Goal: Task Accomplishment & Management: Manage account settings

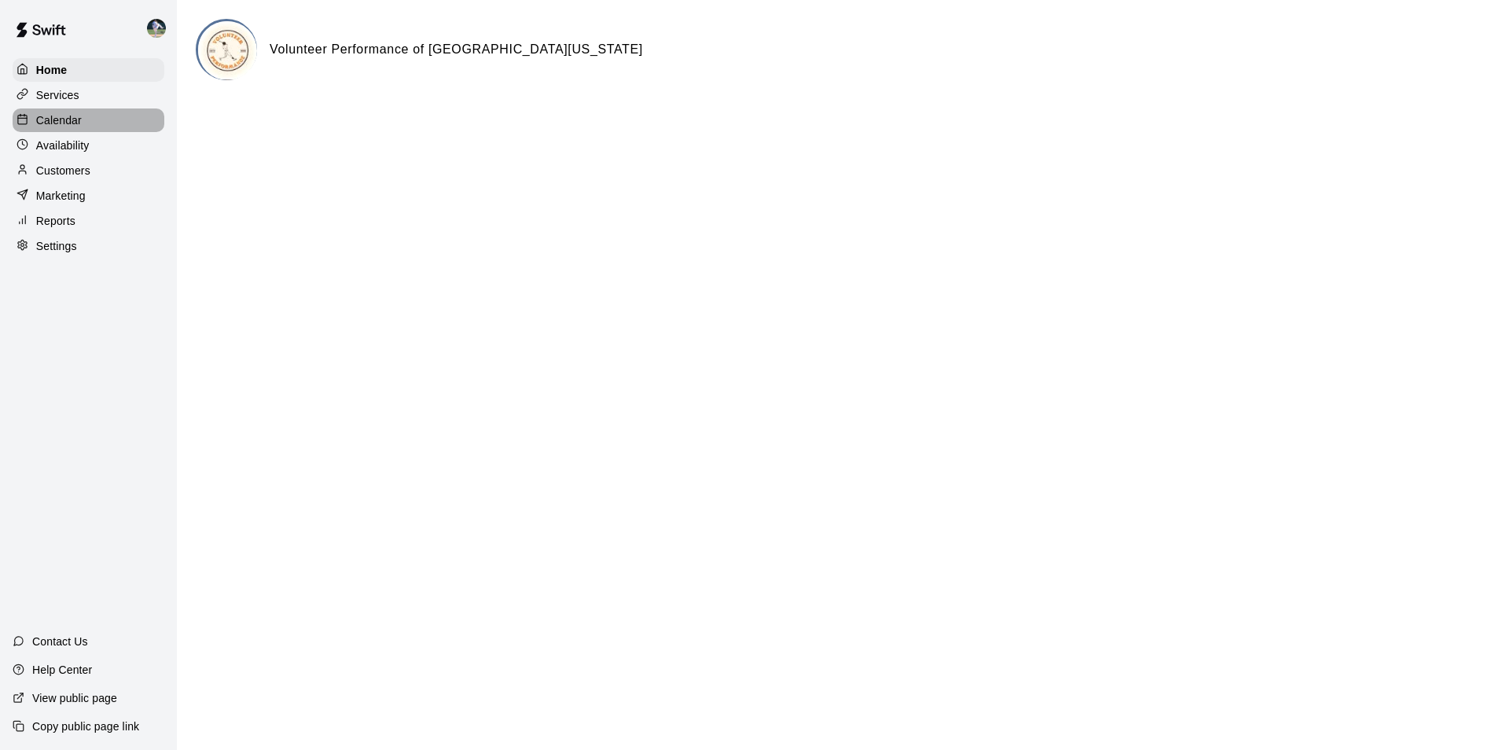
click at [116, 117] on div "Calendar" at bounding box center [89, 120] width 152 height 24
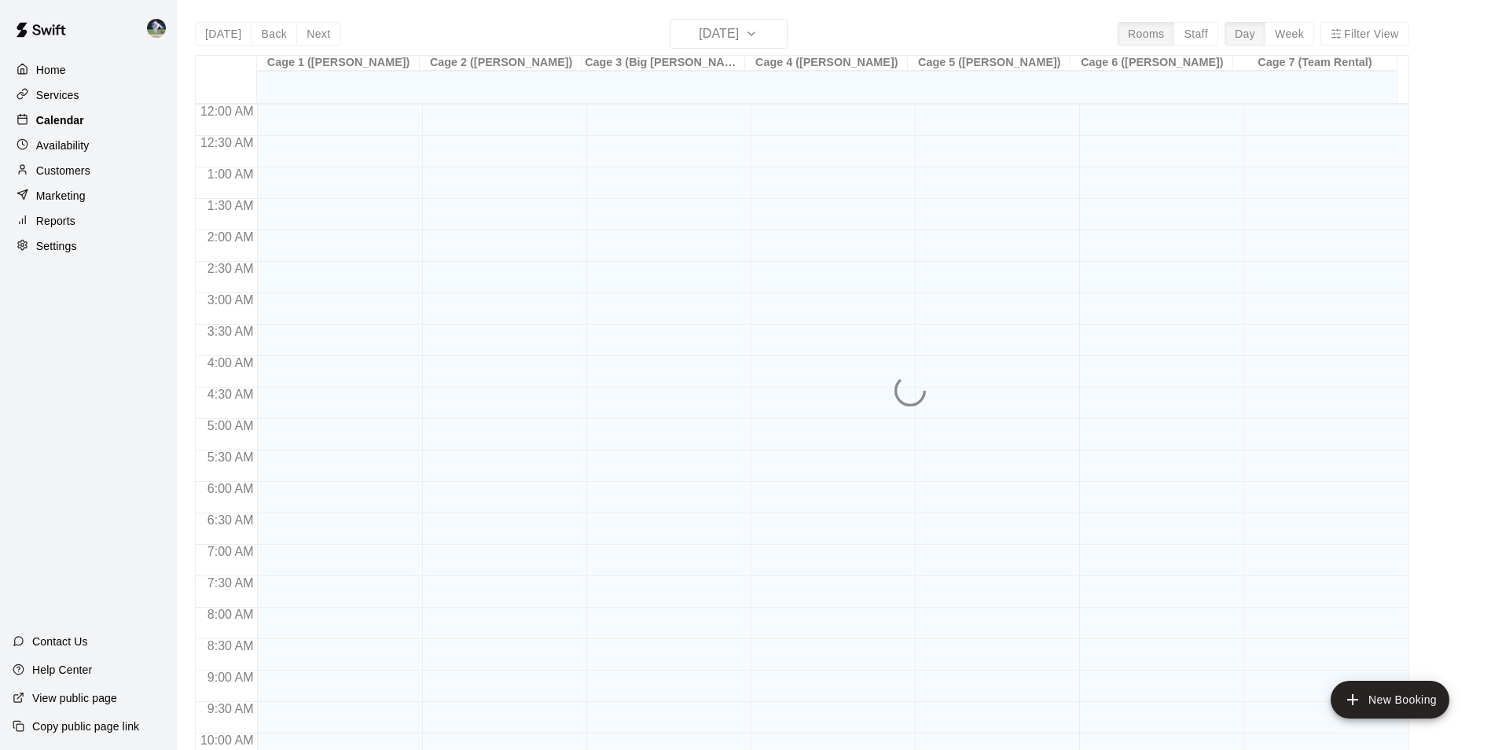
scroll to position [799, 0]
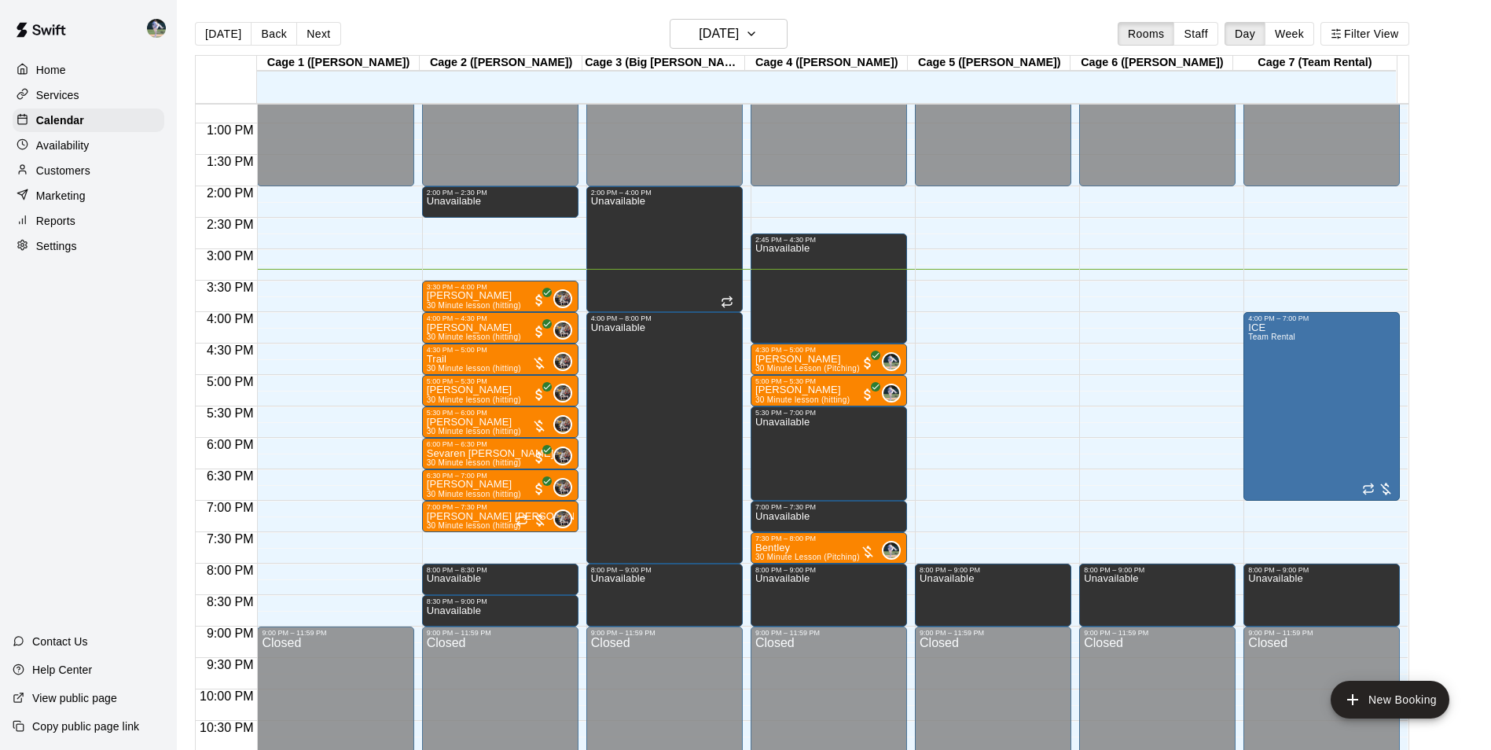
click at [483, 539] on div "12:00 AM – 2:00 PM Closed 2:00 PM – 2:30 PM Unavailable 3:30 PM – 4:00 PM [PERS…" at bounding box center [500, 60] width 156 height 1509
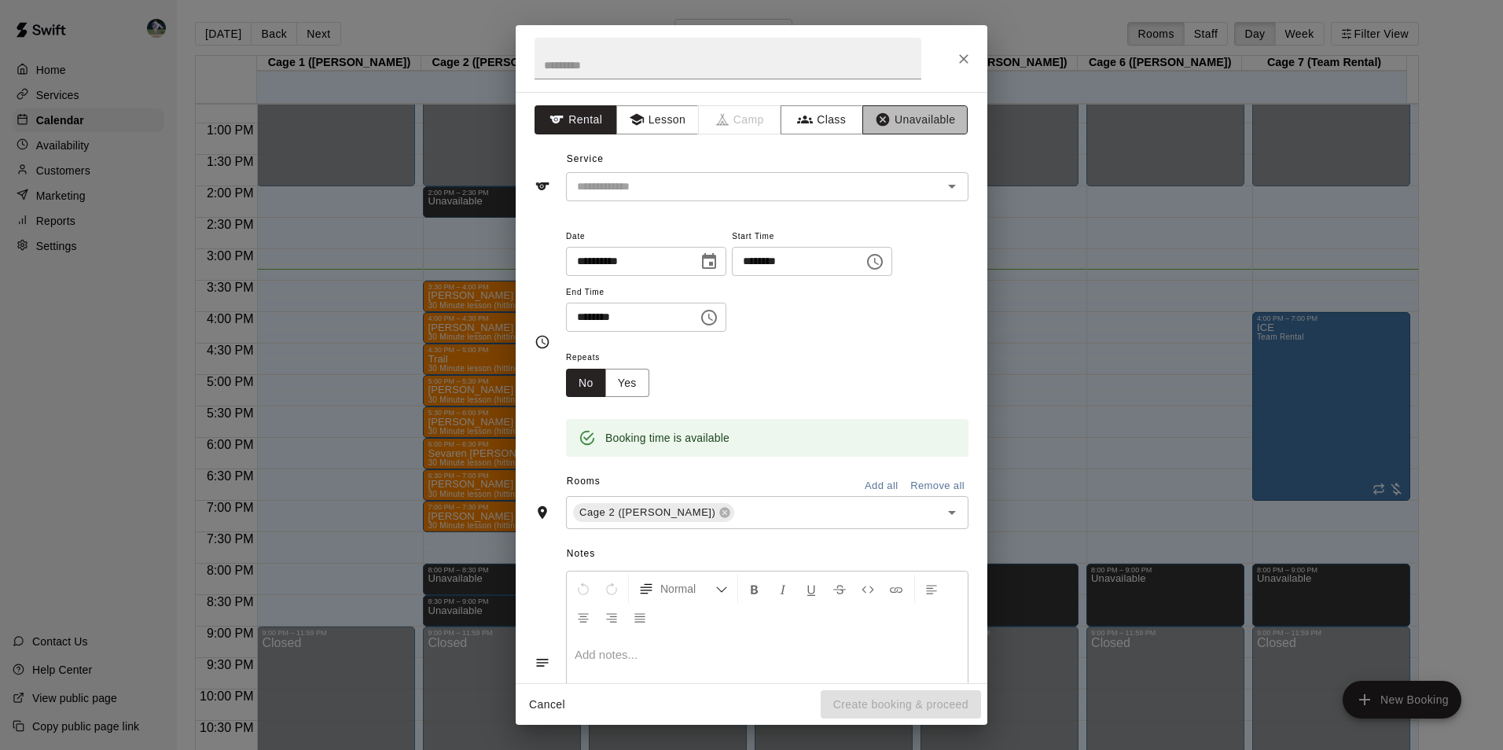
click at [909, 119] on button "Unavailable" at bounding box center [914, 119] width 105 height 29
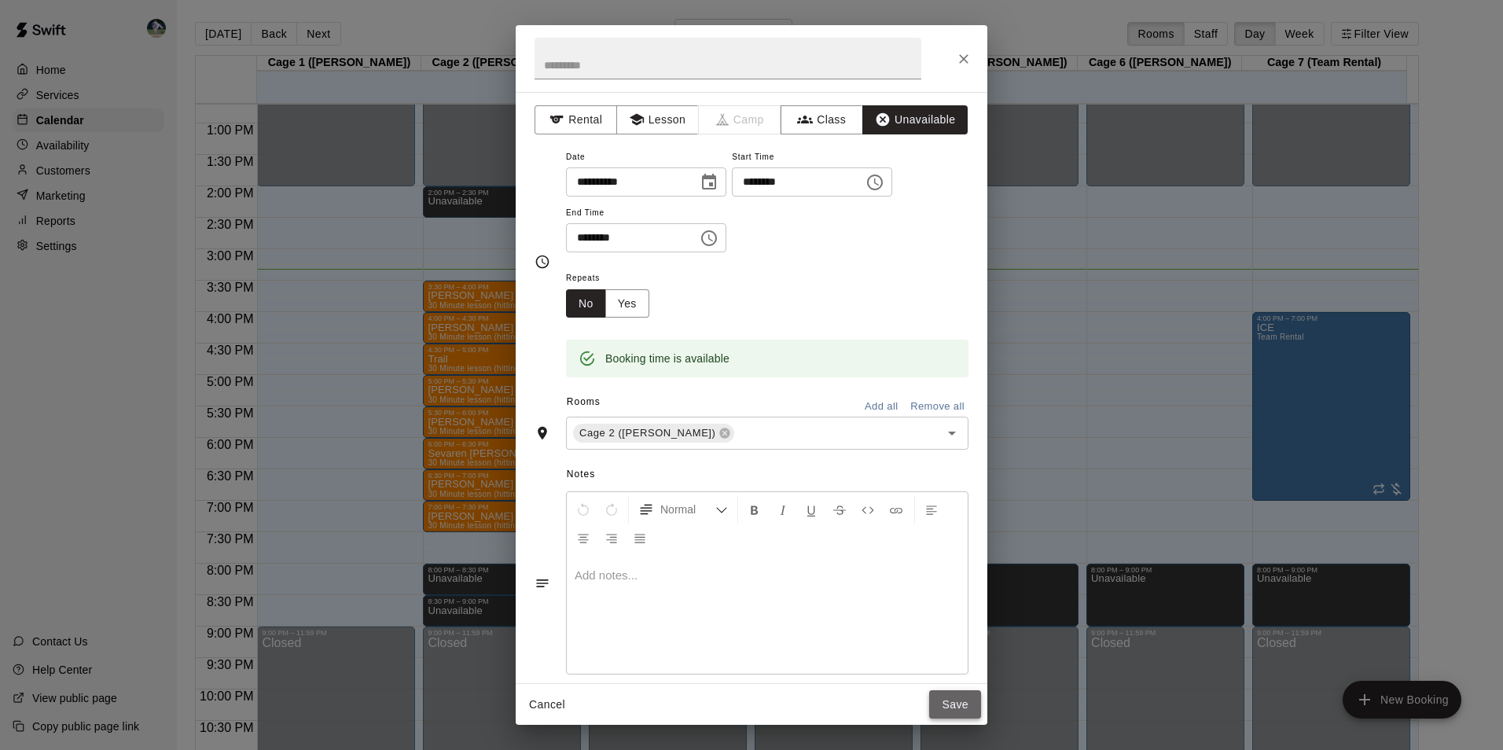
click at [954, 697] on button "Save" at bounding box center [955, 704] width 52 height 29
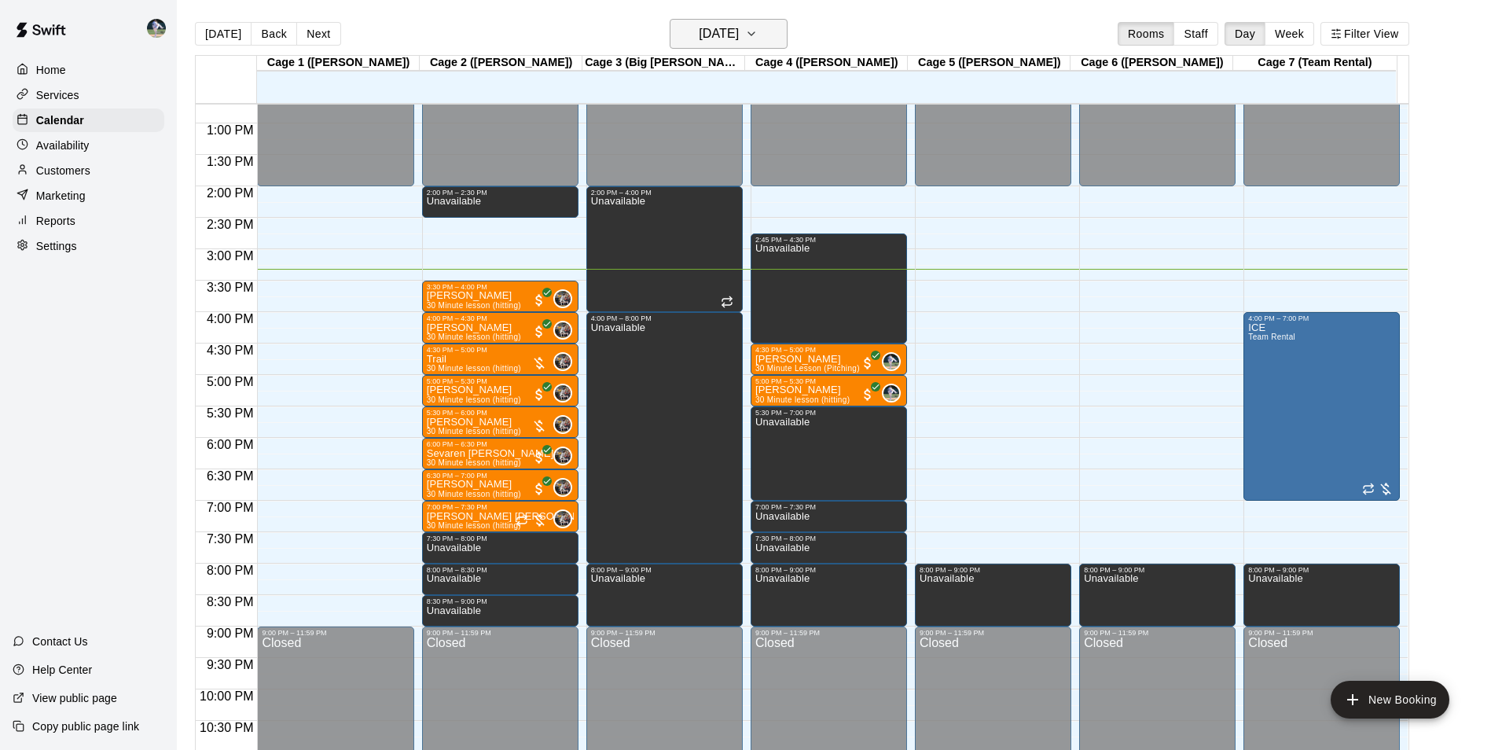
click at [722, 25] on h6 "[DATE]" at bounding box center [719, 34] width 40 height 22
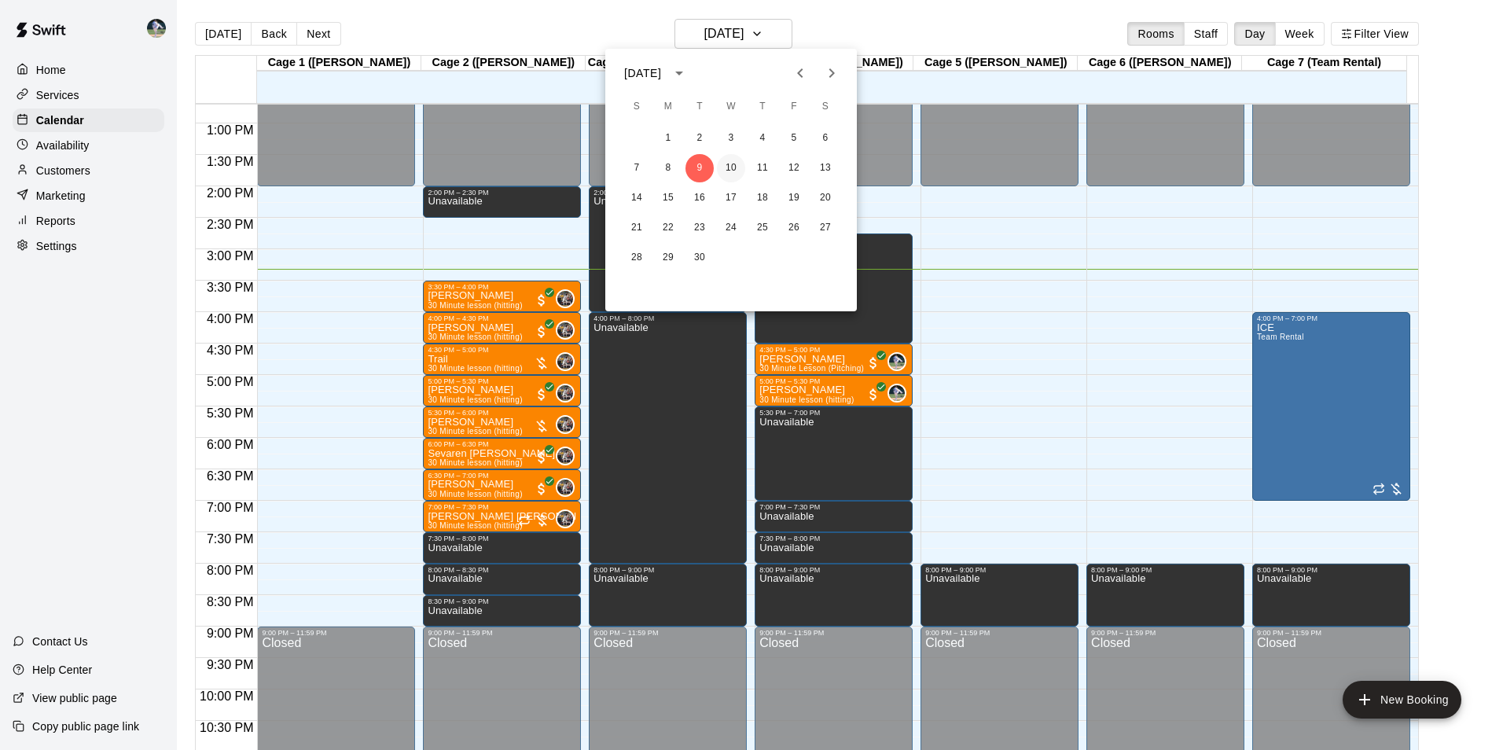
click at [726, 164] on button "10" at bounding box center [731, 168] width 28 height 28
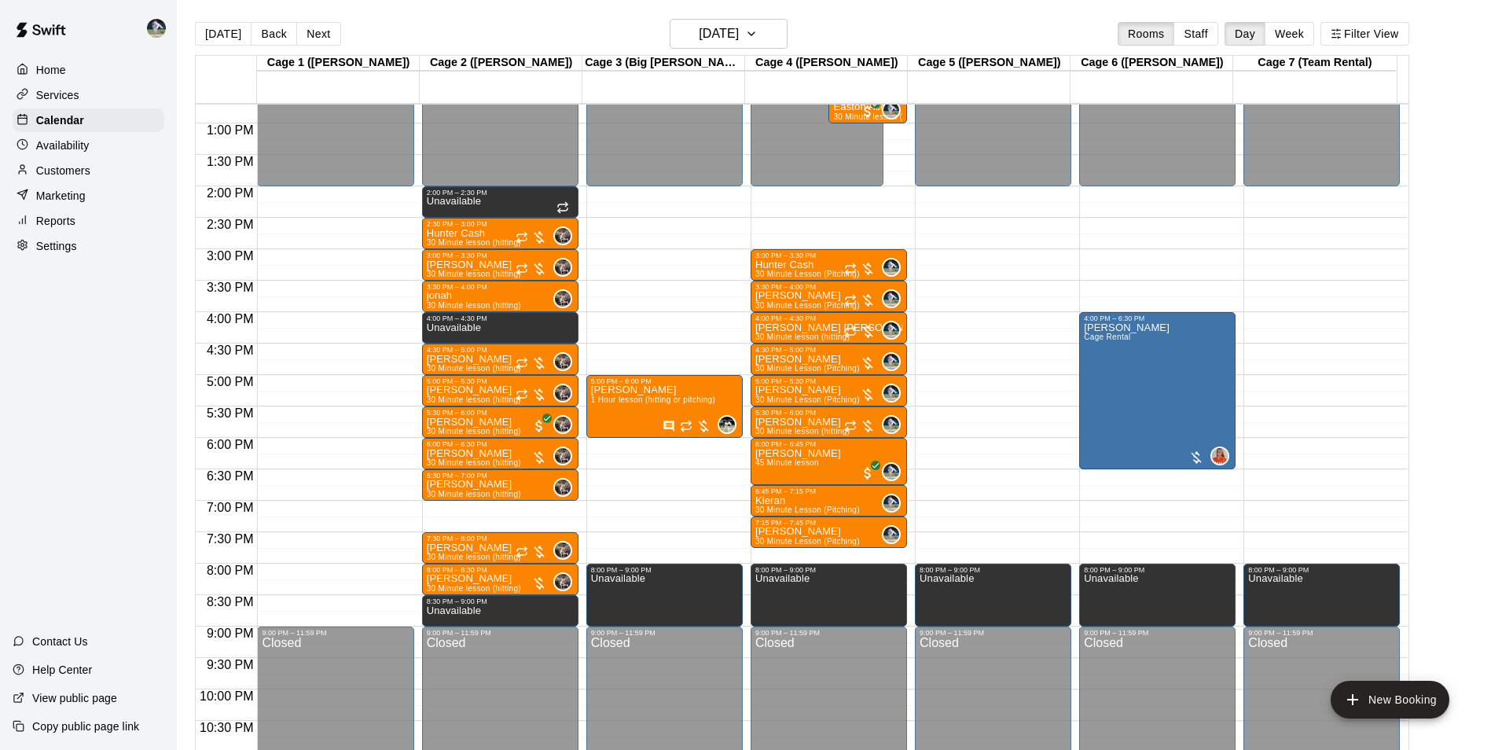
click at [495, 508] on div "12:00 AM – 2:00 PM Closed 2:00 PM – 2:30 PM Unavailable 2:30 PM – 3:00 PM Hunte…" at bounding box center [500, 60] width 156 height 1509
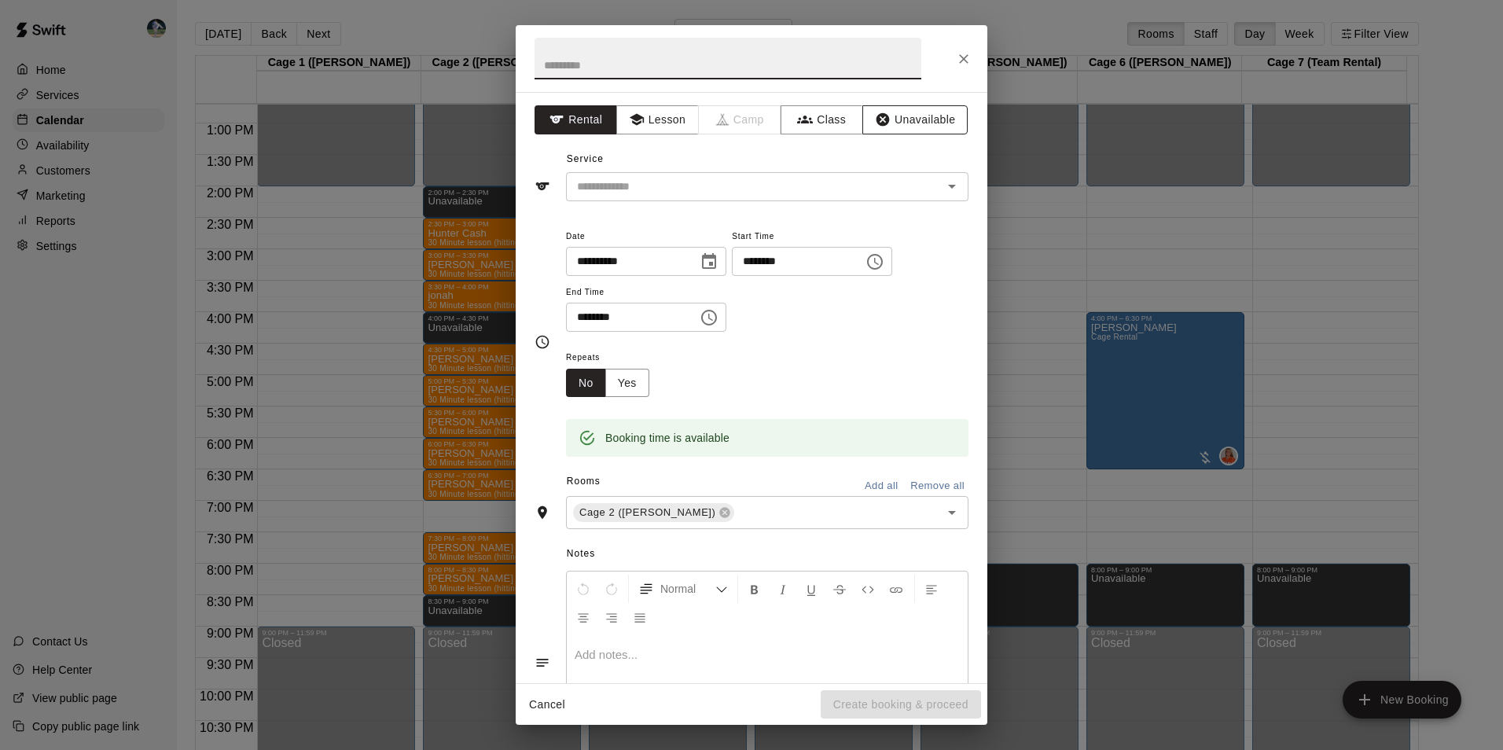
click at [902, 110] on button "Unavailable" at bounding box center [914, 119] width 105 height 29
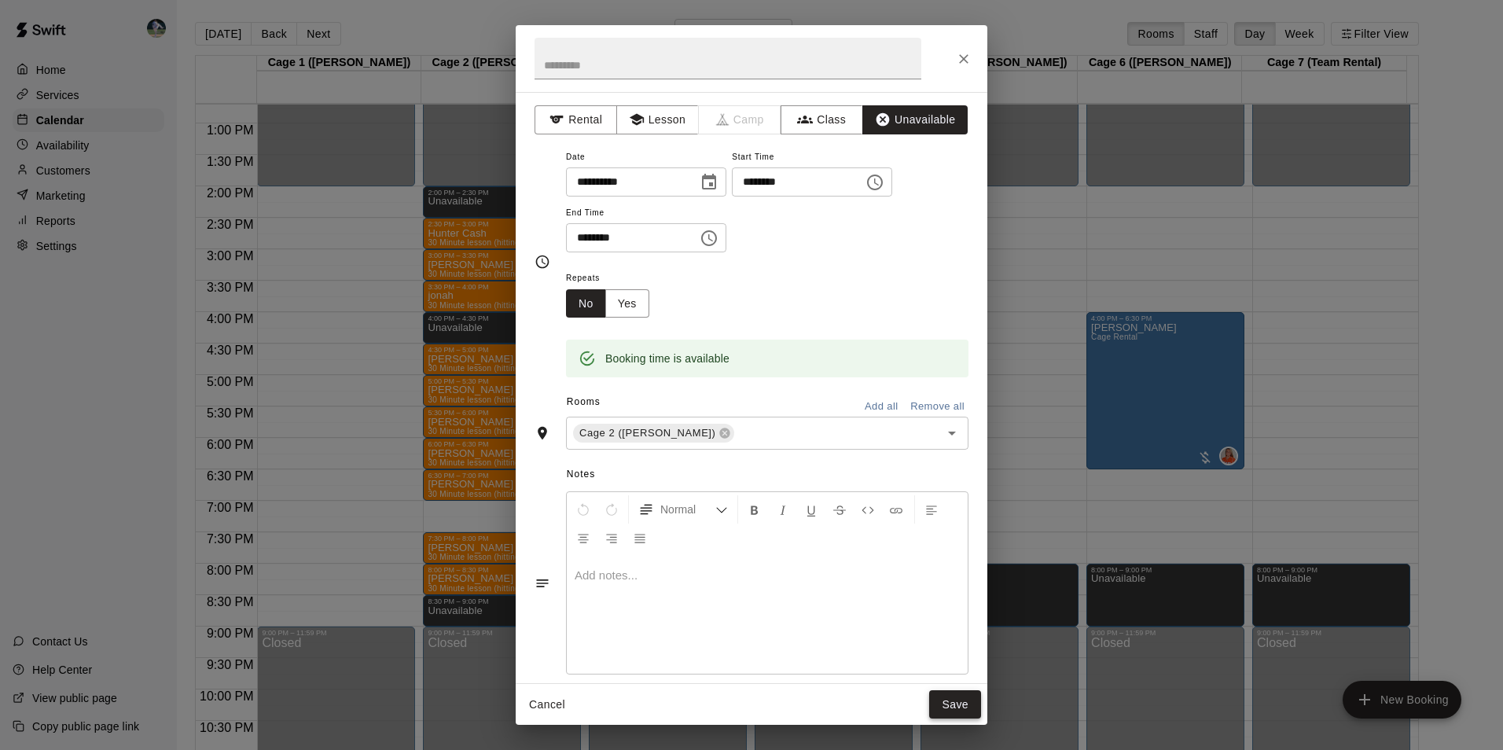
click at [949, 701] on button "Save" at bounding box center [955, 704] width 52 height 29
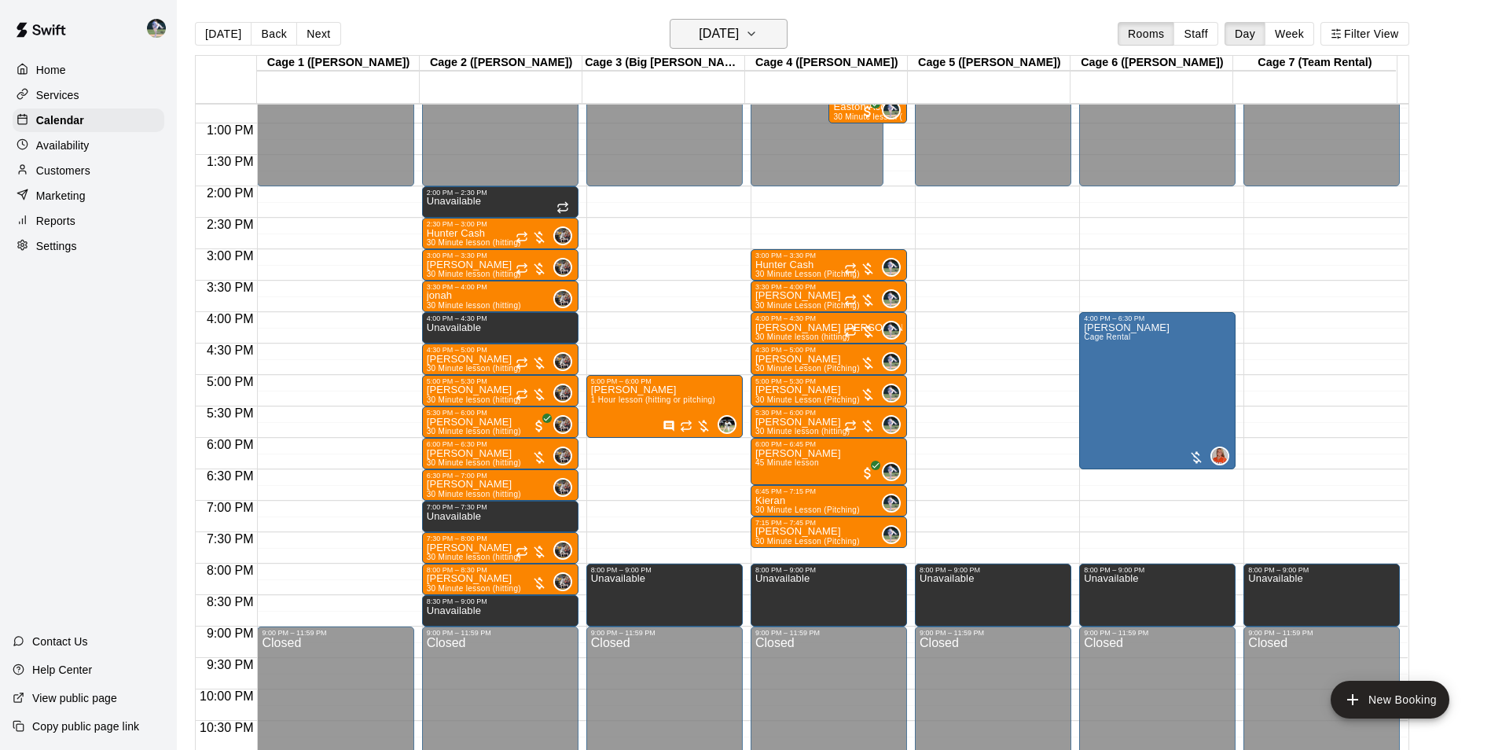
click at [699, 34] on h6 "[DATE]" at bounding box center [719, 34] width 40 height 22
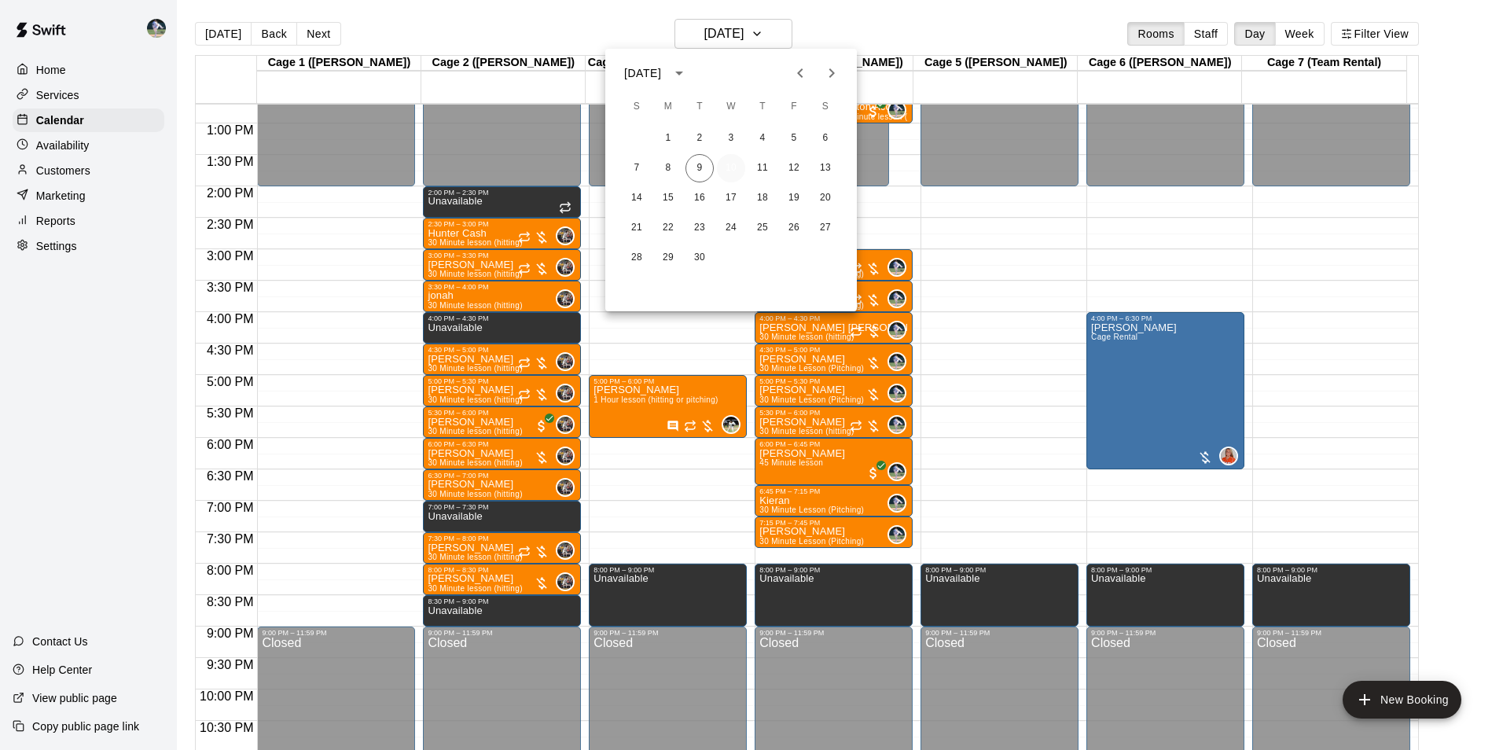
click at [734, 168] on button "10" at bounding box center [731, 168] width 28 height 28
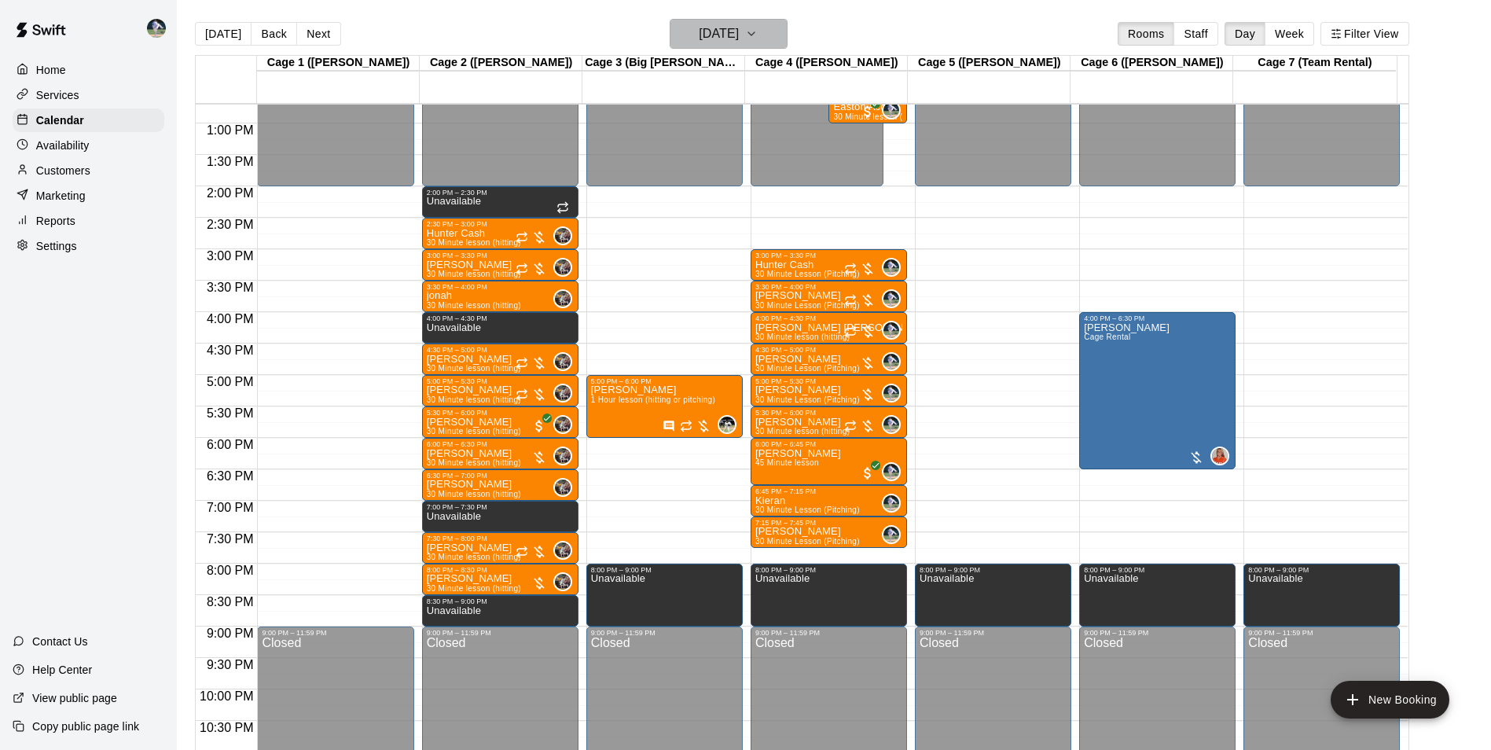
click at [718, 28] on h6 "[DATE]" at bounding box center [719, 34] width 40 height 22
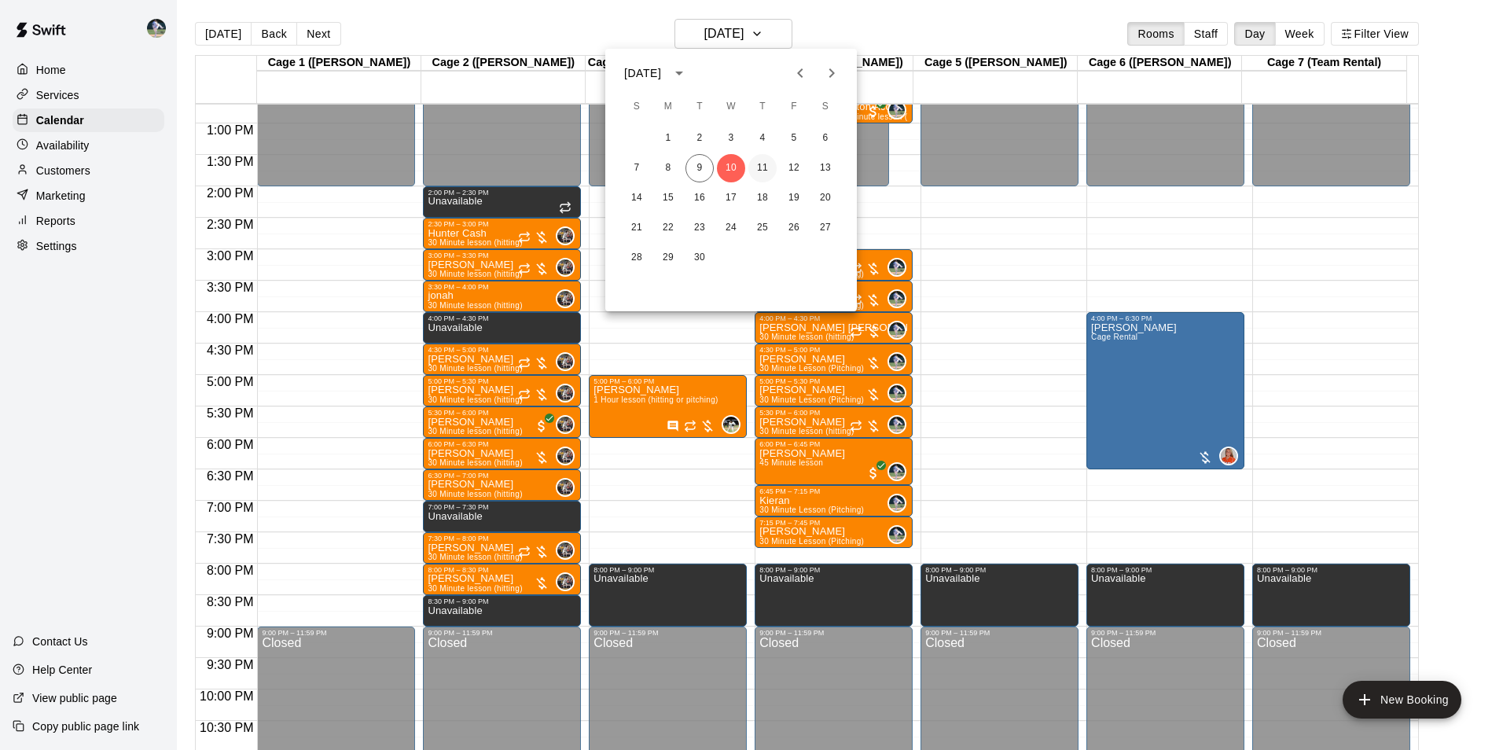
click at [765, 163] on button "11" at bounding box center [762, 168] width 28 height 28
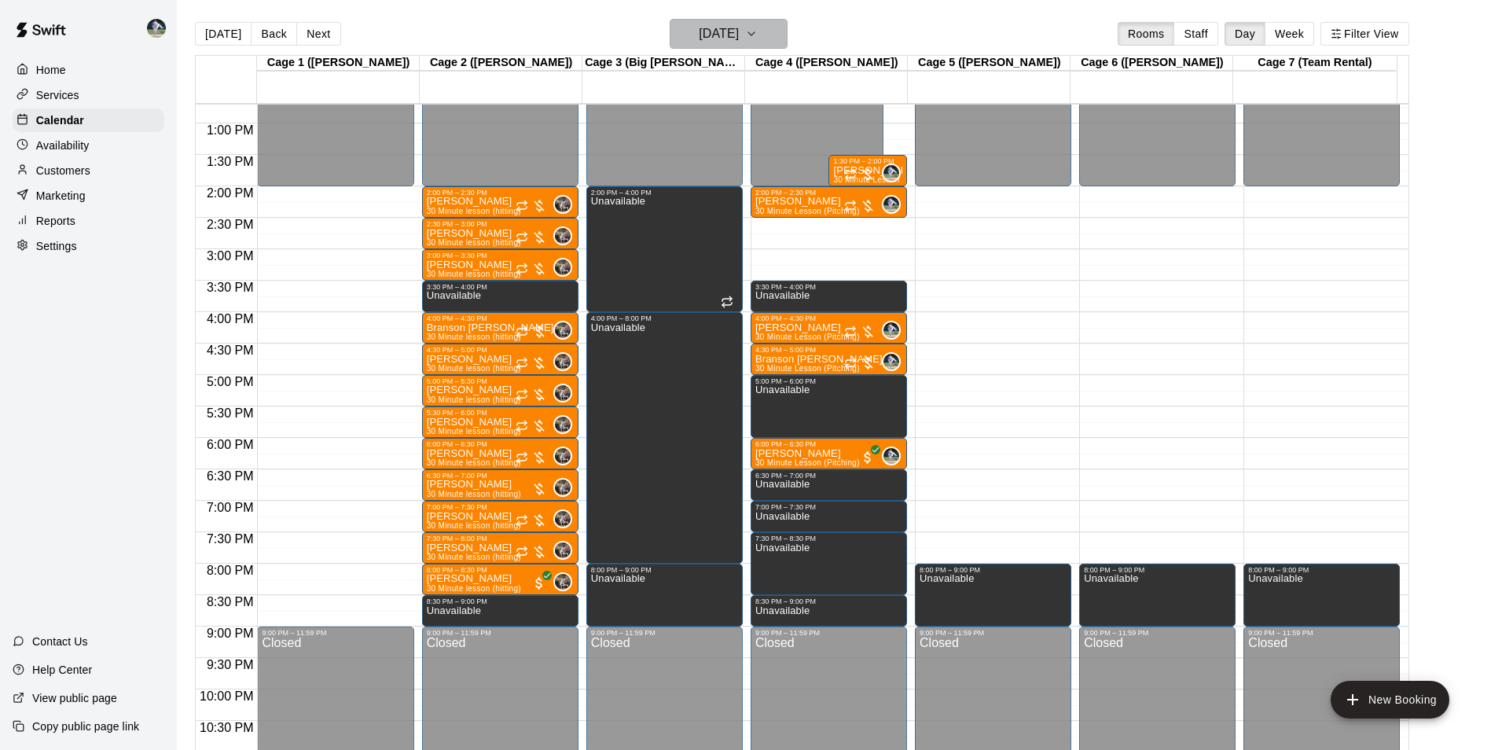
click at [699, 31] on h6 "[DATE]" at bounding box center [719, 34] width 40 height 22
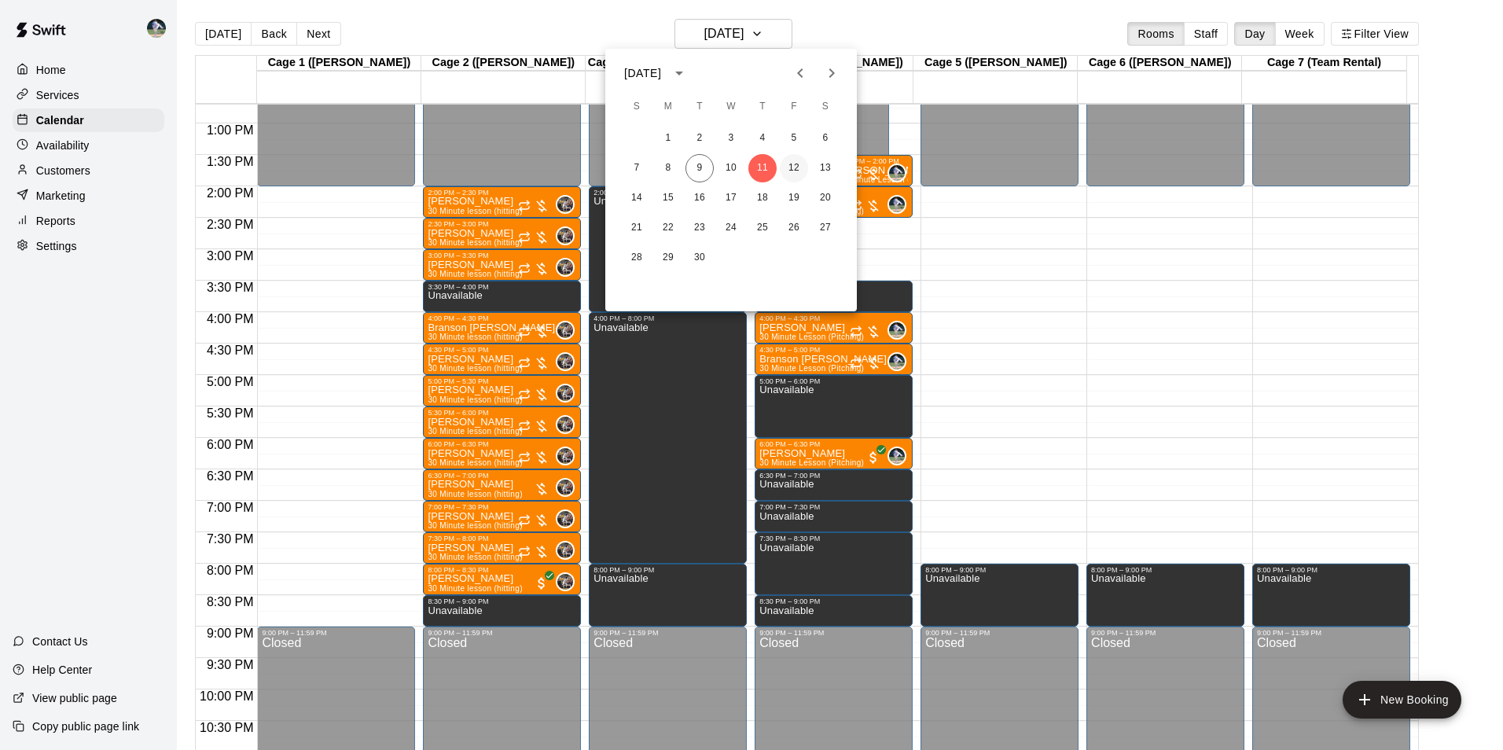
click at [792, 166] on button "12" at bounding box center [794, 168] width 28 height 28
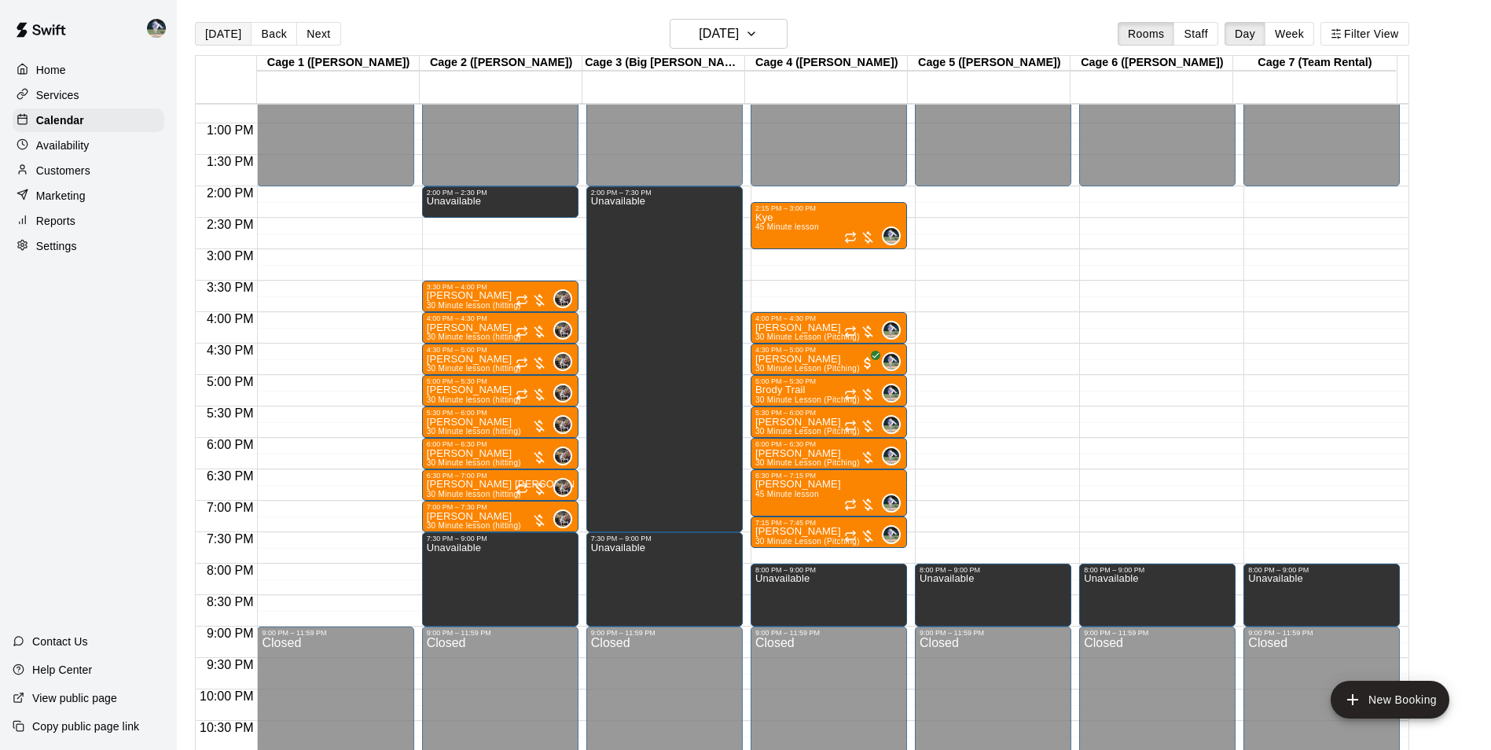
click at [228, 32] on button "[DATE]" at bounding box center [223, 34] width 57 height 24
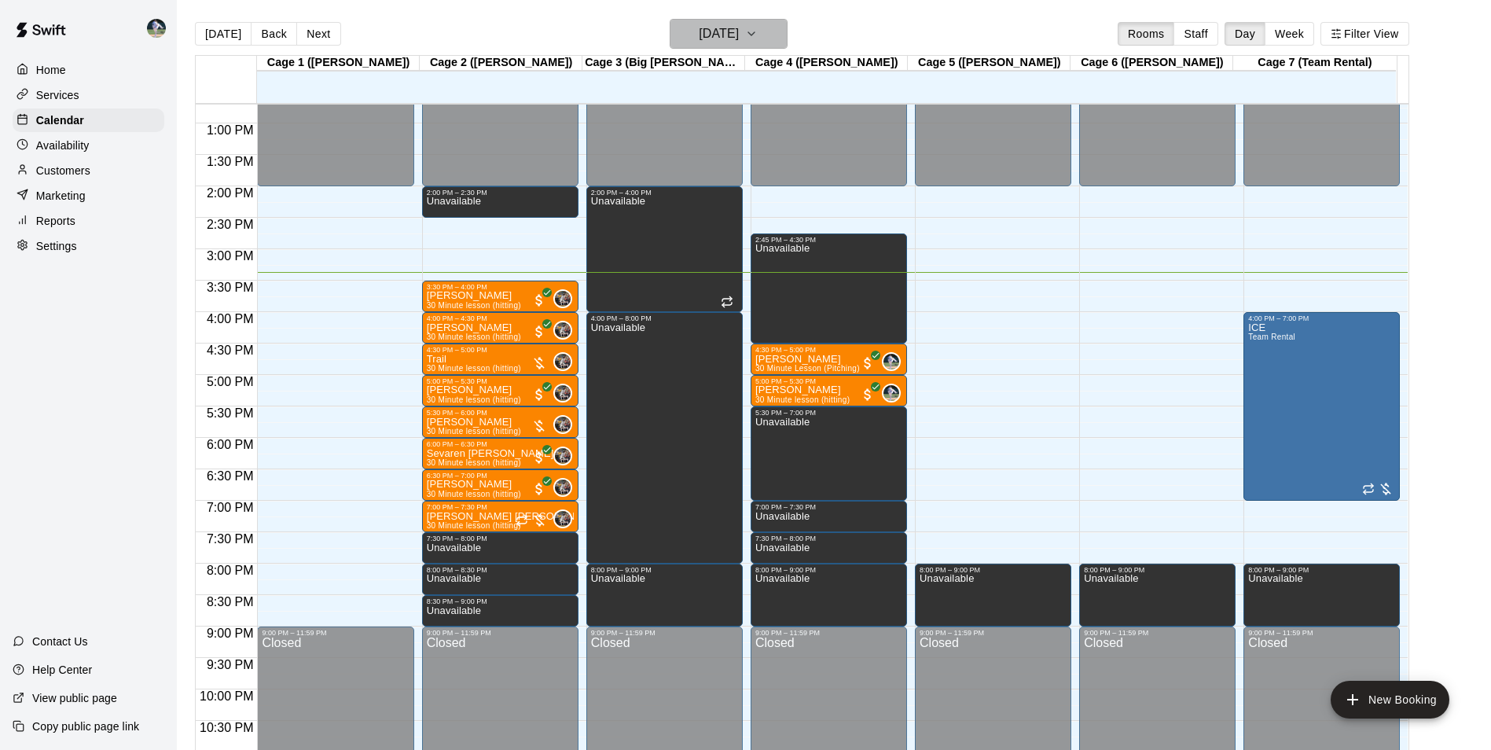
click at [718, 45] on button "[DATE]" at bounding box center [729, 34] width 118 height 30
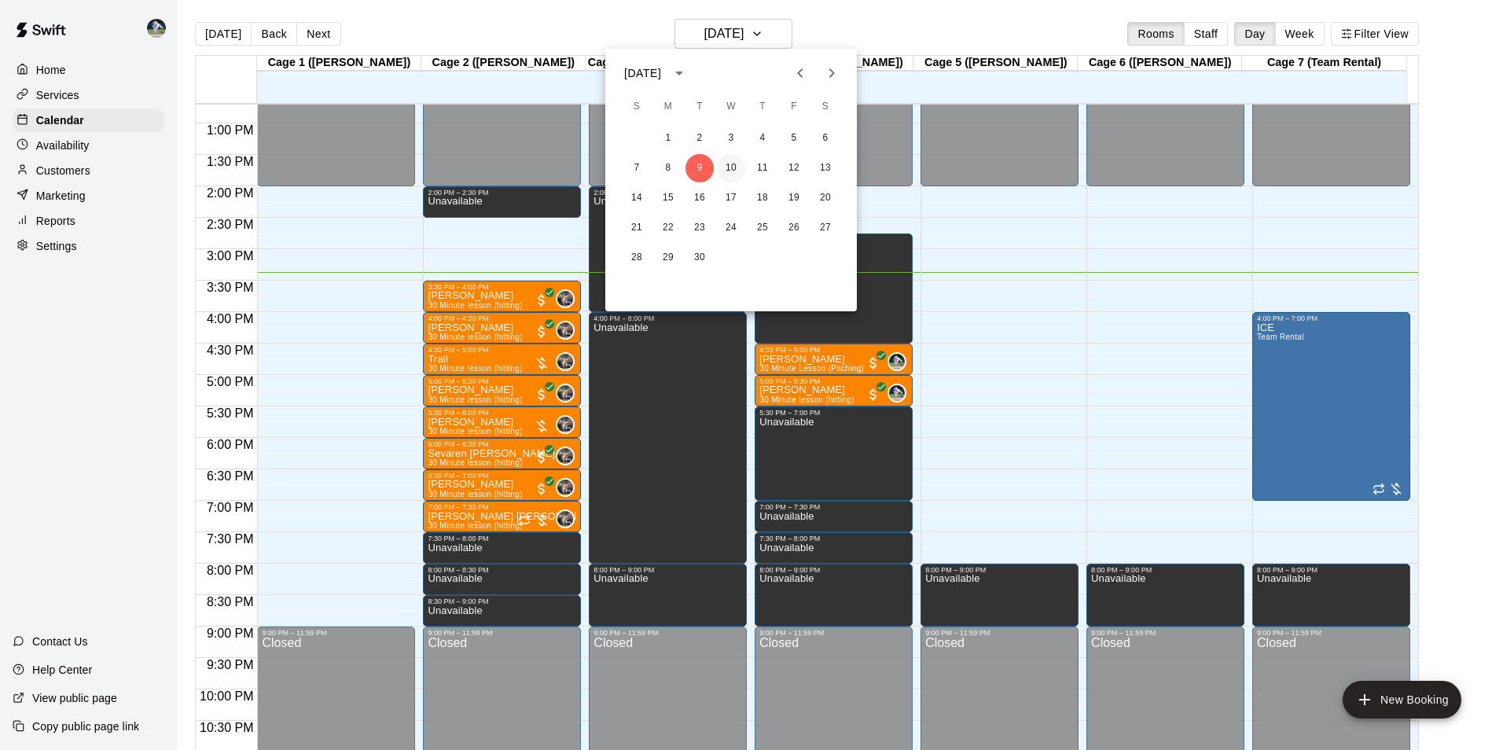
click at [733, 161] on button "10" at bounding box center [731, 168] width 28 height 28
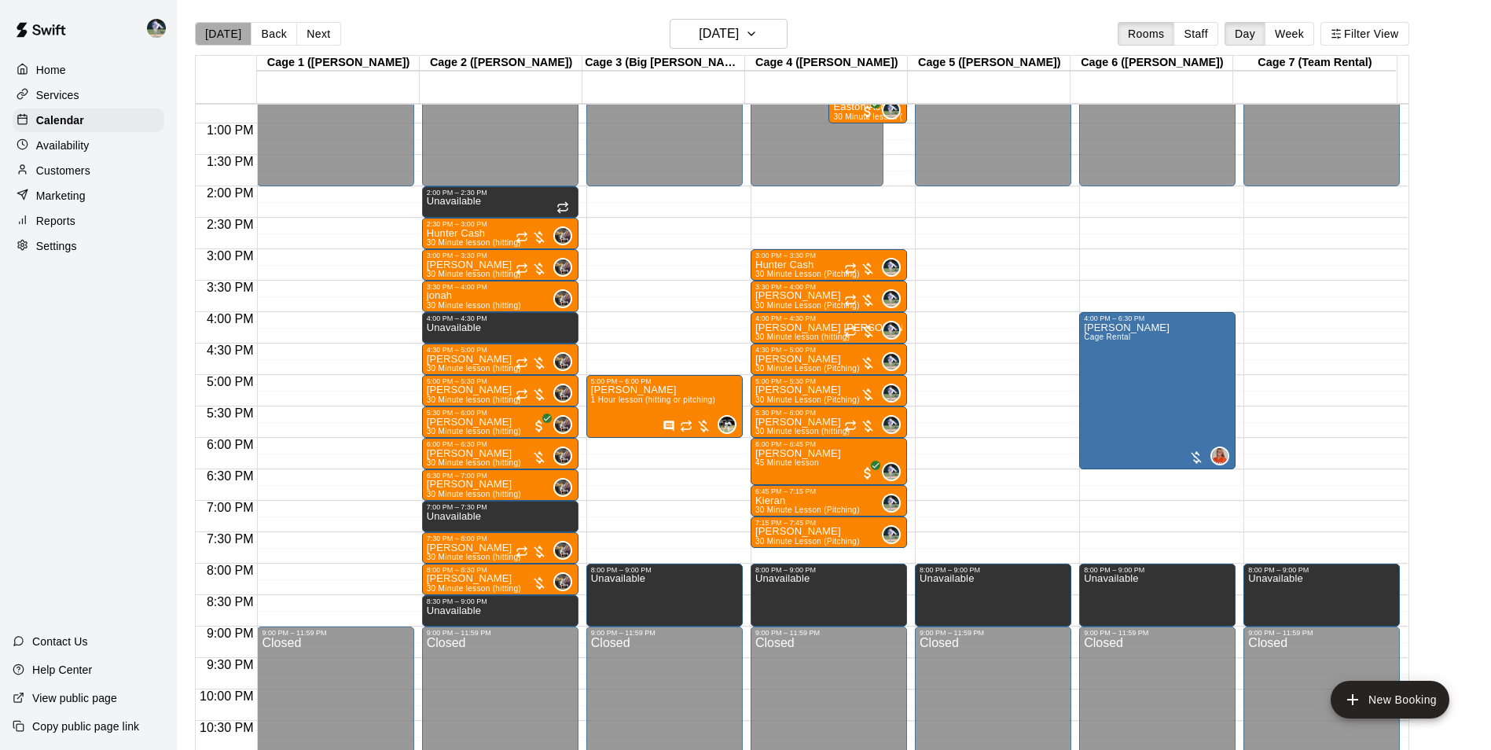
click at [225, 34] on button "[DATE]" at bounding box center [223, 34] width 57 height 24
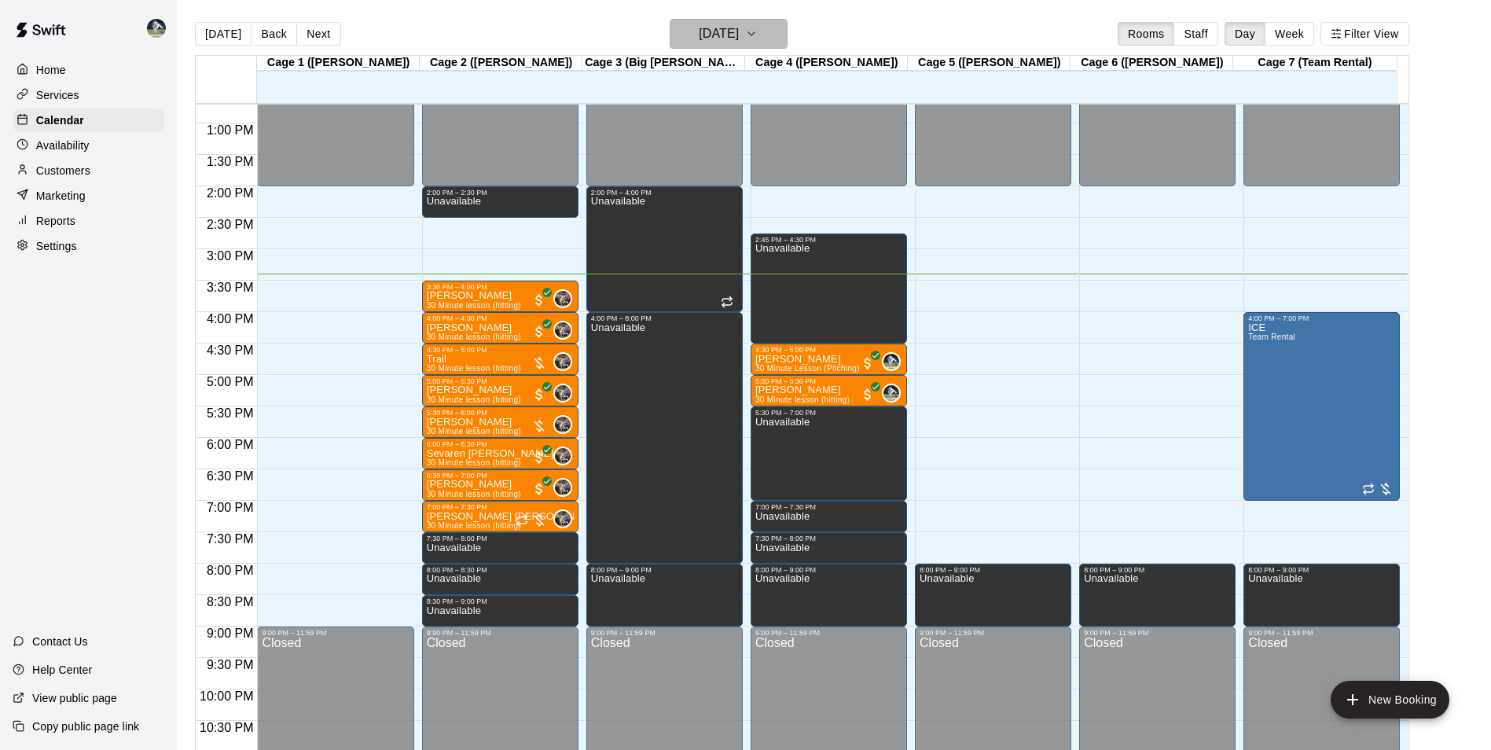
click at [718, 30] on h6 "[DATE]" at bounding box center [719, 34] width 40 height 22
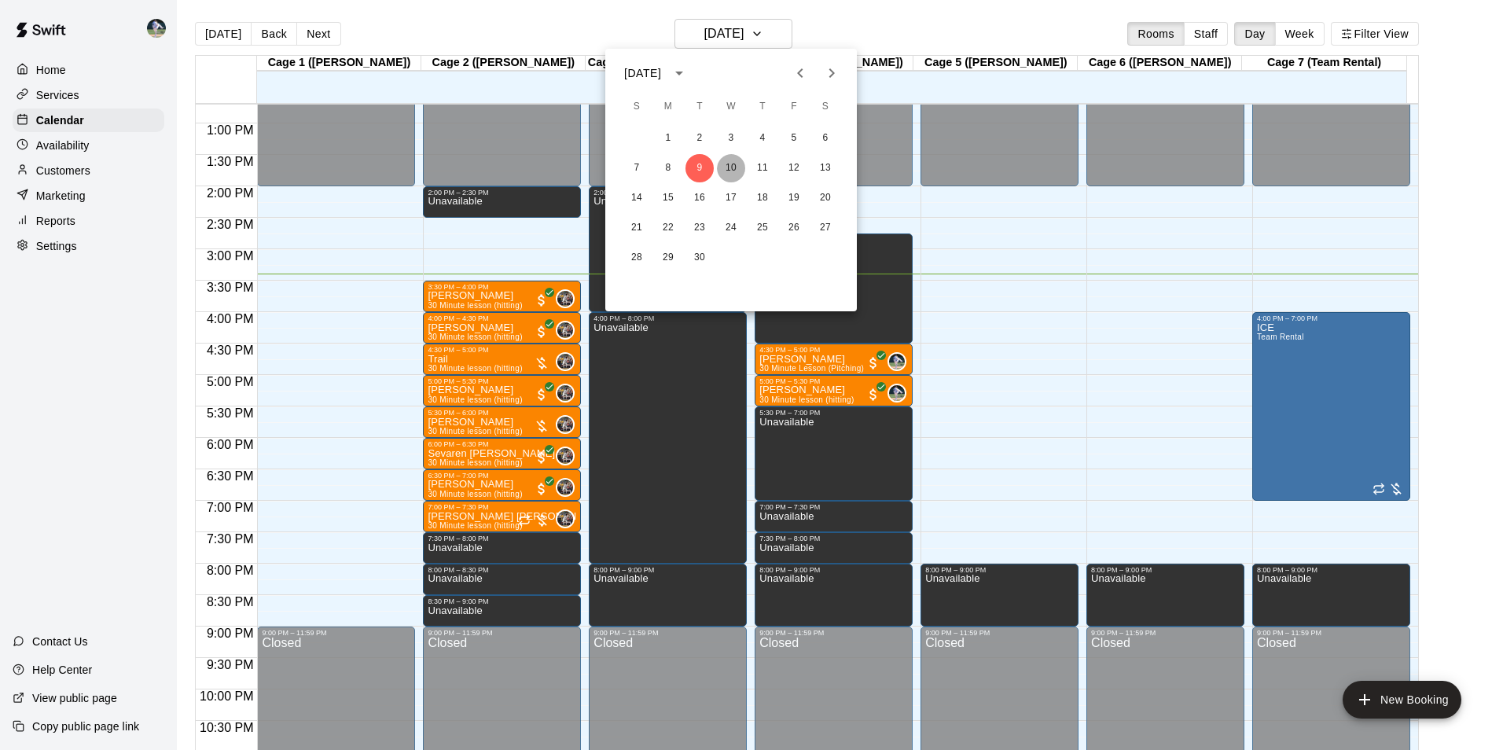
click at [727, 166] on button "10" at bounding box center [731, 168] width 28 height 28
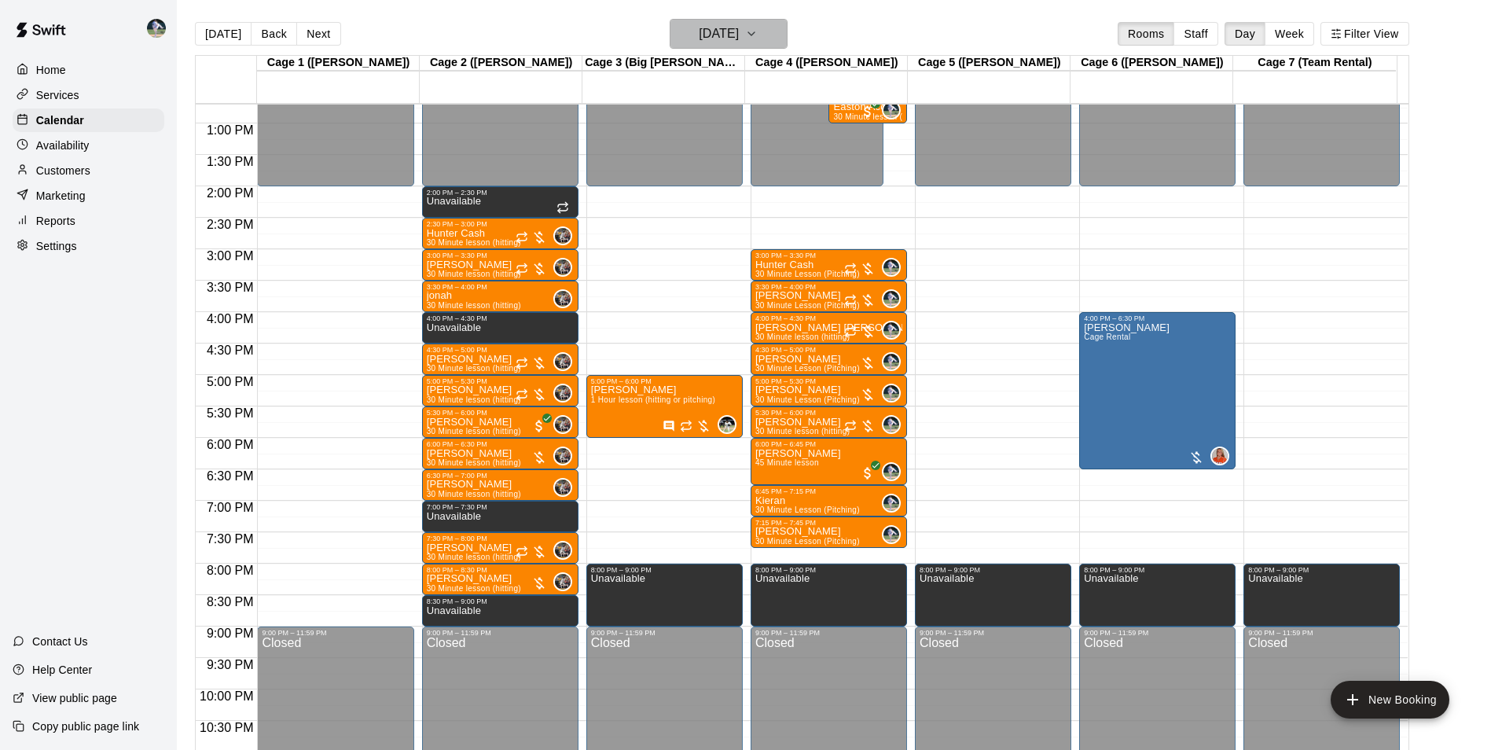
click at [711, 26] on h6 "[DATE]" at bounding box center [719, 34] width 40 height 22
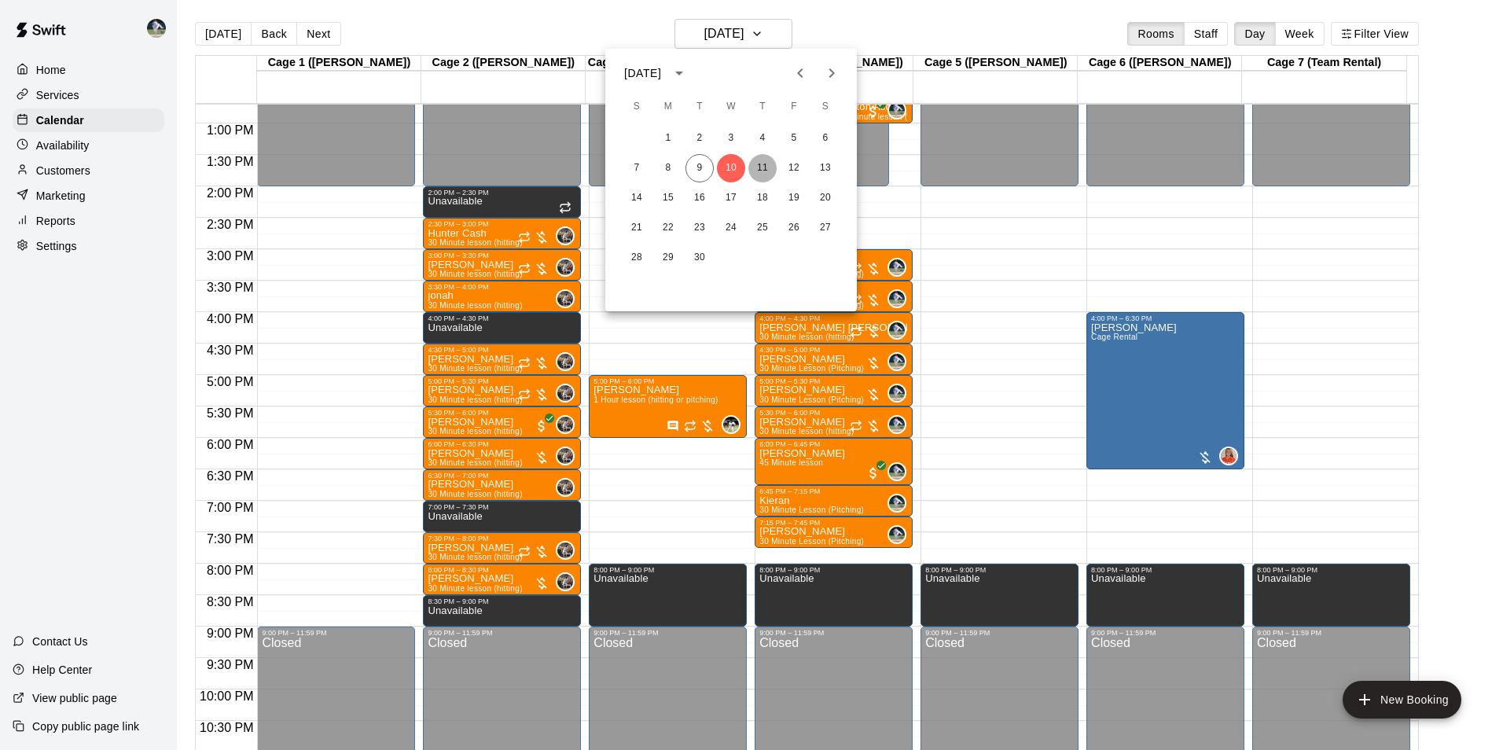
click at [760, 166] on button "11" at bounding box center [762, 168] width 28 height 28
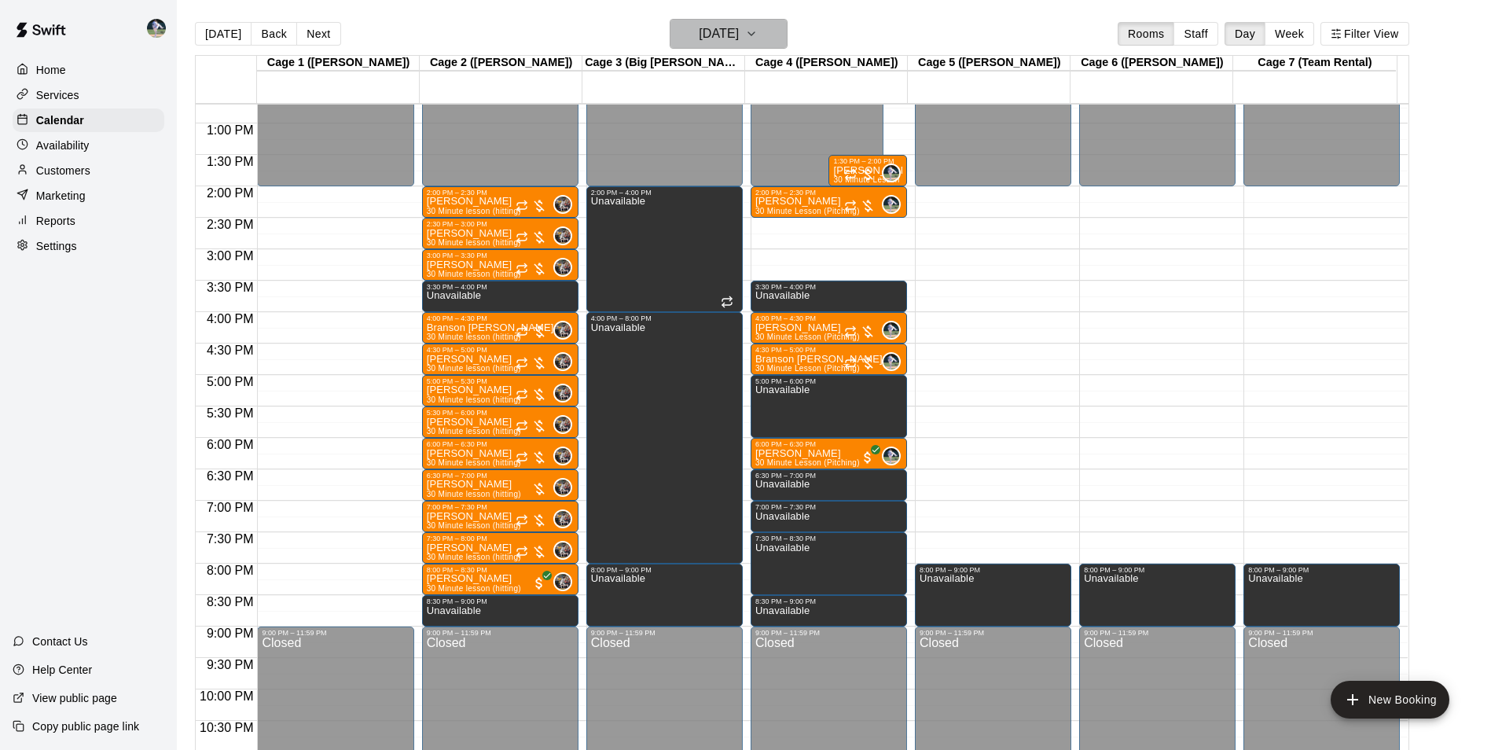
click at [717, 37] on h6 "[DATE]" at bounding box center [719, 34] width 40 height 22
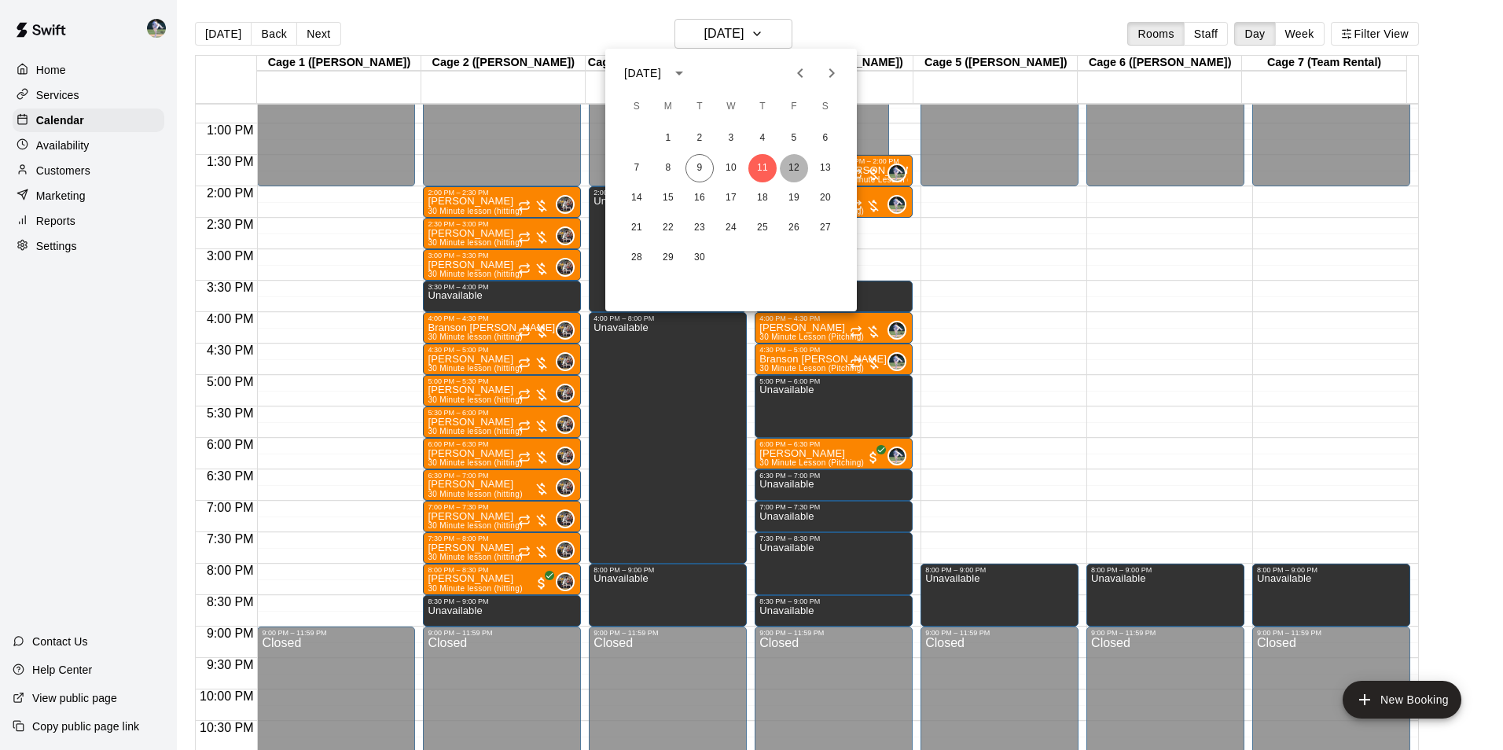
click at [795, 167] on button "12" at bounding box center [794, 168] width 28 height 28
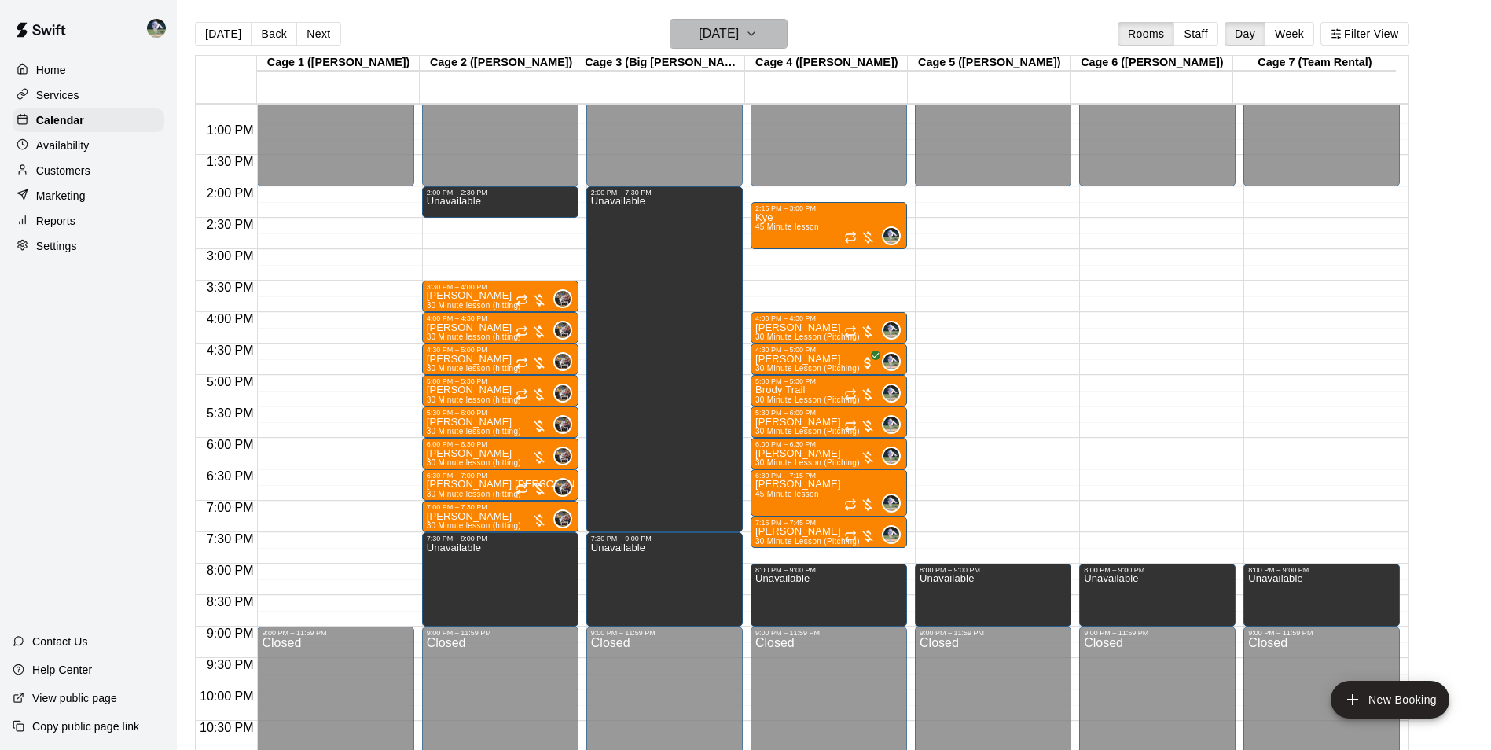
click at [700, 41] on h6 "[DATE]" at bounding box center [719, 34] width 40 height 22
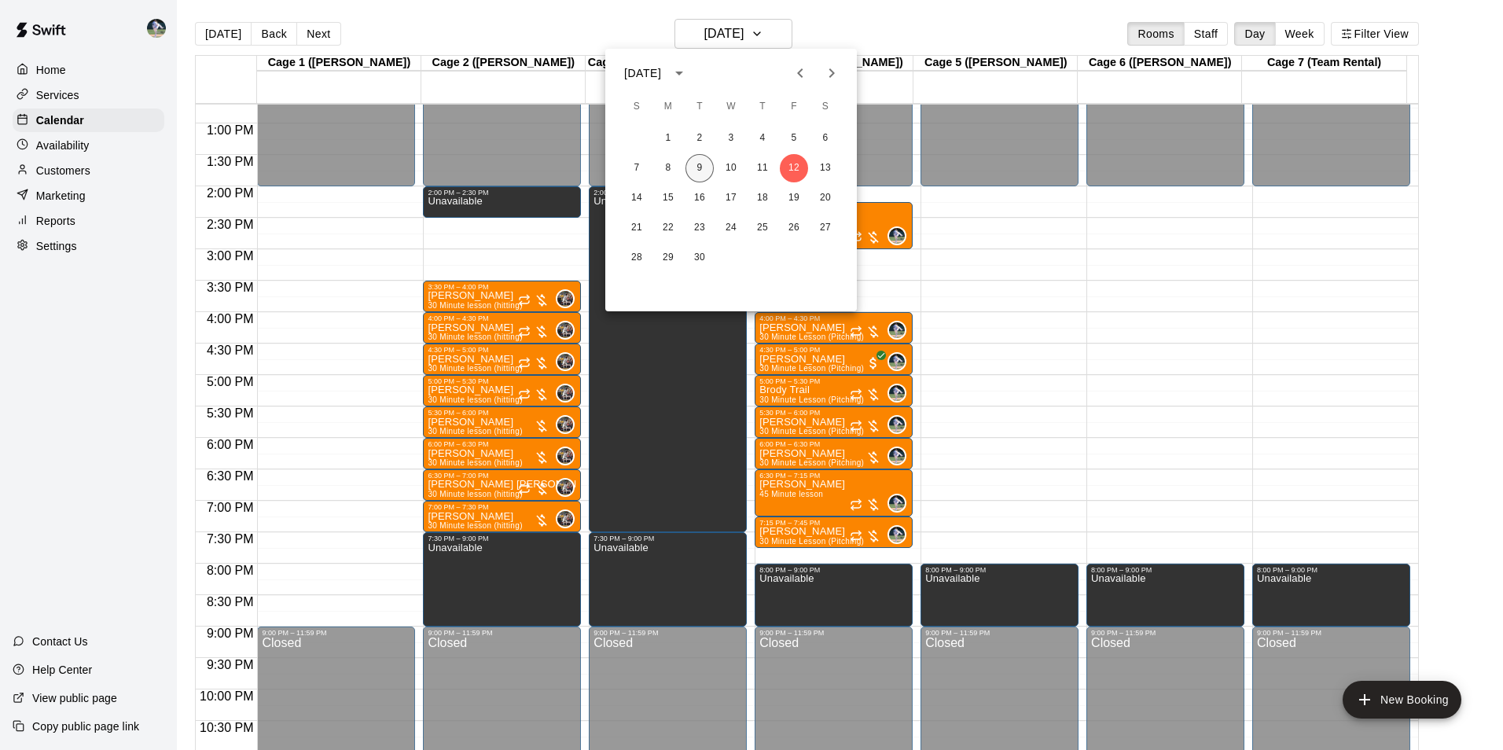
click at [699, 167] on button "9" at bounding box center [699, 168] width 28 height 28
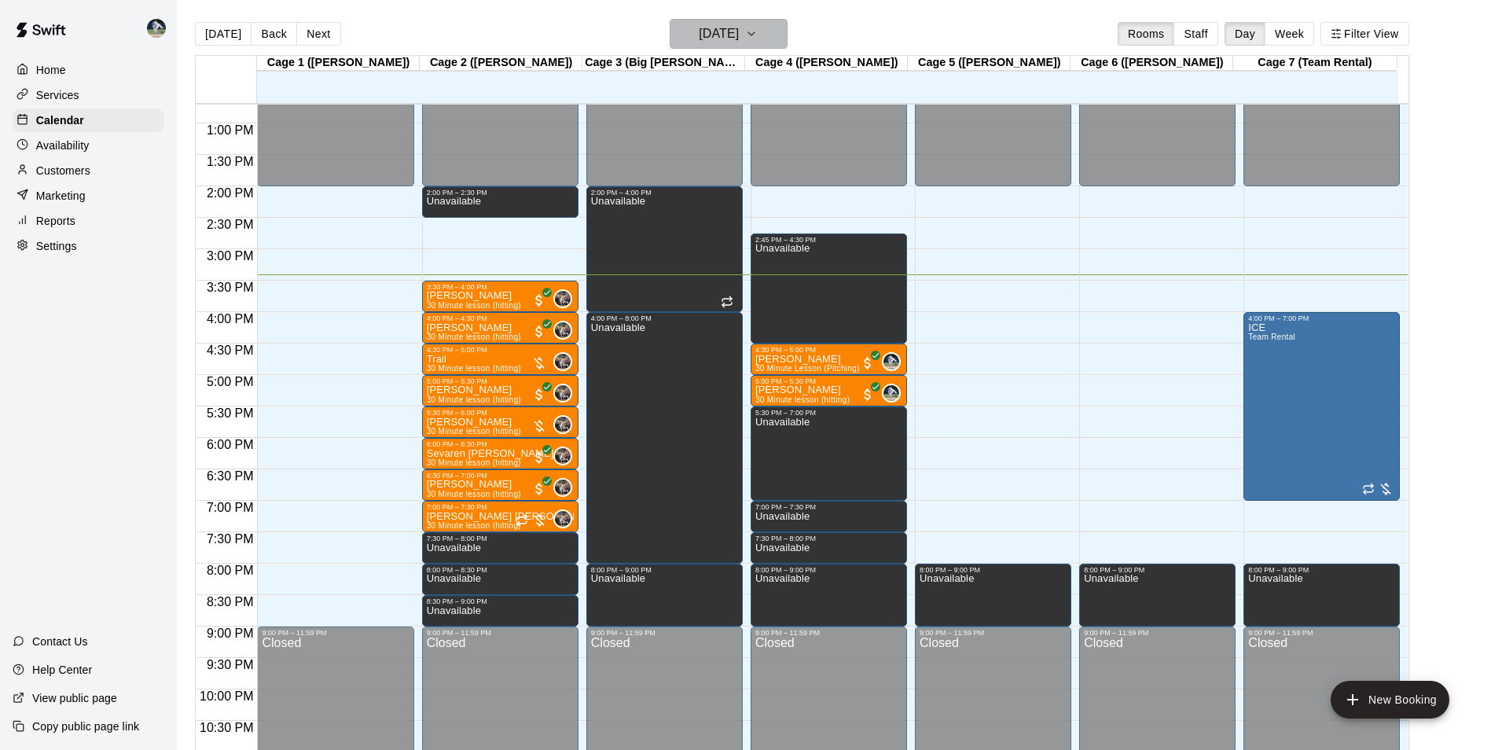
click at [699, 35] on h6 "[DATE]" at bounding box center [719, 34] width 40 height 22
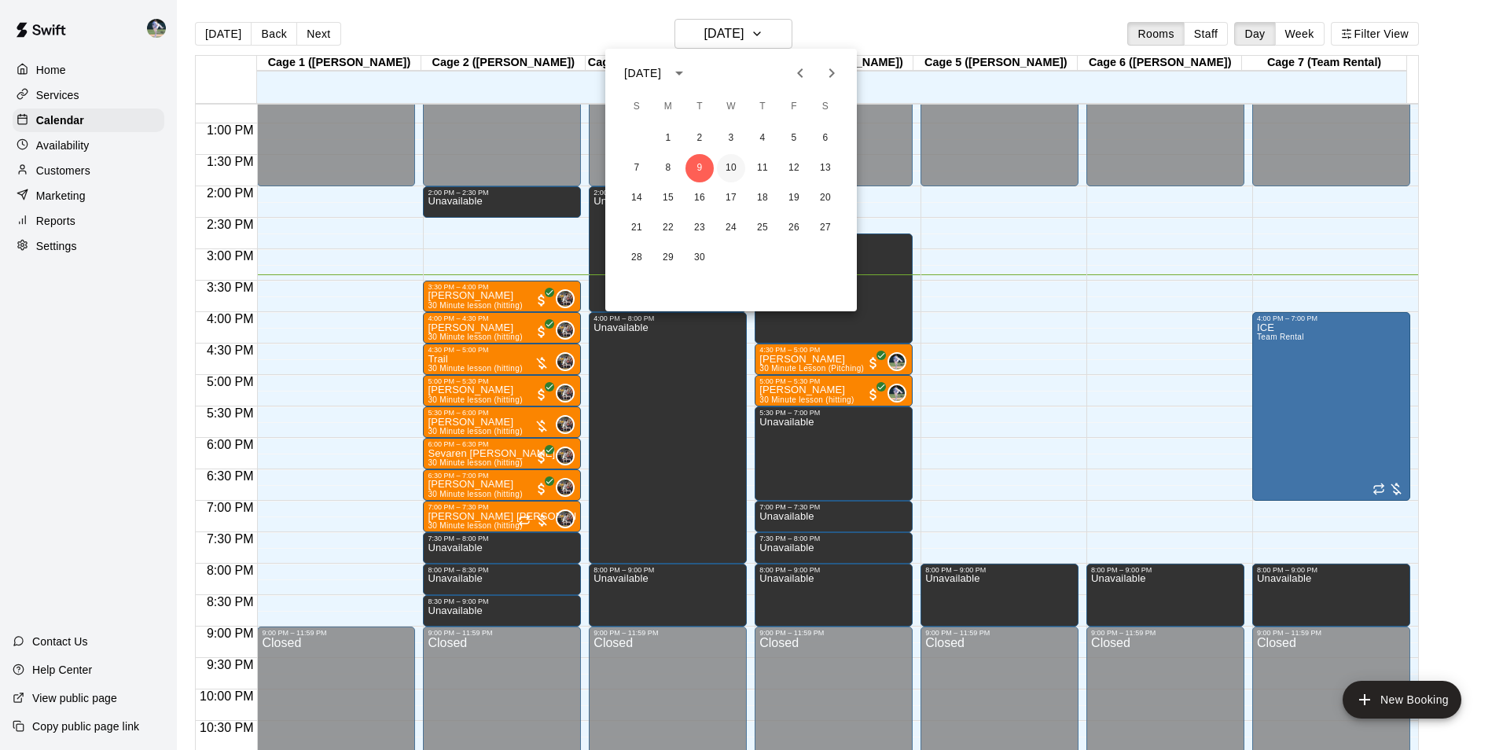
click at [727, 168] on button "10" at bounding box center [731, 168] width 28 height 28
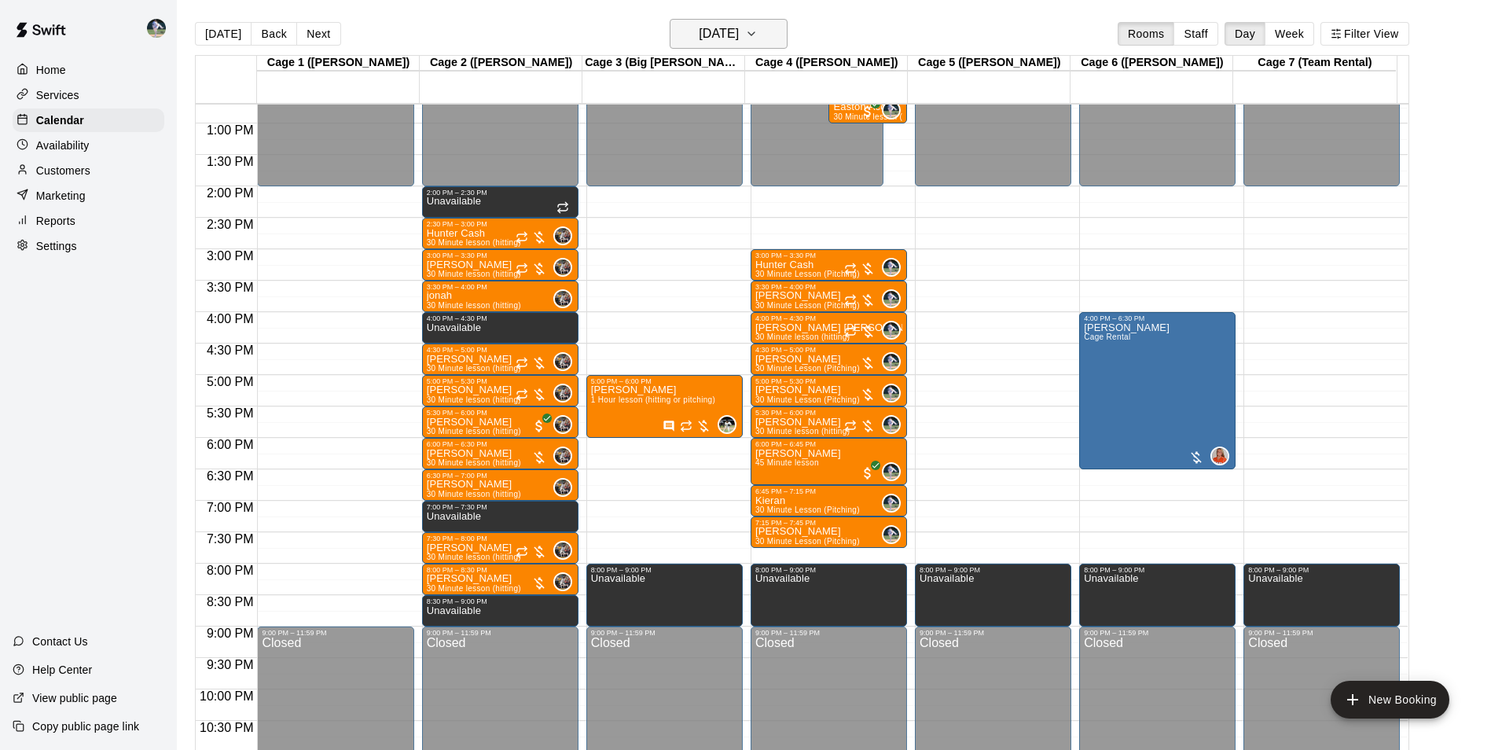
click at [739, 36] on h6 "[DATE]" at bounding box center [719, 34] width 40 height 22
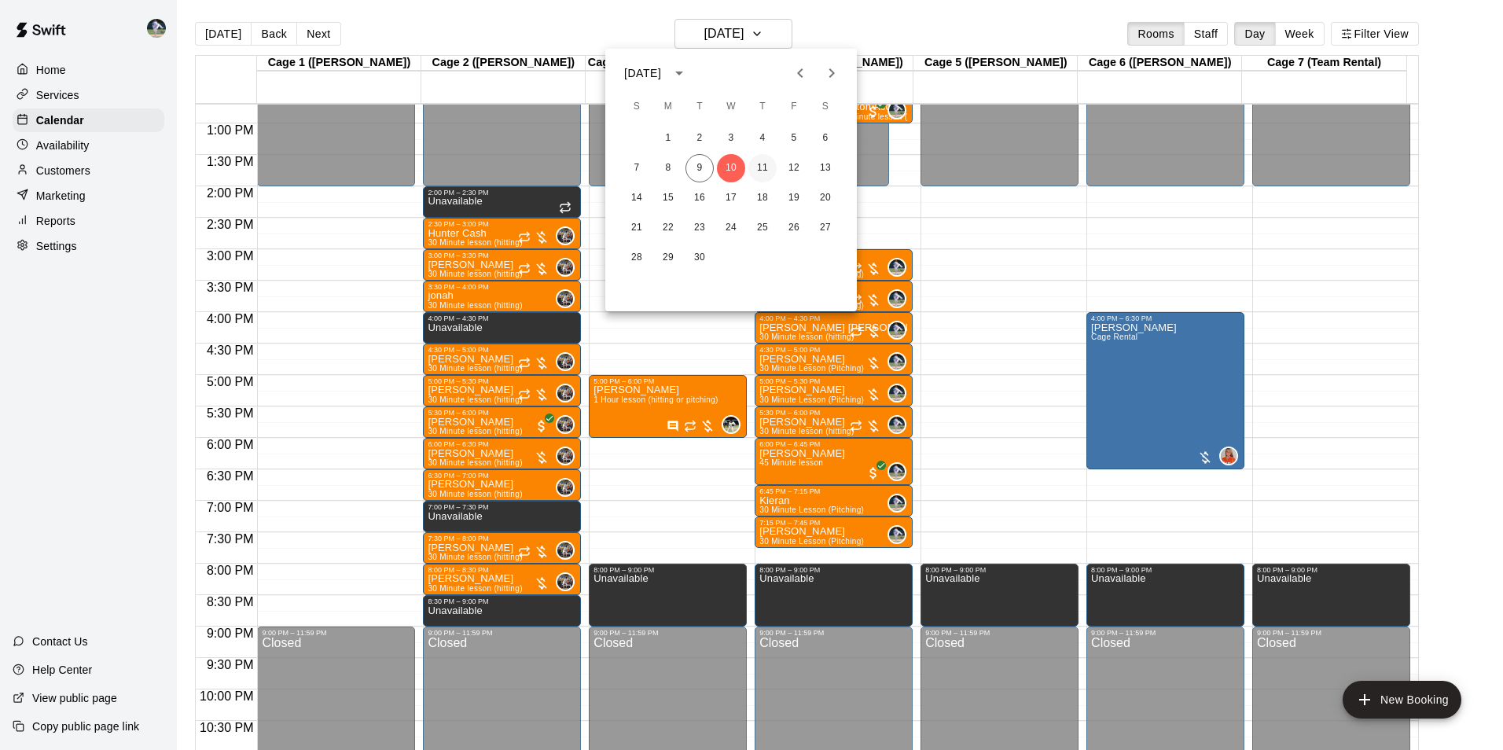
click at [762, 170] on button "11" at bounding box center [762, 168] width 28 height 28
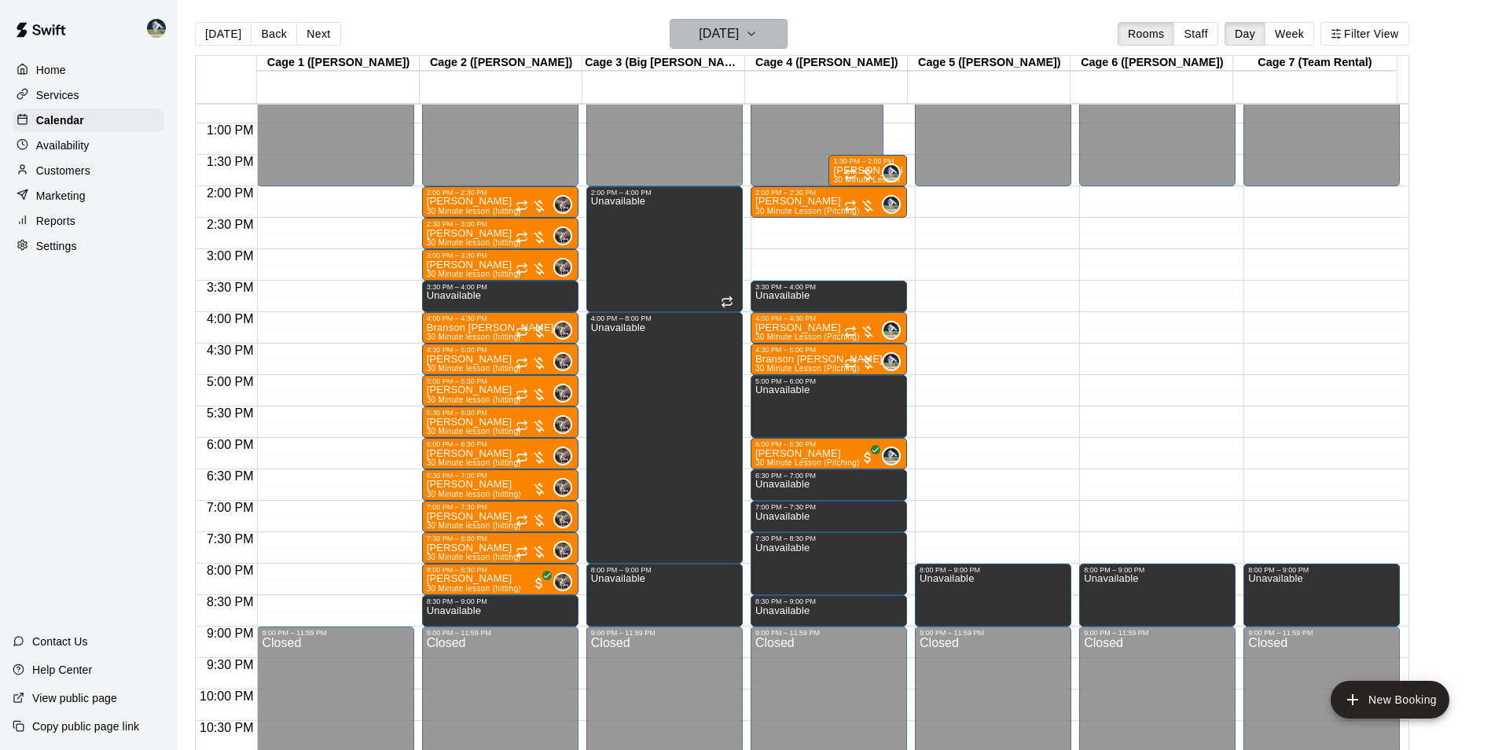
click at [712, 31] on h6 "[DATE]" at bounding box center [719, 34] width 40 height 22
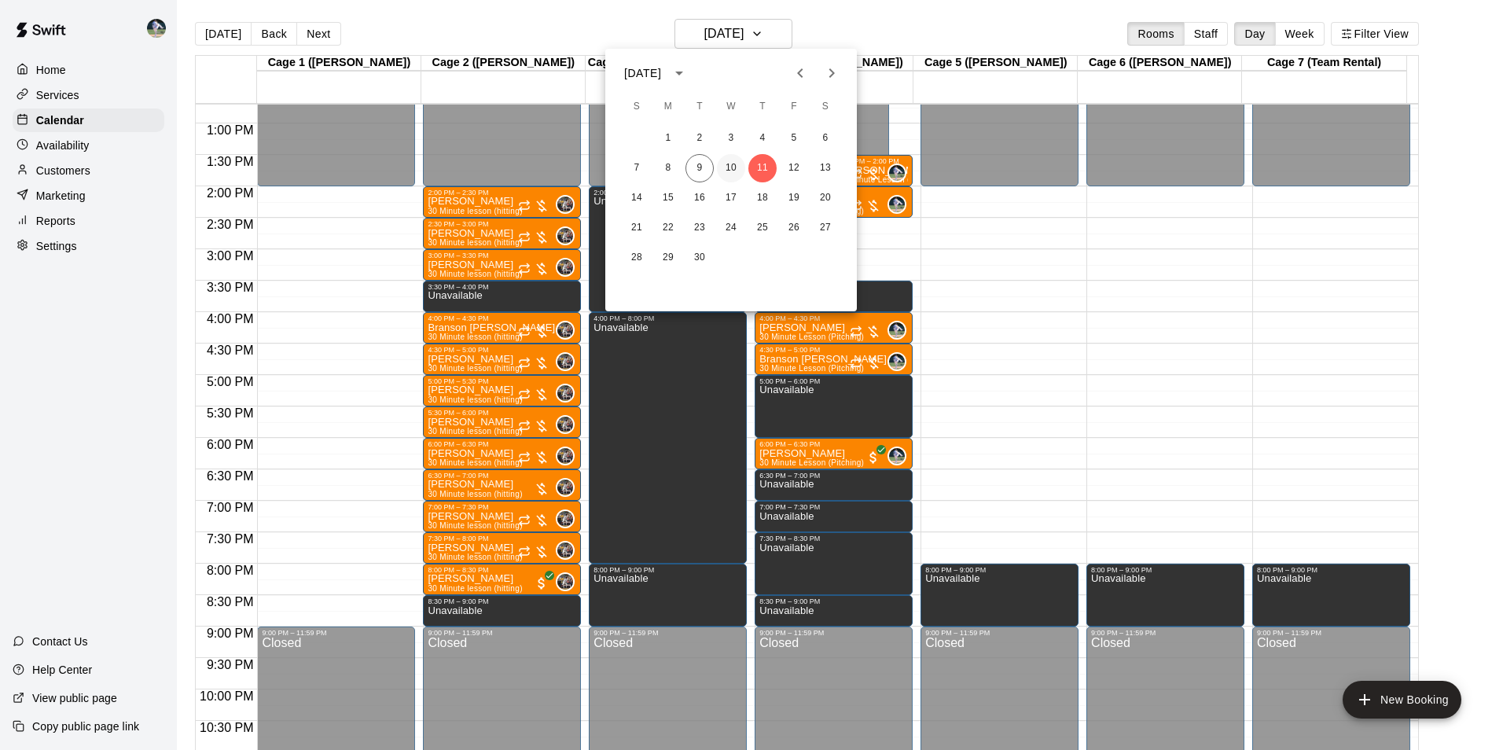
click at [728, 171] on button "10" at bounding box center [731, 168] width 28 height 28
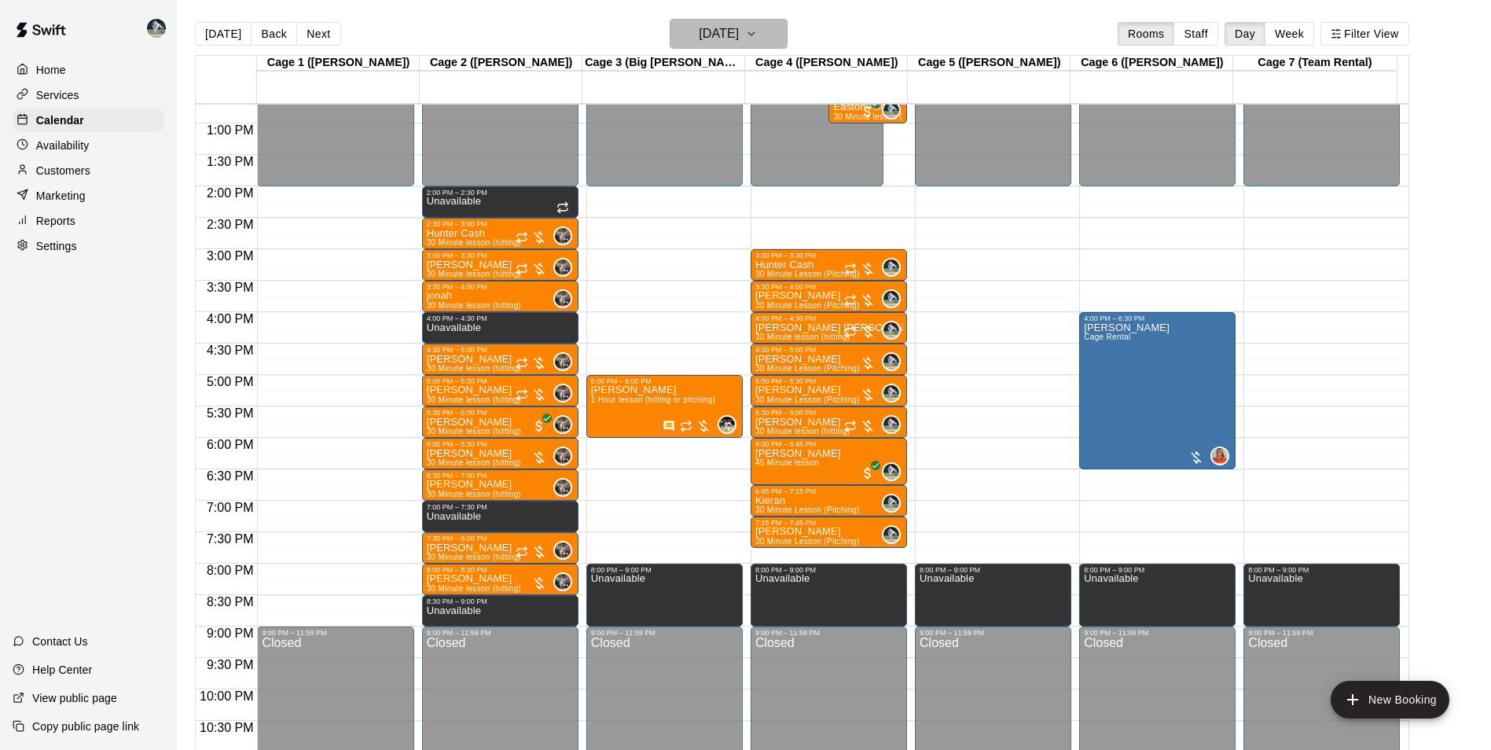
click at [699, 42] on h6 "[DATE]" at bounding box center [719, 34] width 40 height 22
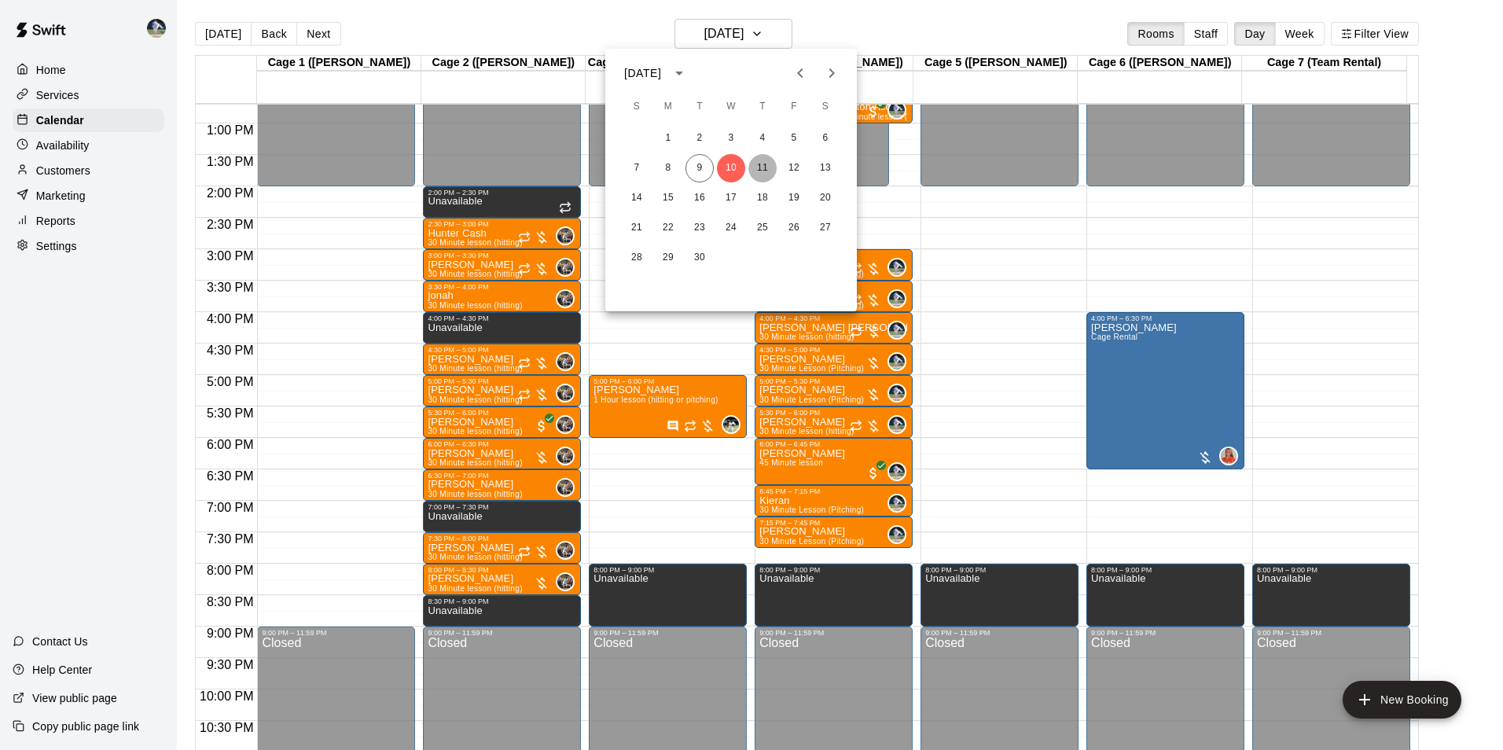
click at [766, 164] on button "11" at bounding box center [762, 168] width 28 height 28
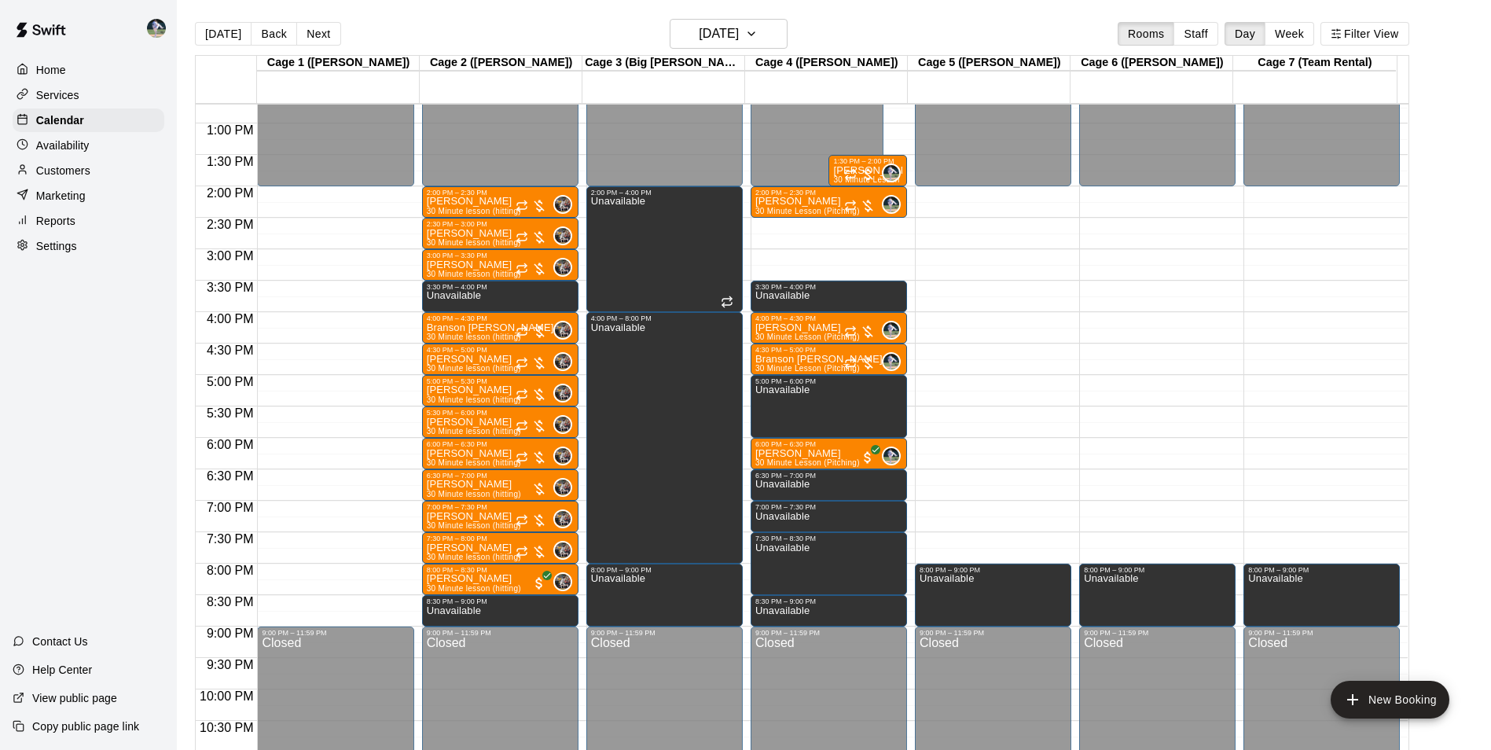
click at [693, 12] on main "[DATE] Back [DATE][DATE] Rooms Staff Day Week Filter View Cage 1 ([PERSON_NAME]…" at bounding box center [834, 387] width 1314 height 775
click at [699, 24] on h6 "[DATE]" at bounding box center [719, 34] width 40 height 22
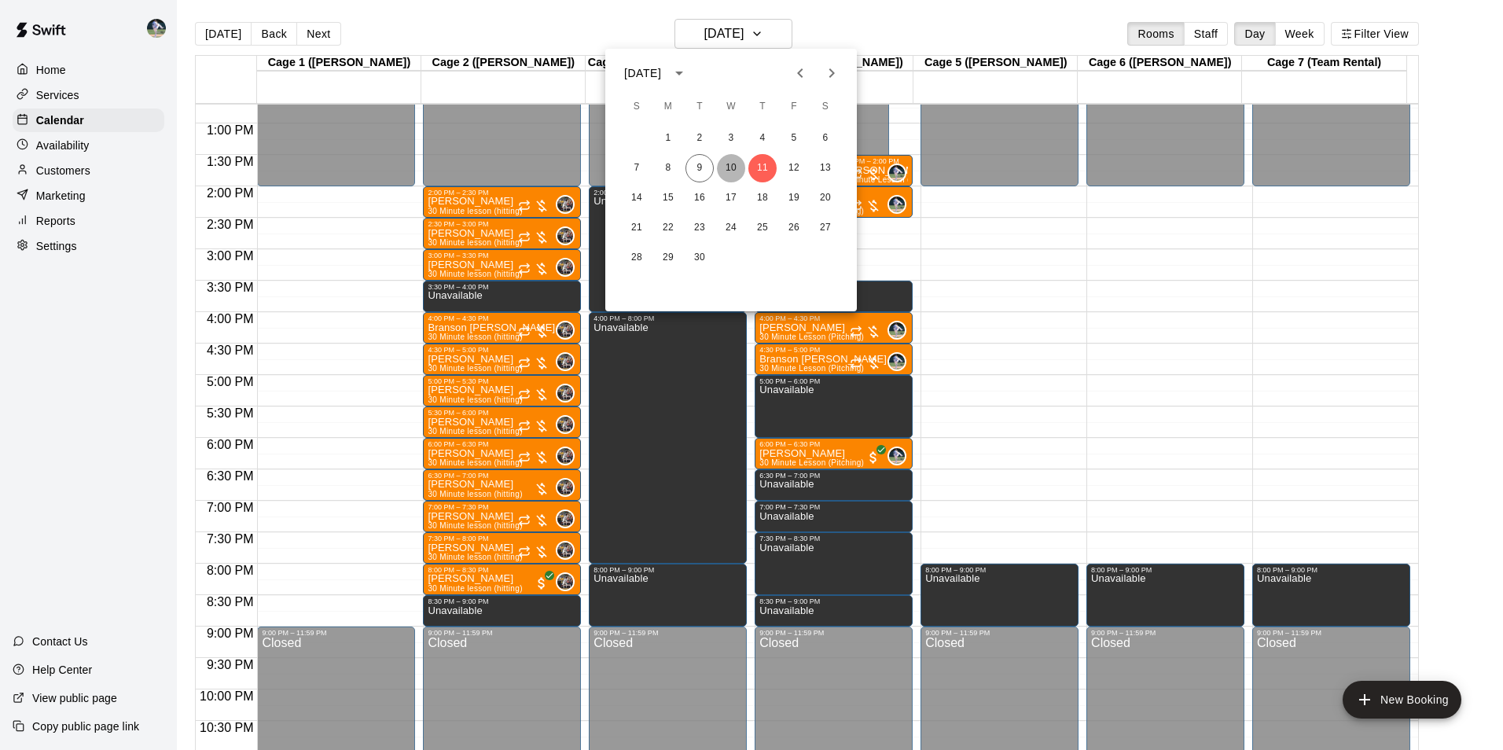
click at [729, 176] on button "10" at bounding box center [731, 168] width 28 height 28
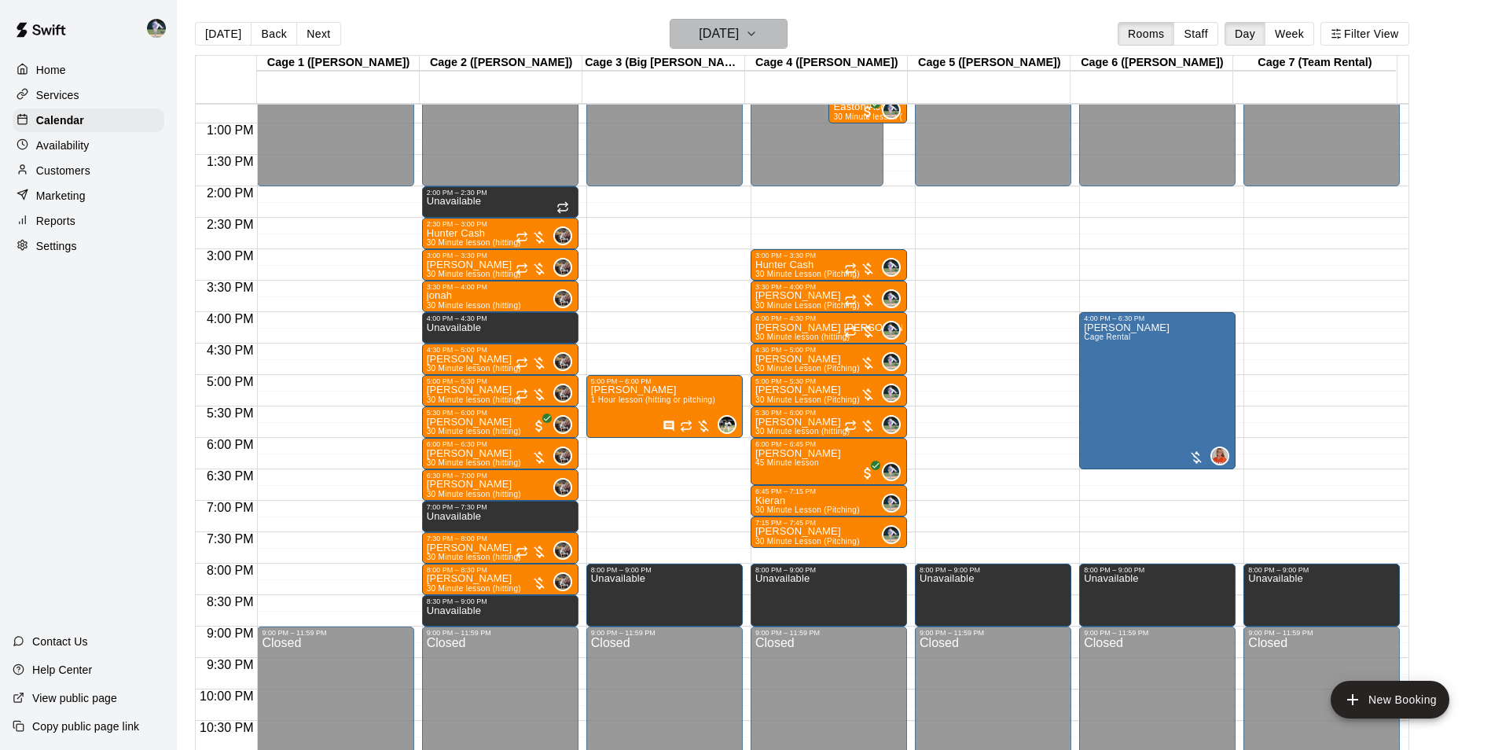
click at [699, 34] on h6 "[DATE]" at bounding box center [719, 34] width 40 height 22
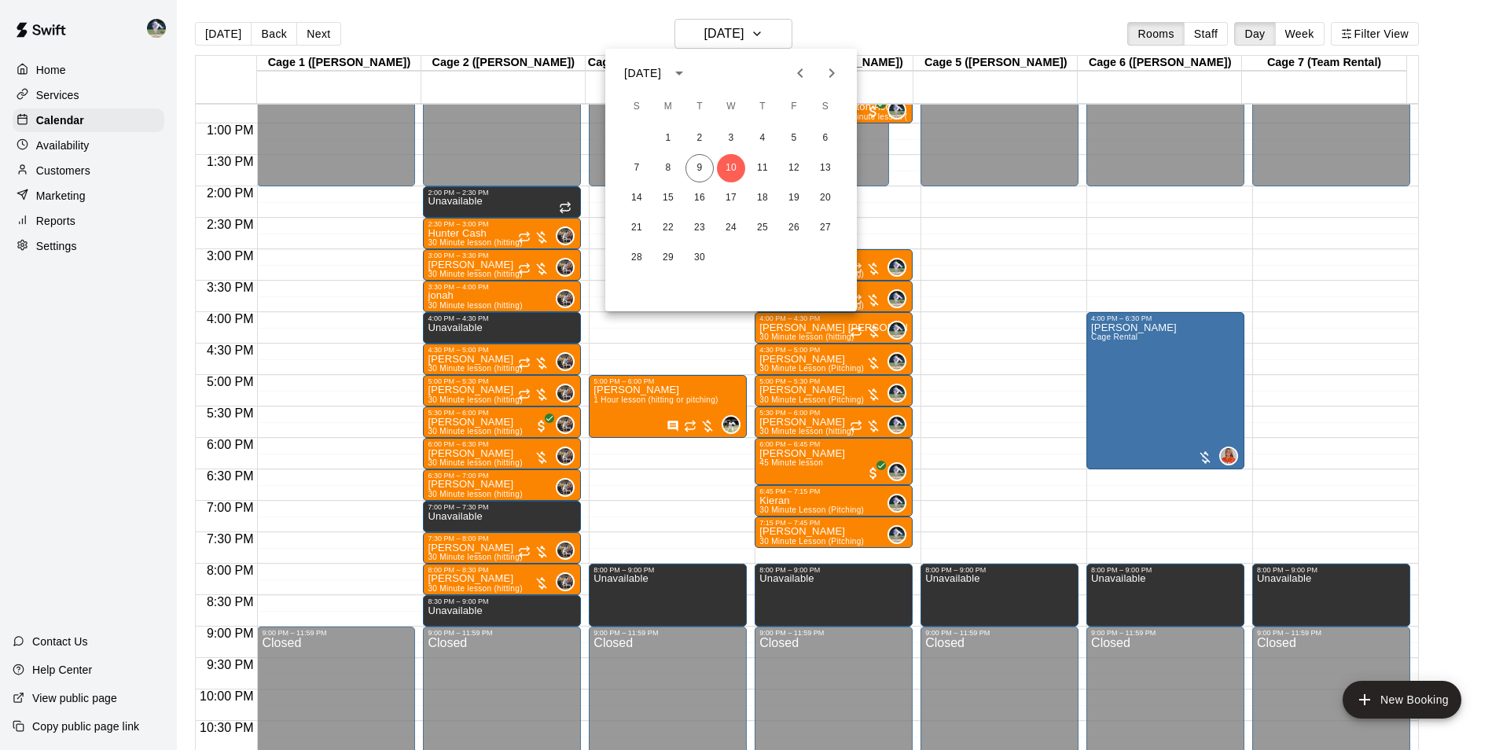
click at [746, 159] on div "7 8 9 10 11 12 13" at bounding box center [731, 168] width 252 height 28
click at [759, 165] on button "11" at bounding box center [762, 168] width 28 height 28
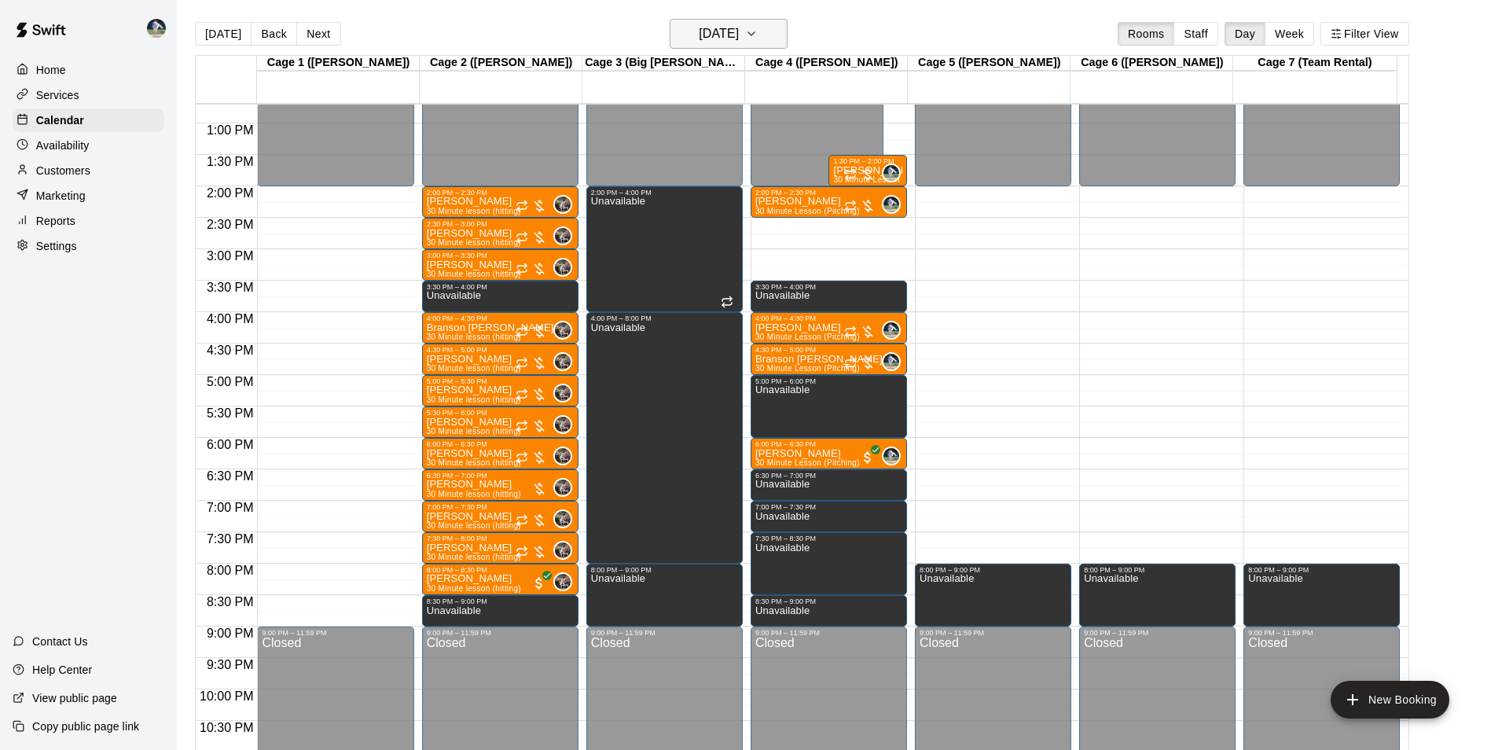
click at [724, 22] on button "[DATE]" at bounding box center [729, 34] width 118 height 30
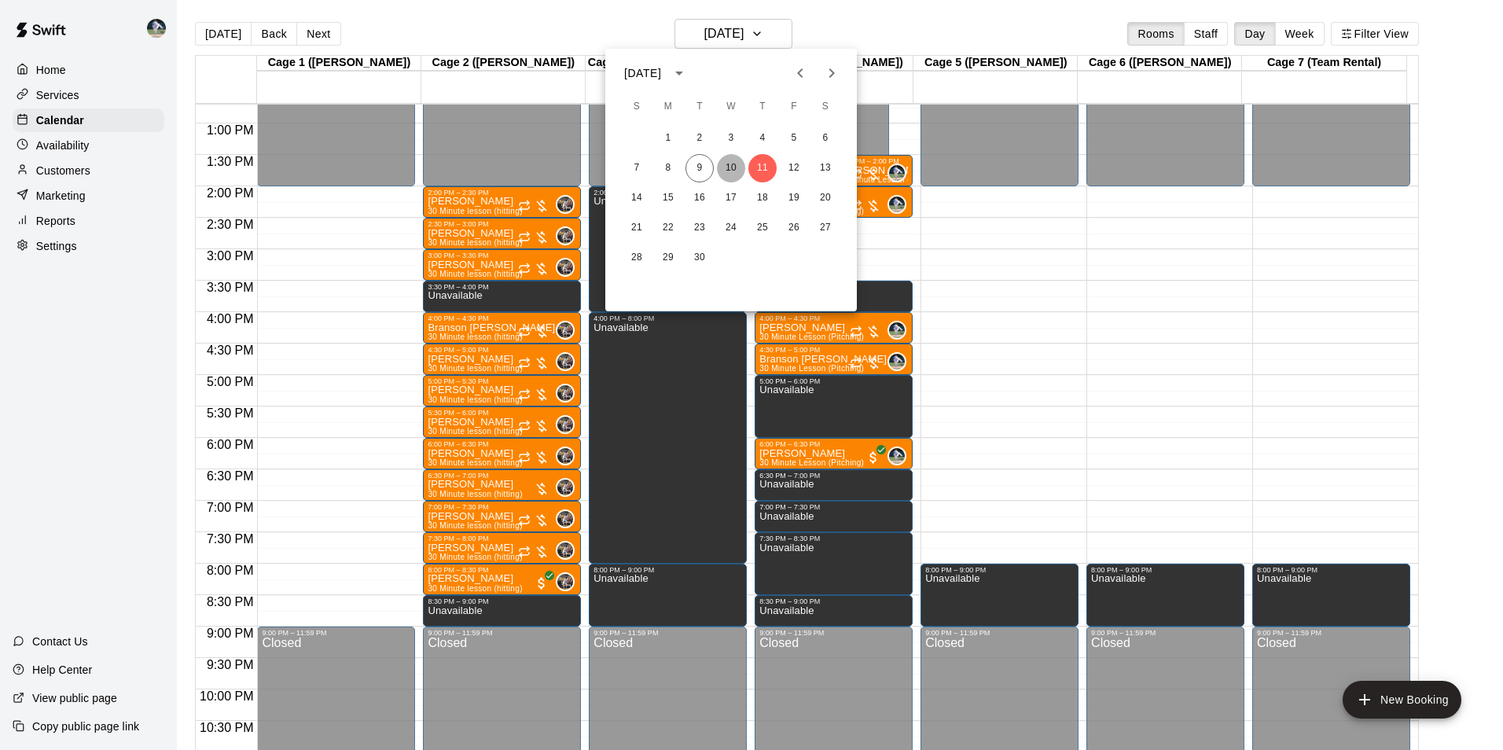
click at [729, 168] on button "10" at bounding box center [731, 168] width 28 height 28
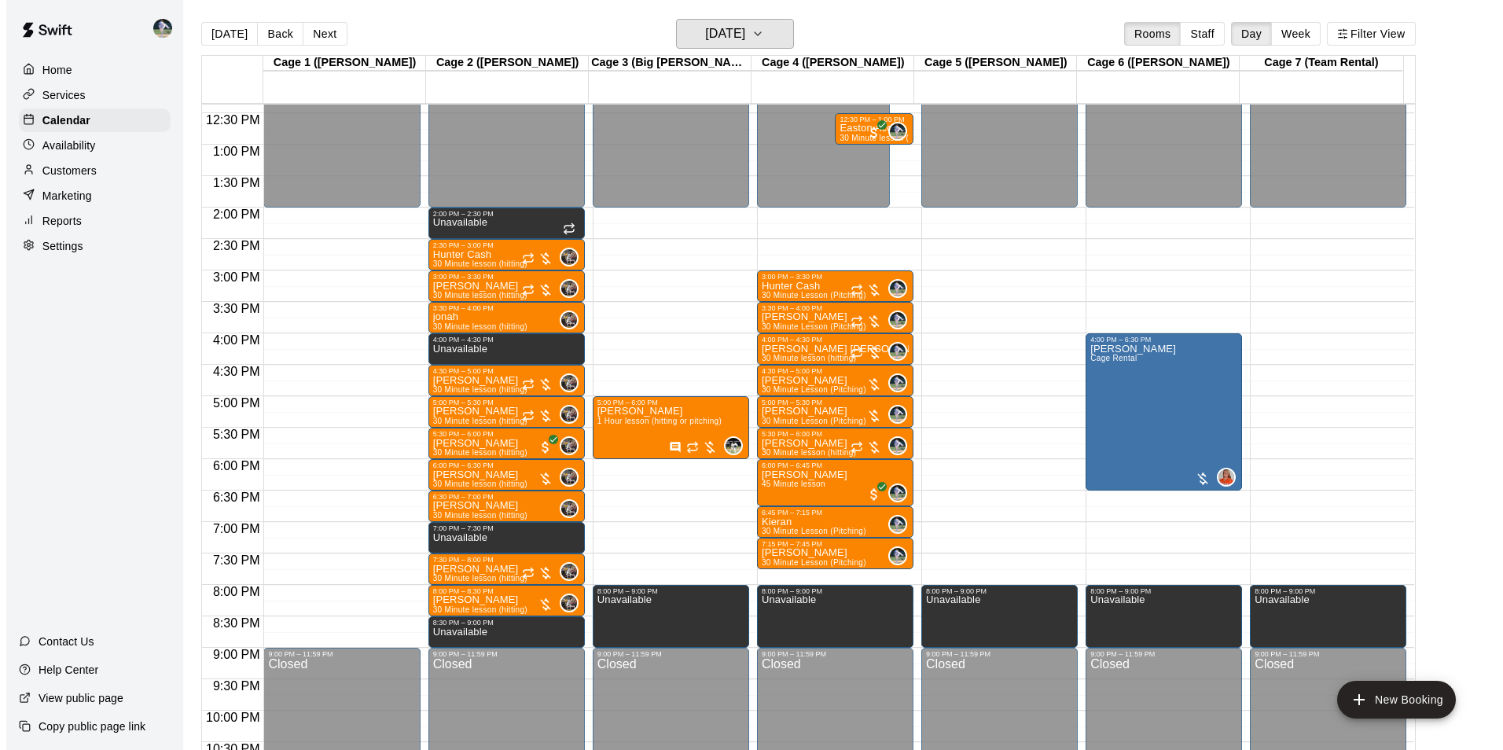
scroll to position [690, 0]
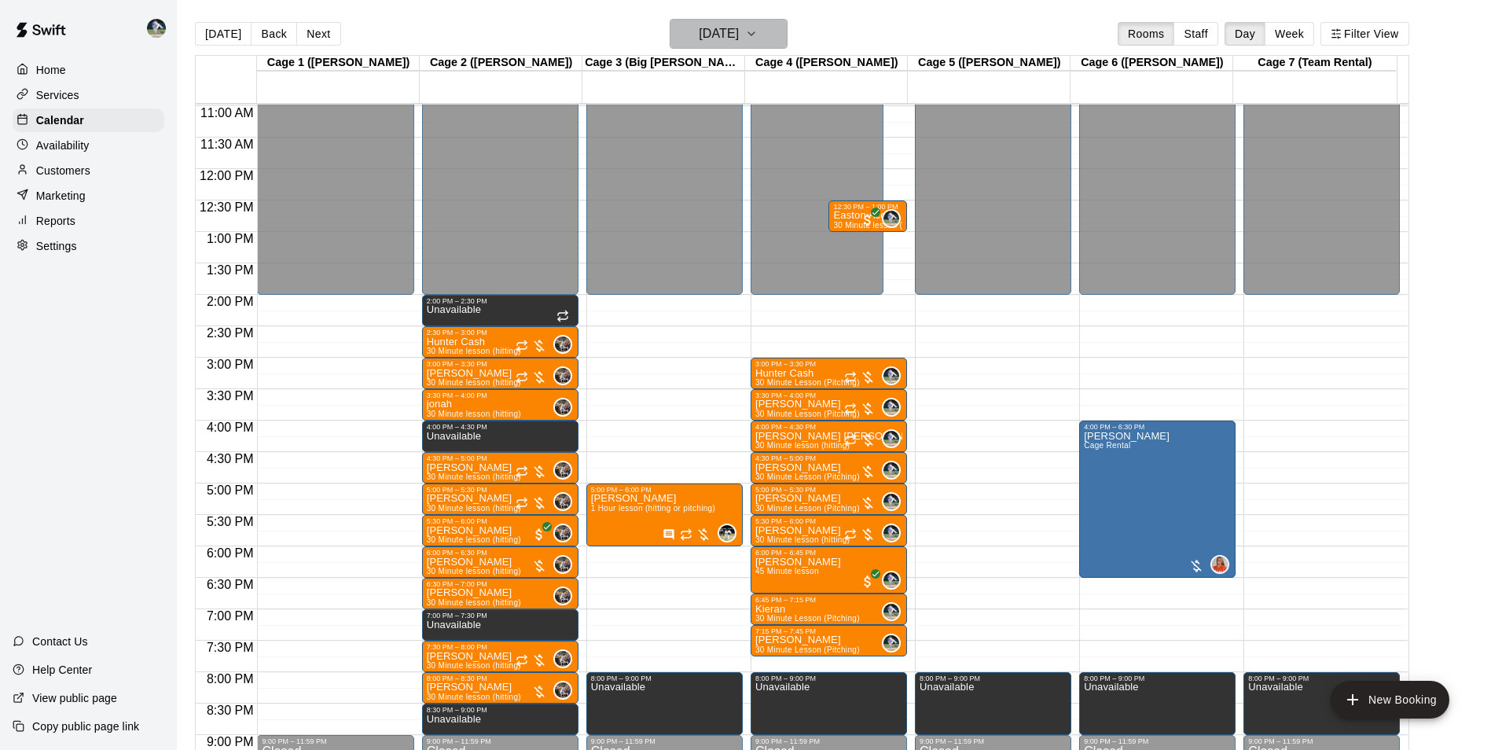
click at [777, 39] on button "[DATE]" at bounding box center [729, 34] width 118 height 30
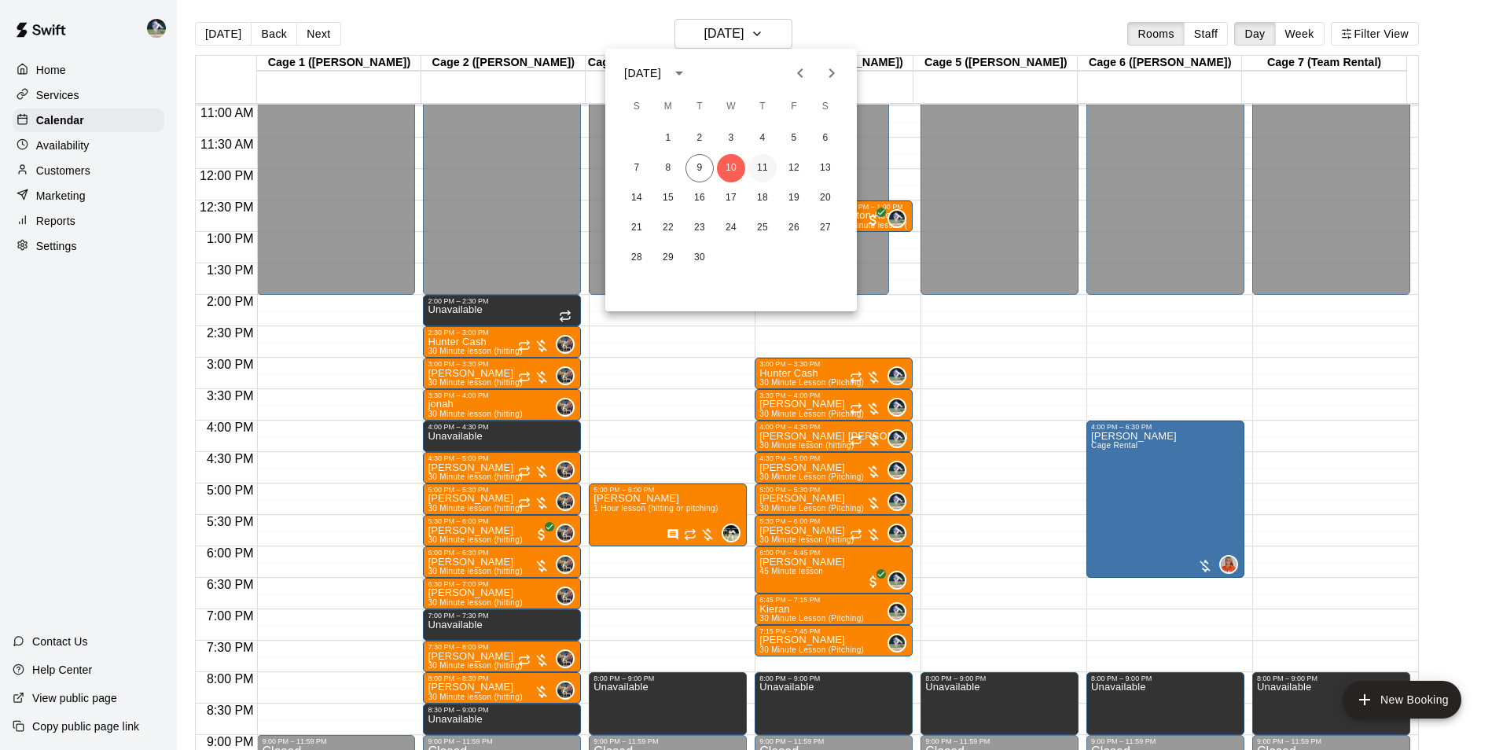
click at [771, 165] on button "11" at bounding box center [762, 168] width 28 height 28
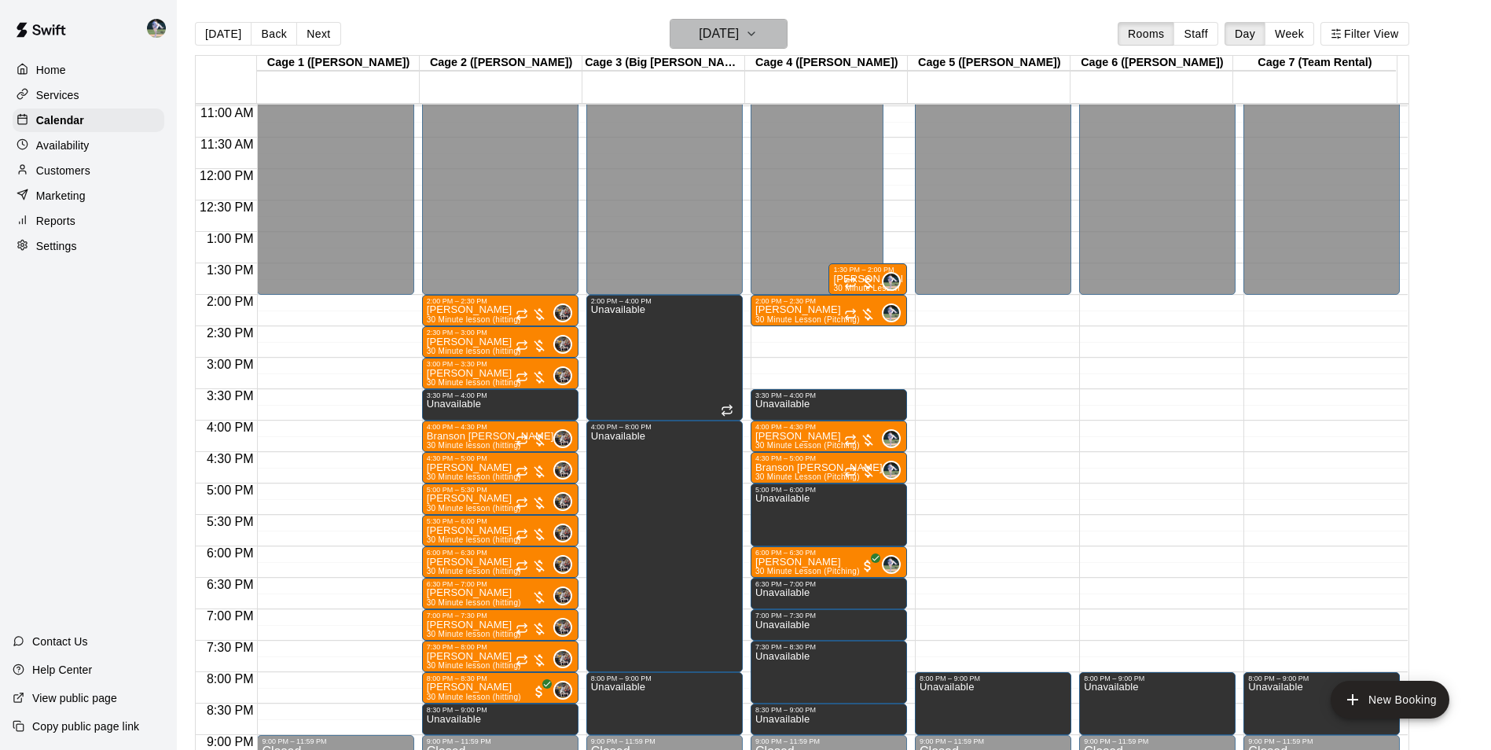
click at [731, 20] on button "[DATE]" at bounding box center [729, 34] width 118 height 30
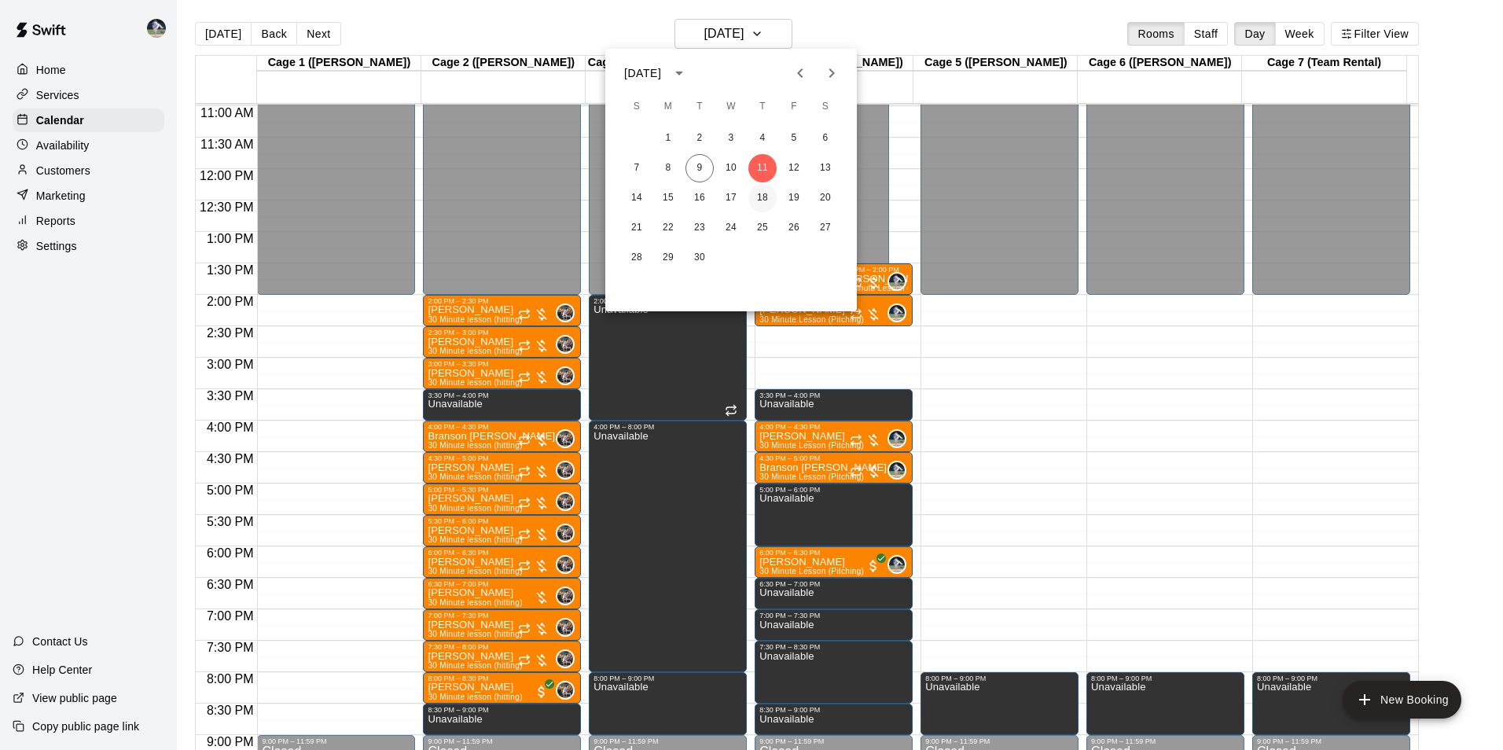
click at [763, 199] on button "18" at bounding box center [762, 198] width 28 height 28
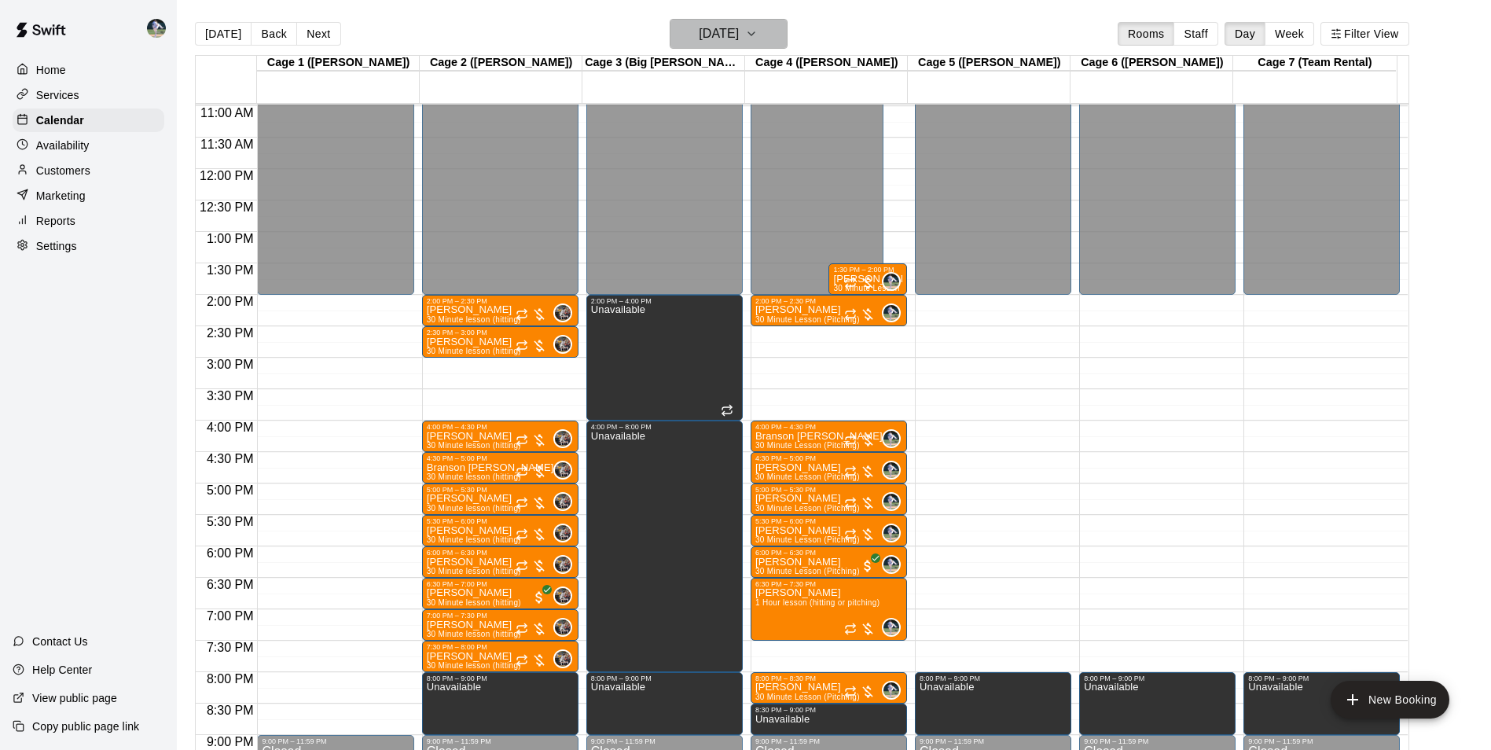
click at [731, 37] on h6 "[DATE]" at bounding box center [719, 34] width 40 height 22
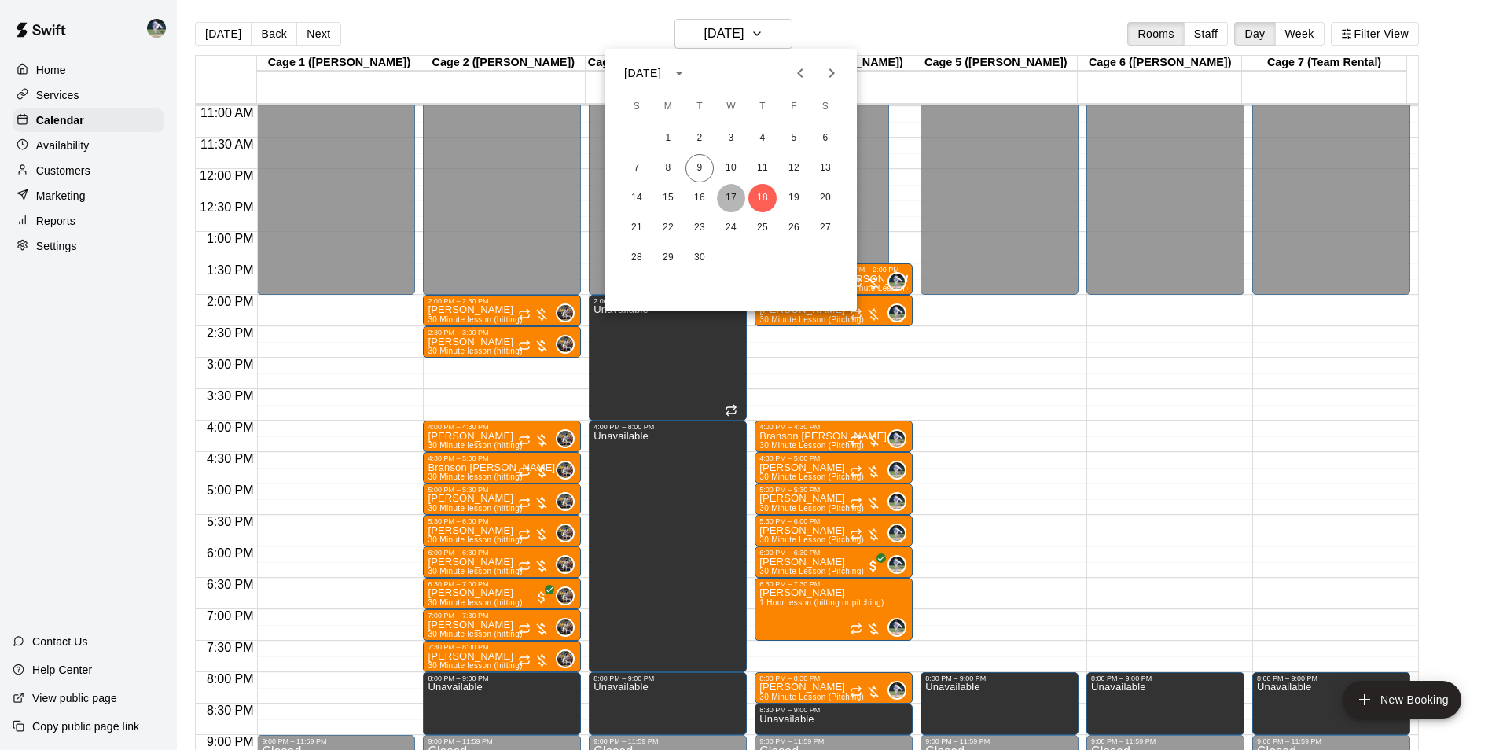
click at [734, 202] on button "17" at bounding box center [731, 198] width 28 height 28
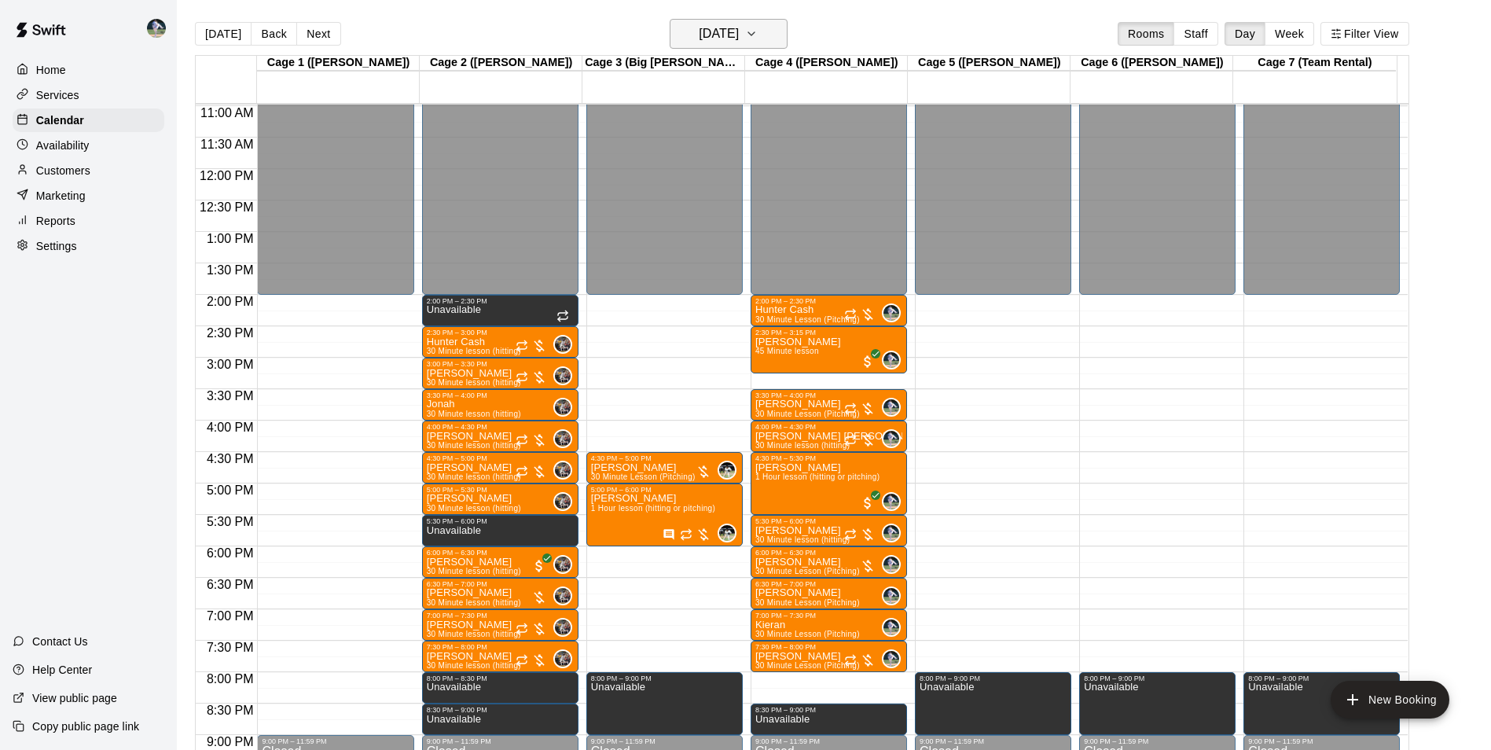
click at [709, 42] on h6 "[DATE]" at bounding box center [719, 34] width 40 height 22
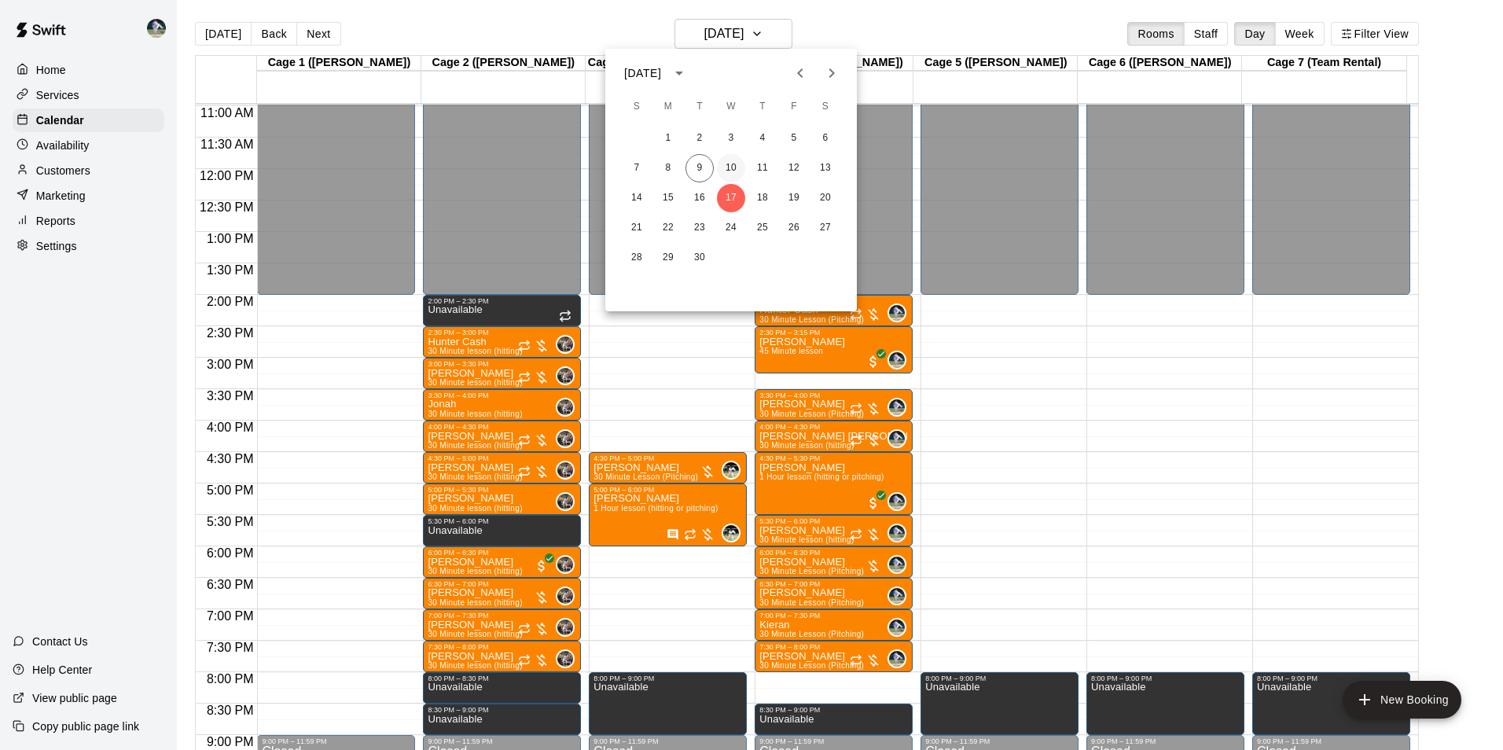
click at [723, 164] on button "10" at bounding box center [731, 168] width 28 height 28
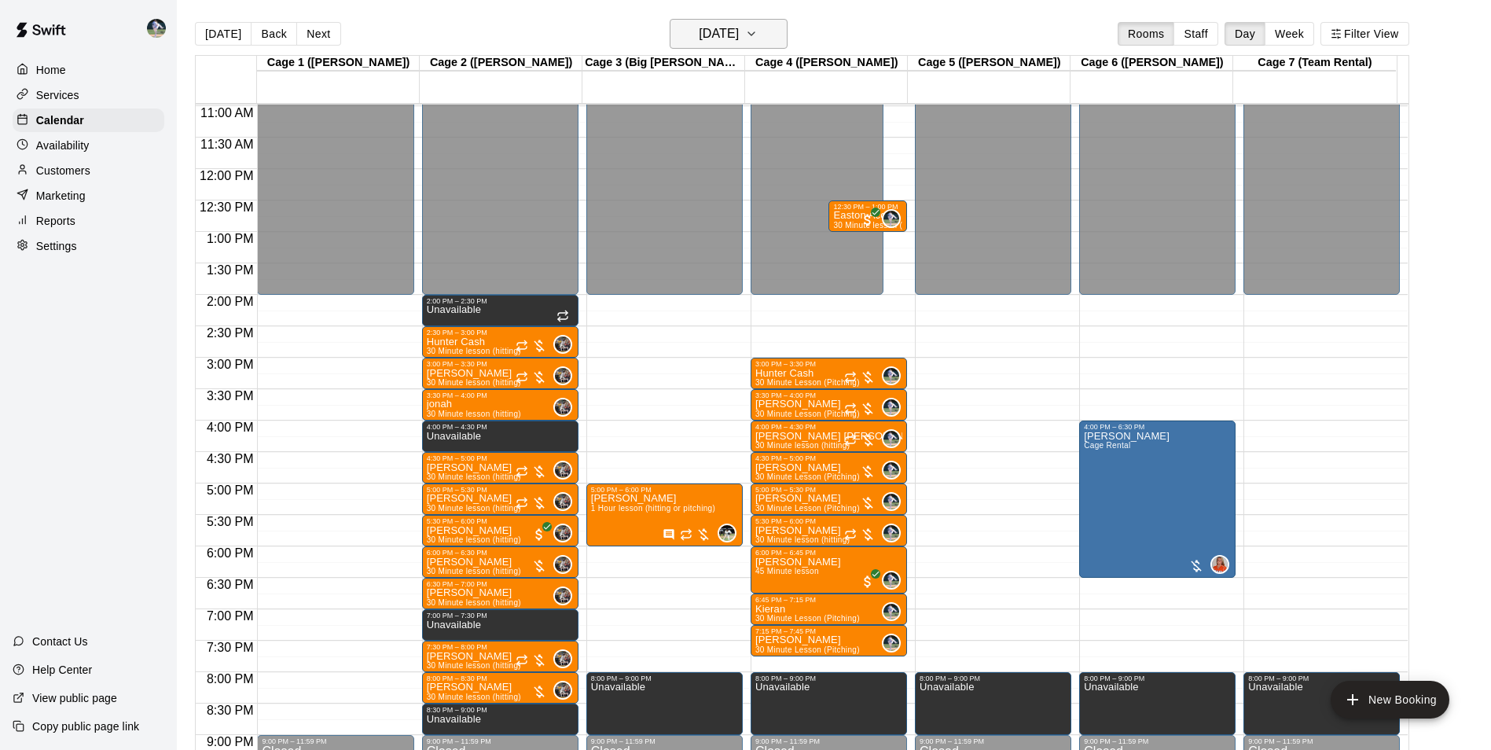
click at [781, 34] on button "[DATE]" at bounding box center [729, 34] width 118 height 30
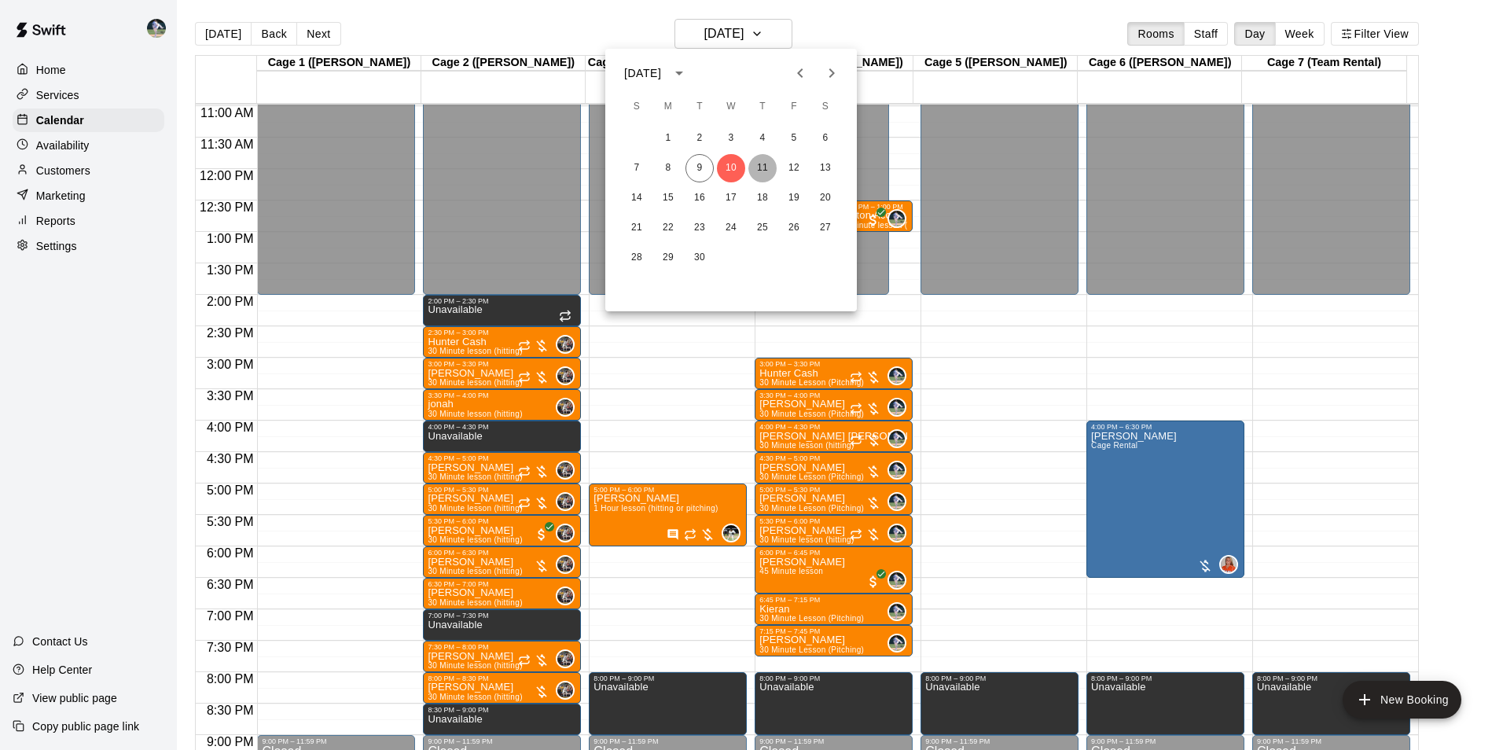
click at [757, 181] on button "11" at bounding box center [762, 168] width 28 height 28
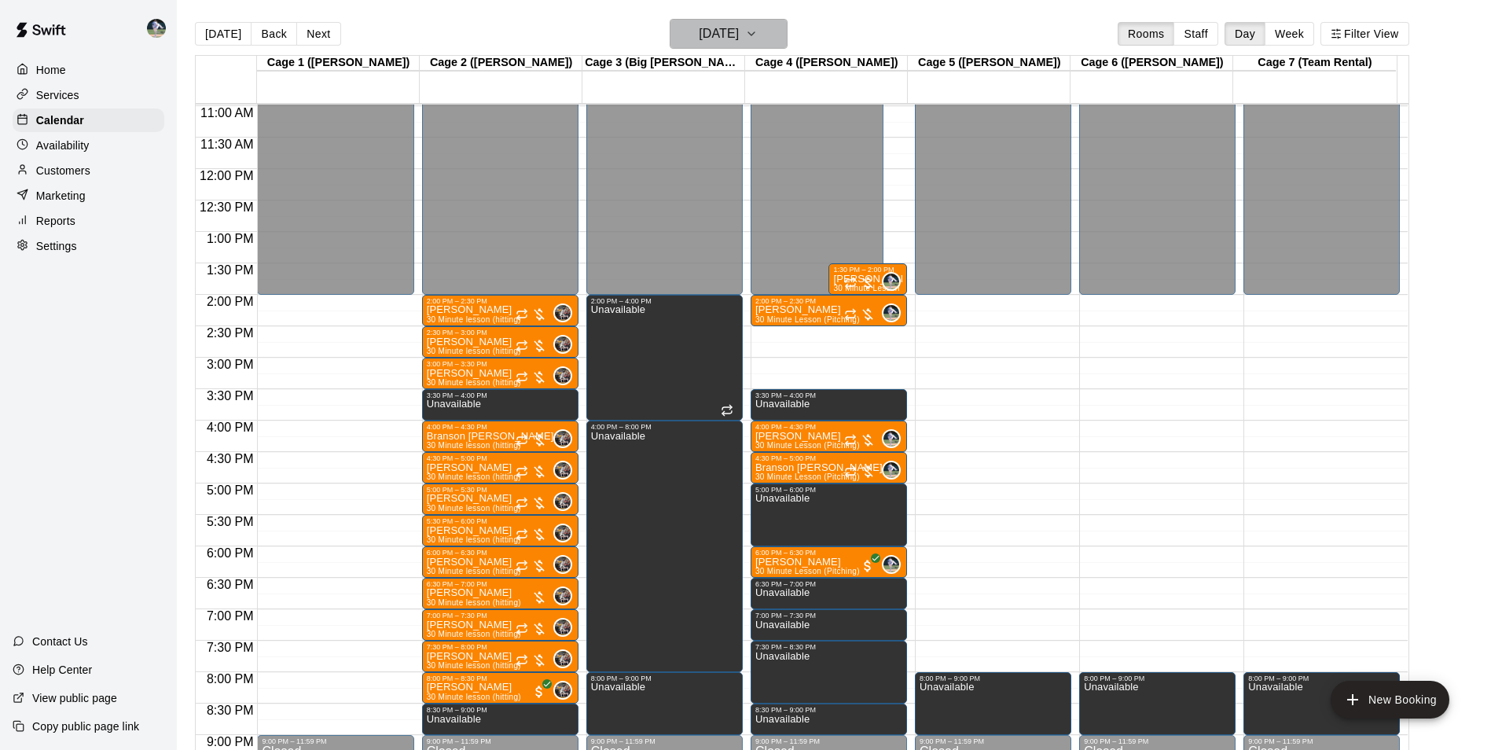
click at [703, 24] on h6 "[DATE]" at bounding box center [719, 34] width 40 height 22
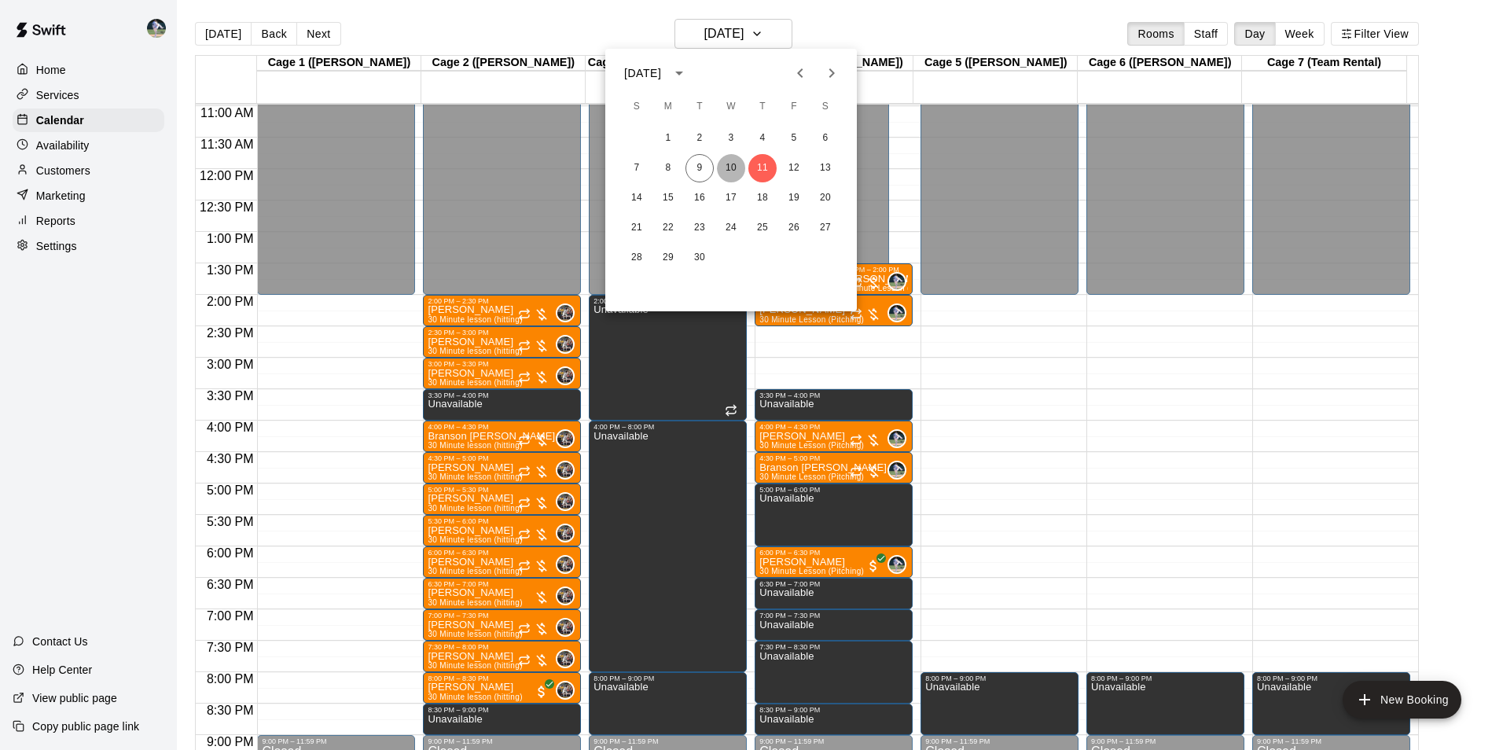
click at [735, 173] on button "10" at bounding box center [731, 168] width 28 height 28
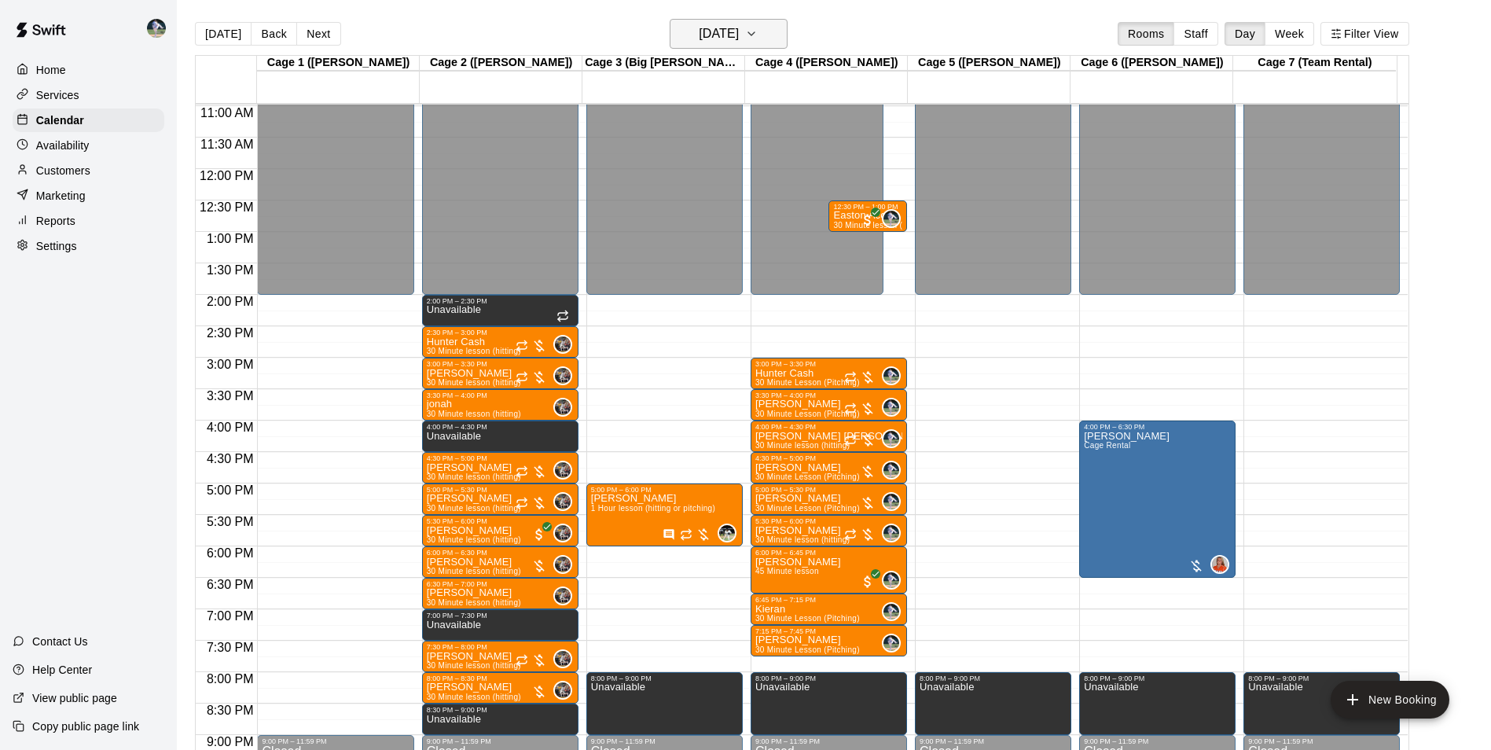
click at [761, 46] on button "[DATE]" at bounding box center [729, 34] width 118 height 30
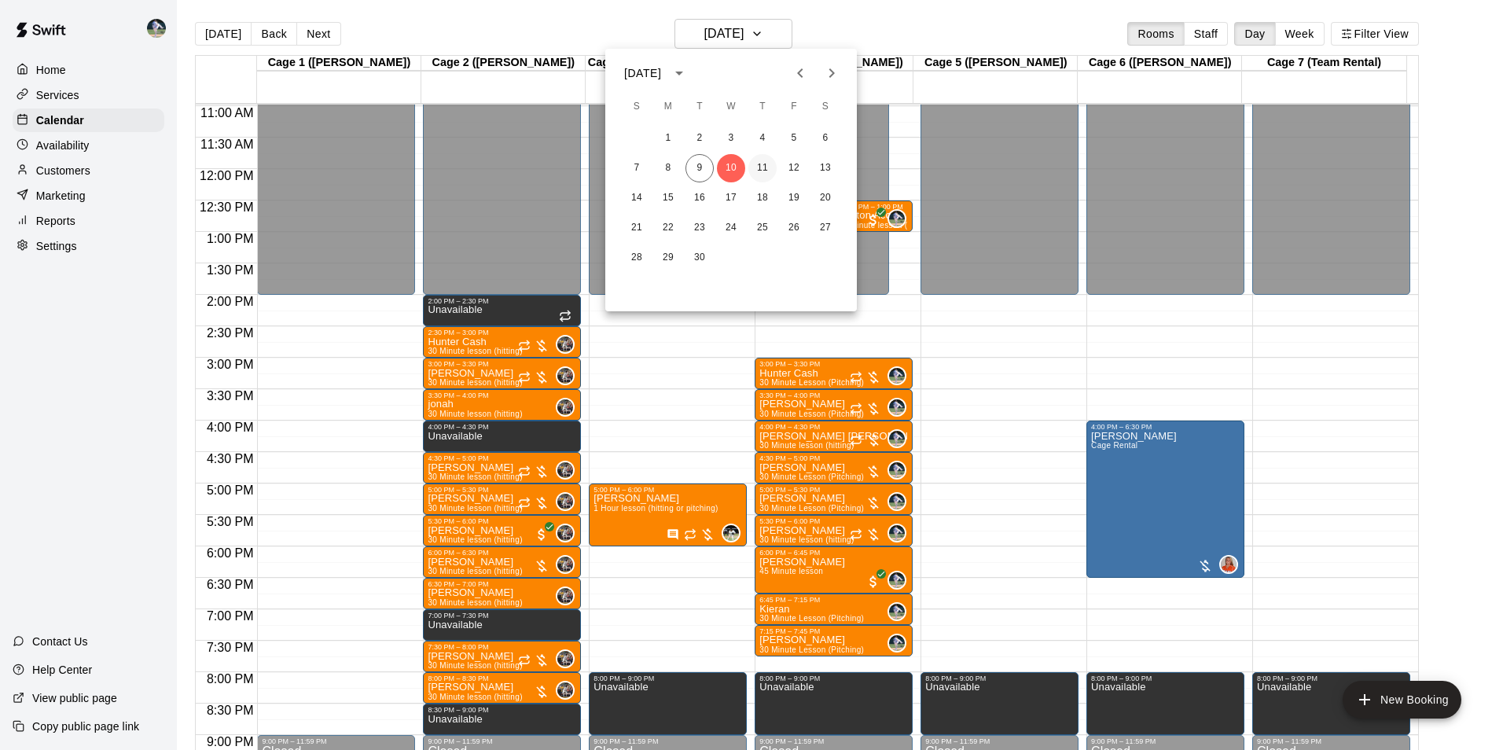
click at [772, 167] on button "11" at bounding box center [762, 168] width 28 height 28
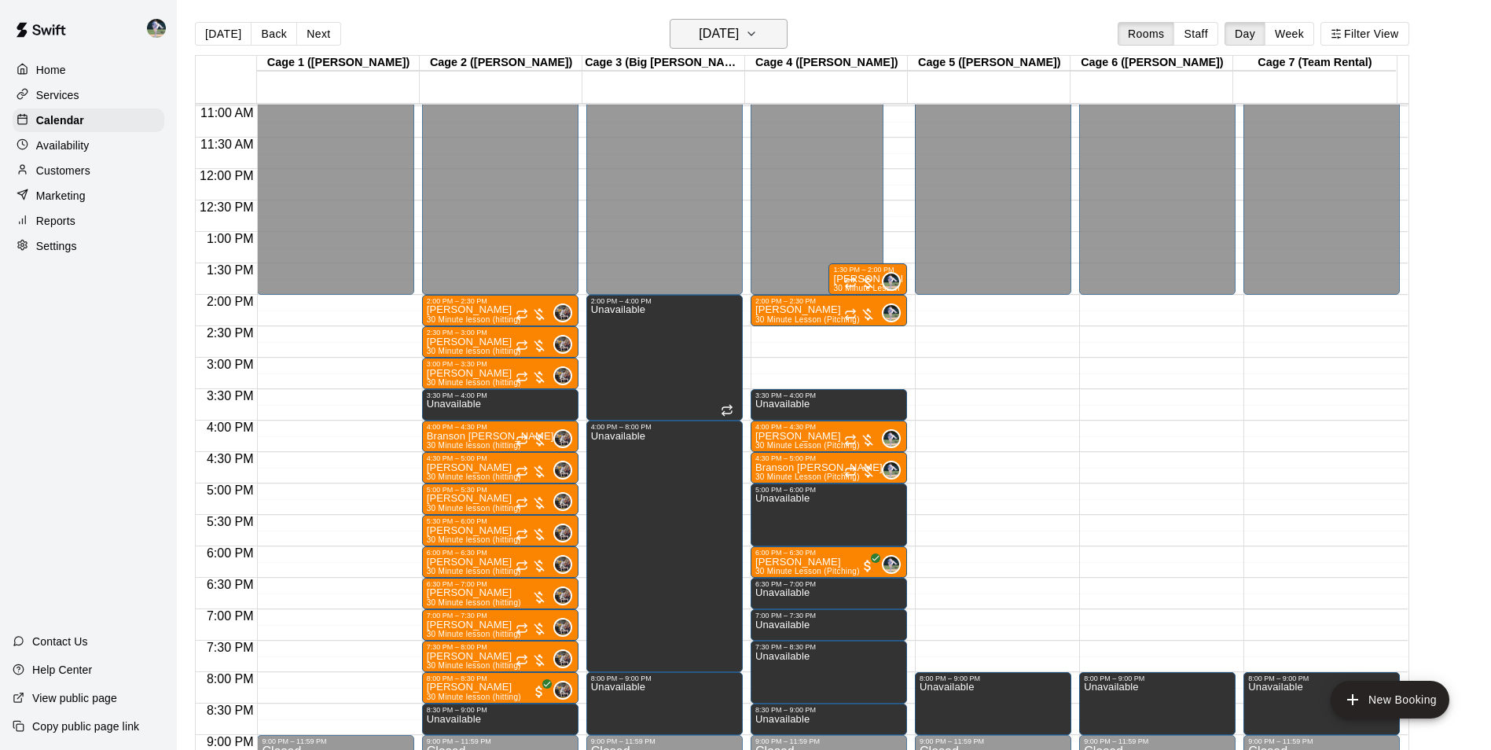
click at [711, 28] on h6 "[DATE]" at bounding box center [719, 34] width 40 height 22
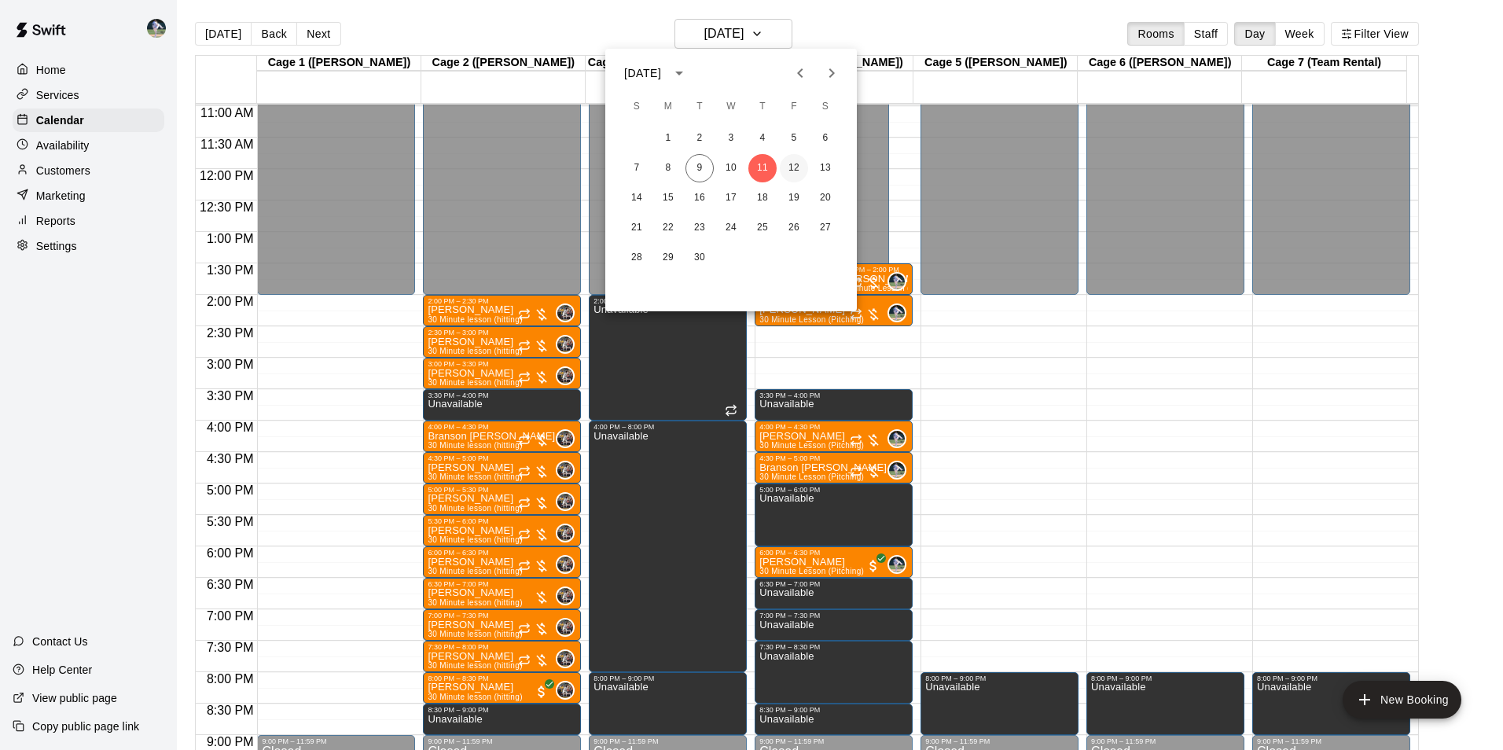
click at [803, 166] on button "12" at bounding box center [794, 168] width 28 height 28
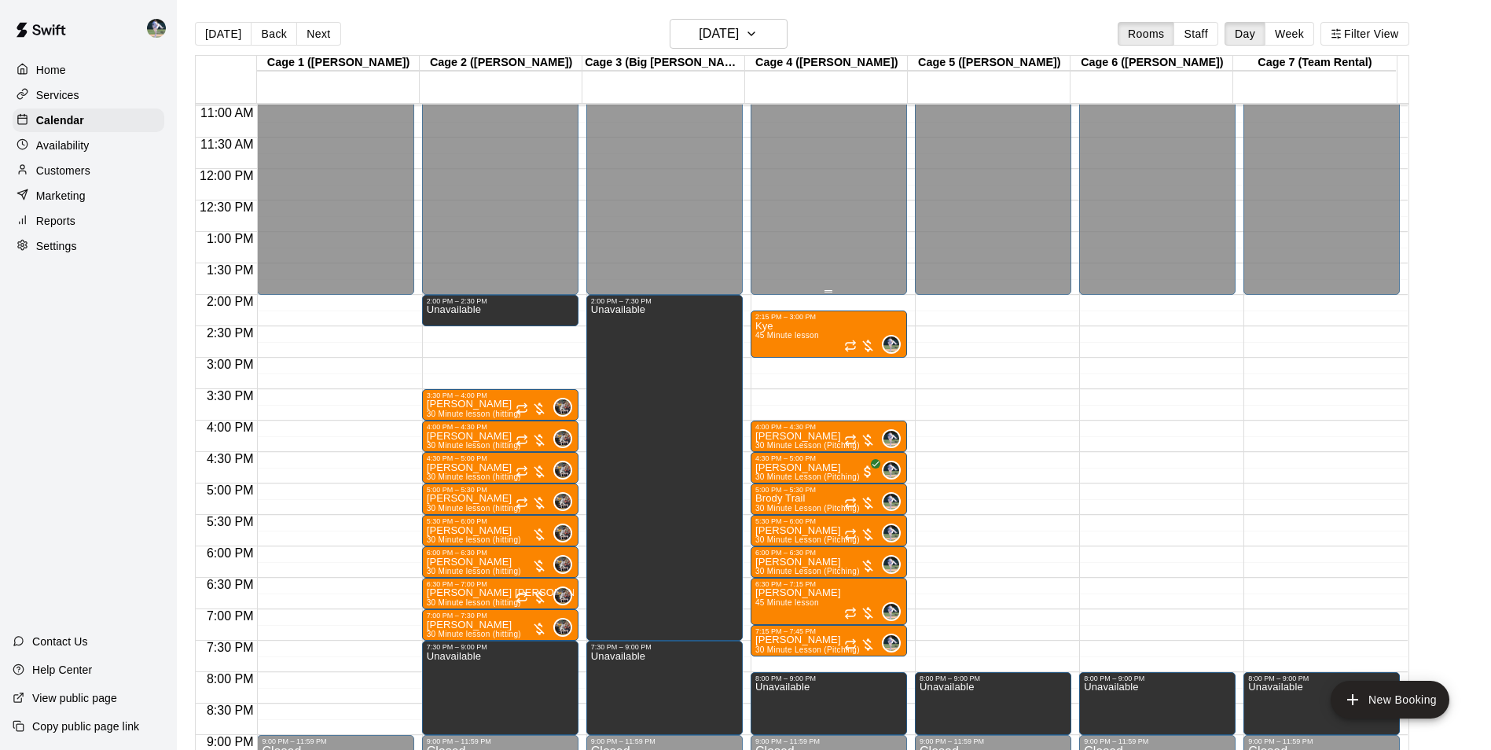
drag, startPoint x: 799, startPoint y: 170, endPoint x: 765, endPoint y: 171, distance: 34.6
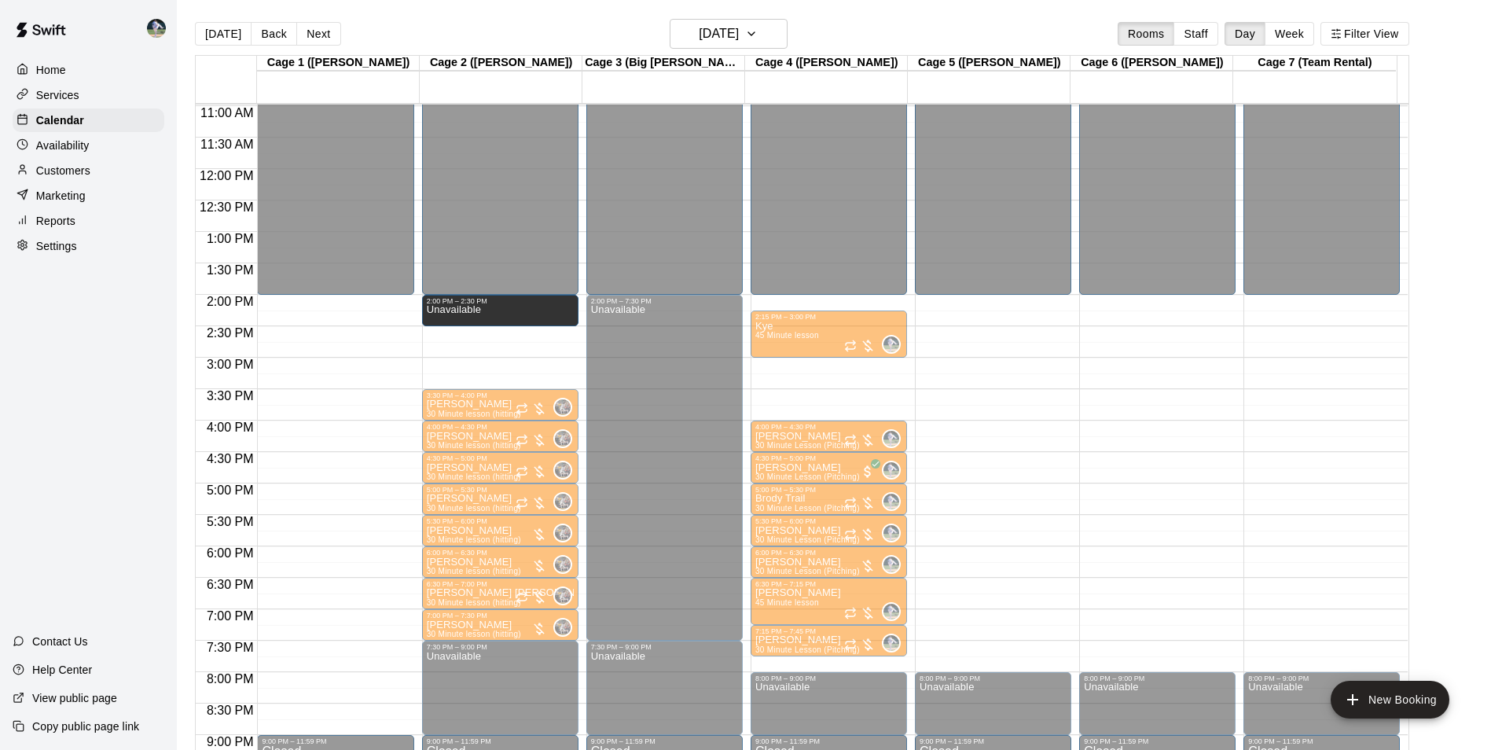
drag, startPoint x: 484, startPoint y: 321, endPoint x: 488, endPoint y: 331, distance: 10.9
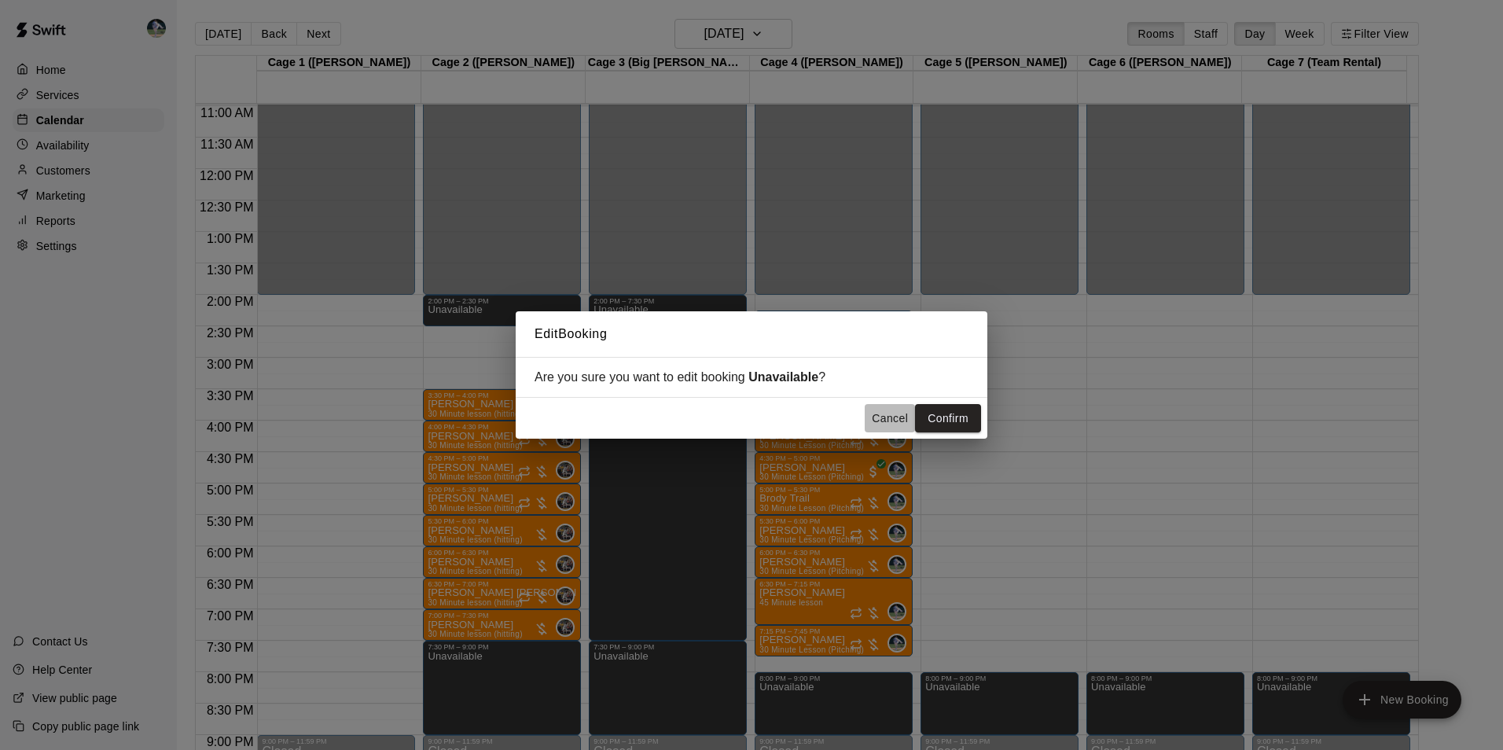
click at [881, 426] on button "Cancel" at bounding box center [890, 418] width 50 height 29
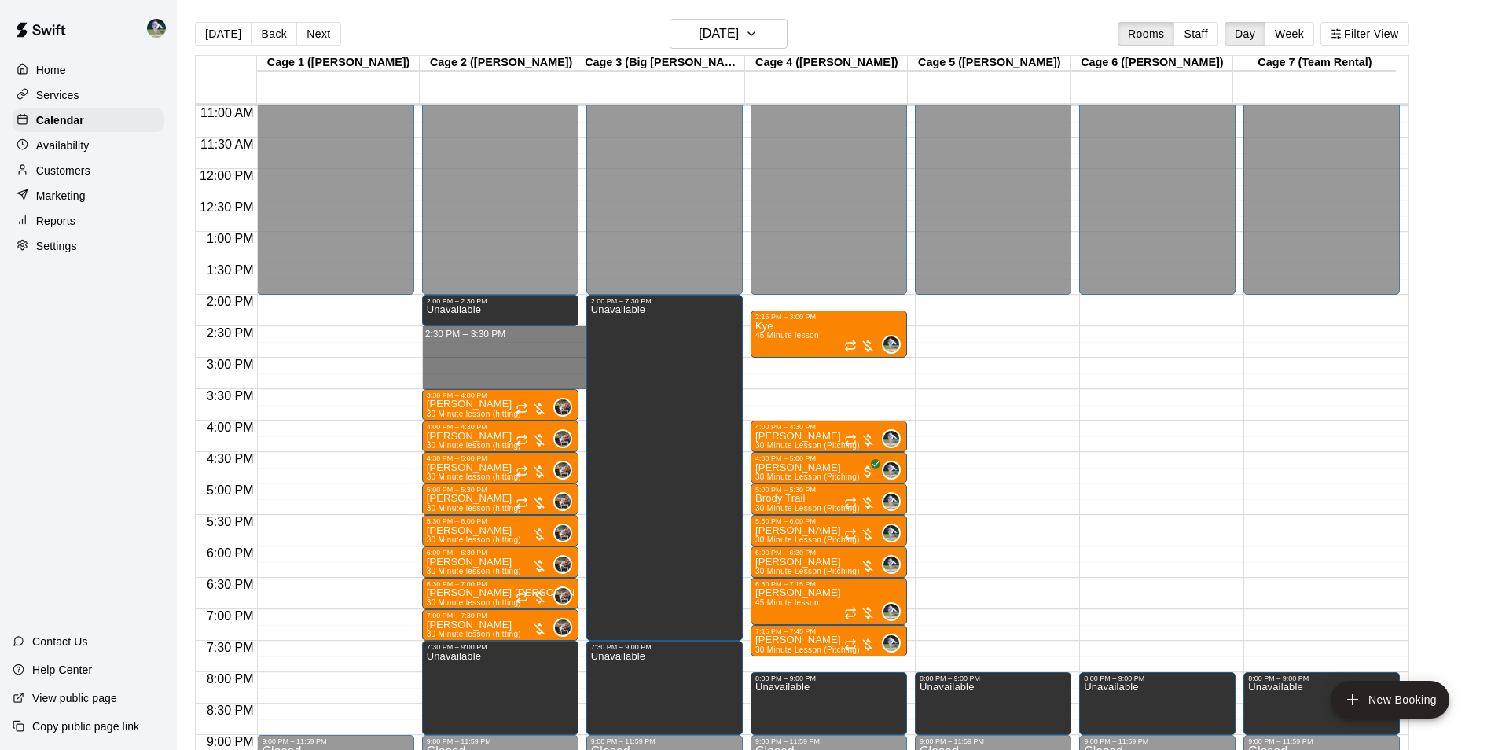
drag, startPoint x: 468, startPoint y: 338, endPoint x: 465, endPoint y: 377, distance: 39.4
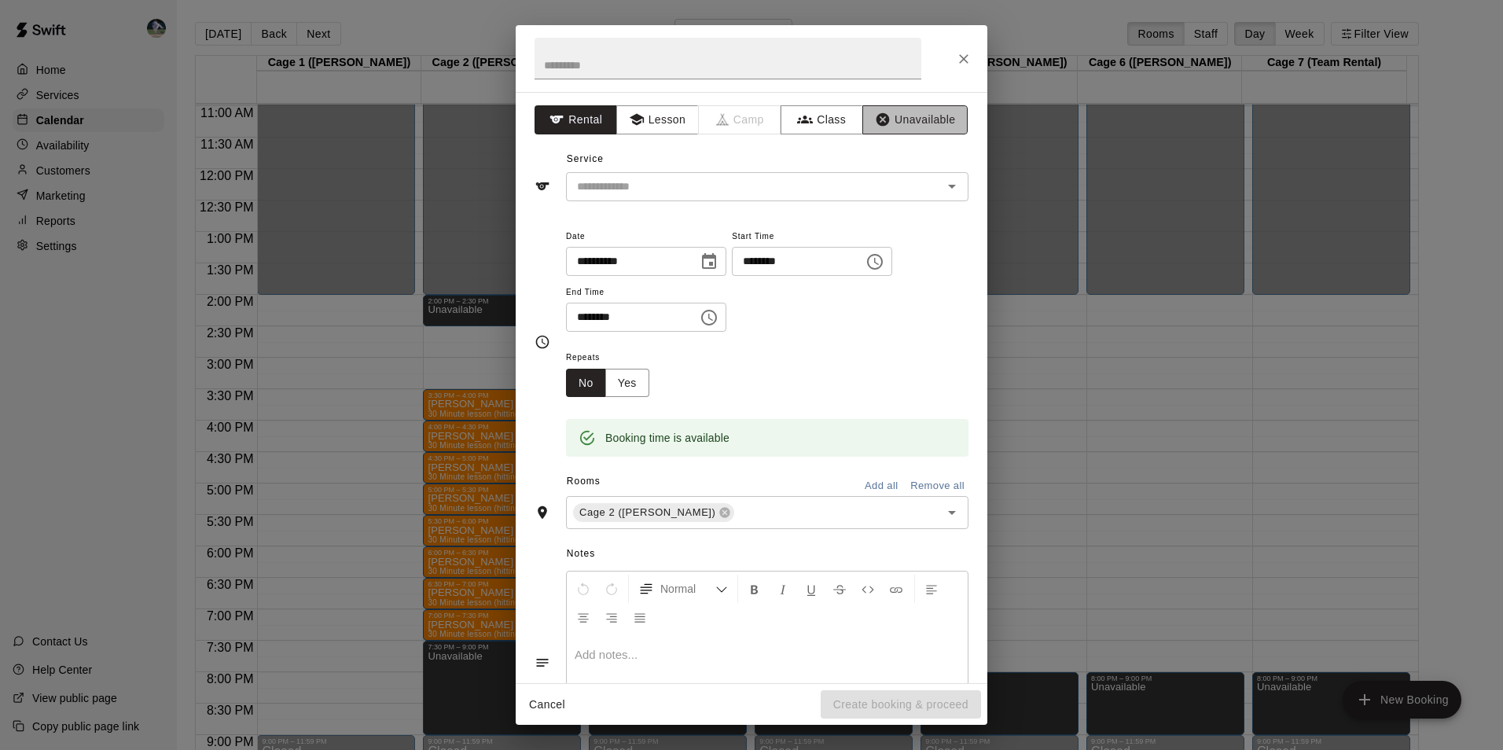
click at [912, 127] on button "Unavailable" at bounding box center [914, 119] width 105 height 29
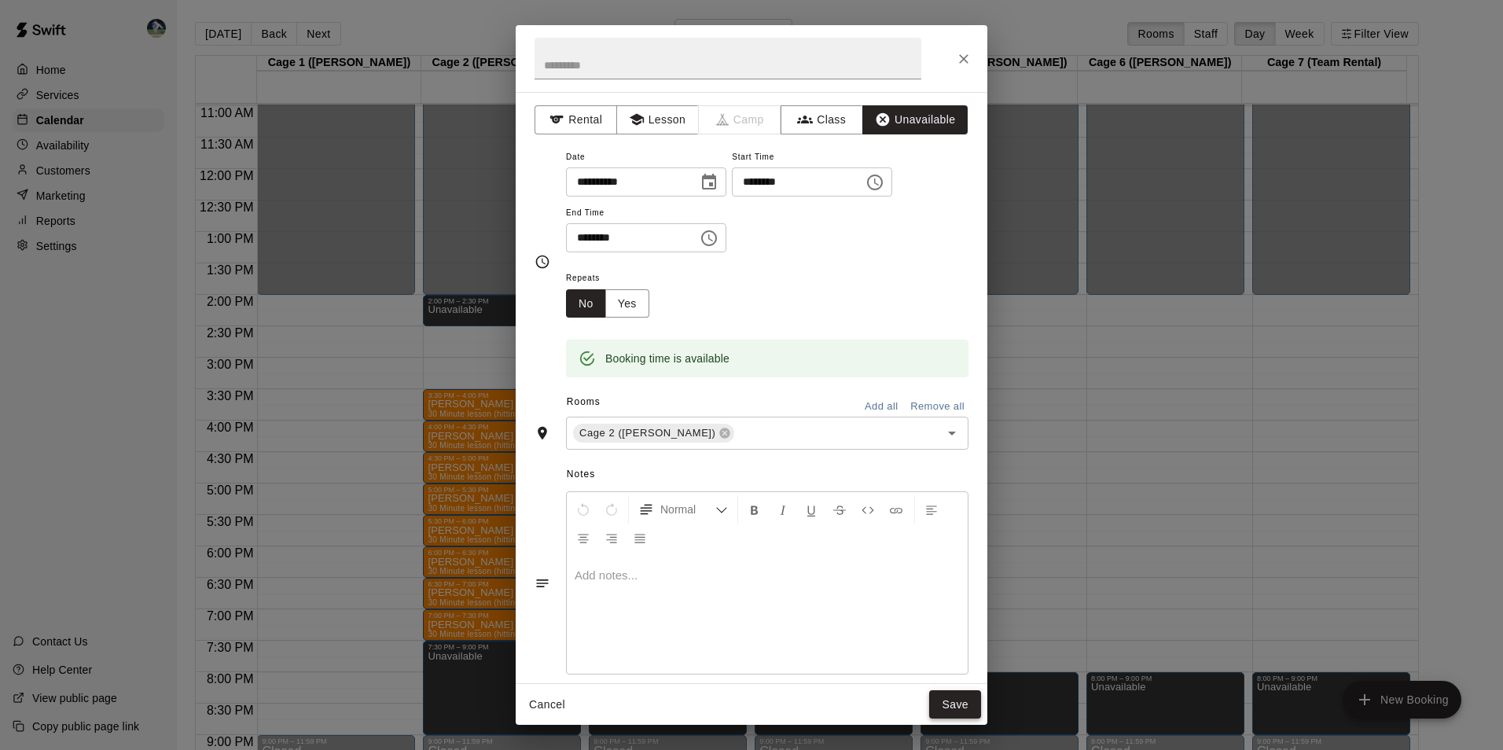
click at [970, 706] on button "Save" at bounding box center [955, 704] width 52 height 29
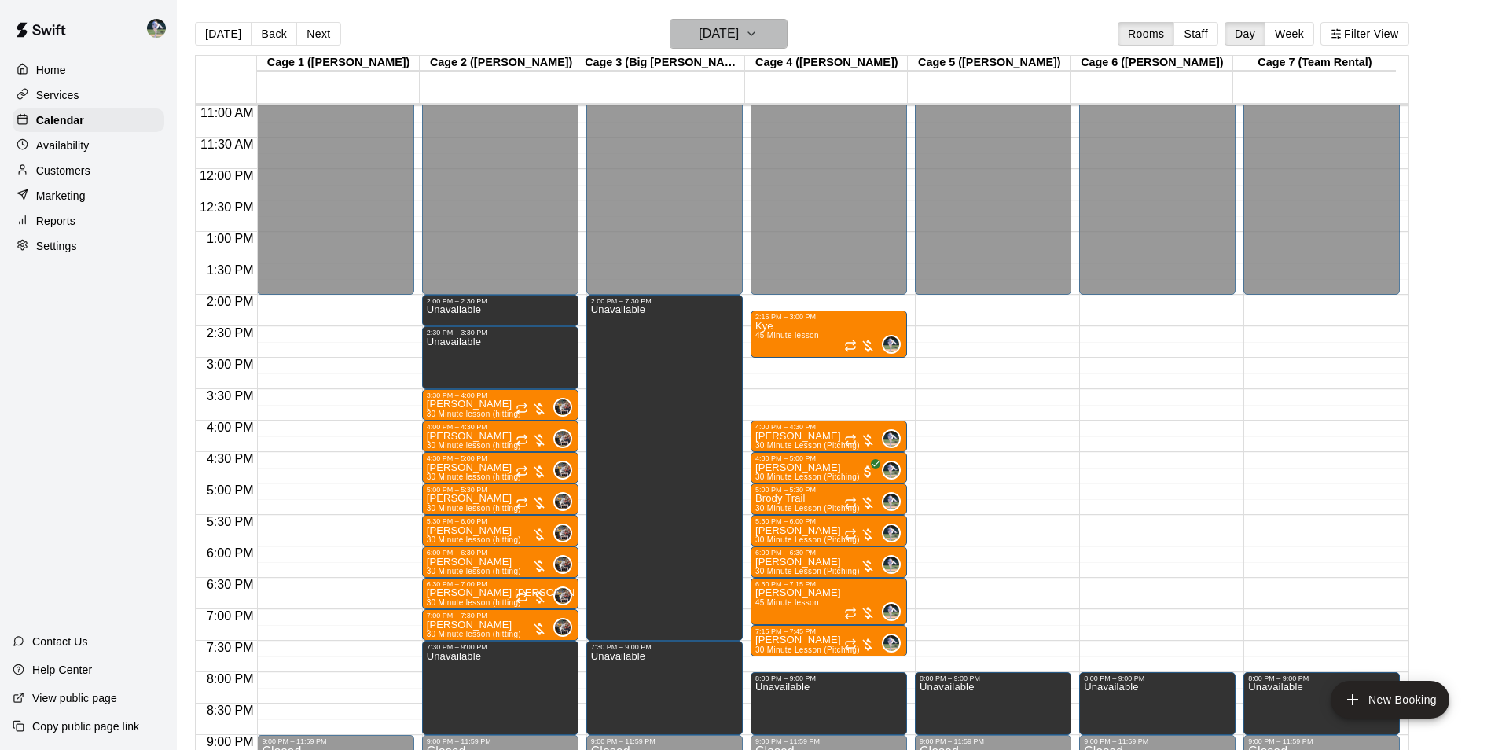
click at [699, 39] on h6 "[DATE]" at bounding box center [719, 34] width 40 height 22
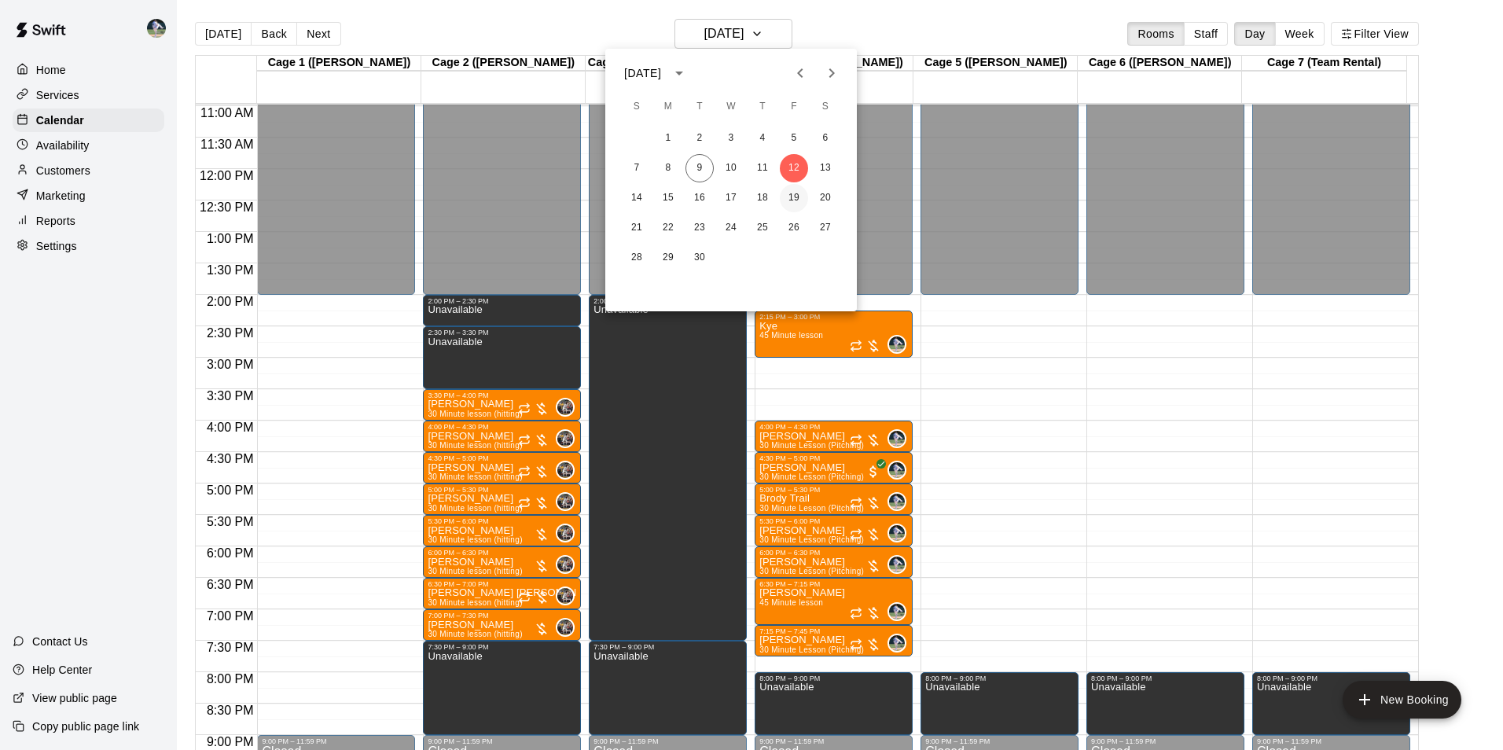
click at [803, 186] on button "19" at bounding box center [794, 198] width 28 height 28
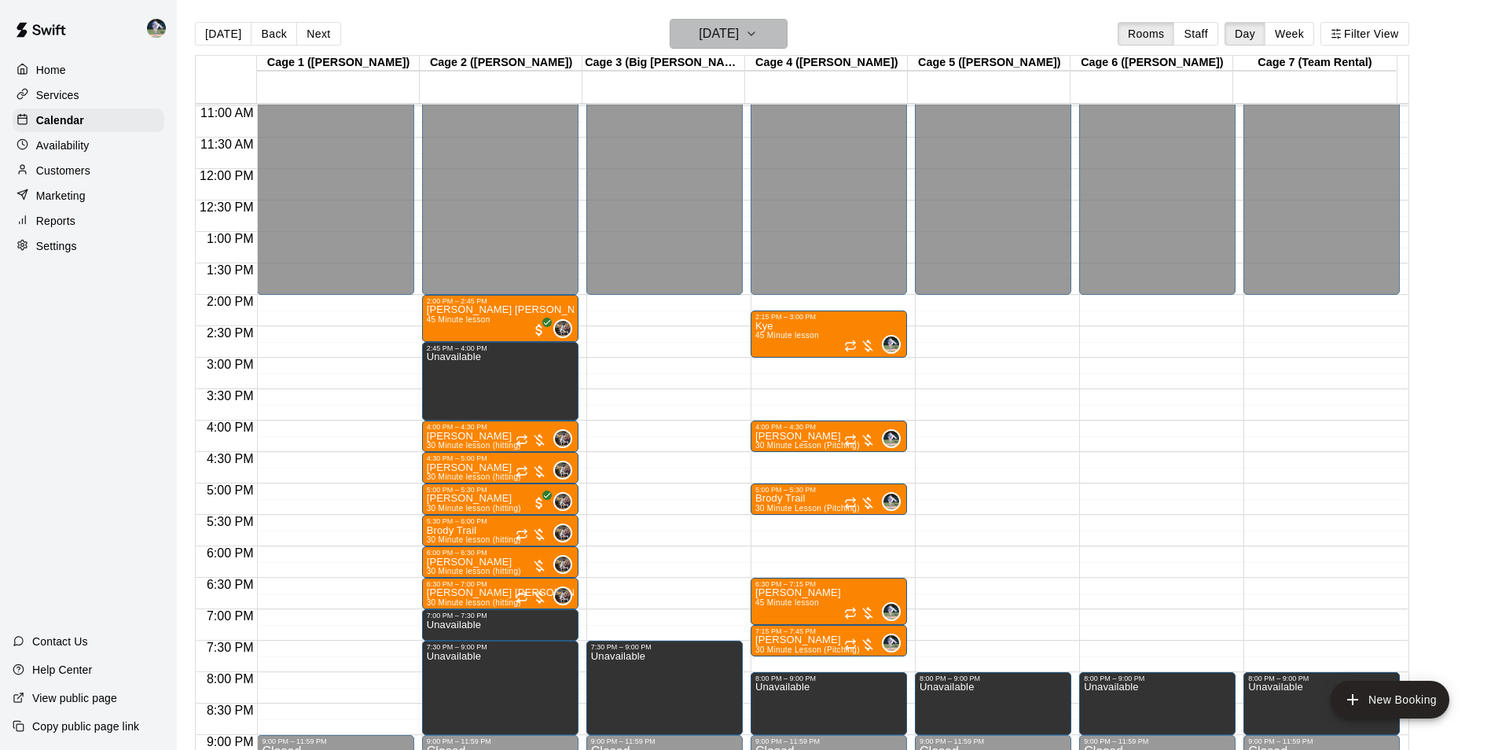
click at [788, 39] on button "[DATE]" at bounding box center [729, 34] width 118 height 30
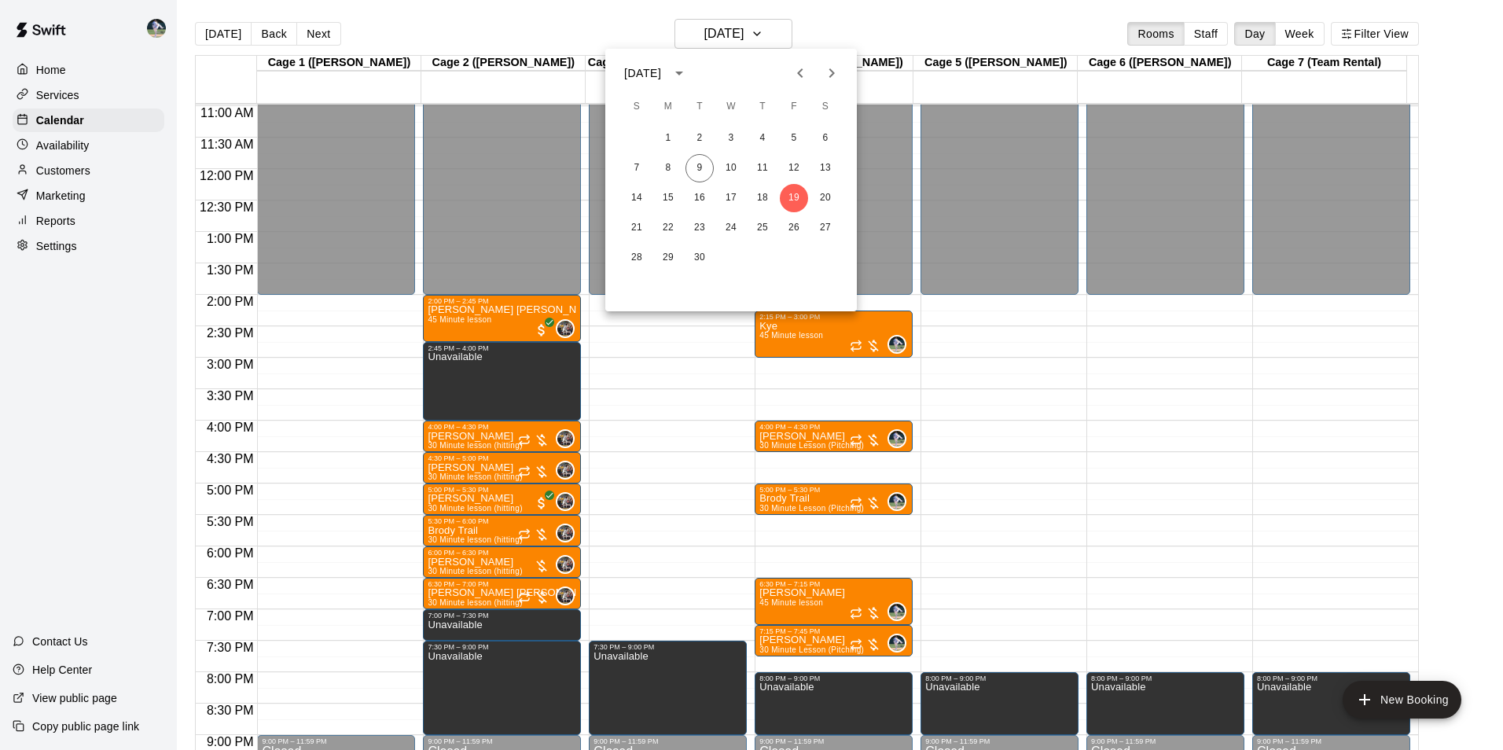
click at [840, 83] on button "Next month" at bounding box center [831, 72] width 31 height 31
click at [798, 259] on button "31" at bounding box center [794, 258] width 28 height 28
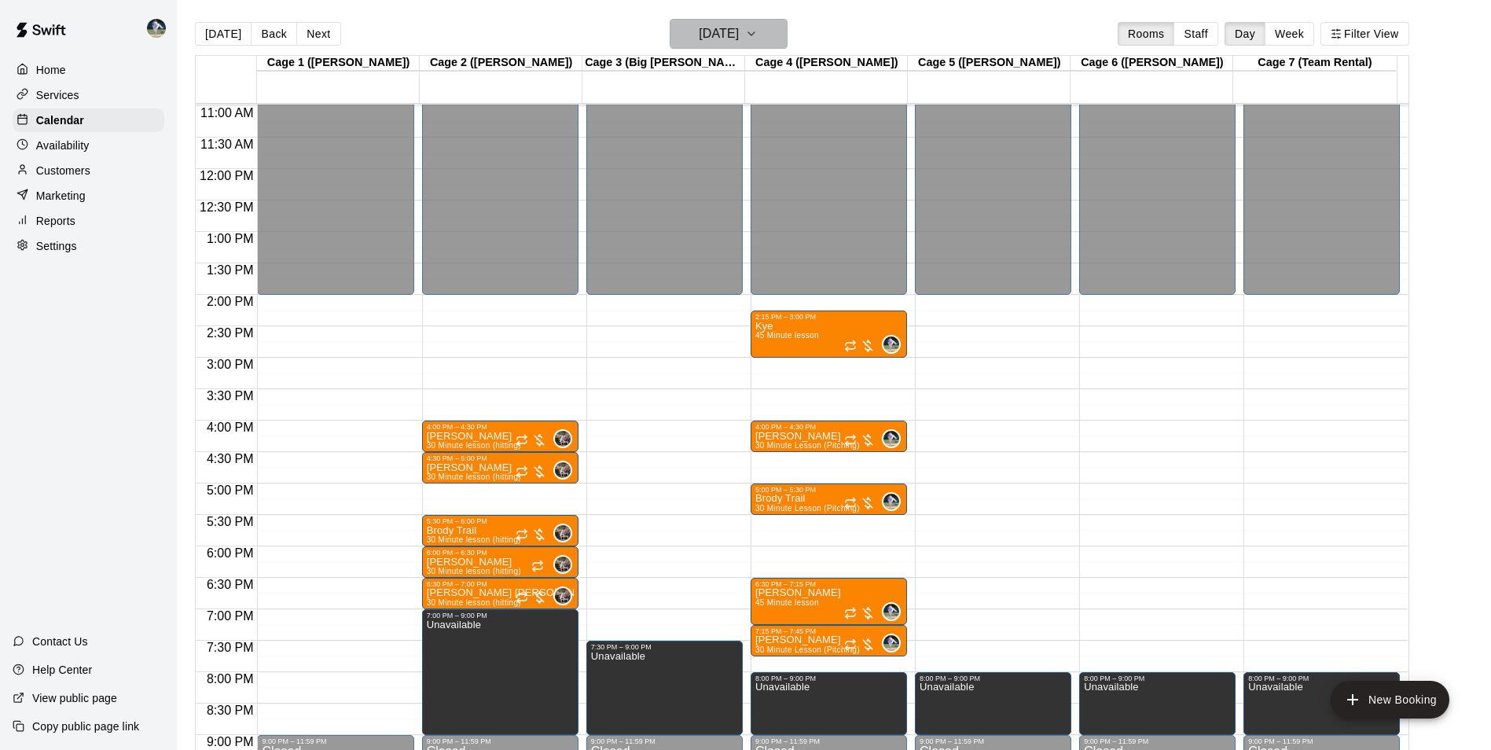
click at [711, 24] on h6 "[DATE]" at bounding box center [719, 34] width 40 height 22
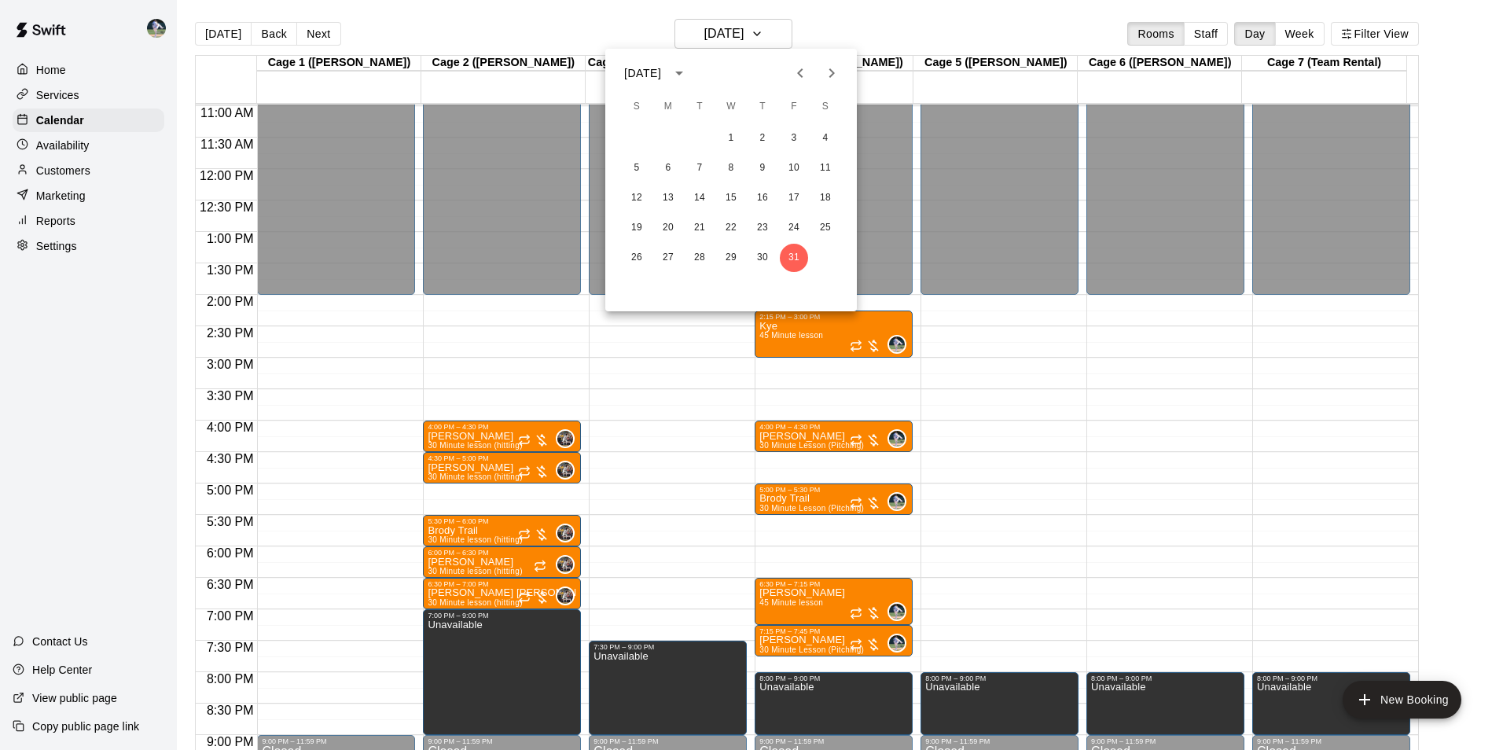
drag, startPoint x: 456, startPoint y: 307, endPoint x: 461, endPoint y: 334, distance: 27.9
click at [461, 334] on div at bounding box center [751, 375] width 1503 height 750
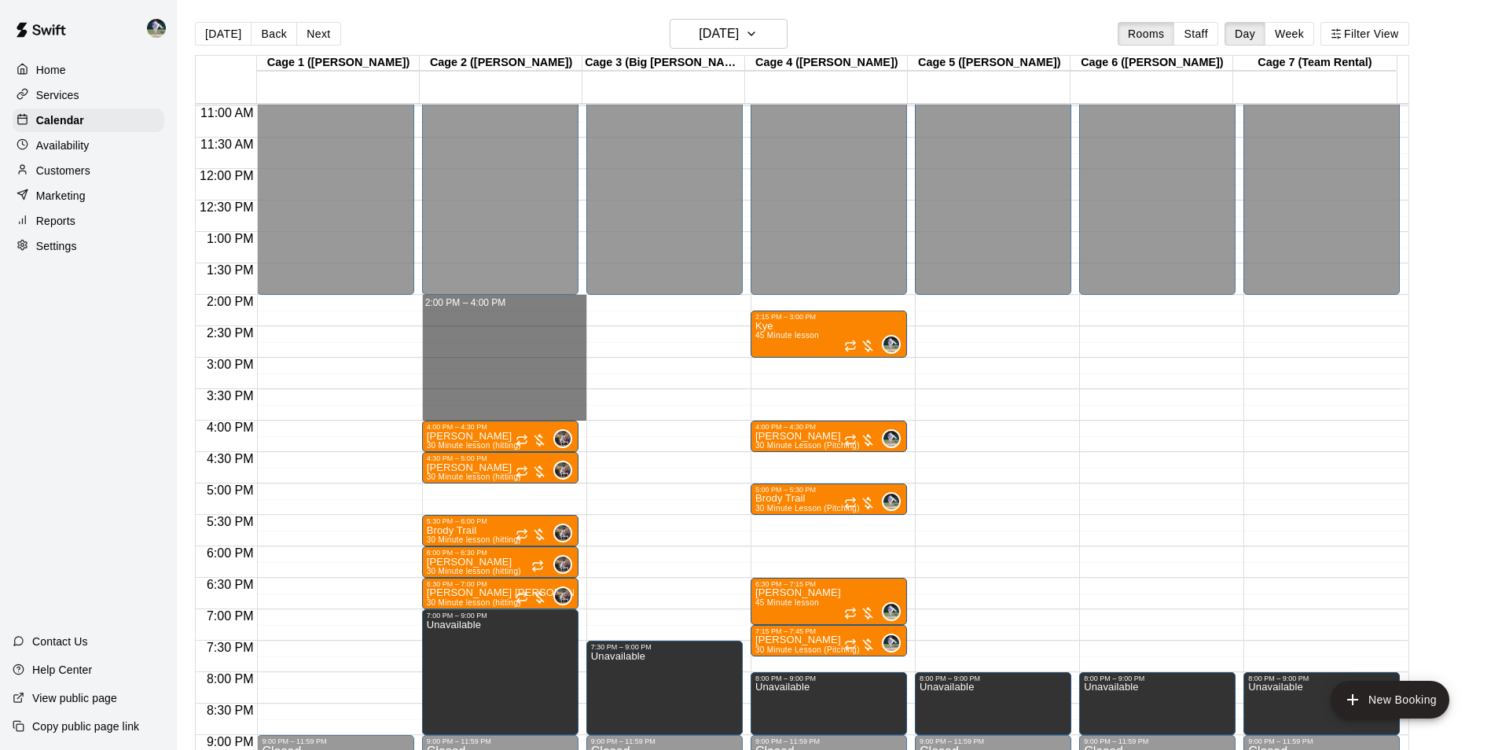
drag, startPoint x: 463, startPoint y: 303, endPoint x: 461, endPoint y: 405, distance: 102.2
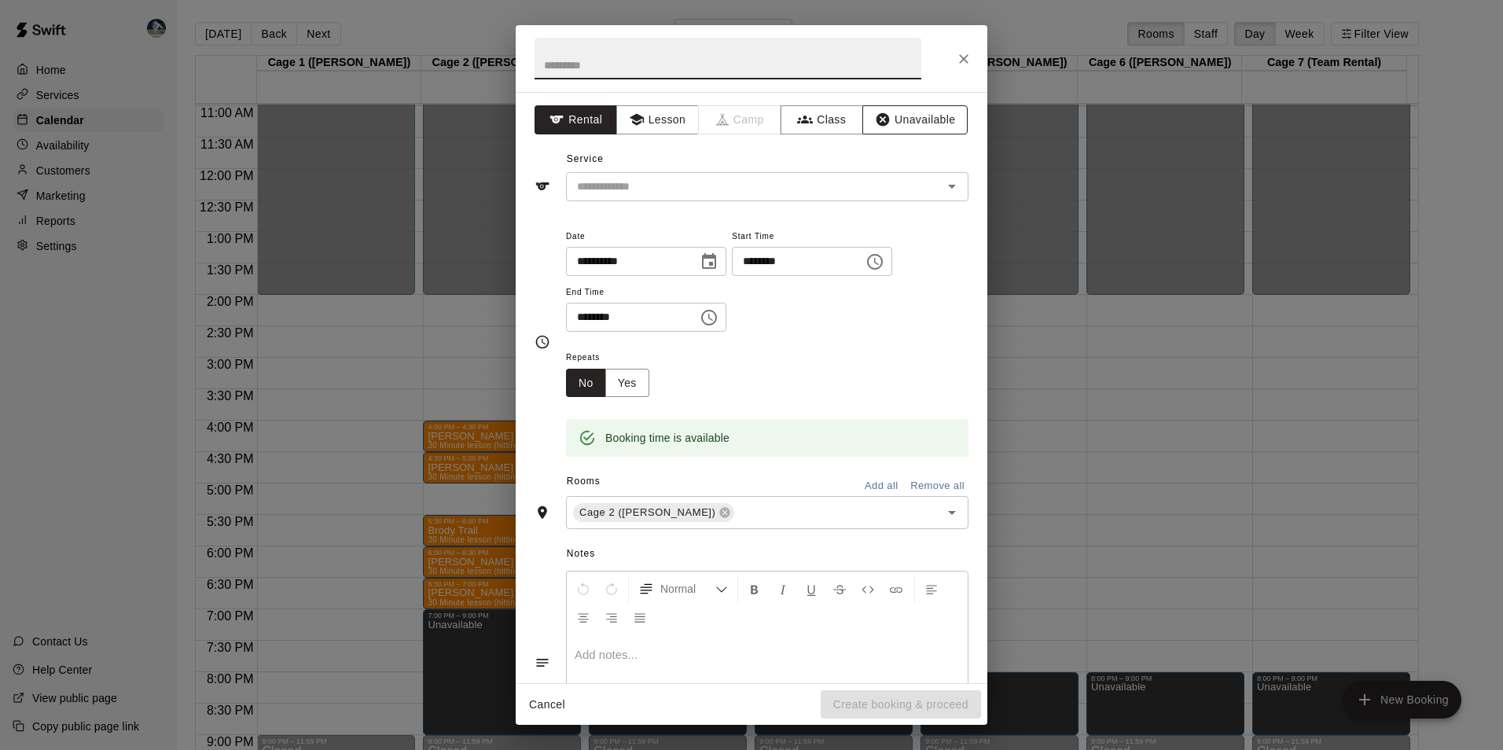
click at [876, 123] on icon "button" at bounding box center [882, 119] width 13 height 13
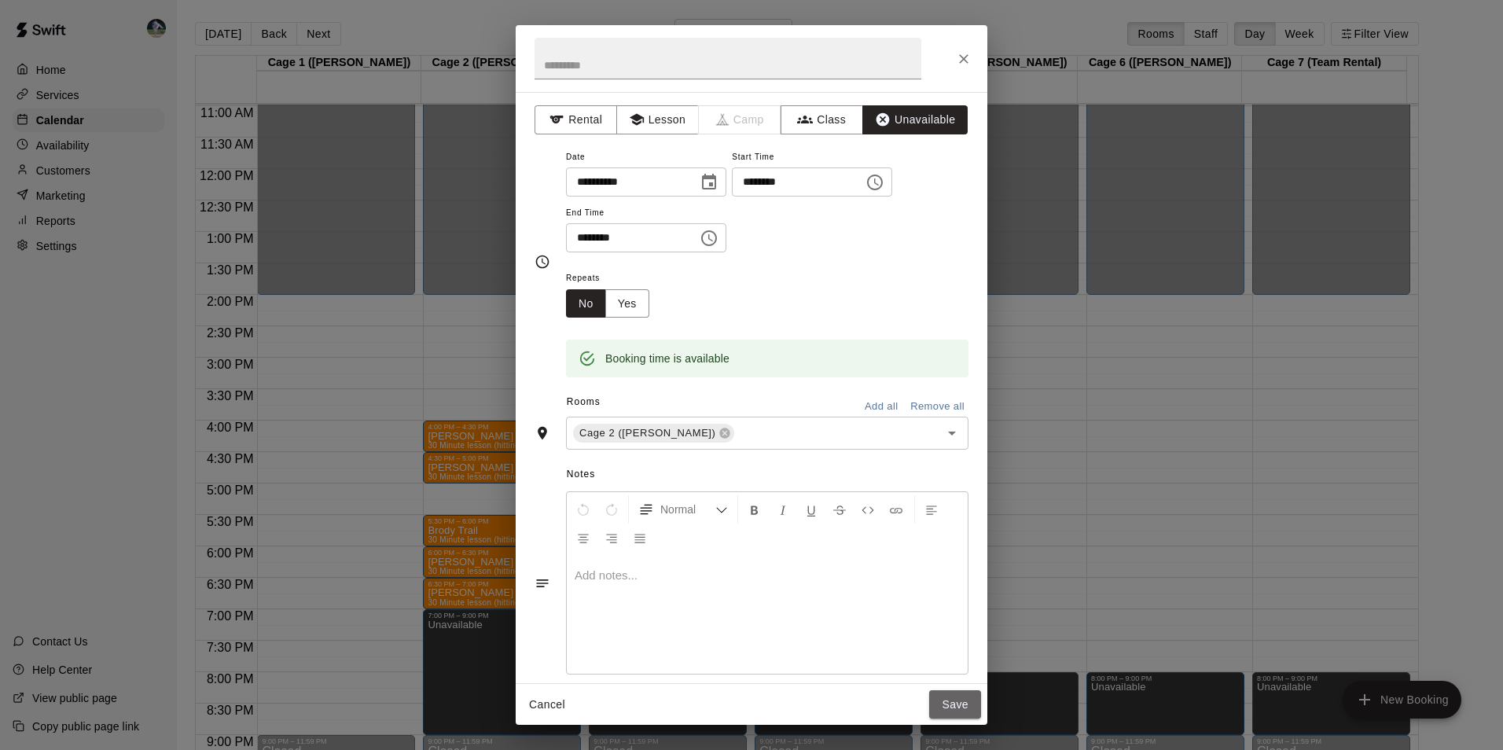
click at [957, 694] on button "Save" at bounding box center [955, 704] width 52 height 29
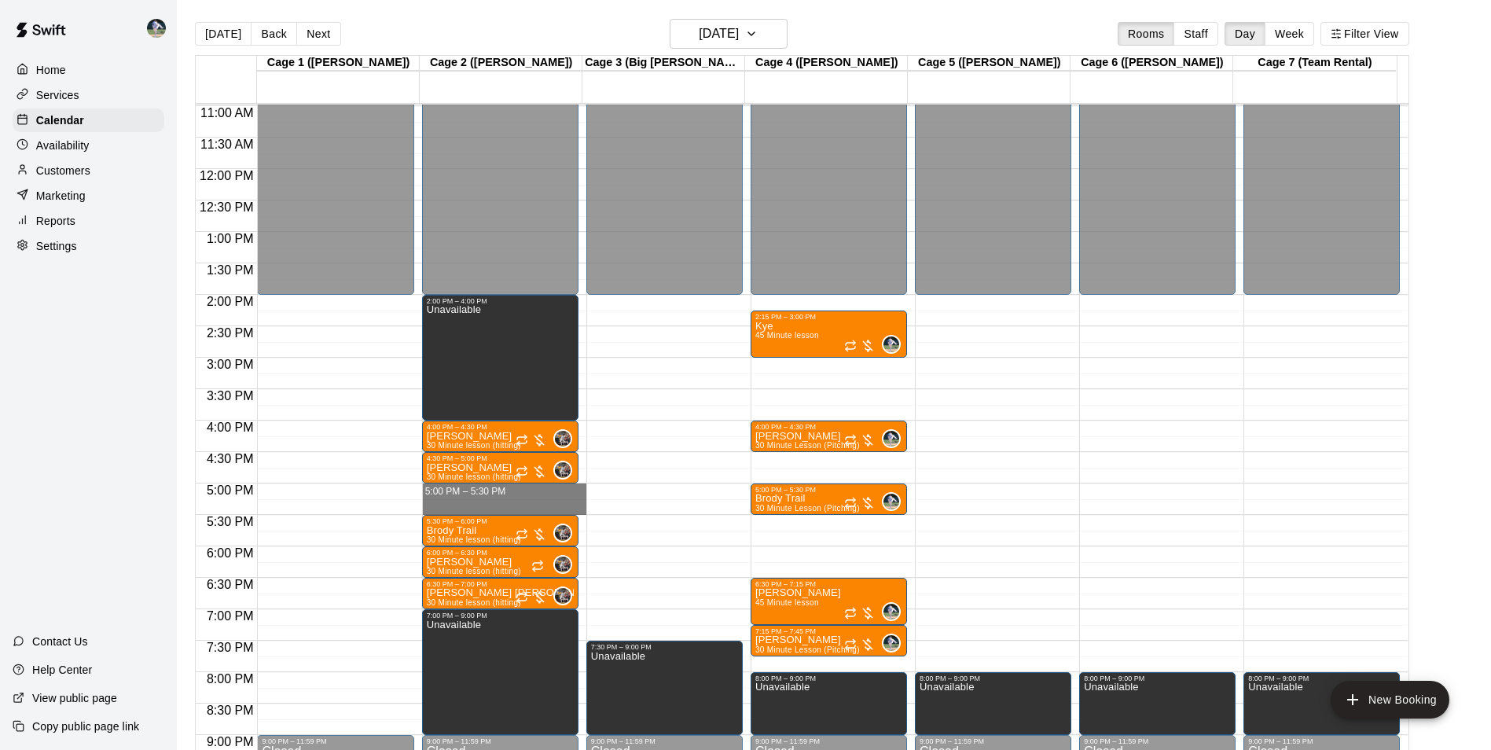
drag, startPoint x: 452, startPoint y: 485, endPoint x: 450, endPoint y: 505, distance: 20.6
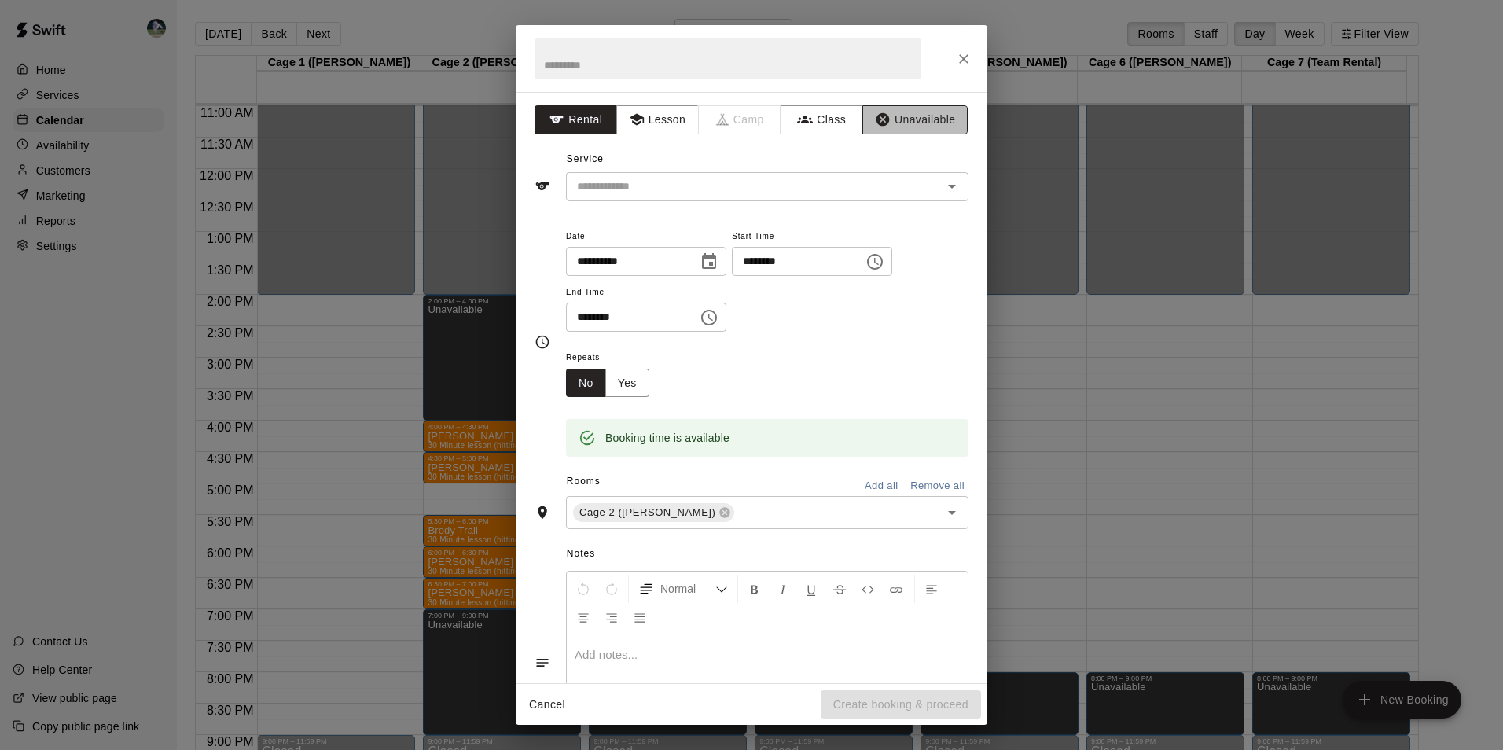
click at [876, 121] on icon "button" at bounding box center [882, 119] width 13 height 13
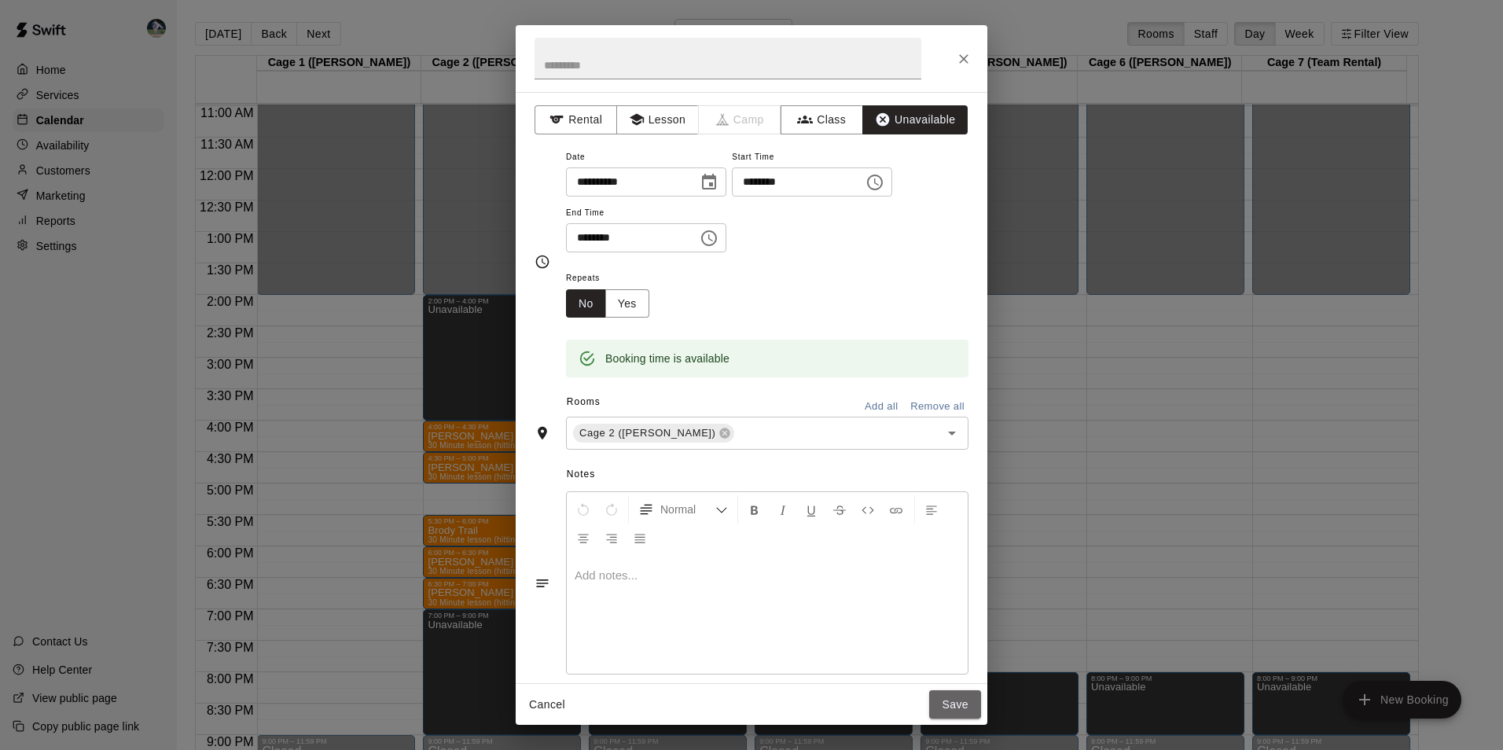
click at [931, 699] on button "Save" at bounding box center [955, 704] width 52 height 29
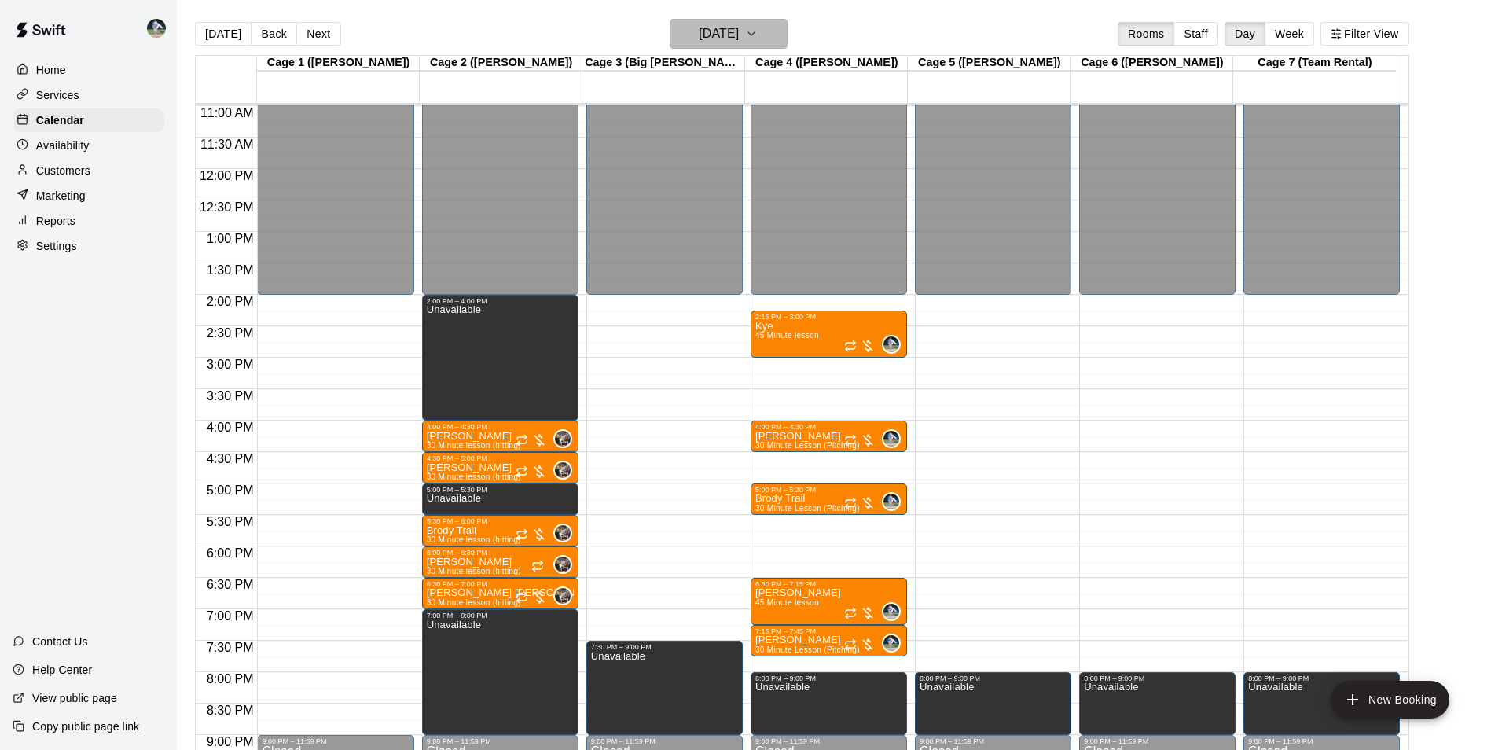
click at [710, 38] on h6 "[DATE]" at bounding box center [719, 34] width 40 height 22
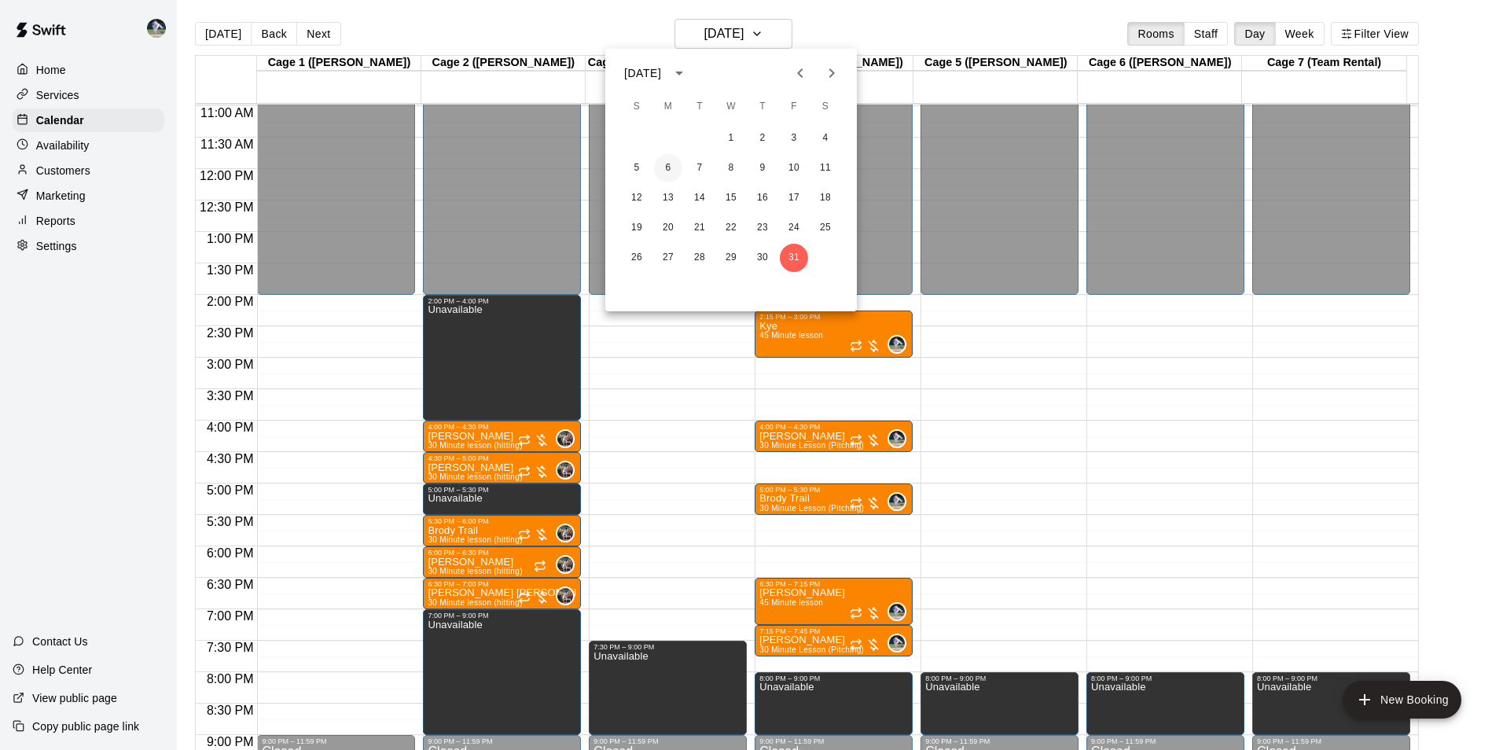
click at [673, 177] on button "6" at bounding box center [668, 168] width 28 height 28
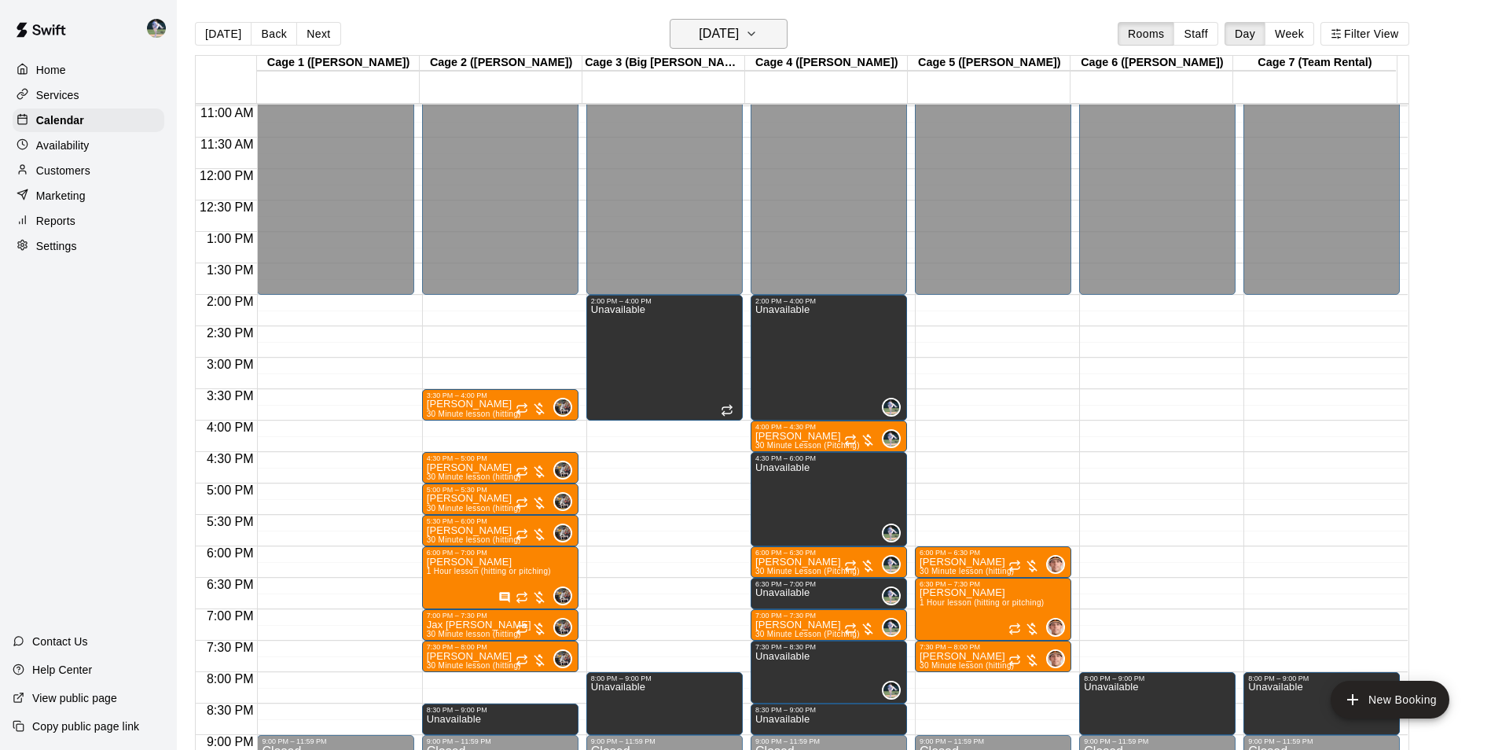
click at [788, 31] on div "[DATE] Back [DATE][DATE] Rooms Staff Day Week Filter View" at bounding box center [802, 37] width 1214 height 36
click at [770, 42] on button "[DATE]" at bounding box center [729, 34] width 118 height 30
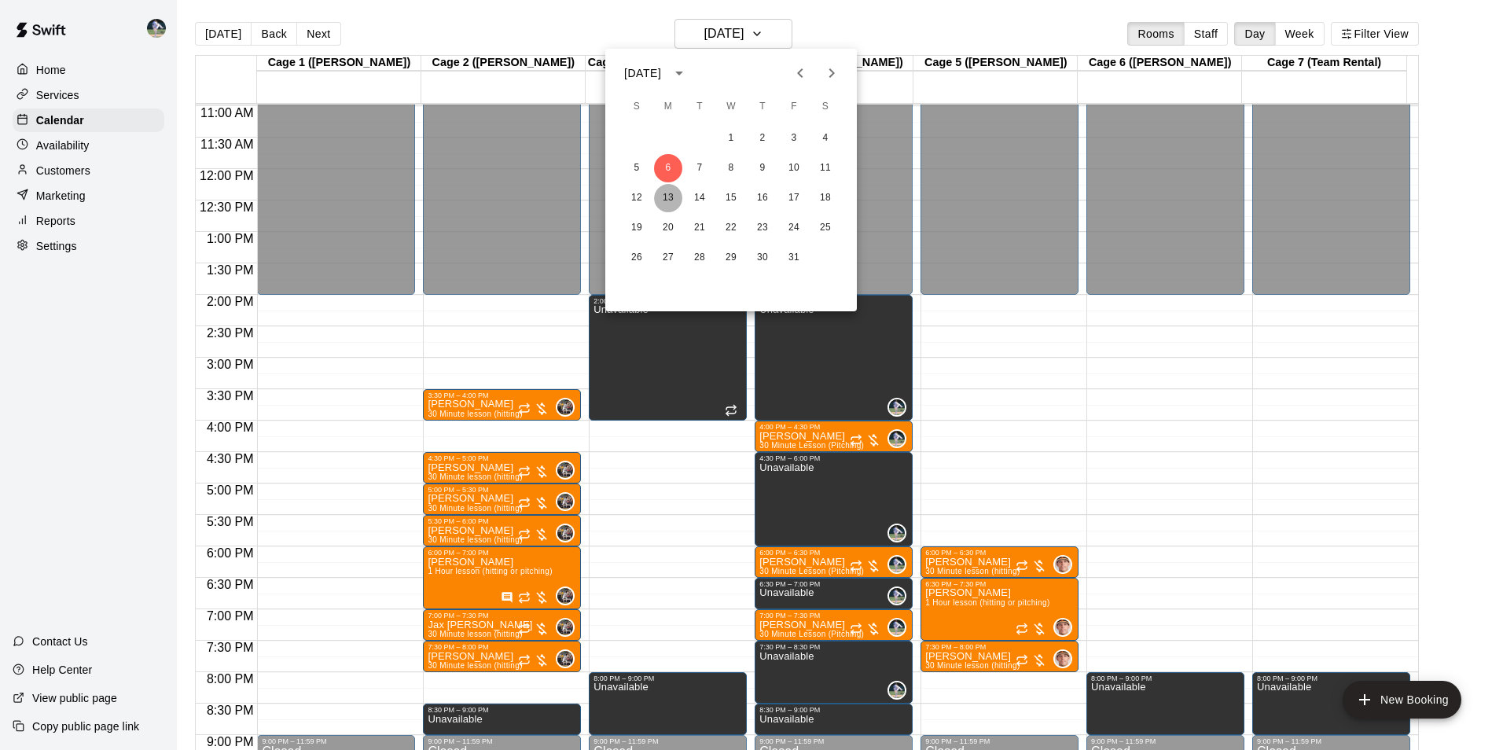
click at [670, 193] on button "13" at bounding box center [668, 198] width 28 height 28
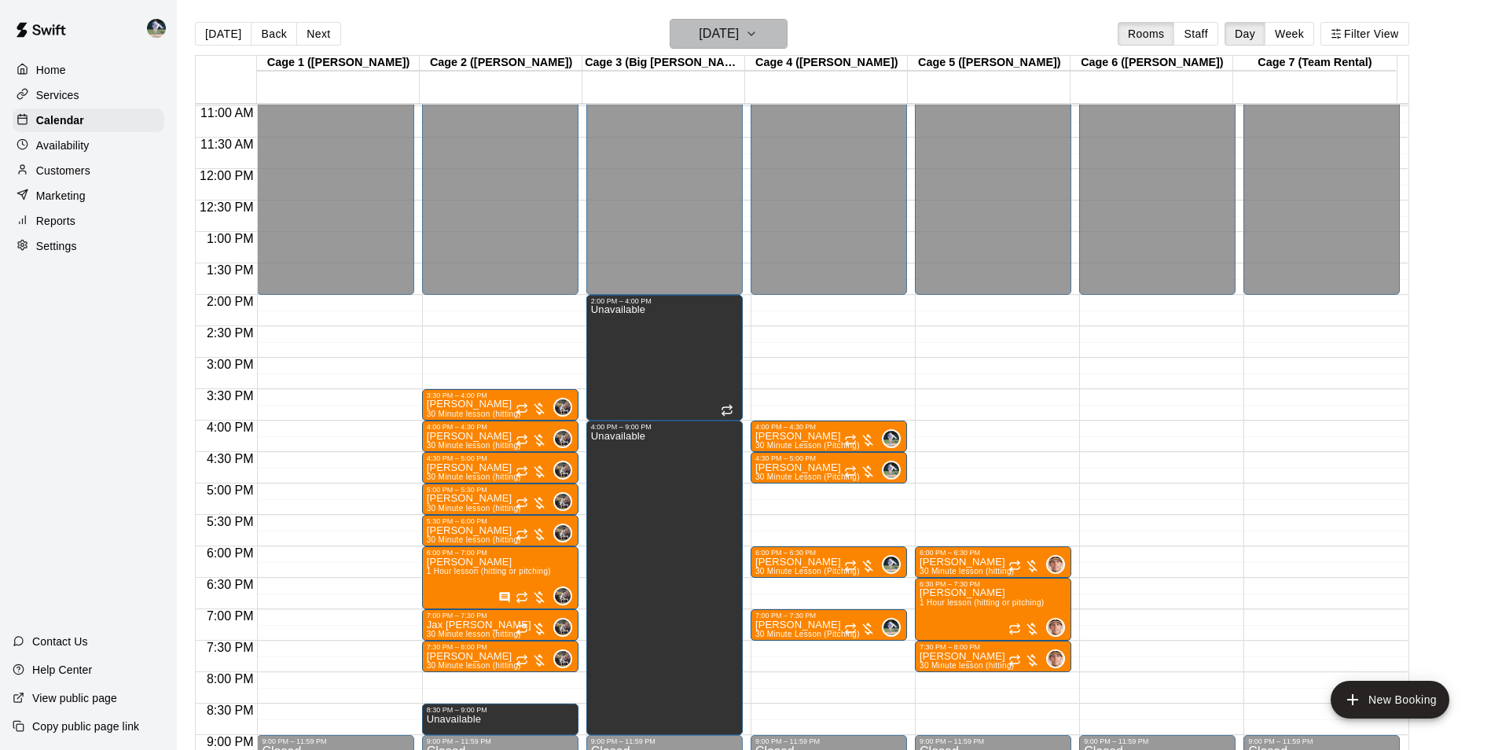
click at [758, 31] on icon "button" at bounding box center [751, 33] width 13 height 19
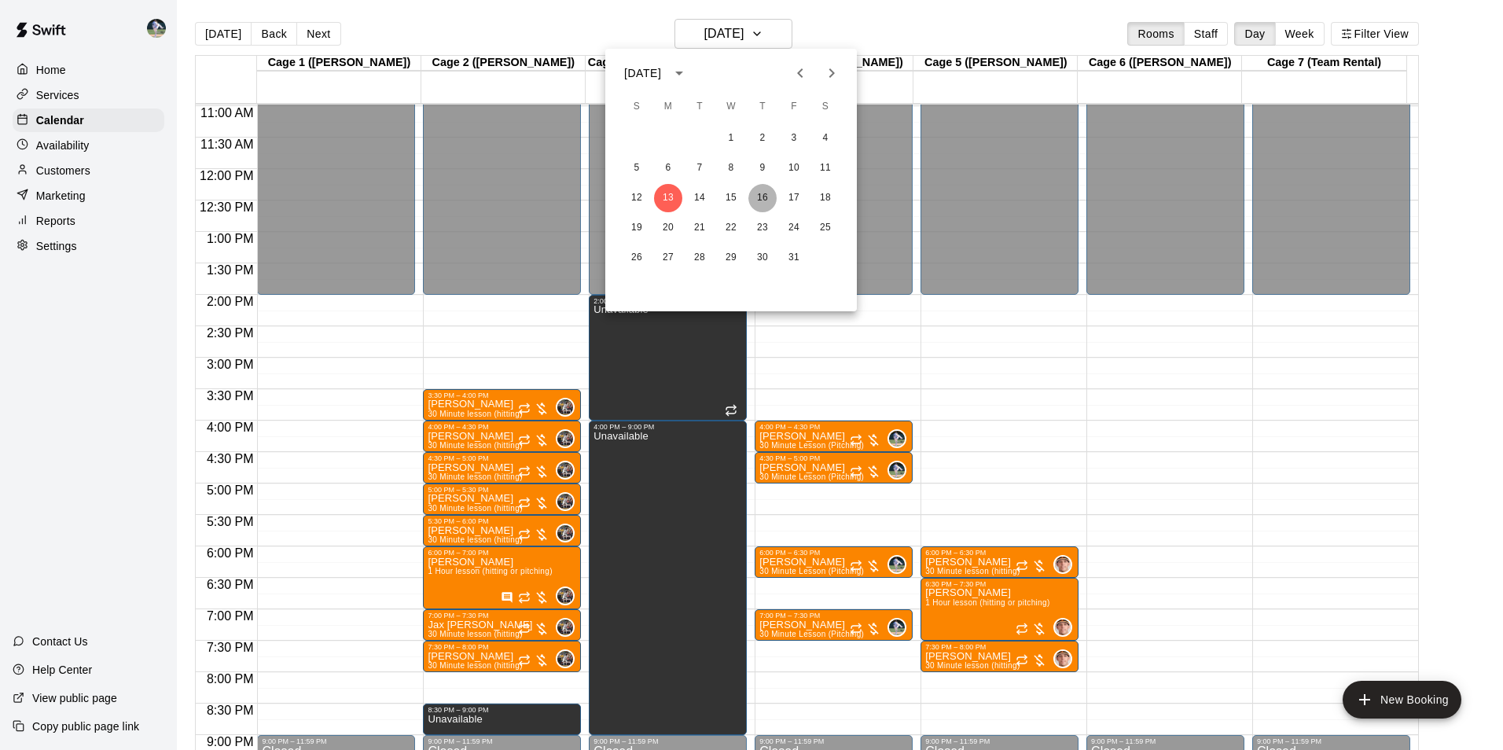
click at [761, 197] on button "16" at bounding box center [762, 198] width 28 height 28
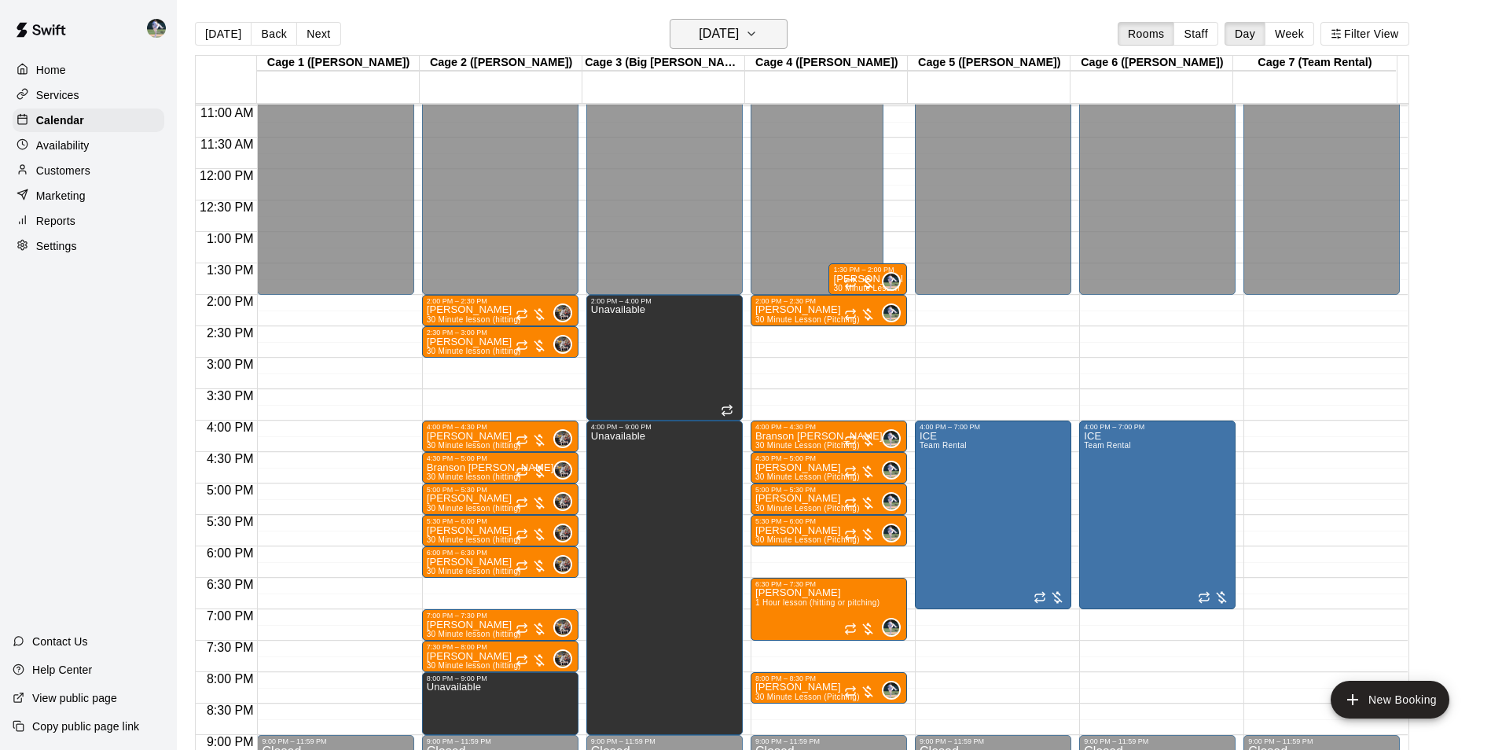
click at [762, 46] on button "[DATE]" at bounding box center [729, 34] width 118 height 30
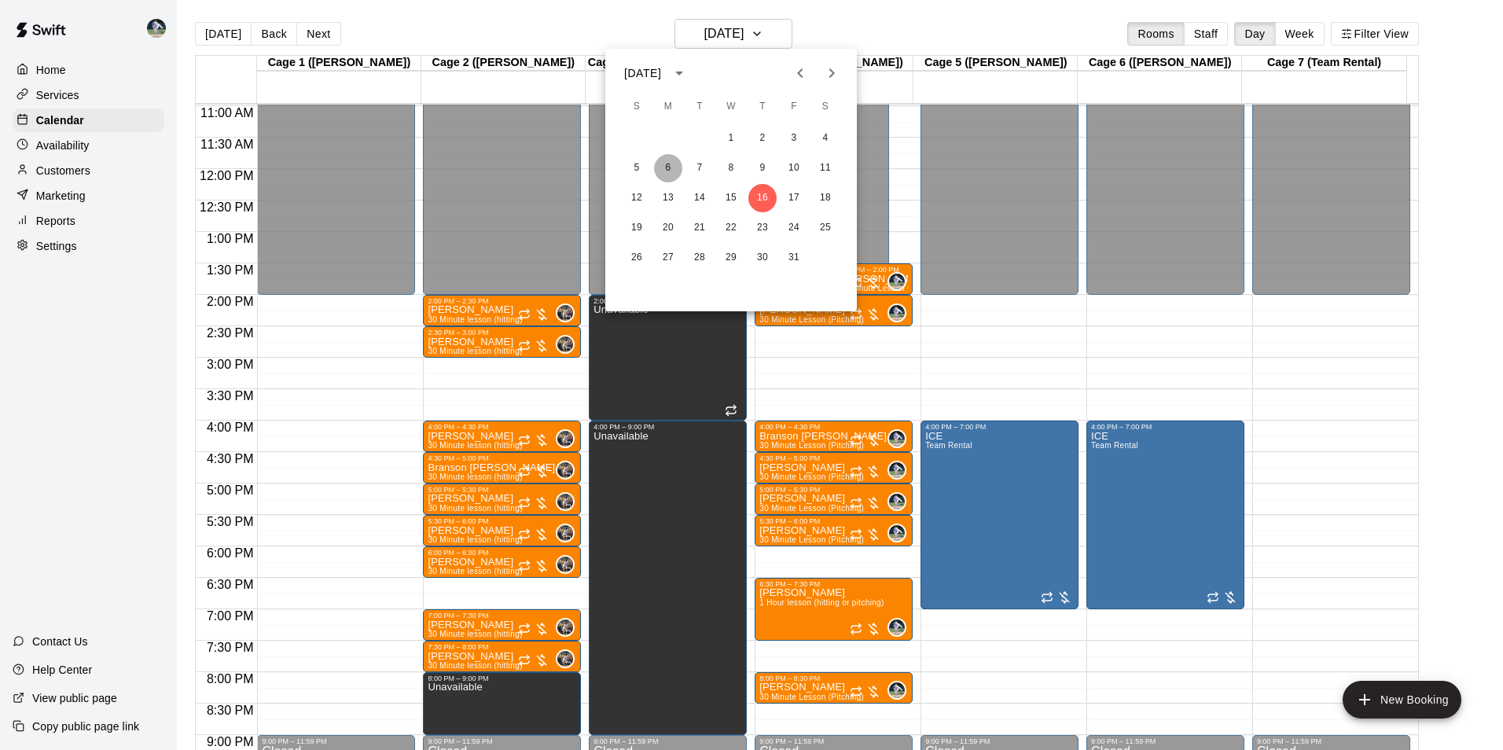
click at [669, 165] on button "6" at bounding box center [668, 168] width 28 height 28
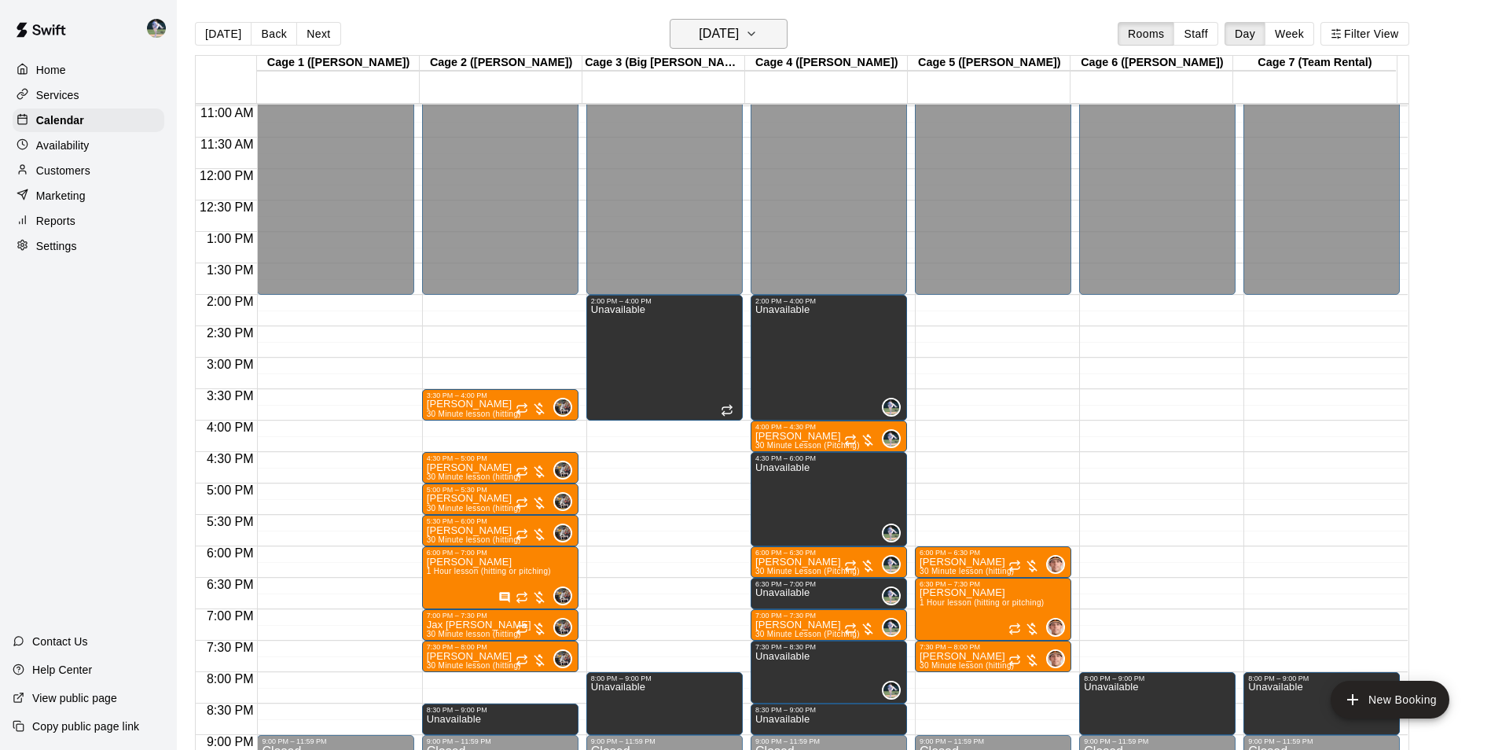
click at [701, 36] on h6 "[DATE]" at bounding box center [719, 34] width 40 height 22
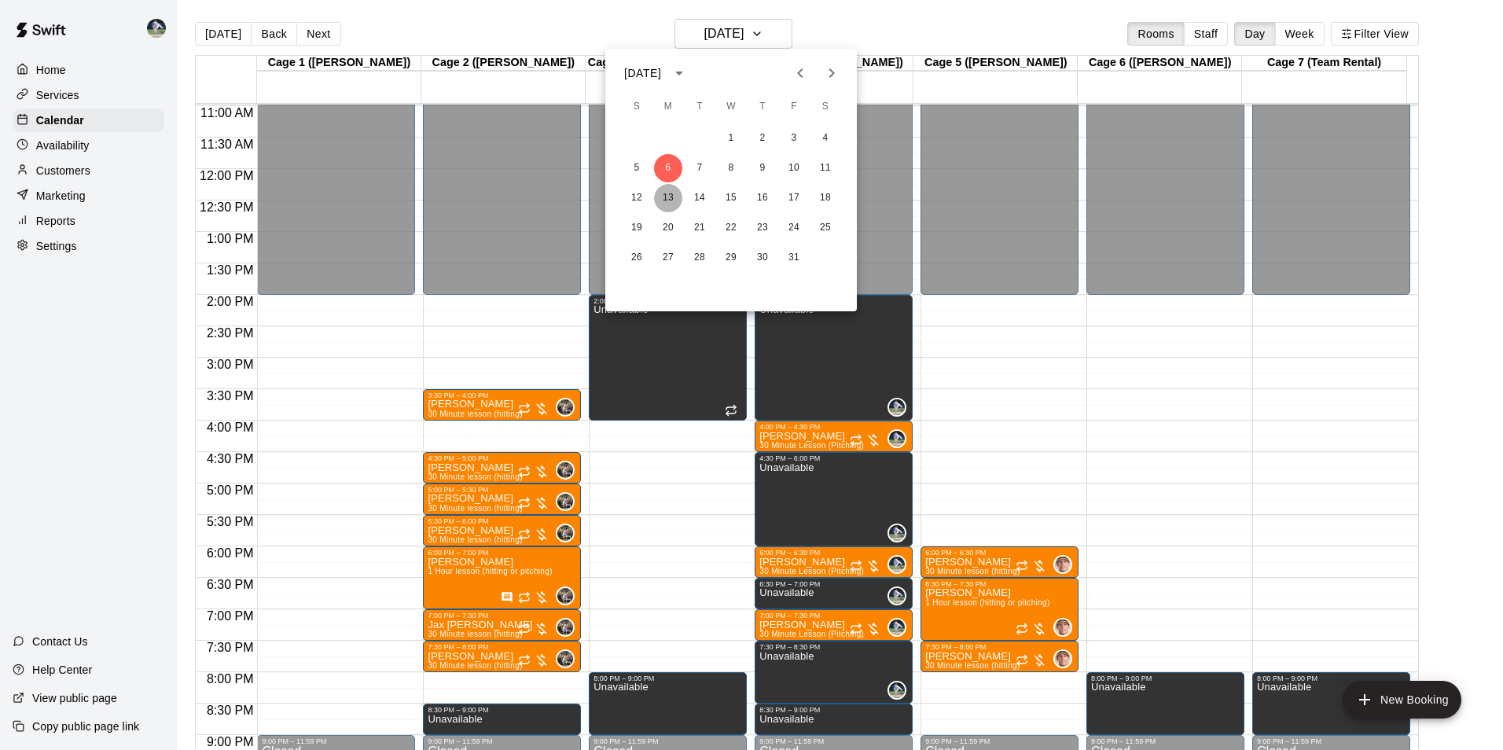
click at [665, 191] on button "13" at bounding box center [668, 198] width 28 height 28
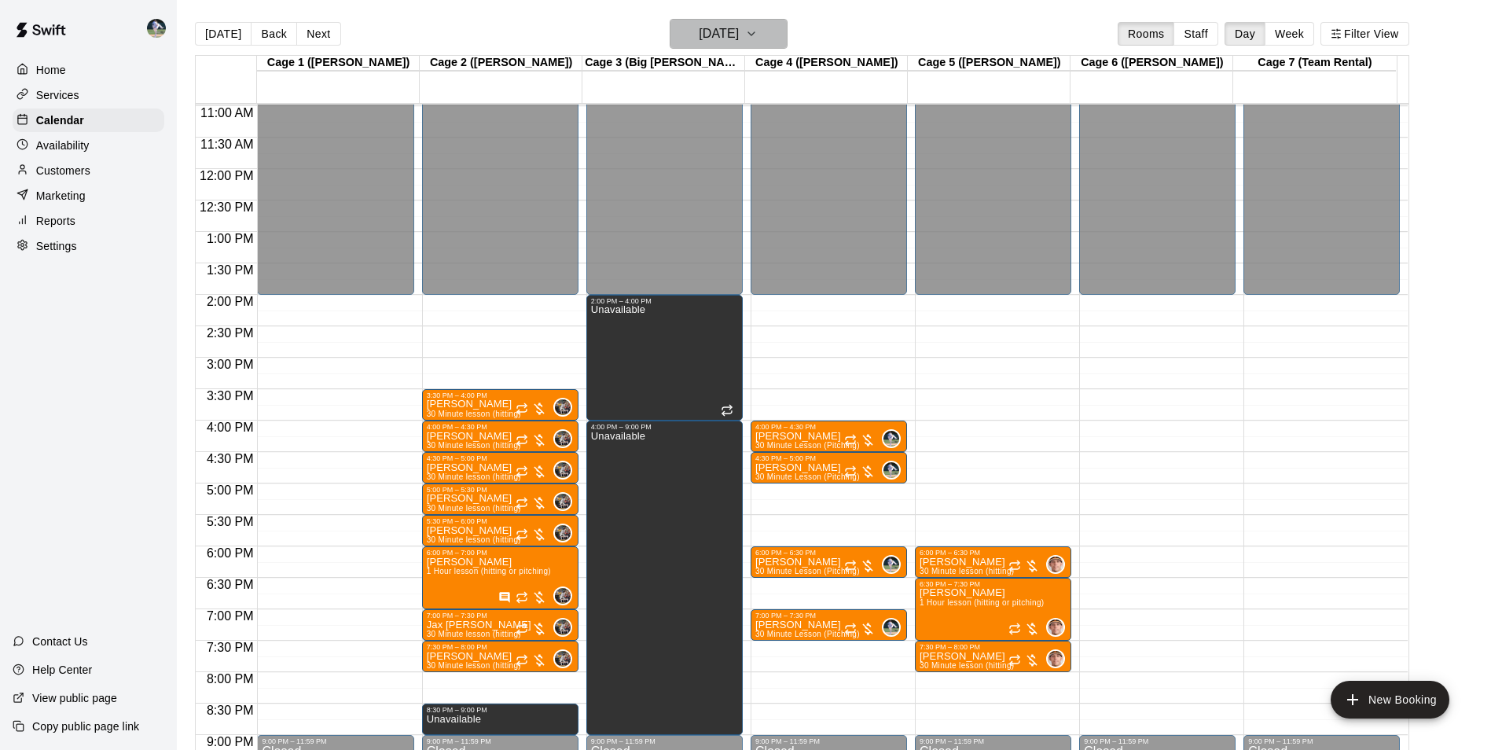
click at [735, 28] on h6 "[DATE]" at bounding box center [719, 34] width 40 height 22
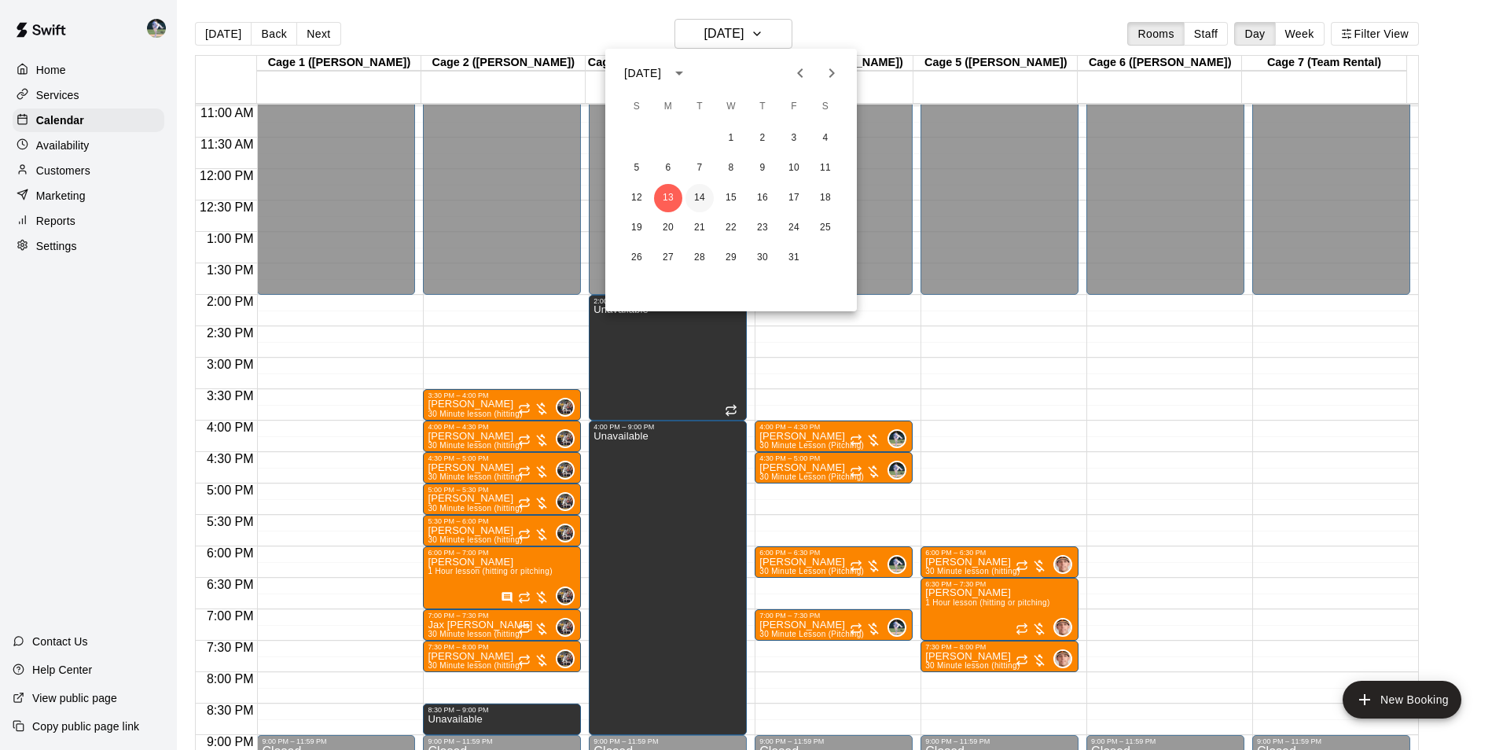
click at [703, 197] on button "14" at bounding box center [699, 198] width 28 height 28
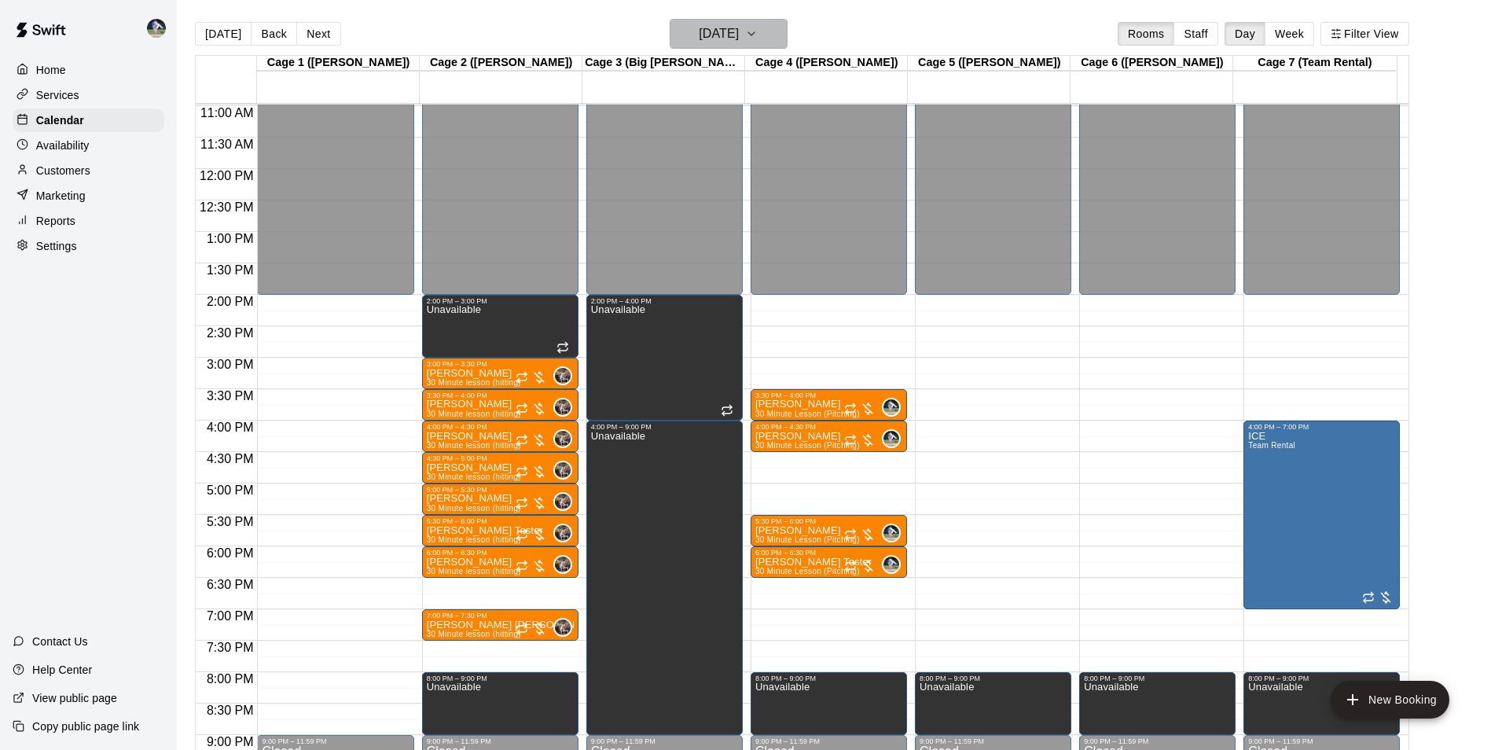
click at [739, 33] on h6 "[DATE]" at bounding box center [719, 34] width 40 height 22
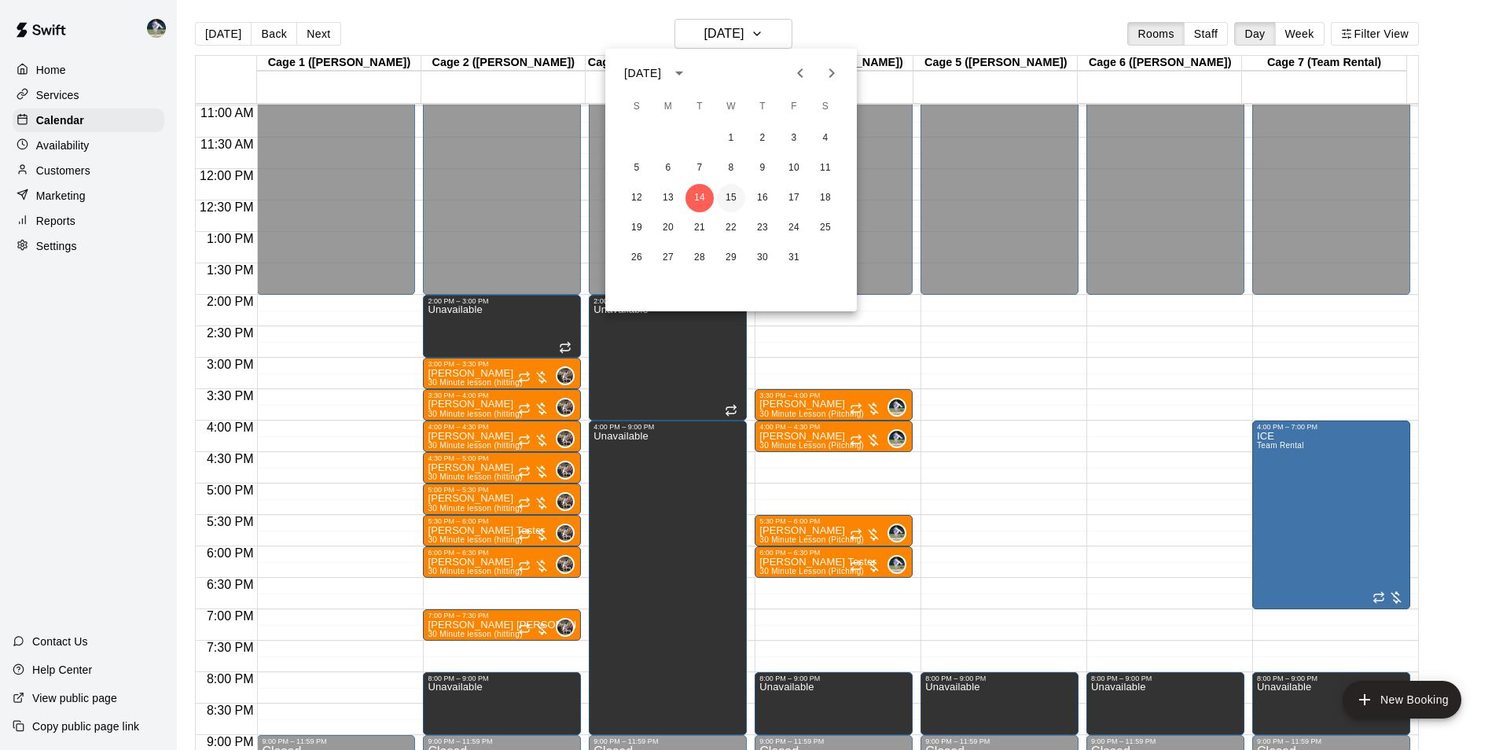
click at [729, 198] on button "15" at bounding box center [731, 198] width 28 height 28
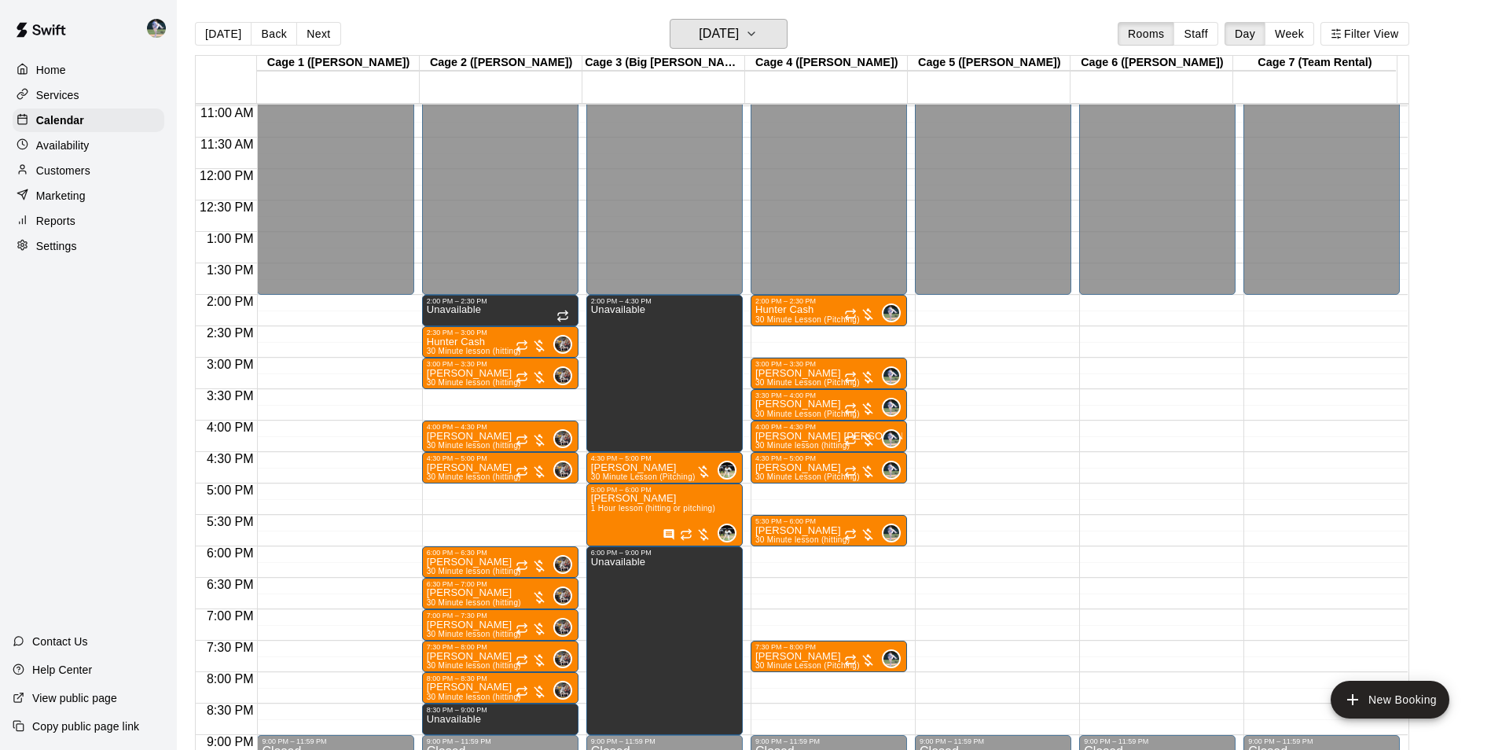
click at [769, 47] on button "[DATE]" at bounding box center [729, 34] width 118 height 30
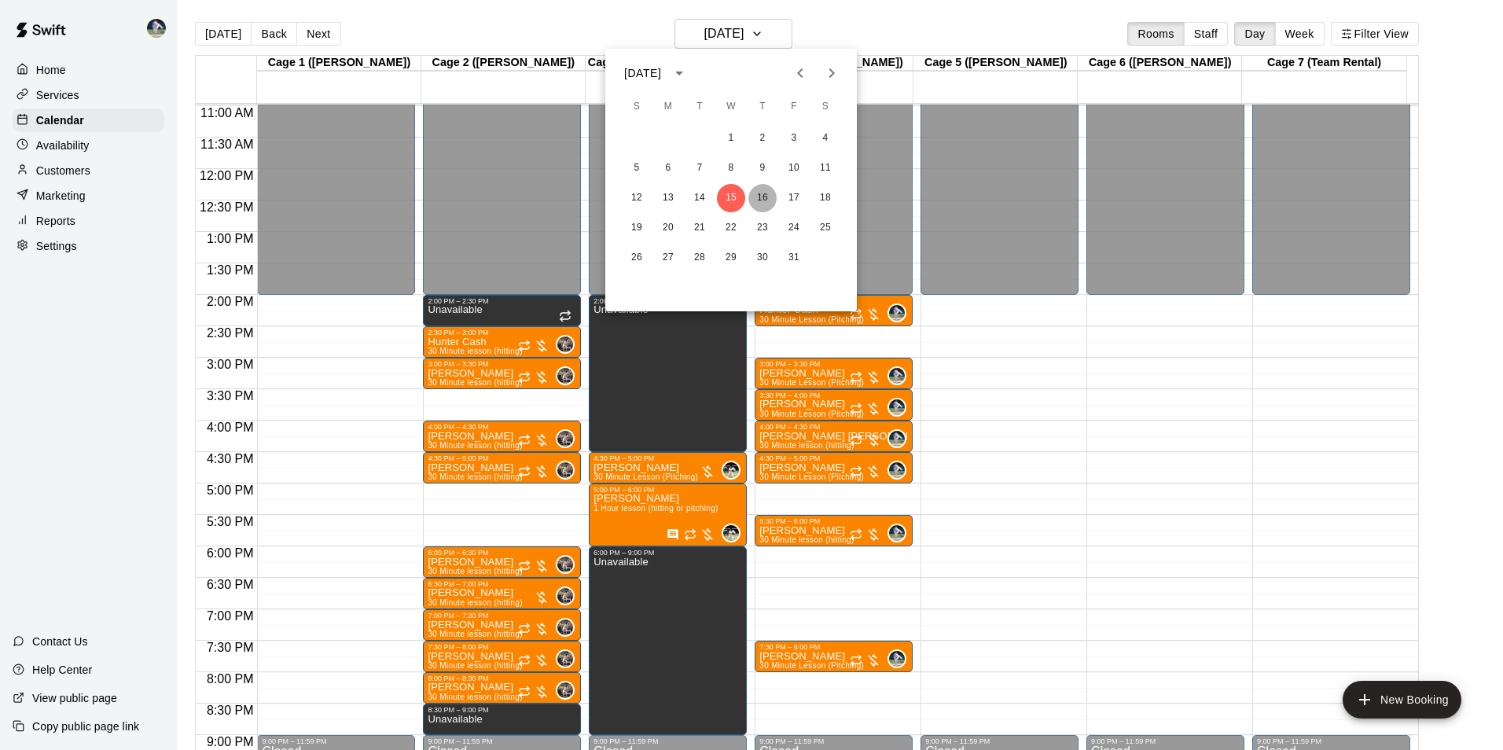
click at [767, 200] on button "16" at bounding box center [762, 198] width 28 height 28
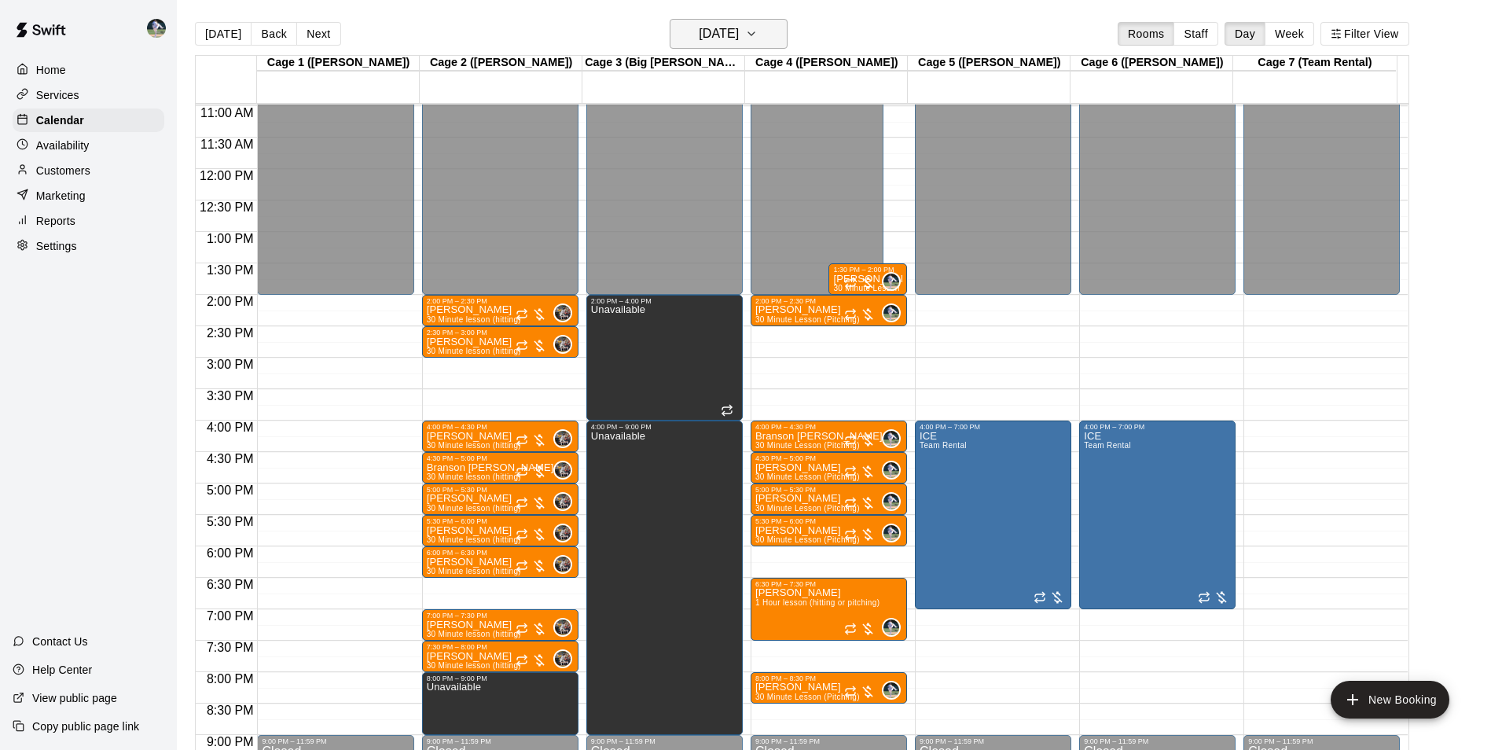
click at [739, 43] on h6 "[DATE]" at bounding box center [719, 34] width 40 height 22
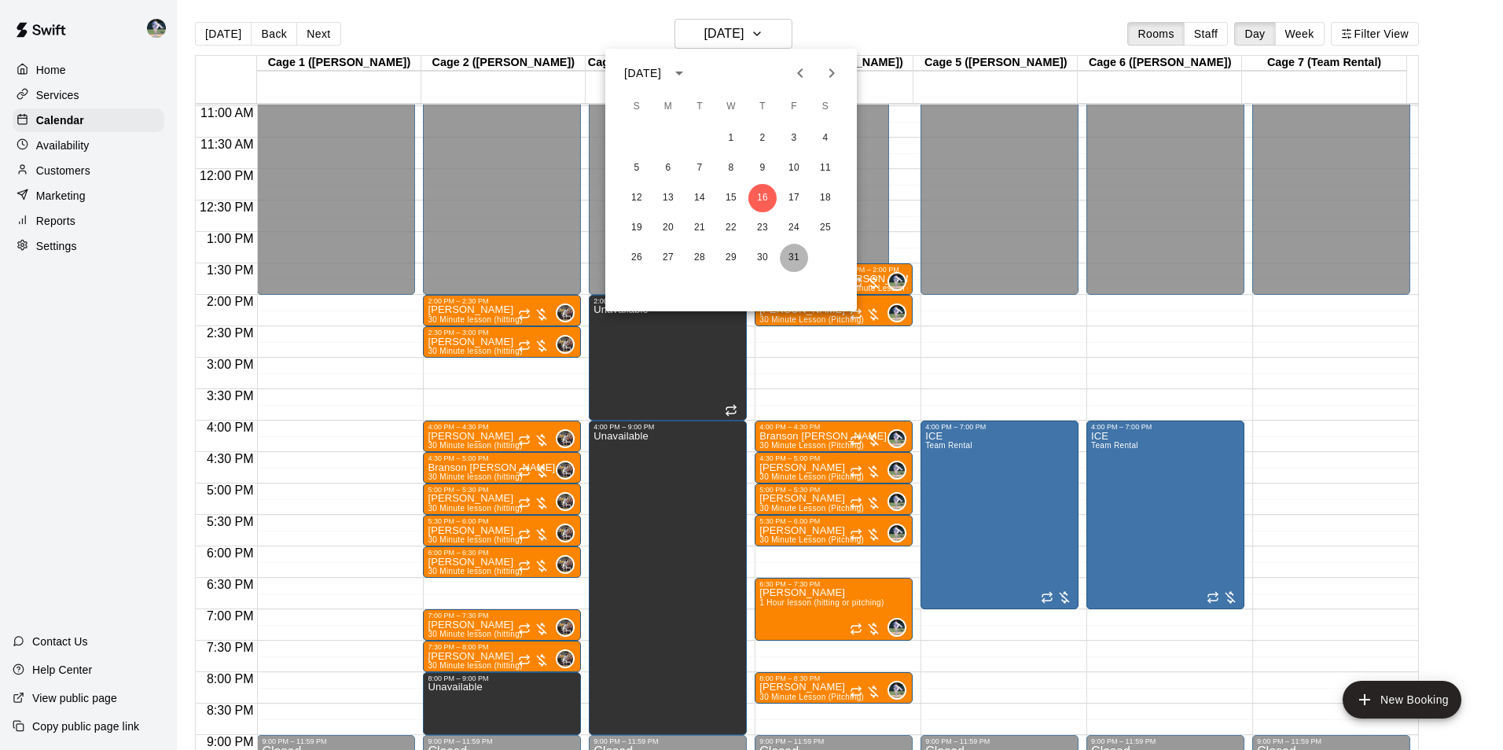
click at [793, 255] on button "31" at bounding box center [794, 258] width 28 height 28
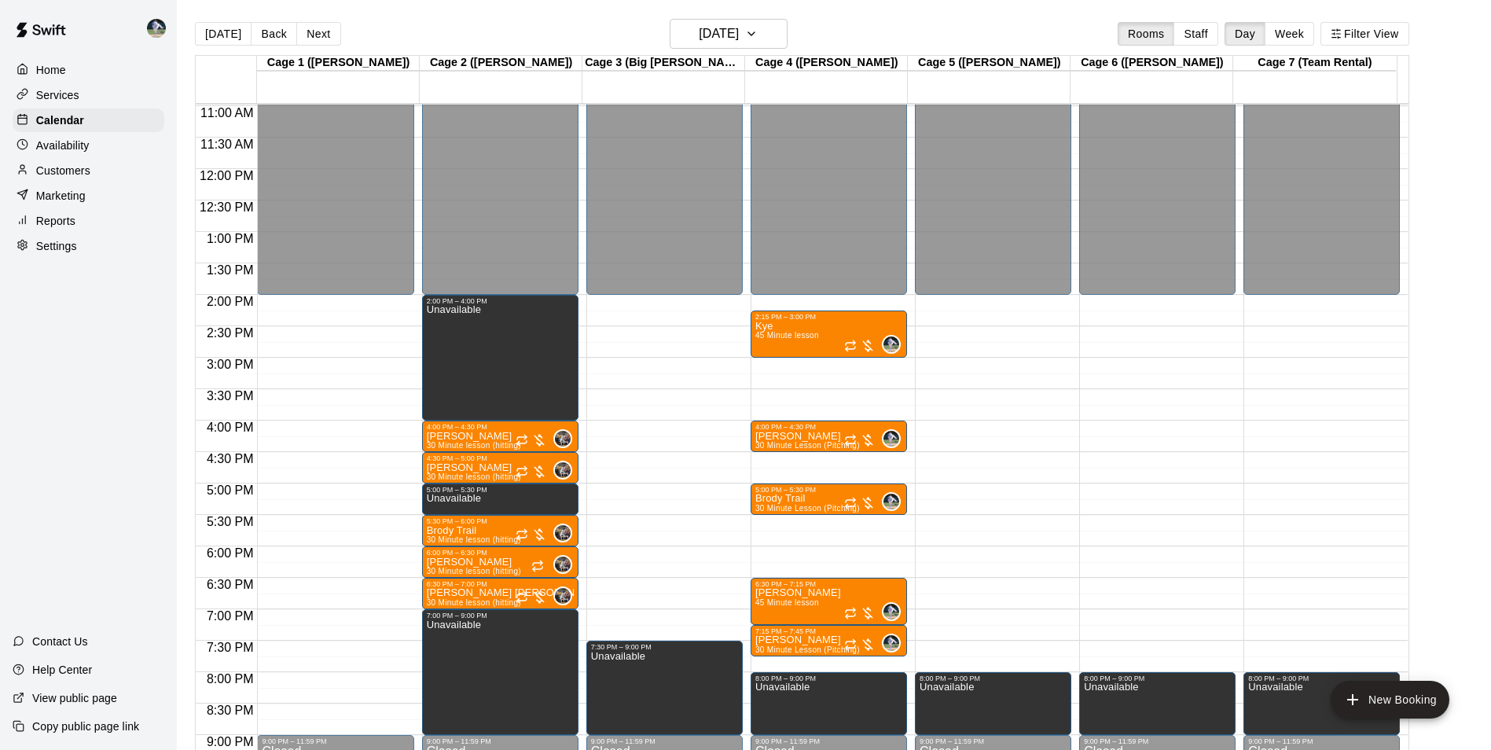
click at [808, 369] on div "12:00 AM – 2:00 PM Closed 2:15 PM – 3:00 PM Kye 45 Minute lesson 0 4:00 PM – 4:…" at bounding box center [829, 168] width 156 height 1509
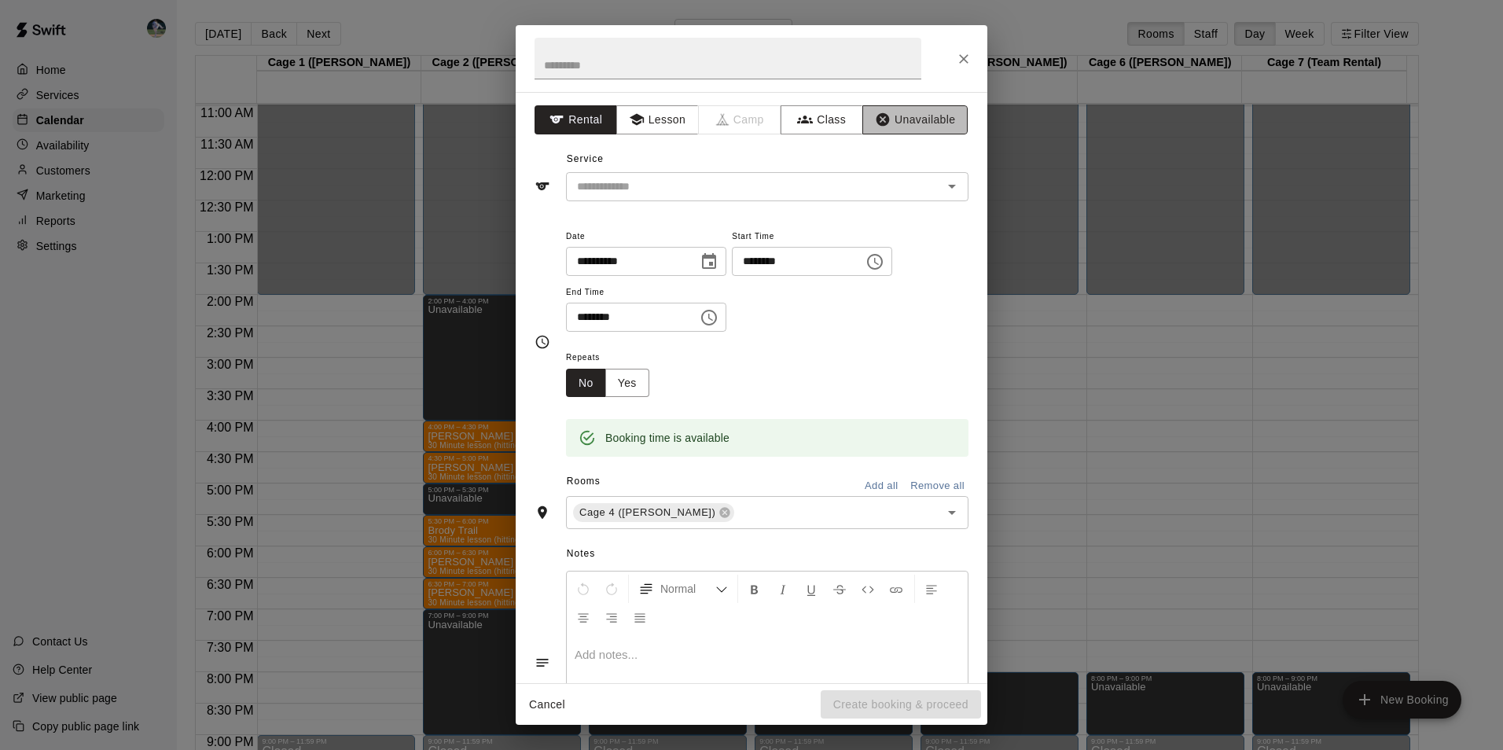
click at [903, 116] on button "Unavailable" at bounding box center [914, 119] width 105 height 29
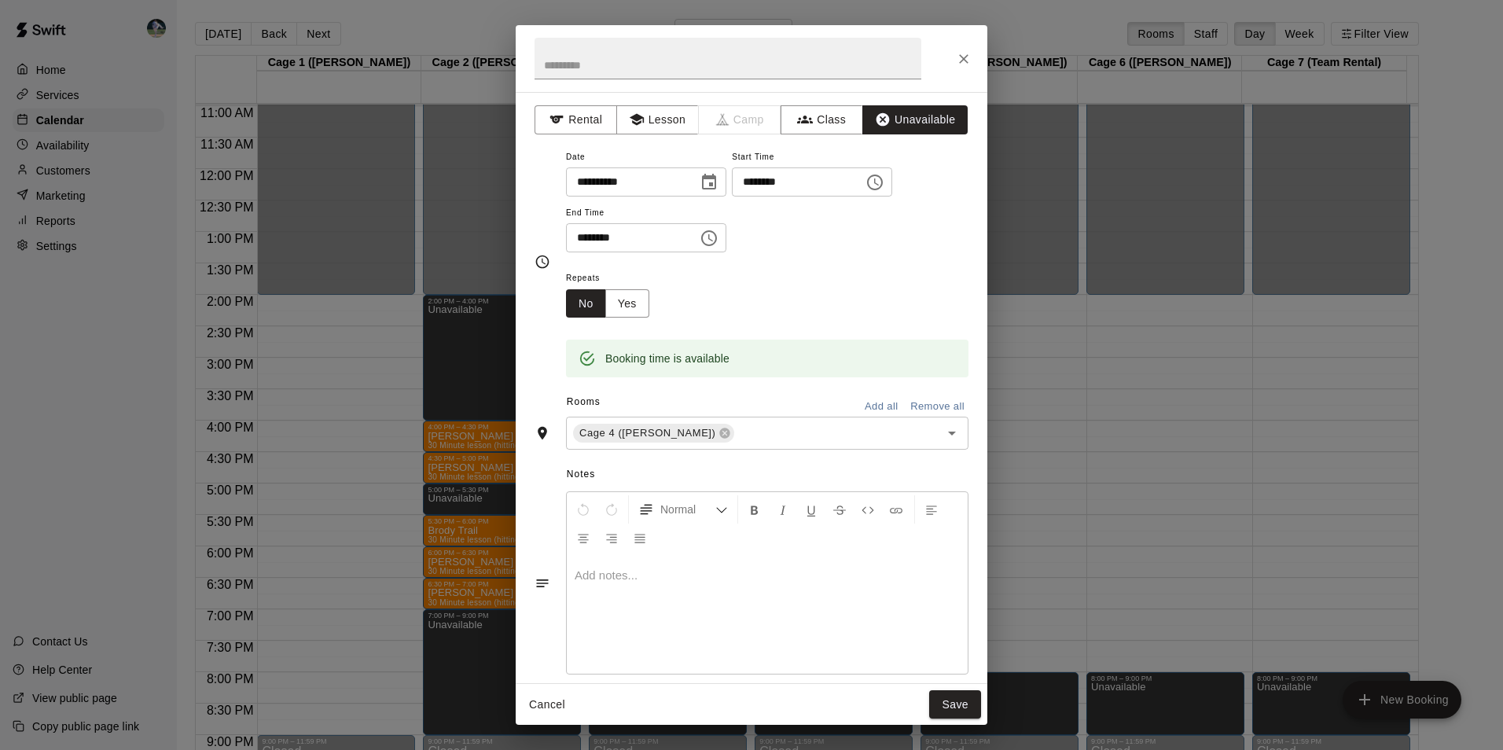
click at [967, 52] on icon "Close" at bounding box center [964, 59] width 16 height 16
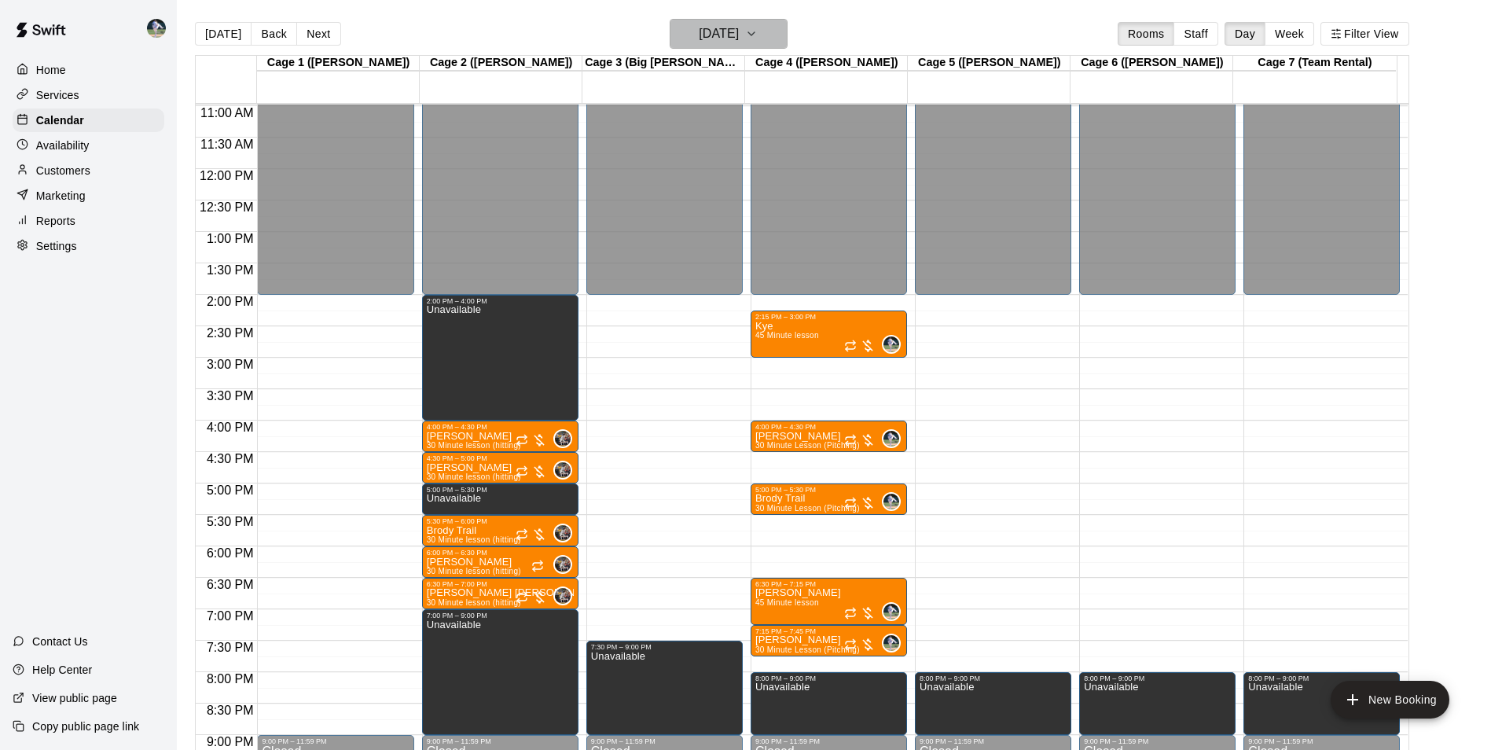
click at [733, 36] on h6 "[DATE]" at bounding box center [719, 34] width 40 height 22
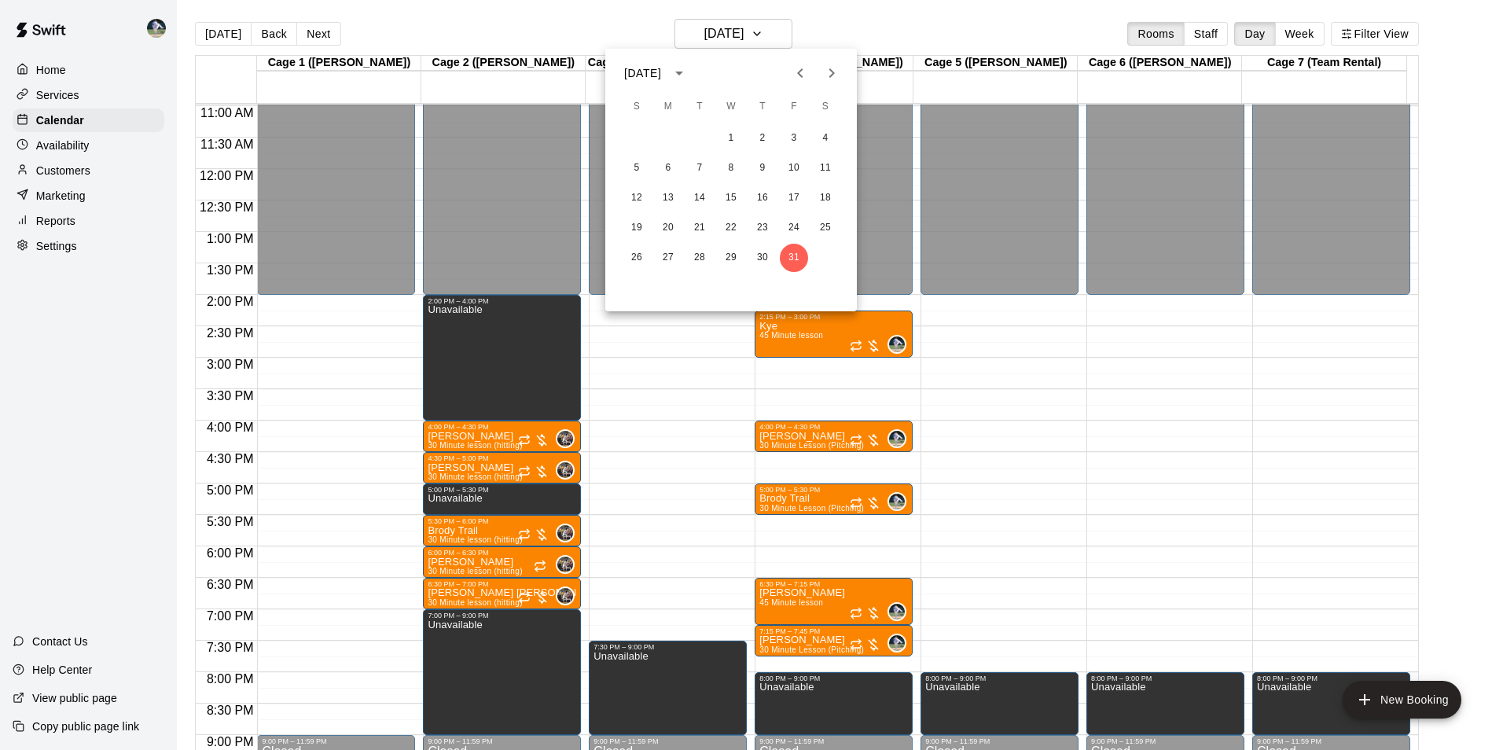
click at [818, 363] on div at bounding box center [751, 375] width 1503 height 750
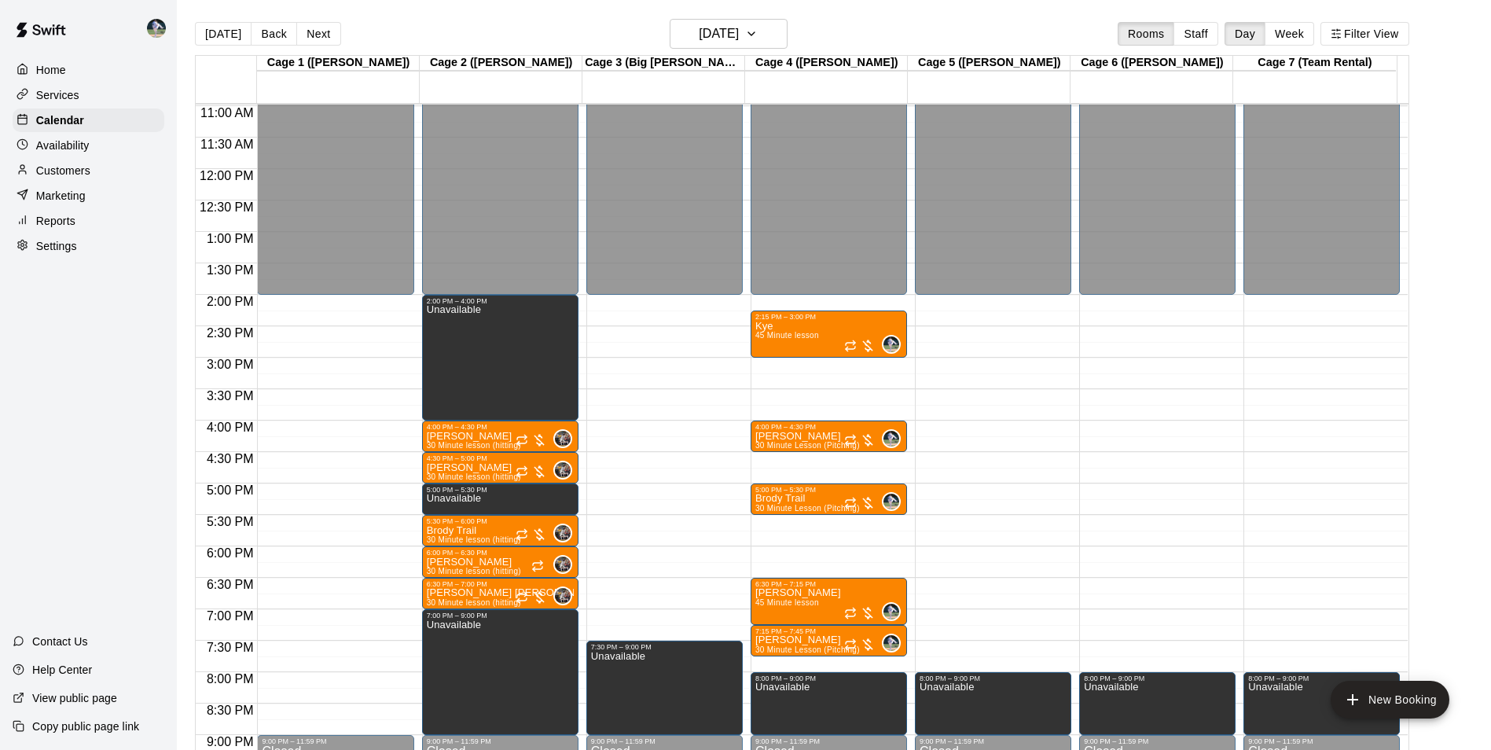
click at [810, 366] on div "12:00 AM – 2:00 PM Closed 2:15 PM – 3:00 PM Kye 45 Minute lesson 0 4:00 PM – 4:…" at bounding box center [829, 168] width 156 height 1509
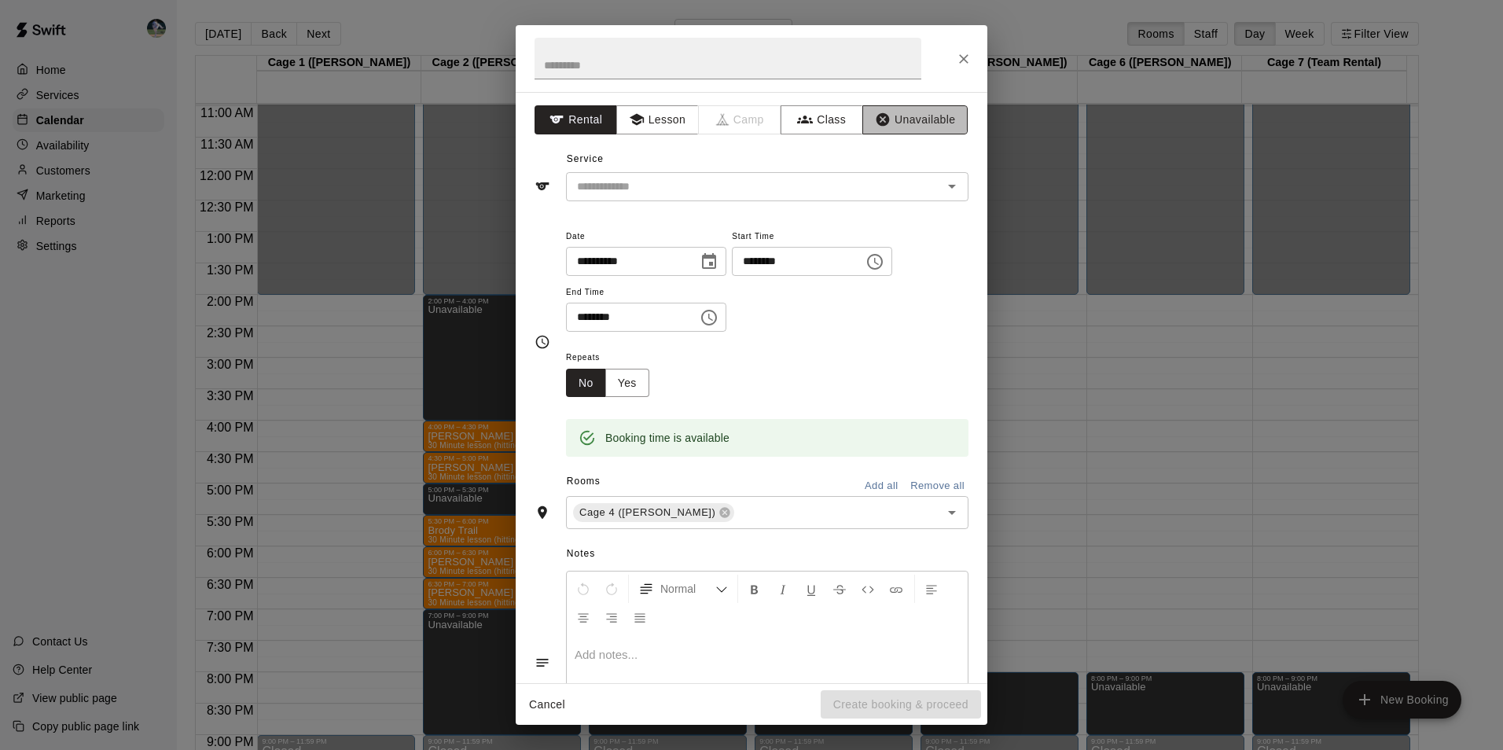
click at [879, 119] on icon "button" at bounding box center [883, 120] width 16 height 16
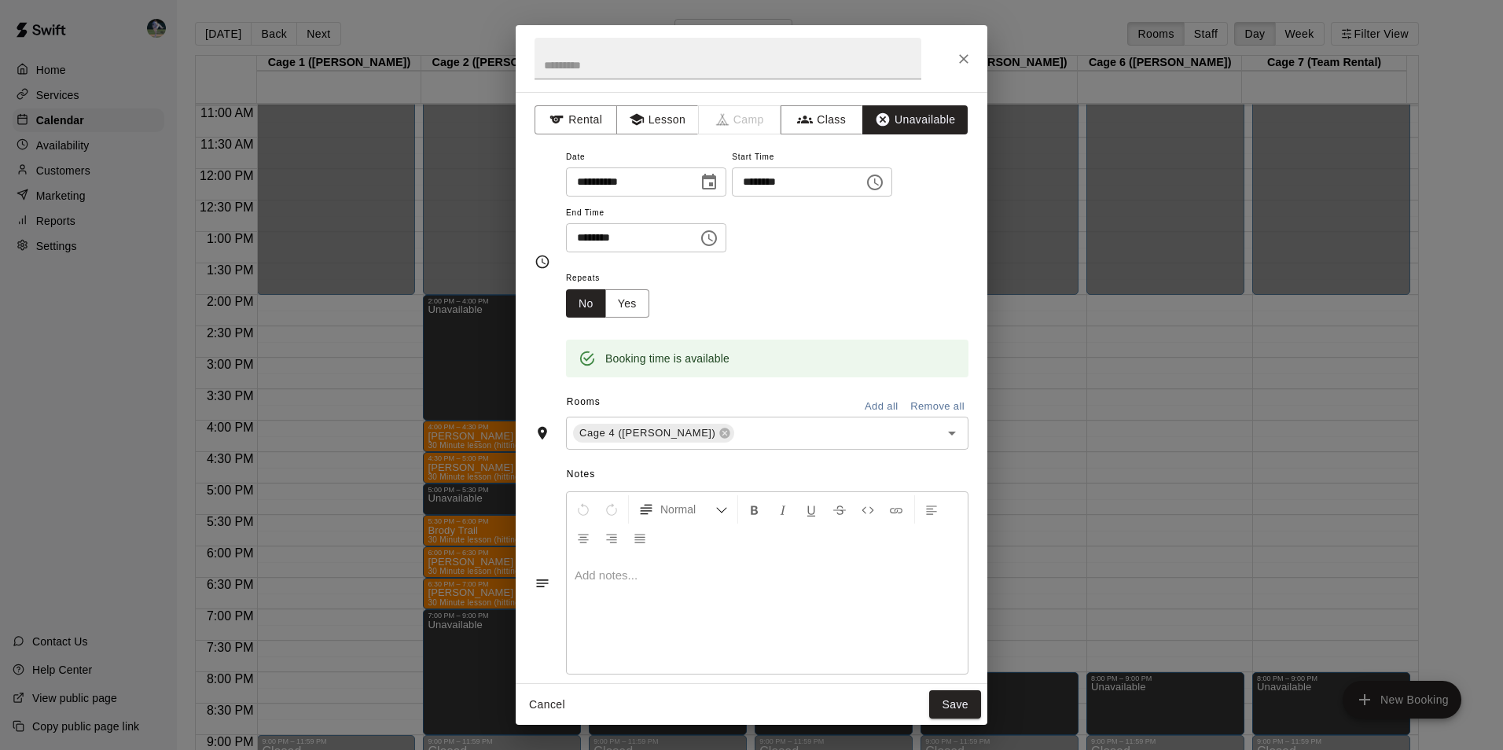
click at [718, 235] on icon "Choose time, selected time is 3:30 PM" at bounding box center [709, 238] width 19 height 19
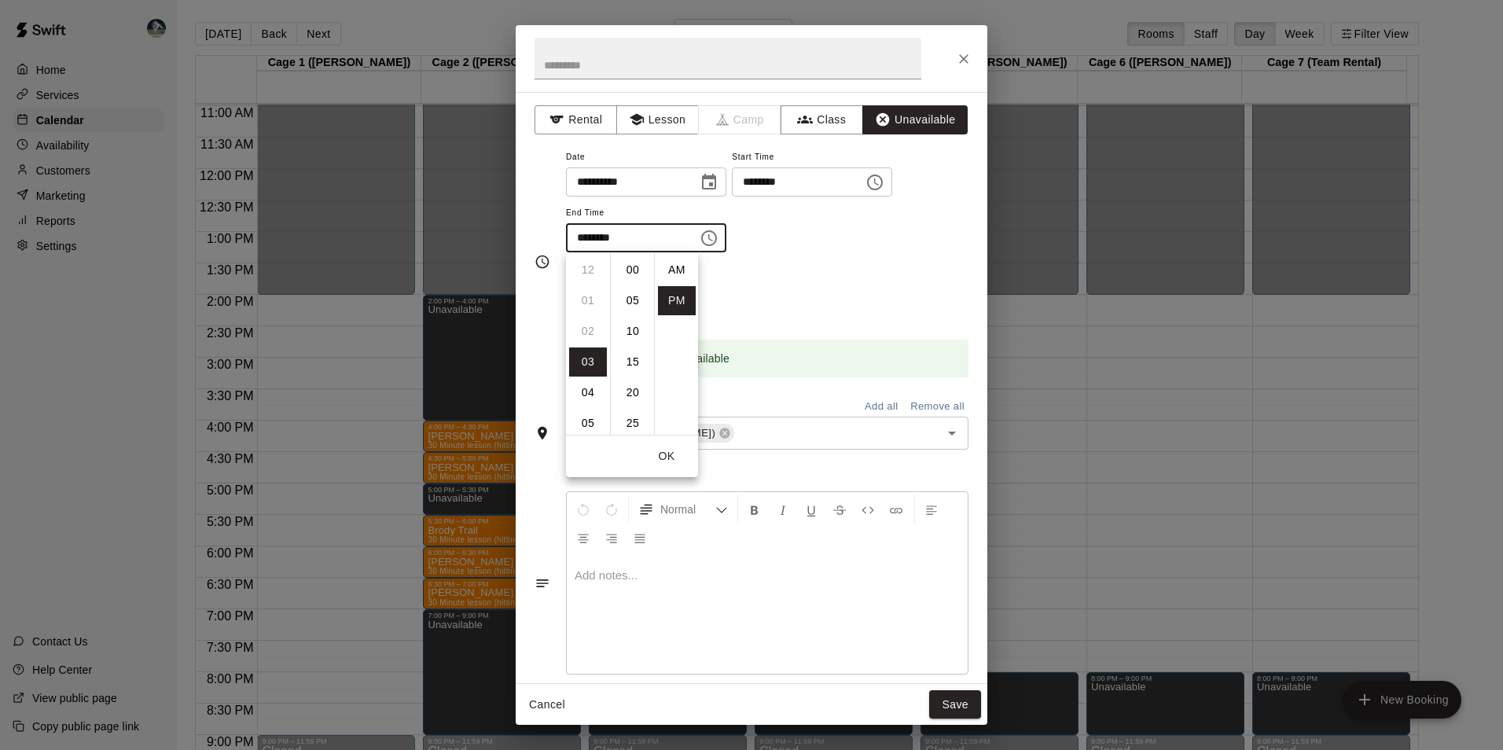
scroll to position [28, 0]
click at [594, 299] on li "04" at bounding box center [588, 300] width 38 height 29
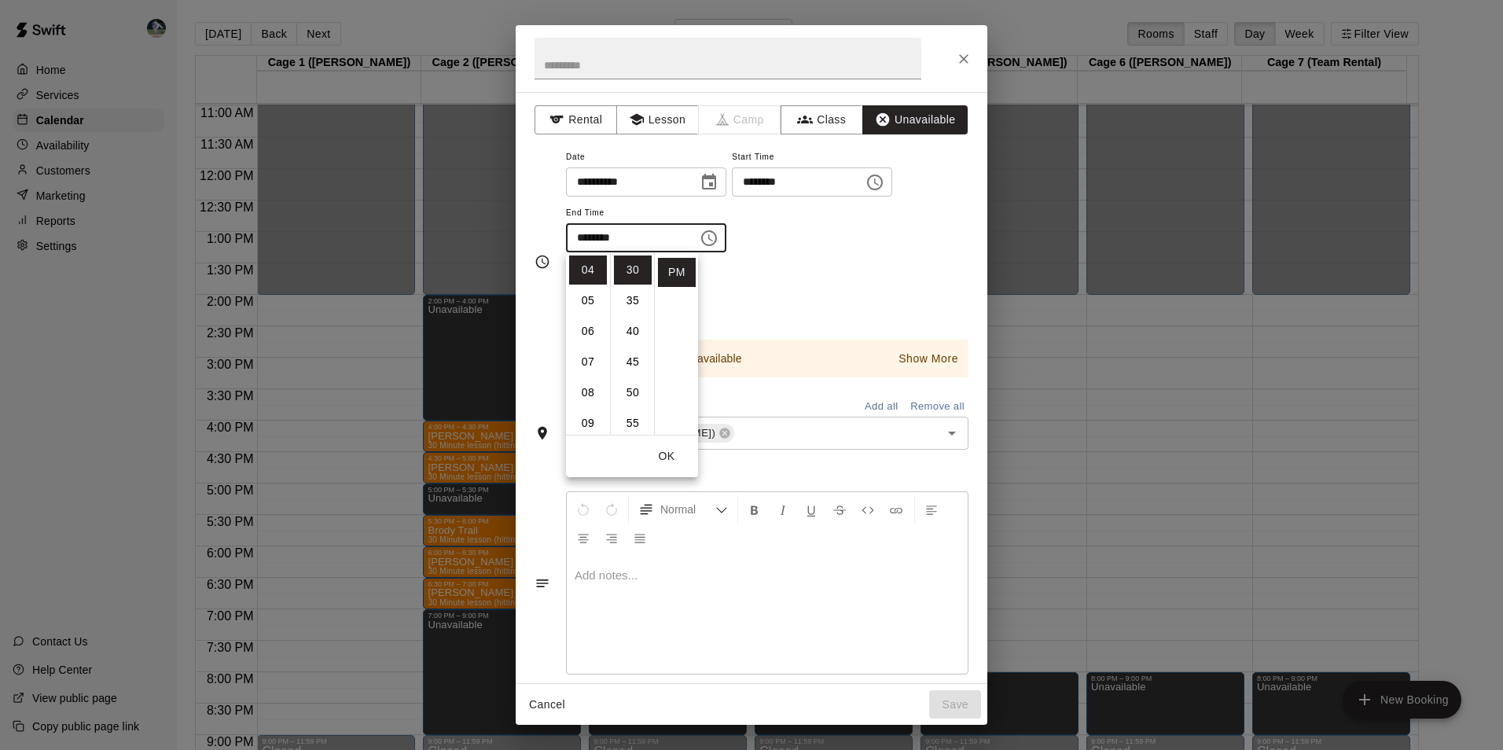
scroll to position [0, 0]
click at [627, 263] on li "00" at bounding box center [633, 269] width 38 height 29
type input "********"
click at [954, 700] on button "Save" at bounding box center [955, 704] width 52 height 29
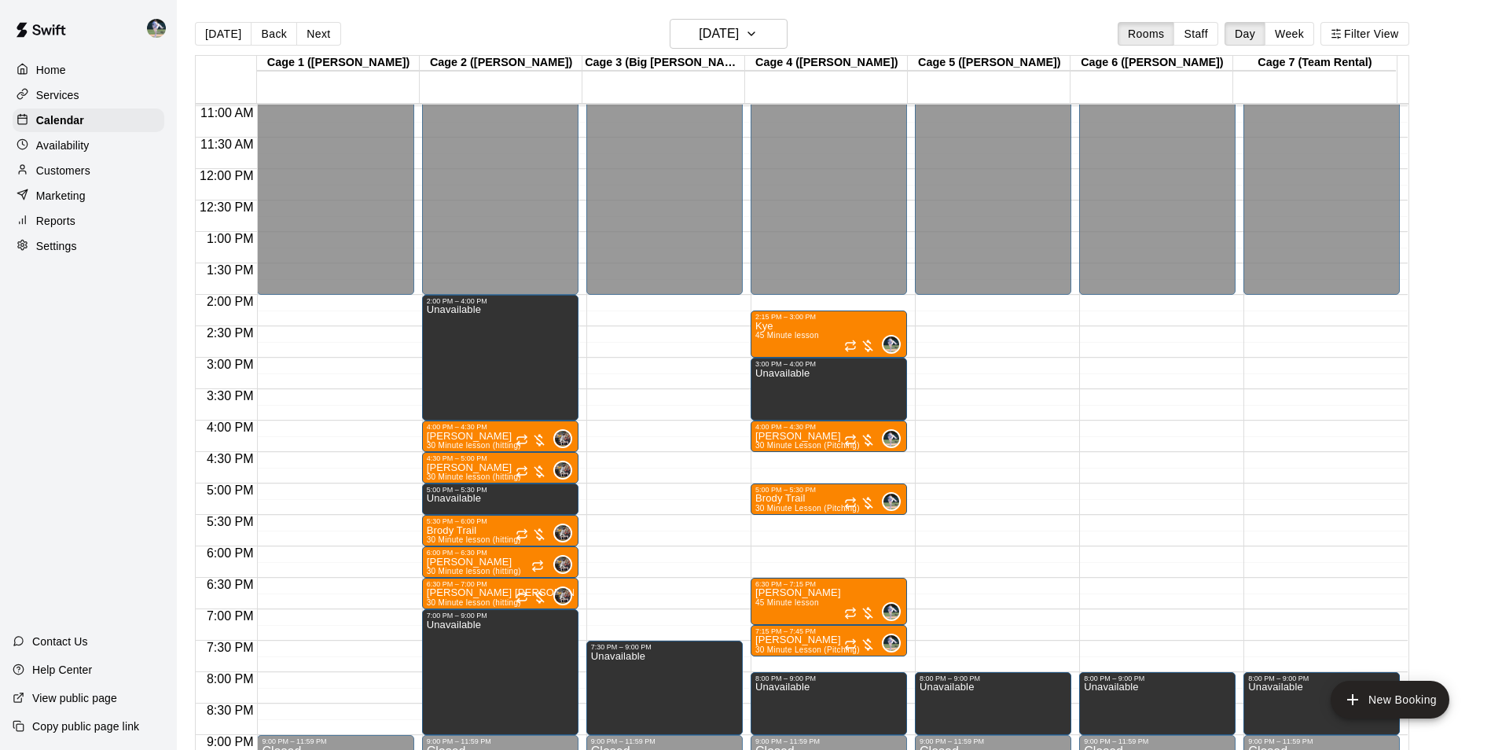
click at [669, 299] on div "12:00 AM – 2:00 PM Closed 7:30 PM – 9:00 PM Unavailable 9:00 PM – 11:59 PM Clos…" at bounding box center [664, 168] width 156 height 1509
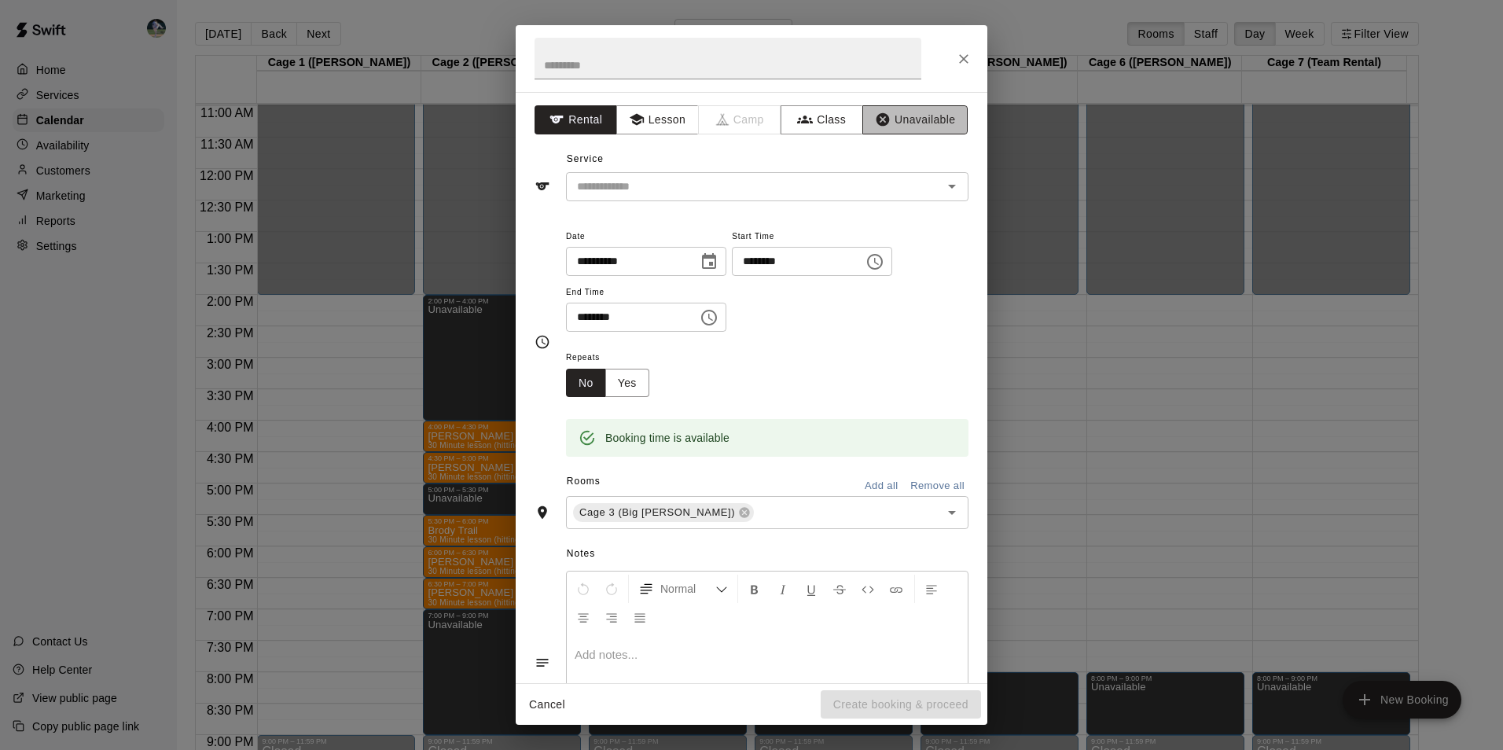
click at [896, 119] on button "Unavailable" at bounding box center [914, 119] width 105 height 29
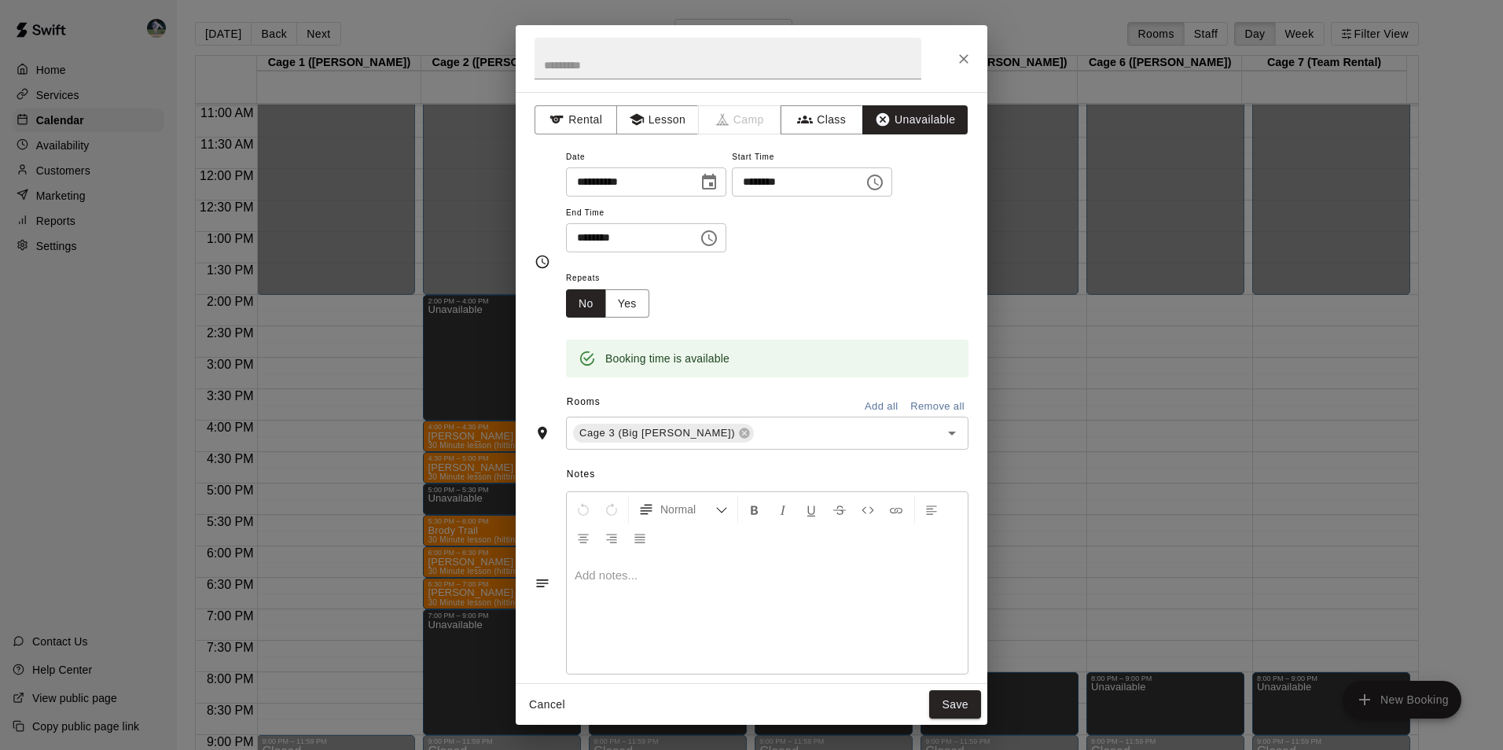
click at [718, 242] on icon "Choose time, selected time is 2:30 PM" at bounding box center [709, 238] width 19 height 19
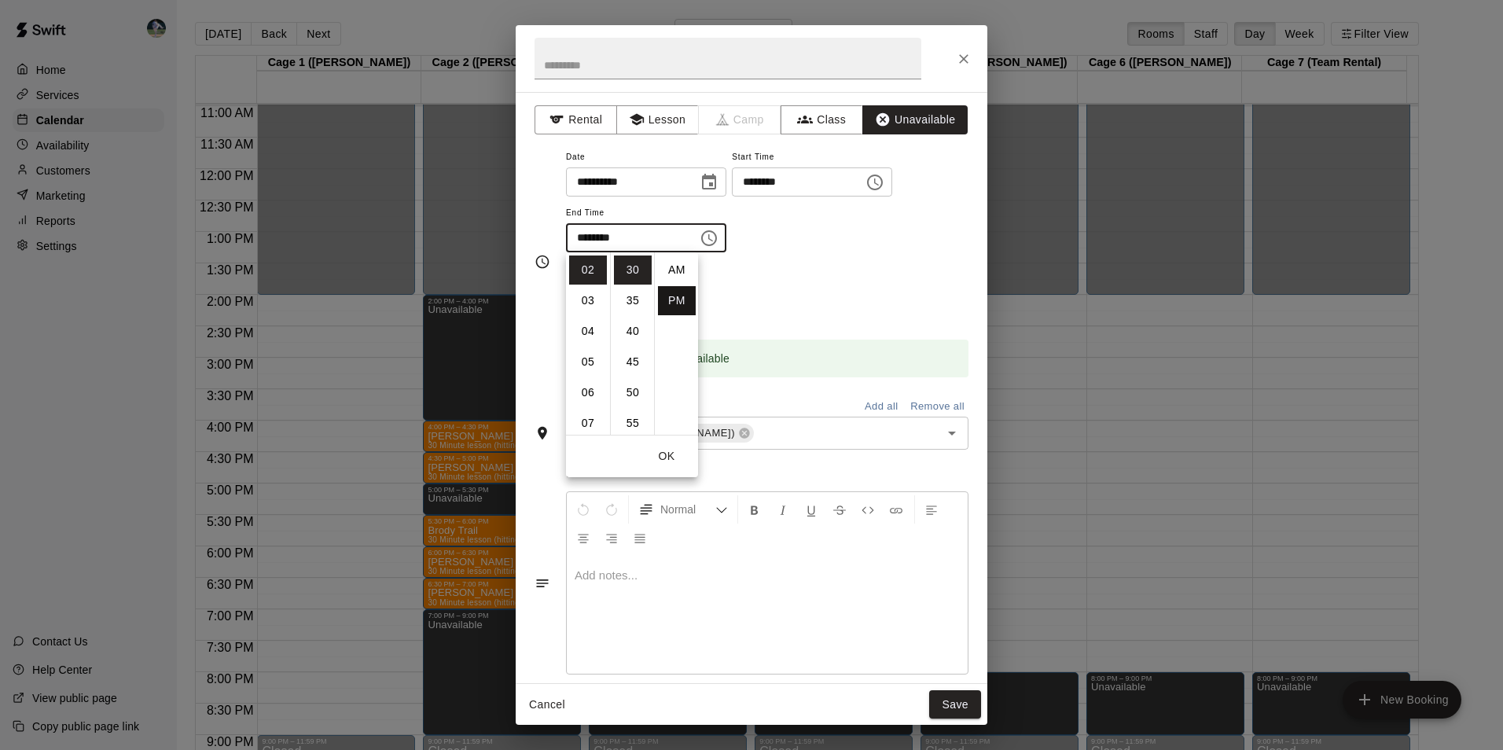
scroll to position [28, 0]
click at [582, 417] on li "09" at bounding box center [588, 421] width 38 height 29
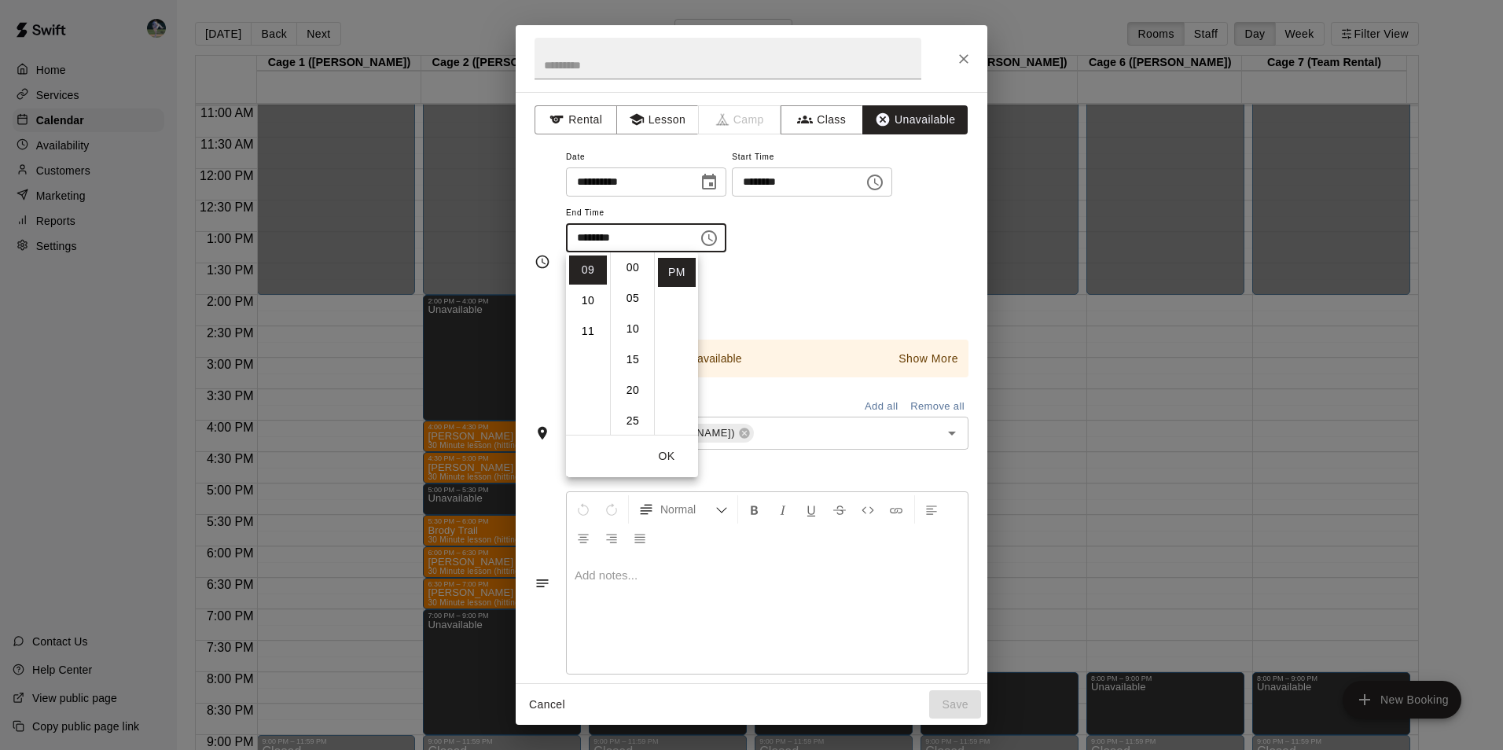
scroll to position [0, 0]
click at [632, 271] on li "00" at bounding box center [633, 269] width 38 height 29
type input "********"
click at [668, 455] on button "OK" at bounding box center [666, 456] width 50 height 29
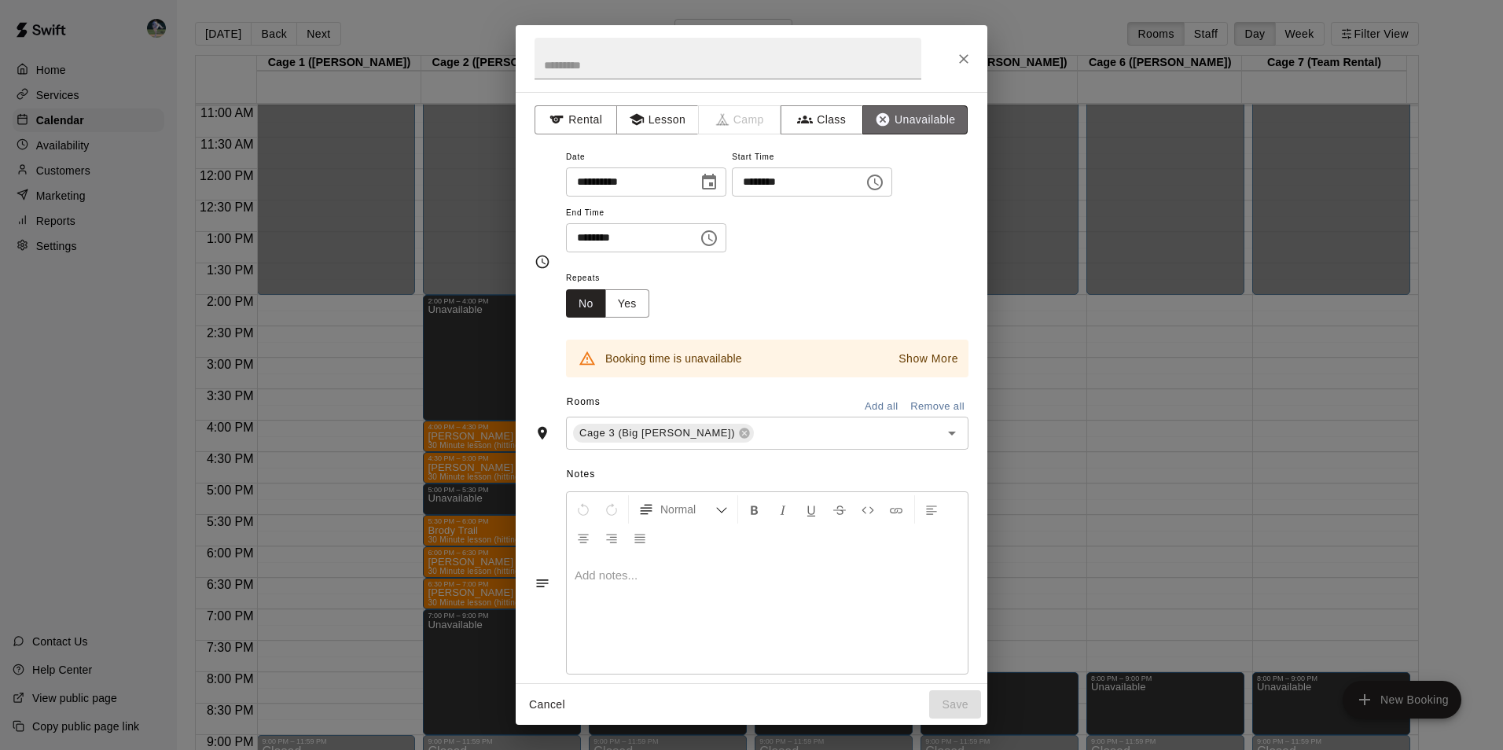
click at [924, 114] on button "Unavailable" at bounding box center [914, 119] width 105 height 29
click at [921, 115] on button "Unavailable" at bounding box center [914, 119] width 105 height 29
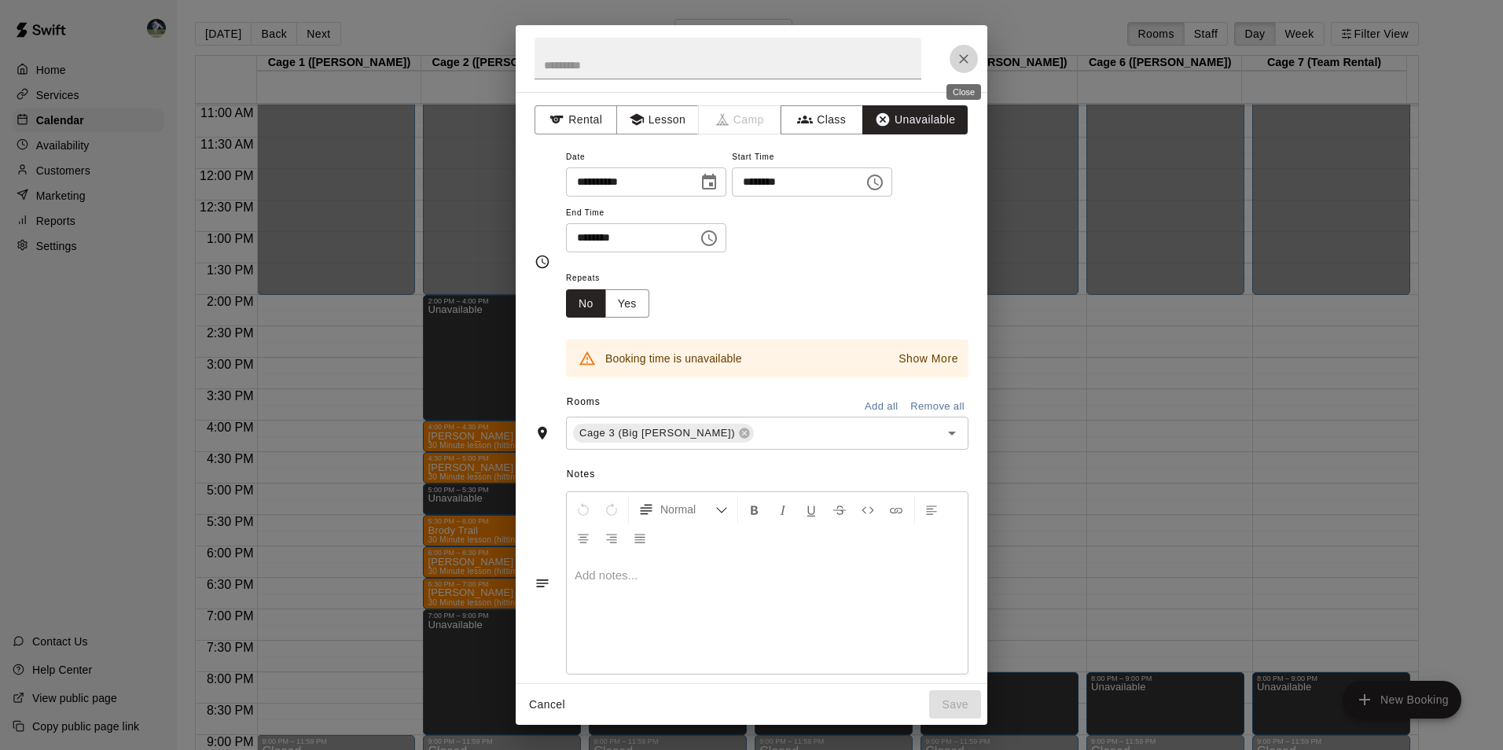
click at [967, 55] on icon "Close" at bounding box center [963, 58] width 9 height 9
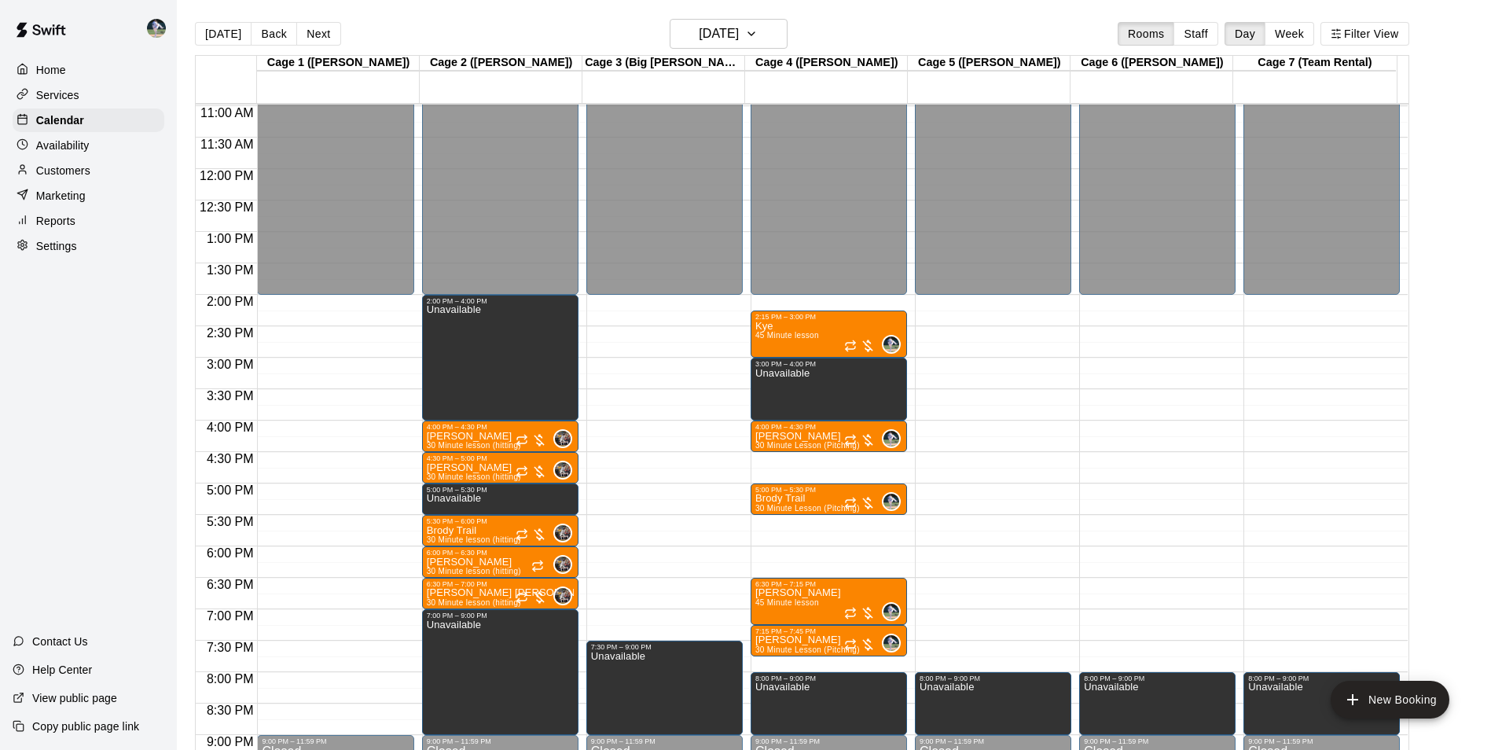
click at [647, 303] on div "12:00 AM – 2:00 PM Closed 7:30 PM – 9:00 PM Unavailable 9:00 PM – 11:59 PM Clos…" at bounding box center [664, 168] width 156 height 1509
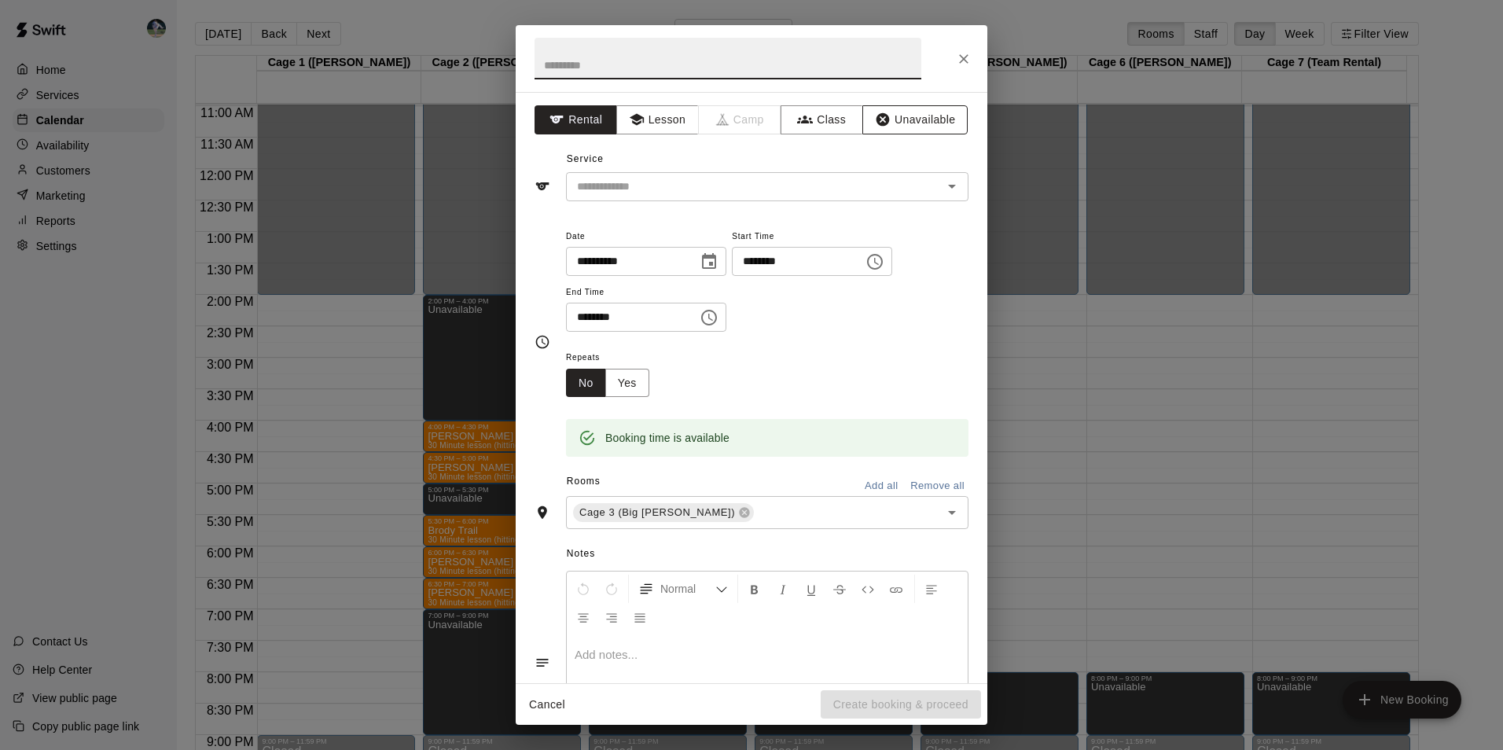
click at [876, 119] on icon "button" at bounding box center [882, 119] width 13 height 13
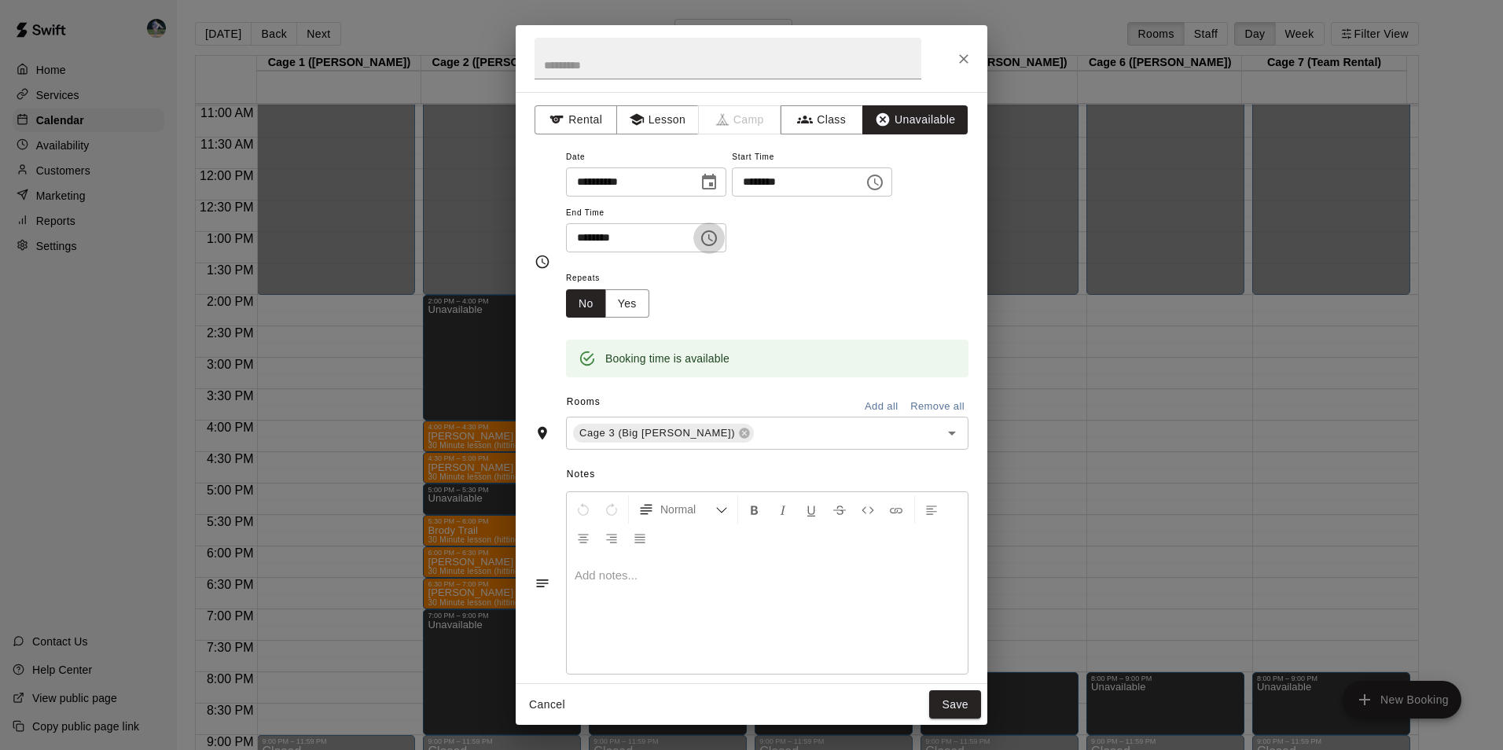
click at [718, 240] on icon "Choose time, selected time is 2:30 PM" at bounding box center [709, 238] width 19 height 19
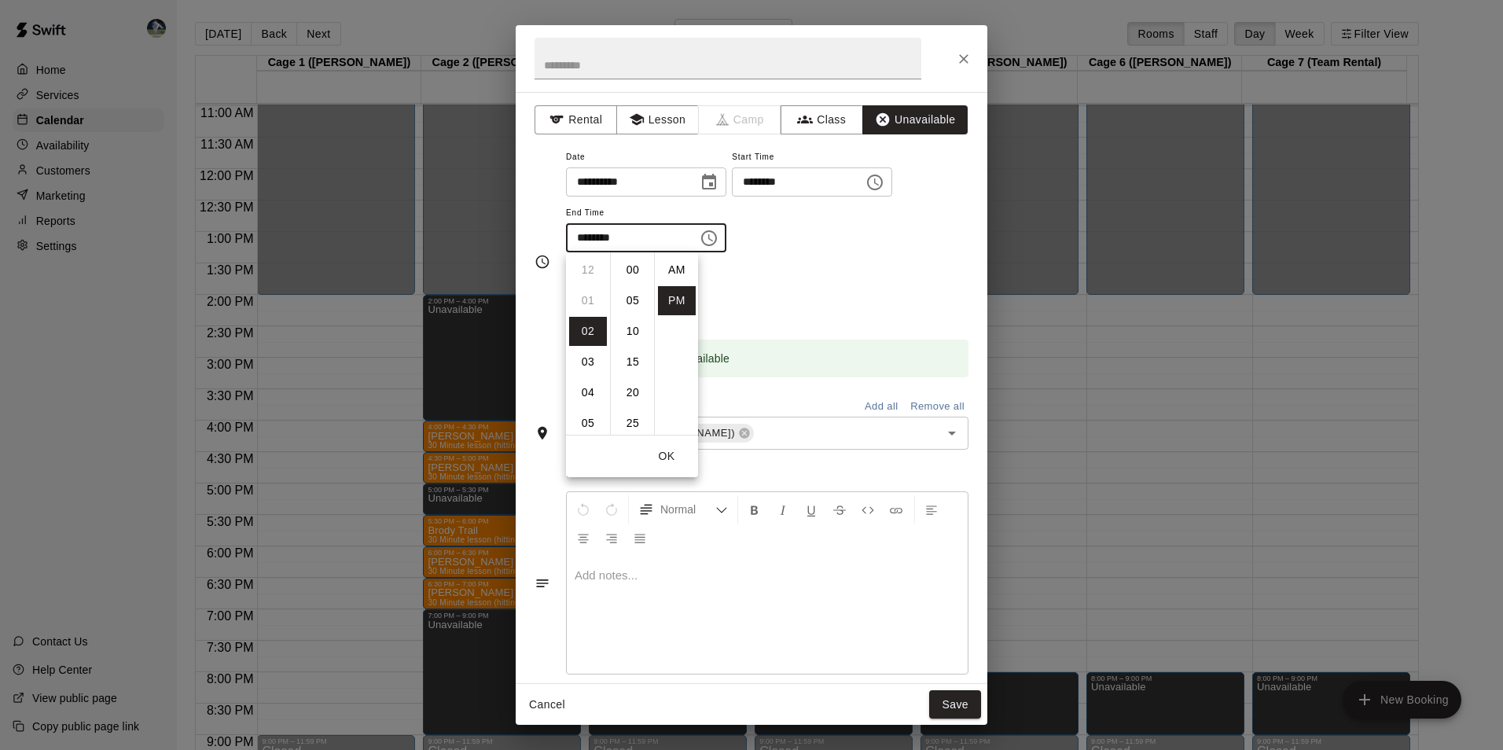
scroll to position [28, 0]
click at [590, 418] on li "07" at bounding box center [588, 423] width 38 height 29
type input "********"
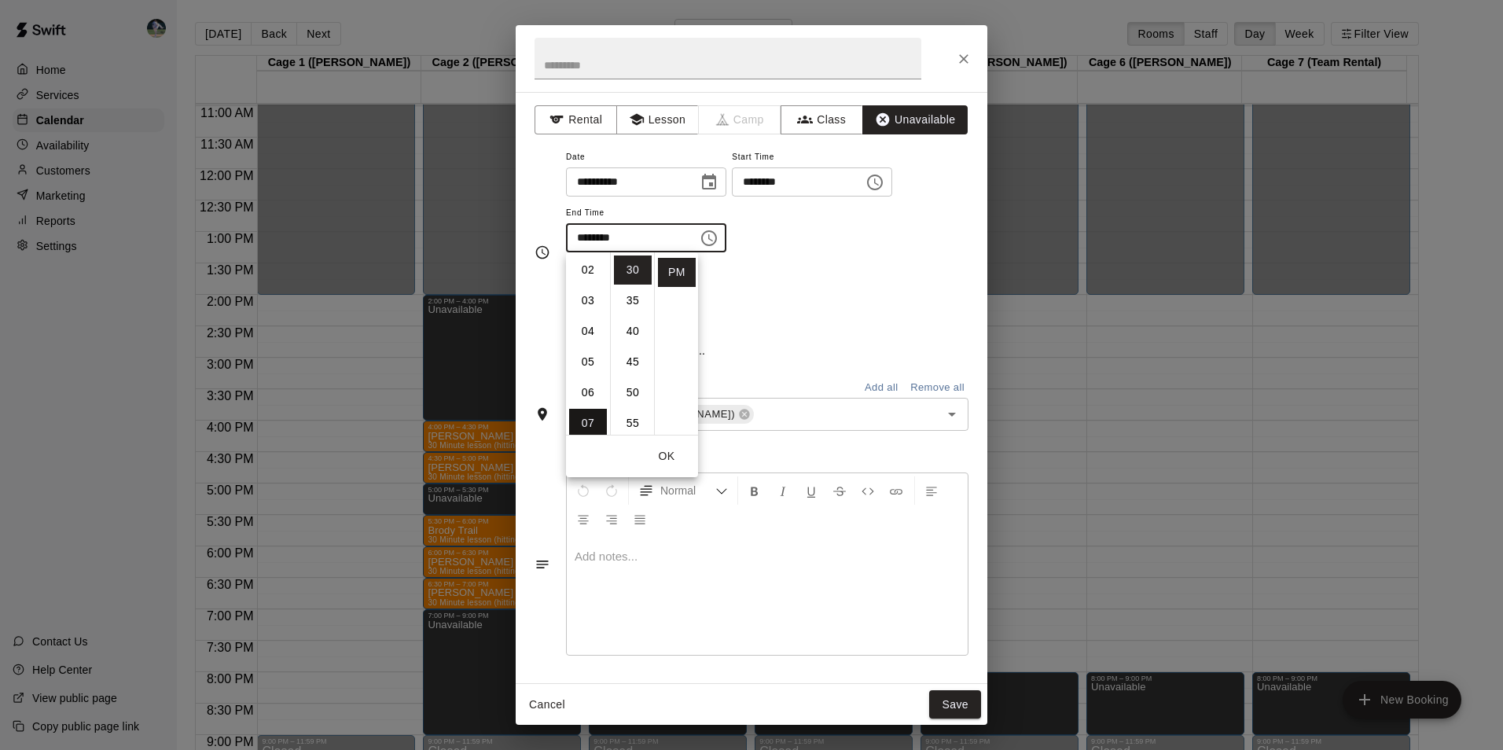
scroll to position [215, 0]
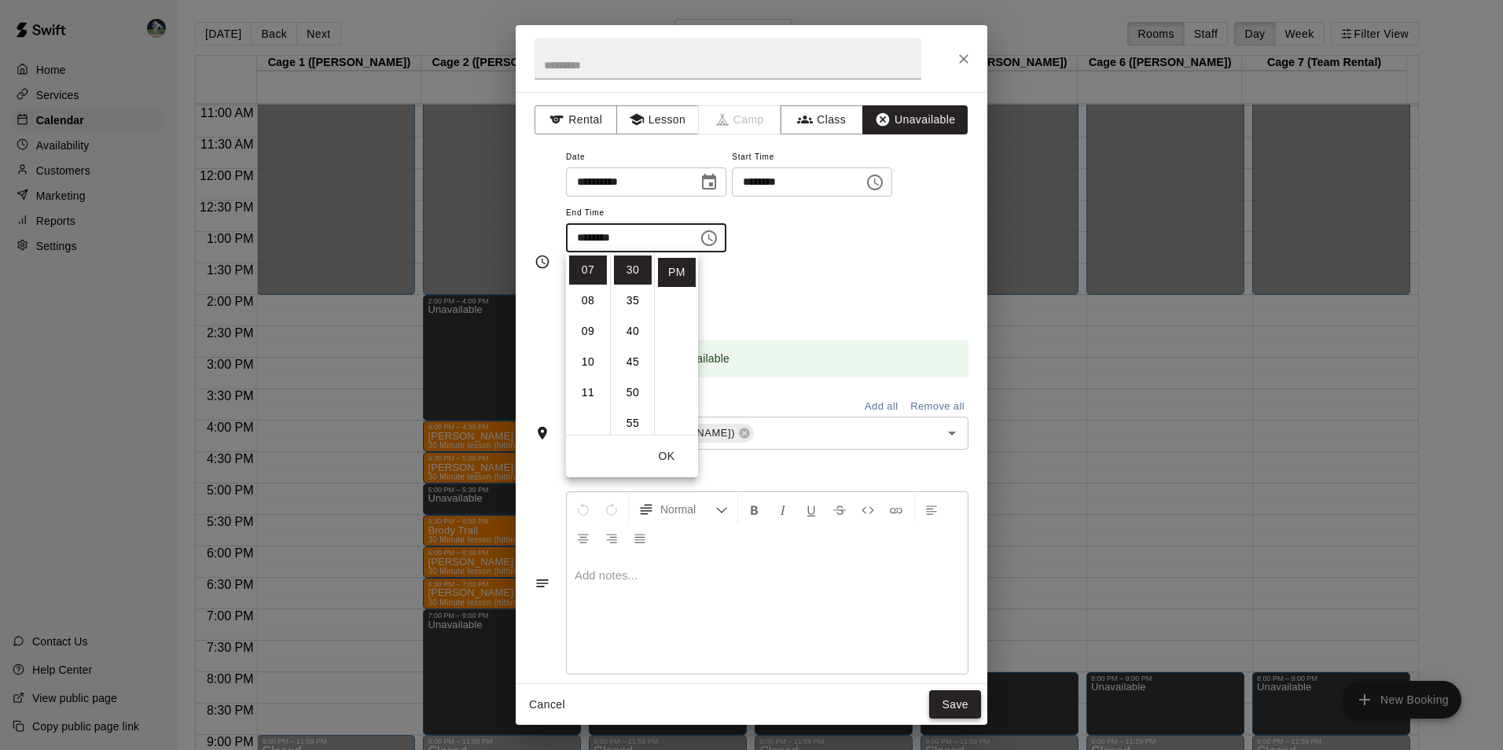
click at [973, 698] on button "Save" at bounding box center [955, 704] width 52 height 29
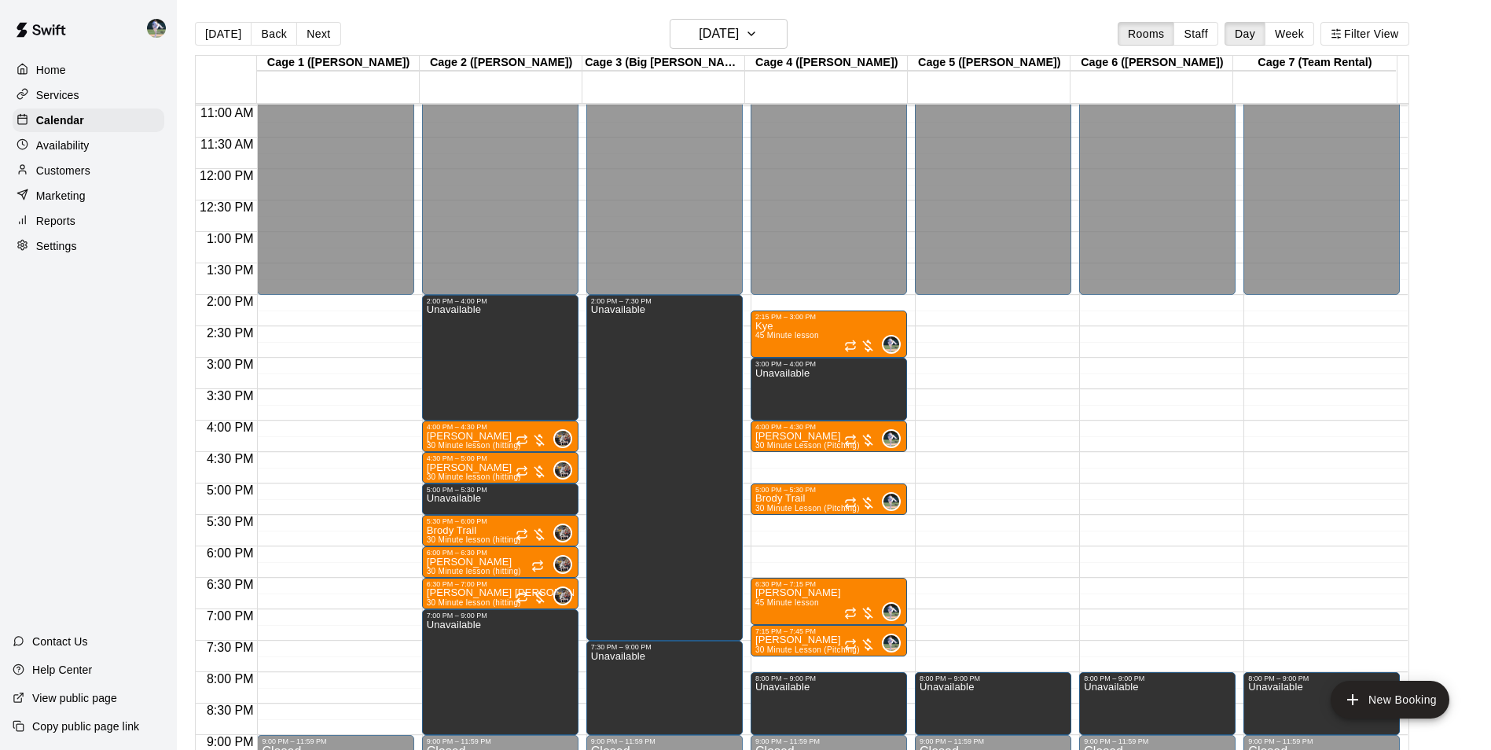
click at [810, 459] on div "12:00 AM – 2:00 PM Closed 2:15 PM – 3:00 PM Kye 45 Minute lesson 0 3:00 PM – 4:…" at bounding box center [829, 168] width 156 height 1509
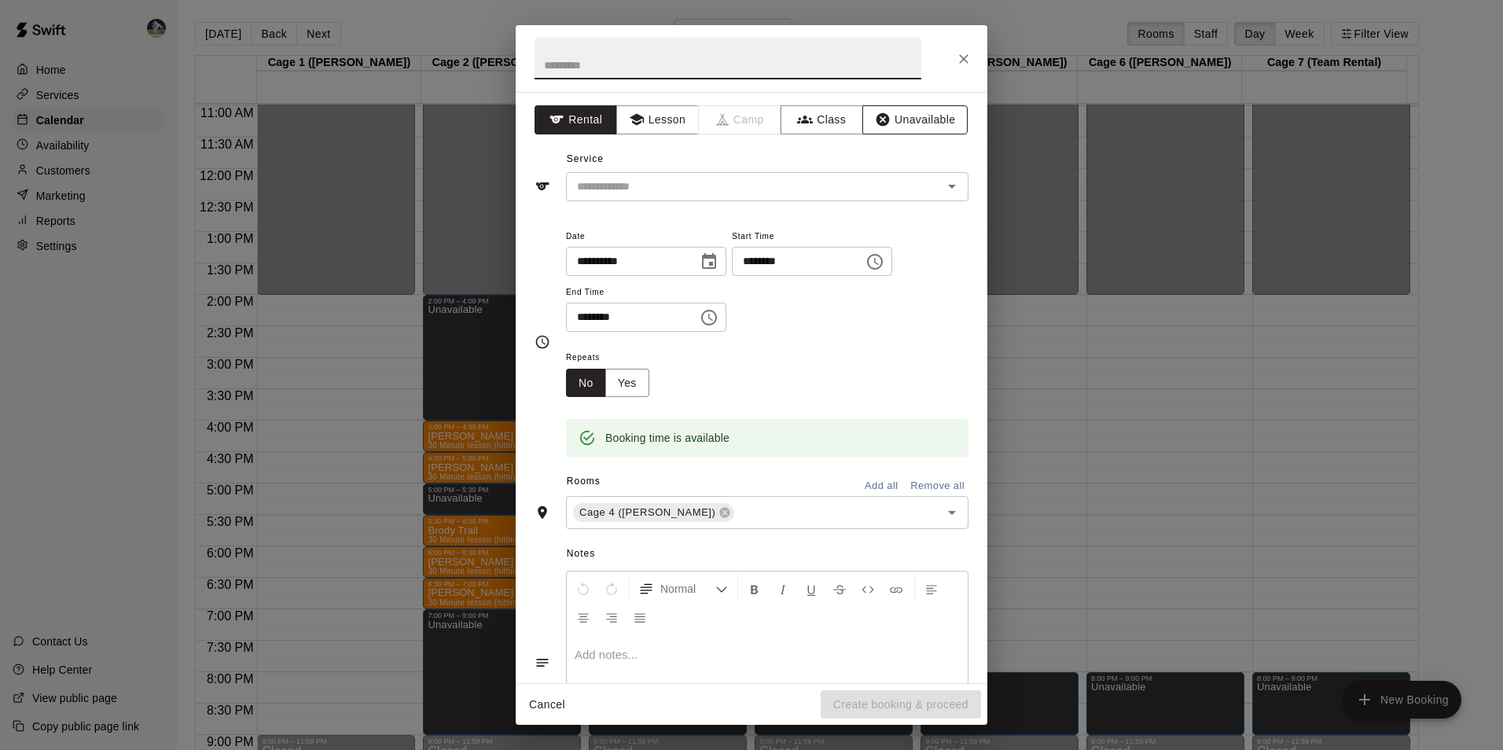
click at [876, 116] on icon "button" at bounding box center [882, 119] width 13 height 13
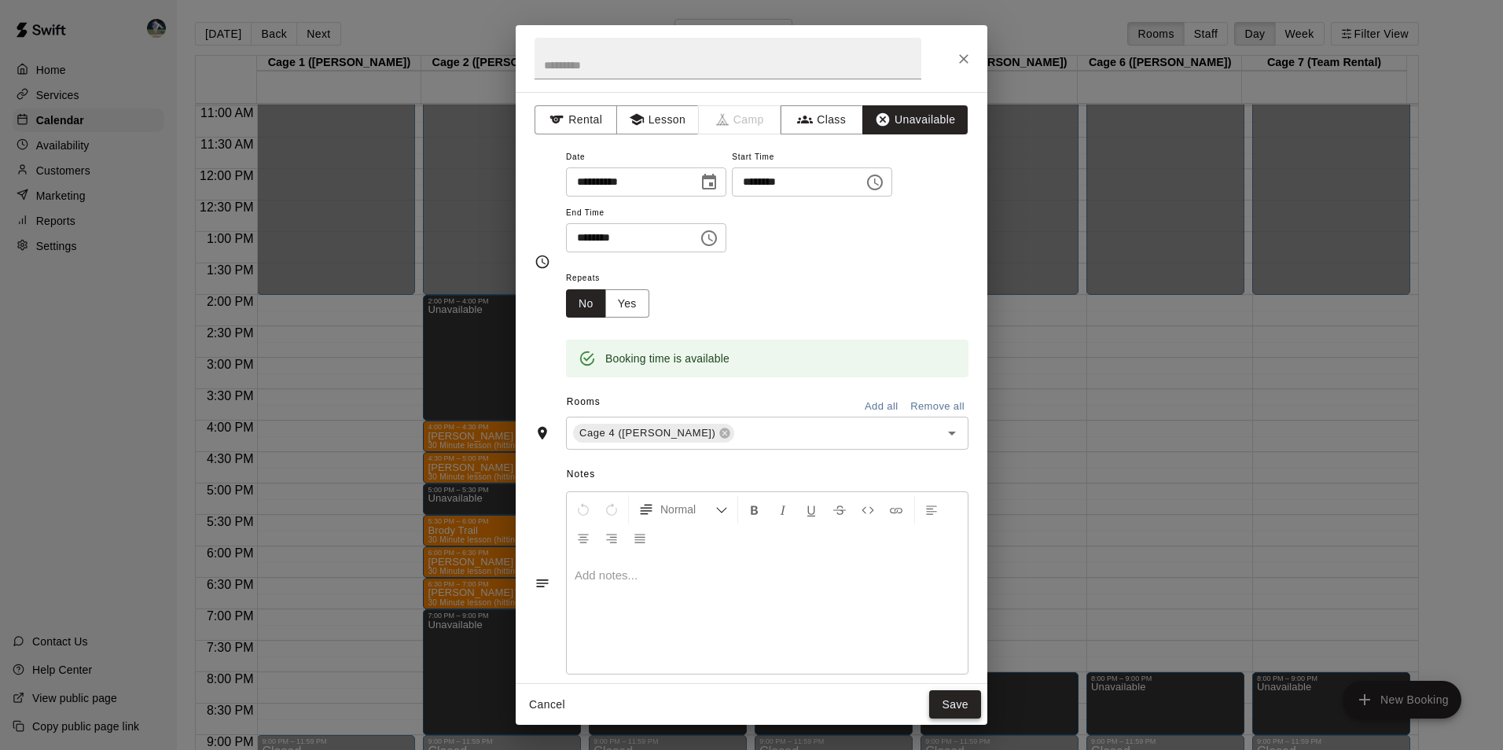
click at [954, 698] on button "Save" at bounding box center [955, 704] width 52 height 29
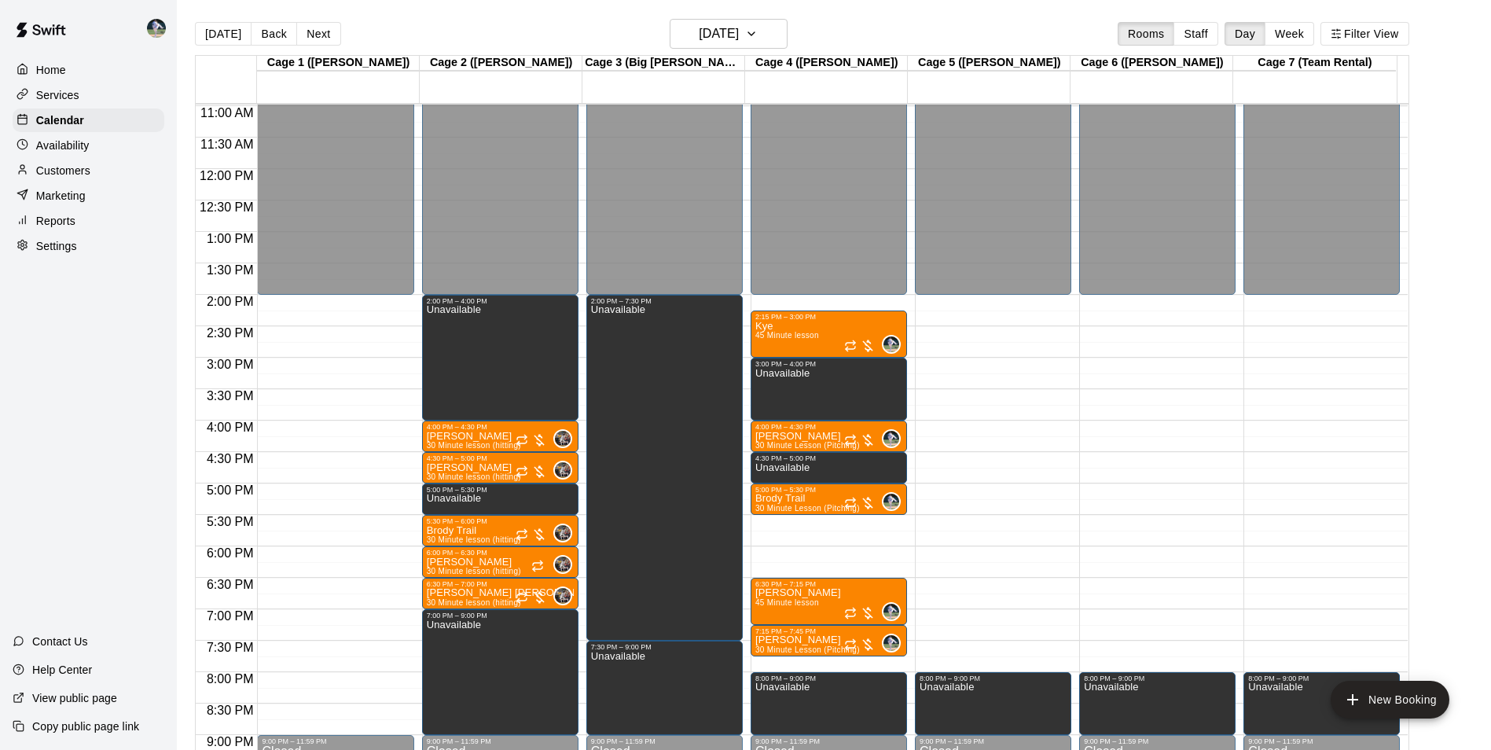
click at [350, 301] on div "12:00 AM – 2:00 PM Closed 9:00 PM – 11:59 PM Closed" at bounding box center [335, 168] width 156 height 1509
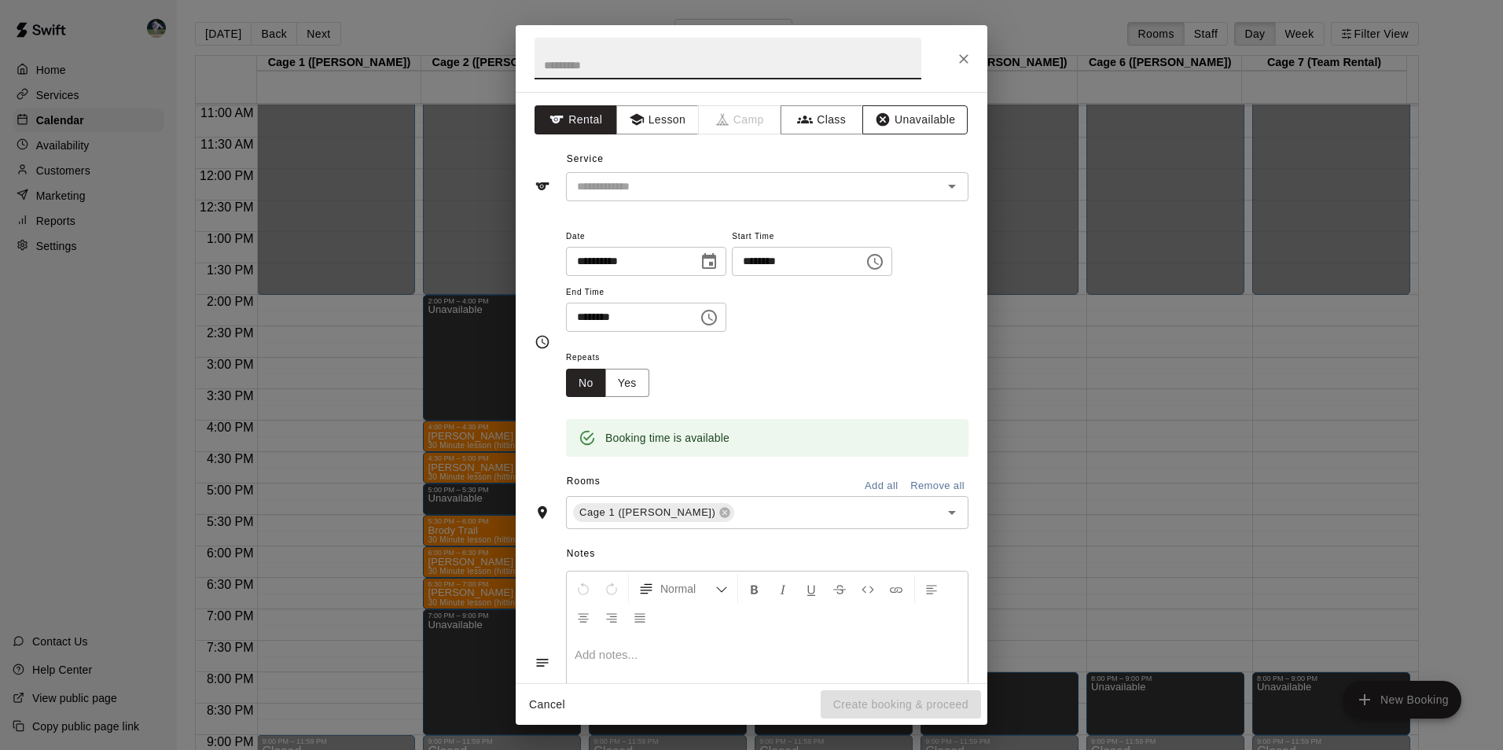
click at [902, 116] on button "Unavailable" at bounding box center [914, 119] width 105 height 29
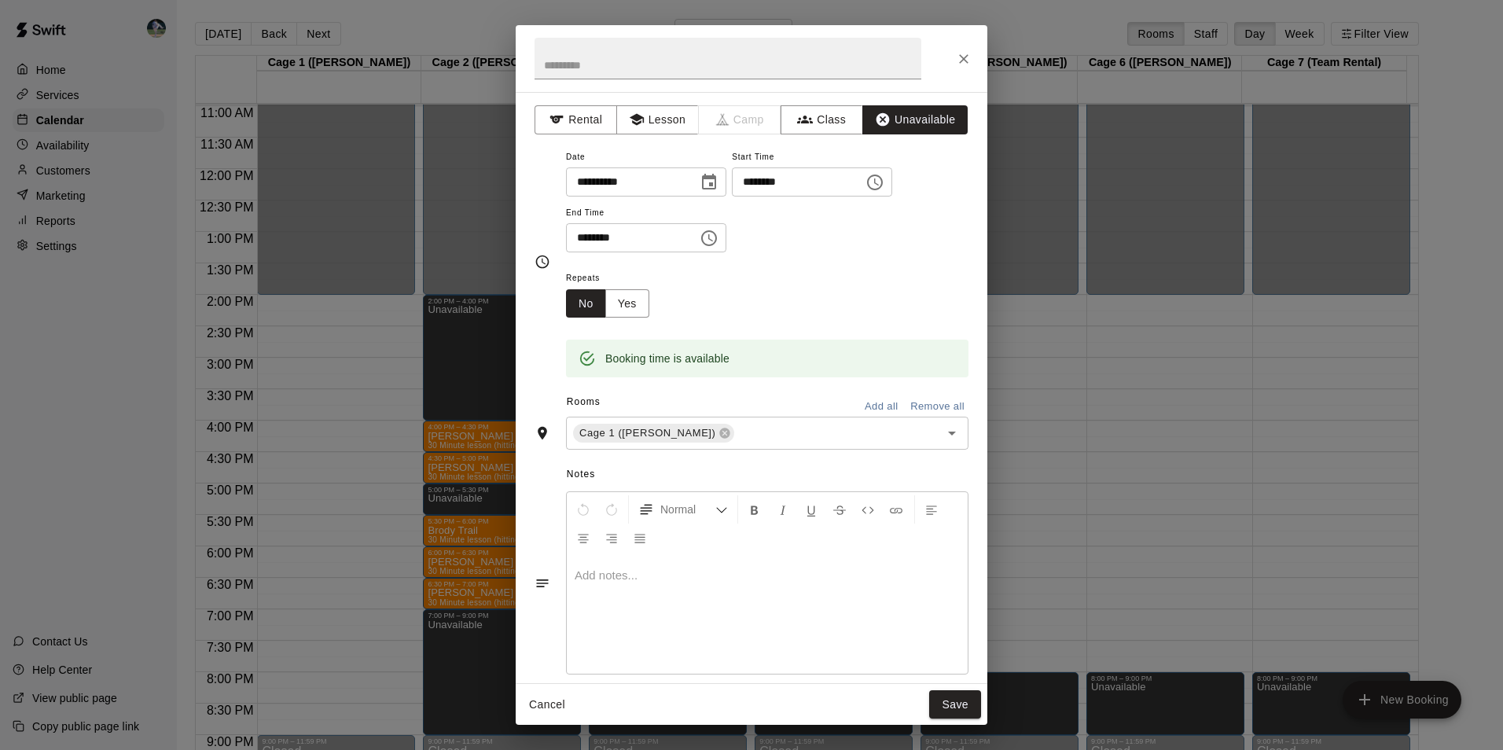
click at [713, 235] on icon "Choose time, selected time is 2:30 PM" at bounding box center [710, 237] width 5 height 7
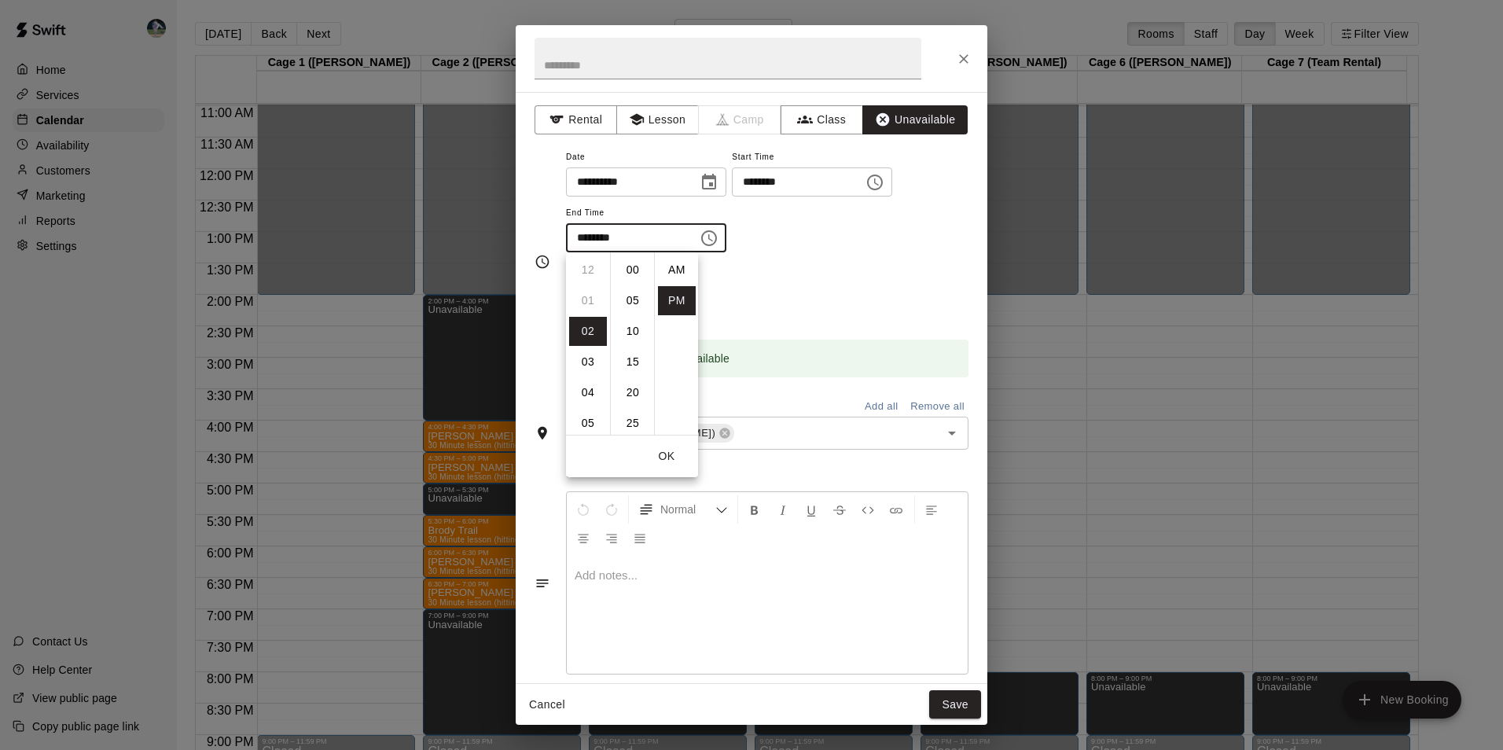
scroll to position [28, 0]
click at [590, 421] on li "09" at bounding box center [588, 421] width 38 height 29
click at [632, 268] on li "00" at bounding box center [633, 269] width 38 height 29
type input "********"
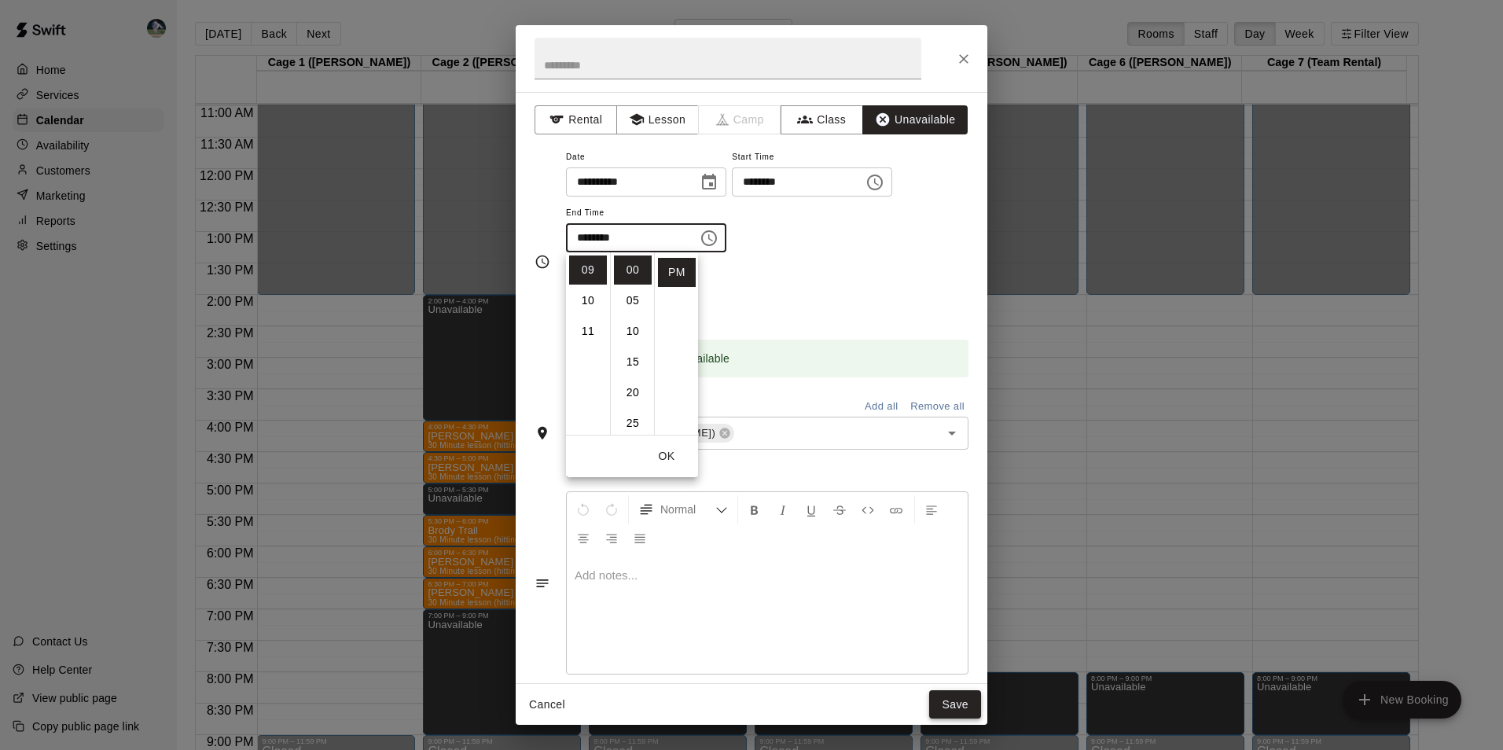
click at [946, 697] on button "Save" at bounding box center [955, 704] width 52 height 29
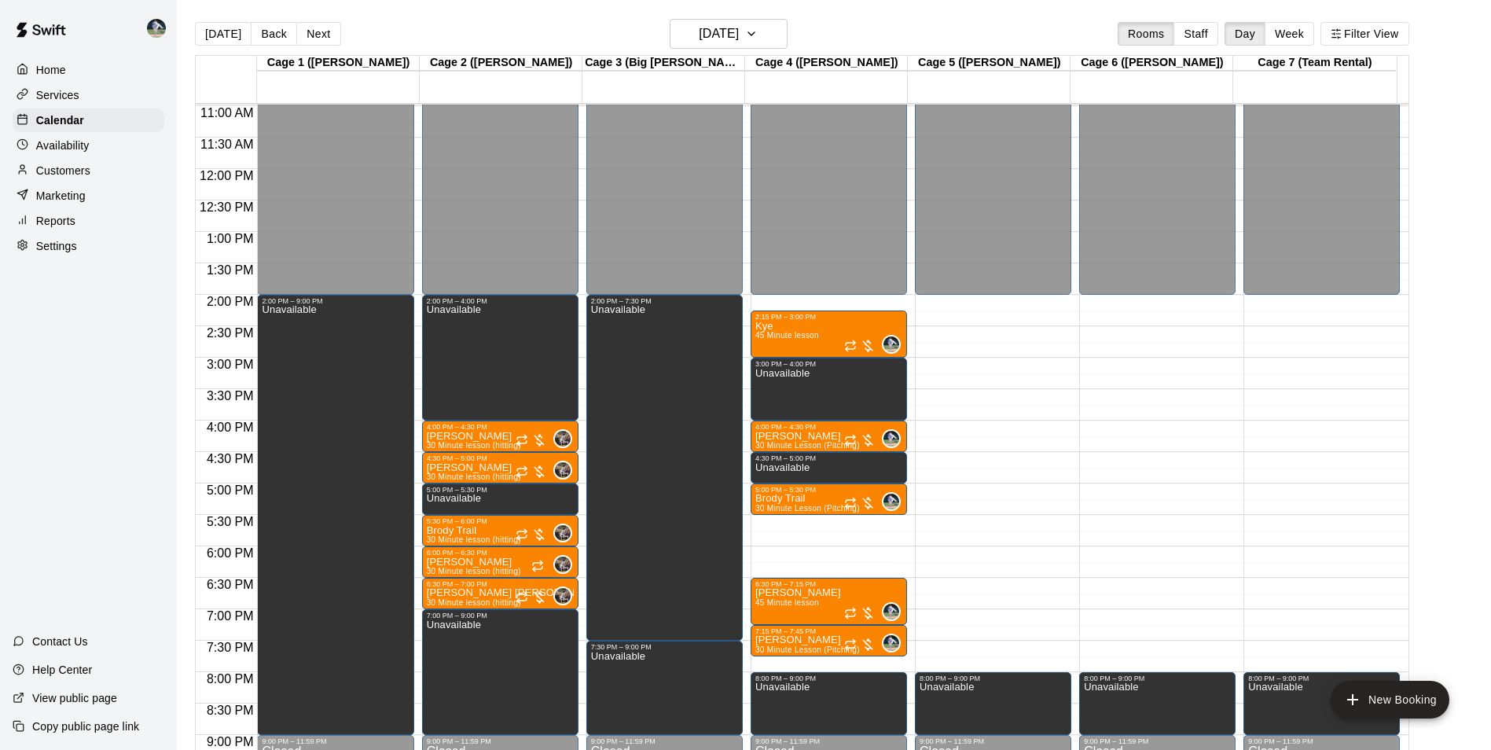
click at [825, 517] on div "12:00 AM – 2:00 PM Closed 2:15 PM – 3:00 PM Kye 45 Minute lesson 0 3:00 PM – 4:…" at bounding box center [829, 168] width 156 height 1509
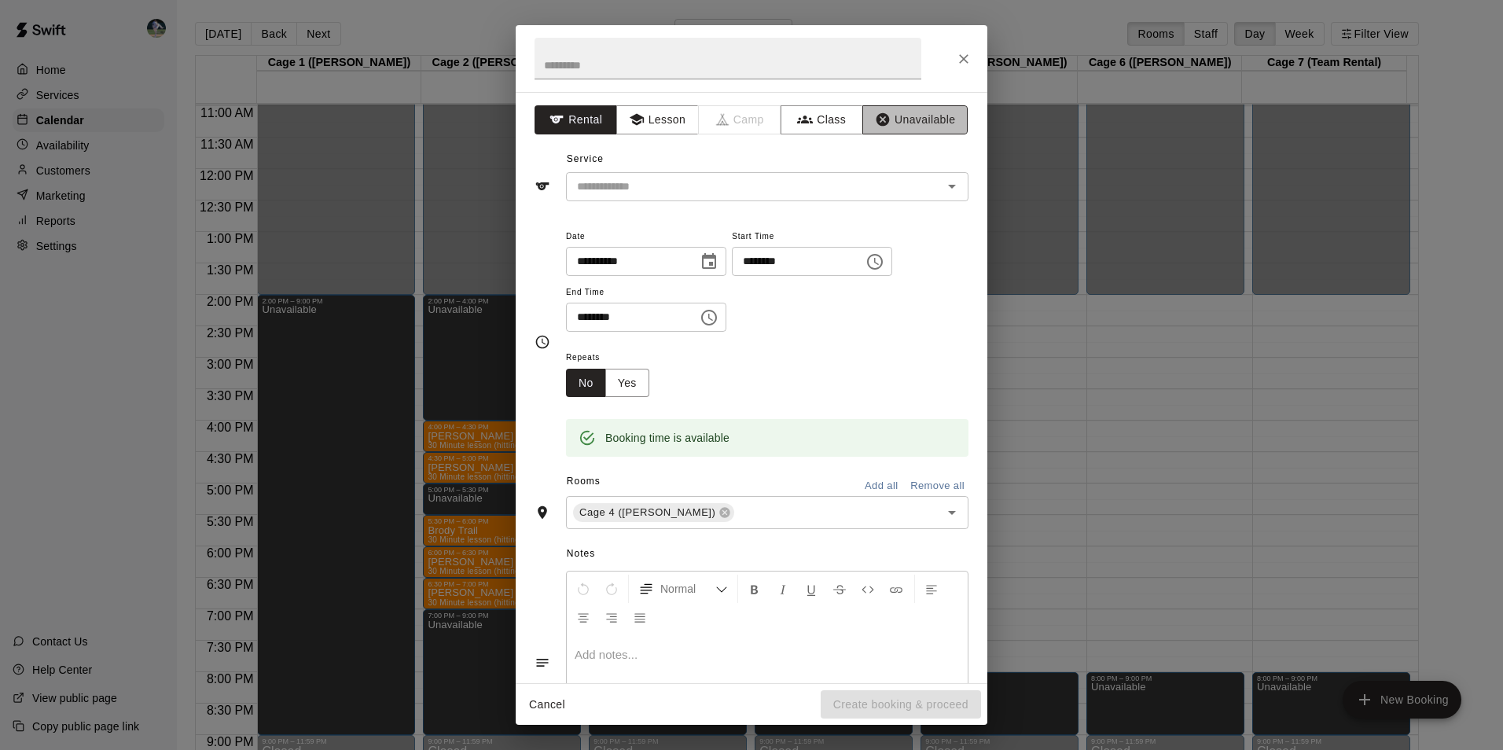
click at [919, 116] on button "Unavailable" at bounding box center [914, 119] width 105 height 29
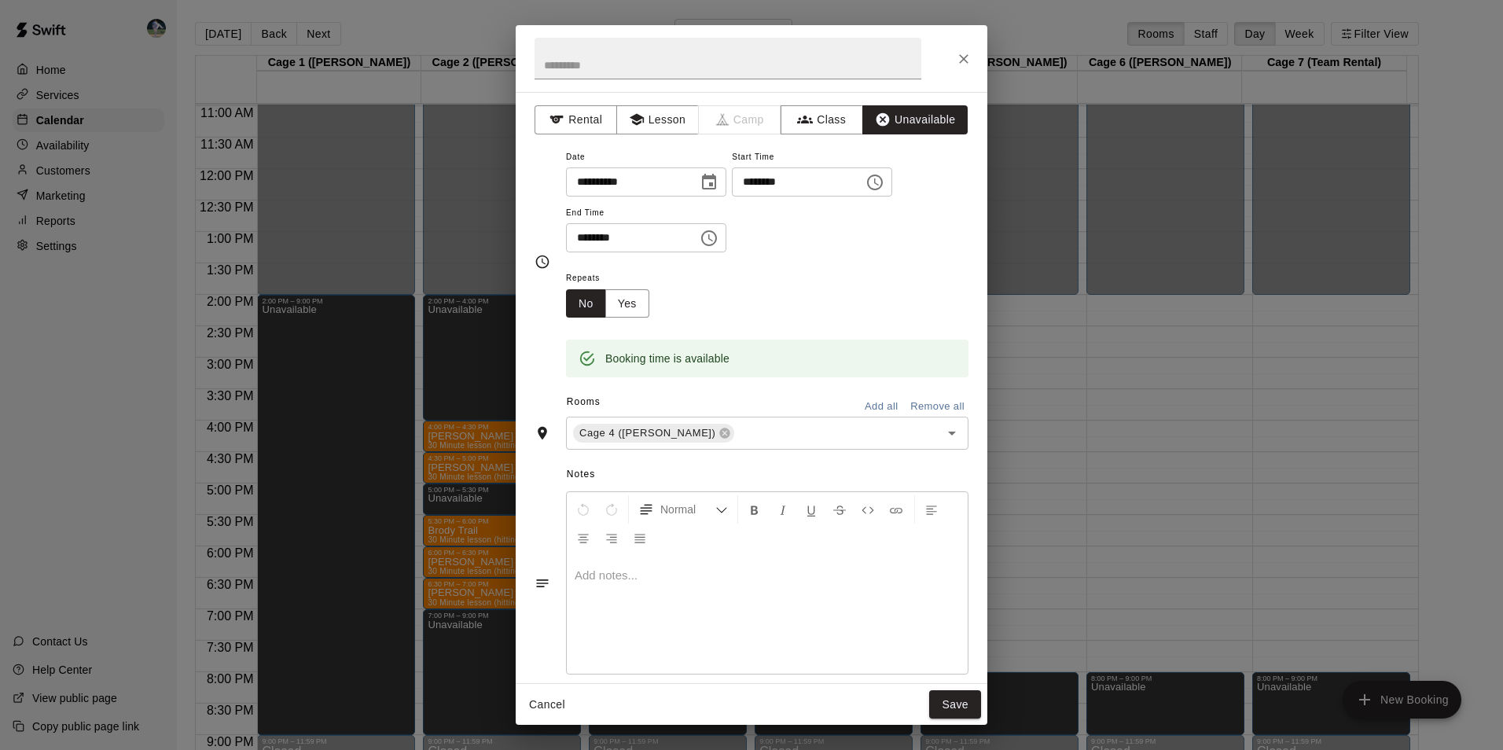
click at [713, 234] on icon "Choose time, selected time is 6:00 PM" at bounding box center [710, 237] width 5 height 7
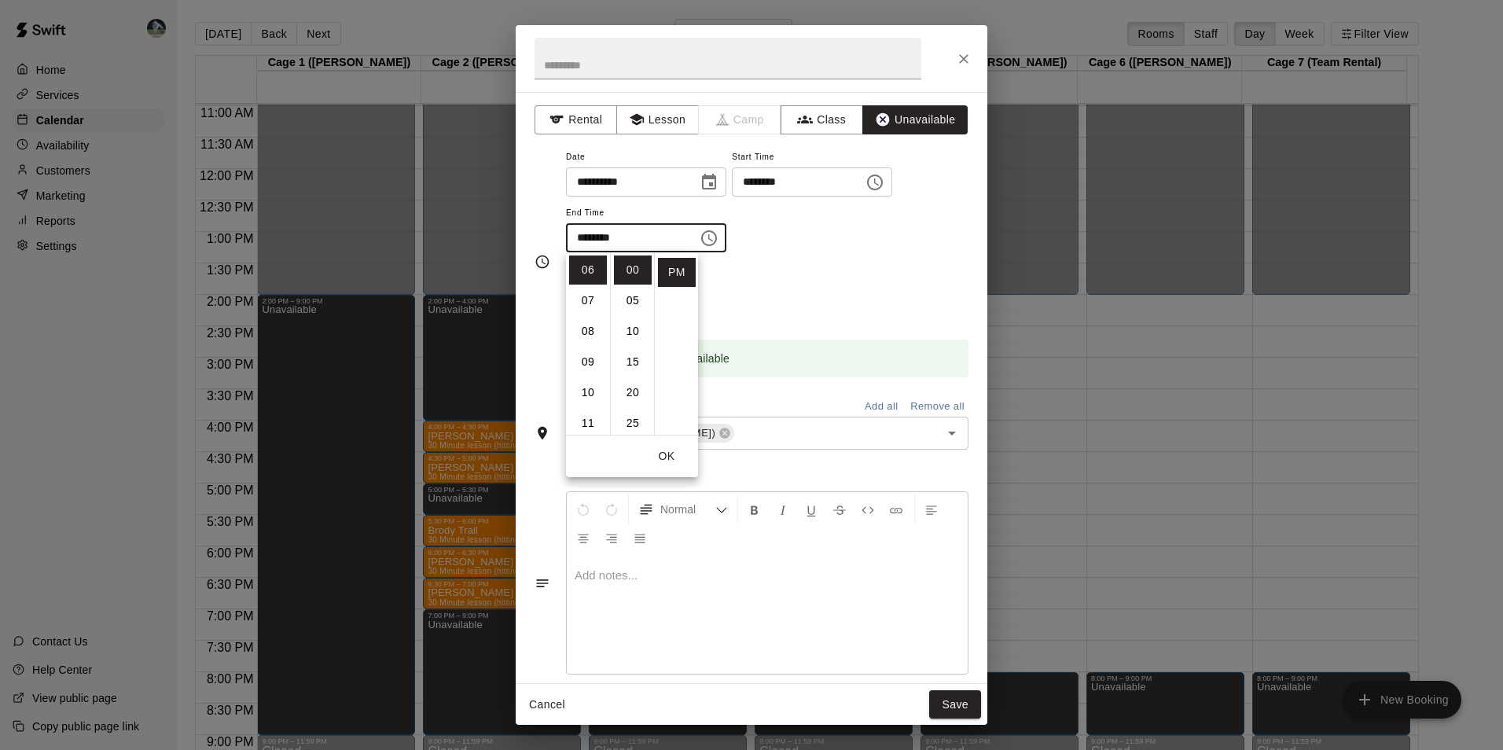
scroll to position [160, 0]
click at [641, 298] on li "30" at bounding box center [633, 294] width 38 height 29
type input "********"
click at [943, 701] on button "Save" at bounding box center [955, 704] width 52 height 29
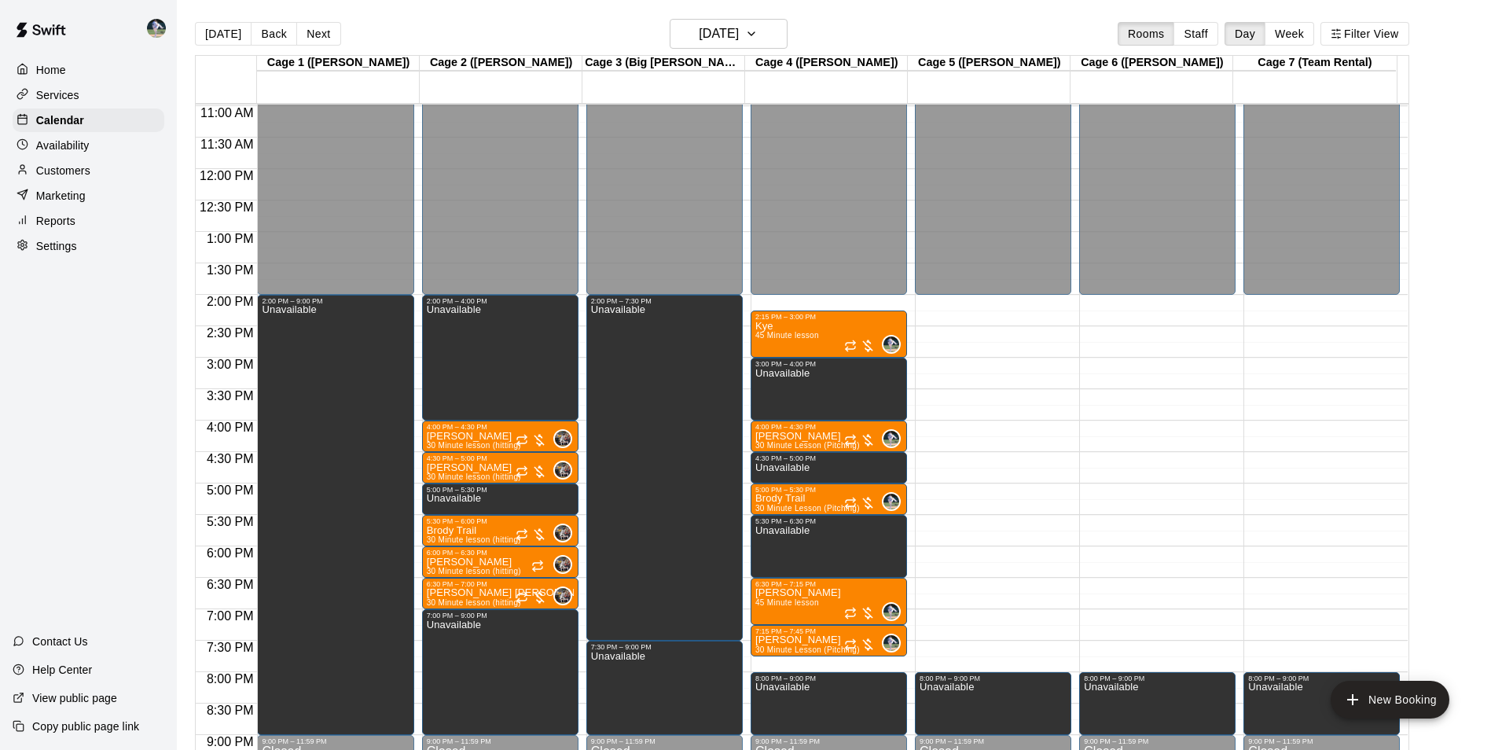
click at [818, 664] on div "12:00 AM – 2:00 PM Closed 2:15 PM – 3:00 PM Kye 45 Minute lesson 0 3:00 PM – 4:…" at bounding box center [829, 168] width 156 height 1509
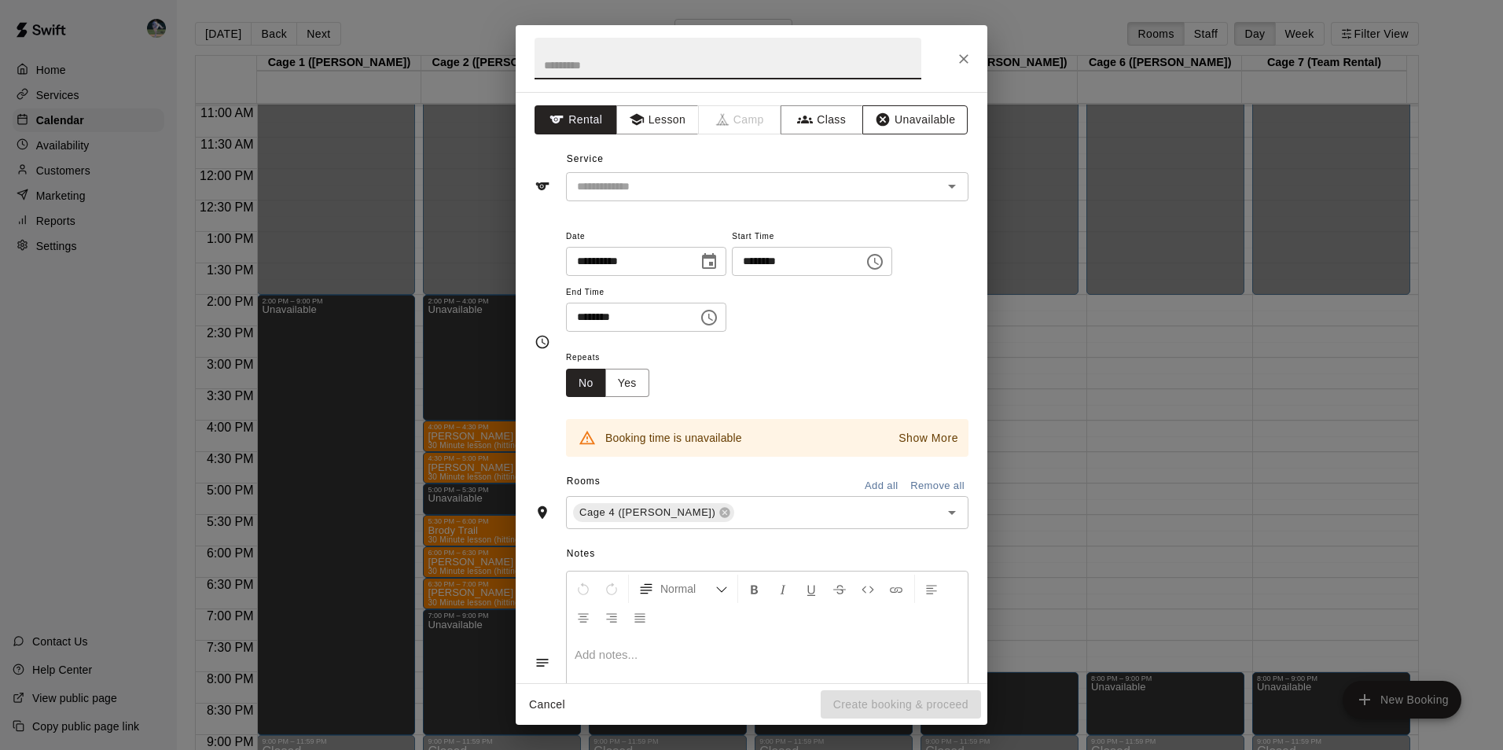
click at [880, 120] on icon "button" at bounding box center [883, 120] width 16 height 16
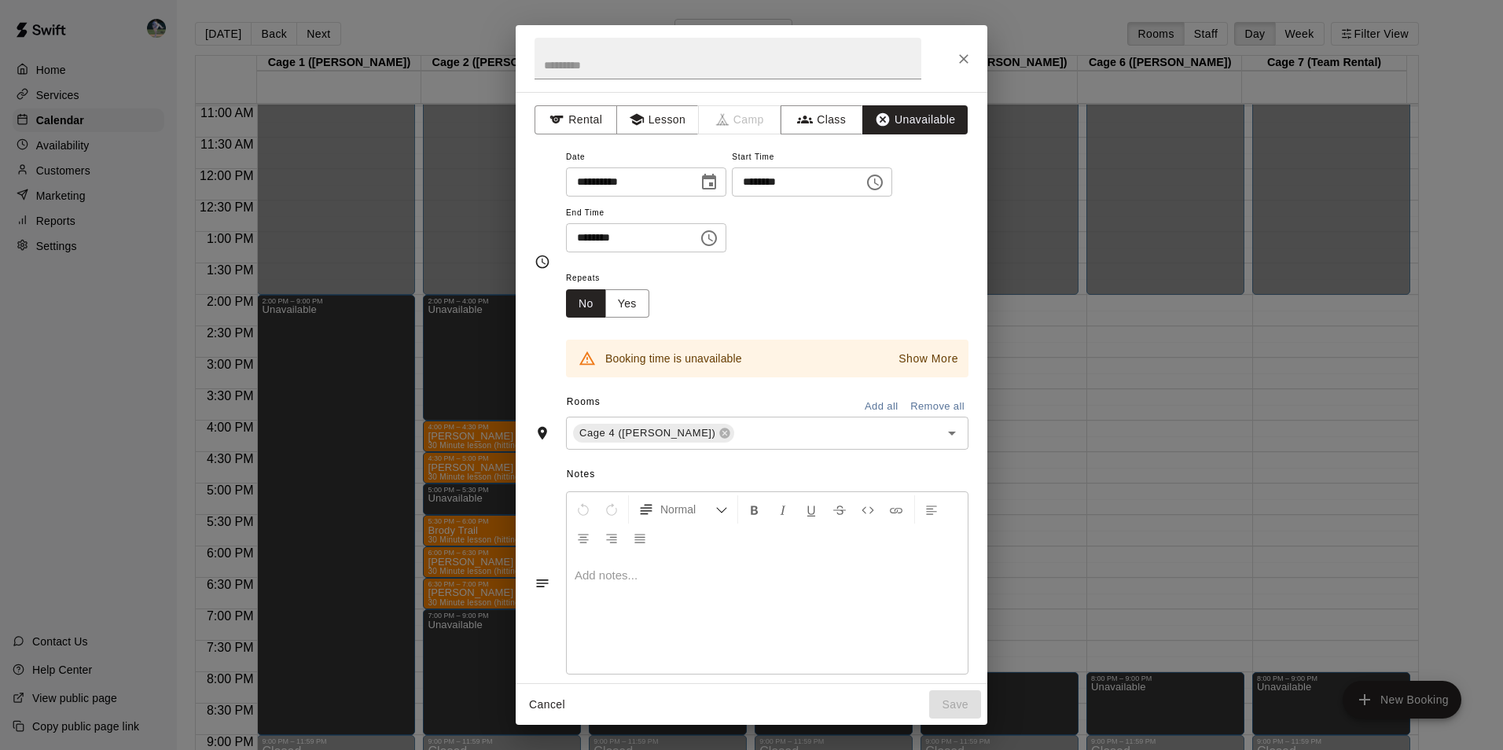
click at [954, 696] on div "Cancel Save" at bounding box center [752, 705] width 472 height 42
click at [1477, 290] on div "**********" at bounding box center [751, 375] width 1503 height 750
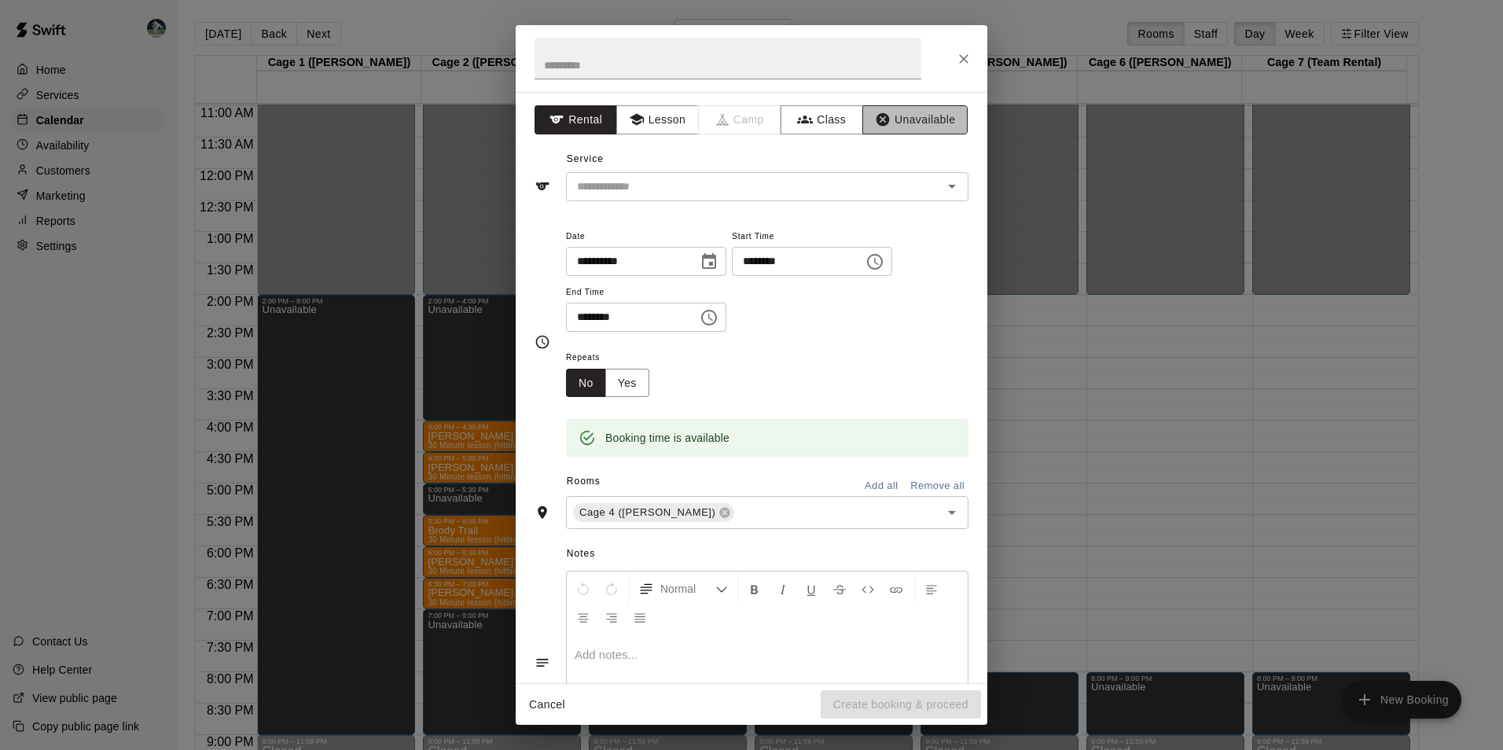
click at [898, 112] on button "Unavailable" at bounding box center [914, 119] width 105 height 29
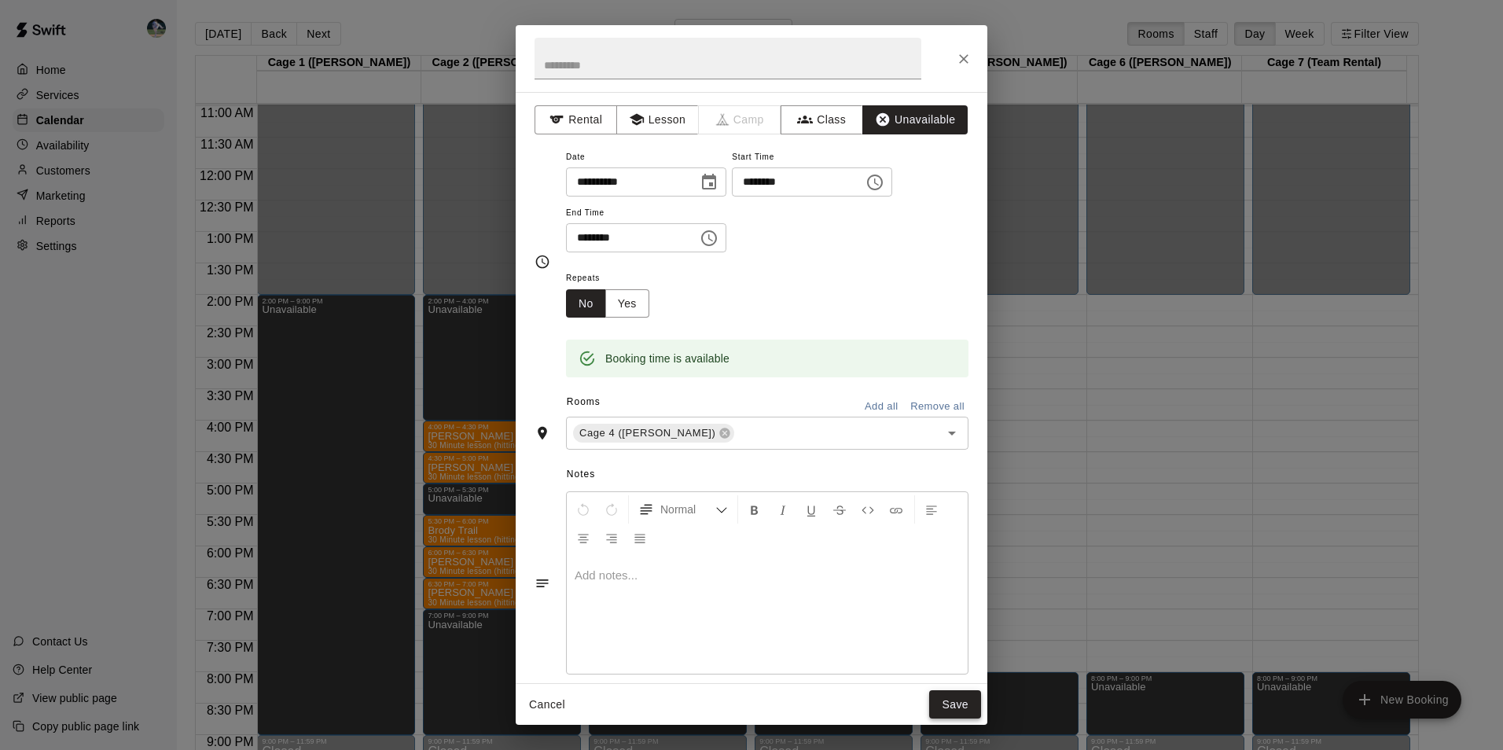
click at [960, 700] on button "Save" at bounding box center [955, 704] width 52 height 29
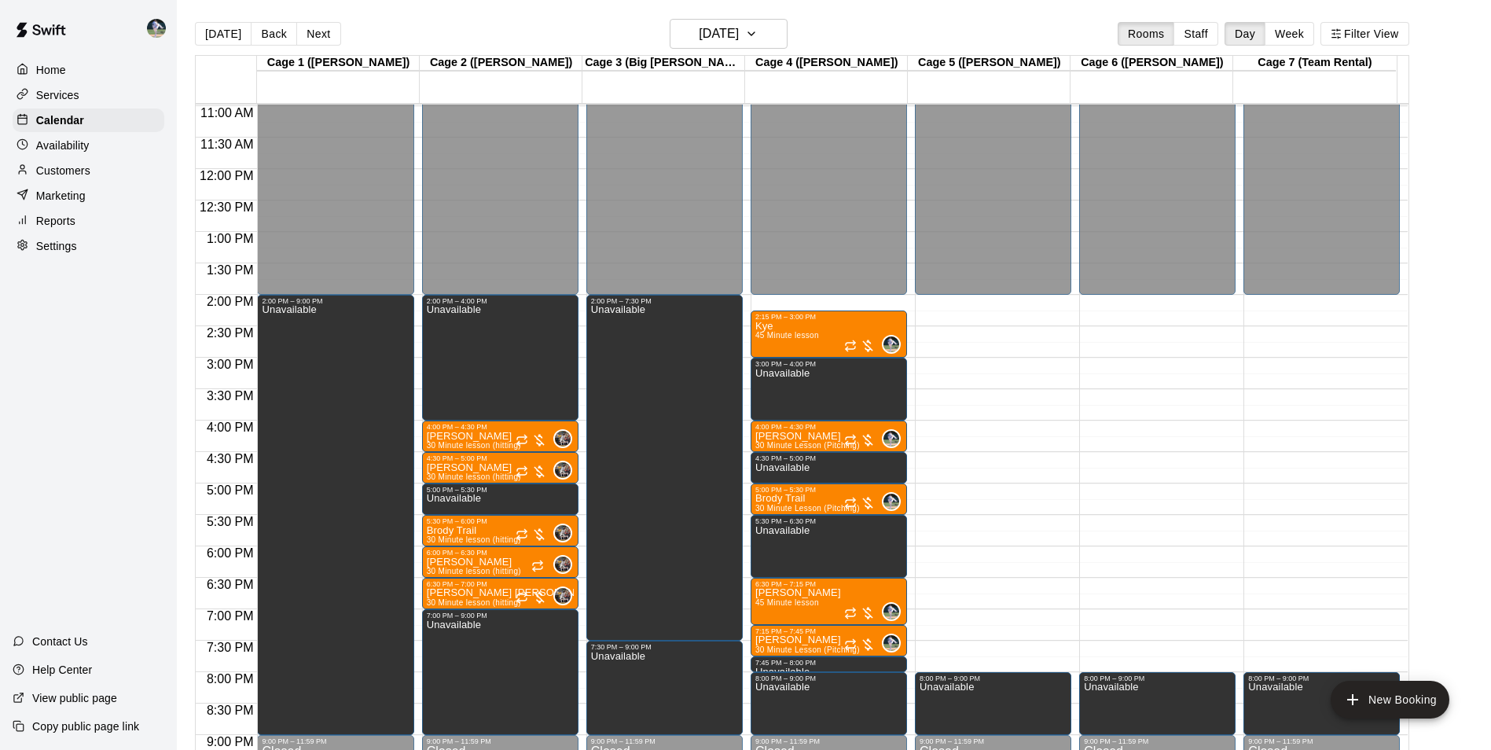
click at [979, 303] on div "12:00 AM – 2:00 PM Closed 8:00 PM – 9:00 PM Unavailable 9:00 PM – 11:59 PM Clos…" at bounding box center [993, 168] width 156 height 1509
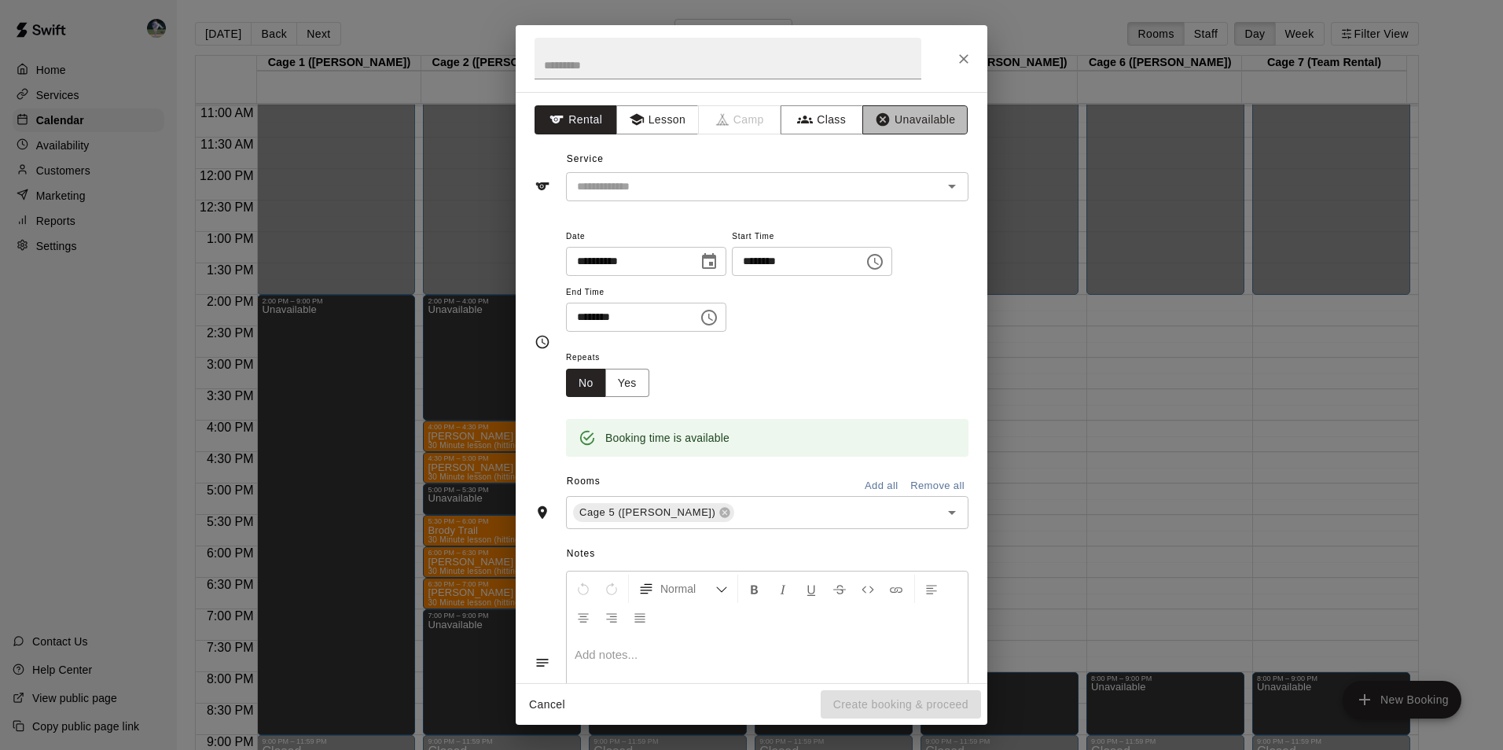
click at [900, 108] on button "Unavailable" at bounding box center [914, 119] width 105 height 29
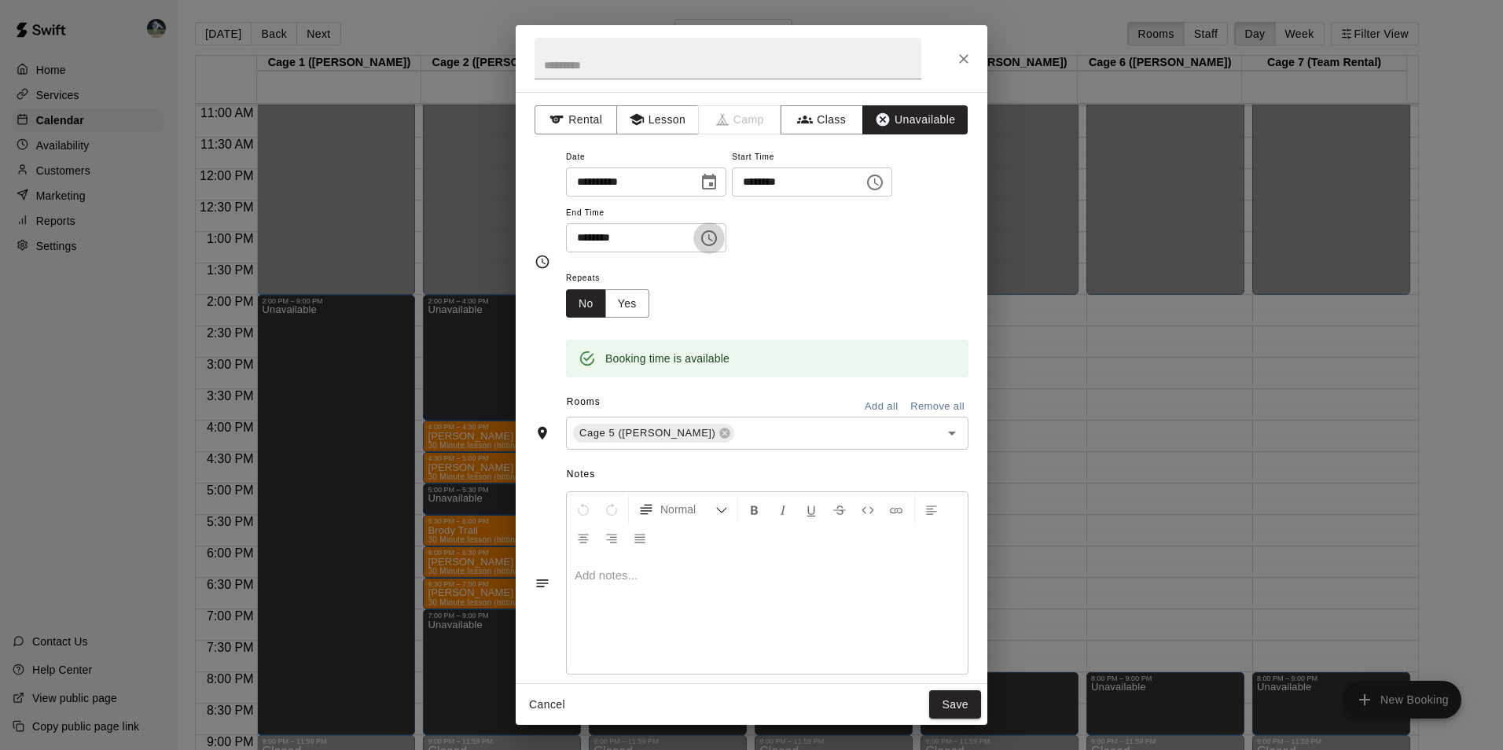
click at [718, 234] on icon "Choose time, selected time is 2:30 PM" at bounding box center [709, 238] width 19 height 19
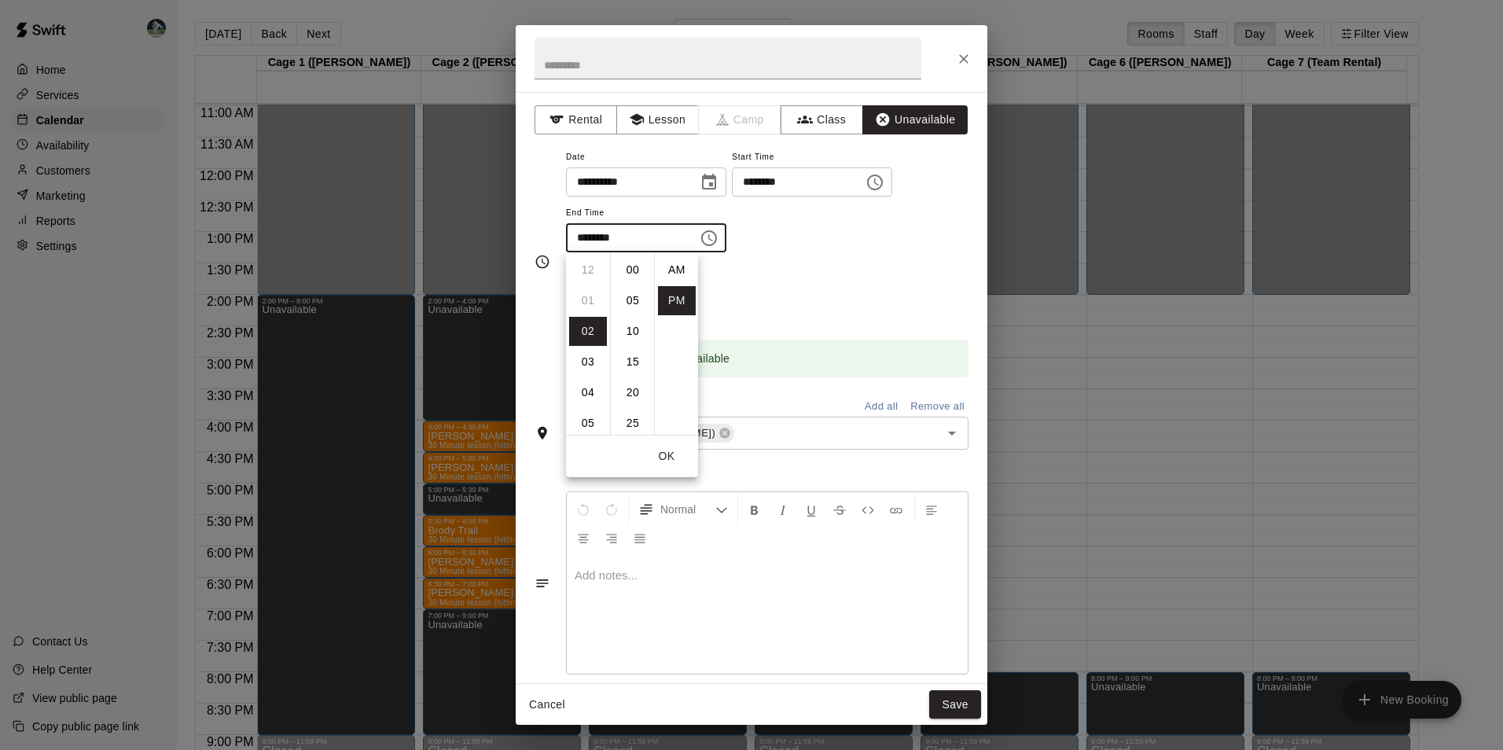
scroll to position [28, 0]
click at [595, 421] on li "09" at bounding box center [588, 421] width 38 height 29
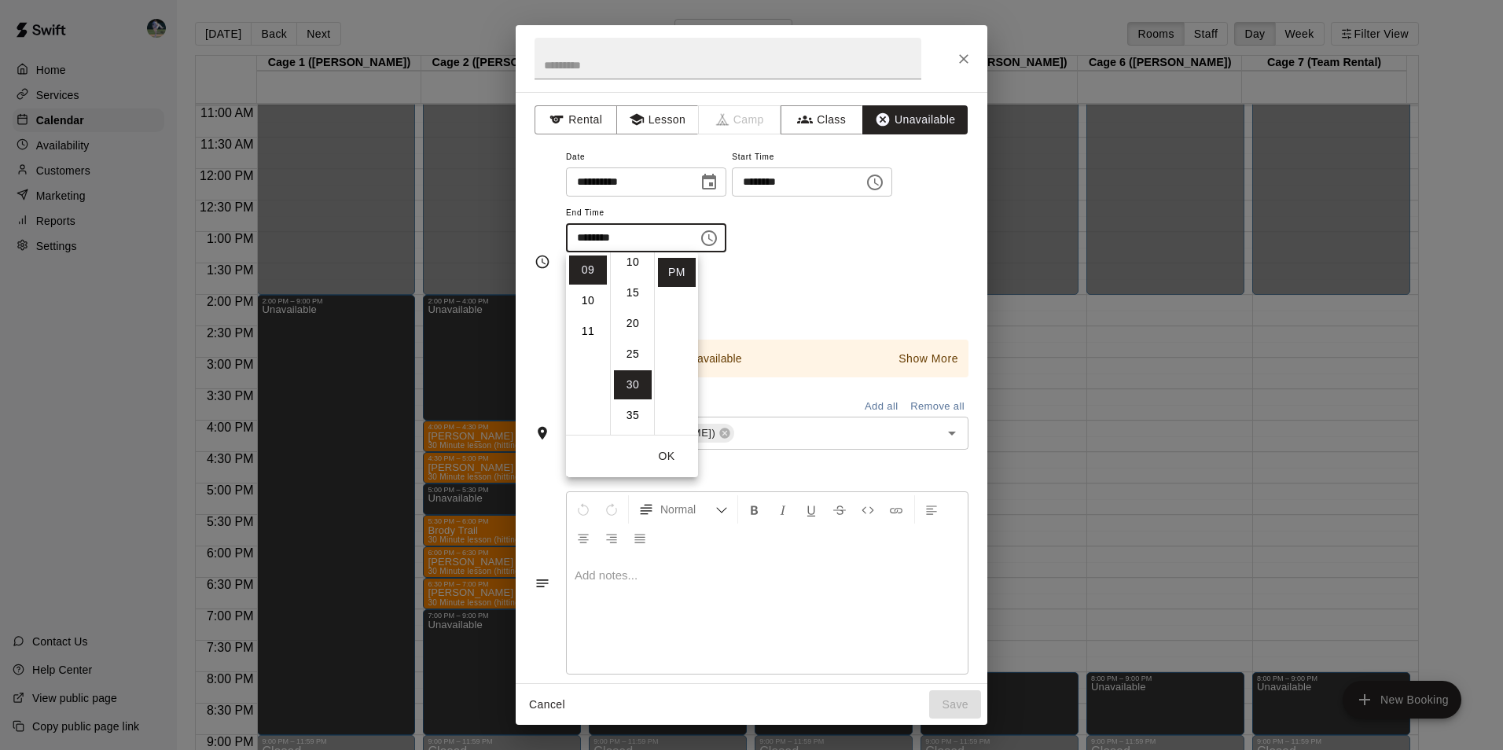
scroll to position [0, 0]
click at [632, 266] on li "00" at bounding box center [633, 269] width 38 height 29
click at [674, 451] on button "OK" at bounding box center [666, 456] width 50 height 29
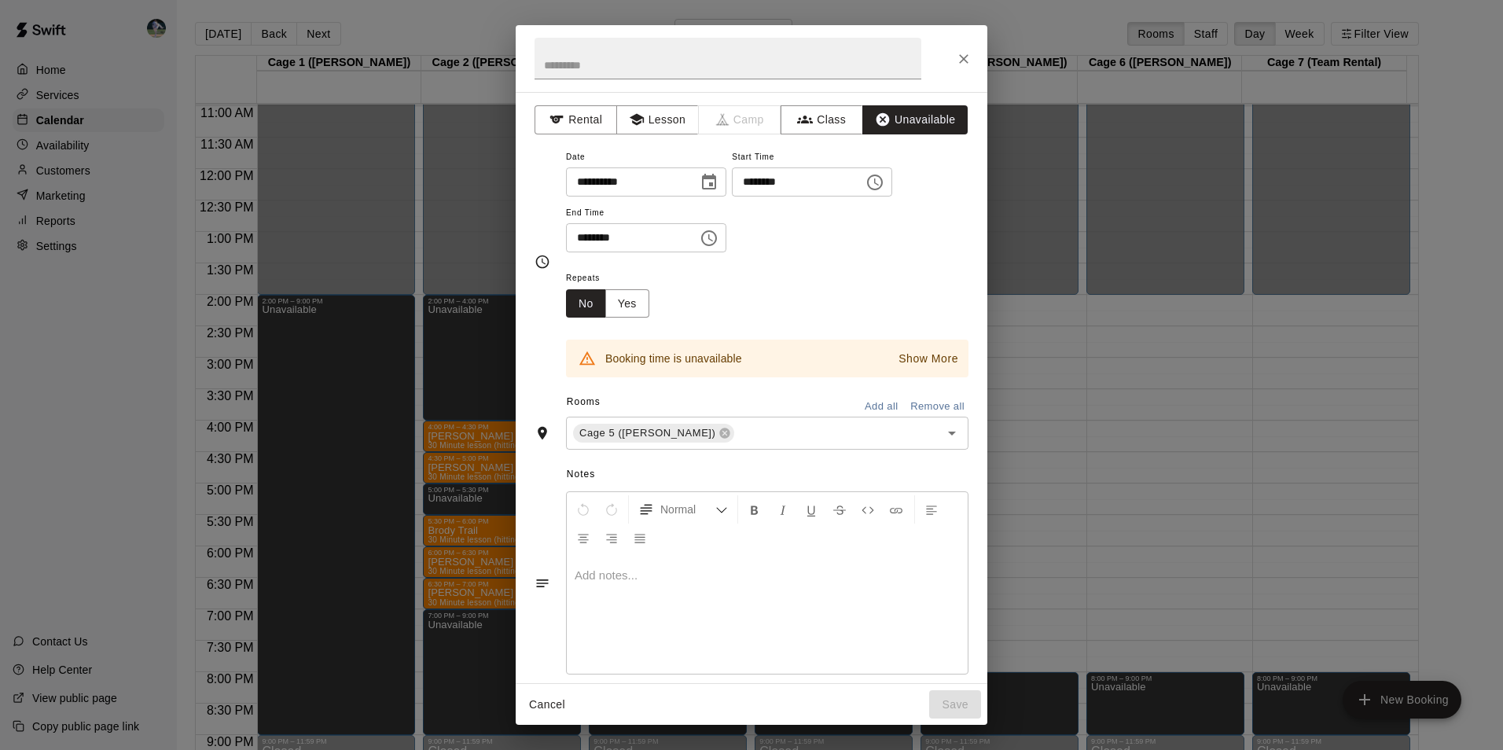
click at [713, 237] on icon "Choose time, selected time is 9:00 PM" at bounding box center [710, 237] width 5 height 7
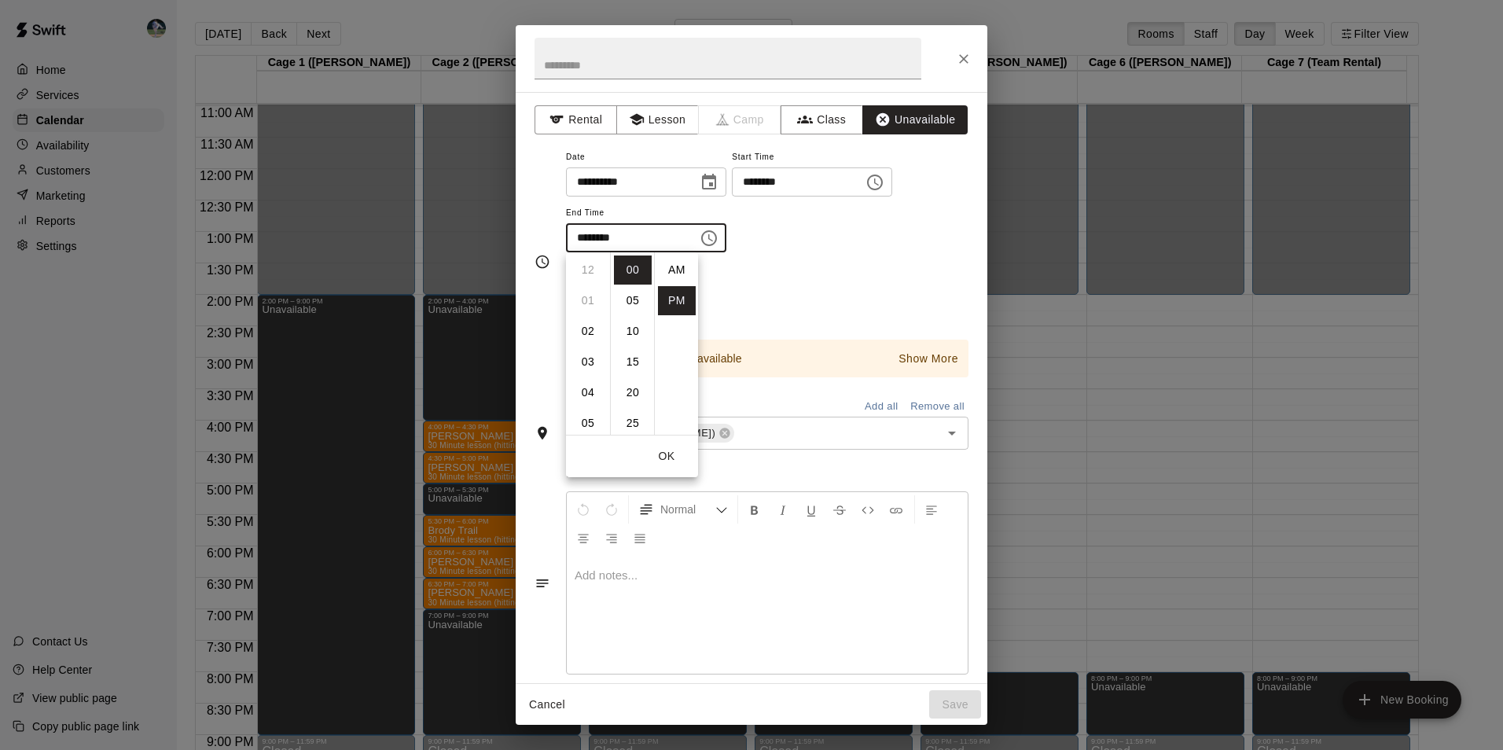
scroll to position [28, 0]
drag, startPoint x: 597, startPoint y: 363, endPoint x: 598, endPoint y: 325, distance: 37.8
click at [598, 326] on ul "12 01 02 03 04 05 06 07 08 09 10 11" at bounding box center [588, 343] width 44 height 182
click at [590, 418] on li "08" at bounding box center [588, 420] width 38 height 29
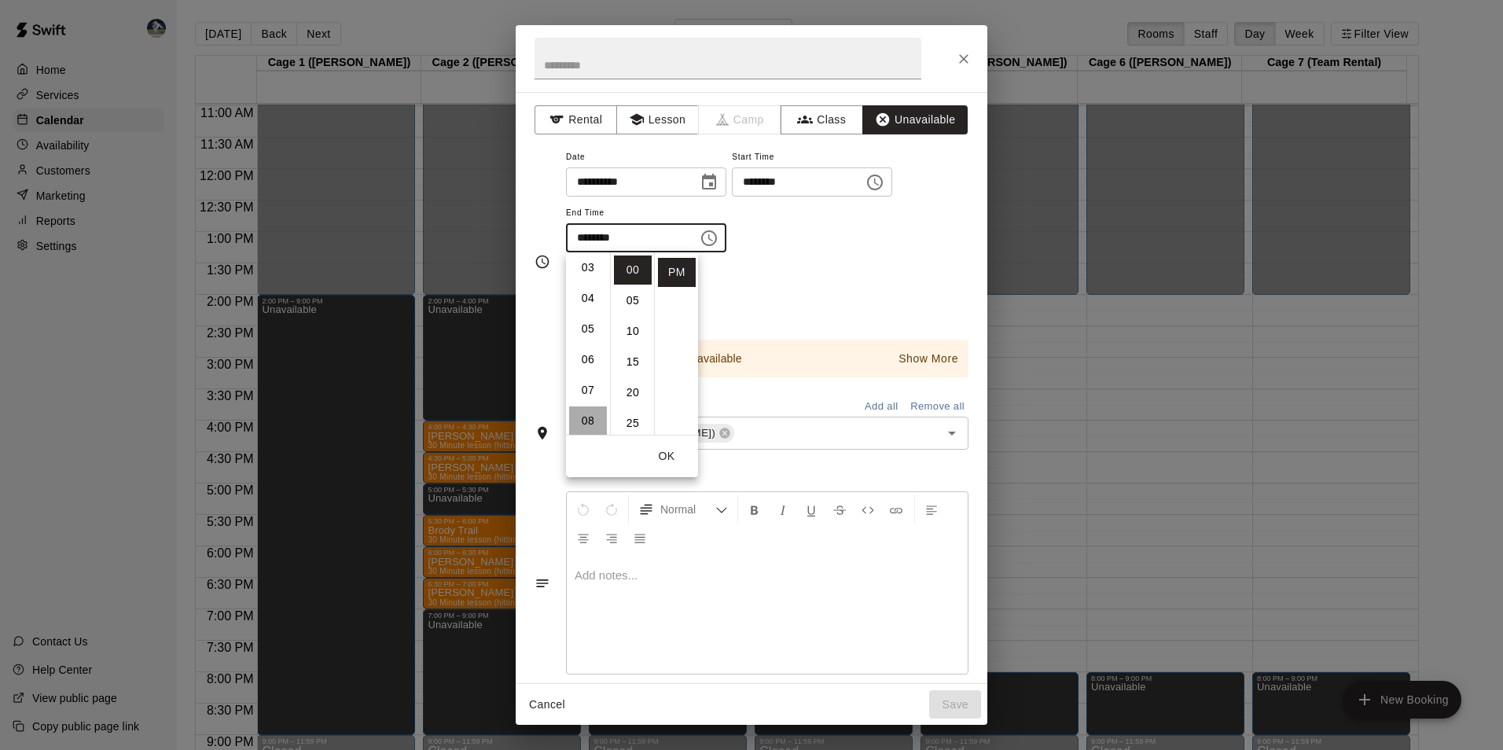
type input "********"
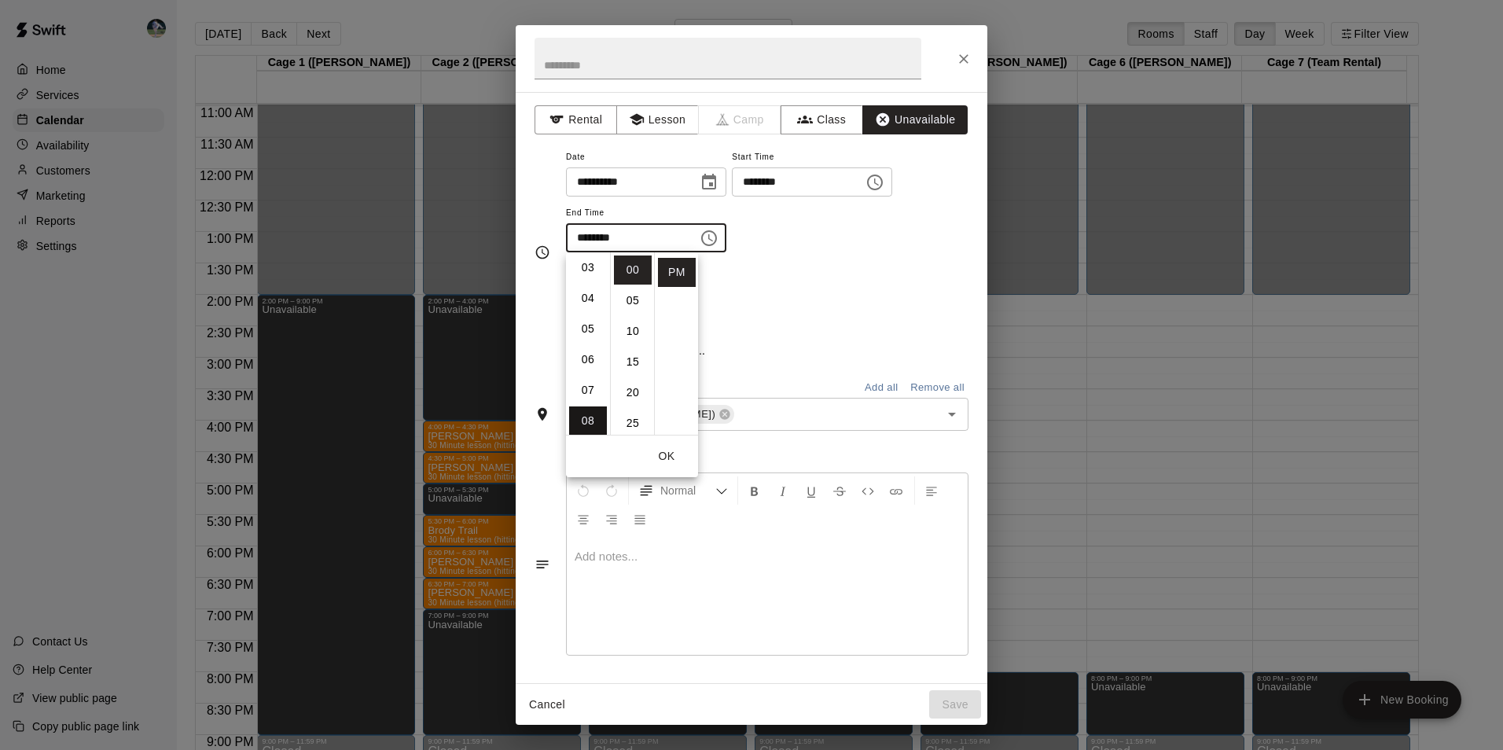
scroll to position [245, 0]
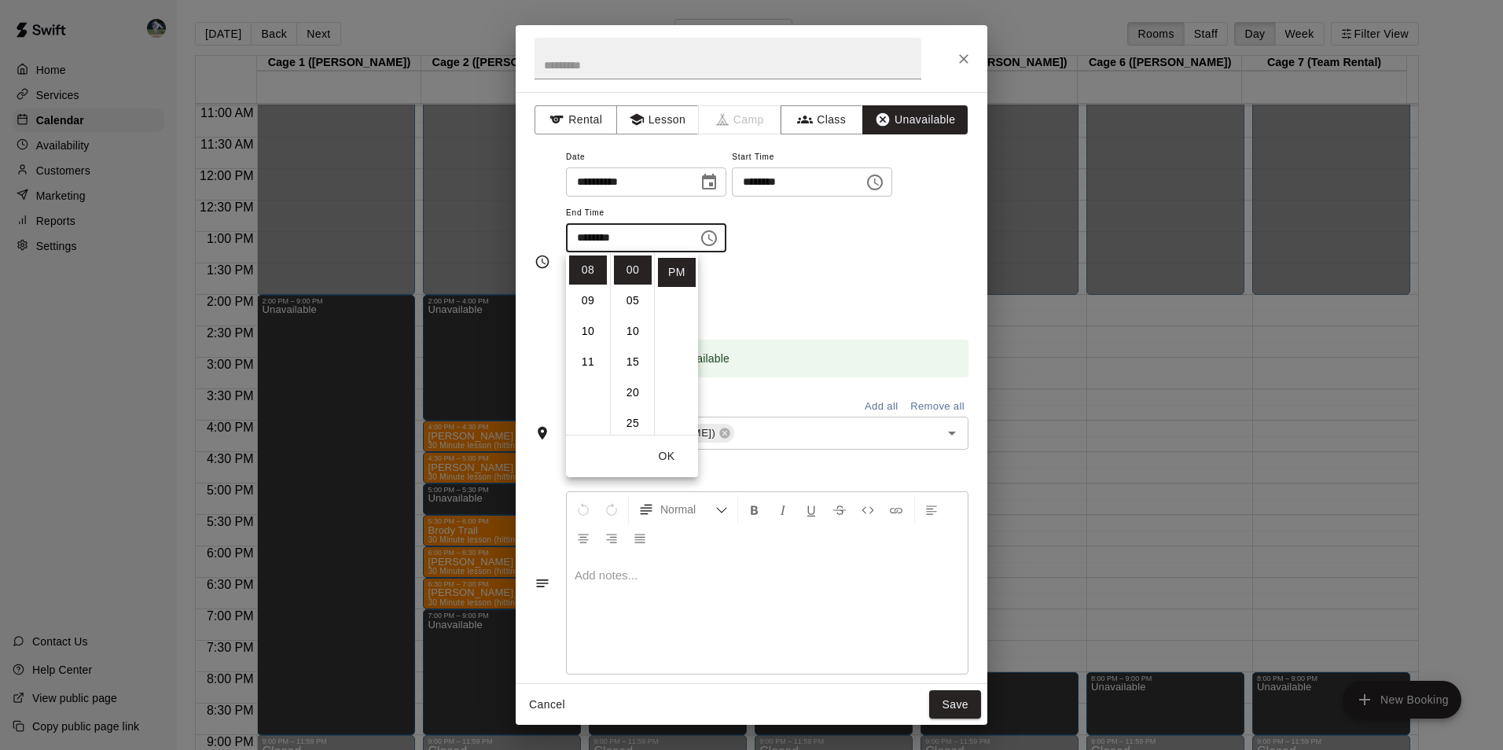
click at [959, 703] on button "Save" at bounding box center [955, 704] width 52 height 29
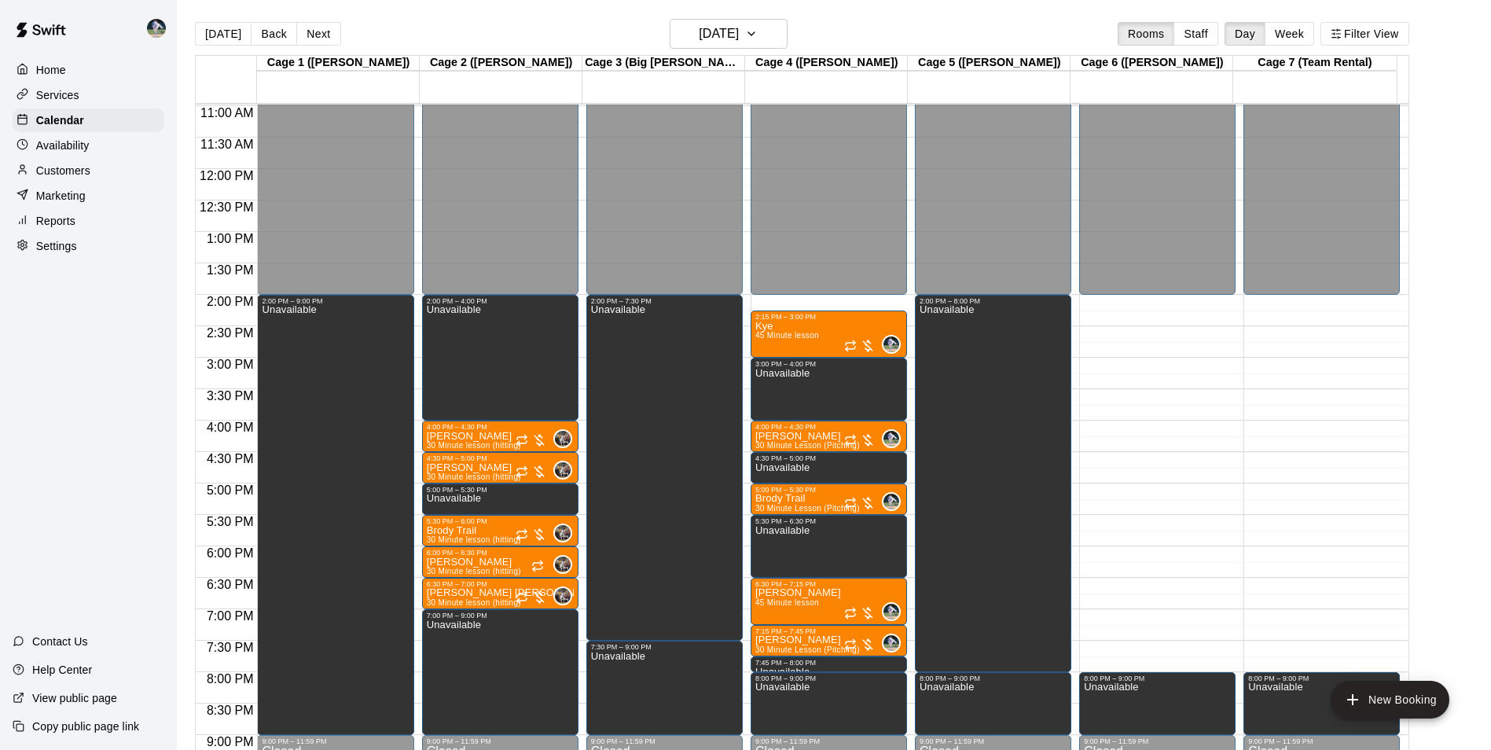
click at [1146, 301] on div "12:00 AM – 2:00 PM Closed 8:00 PM – 9:00 PM Unavailable 9:00 PM – 11:59 PM Clos…" at bounding box center [1157, 168] width 156 height 1509
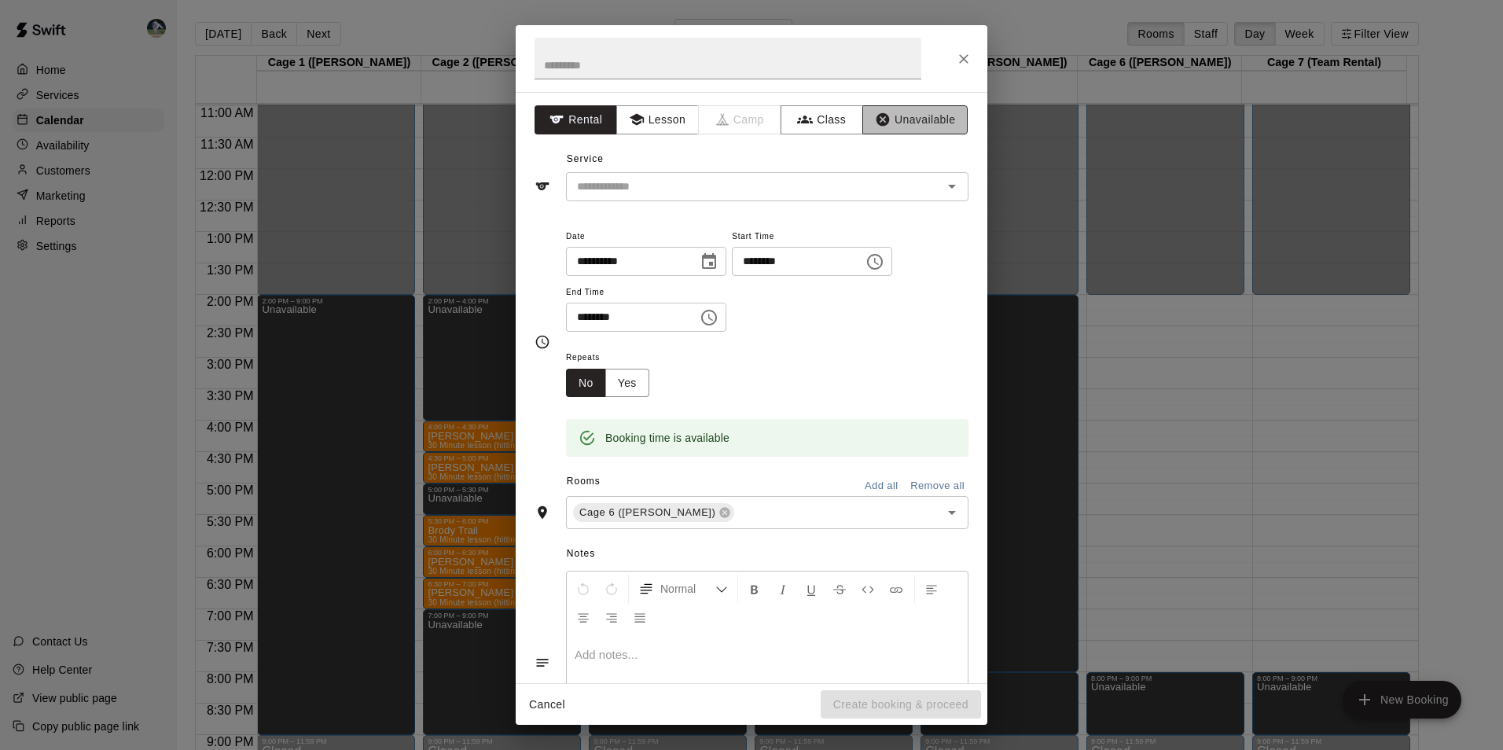
click at [887, 107] on button "Unavailable" at bounding box center [914, 119] width 105 height 29
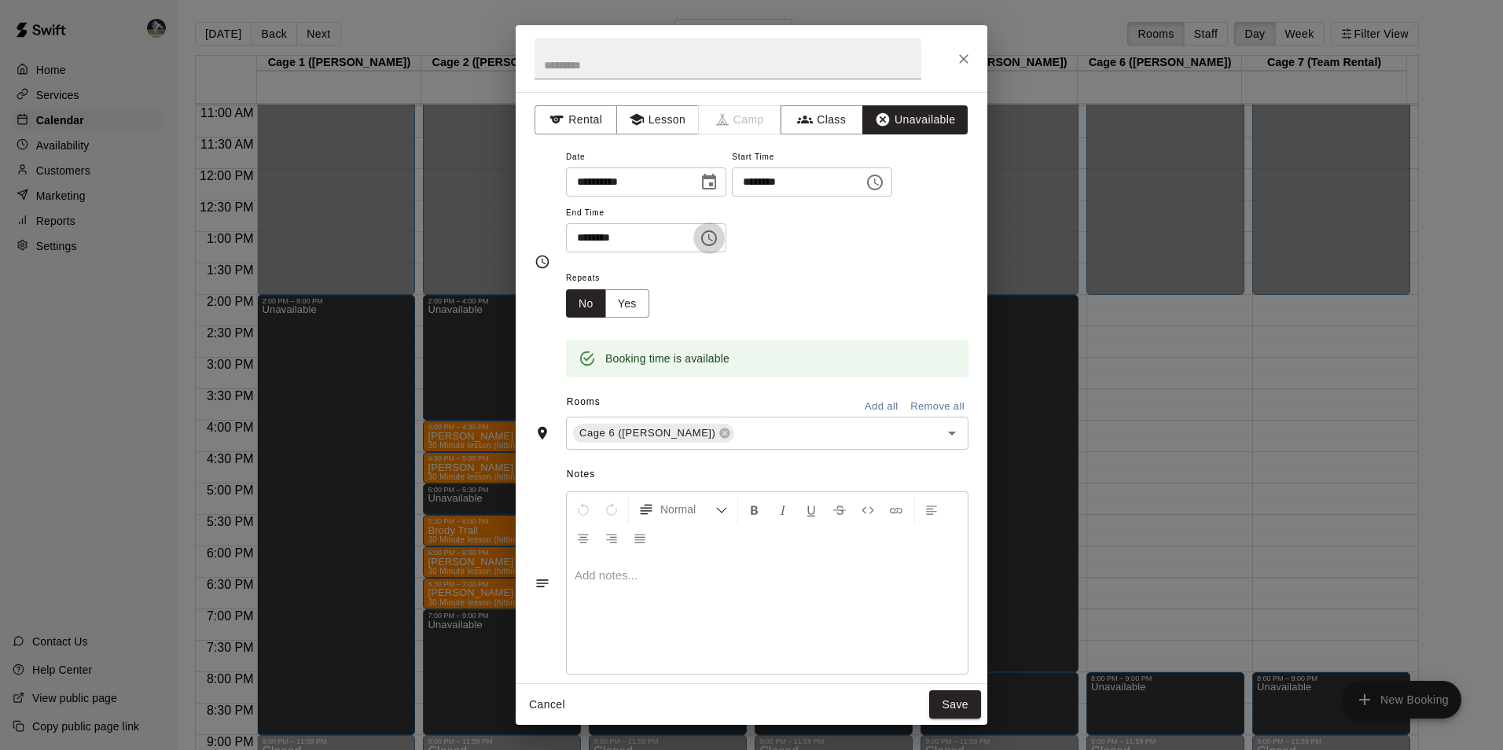
click at [718, 237] on icon "Choose time, selected time is 2:30 PM" at bounding box center [709, 238] width 19 height 19
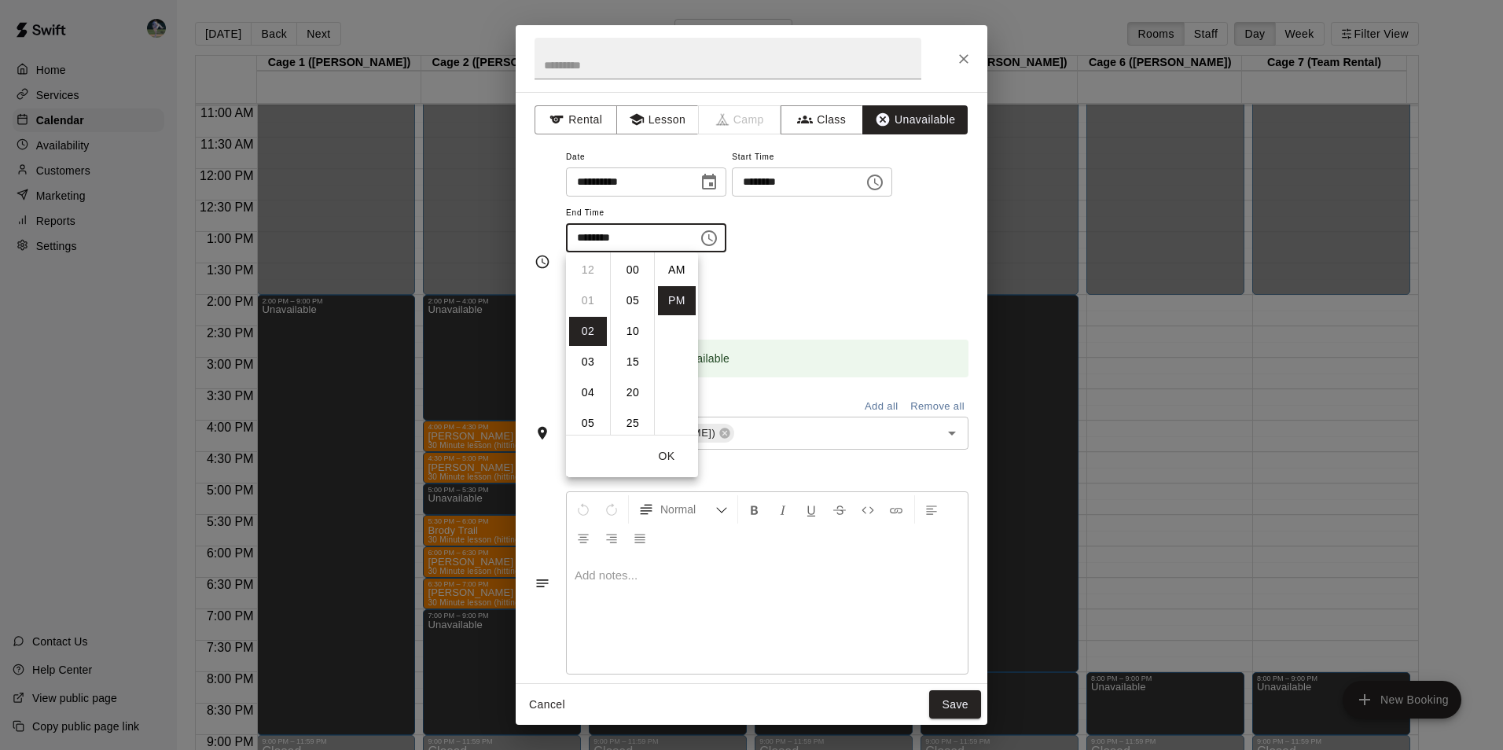
scroll to position [28, 0]
click at [597, 425] on li "07" at bounding box center [588, 423] width 38 height 29
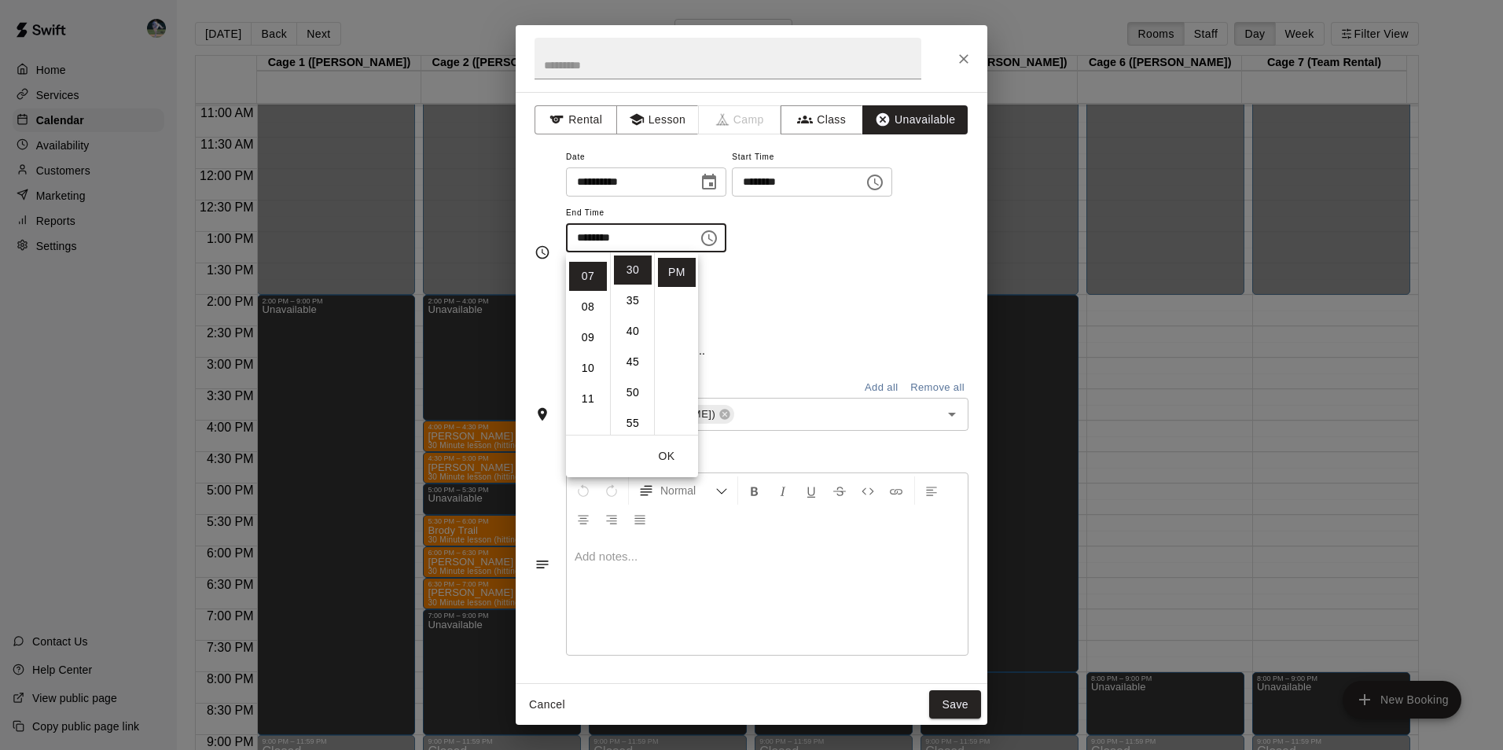
scroll to position [215, 0]
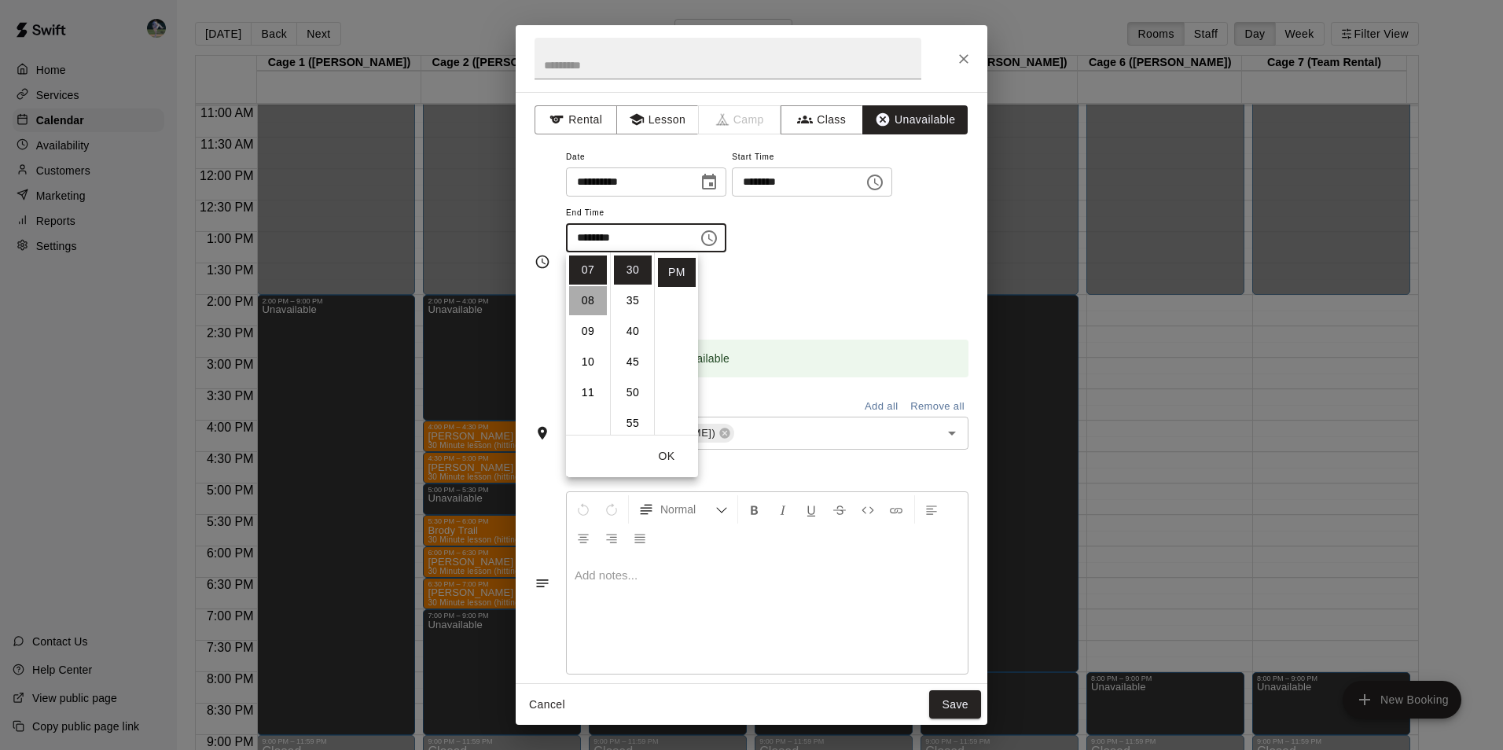
click at [588, 300] on li "08" at bounding box center [588, 300] width 38 height 29
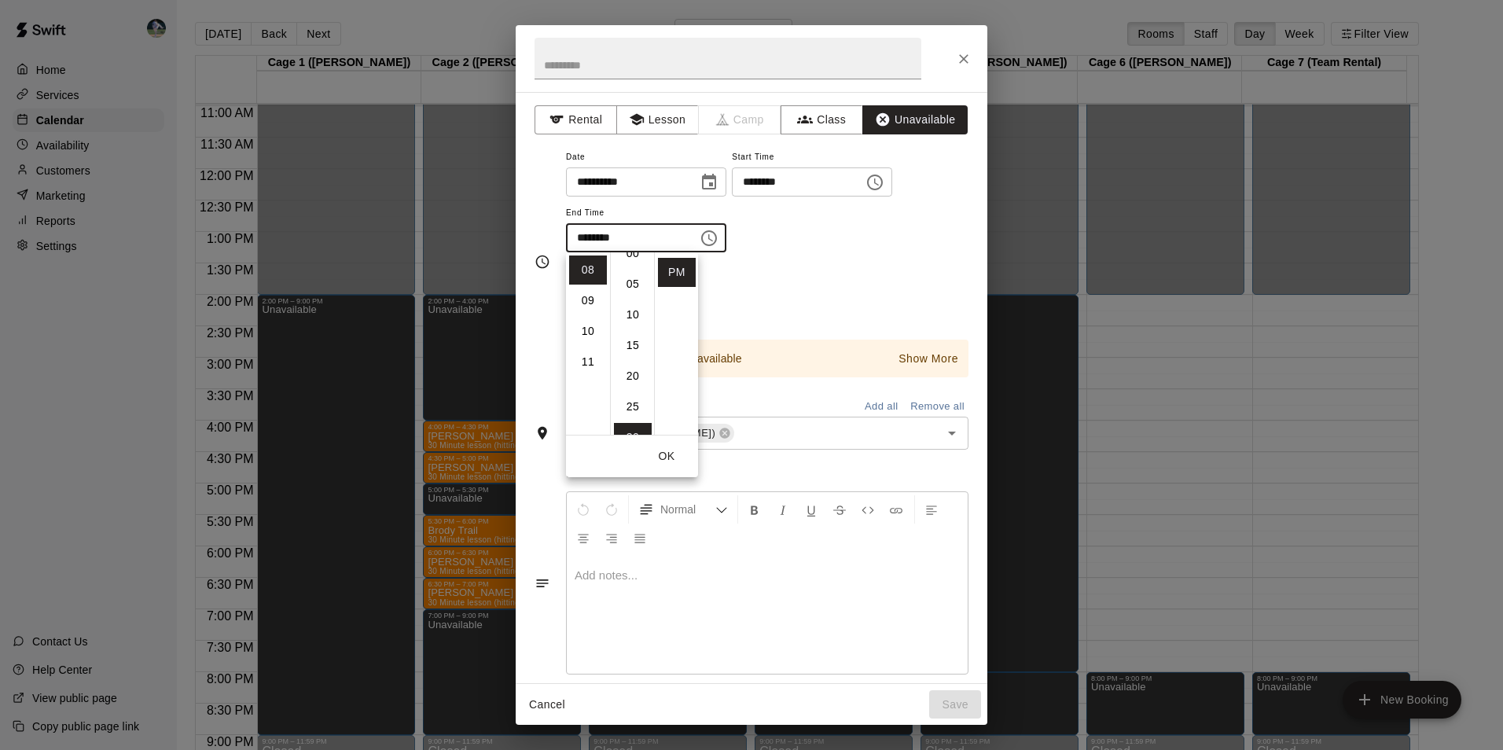
scroll to position [0, 0]
click at [638, 271] on li "00" at bounding box center [633, 269] width 38 height 29
type input "********"
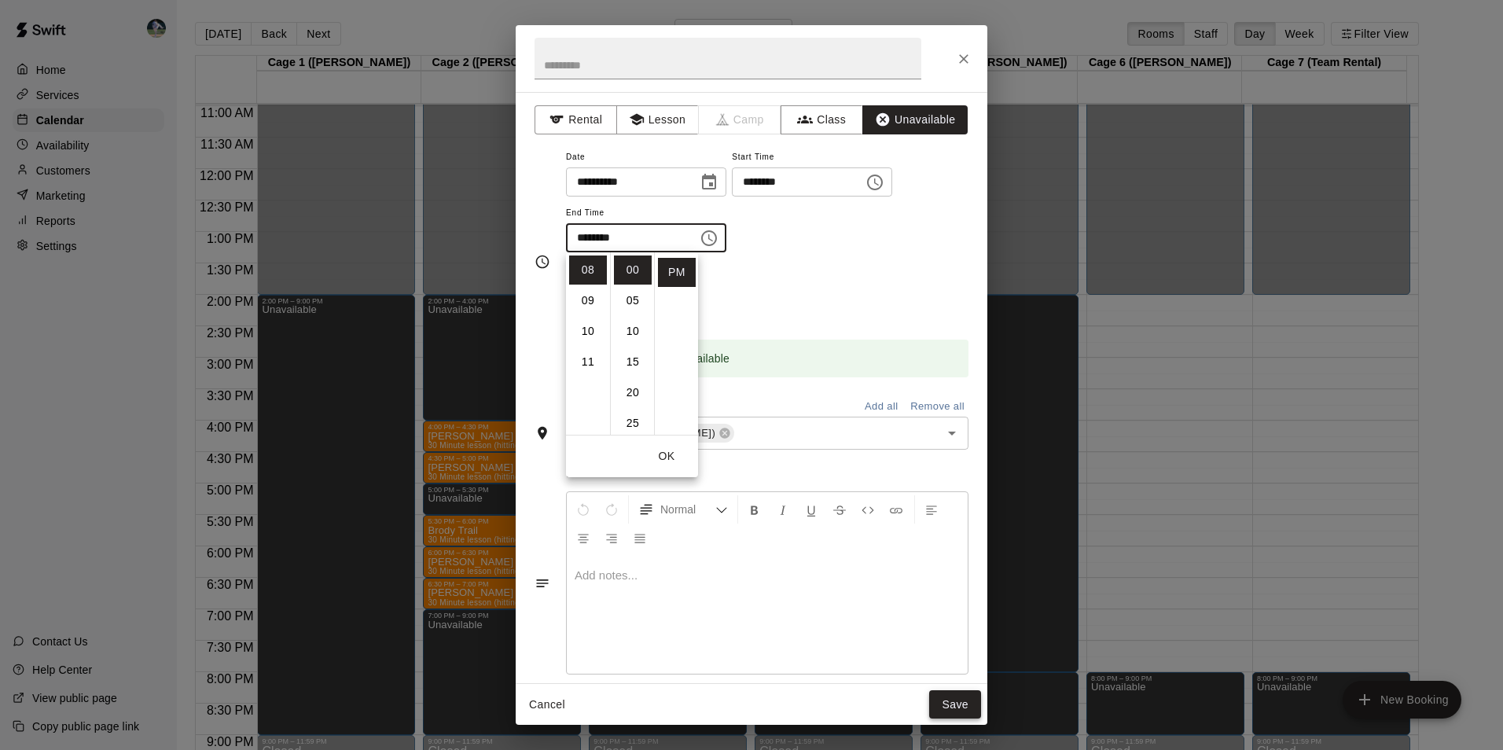
click at [953, 704] on button "Save" at bounding box center [955, 704] width 52 height 29
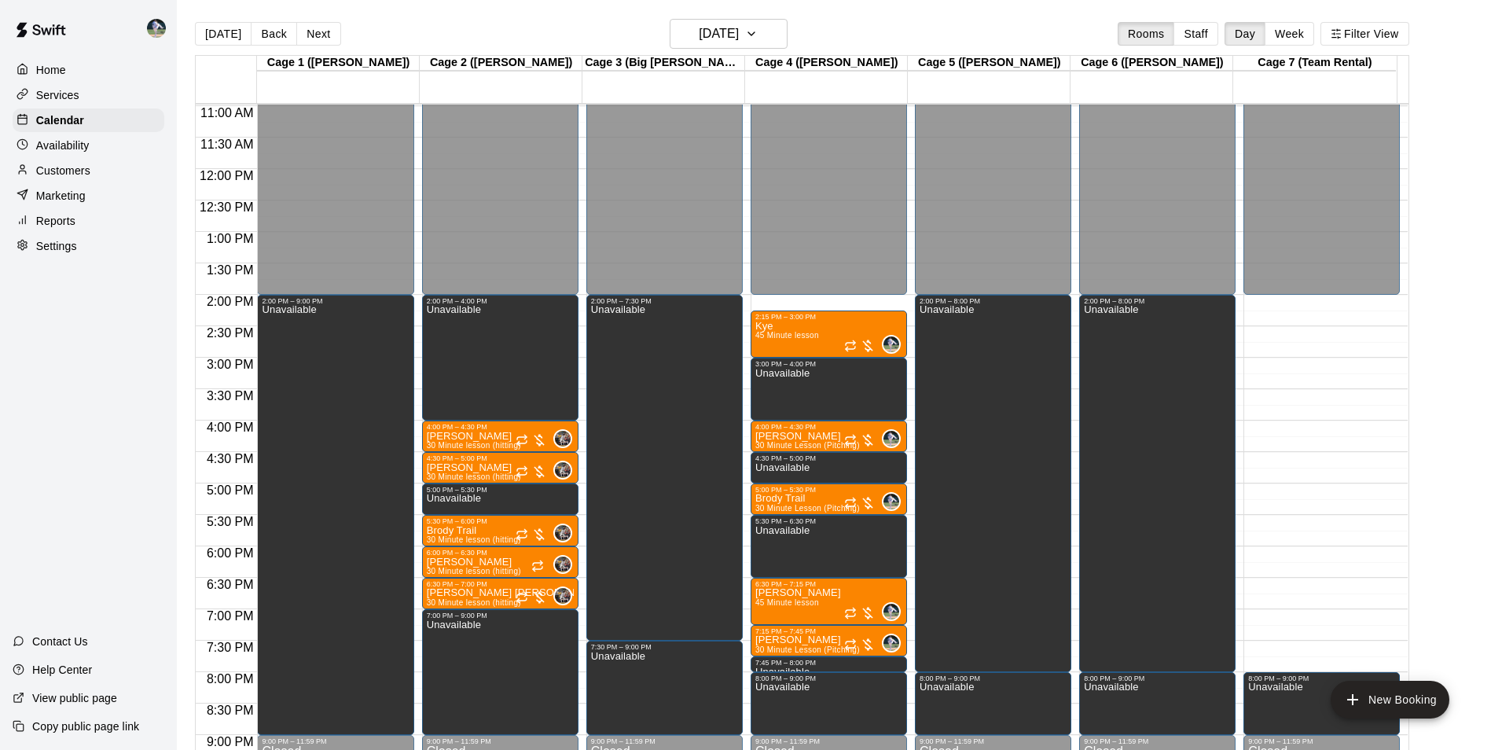
click at [1292, 301] on div "12:00 AM – 2:00 PM Closed 8:00 PM – 9:00 PM Unavailable 9:00 PM – 11:59 PM Clos…" at bounding box center [1322, 168] width 156 height 1509
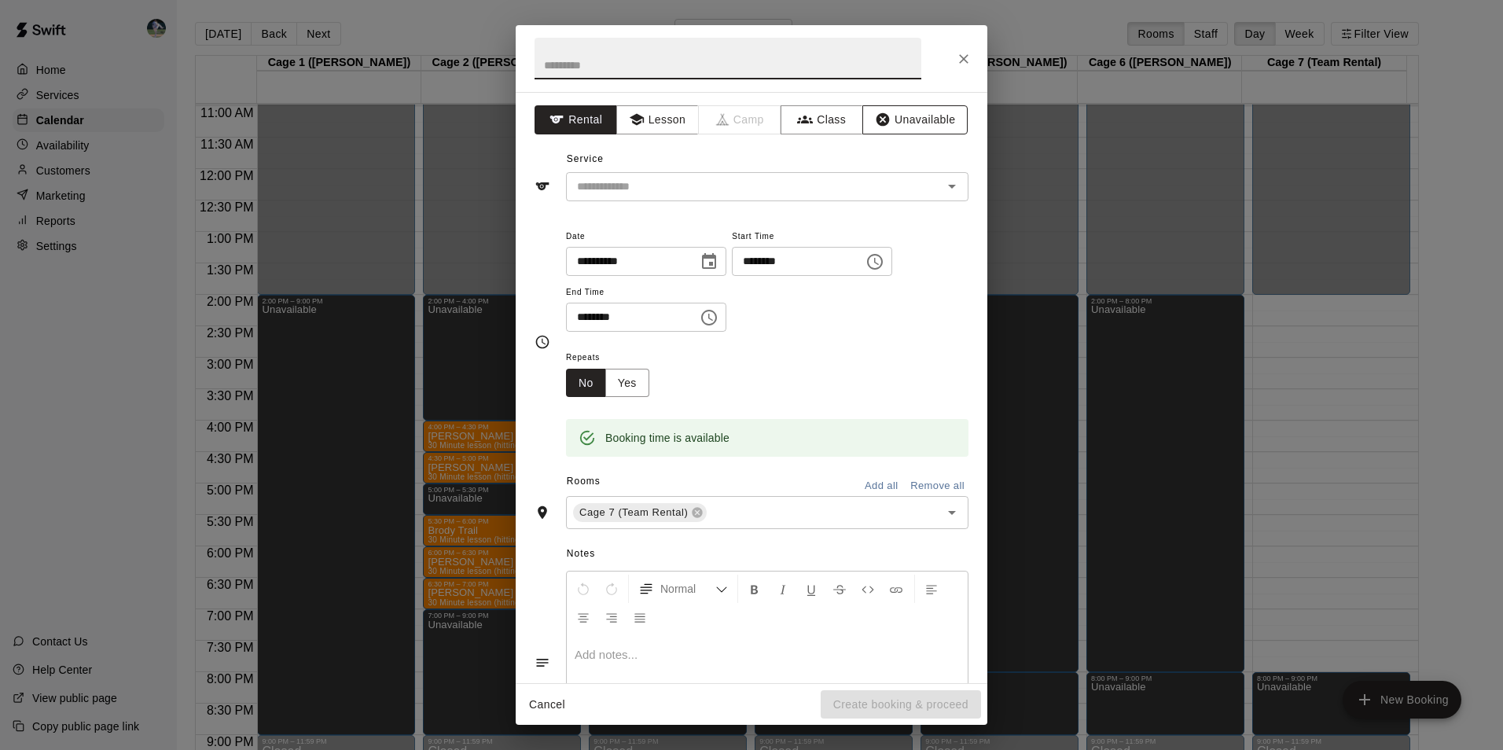
click at [909, 119] on button "Unavailable" at bounding box center [914, 119] width 105 height 29
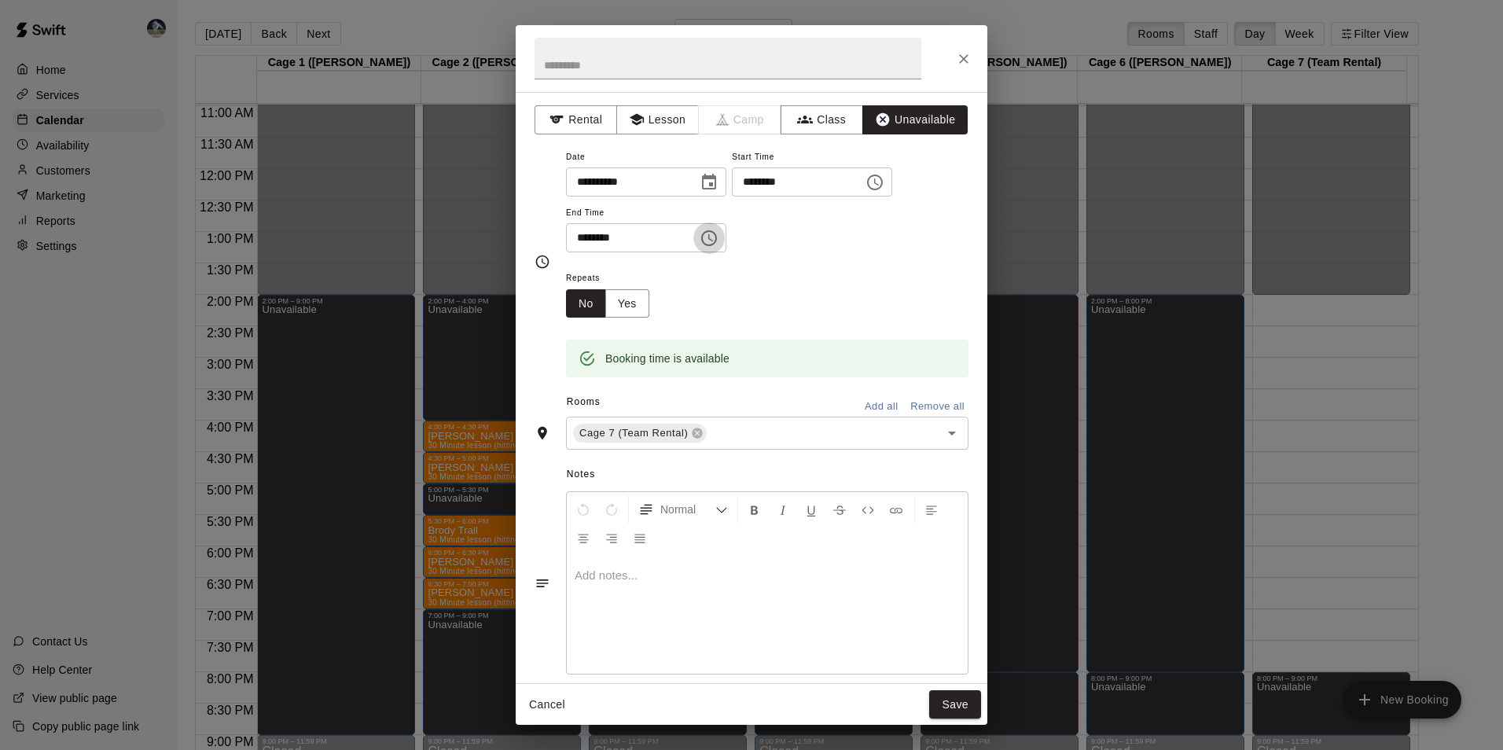
click at [713, 234] on icon "Choose time, selected time is 2:30 PM" at bounding box center [710, 237] width 5 height 7
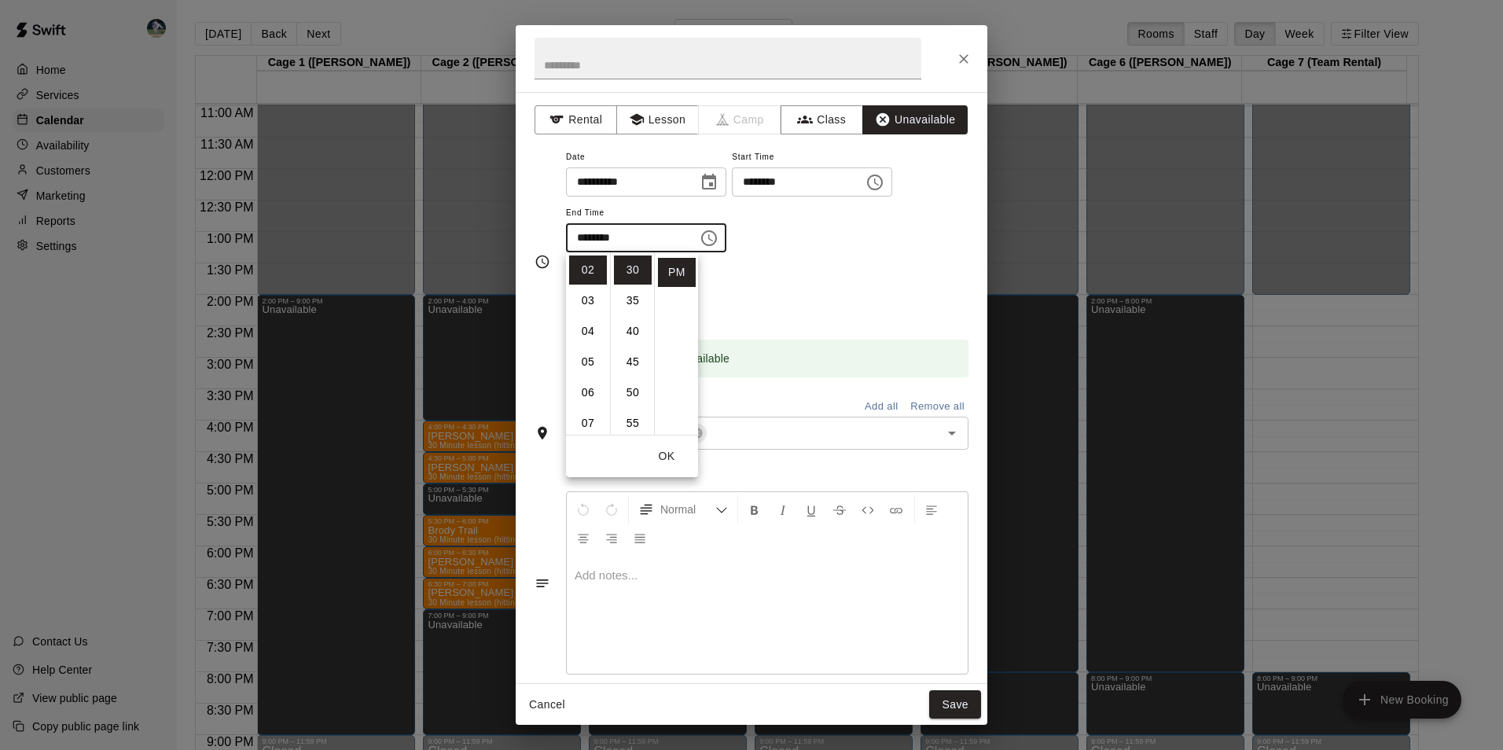
scroll to position [93, 0]
click at [582, 416] on li "08" at bounding box center [588, 422] width 38 height 29
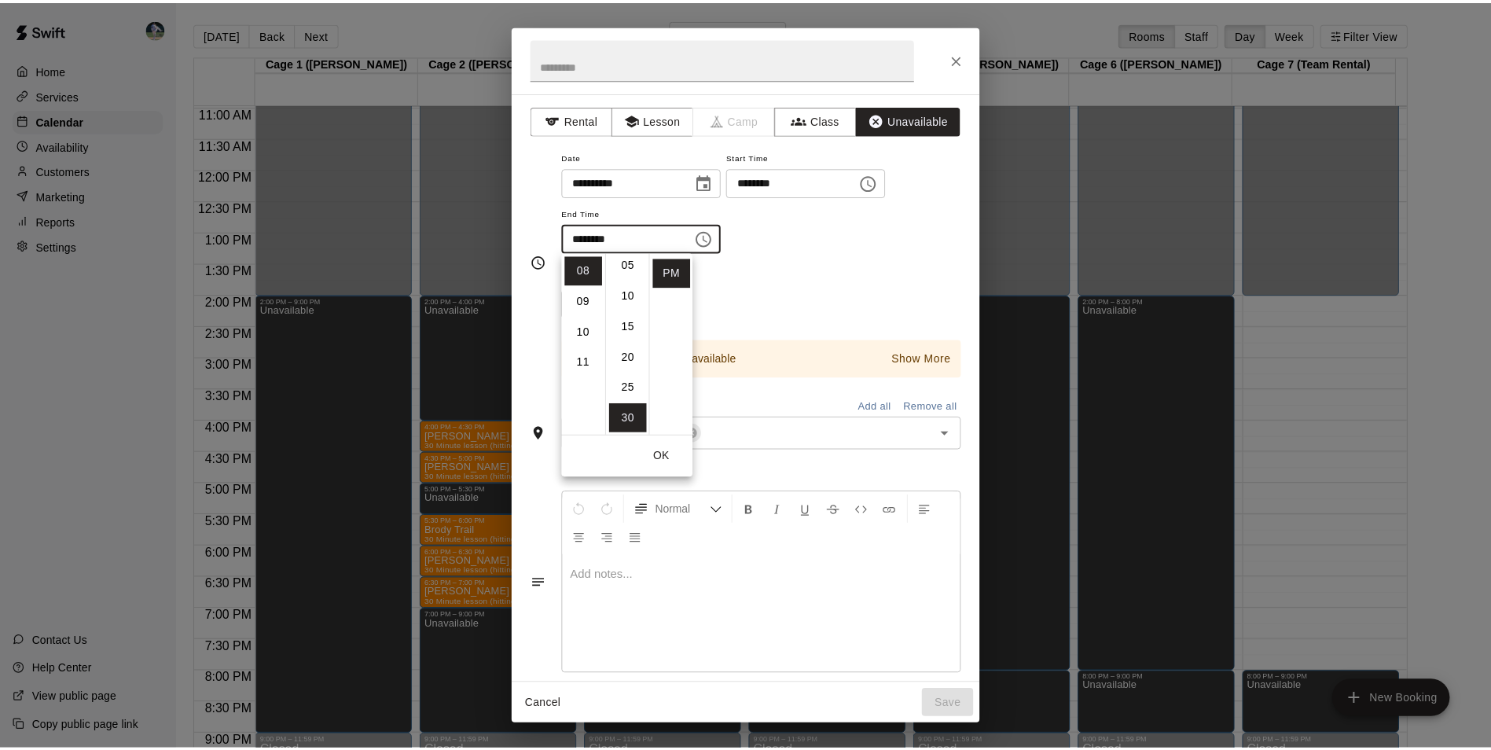
scroll to position [0, 0]
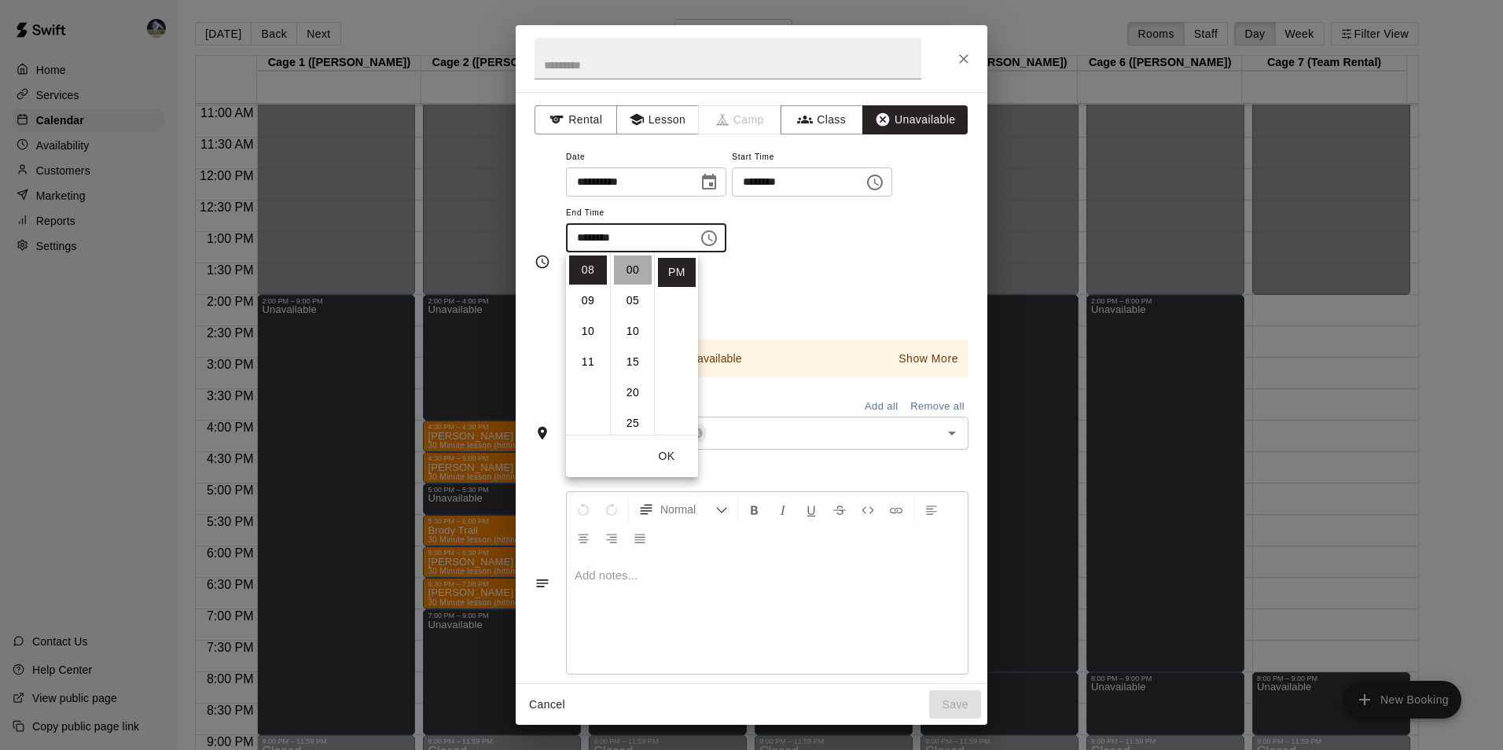
click at [634, 263] on li "00" at bounding box center [633, 269] width 38 height 29
type input "********"
click at [938, 692] on button "Save" at bounding box center [955, 704] width 52 height 29
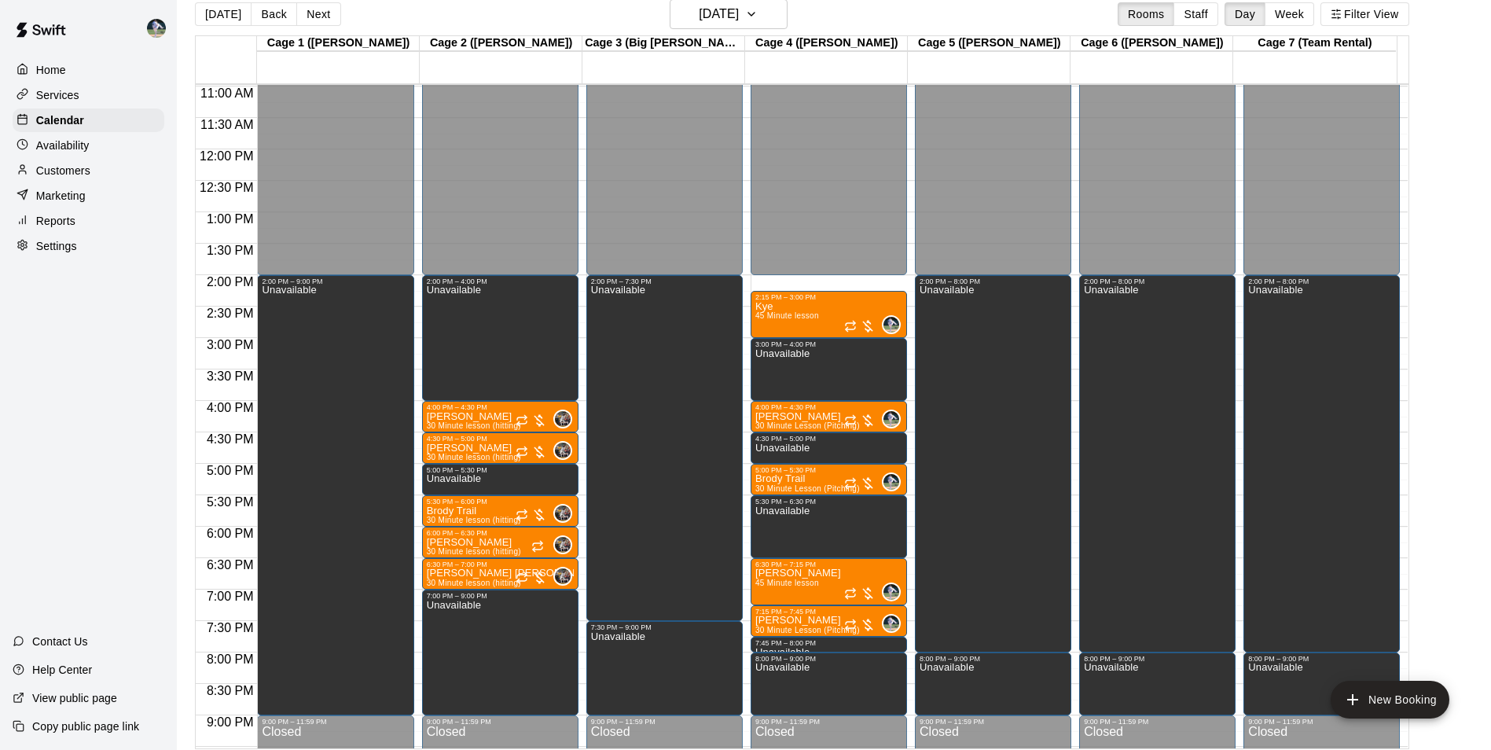
scroll to position [25, 0]
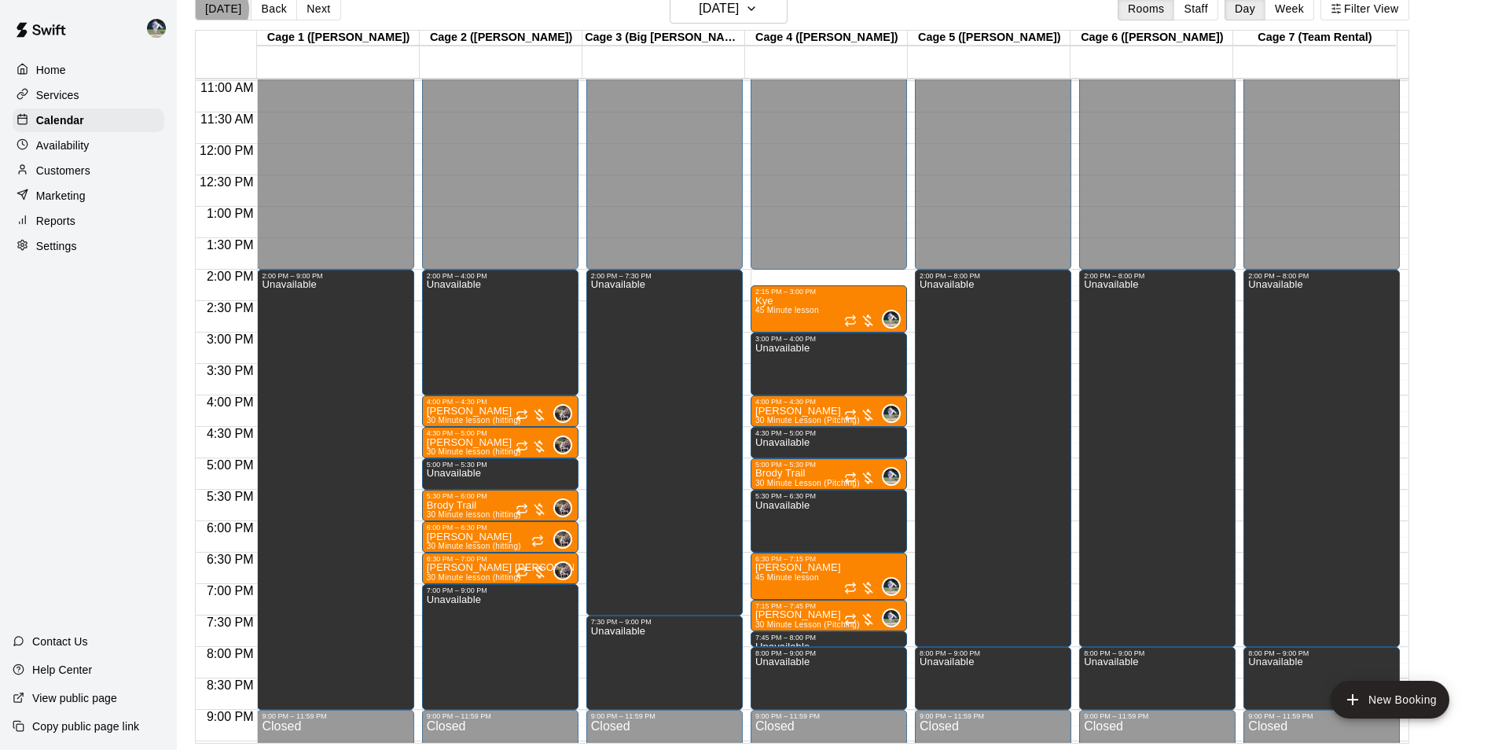
click at [215, 9] on button "[DATE]" at bounding box center [223, 9] width 57 height 24
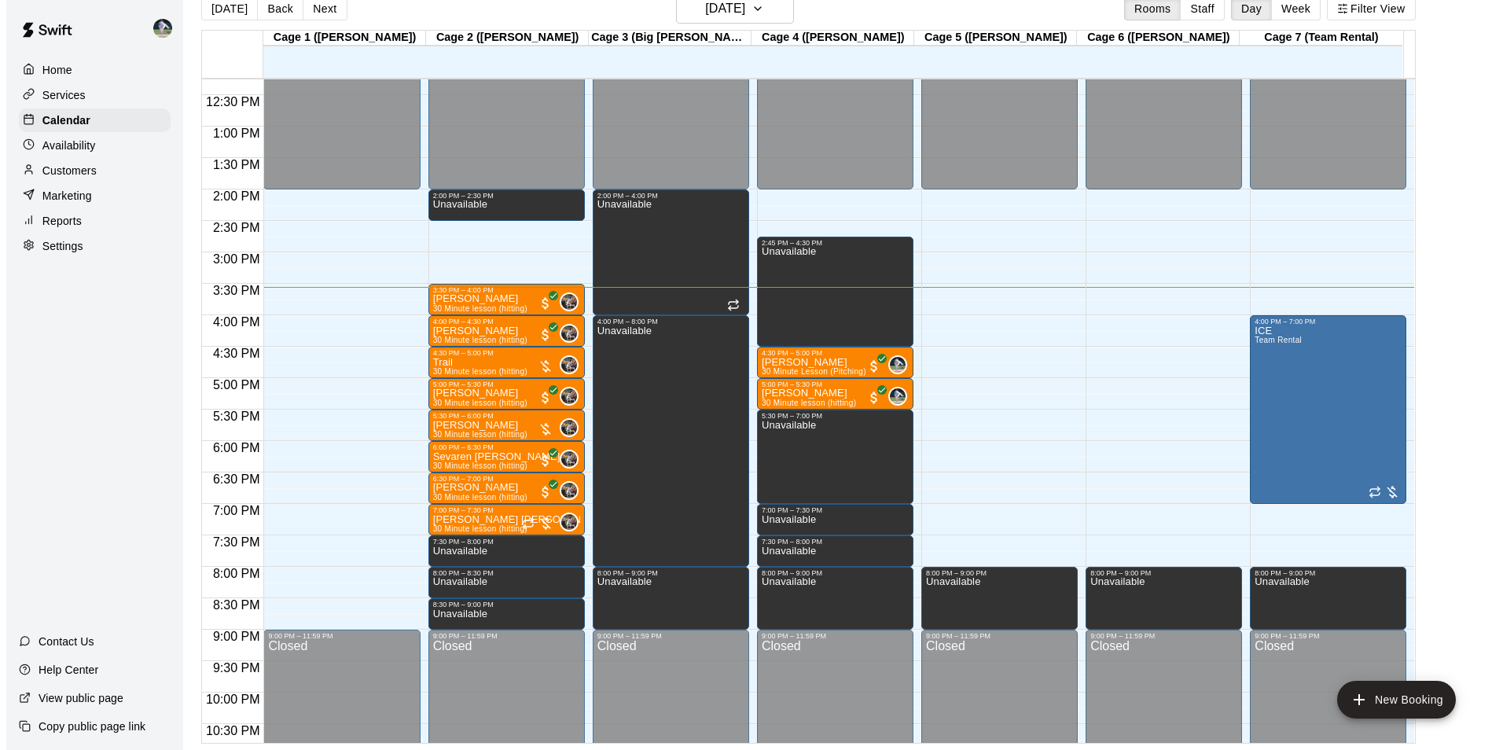
scroll to position [847, 0]
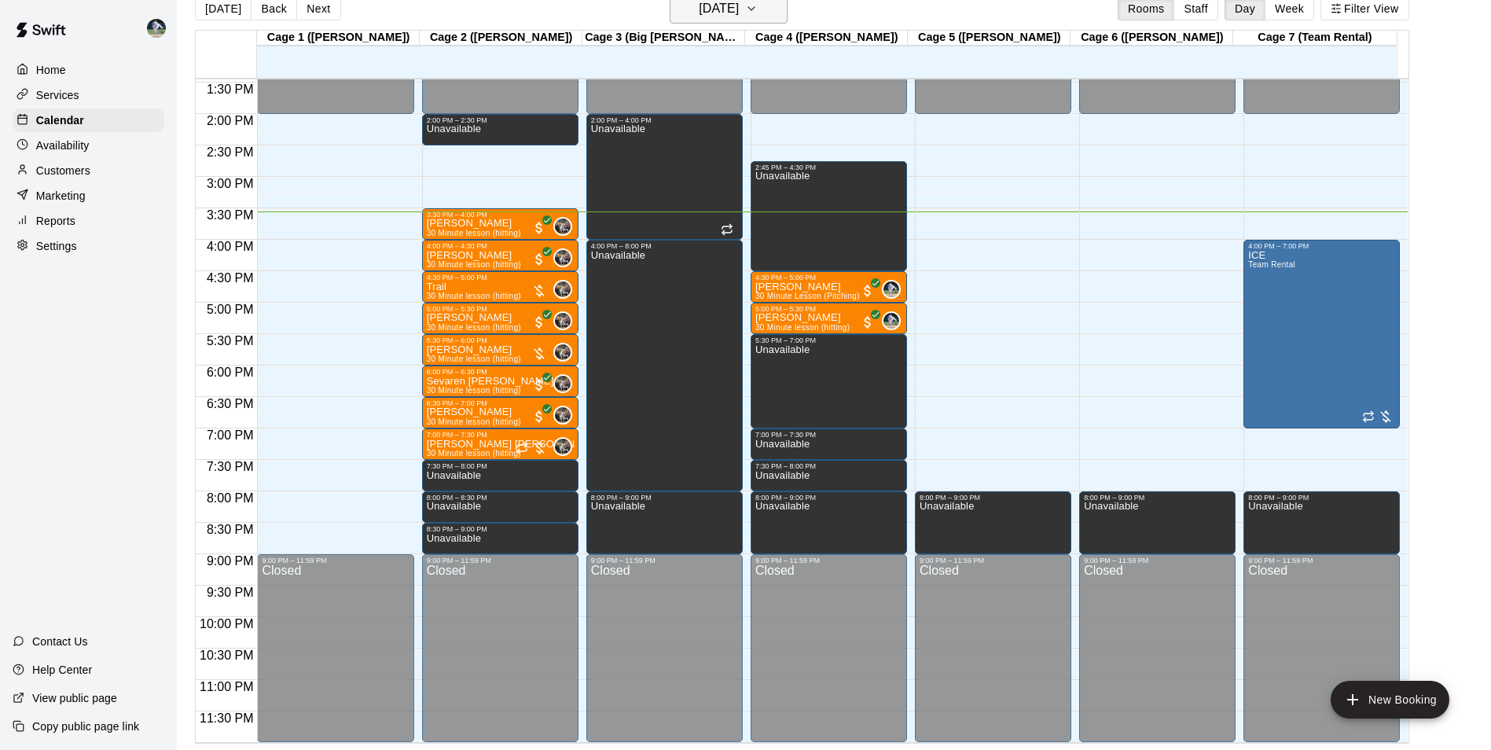
click at [707, 8] on h6 "[DATE]" at bounding box center [719, 9] width 40 height 22
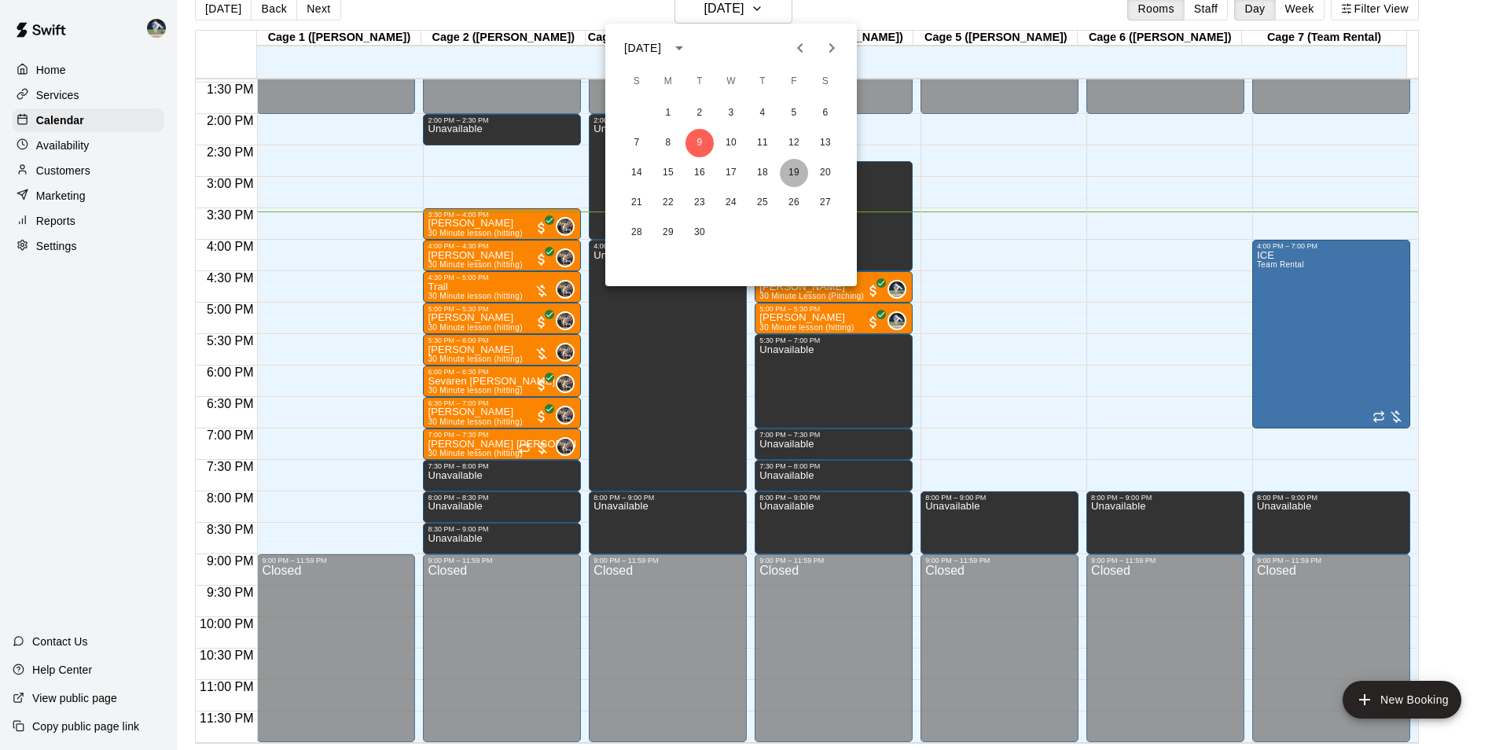
click at [796, 166] on button "19" at bounding box center [794, 173] width 28 height 28
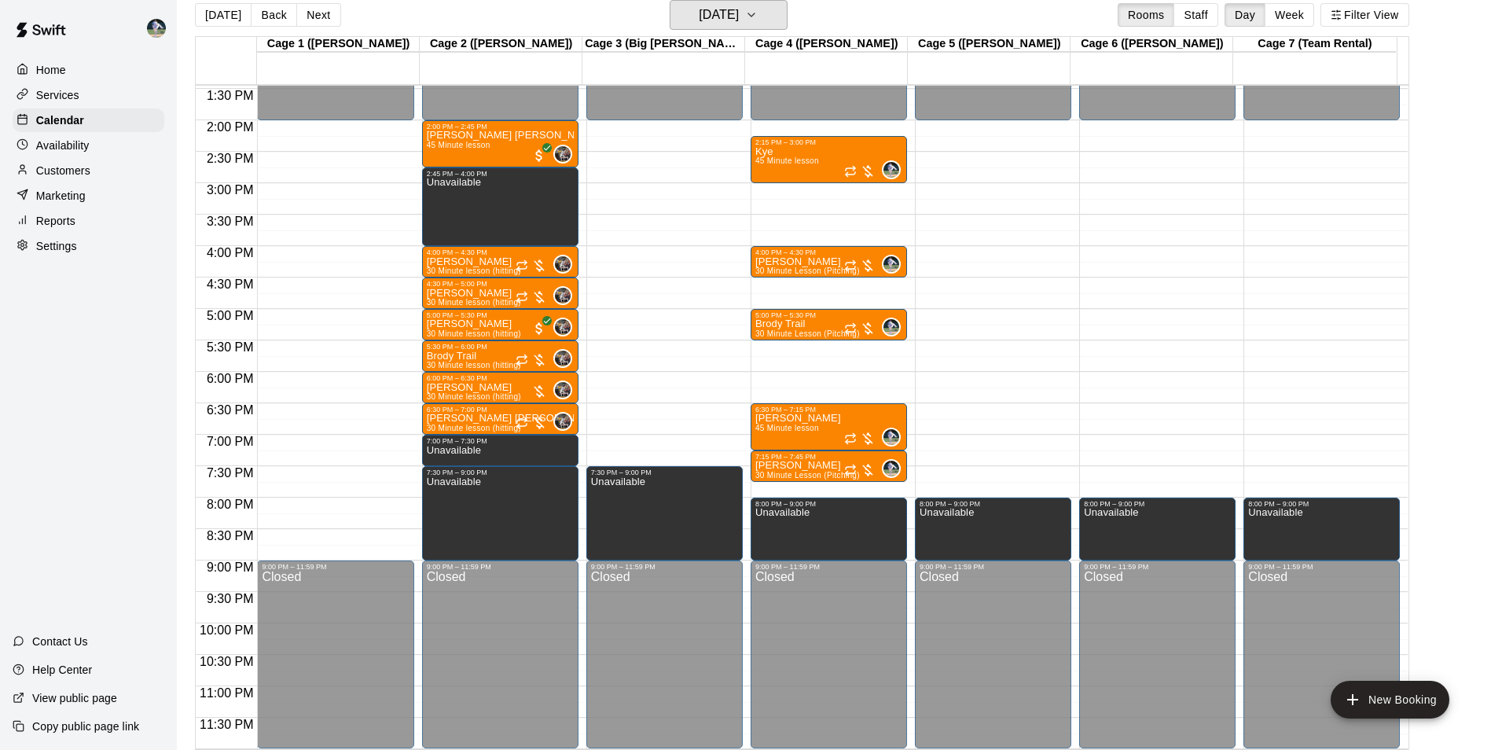
scroll to position [769, 0]
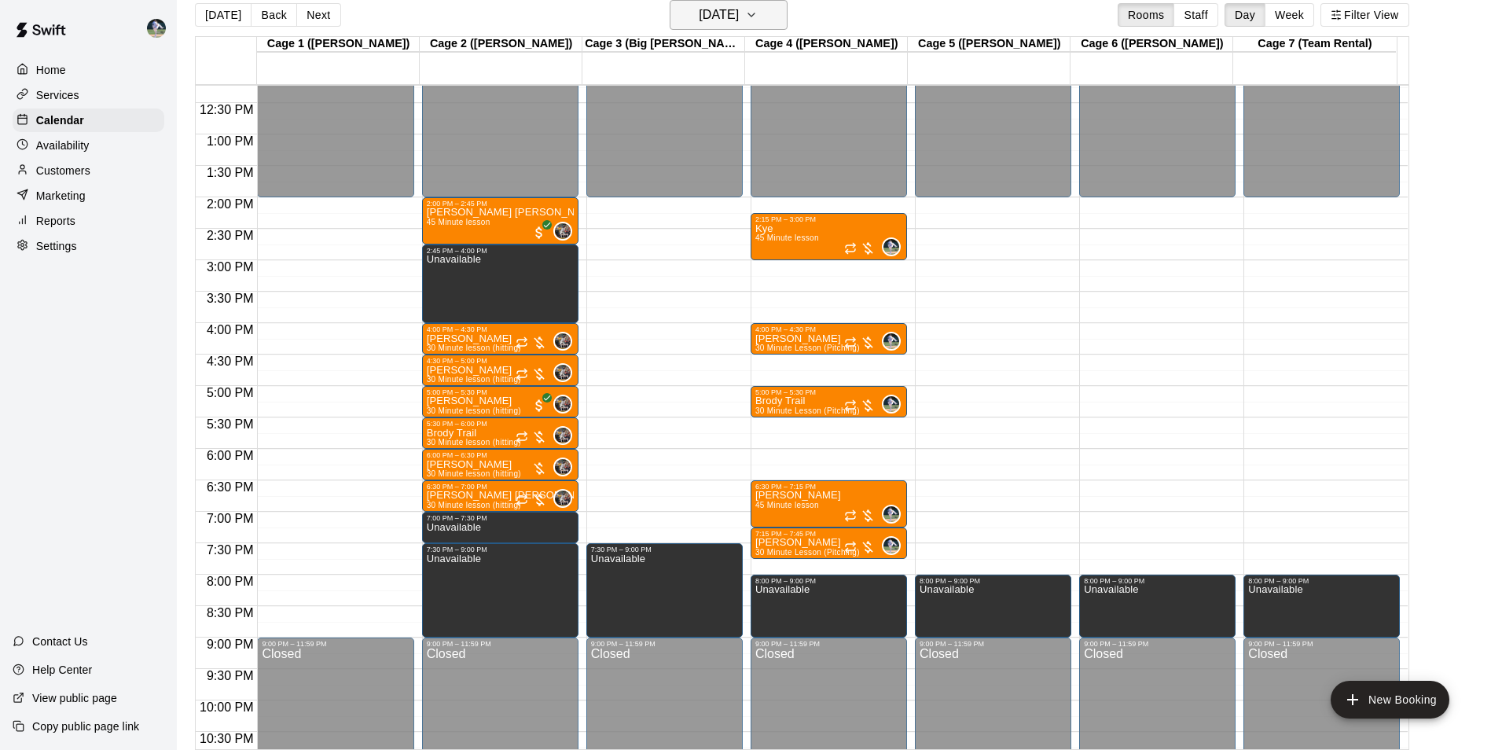
click at [702, 17] on h6 "[DATE]" at bounding box center [719, 15] width 40 height 22
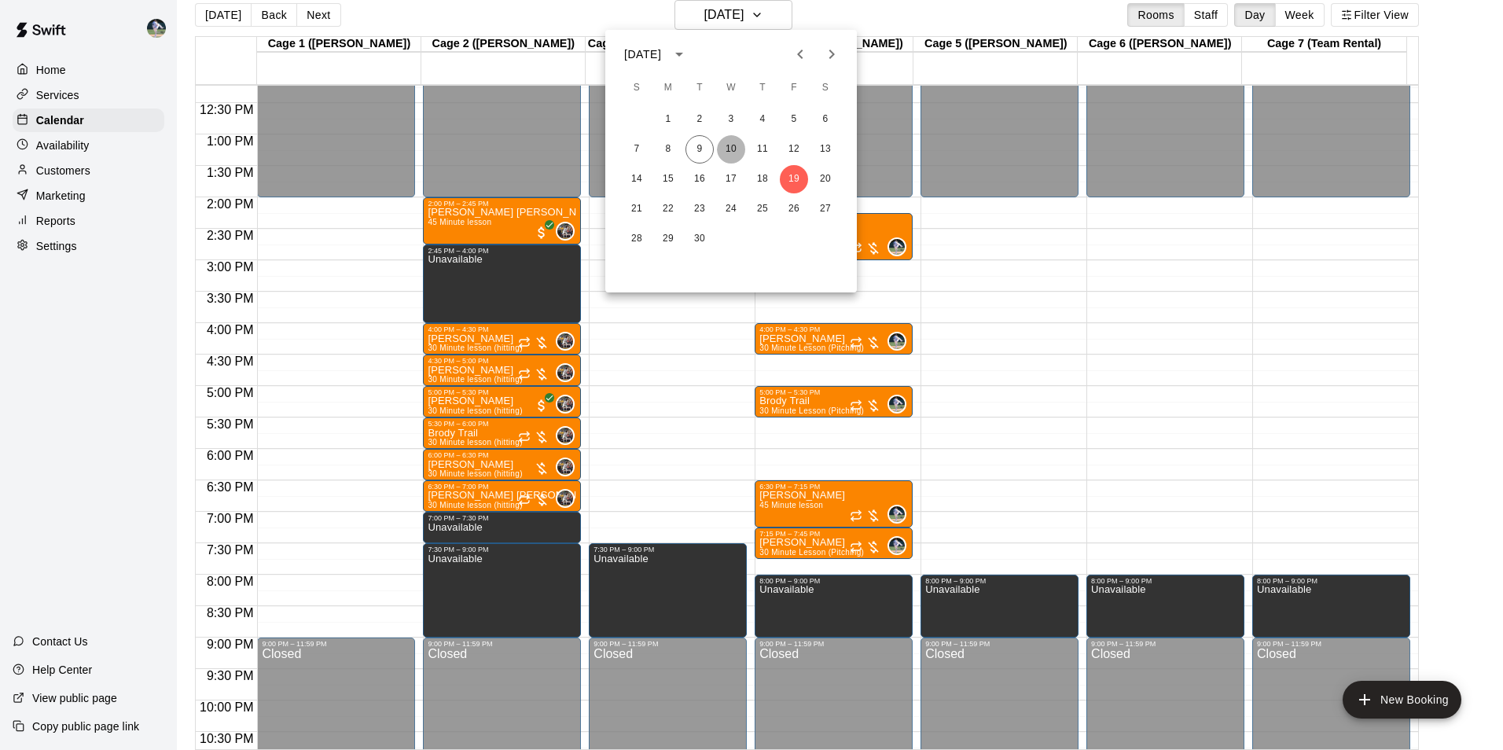
click at [729, 146] on button "10" at bounding box center [731, 149] width 28 height 28
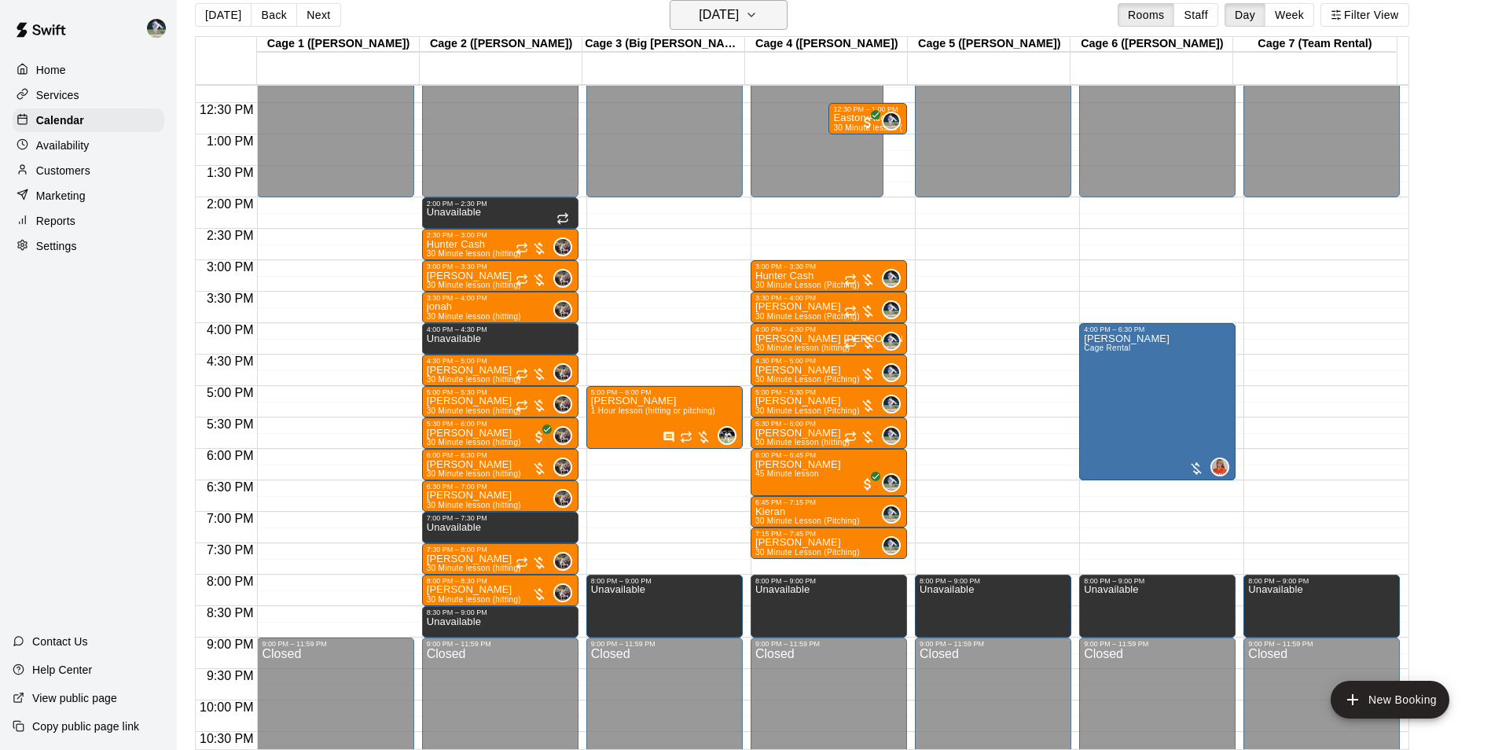
click at [704, 18] on h6 "[DATE]" at bounding box center [719, 15] width 40 height 22
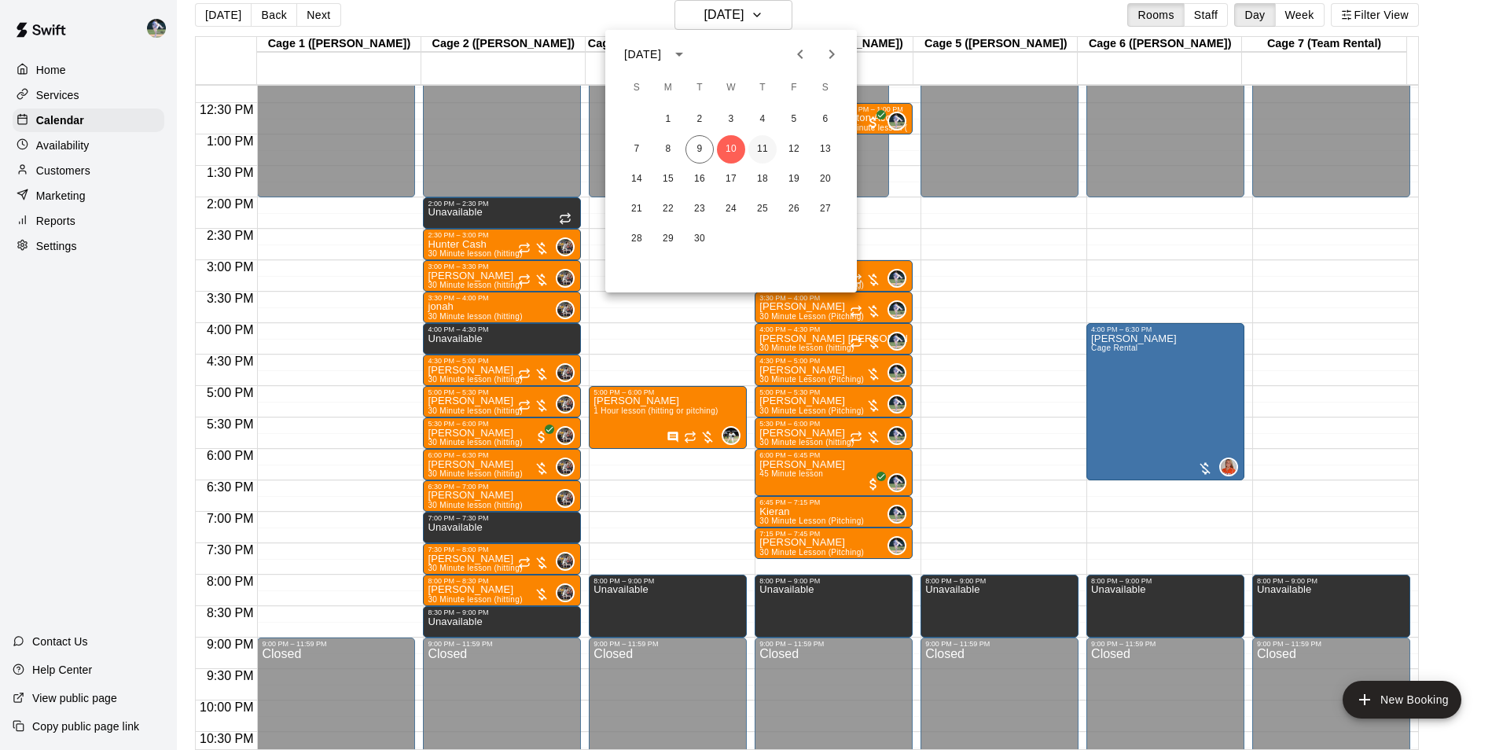
click at [762, 147] on button "11" at bounding box center [762, 149] width 28 height 28
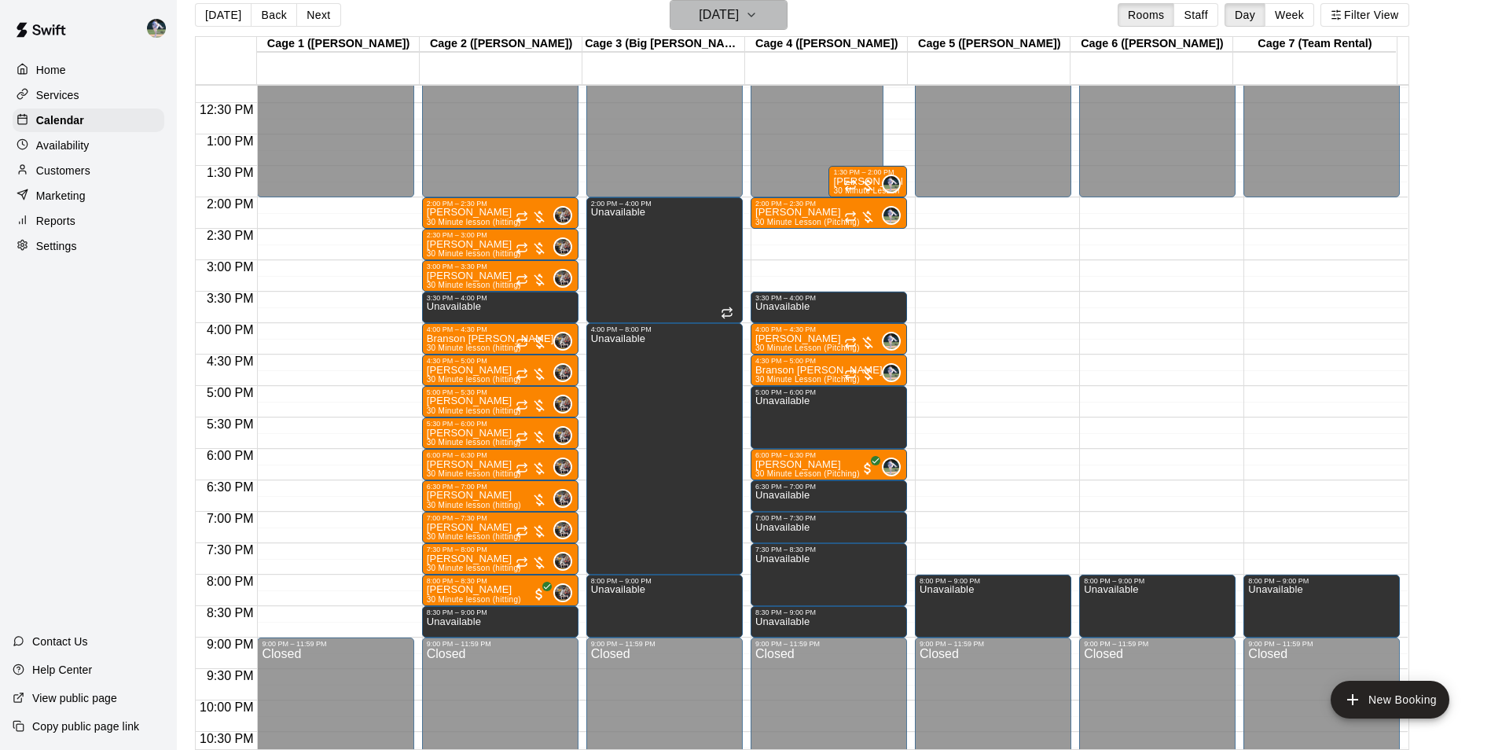
click at [739, 15] on h6 "[DATE]" at bounding box center [719, 15] width 40 height 22
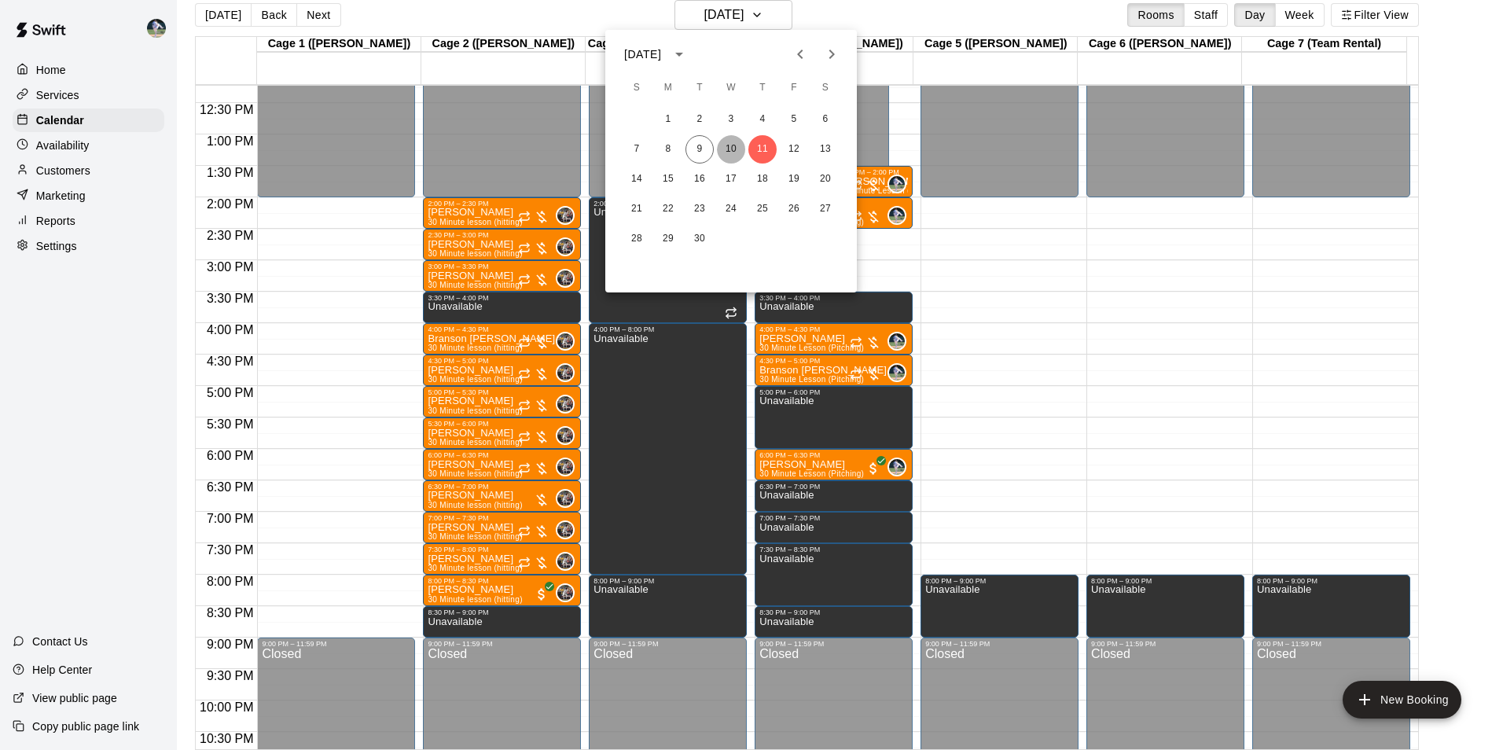
click at [733, 147] on button "10" at bounding box center [731, 149] width 28 height 28
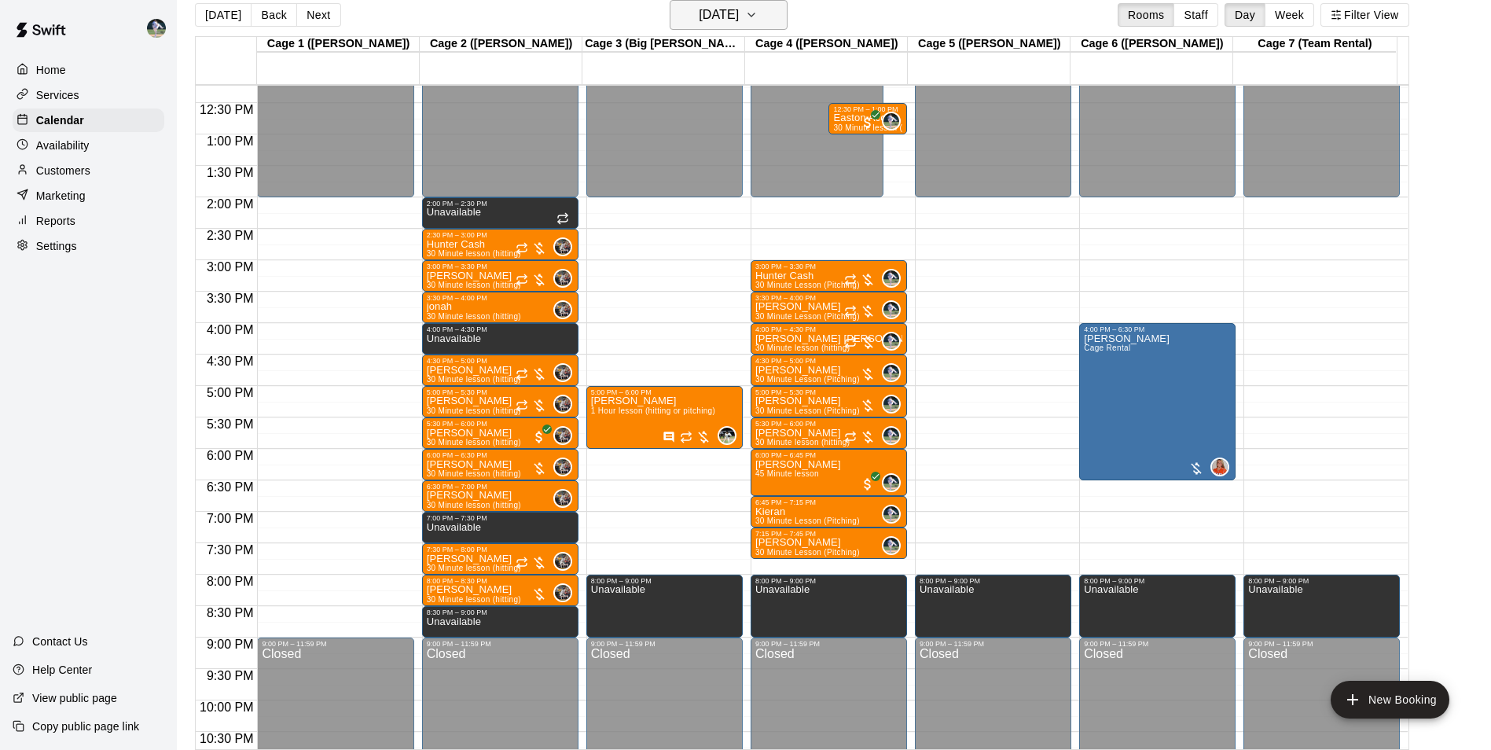
click at [699, 13] on h6 "[DATE]" at bounding box center [719, 15] width 40 height 22
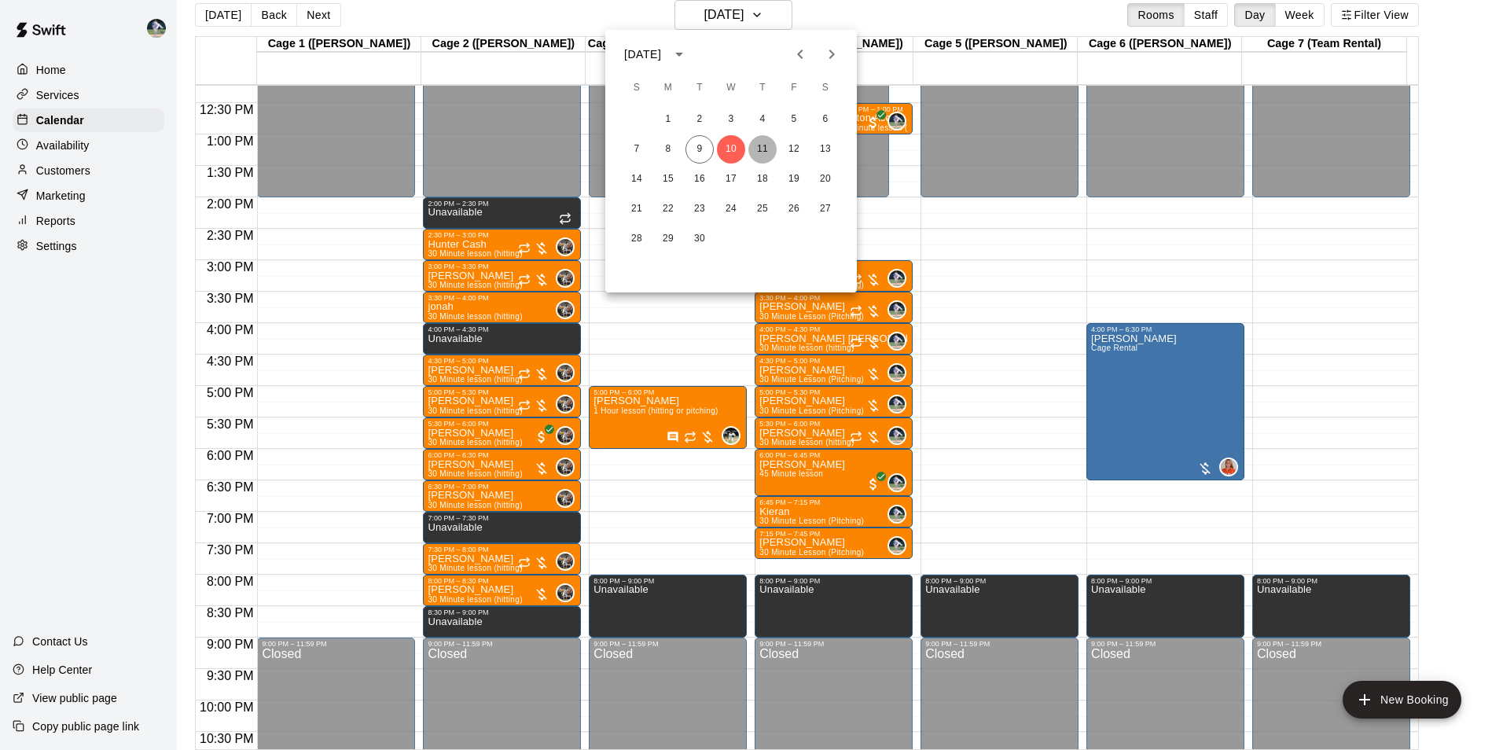
click at [766, 149] on button "11" at bounding box center [762, 149] width 28 height 28
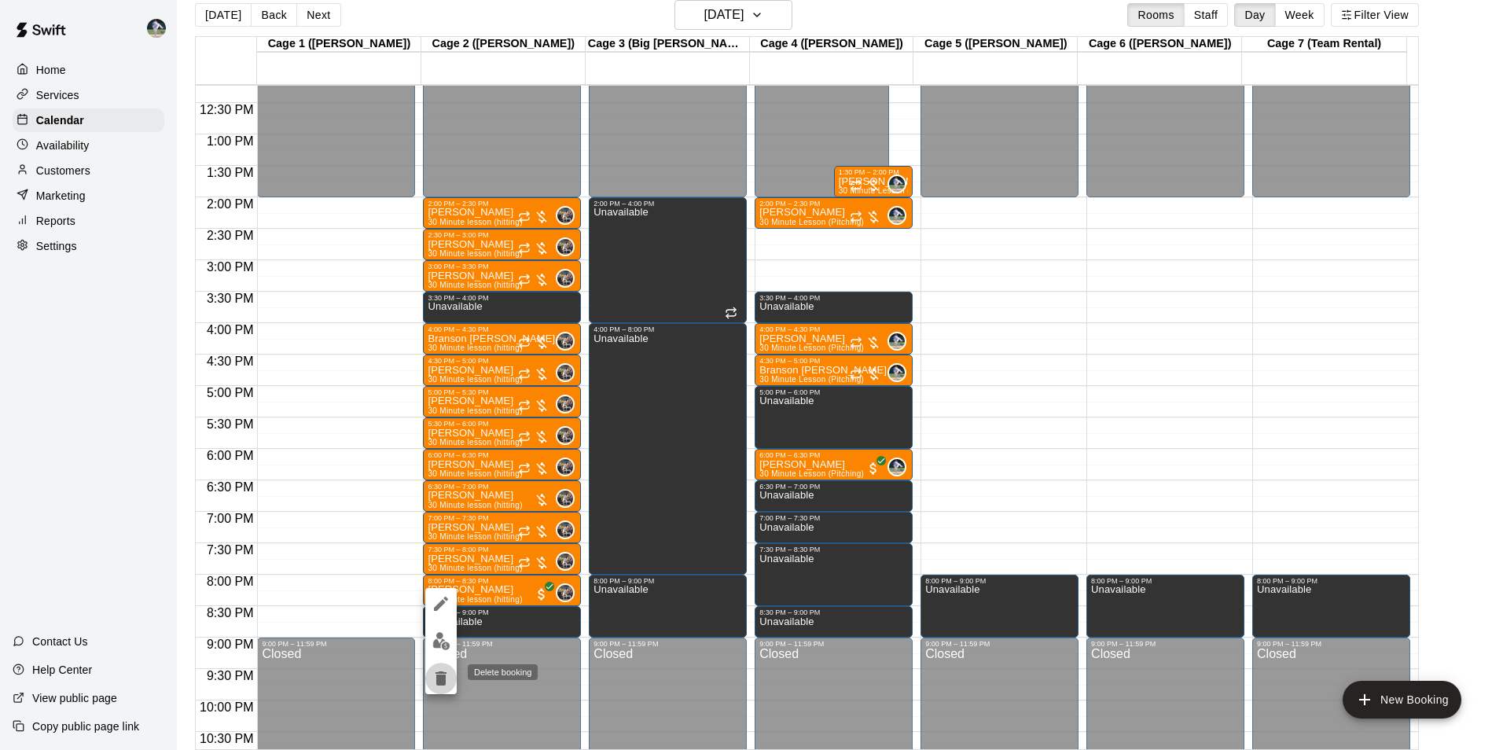
click at [443, 678] on icon "delete" at bounding box center [440, 678] width 11 height 14
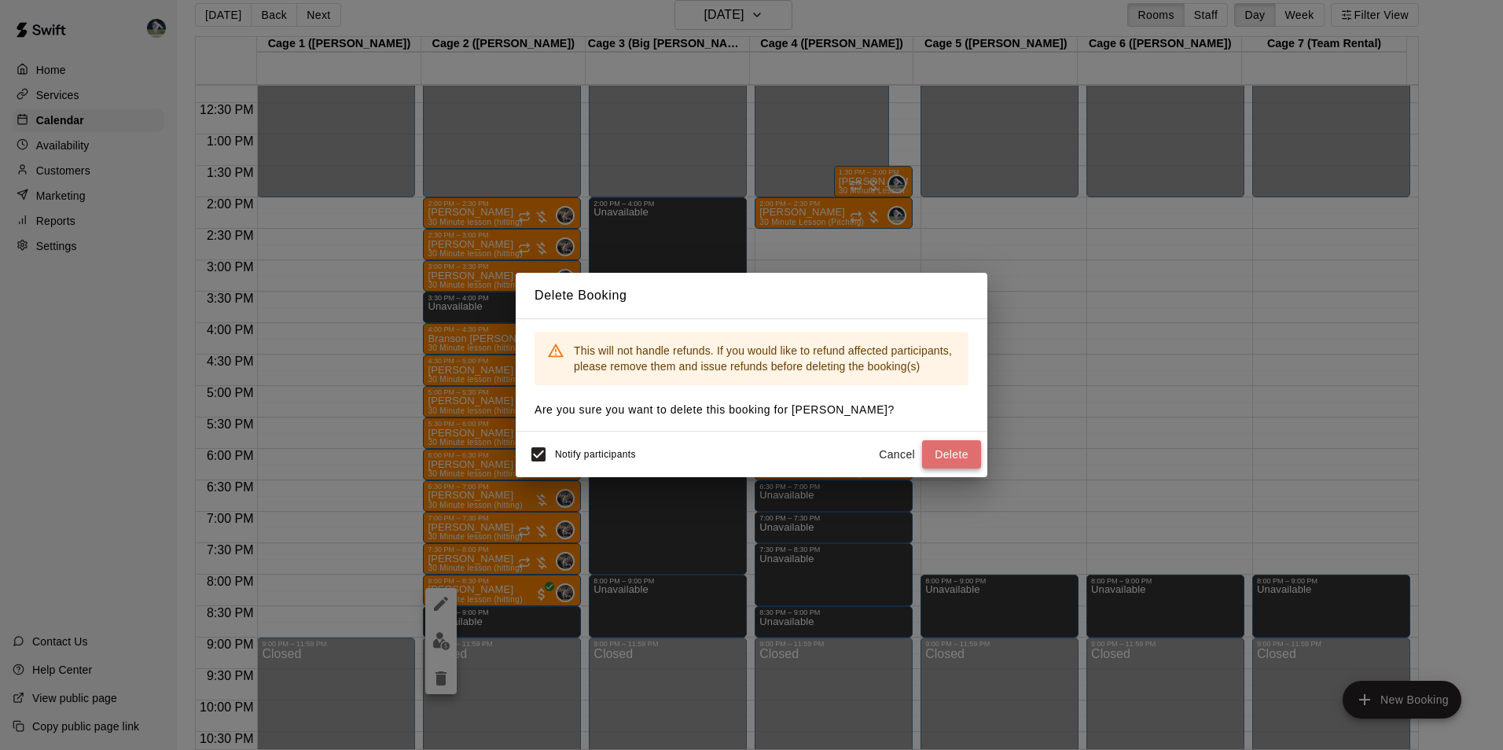
click at [946, 456] on button "Delete" at bounding box center [951, 454] width 59 height 29
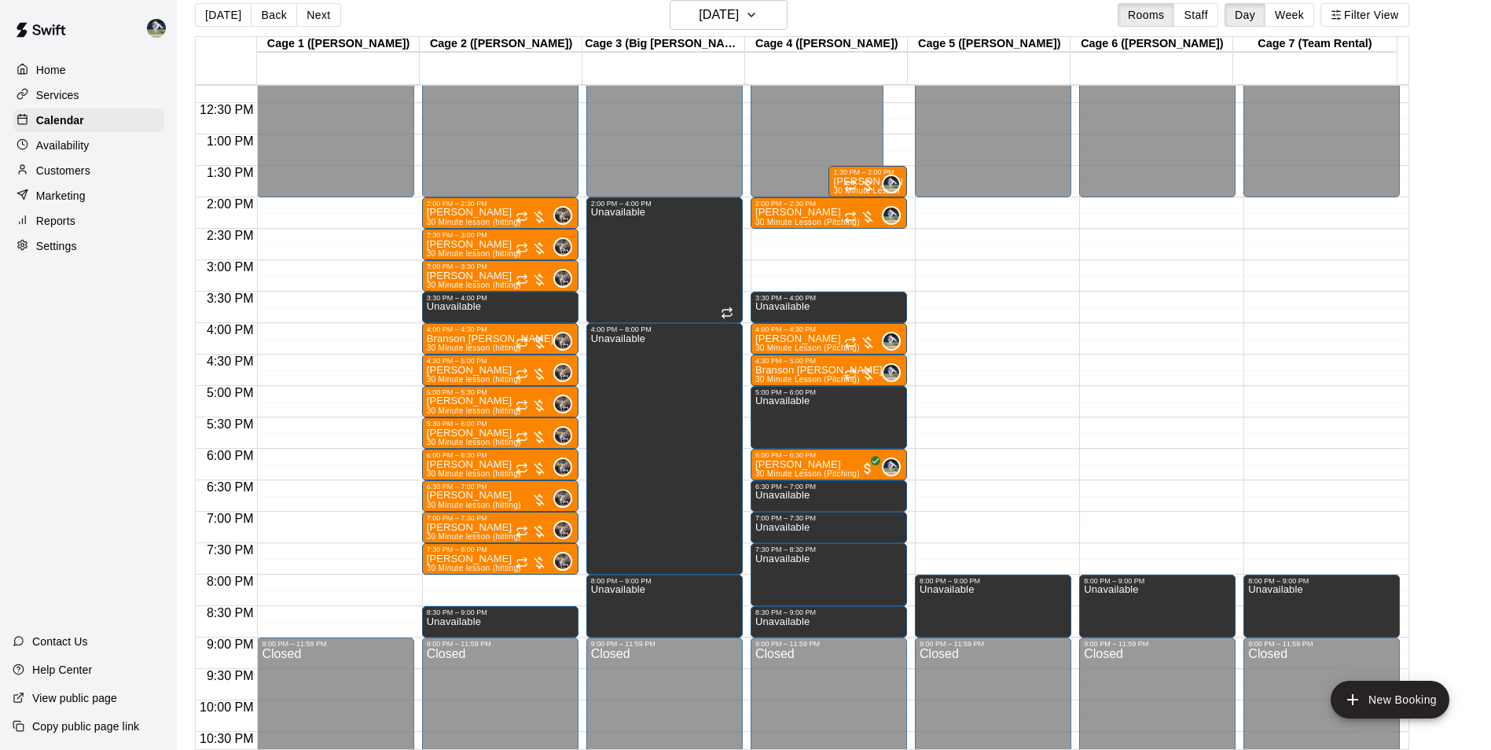
click at [480, 581] on div "12:00 AM – 2:00 PM Closed 2:00 PM – 2:30 PM [PERSON_NAME] 30 Minute lesson (hit…" at bounding box center [500, 71] width 156 height 1509
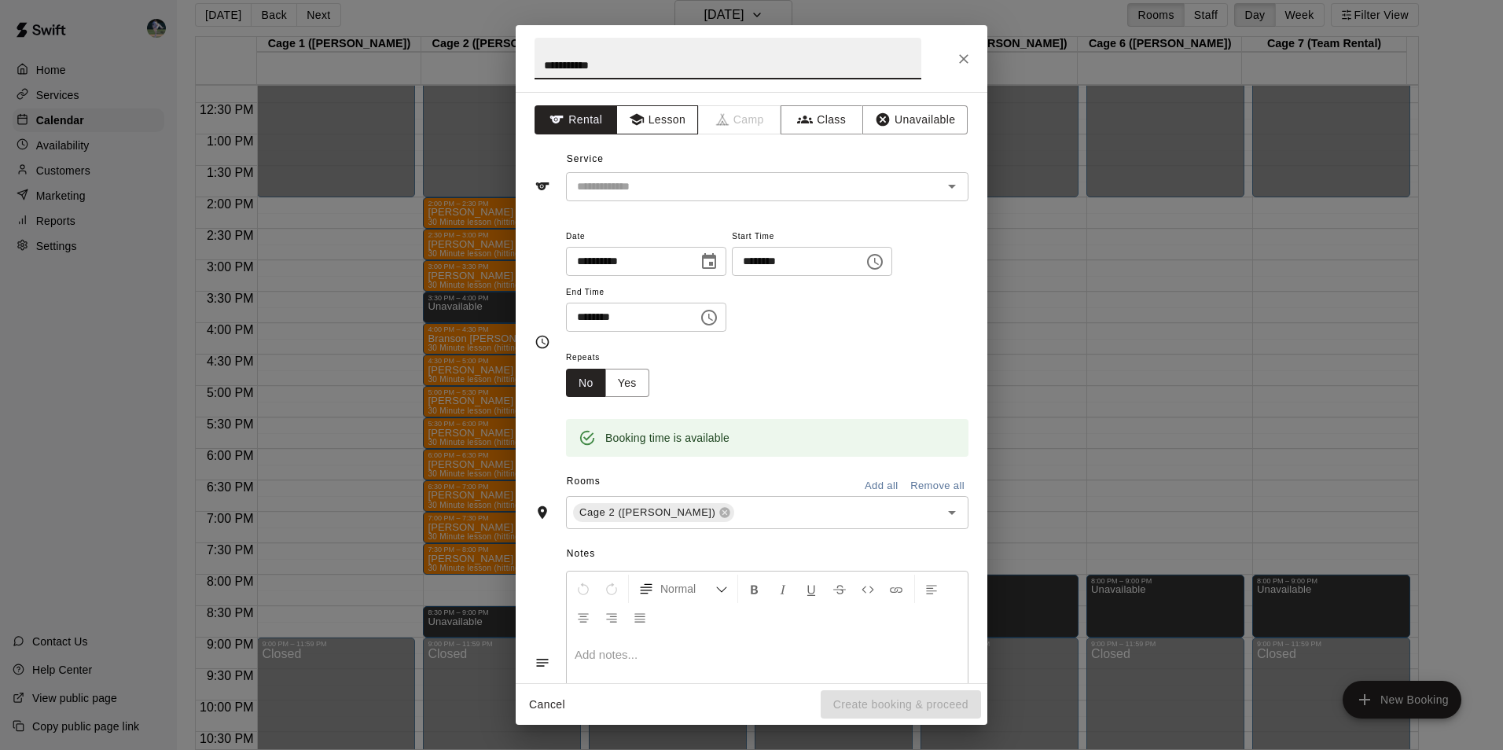
type input "**********"
click at [641, 122] on button "Lesson" at bounding box center [657, 119] width 83 height 29
click at [646, 175] on div "​" at bounding box center [767, 186] width 402 height 29
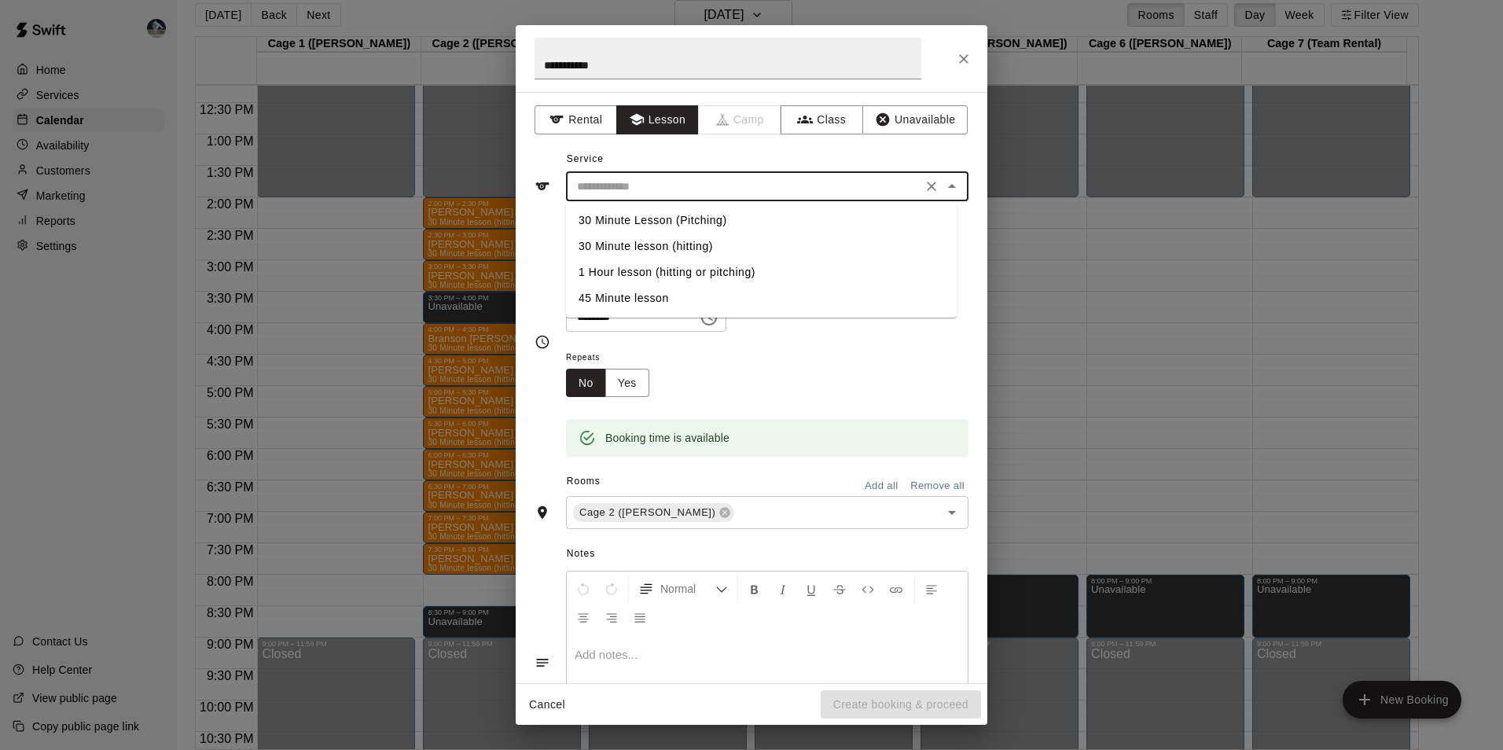
click at [660, 239] on li "30 Minute lesson (hitting)" at bounding box center [761, 246] width 391 height 26
type input "**********"
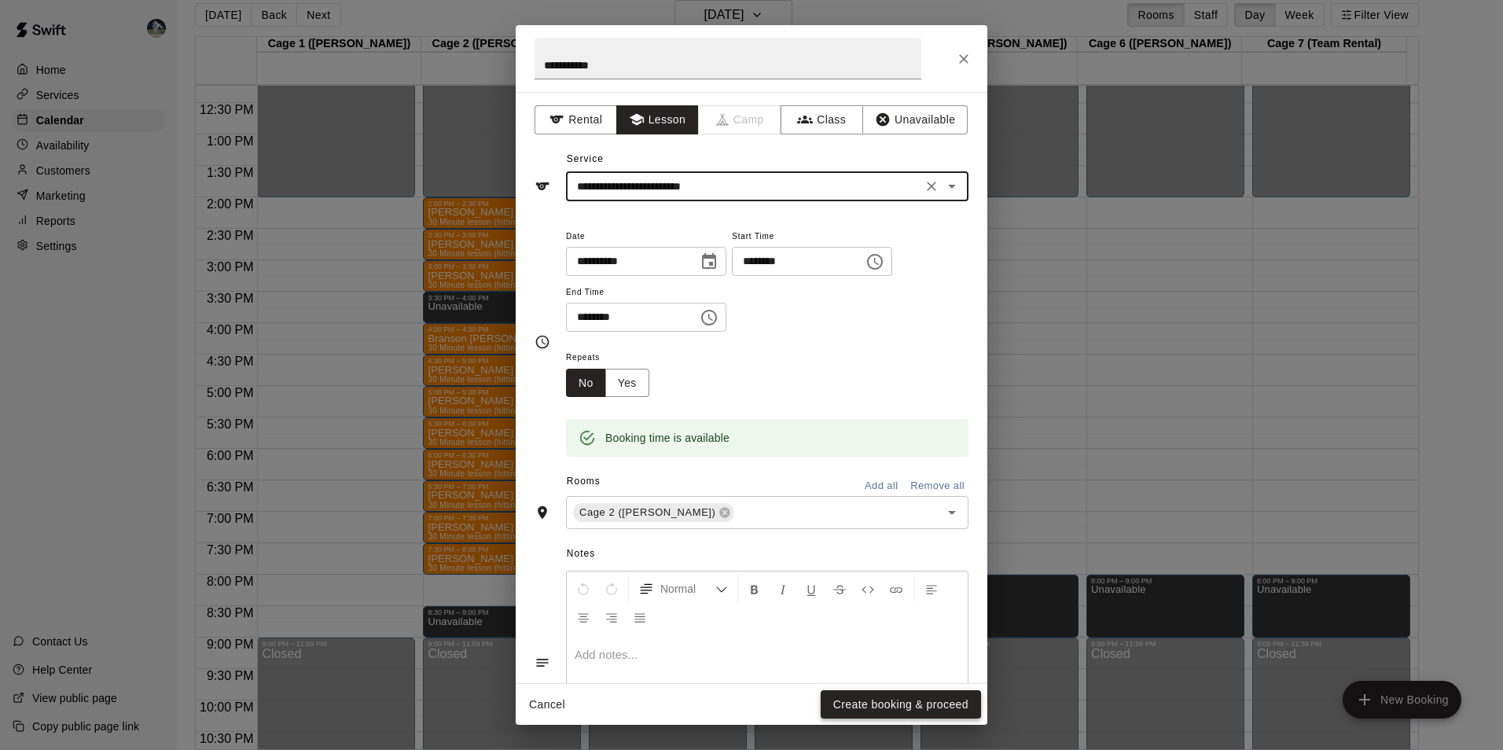
click at [883, 707] on button "Create booking & proceed" at bounding box center [901, 704] width 160 height 29
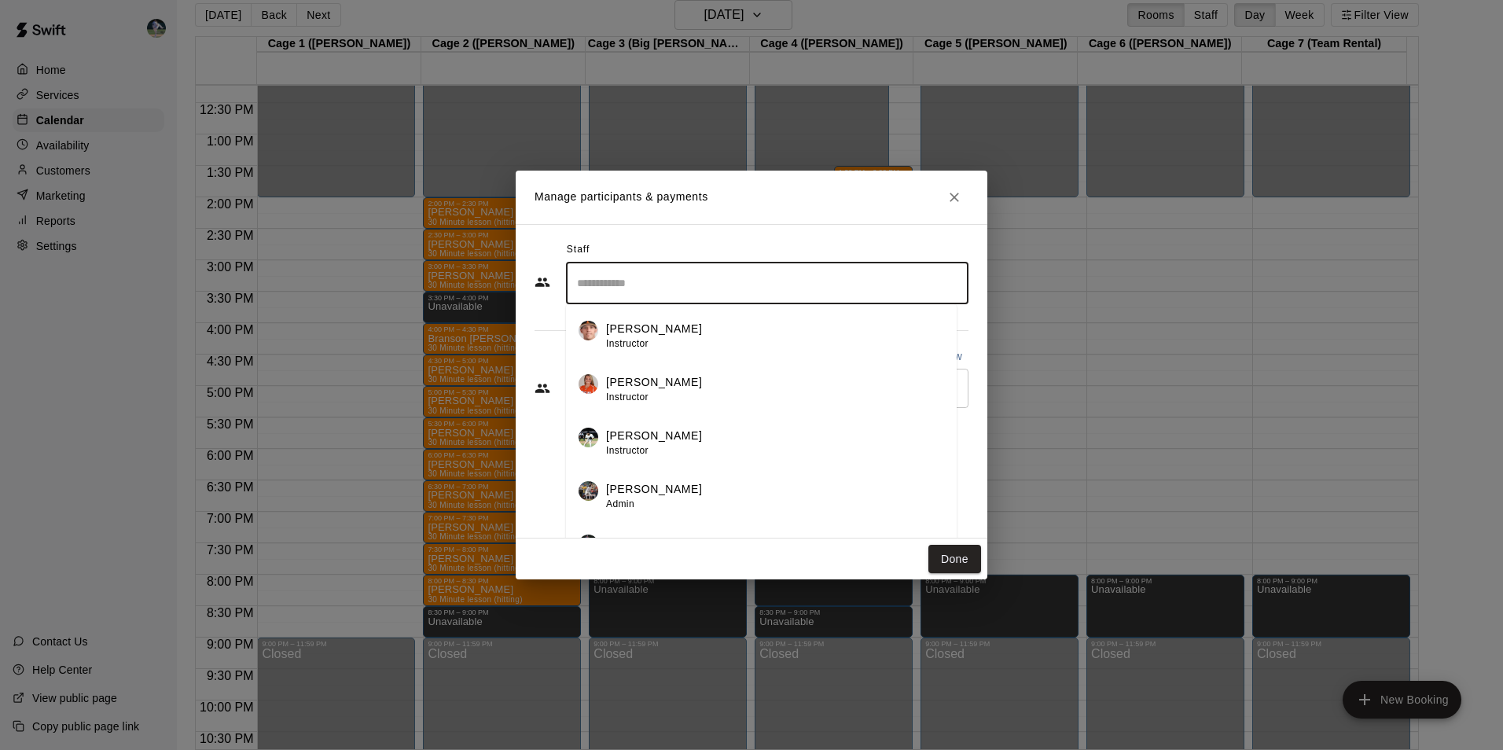
click at [629, 284] on input "Search staff" at bounding box center [767, 284] width 388 height 28
click at [635, 487] on p "[PERSON_NAME]" at bounding box center [654, 489] width 96 height 17
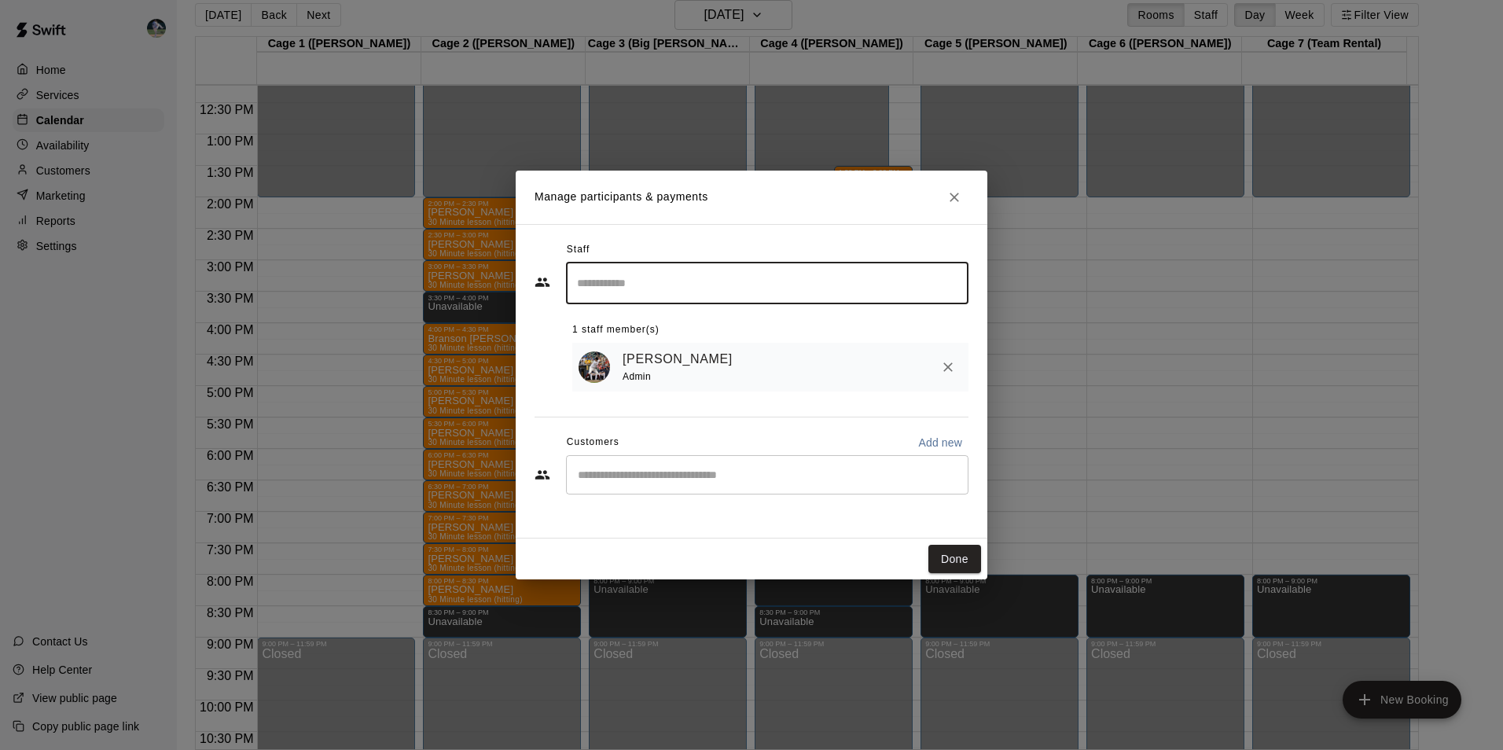
click at [587, 483] on input "Start typing to search customers..." at bounding box center [767, 475] width 388 height 16
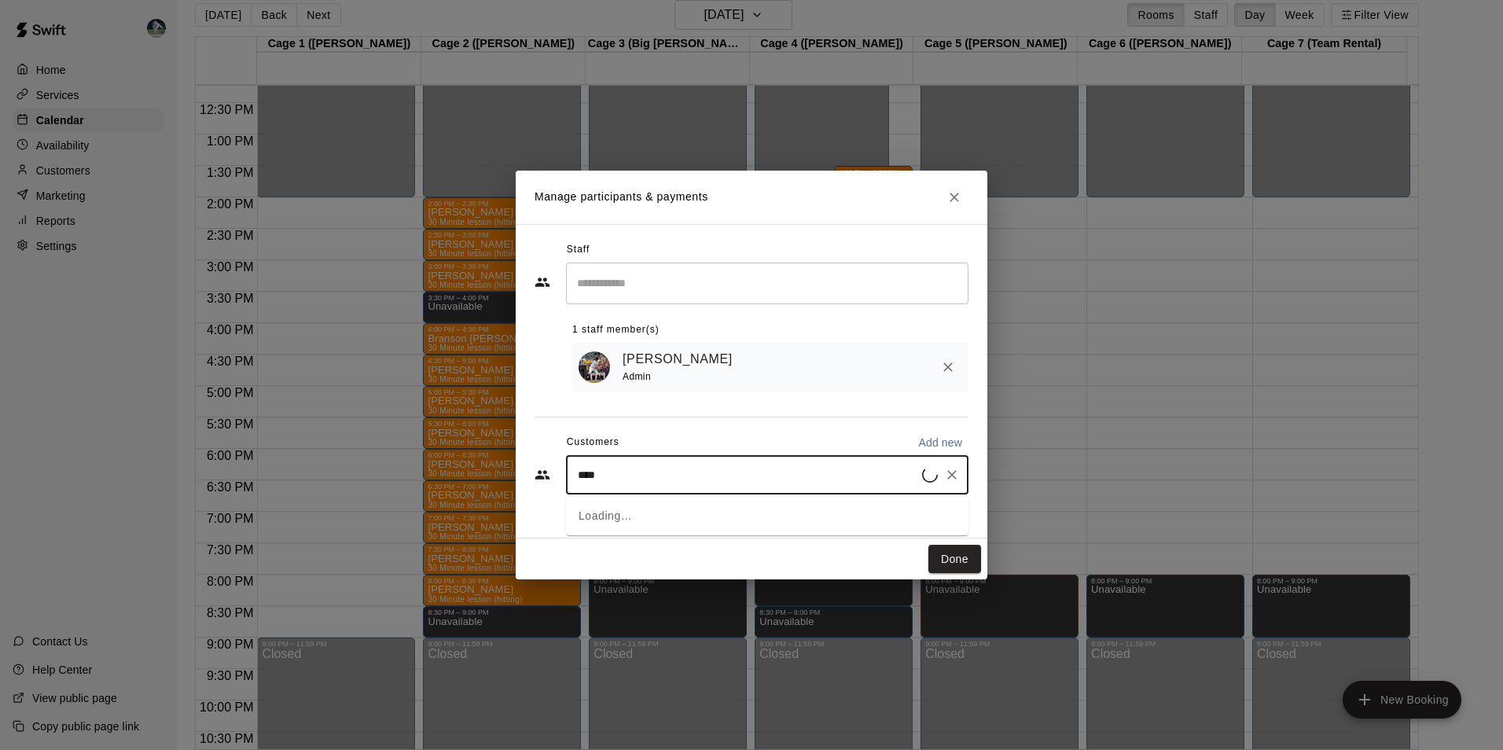
type input "*****"
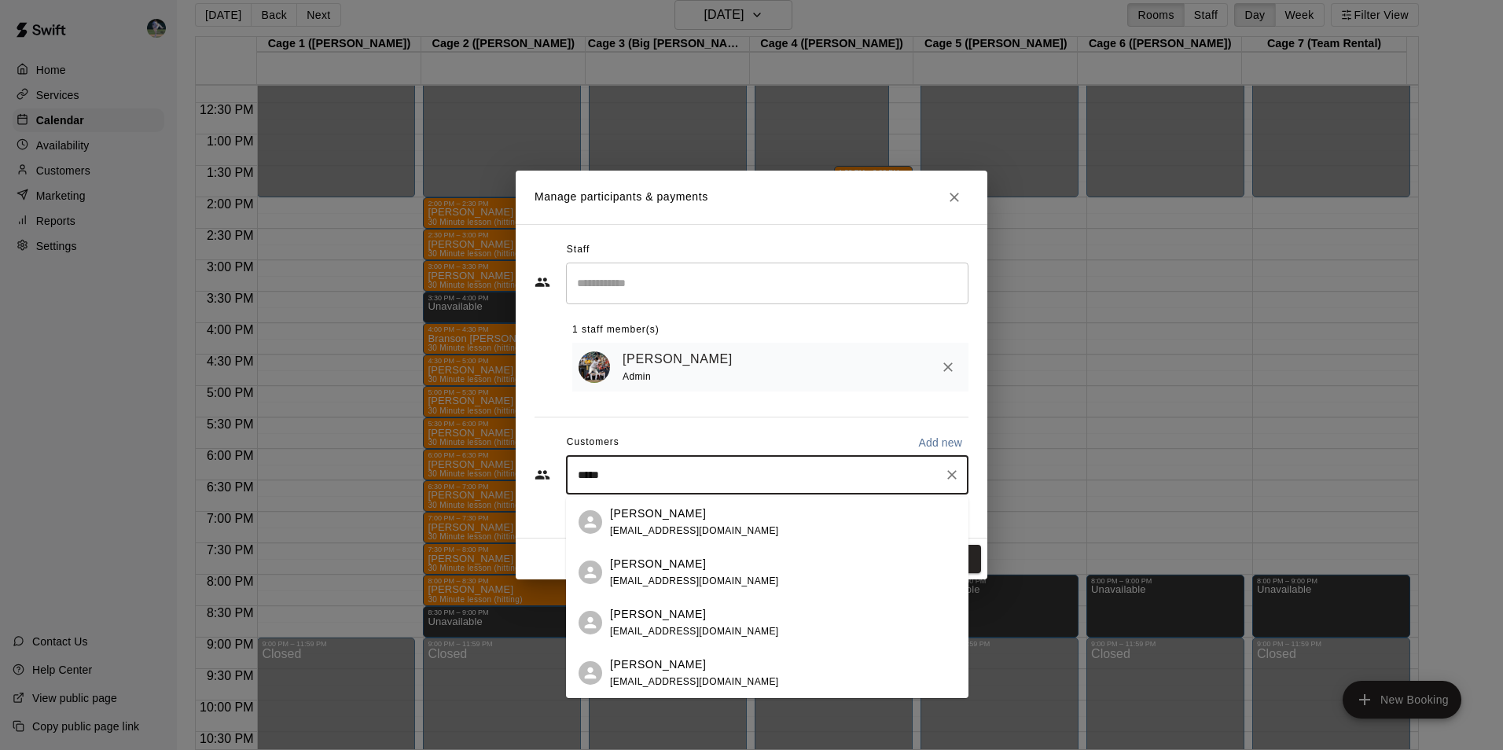
click at [634, 516] on p "[PERSON_NAME]" at bounding box center [658, 513] width 96 height 17
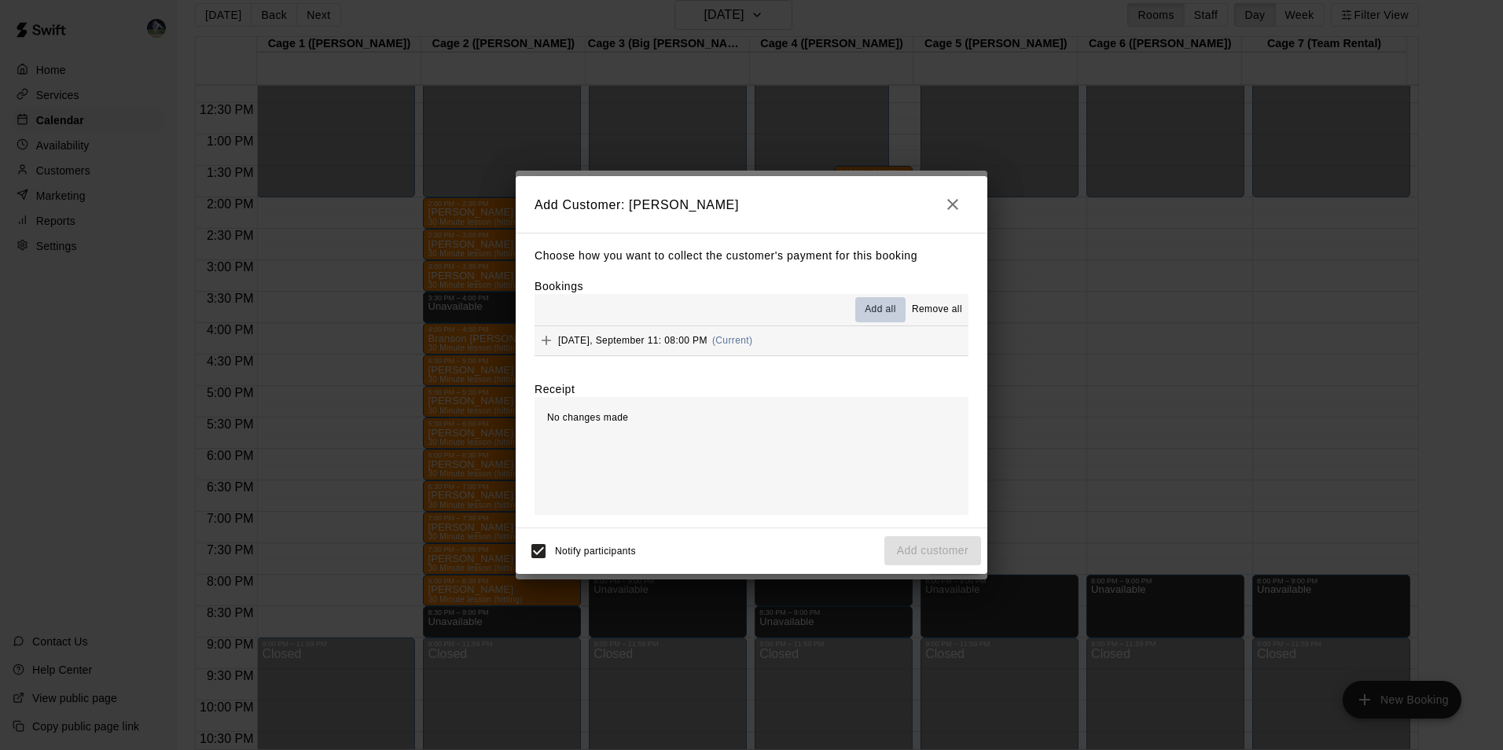
drag, startPoint x: 884, startPoint y: 304, endPoint x: 884, endPoint y: 332, distance: 27.5
click at [884, 306] on span "Add all" at bounding box center [880, 310] width 31 height 16
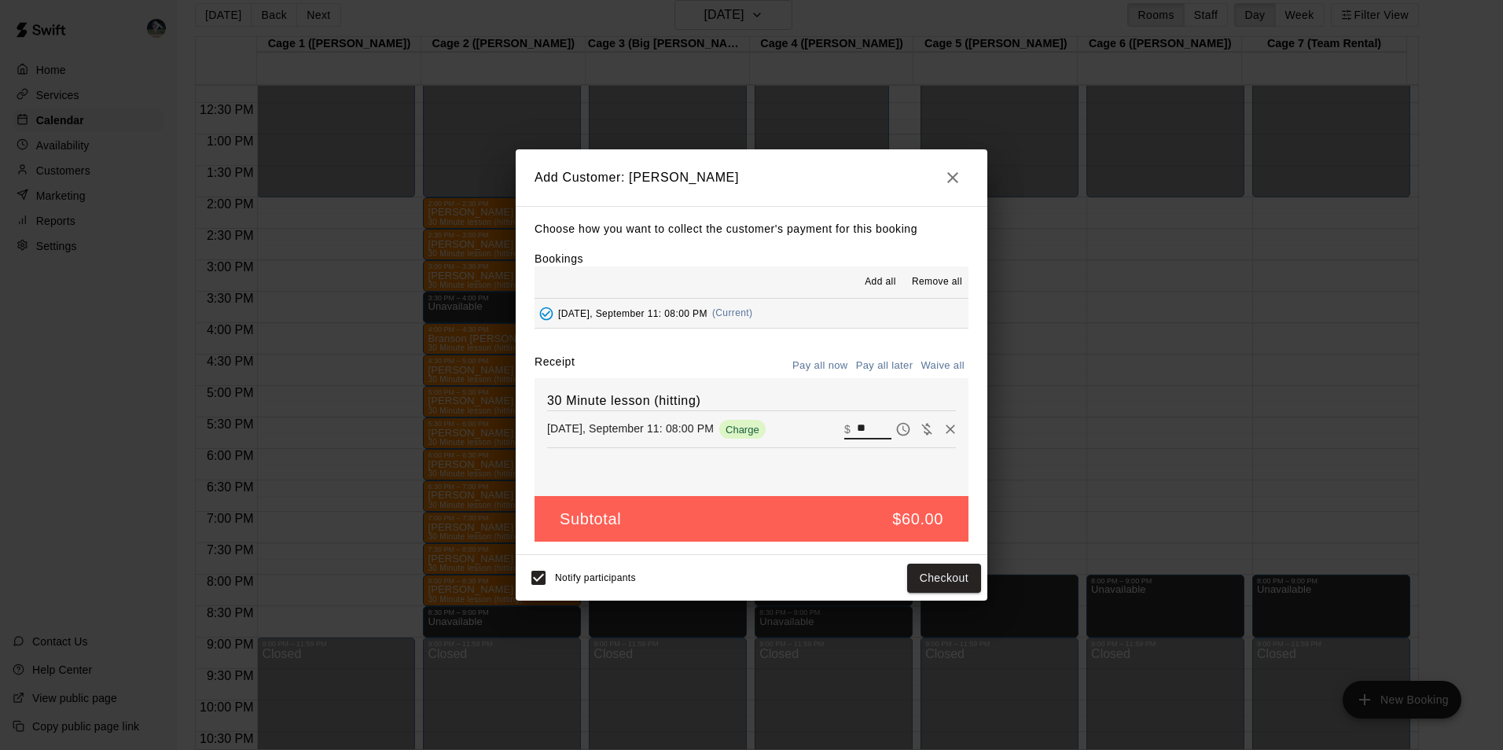
click at [862, 427] on input "**" at bounding box center [874, 429] width 35 height 20
type input "*"
type input "**"
click at [942, 574] on button "Checkout" at bounding box center [944, 578] width 74 height 29
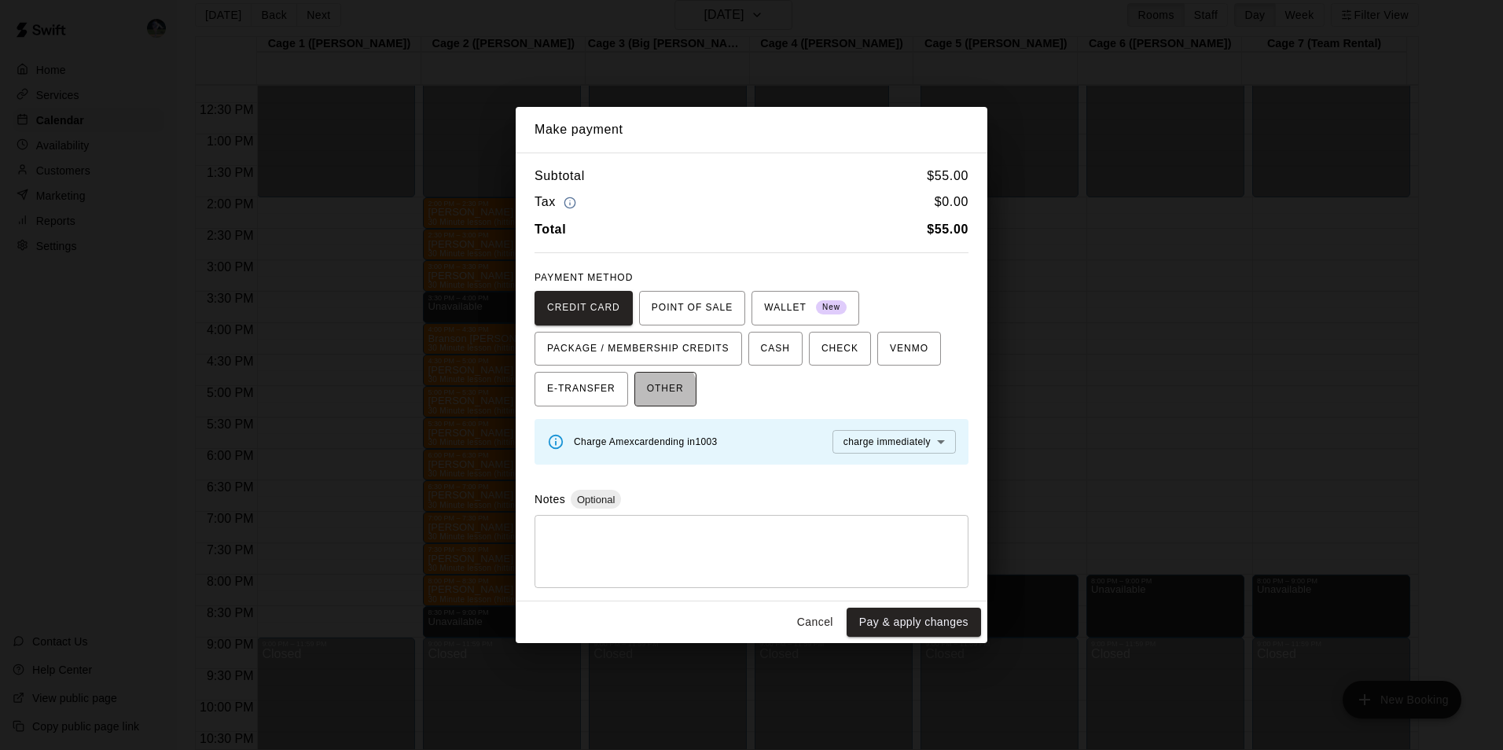
click at [652, 391] on span "OTHER" at bounding box center [665, 389] width 37 height 25
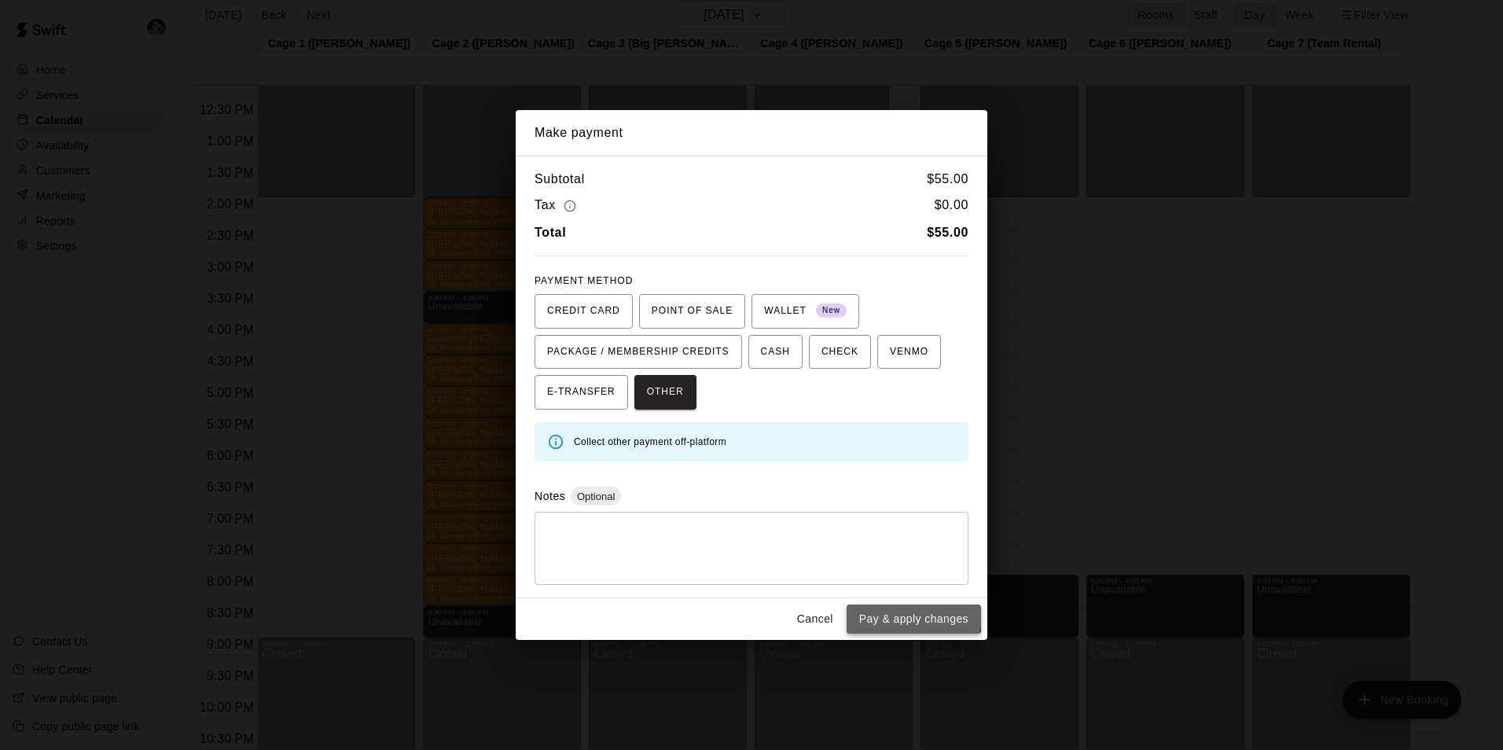
click at [905, 614] on button "Pay & apply changes" at bounding box center [914, 618] width 134 height 29
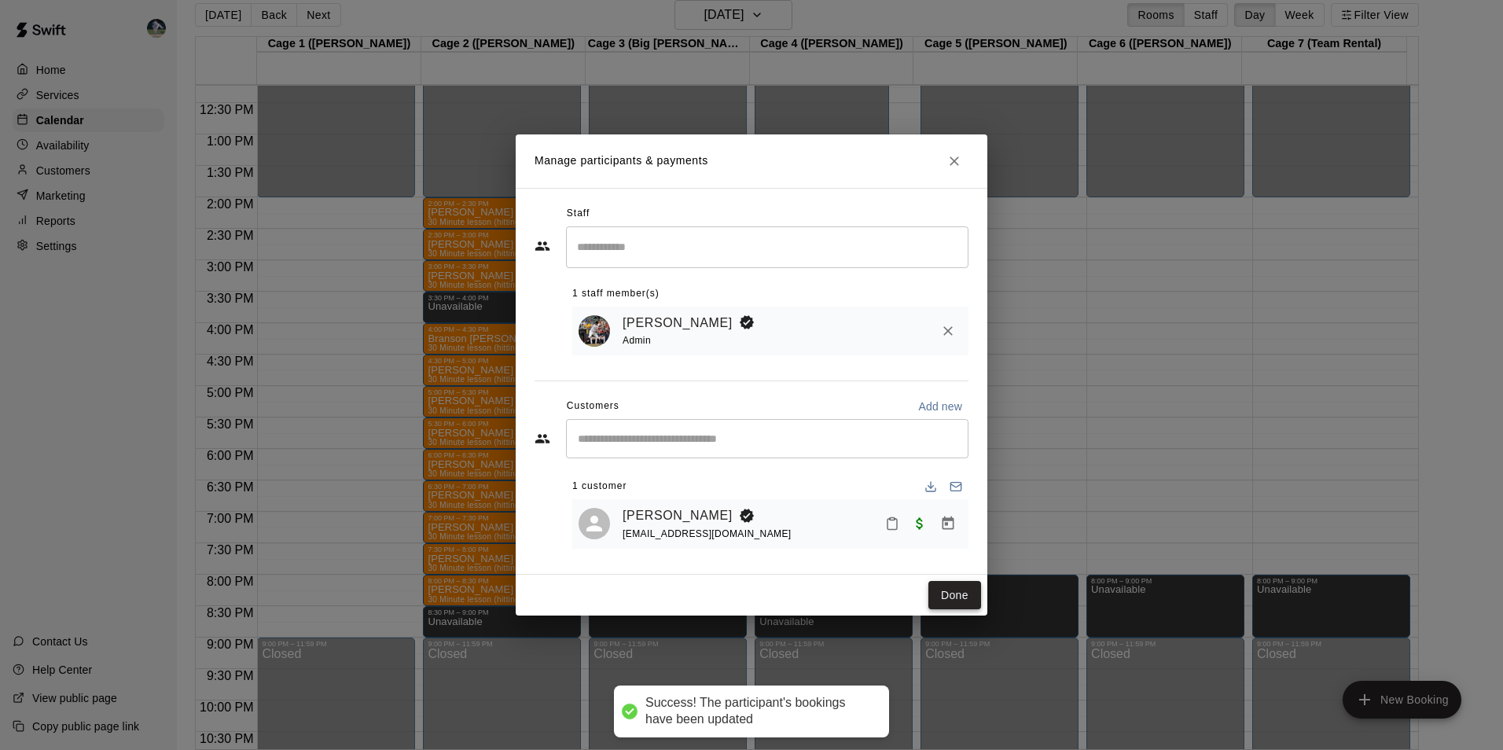
click at [952, 594] on button "Done" at bounding box center [954, 595] width 53 height 29
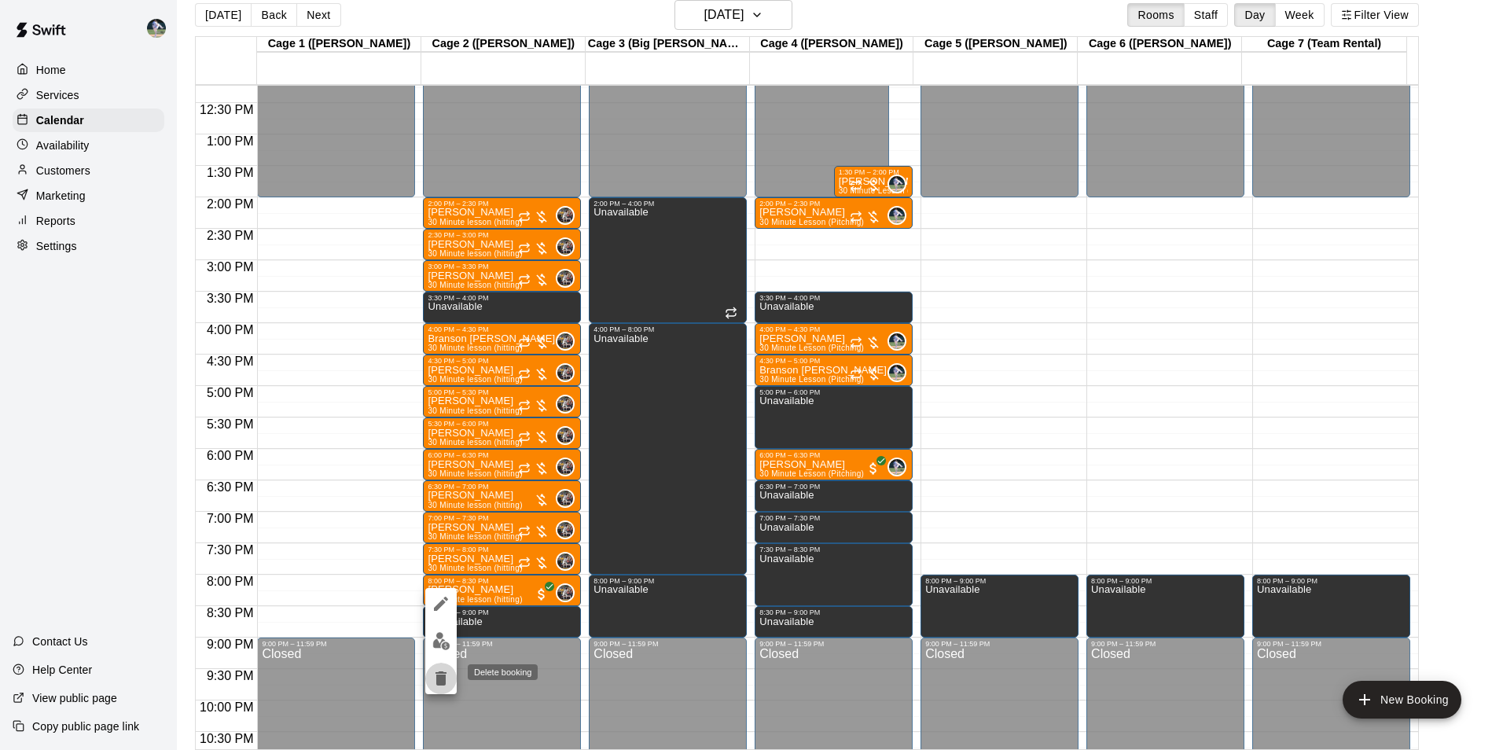
click at [439, 681] on icon "delete" at bounding box center [440, 678] width 11 height 14
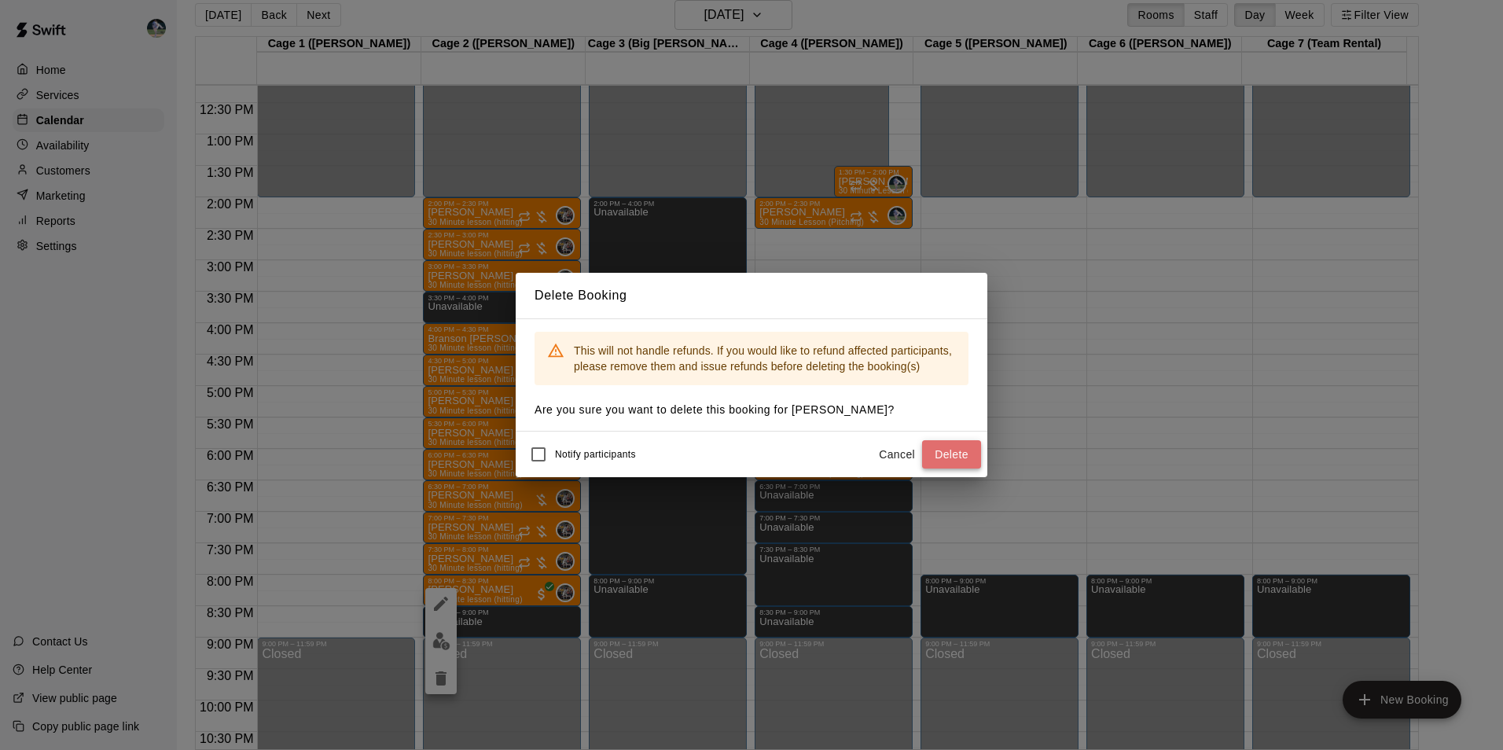
click at [953, 455] on button "Delete" at bounding box center [951, 454] width 59 height 29
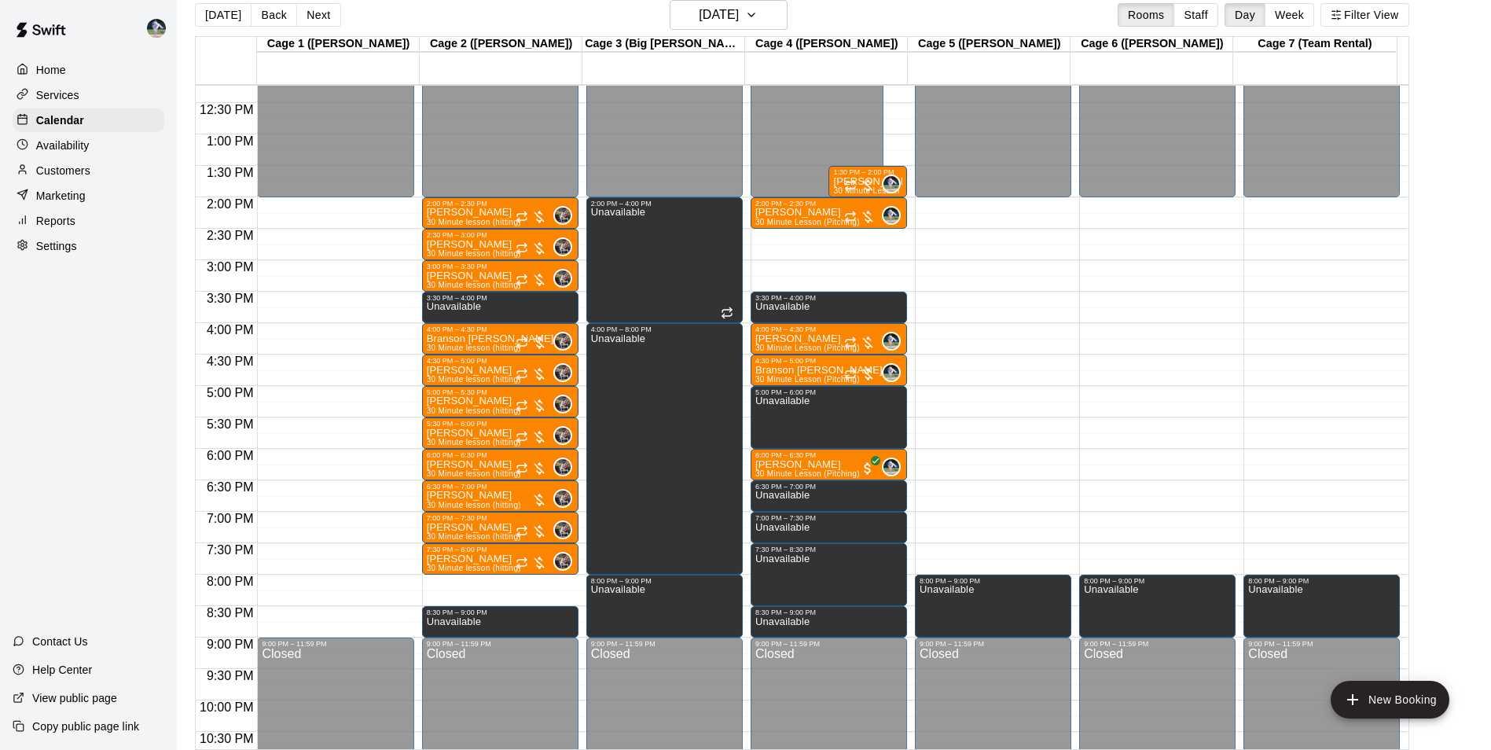
click at [506, 582] on div "12:00 AM – 2:00 PM Closed 2:00 PM – 2:30 PM [PERSON_NAME] 30 Minute lesson (hit…" at bounding box center [500, 71] width 156 height 1509
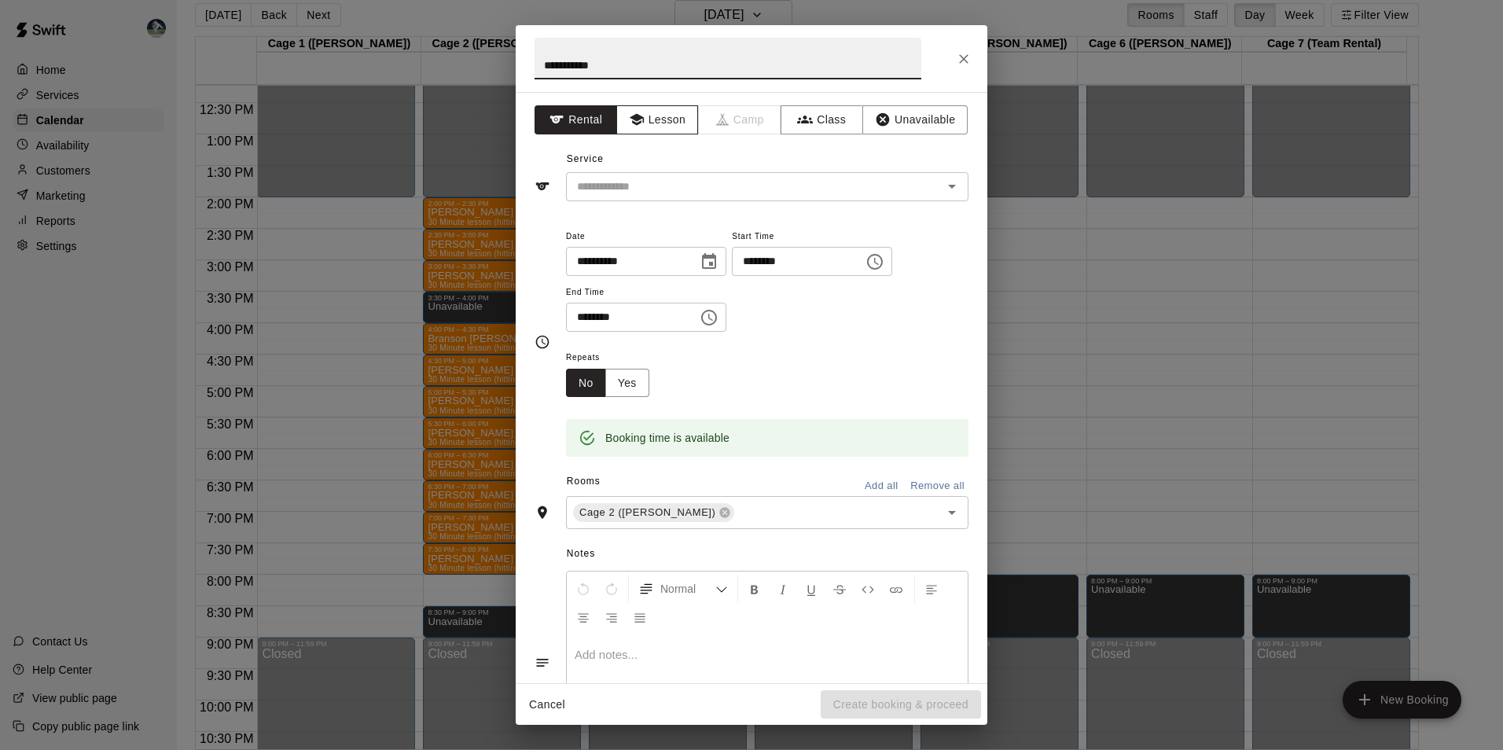
type input "**********"
click at [637, 112] on icon "button" at bounding box center [637, 120] width 16 height 16
click at [652, 181] on input "text" at bounding box center [744, 187] width 347 height 20
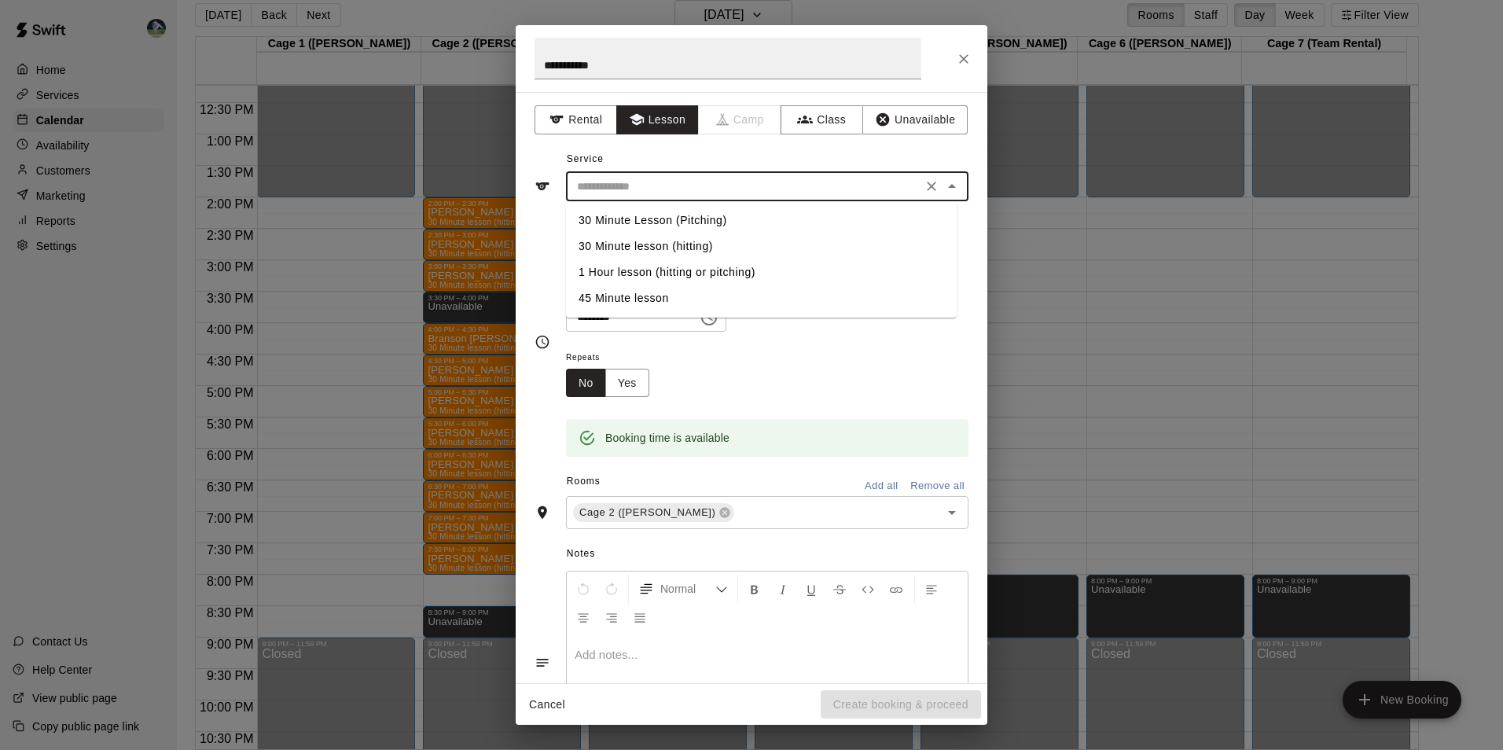
click at [676, 243] on li "30 Minute lesson (hitting)" at bounding box center [761, 246] width 391 height 26
type input "**********"
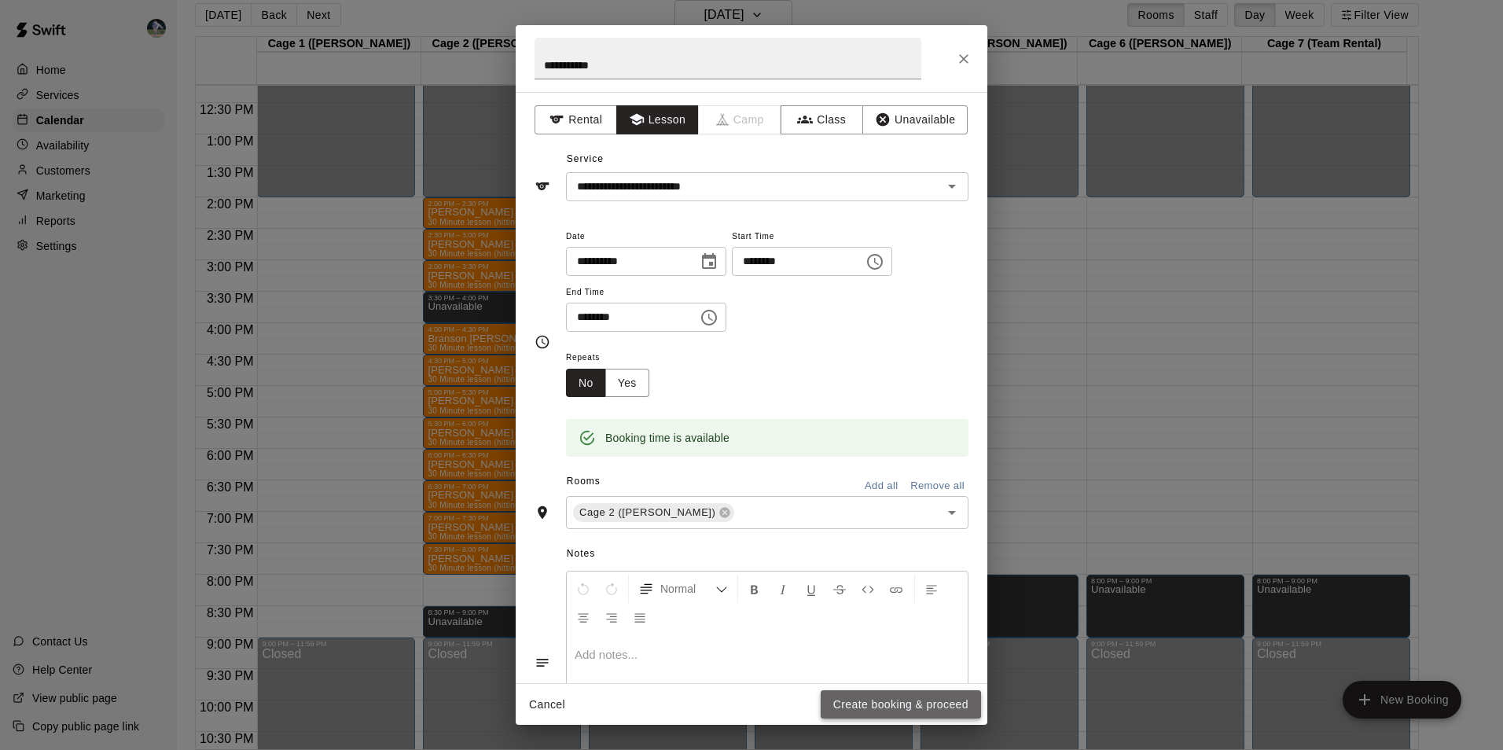
click at [890, 699] on button "Create booking & proceed" at bounding box center [901, 704] width 160 height 29
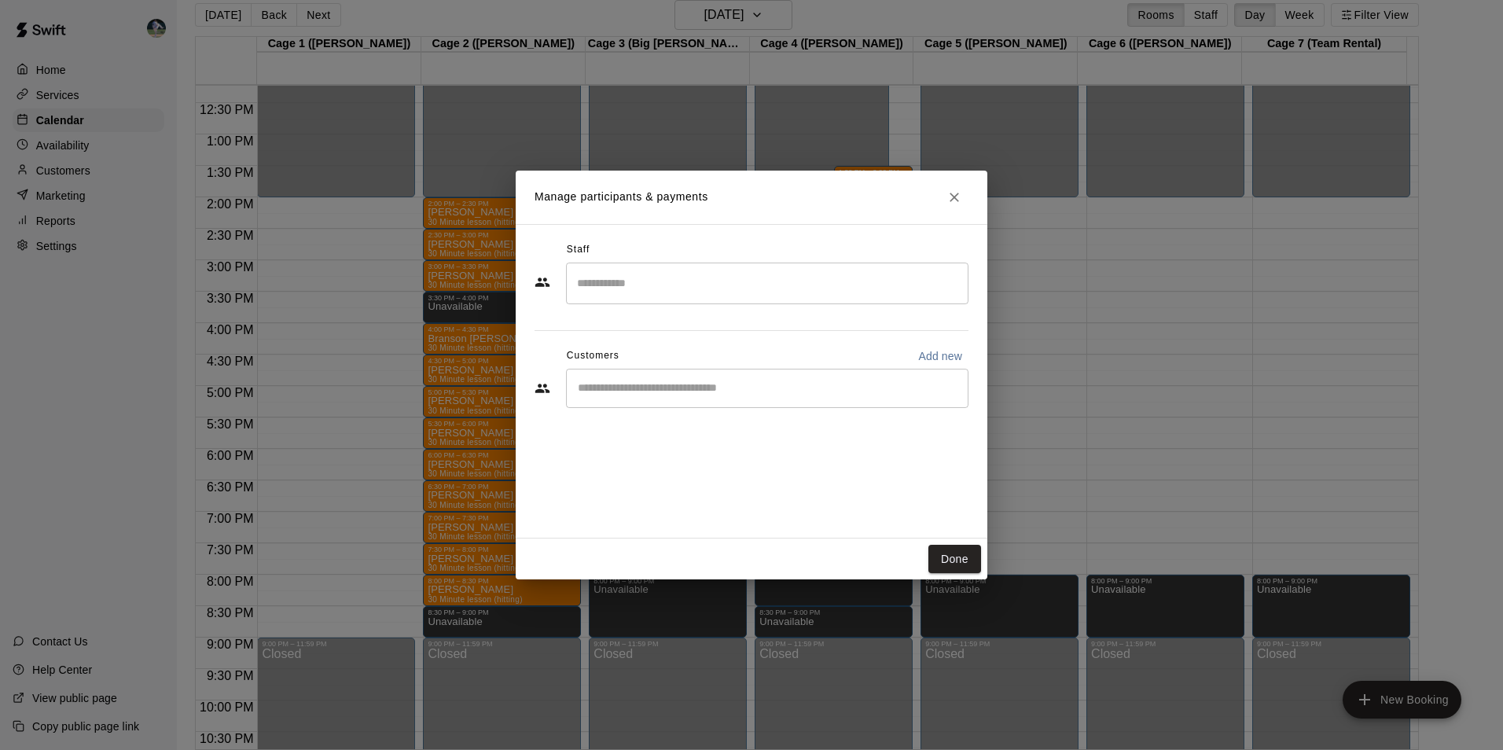
click at [644, 285] on input "Search staff" at bounding box center [767, 284] width 388 height 28
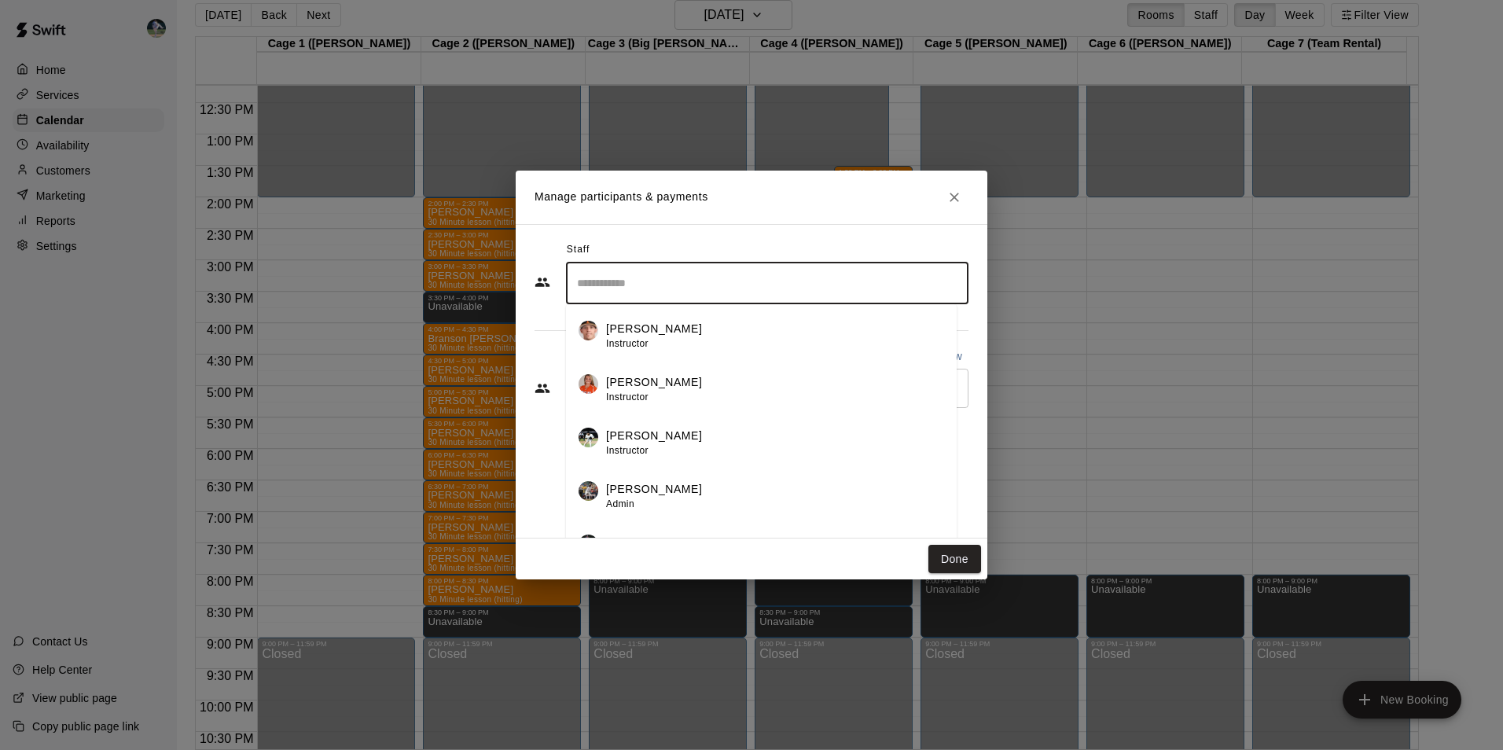
click at [635, 485] on p "[PERSON_NAME]" at bounding box center [654, 489] width 96 height 17
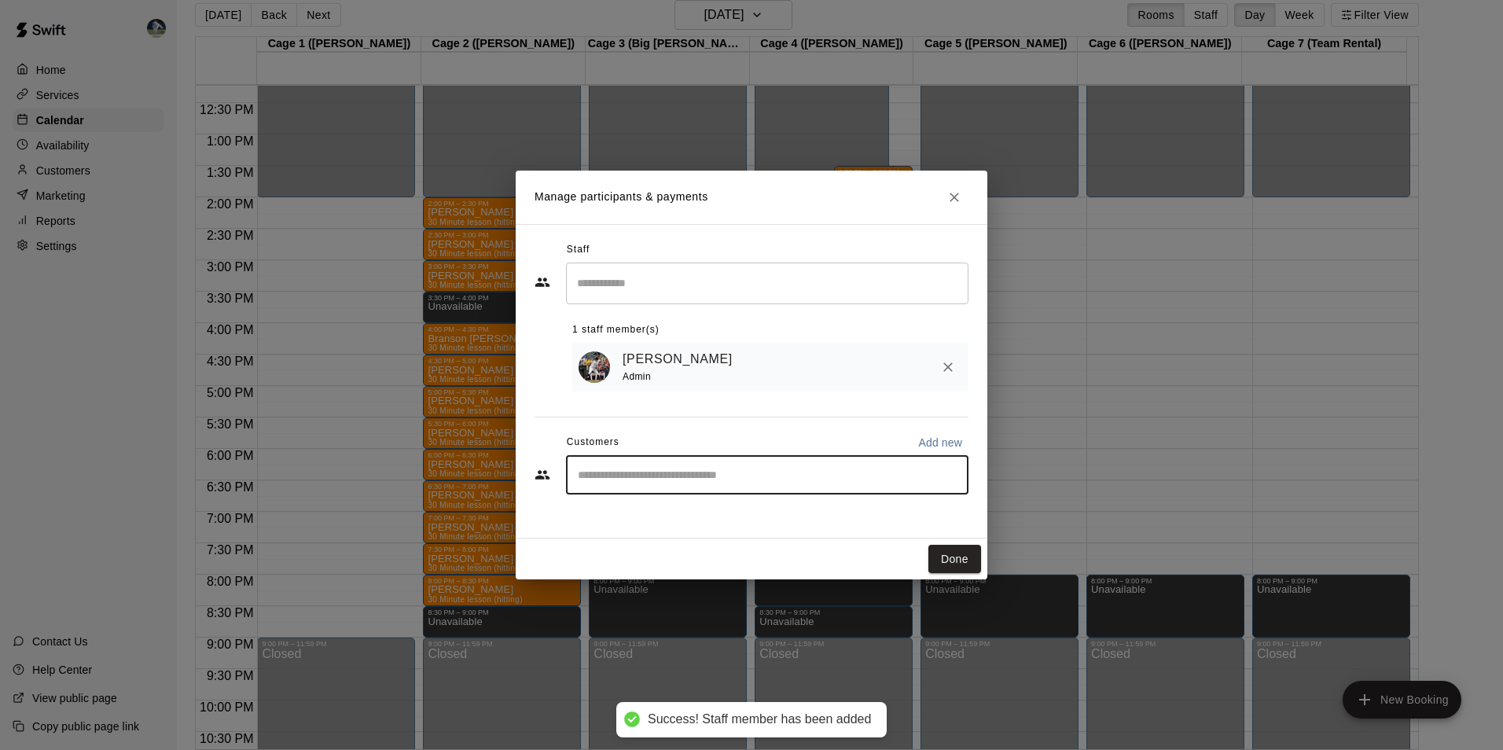
click at [606, 472] on input "Start typing to search customers..." at bounding box center [767, 475] width 388 height 16
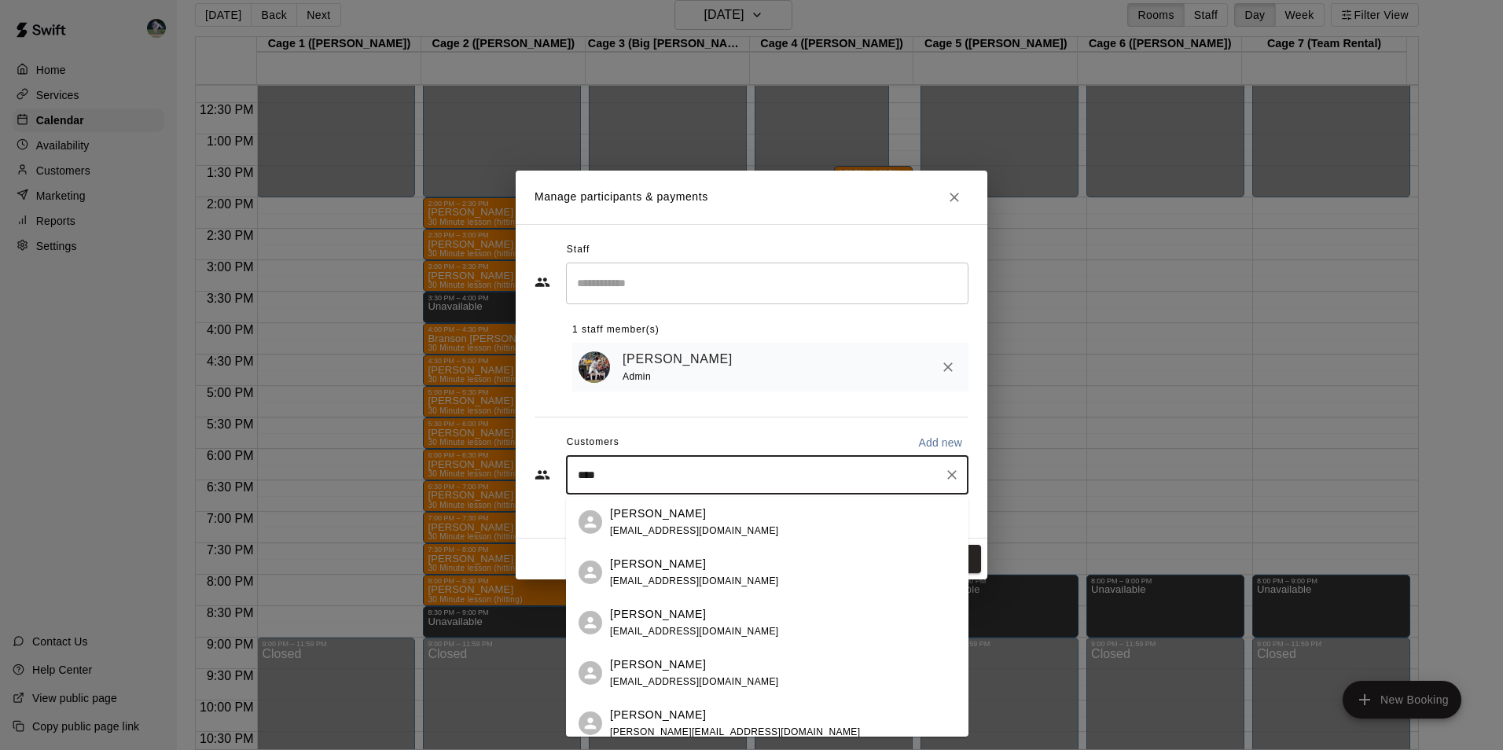
type input "*****"
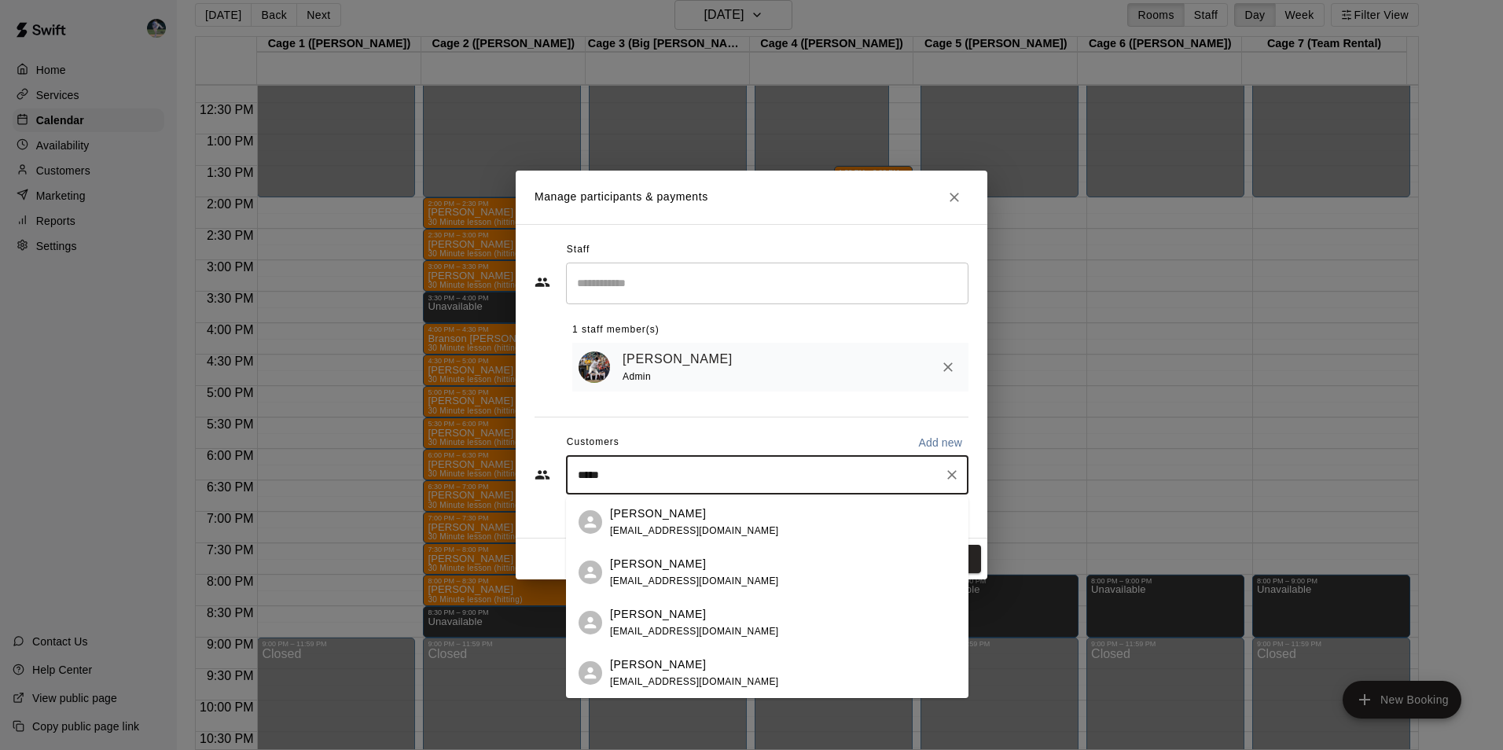
click at [627, 521] on div "[PERSON_NAME] [EMAIL_ADDRESS][DOMAIN_NAME]" at bounding box center [694, 522] width 169 height 34
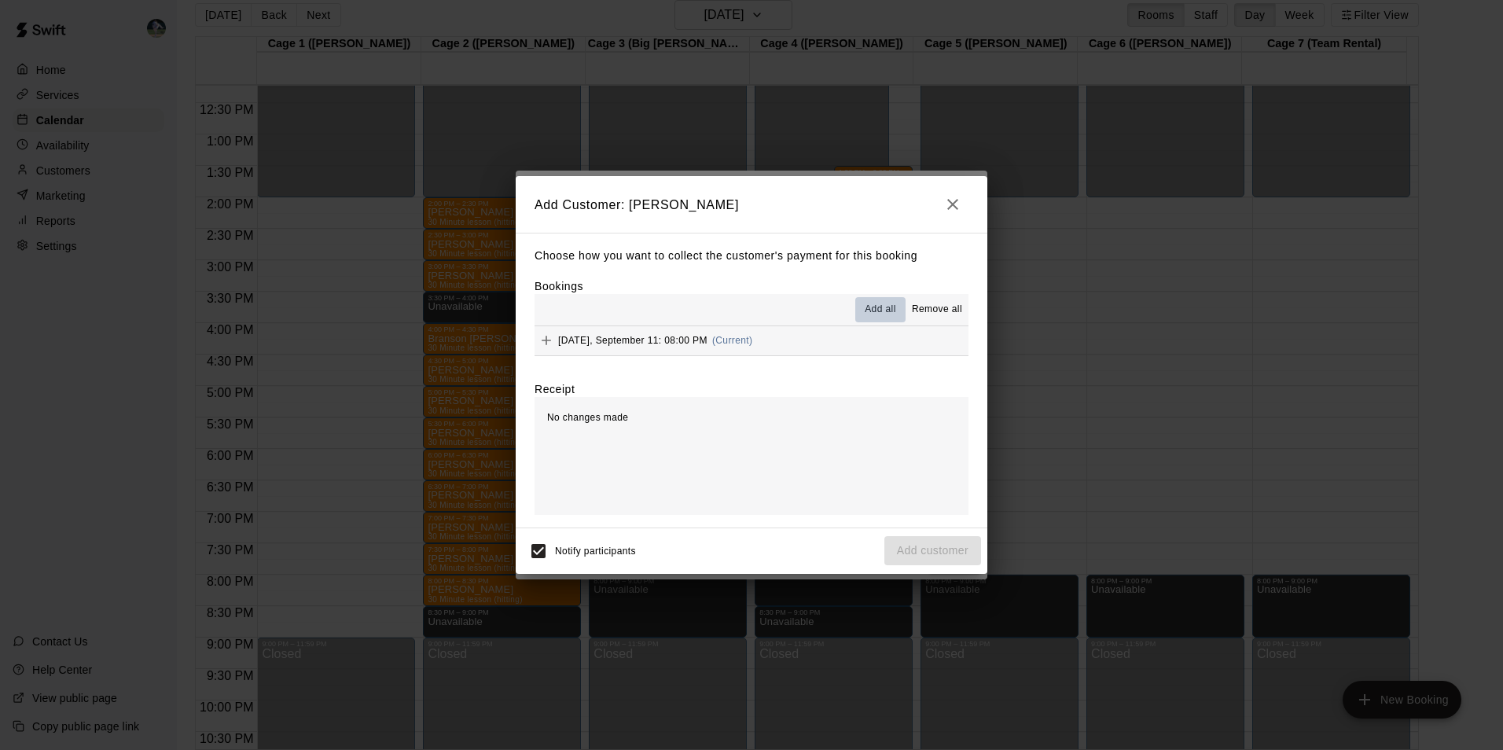
click at [879, 309] on span "Add all" at bounding box center [880, 310] width 31 height 16
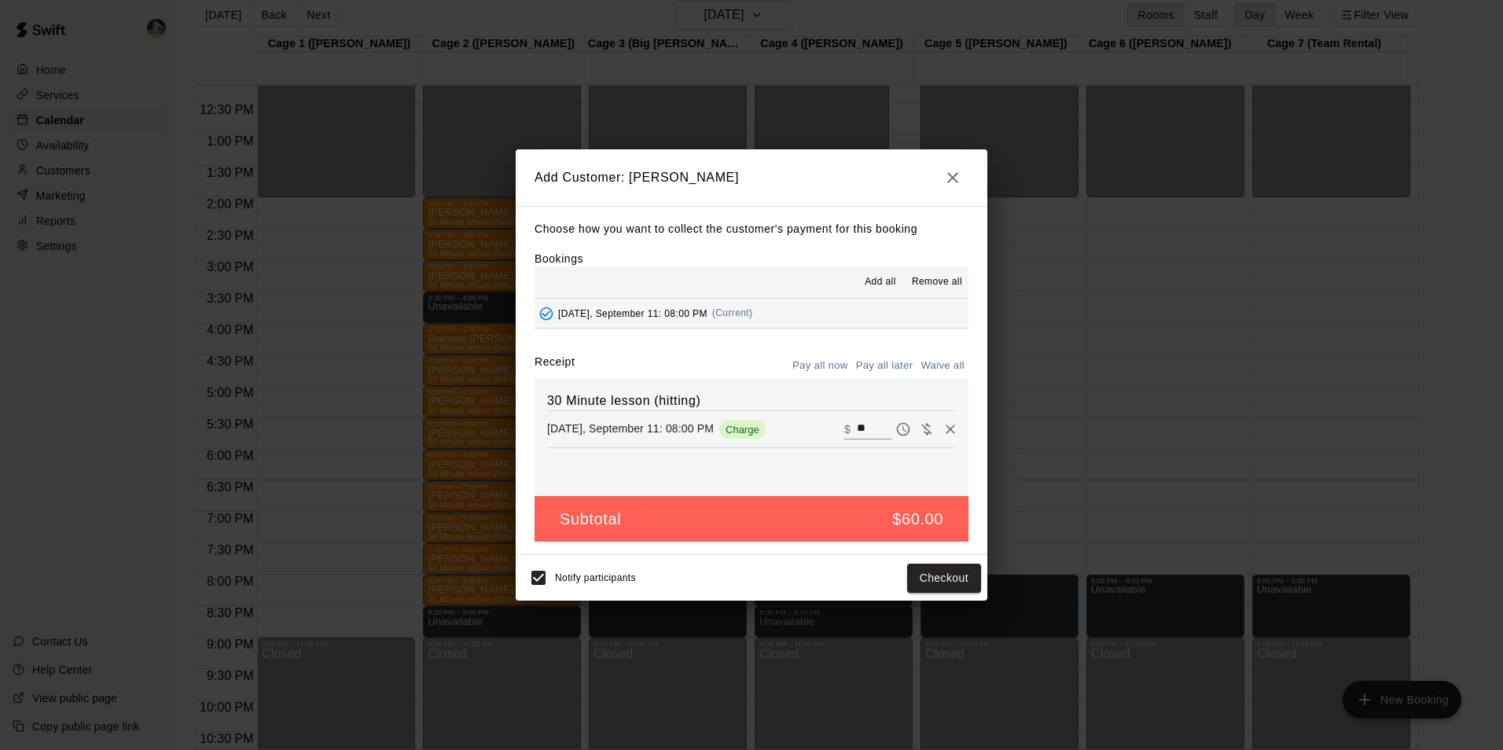
click at [857, 426] on input "**" at bounding box center [874, 429] width 35 height 20
type input "*"
type input "**"
click at [923, 570] on button "Checkout" at bounding box center [944, 578] width 74 height 29
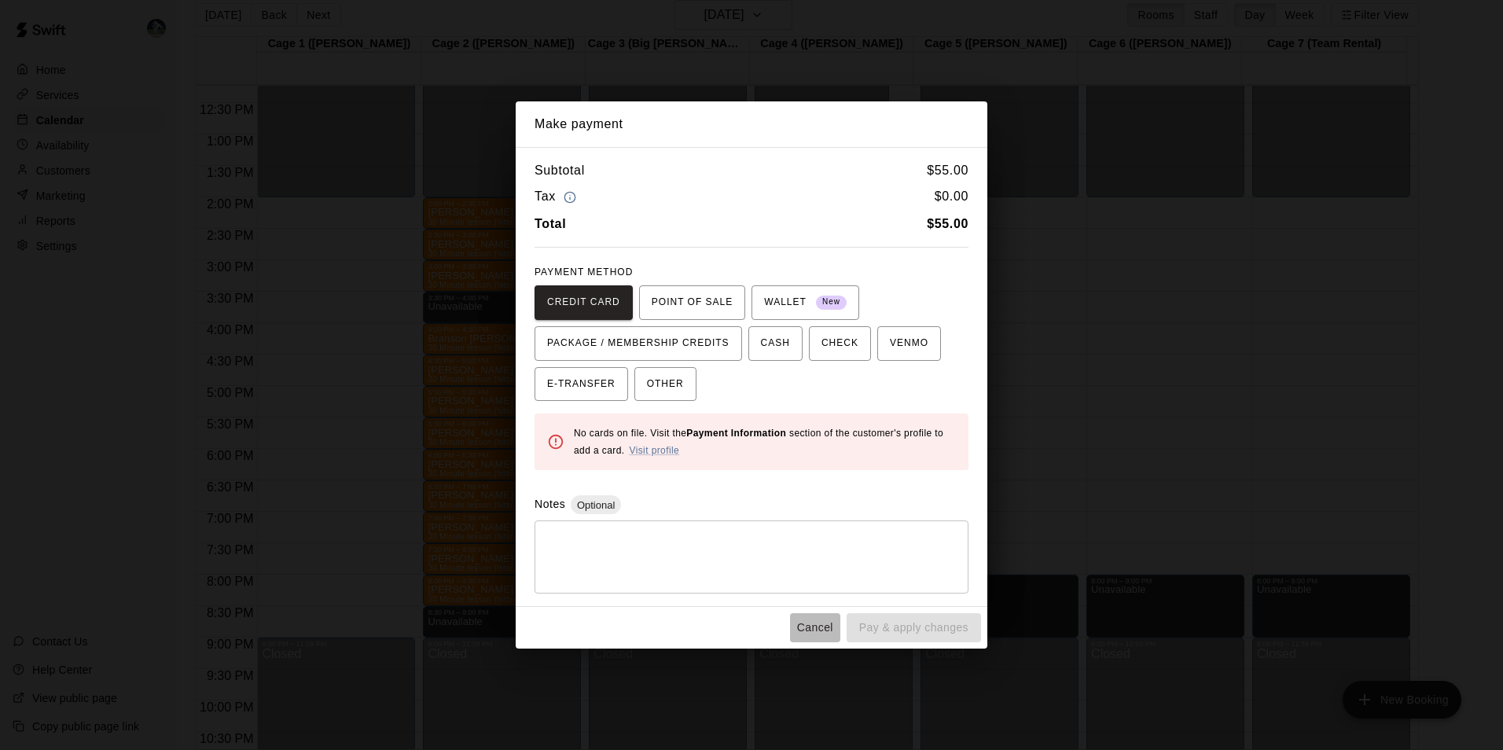
click at [826, 623] on button "Cancel" at bounding box center [815, 627] width 50 height 29
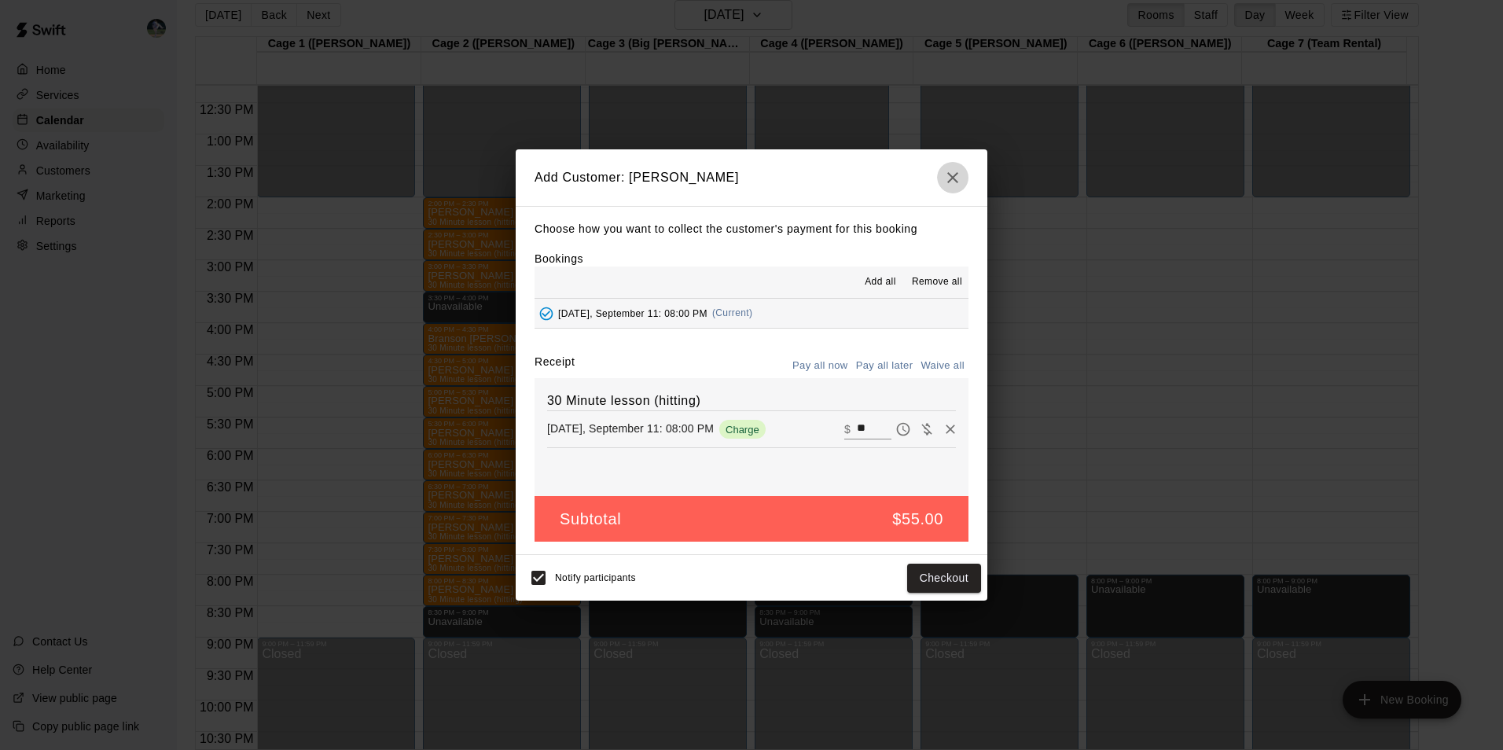
click at [950, 168] on icon "button" at bounding box center [952, 177] width 19 height 19
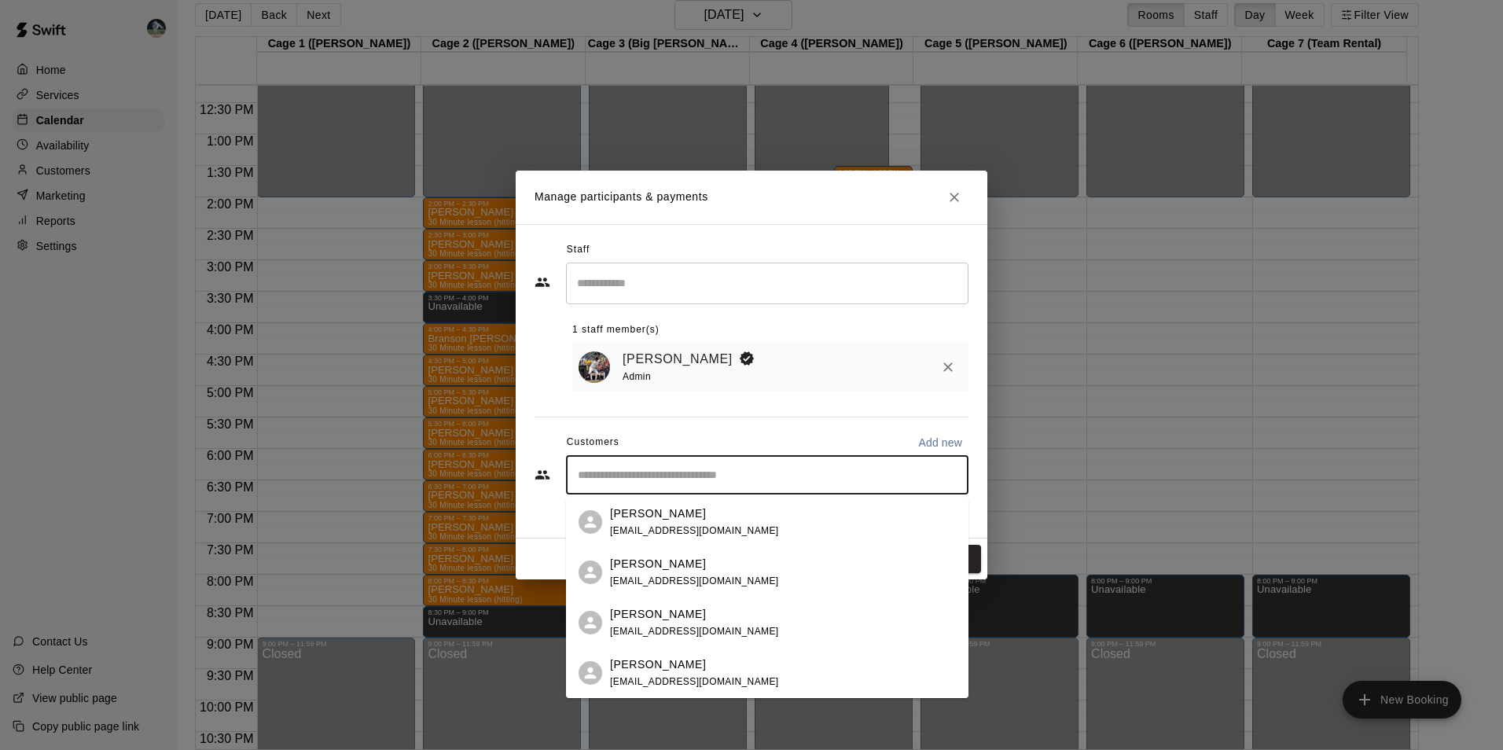
click at [673, 480] on input "Start typing to search customers..." at bounding box center [767, 475] width 388 height 16
click at [668, 521] on div "[PERSON_NAME] [EMAIL_ADDRESS][DOMAIN_NAME]" at bounding box center [694, 522] width 169 height 34
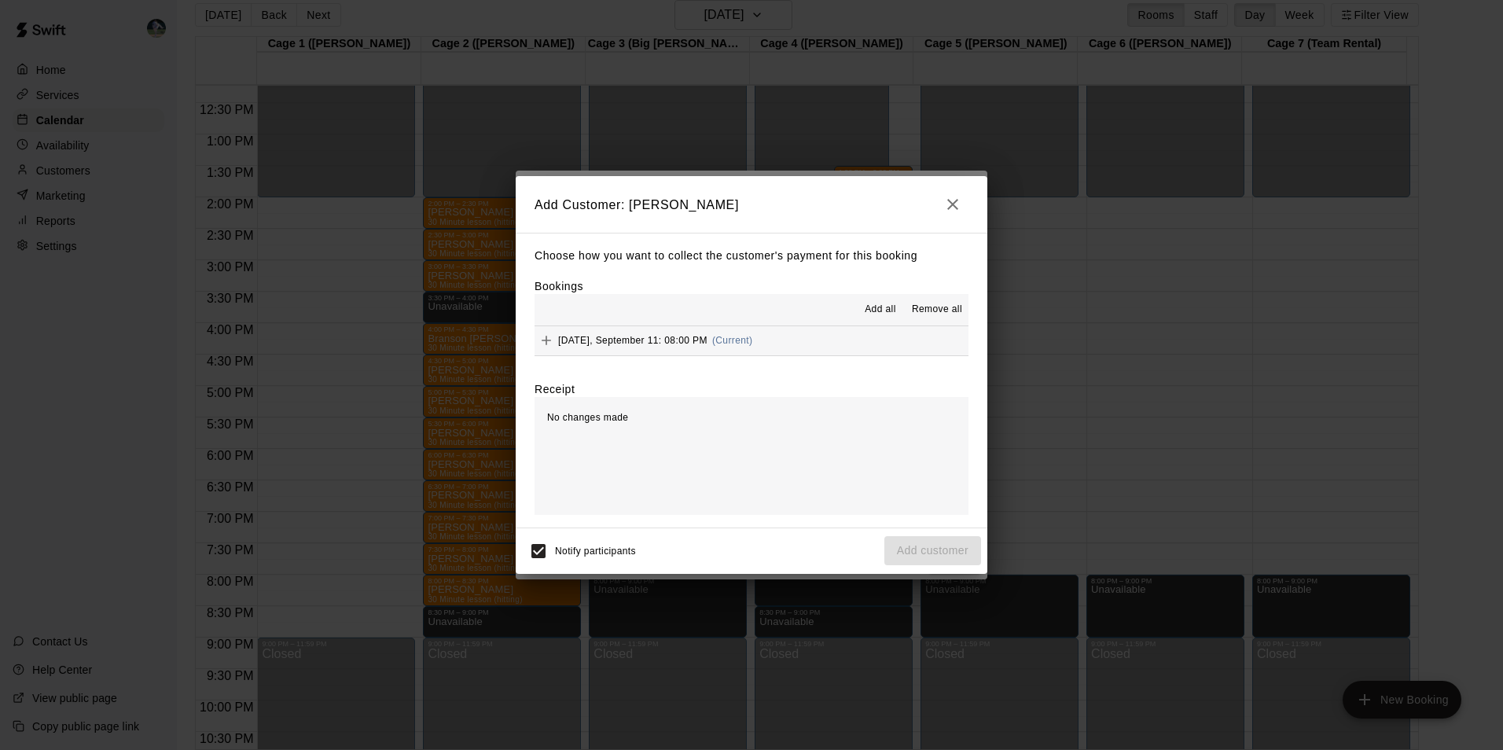
click at [877, 305] on span "Add all" at bounding box center [880, 310] width 31 height 16
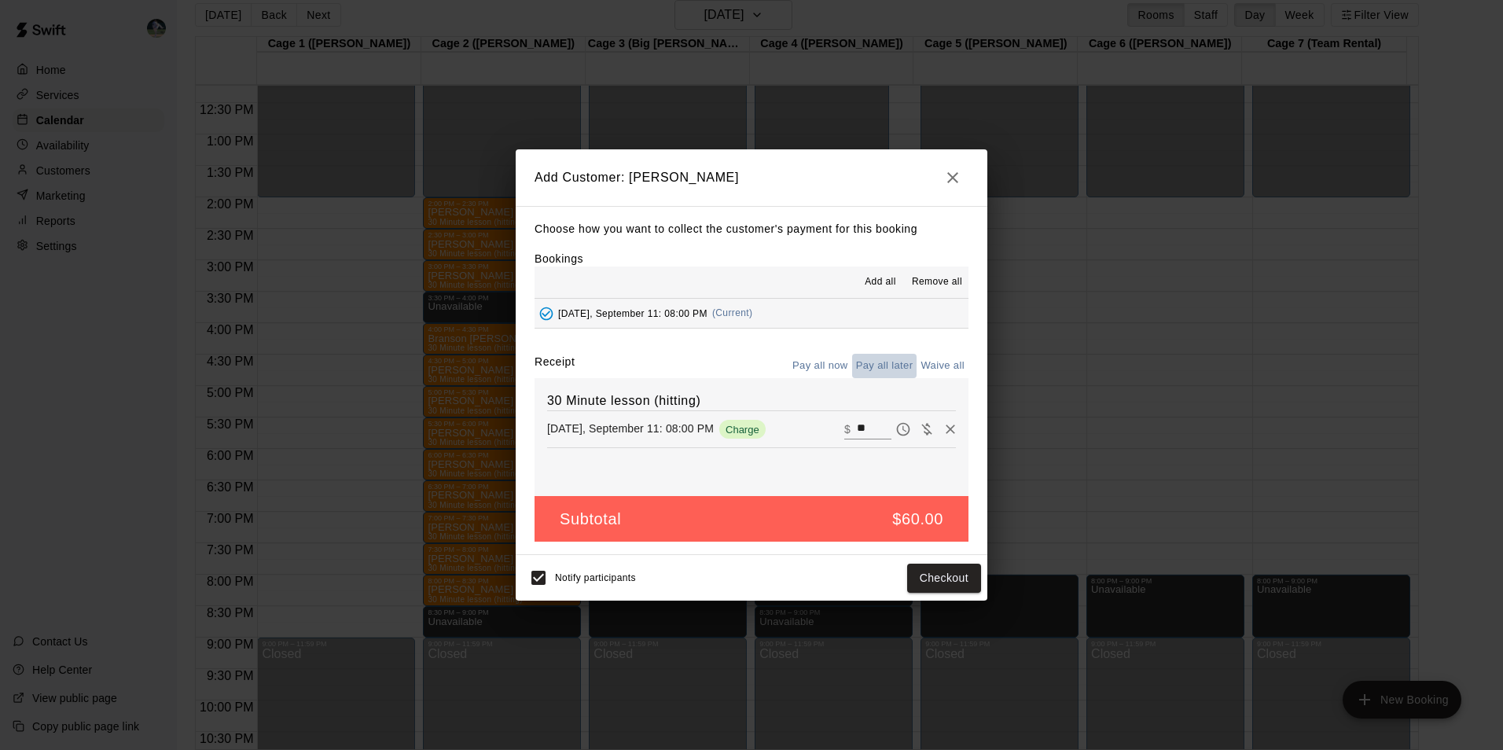
click at [881, 361] on button "Pay all later" at bounding box center [884, 366] width 65 height 24
click at [895, 579] on button "Add customer" at bounding box center [932, 578] width 97 height 29
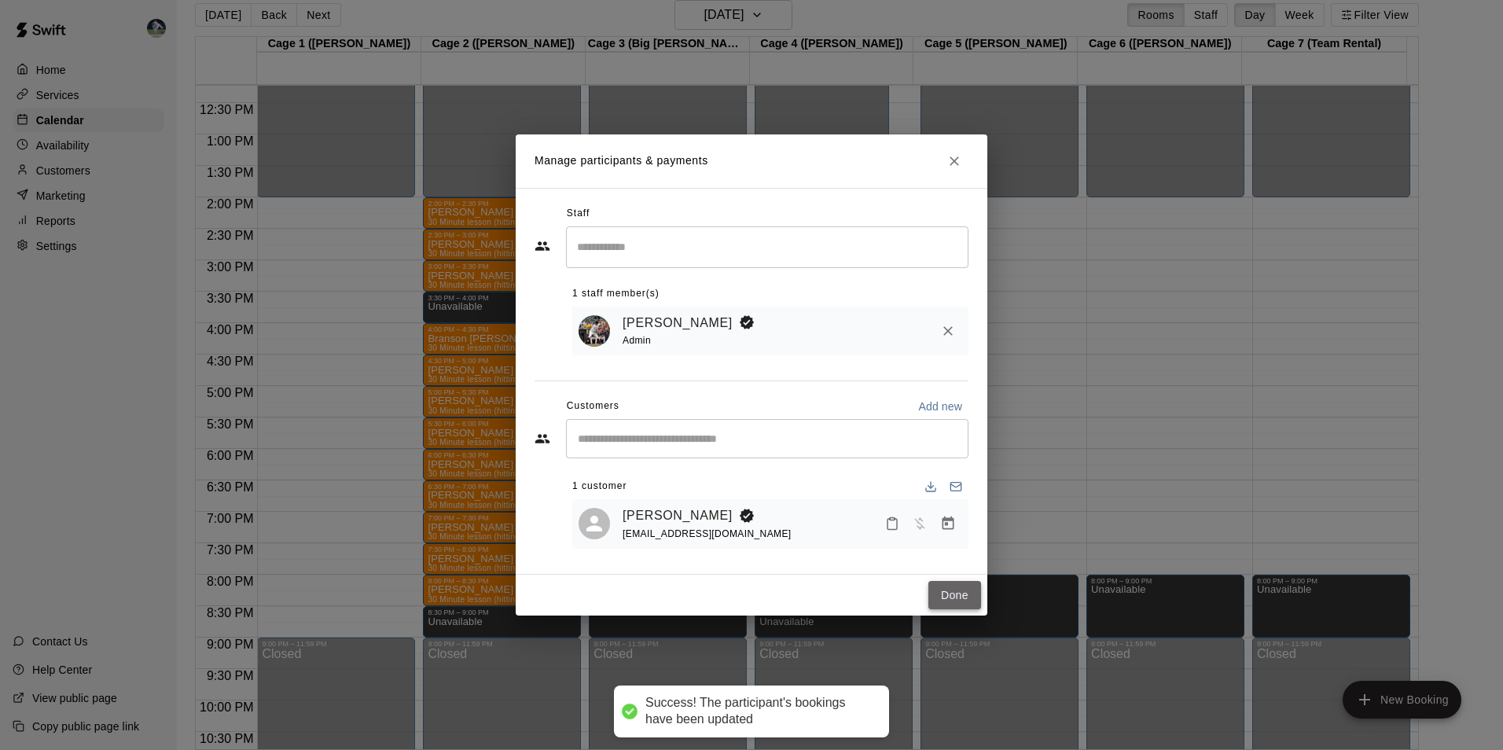
click at [953, 590] on button "Done" at bounding box center [954, 595] width 53 height 29
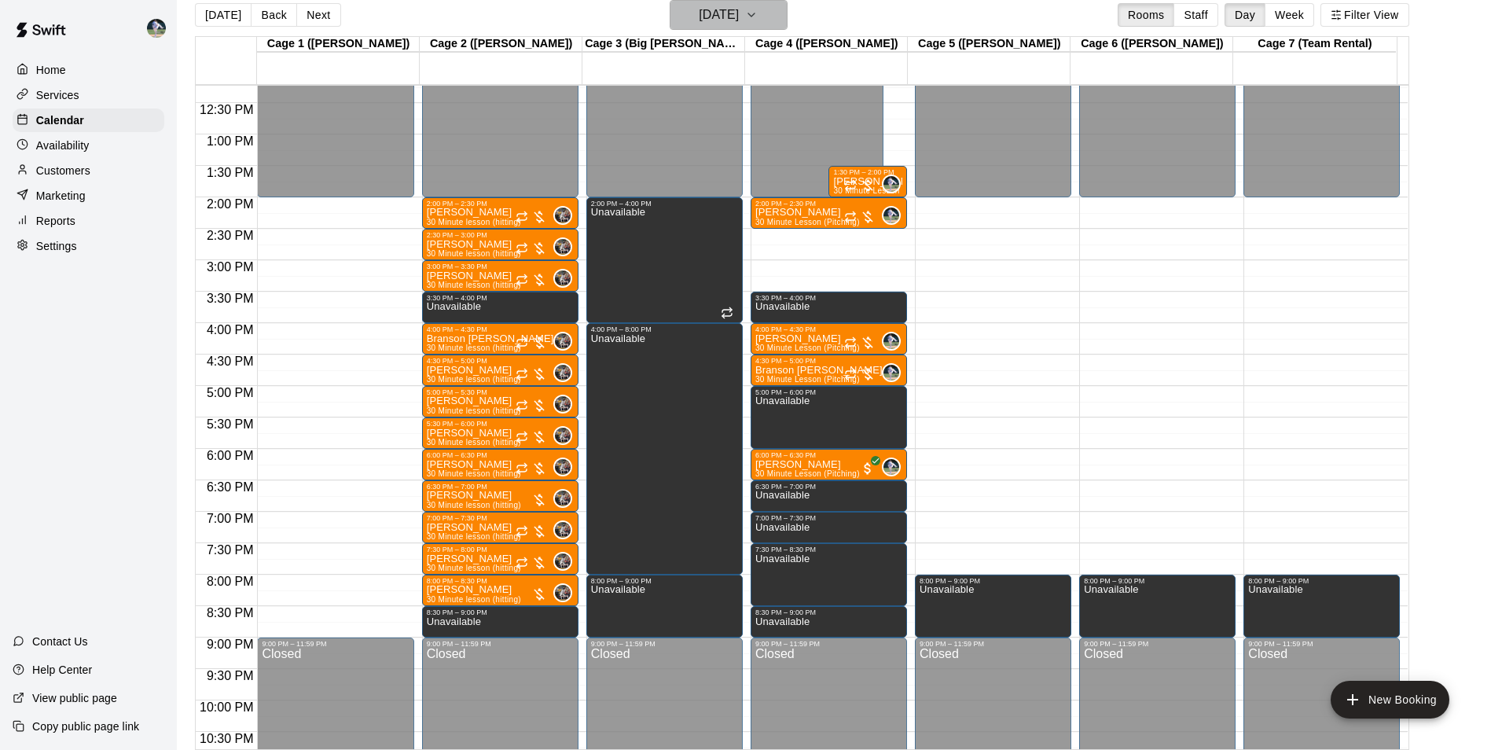
click at [700, 20] on h6 "[DATE]" at bounding box center [719, 15] width 40 height 22
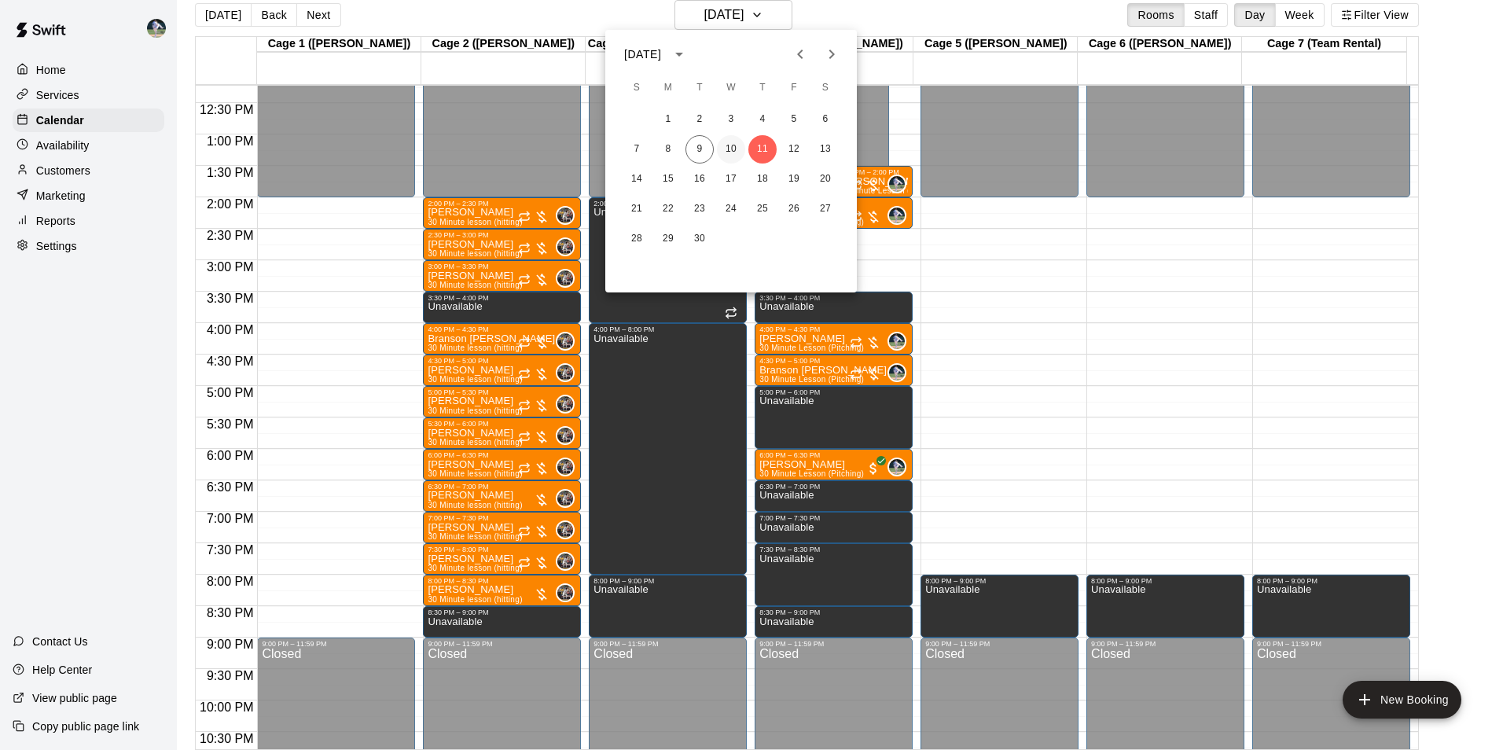
click at [735, 149] on button "10" at bounding box center [731, 149] width 28 height 28
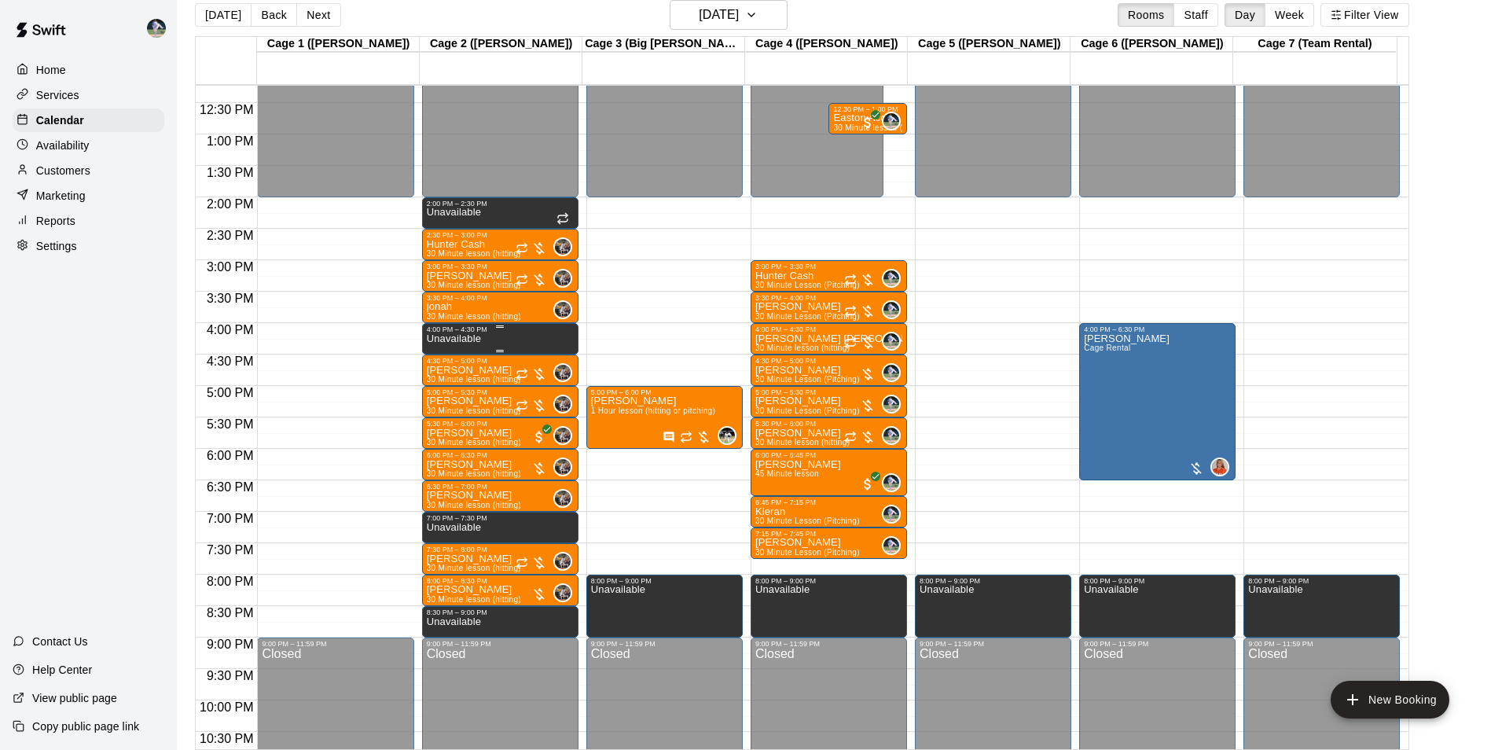
click at [482, 341] on div "Unavailable" at bounding box center [500, 708] width 147 height 750
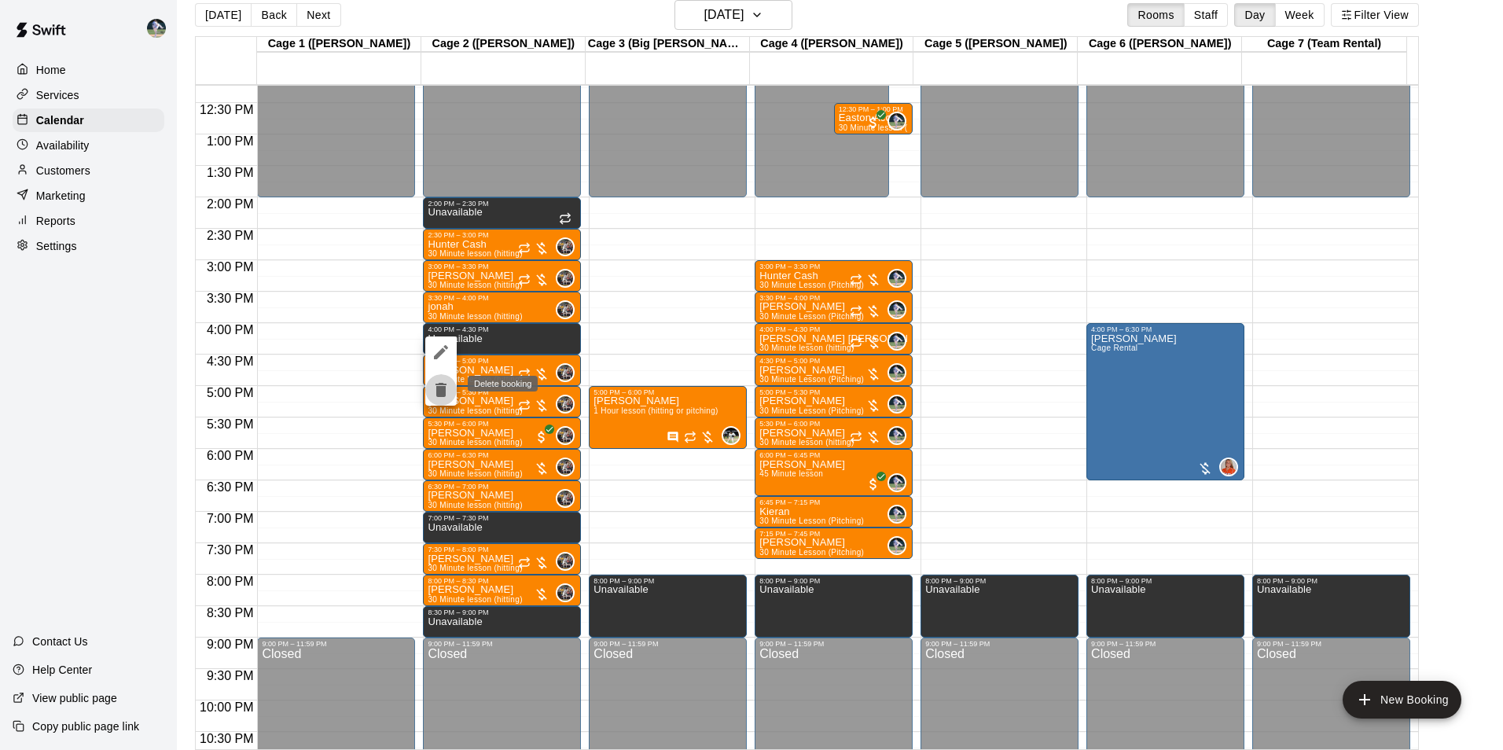
click at [443, 382] on icon "delete" at bounding box center [441, 389] width 19 height 19
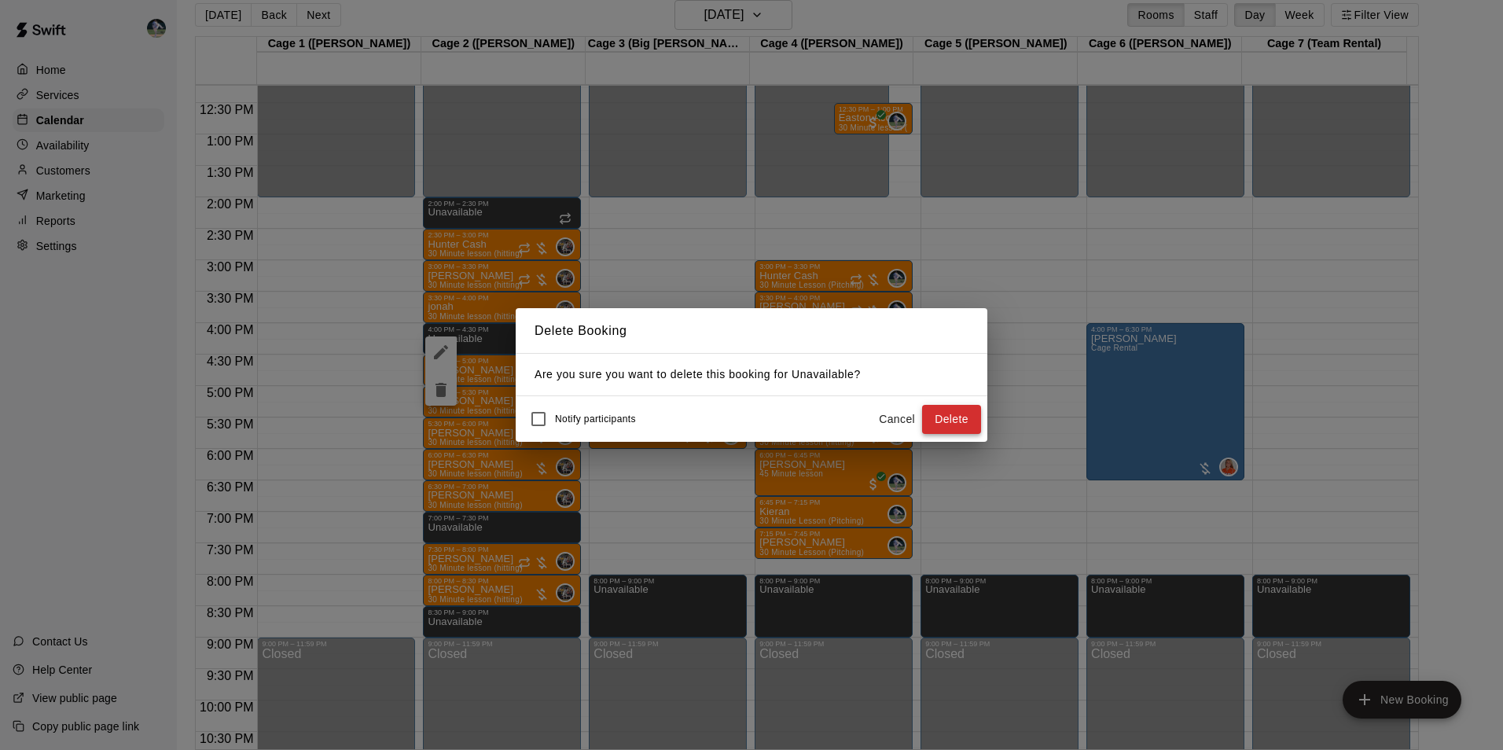
click at [935, 417] on button "Delete" at bounding box center [951, 419] width 59 height 29
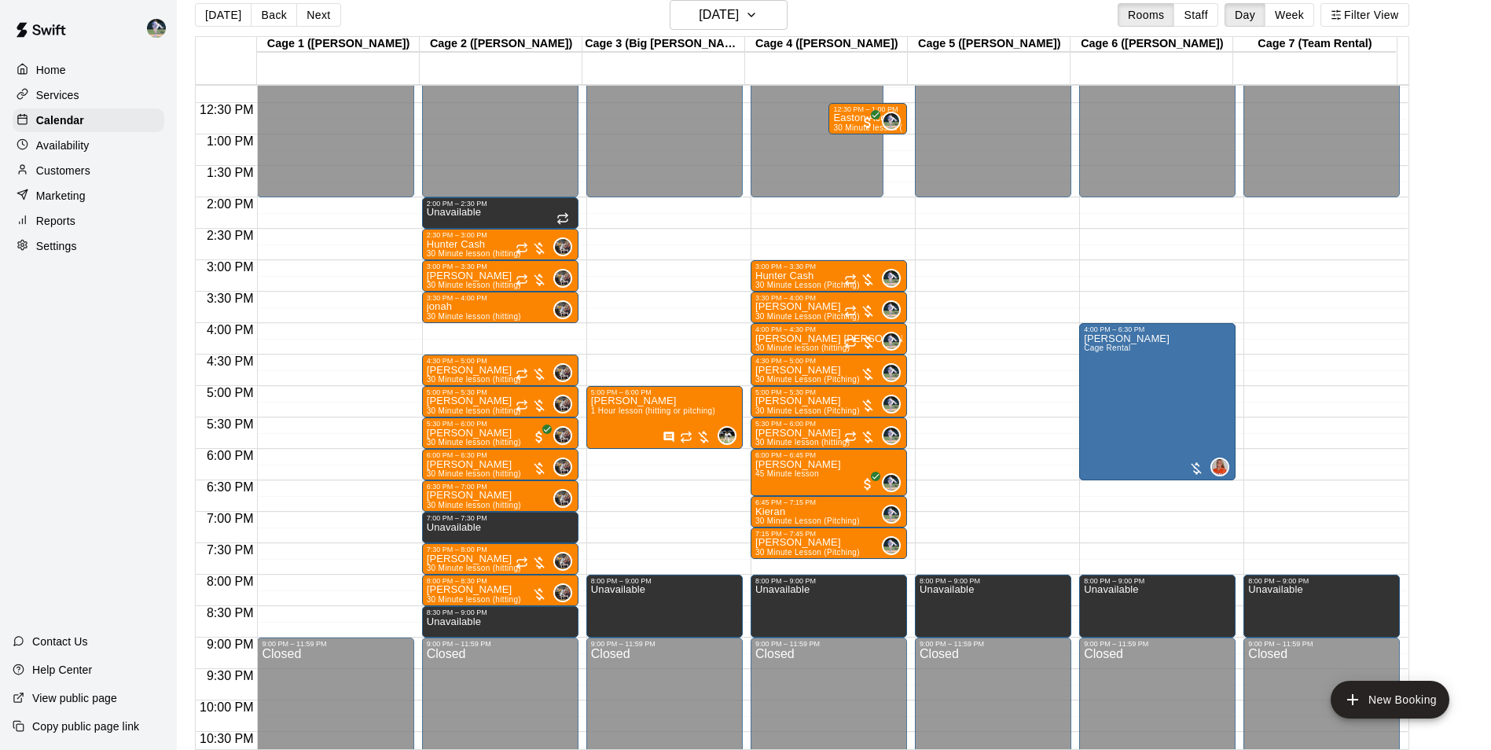
click at [488, 328] on div "12:00 AM – 2:00 PM Closed 2:00 PM – 2:30 PM Unavailable 2:30 PM – 3:00 PM Hunte…" at bounding box center [500, 71] width 156 height 1509
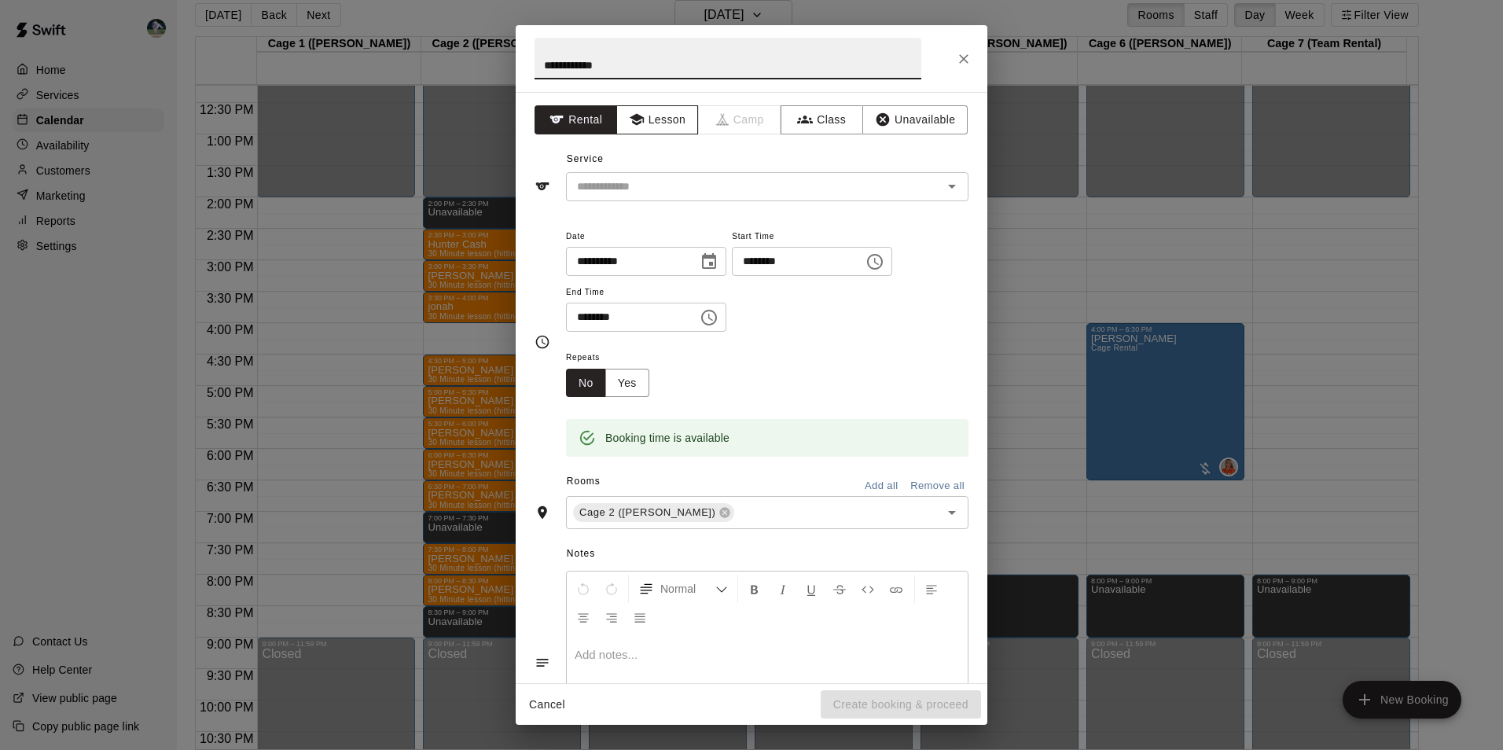
type input "**********"
click at [636, 118] on icon "button" at bounding box center [636, 120] width 14 height 12
click at [652, 180] on input "text" at bounding box center [744, 187] width 347 height 20
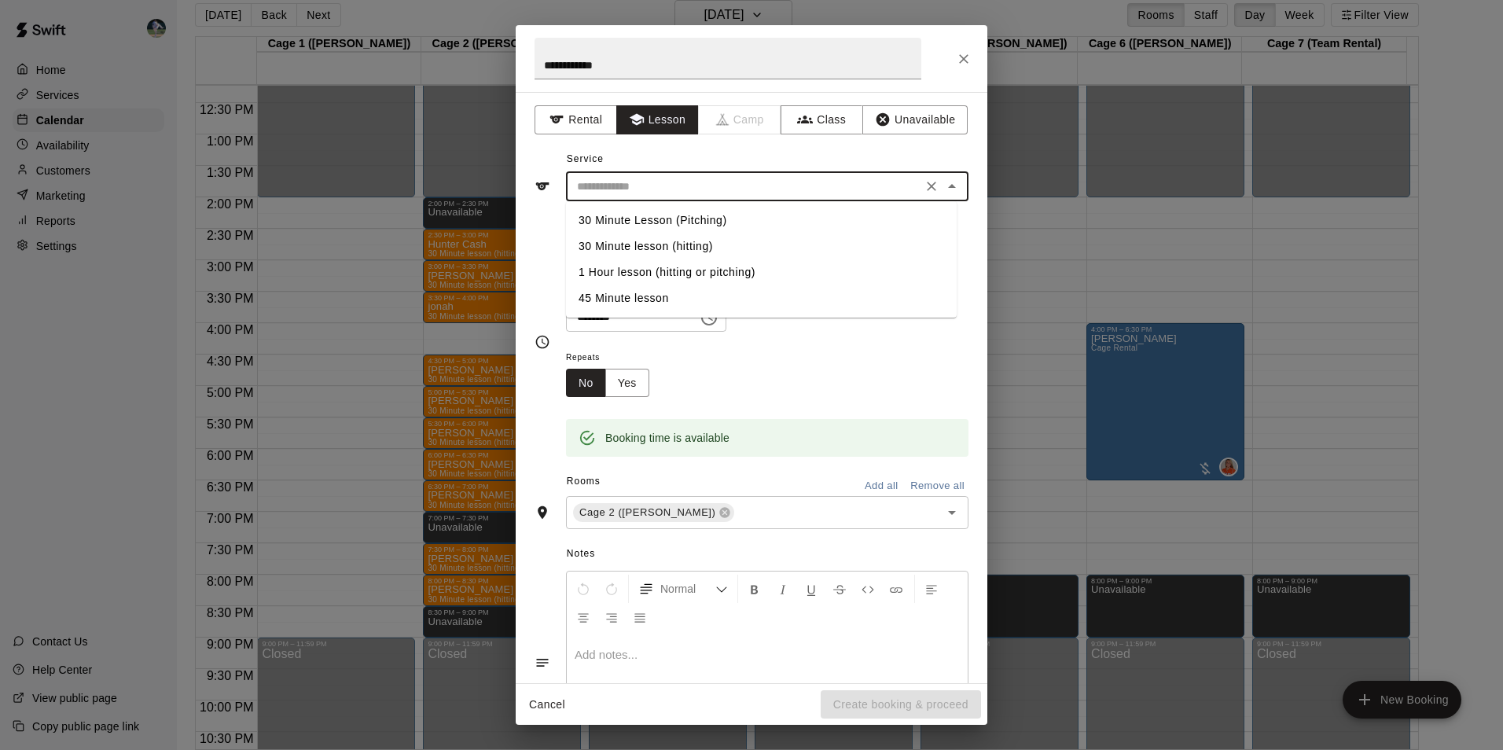
click at [666, 241] on li "30 Minute lesson (hitting)" at bounding box center [761, 246] width 391 height 26
type input "**********"
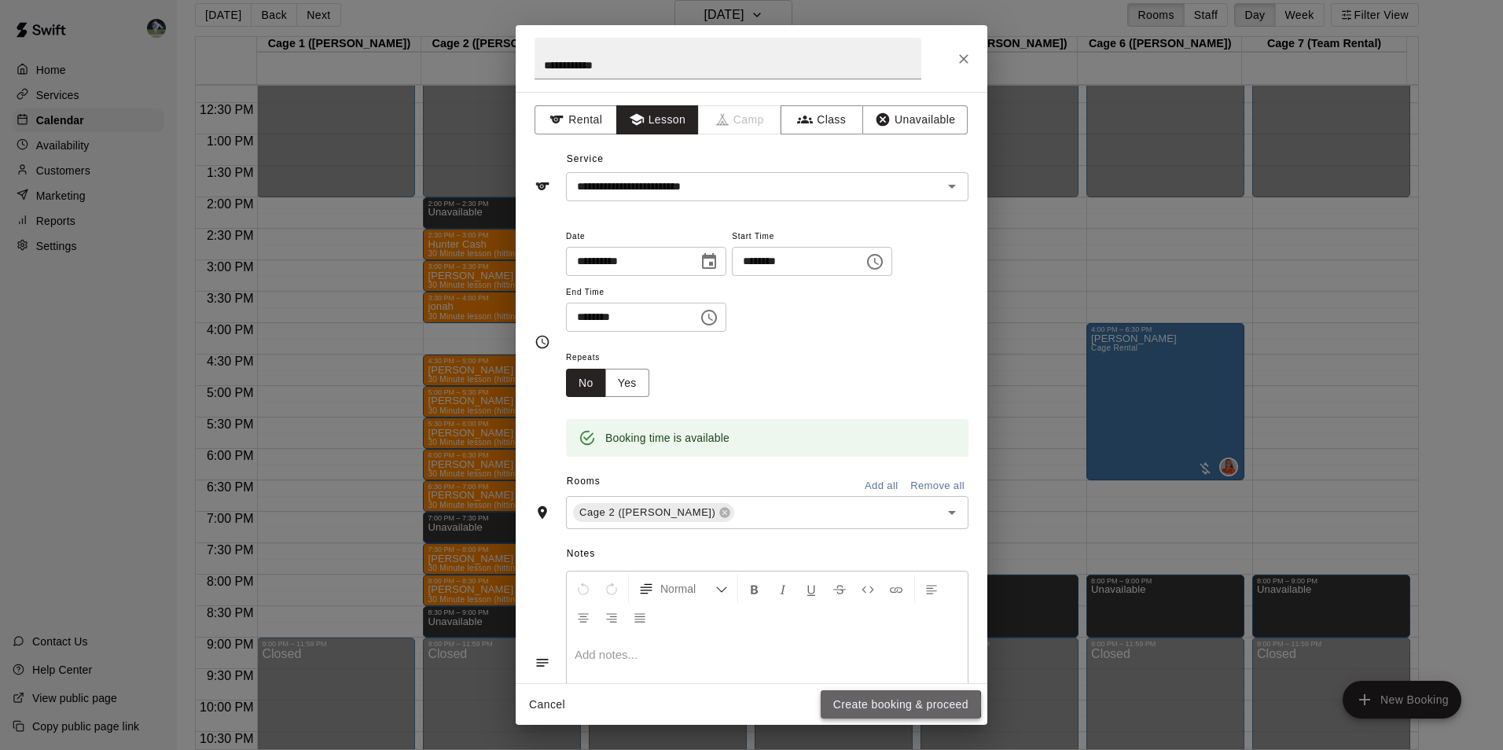
click at [862, 704] on button "Create booking & proceed" at bounding box center [901, 704] width 160 height 29
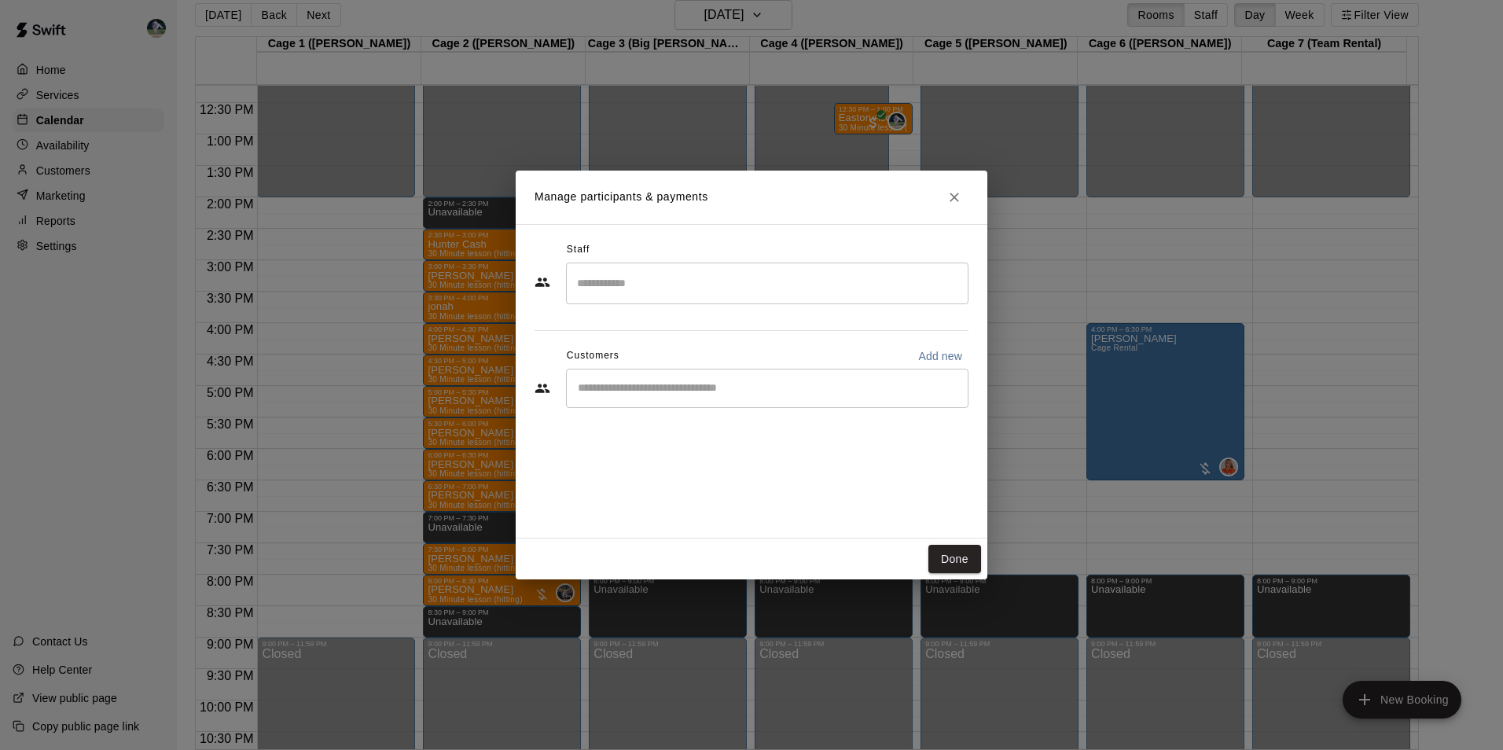
click at [680, 287] on input "Search staff" at bounding box center [767, 284] width 388 height 28
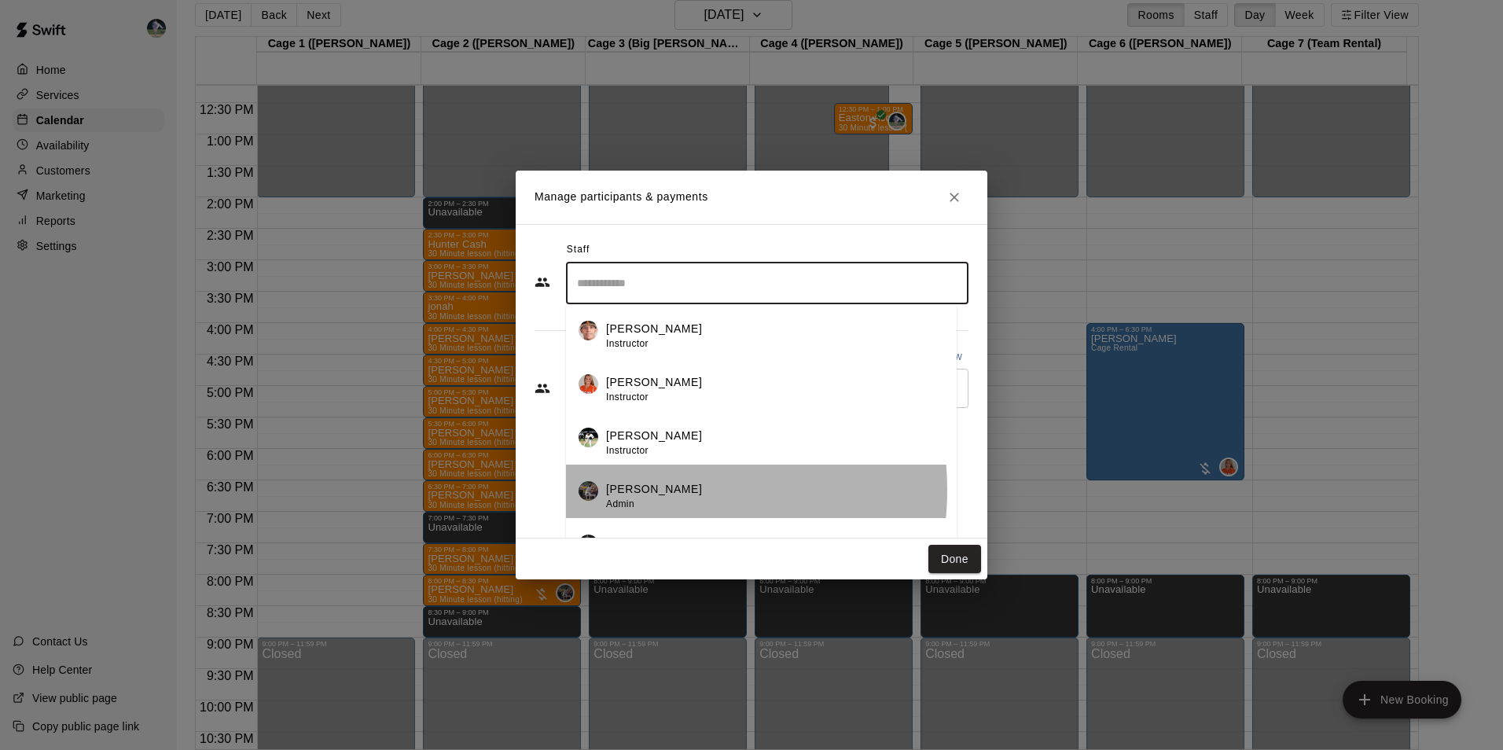
click at [639, 490] on p "[PERSON_NAME]" at bounding box center [654, 489] width 96 height 17
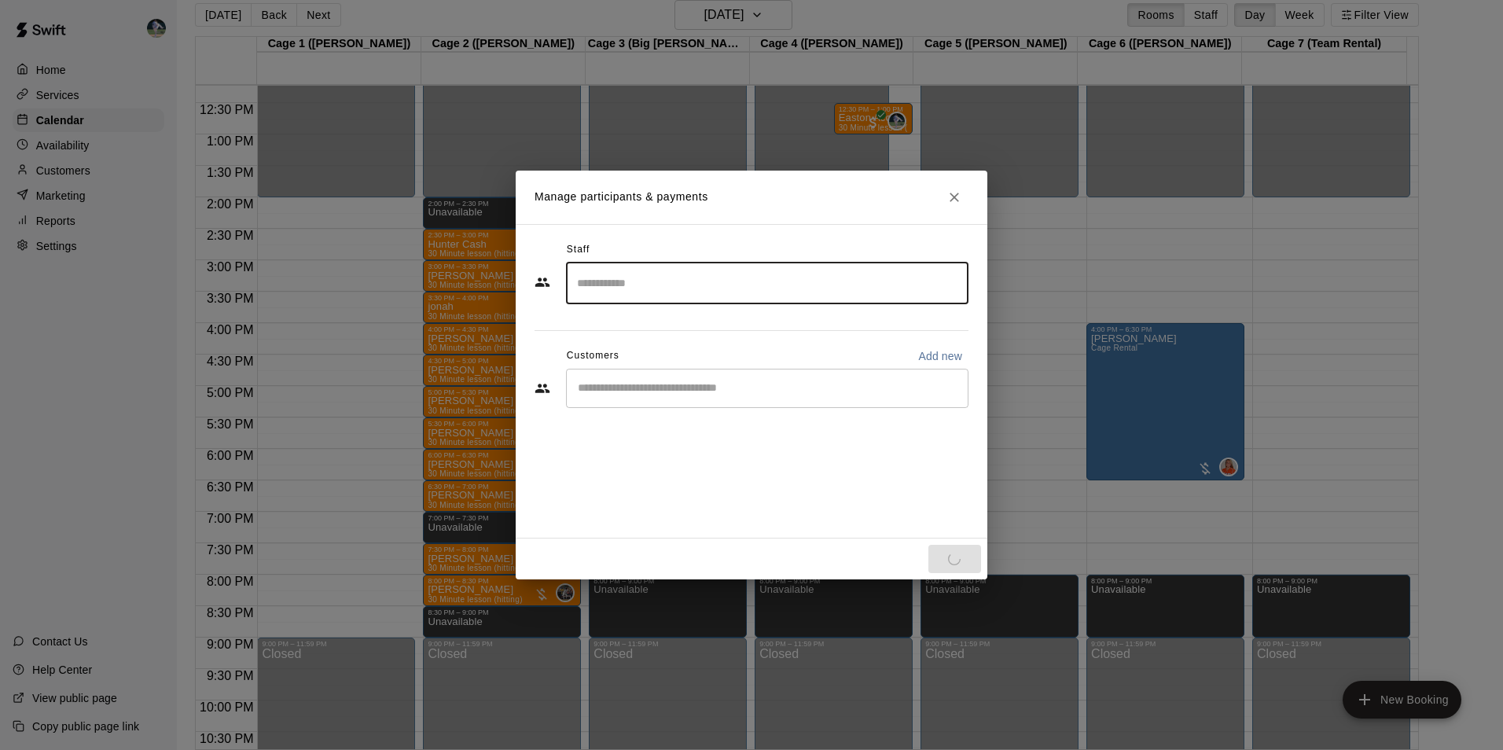
click at [629, 389] on input "Start typing to search customers..." at bounding box center [767, 388] width 388 height 16
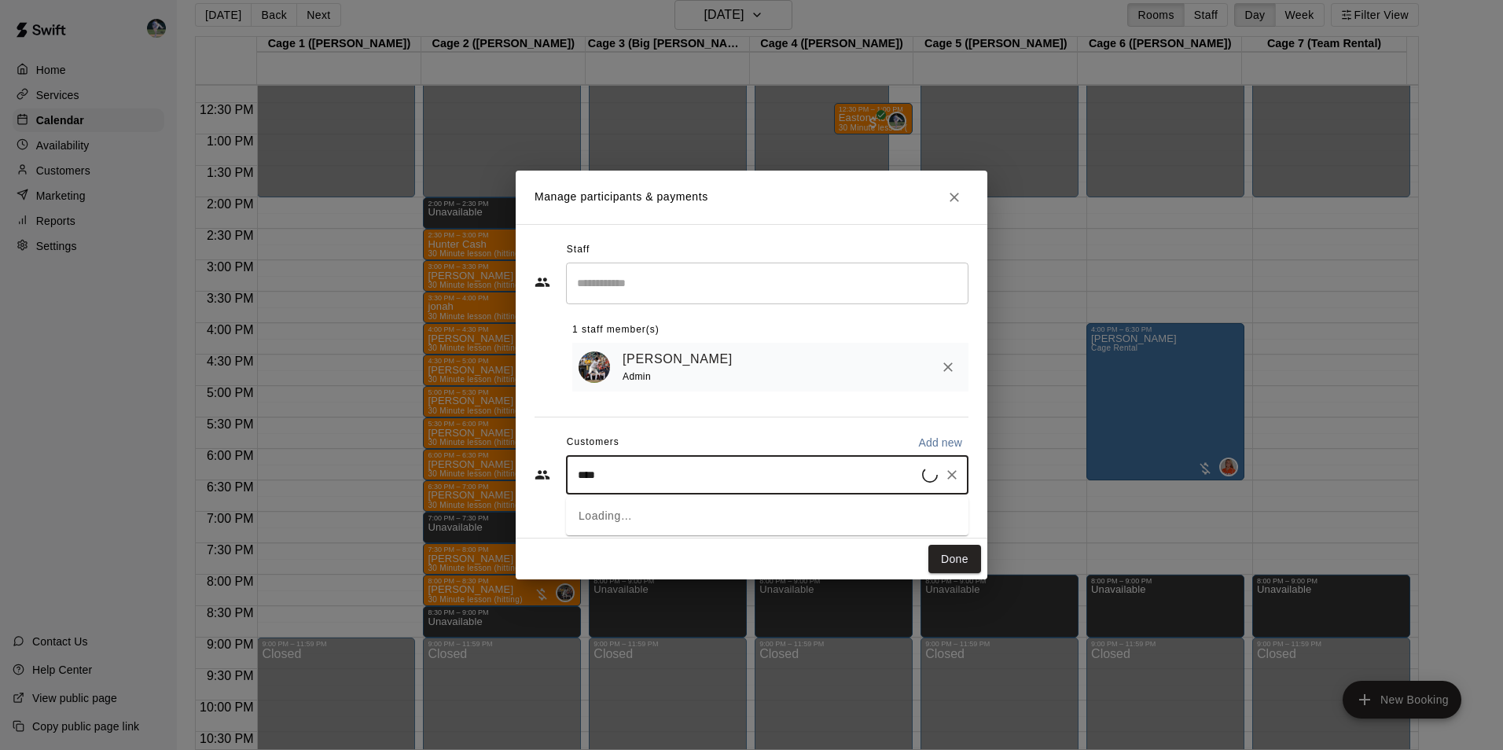
type input "*****"
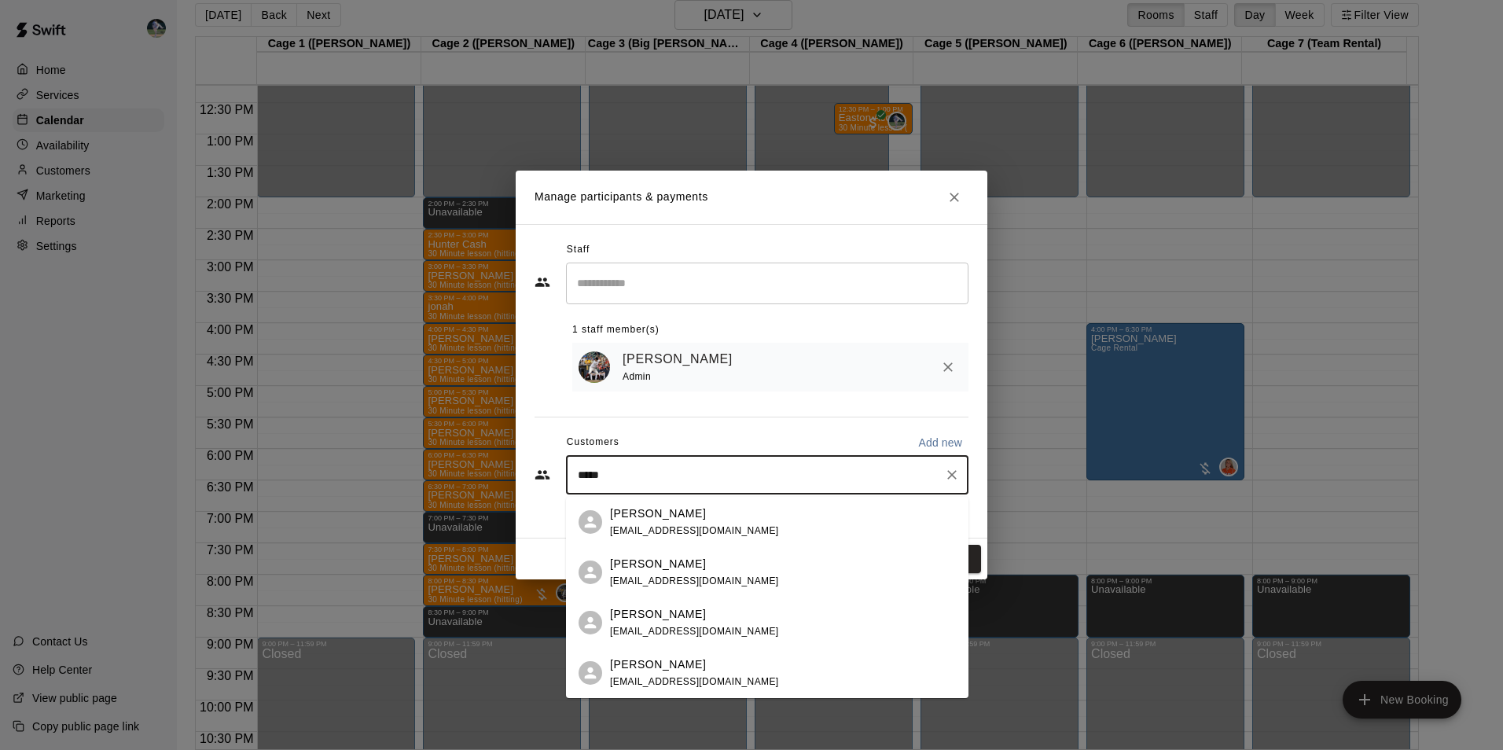
click at [631, 518] on p "[PERSON_NAME]" at bounding box center [658, 513] width 96 height 17
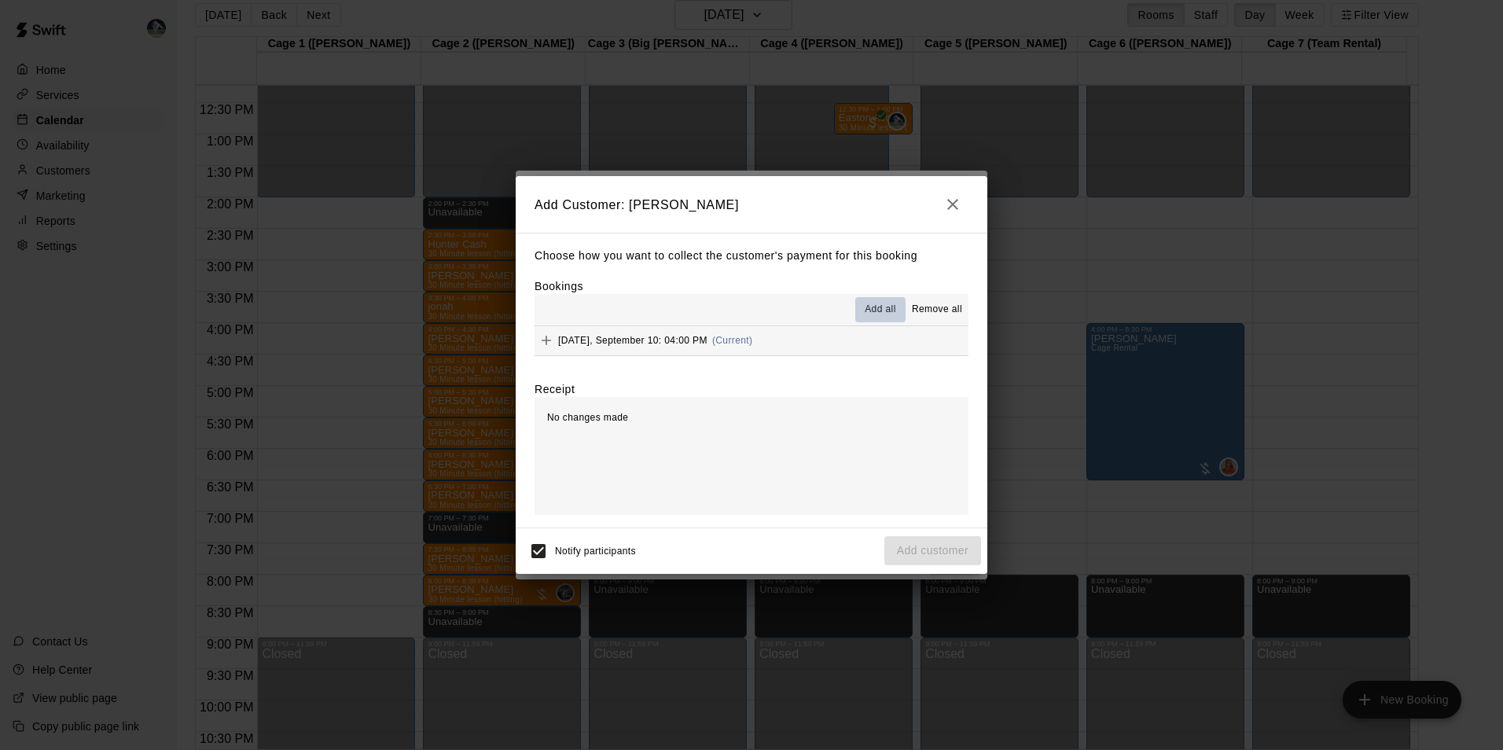
click at [886, 308] on span "Add all" at bounding box center [880, 310] width 31 height 16
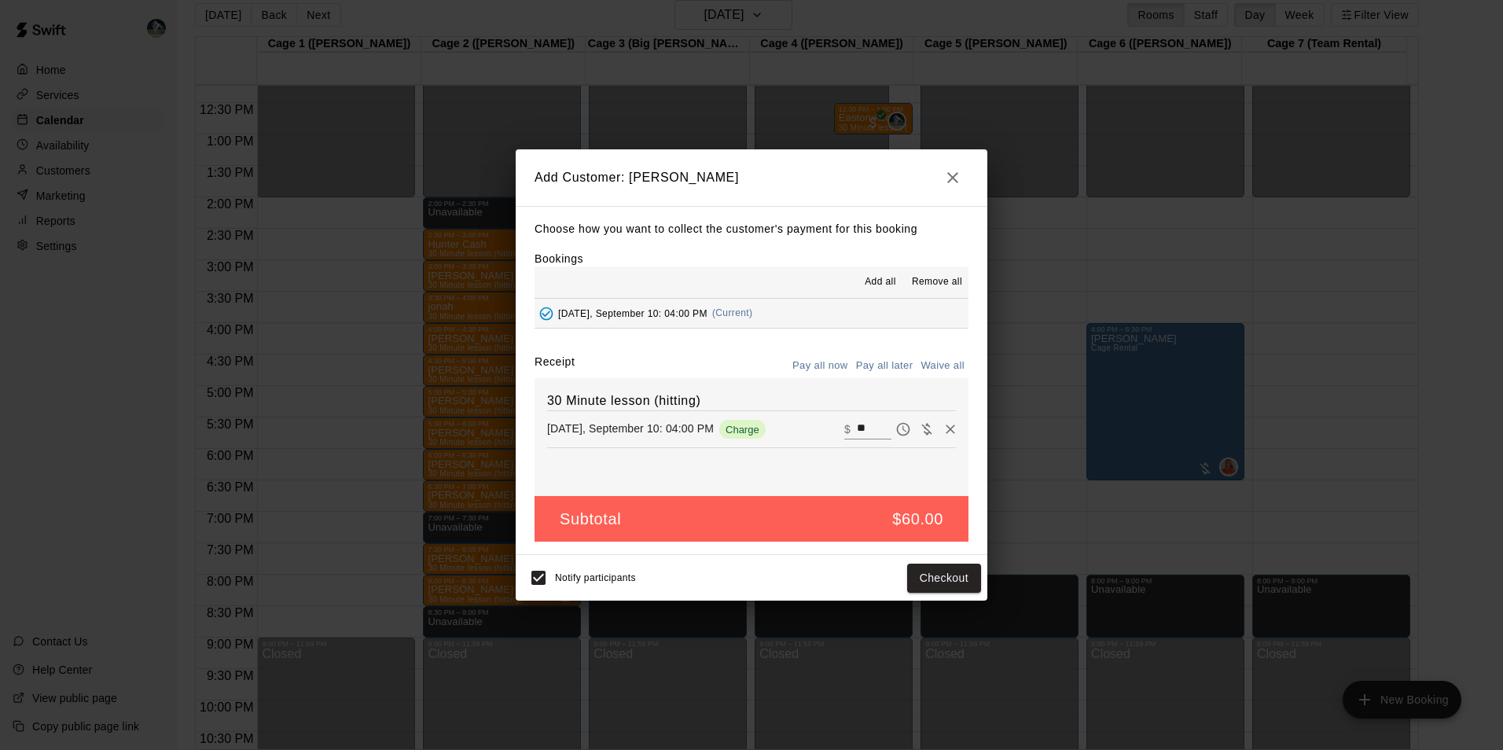
click at [862, 430] on input "**" at bounding box center [874, 429] width 35 height 20
type input "*"
type input "**"
click at [926, 575] on button "Checkout" at bounding box center [944, 578] width 74 height 29
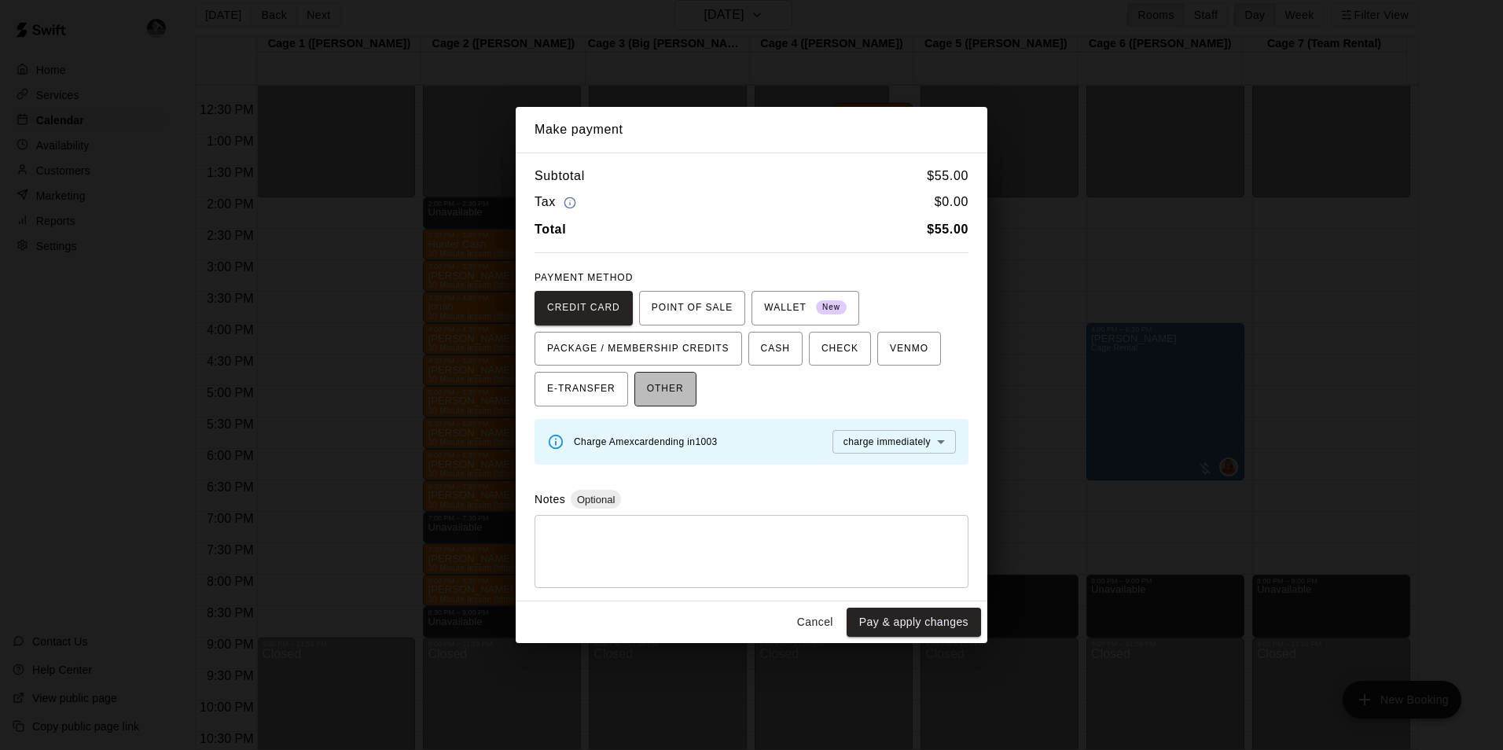
click at [673, 388] on span "OTHER" at bounding box center [665, 389] width 37 height 25
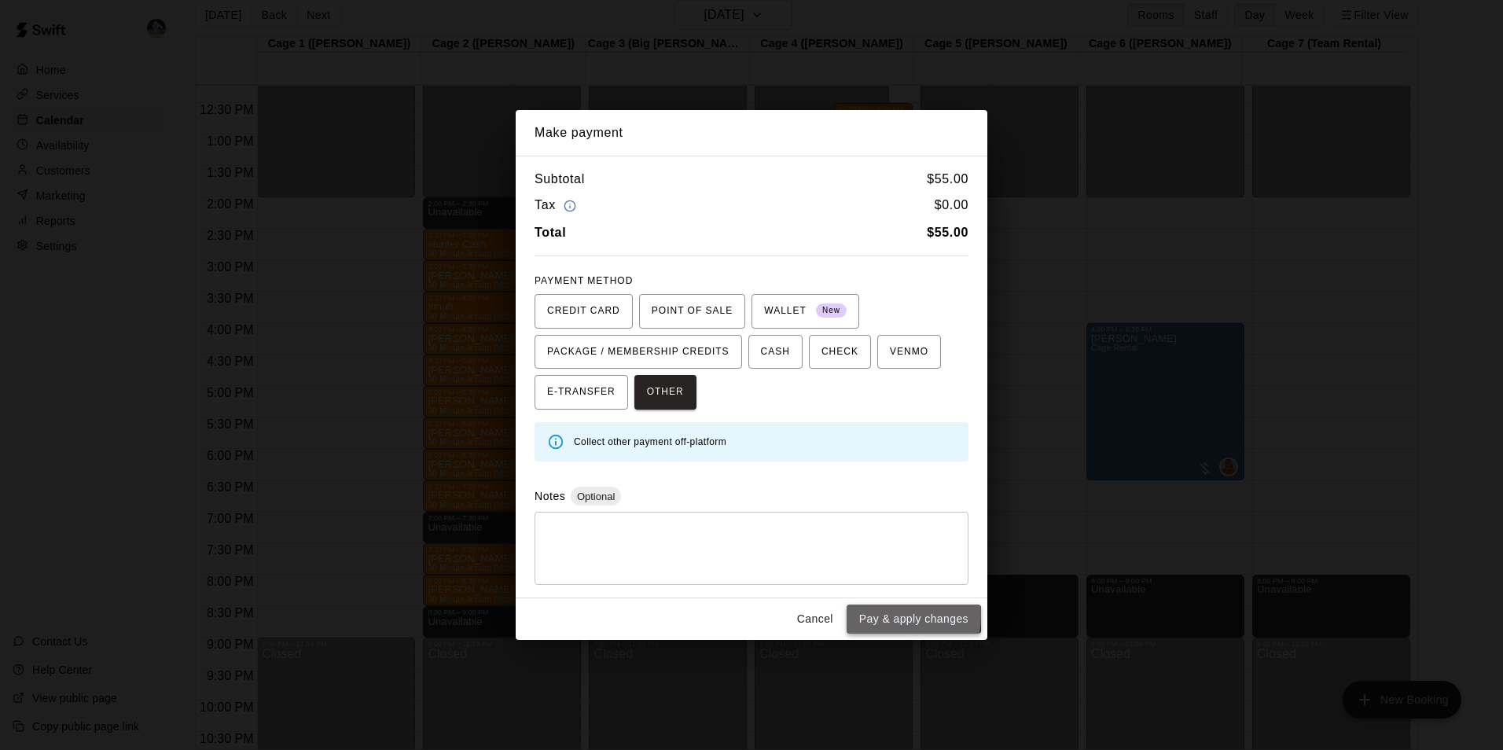
click at [862, 615] on button "Pay & apply changes" at bounding box center [914, 618] width 134 height 29
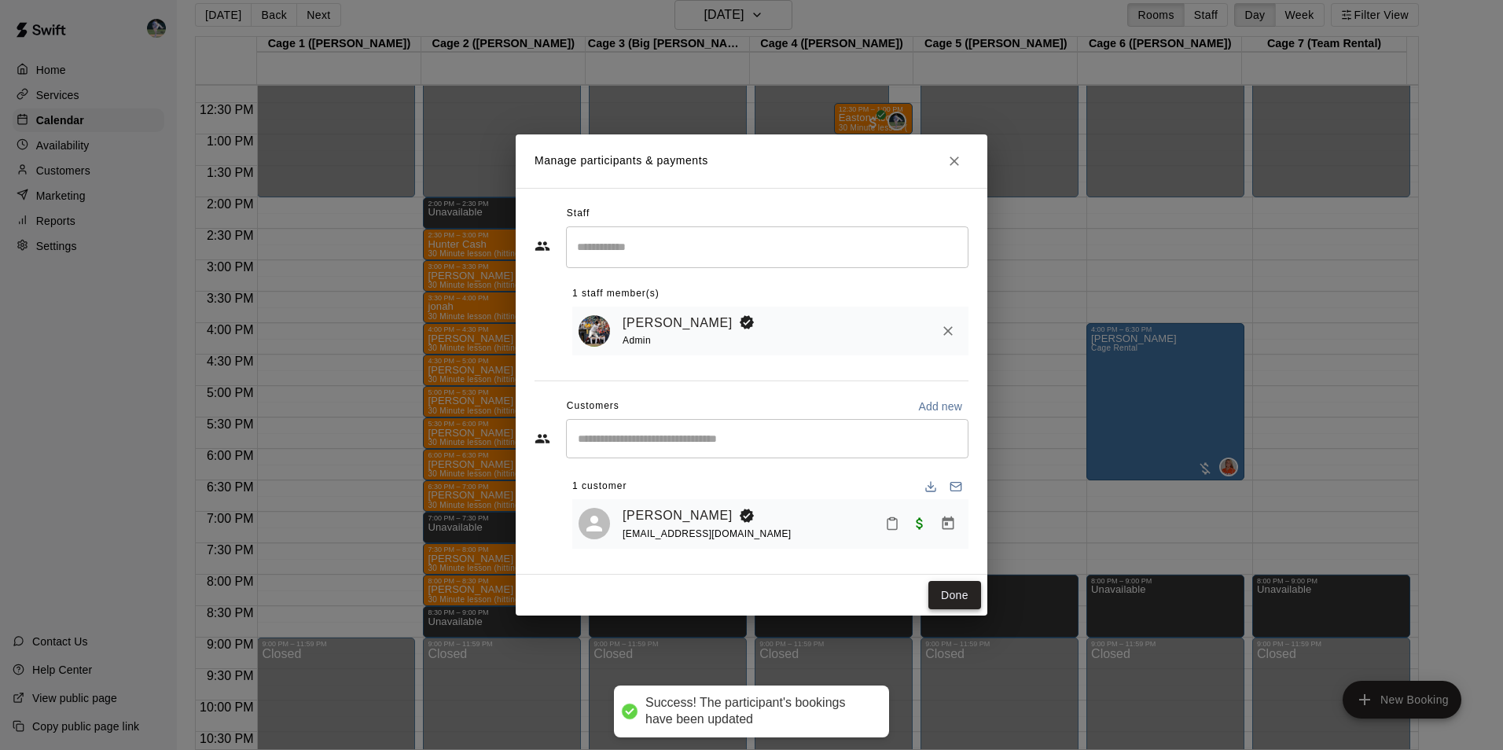
click at [948, 598] on button "Done" at bounding box center [954, 595] width 53 height 29
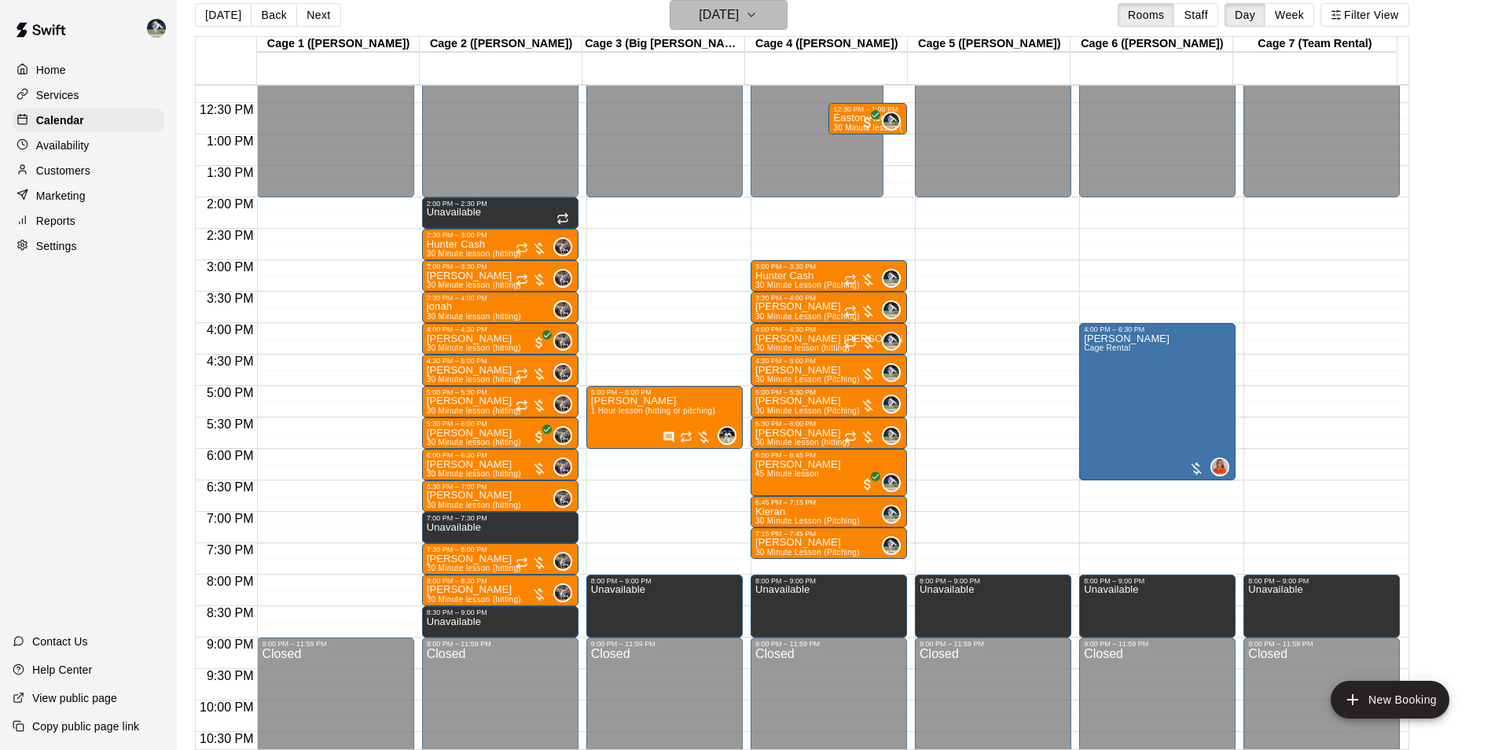
click at [715, 11] on h6 "[DATE]" at bounding box center [719, 15] width 40 height 22
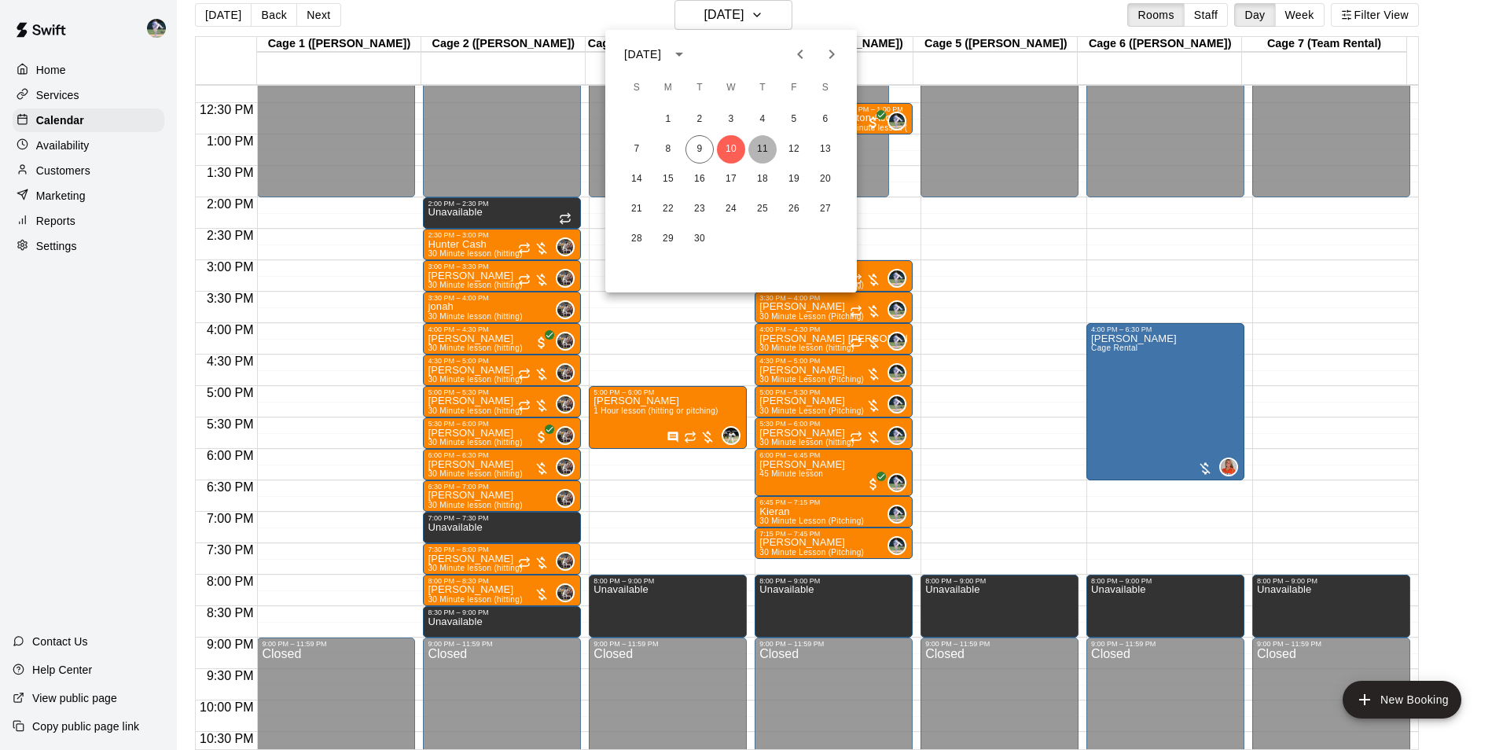
click at [760, 141] on button "11" at bounding box center [762, 149] width 28 height 28
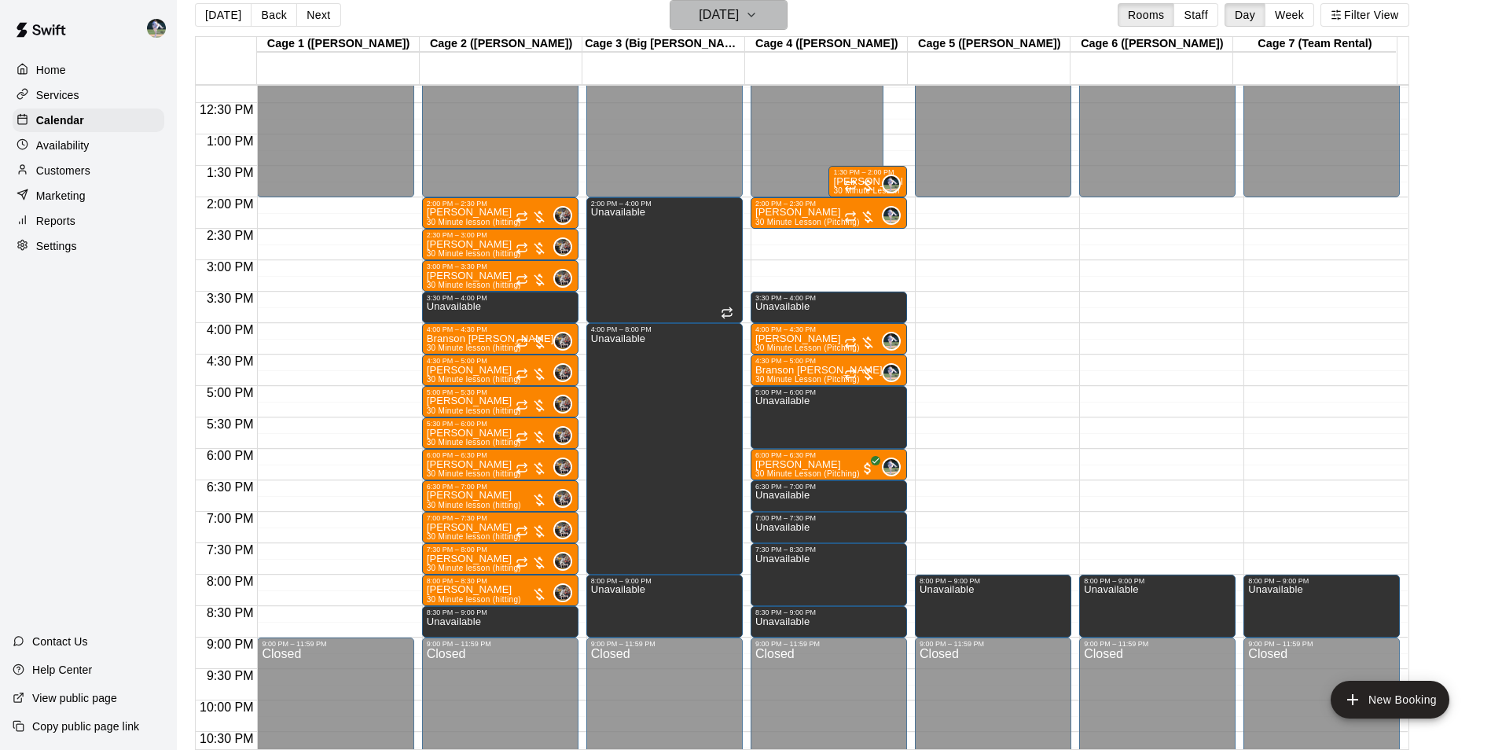
click at [709, 16] on h6 "[DATE]" at bounding box center [719, 15] width 40 height 22
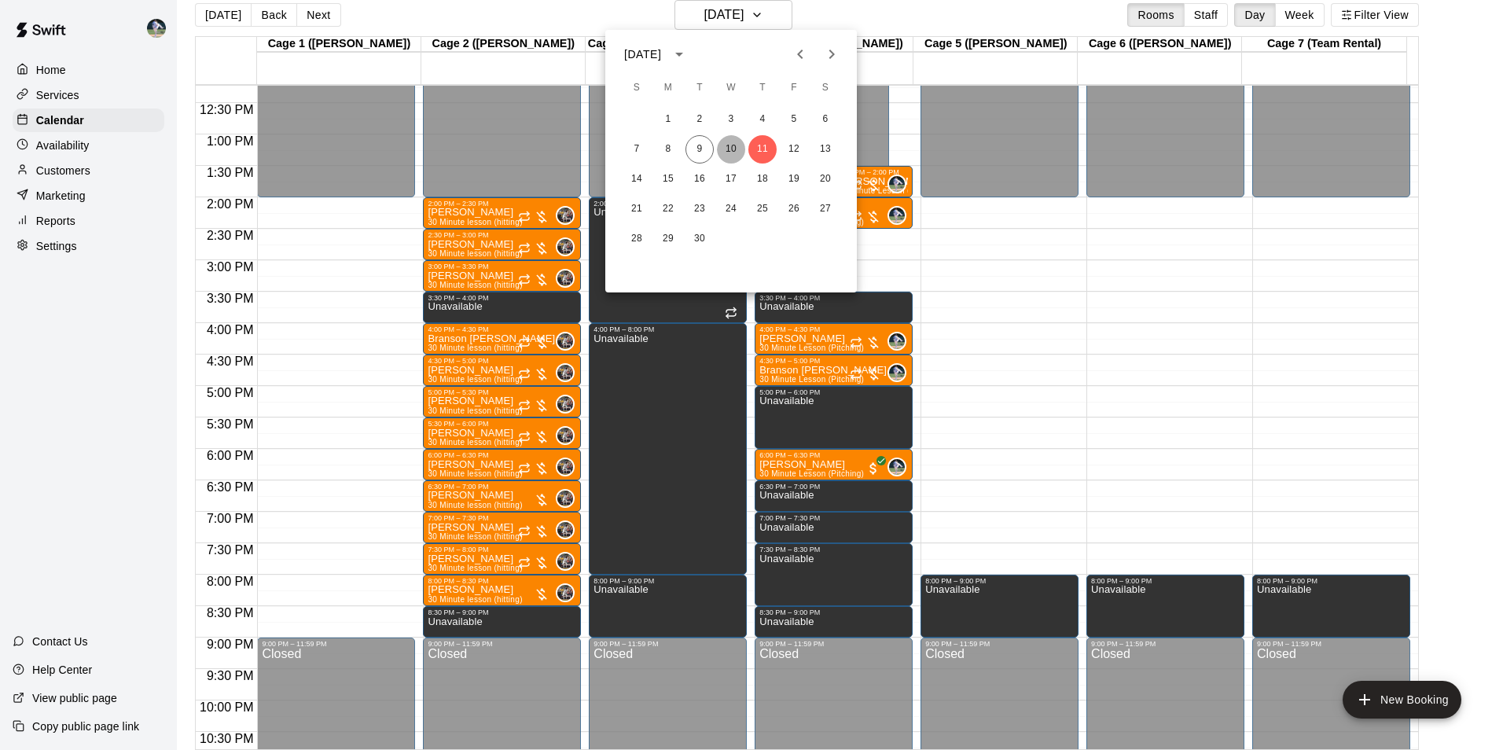
click at [733, 140] on button "10" at bounding box center [731, 149] width 28 height 28
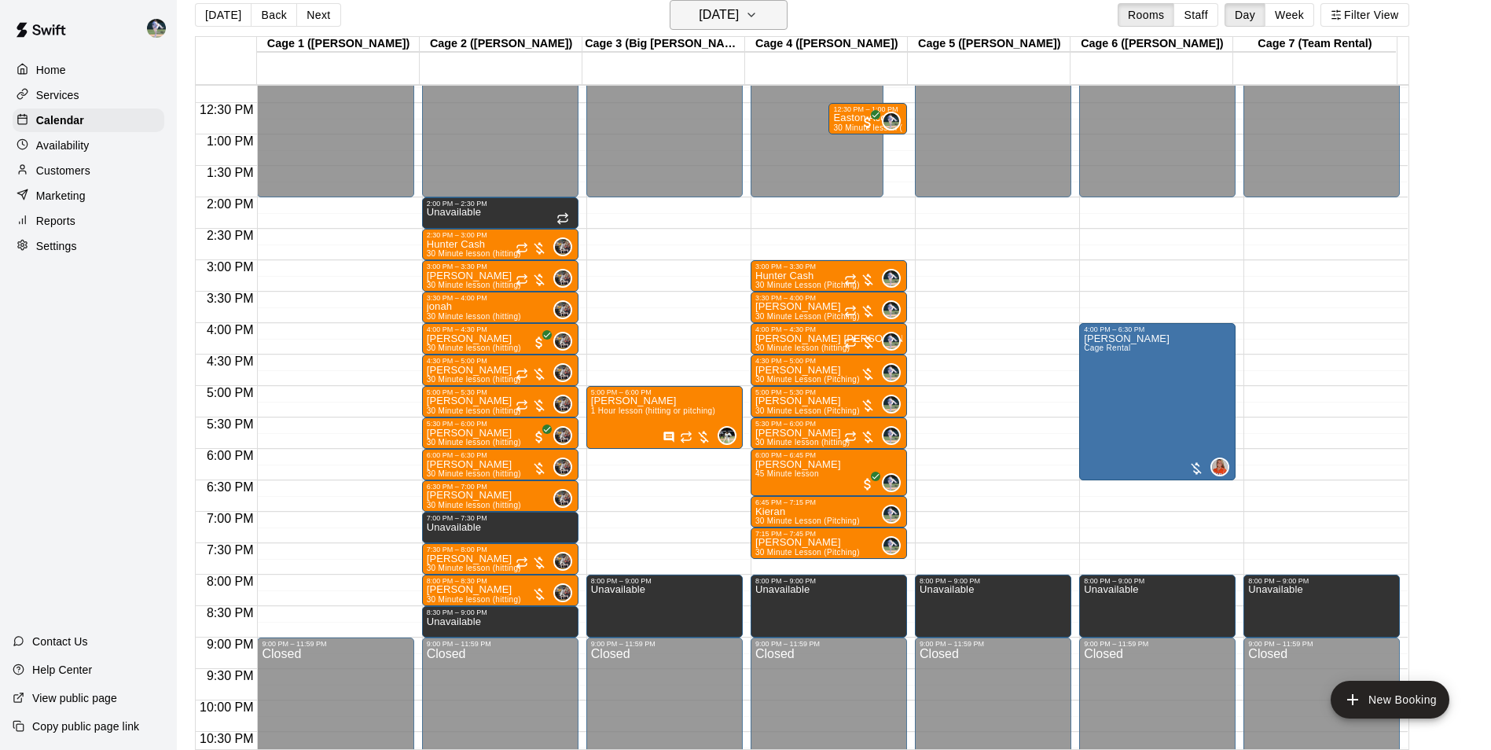
click at [699, 13] on h6 "[DATE]" at bounding box center [719, 15] width 40 height 22
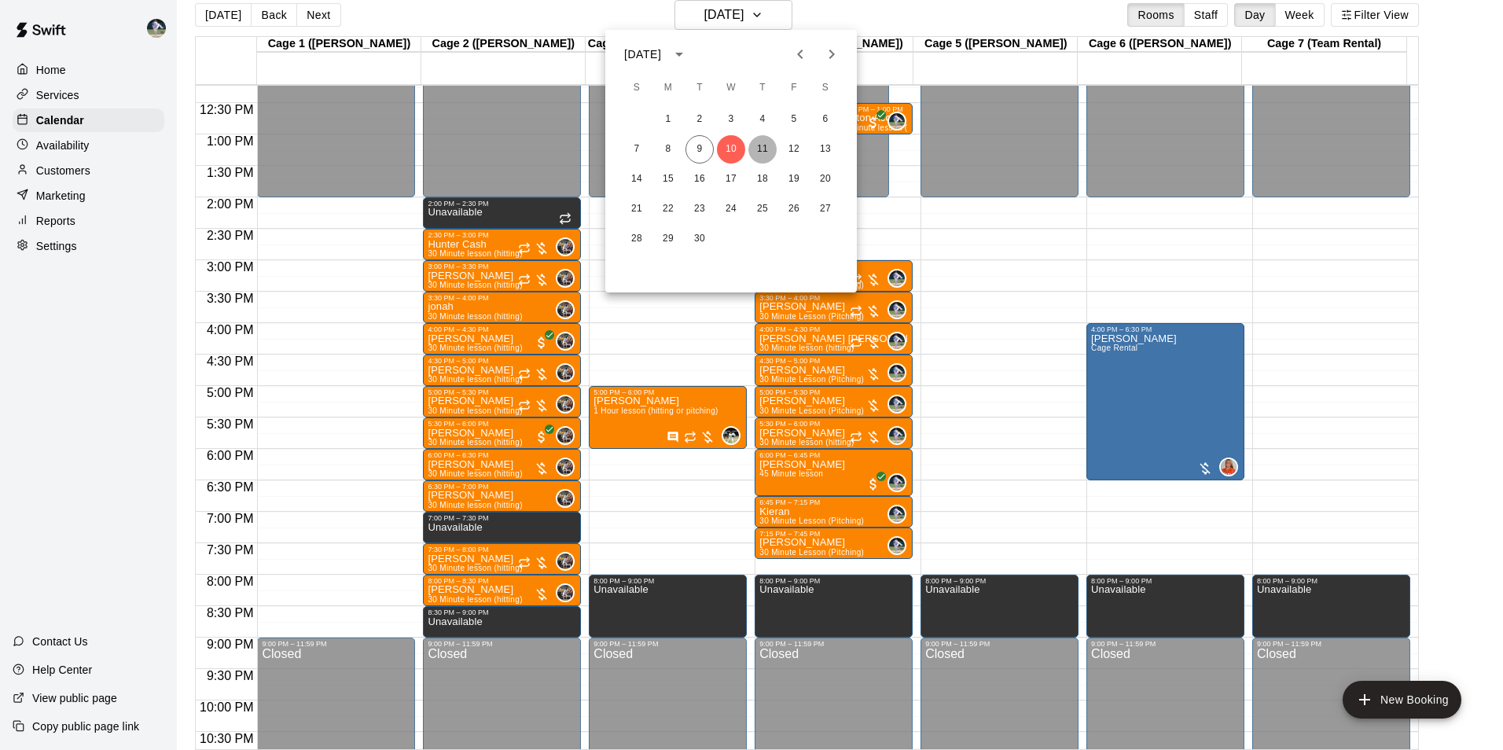
click at [761, 147] on button "11" at bounding box center [762, 149] width 28 height 28
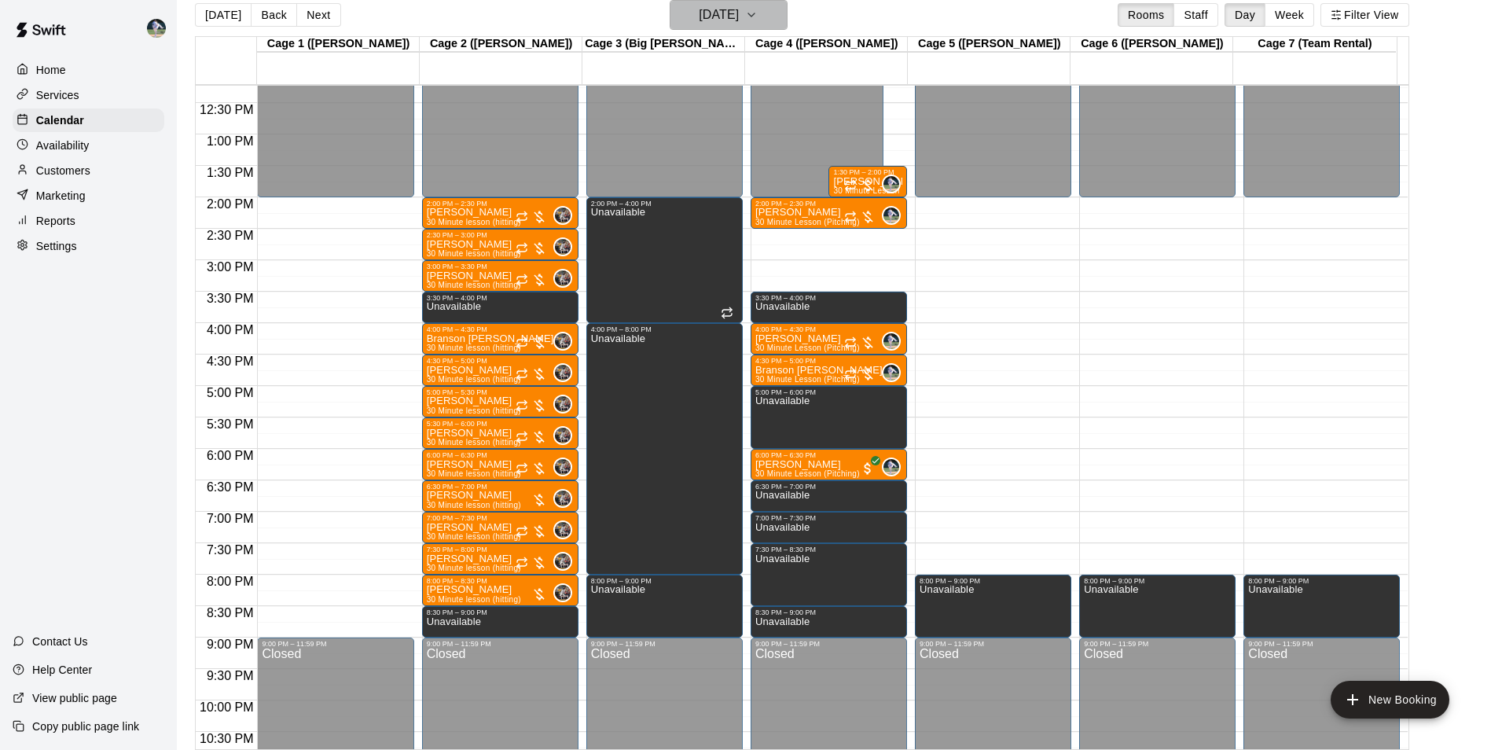
click at [733, 17] on h6 "[DATE]" at bounding box center [719, 15] width 40 height 22
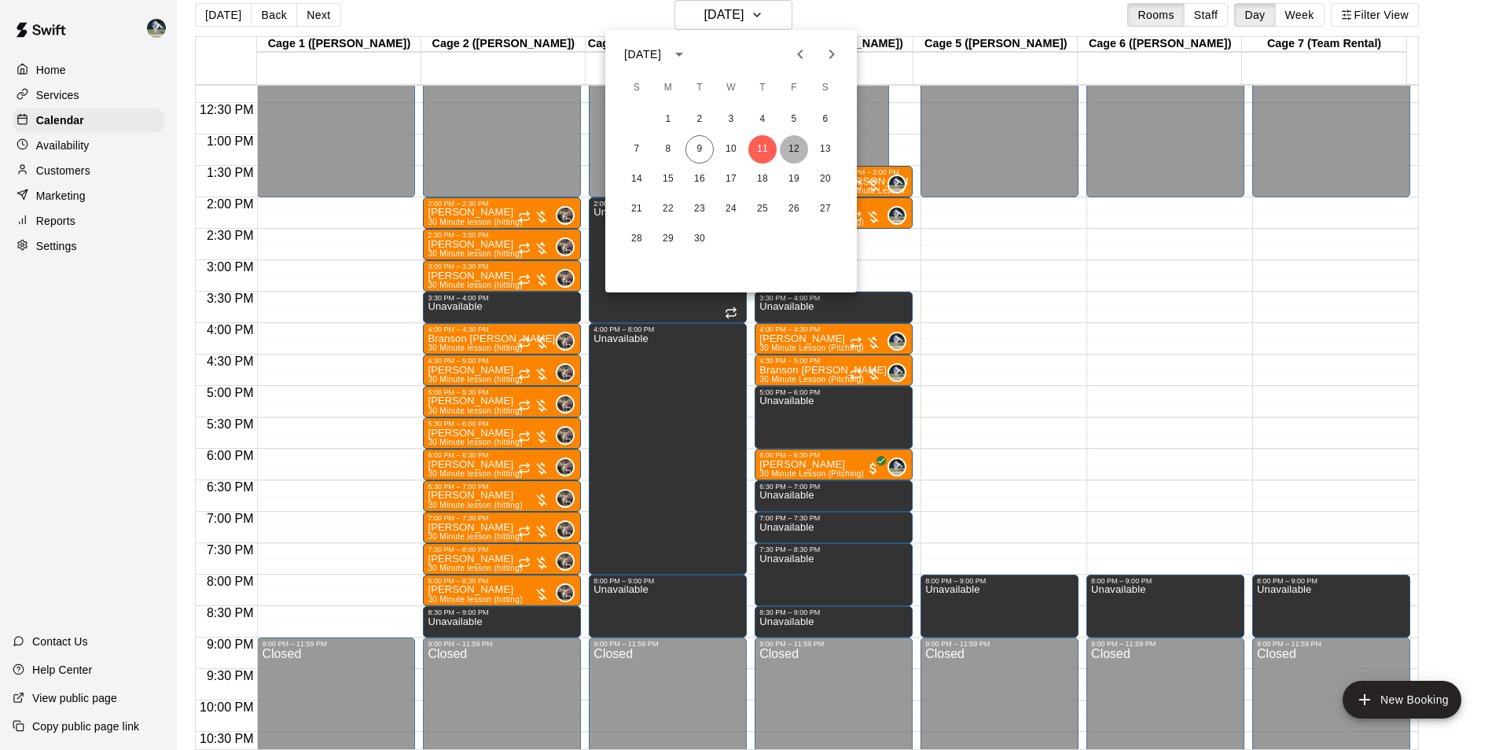
click at [796, 147] on button "12" at bounding box center [794, 149] width 28 height 28
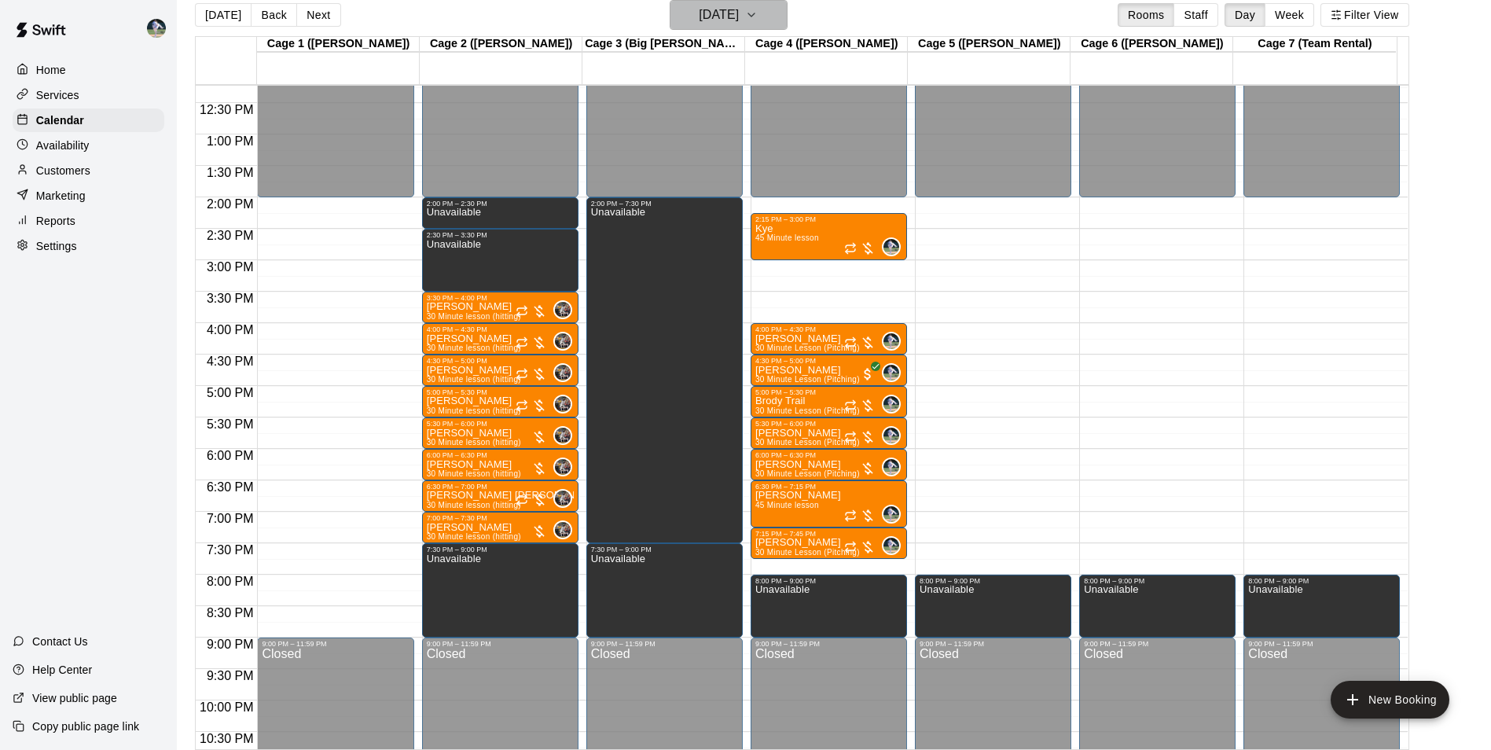
click at [710, 5] on h6 "[DATE]" at bounding box center [719, 15] width 40 height 22
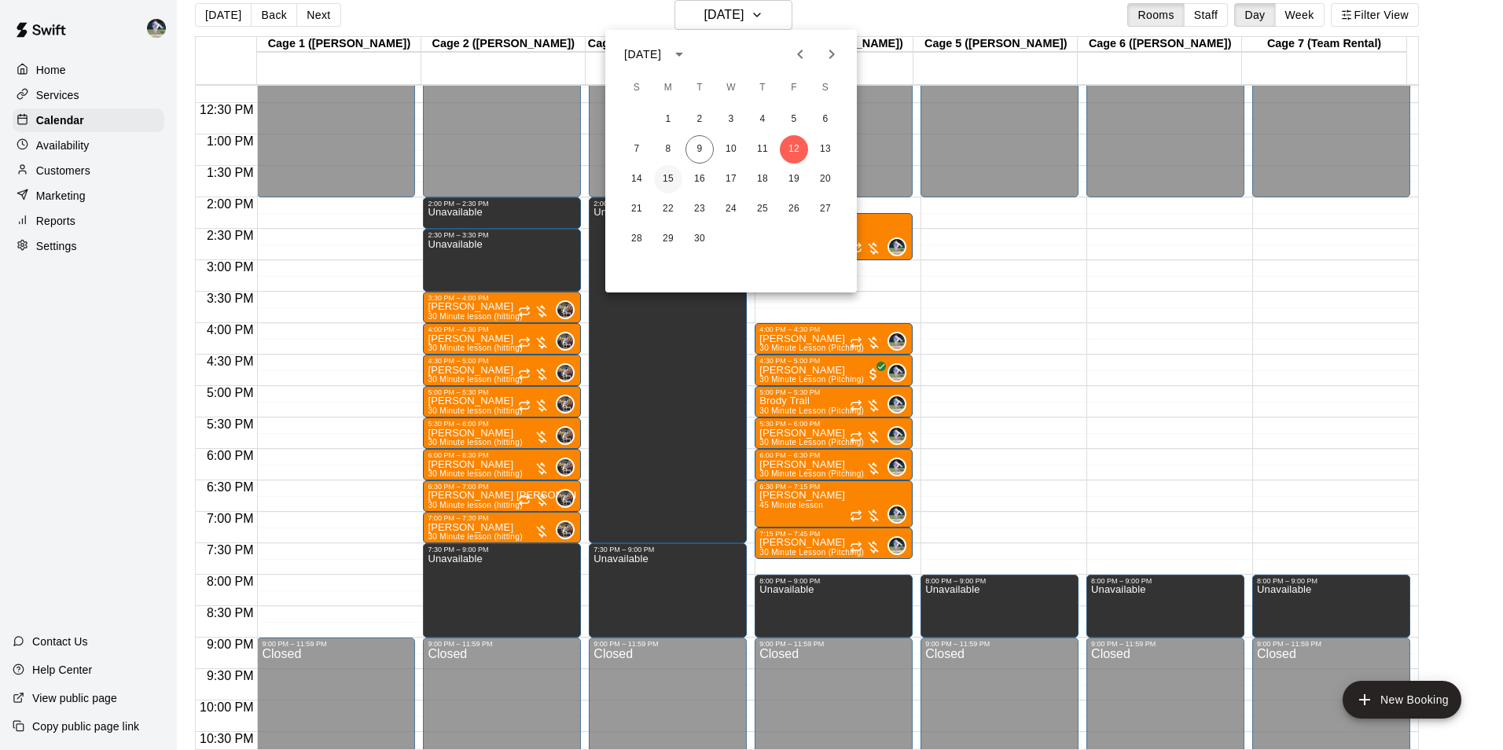
click at [670, 178] on button "15" at bounding box center [668, 179] width 28 height 28
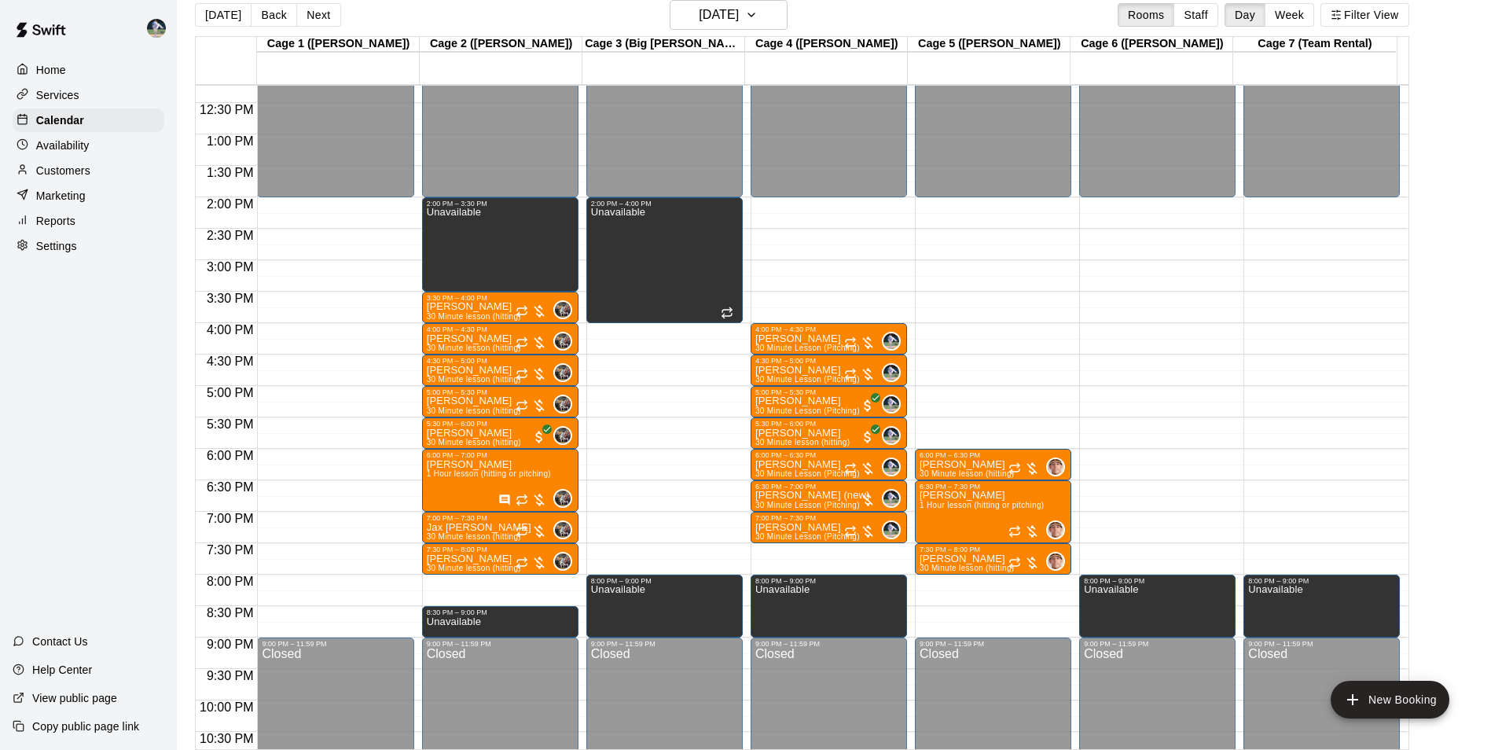
click at [496, 584] on div "12:00 AM – 2:00 PM Closed 2:00 PM – 3:30 PM Unavailable 3:30 PM – 4:00 PM [PERS…" at bounding box center [500, 71] width 156 height 1509
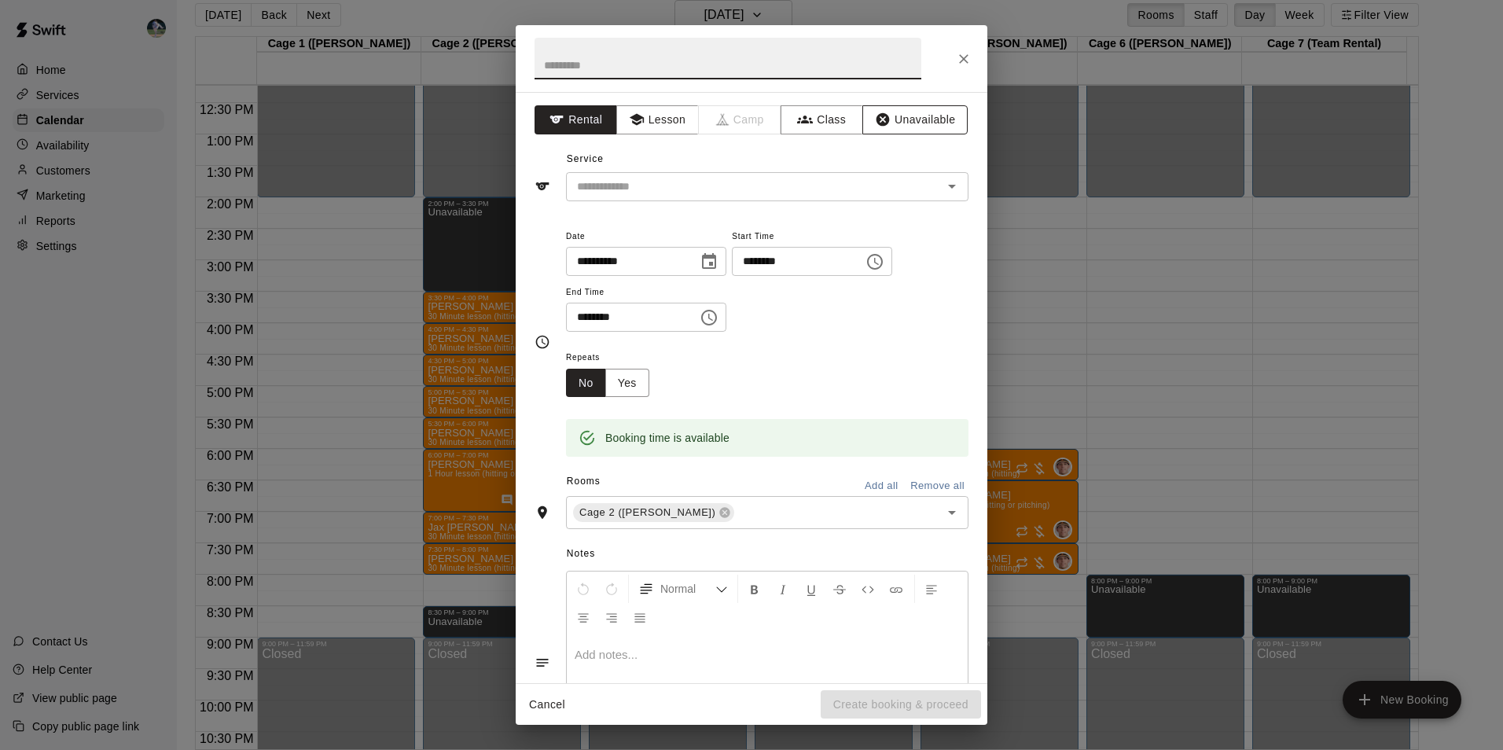
click at [895, 114] on button "Unavailable" at bounding box center [914, 119] width 105 height 29
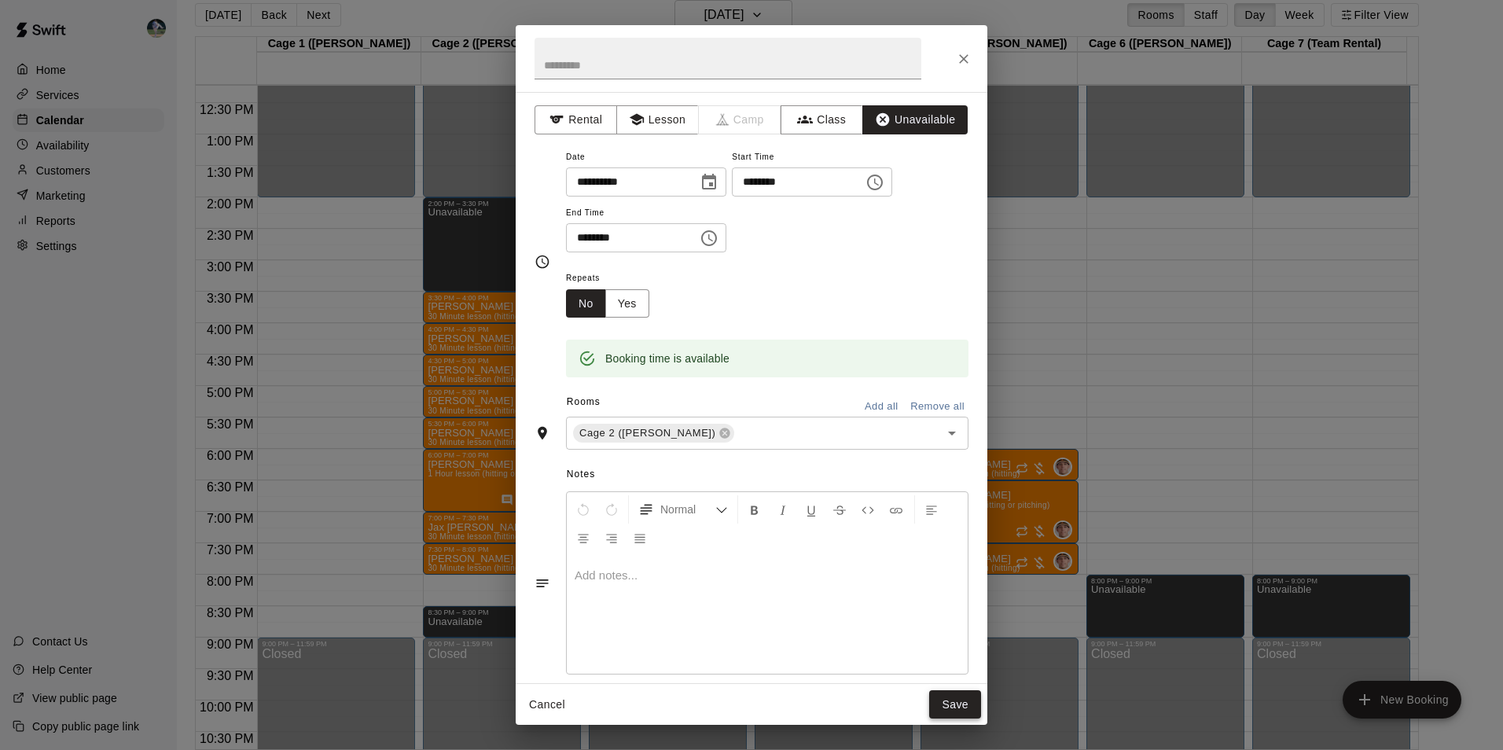
click at [945, 705] on button "Save" at bounding box center [955, 704] width 52 height 29
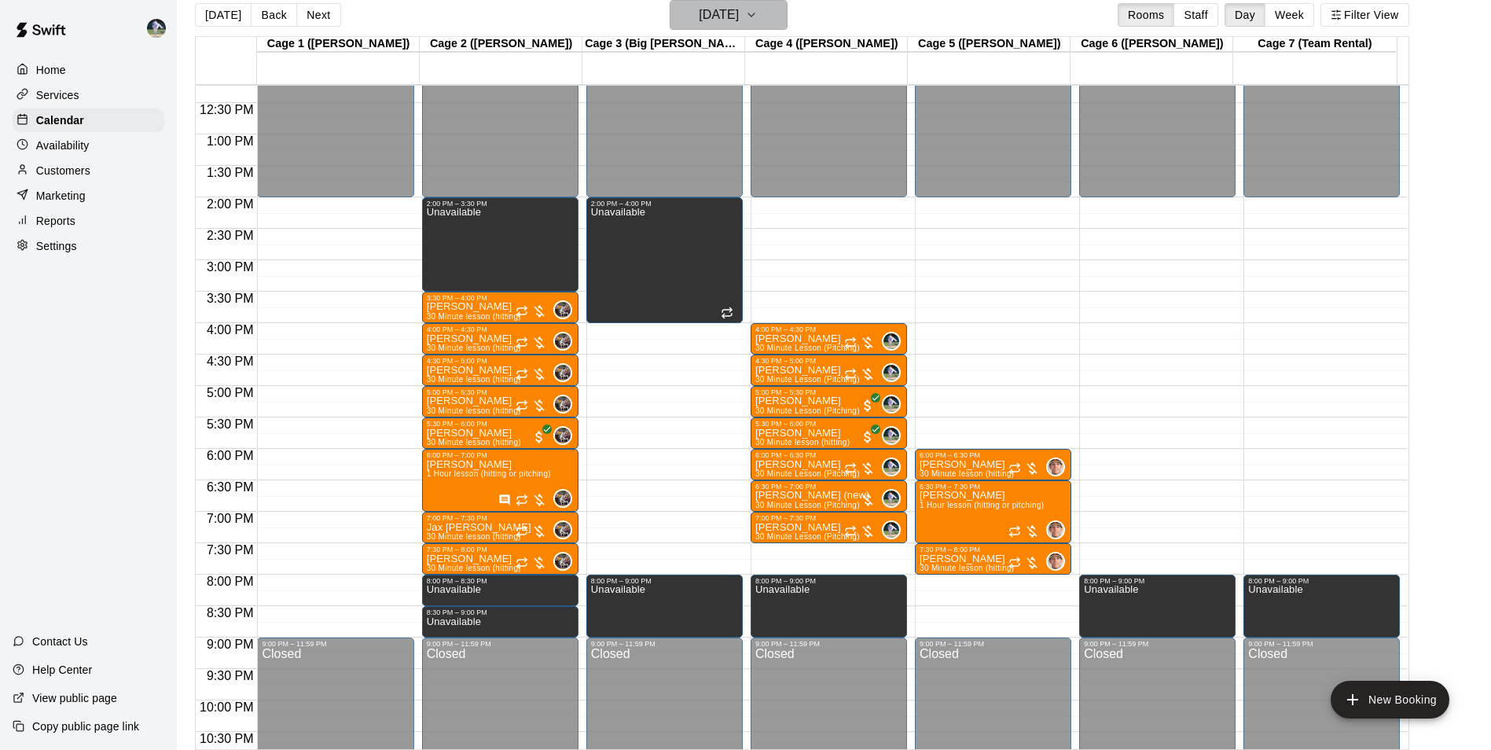
click at [704, 13] on h6 "[DATE]" at bounding box center [719, 15] width 40 height 22
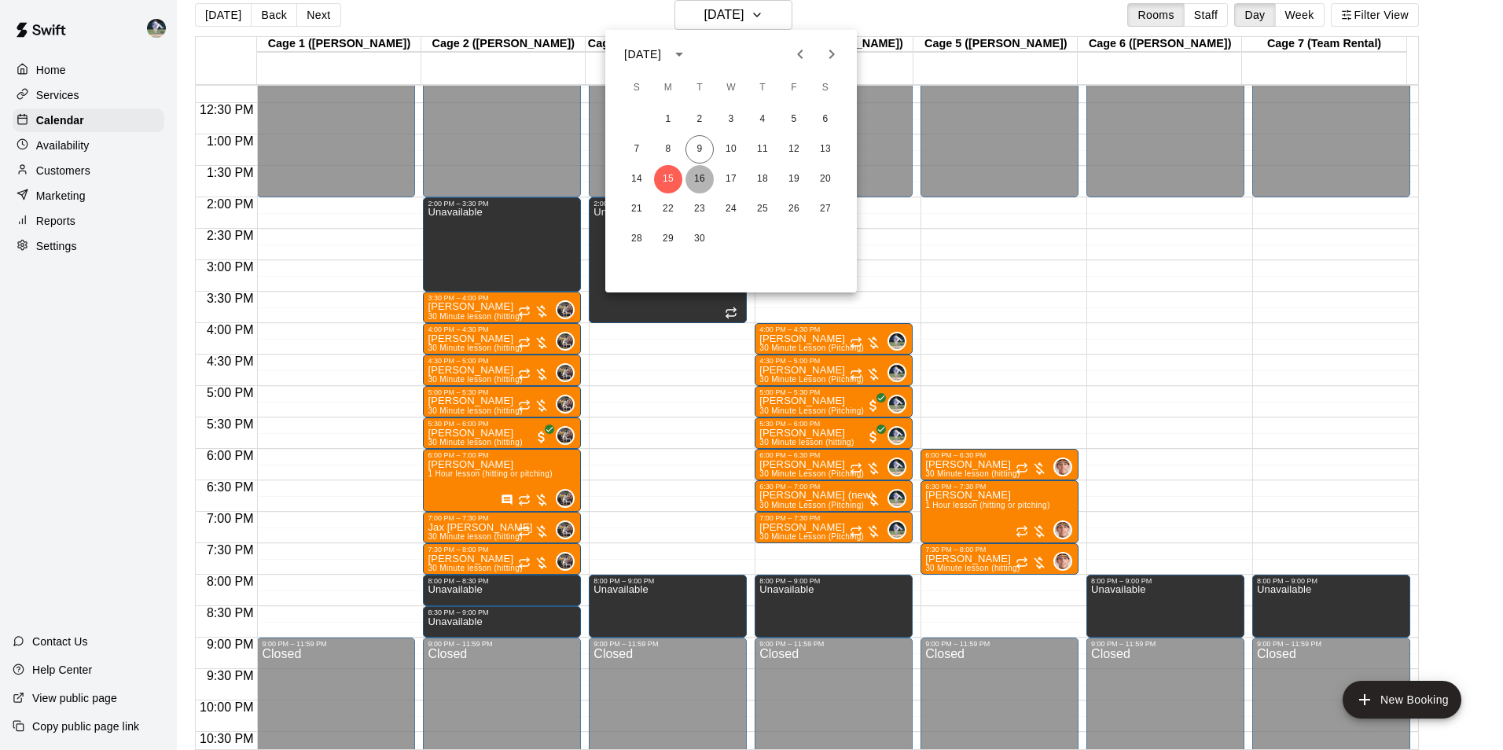
click at [696, 178] on button "16" at bounding box center [699, 179] width 28 height 28
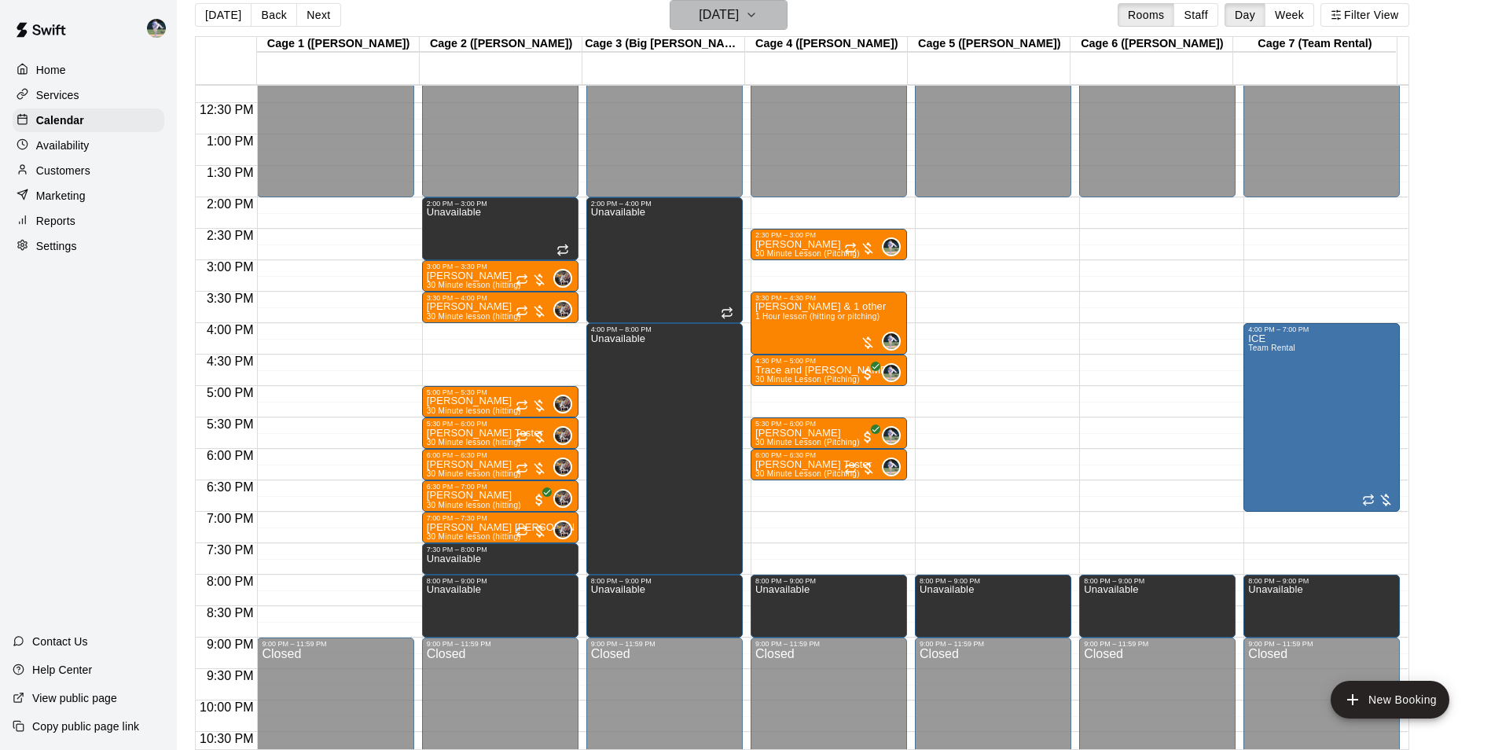
click at [728, 17] on h6 "[DATE]" at bounding box center [719, 15] width 40 height 22
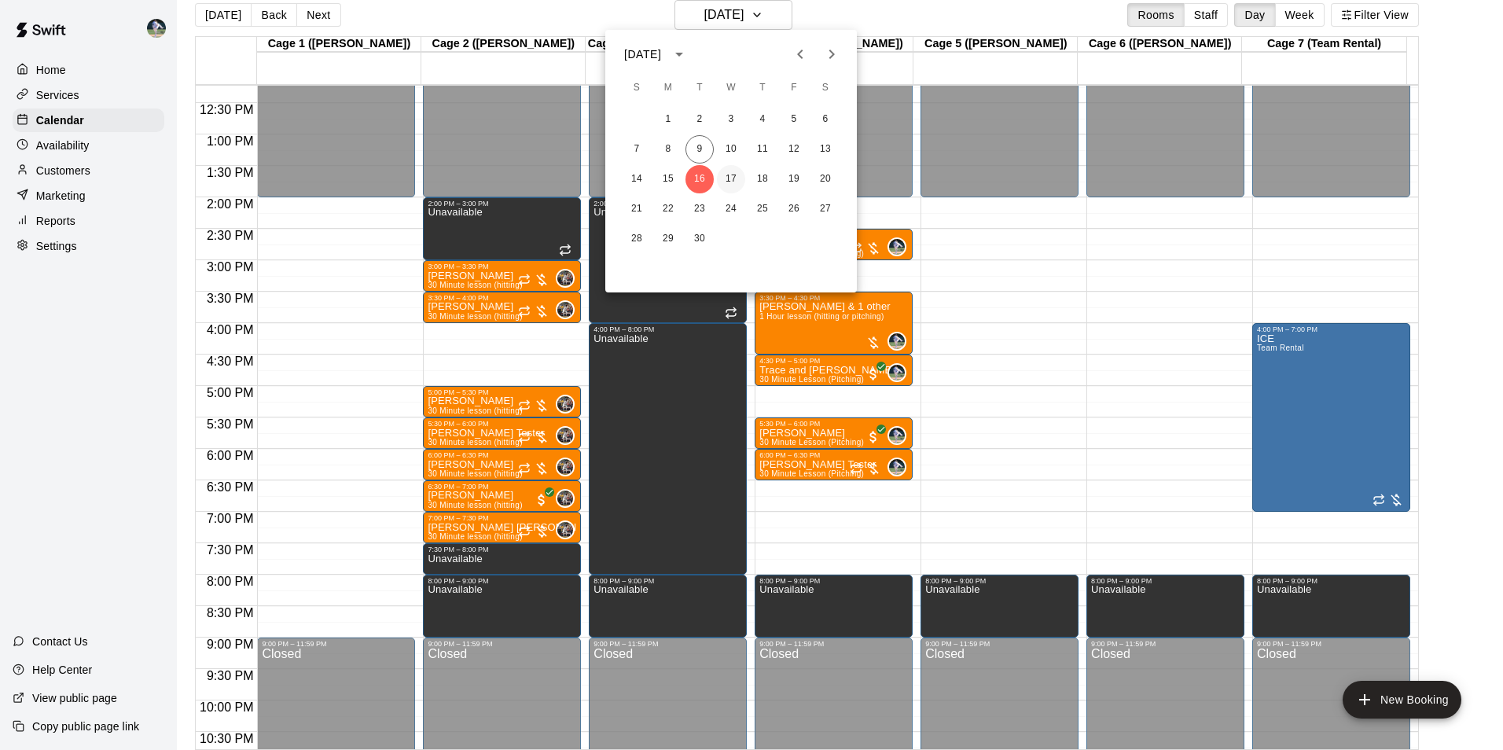
click at [731, 175] on button "17" at bounding box center [731, 179] width 28 height 28
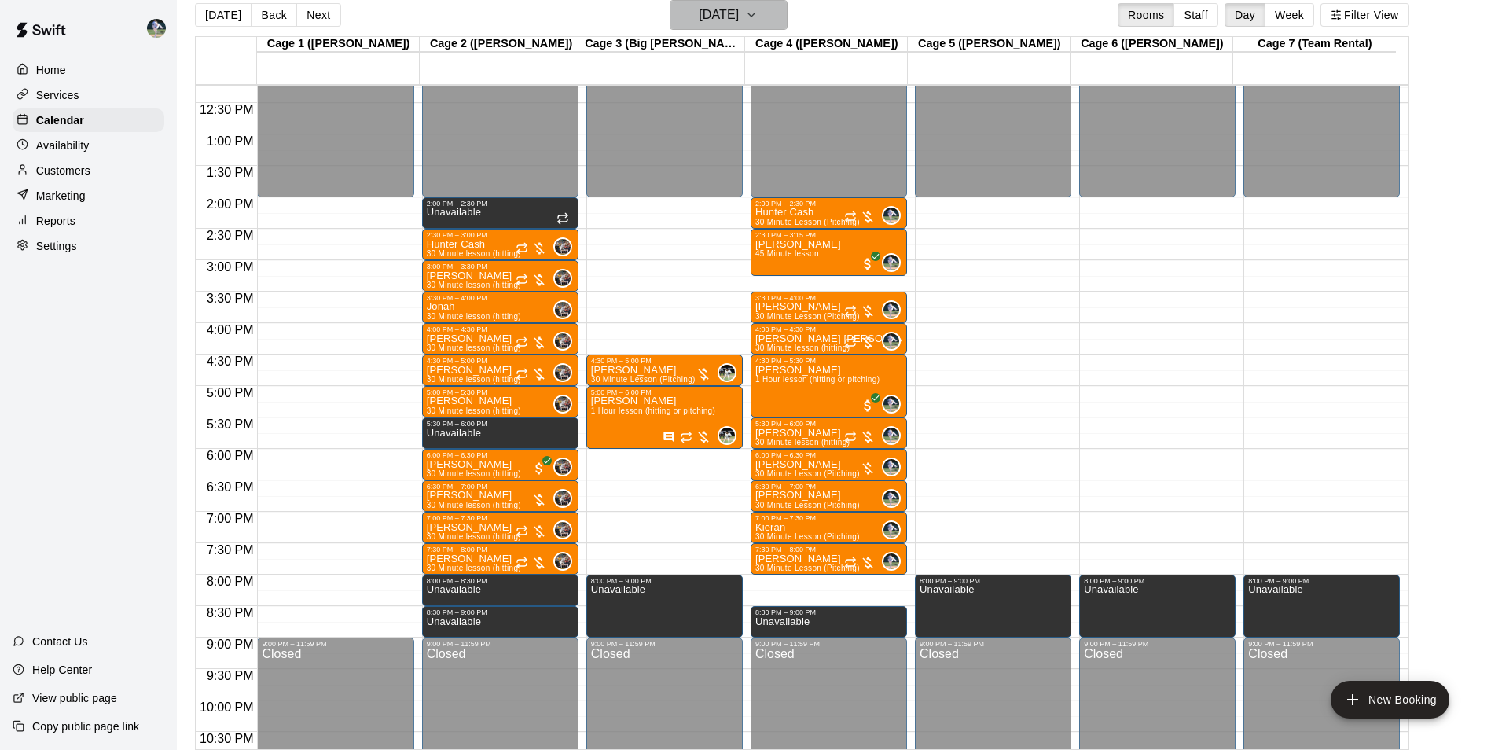
drag, startPoint x: 711, startPoint y: 17, endPoint x: 718, endPoint y: 22, distance: 8.5
click at [718, 22] on h6 "[DATE]" at bounding box center [719, 15] width 40 height 22
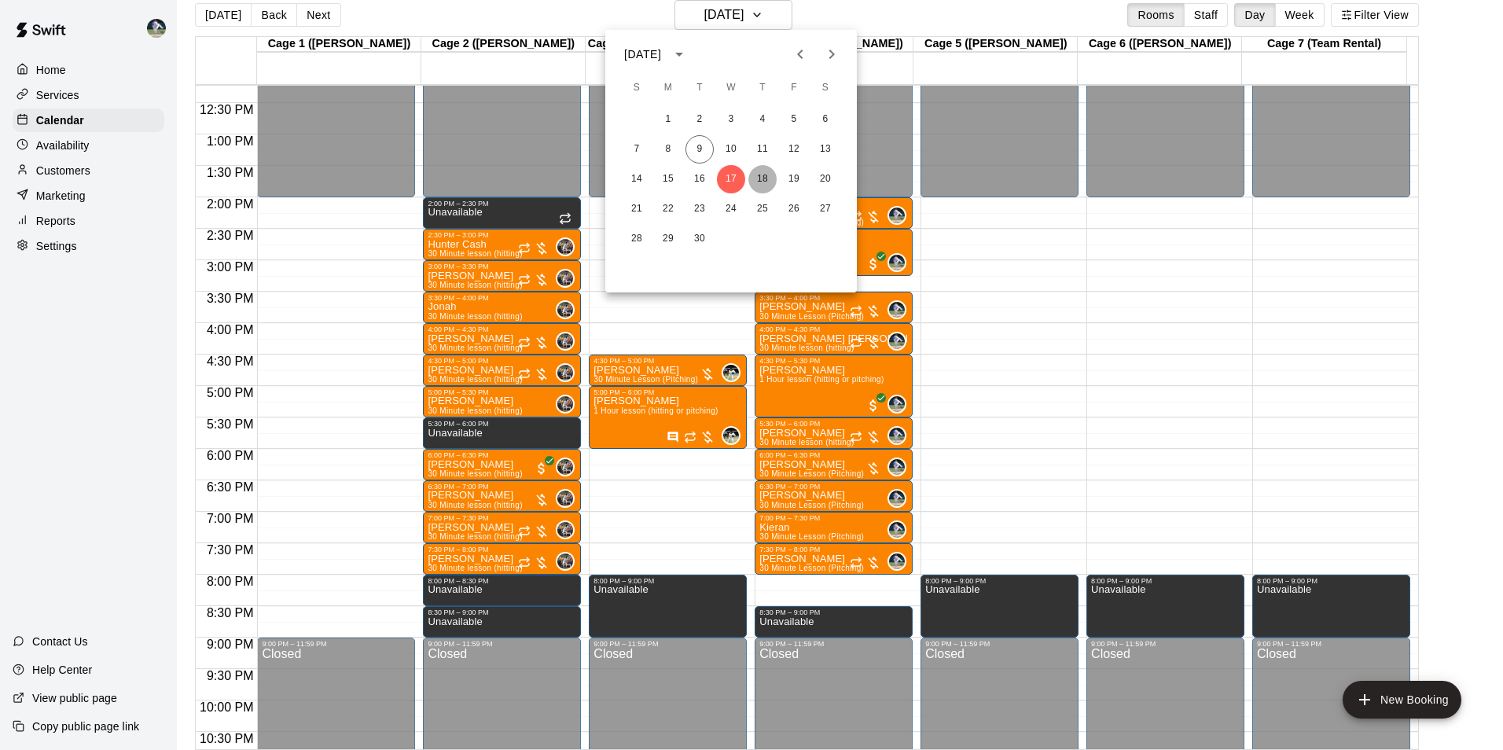
click at [765, 178] on button "18" at bounding box center [762, 179] width 28 height 28
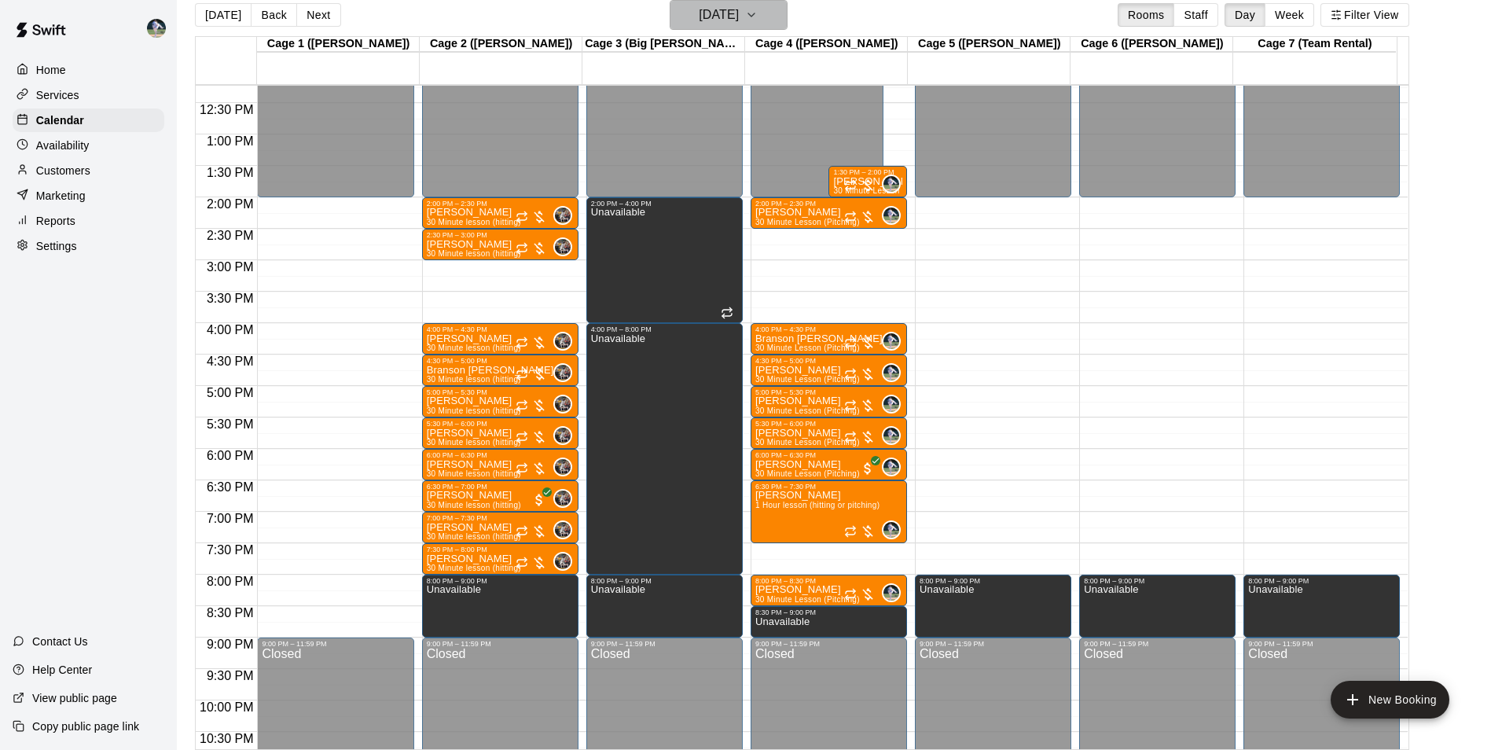
click at [715, 18] on h6 "[DATE]" at bounding box center [719, 15] width 40 height 22
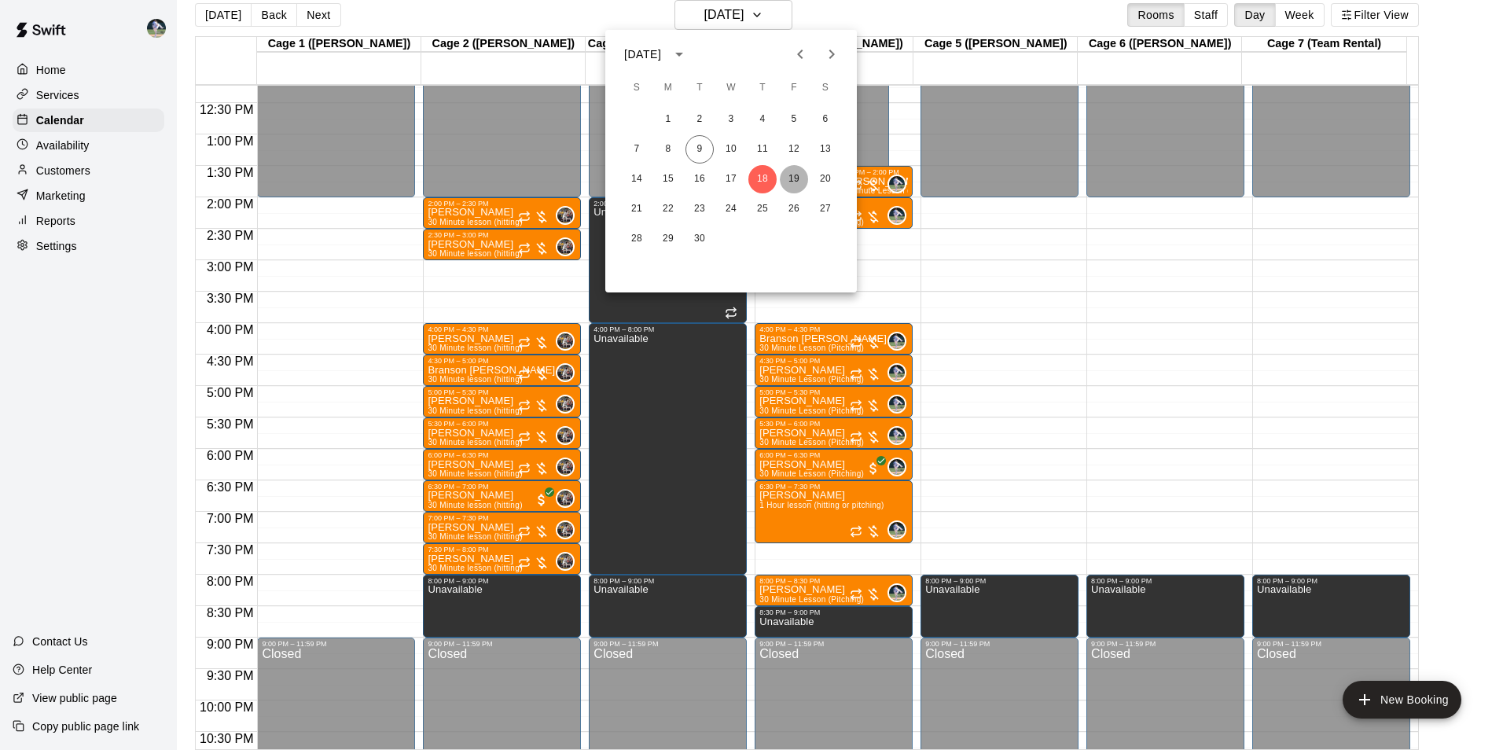
click at [790, 176] on button "19" at bounding box center [794, 179] width 28 height 28
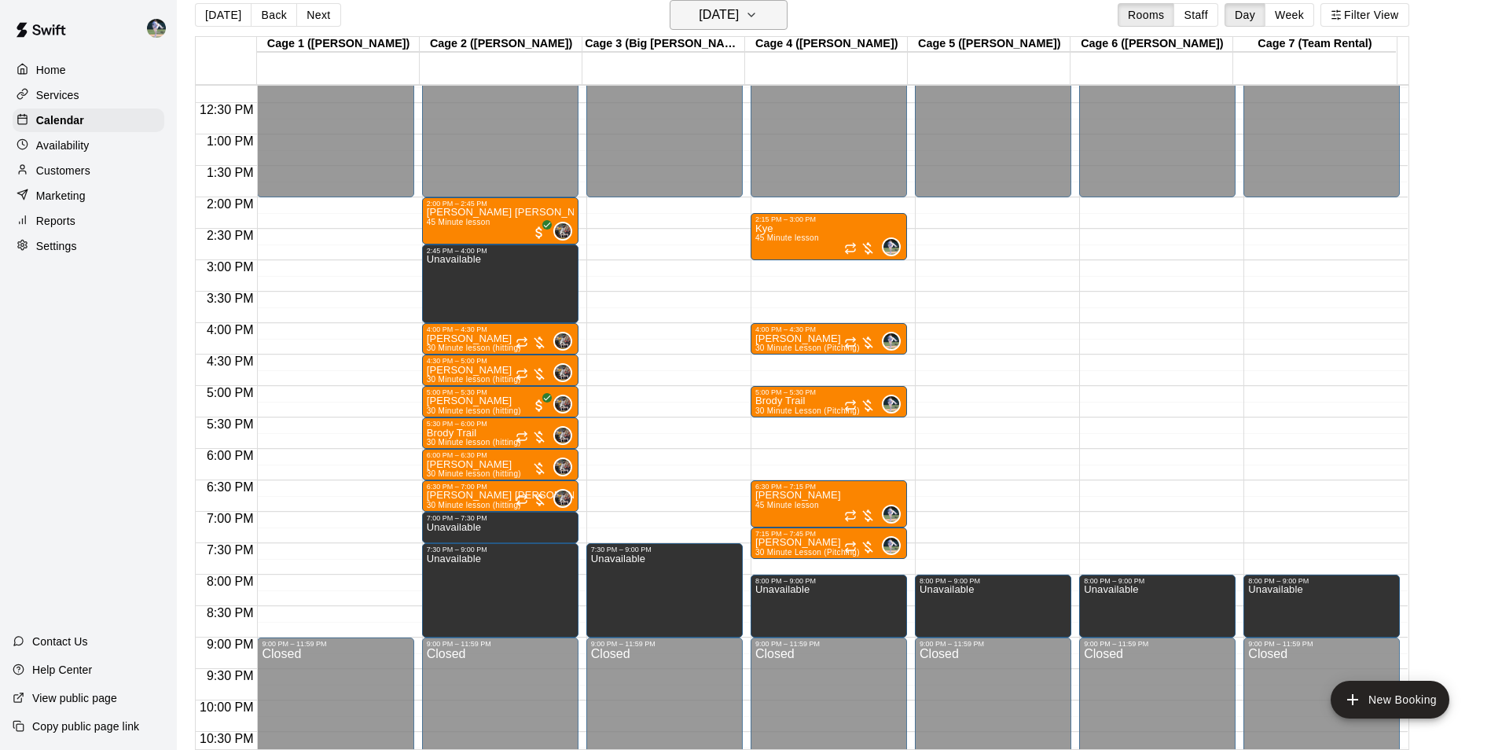
click at [707, 15] on h6 "[DATE]" at bounding box center [719, 15] width 40 height 22
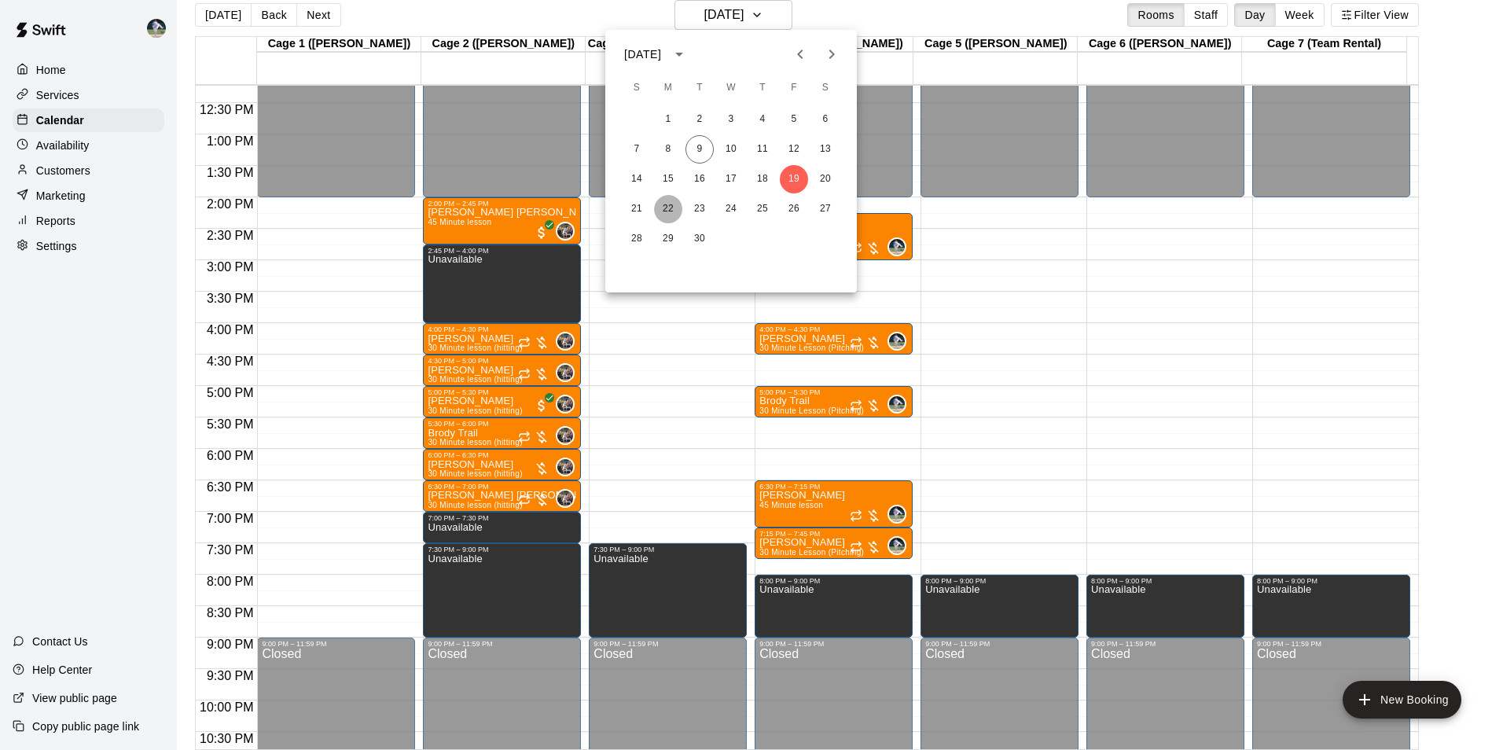
click at [670, 208] on button "22" at bounding box center [668, 209] width 28 height 28
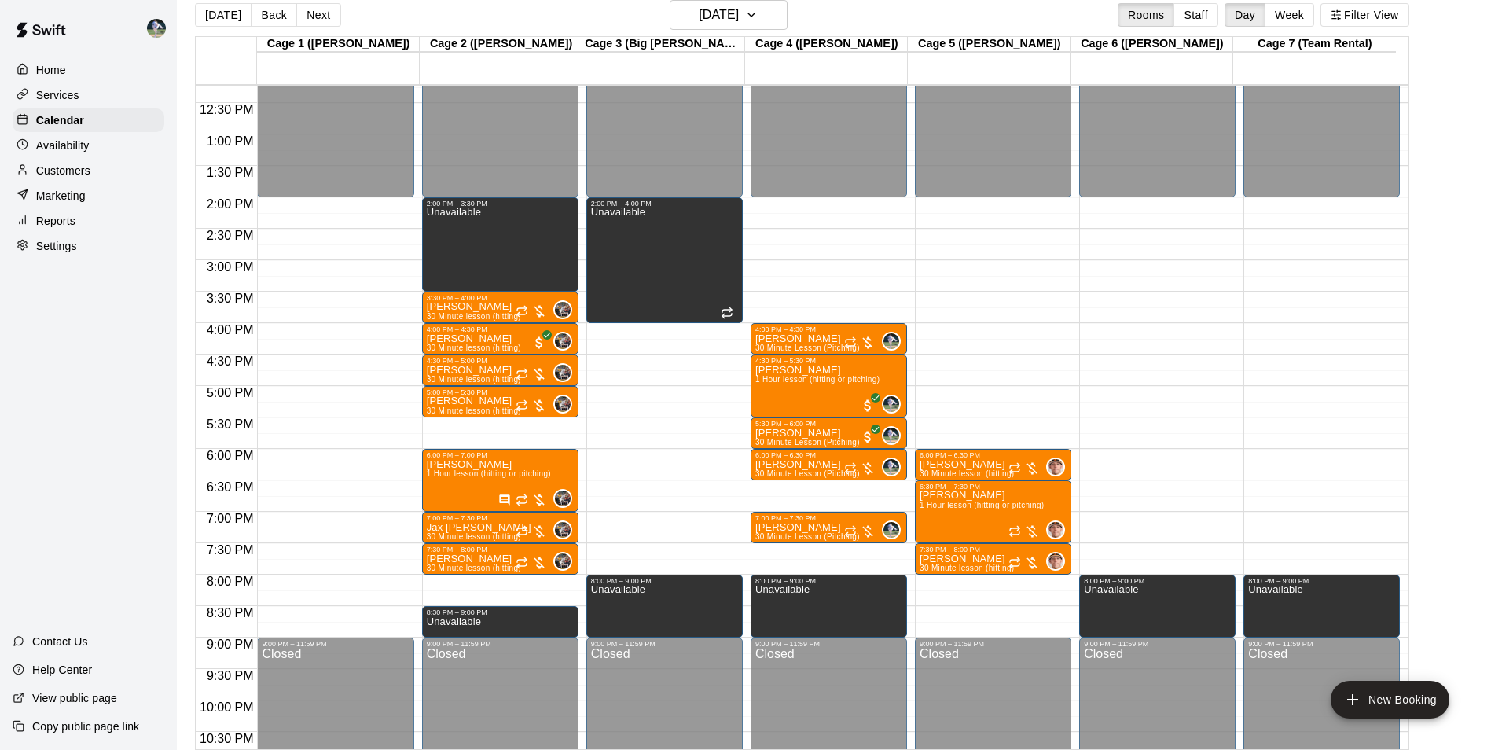
click at [493, 584] on div "12:00 AM – 2:00 PM Closed 2:00 PM – 3:30 PM Unavailable 3:30 PM – 4:00 PM [PERS…" at bounding box center [500, 71] width 156 height 1509
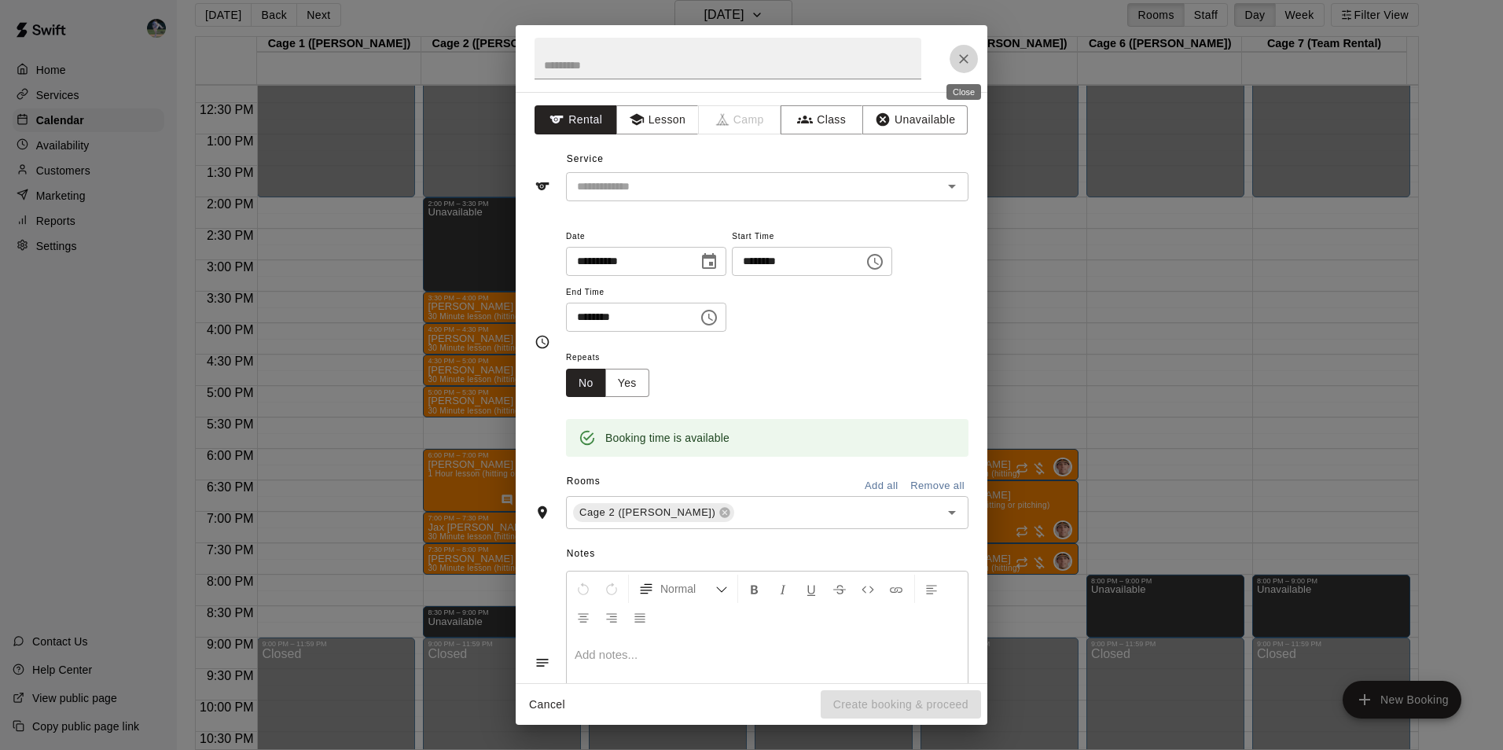
click at [957, 61] on icon "Close" at bounding box center [964, 59] width 16 height 16
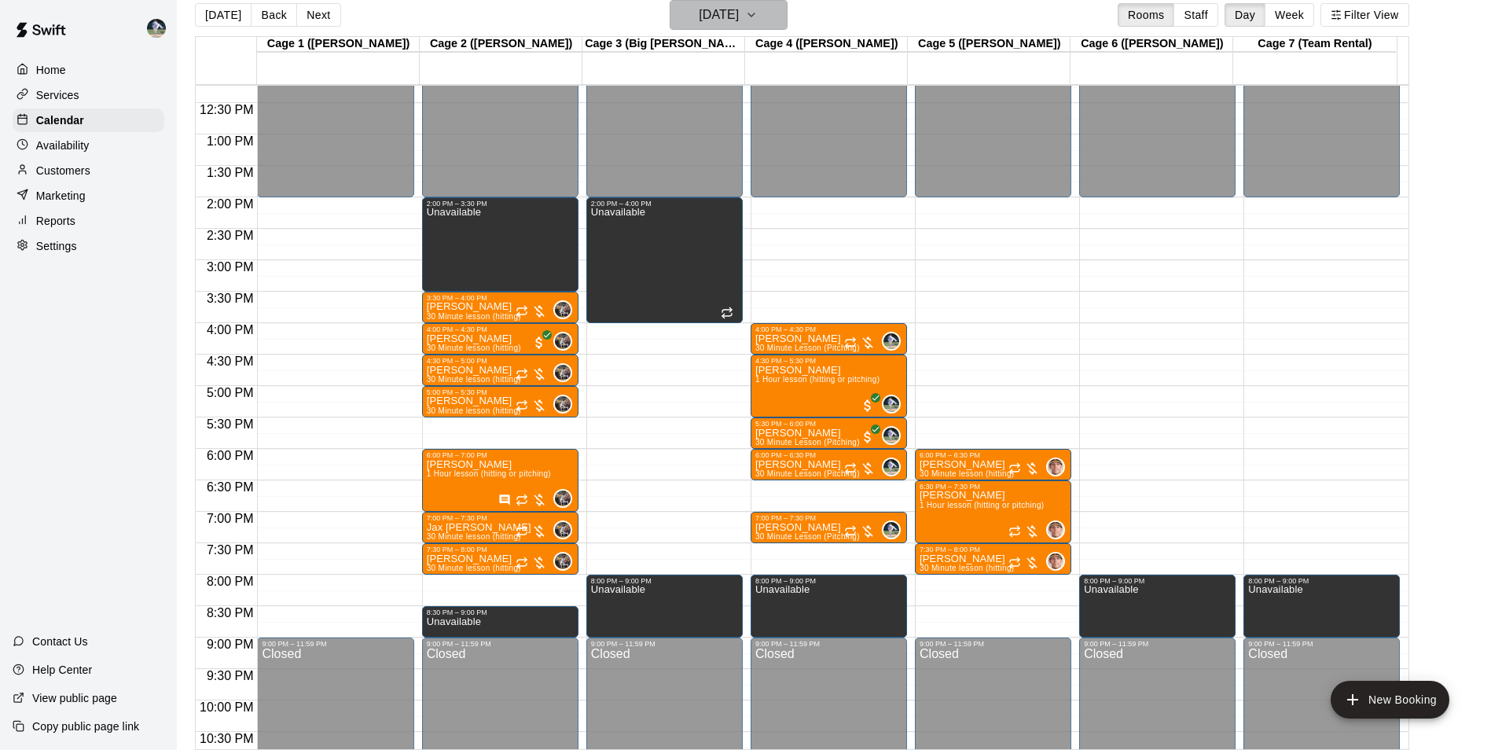
click at [718, 14] on h6 "[DATE]" at bounding box center [719, 15] width 40 height 22
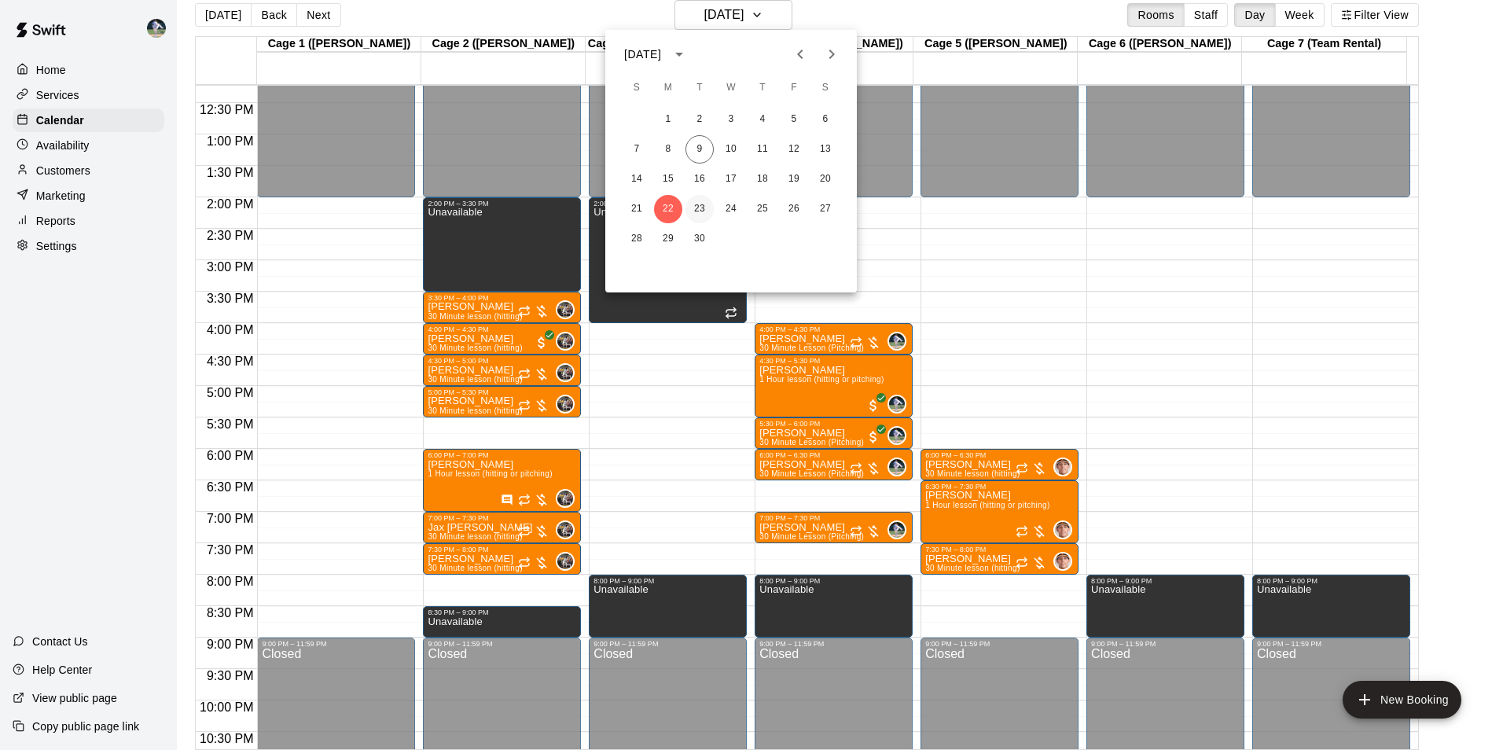
click at [700, 204] on button "23" at bounding box center [699, 209] width 28 height 28
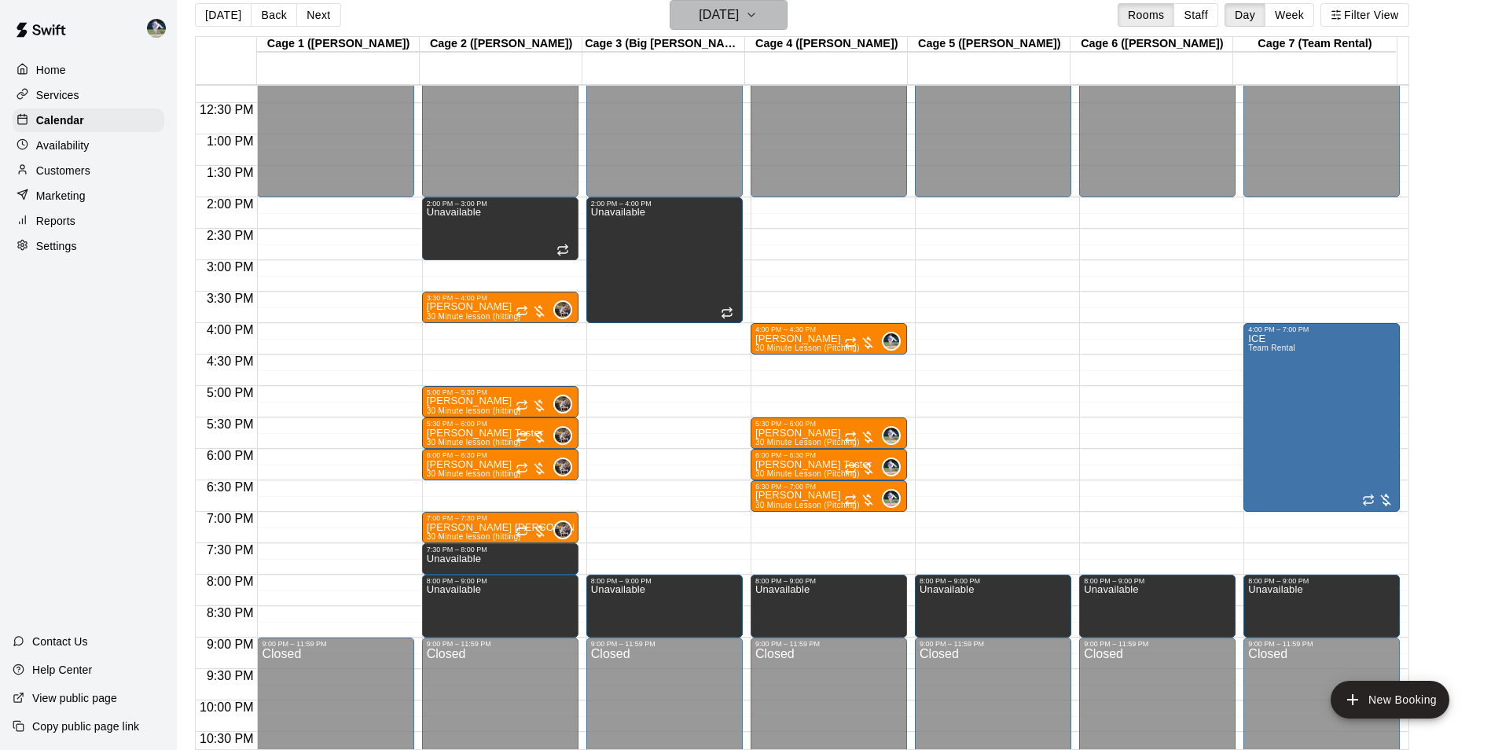
click at [729, 15] on h6 "[DATE]" at bounding box center [719, 15] width 40 height 22
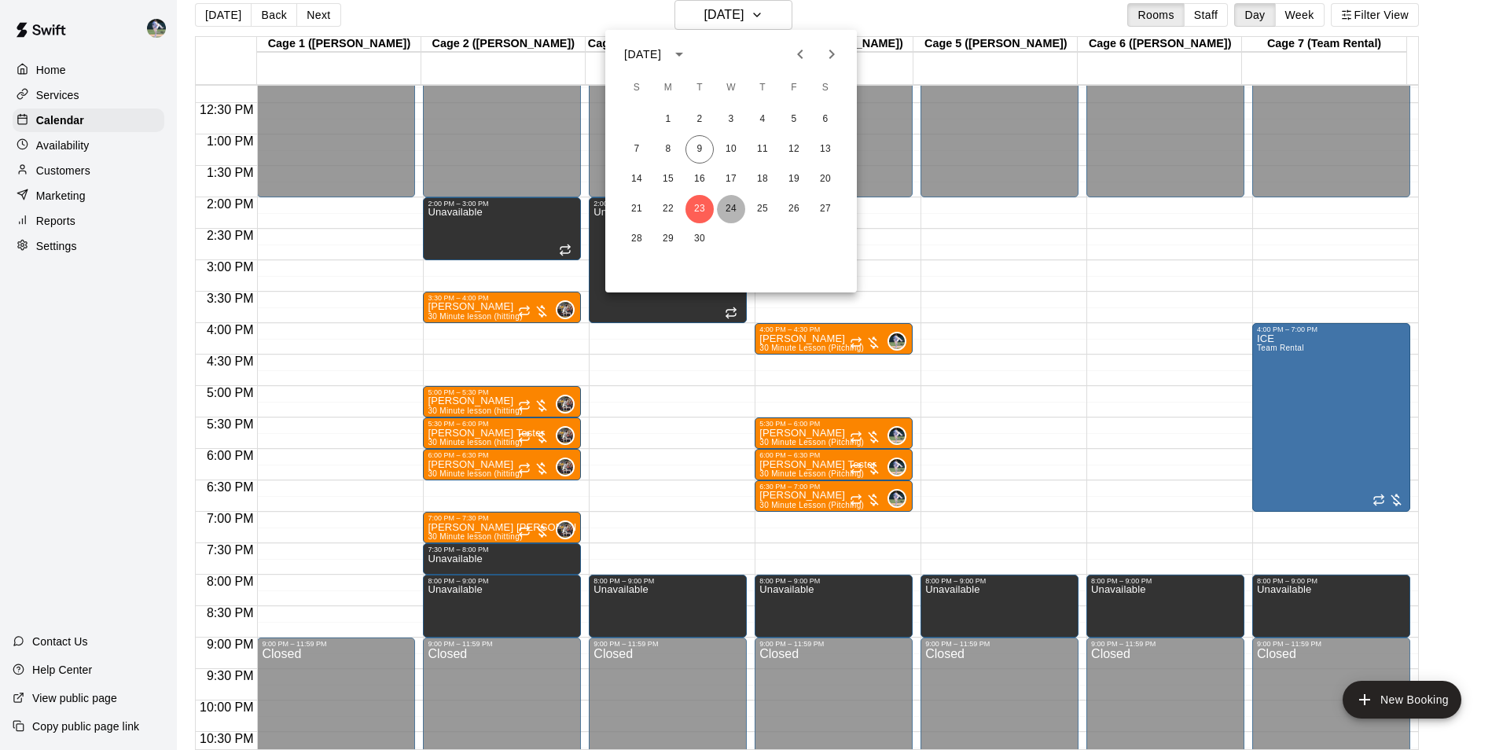
click at [729, 205] on button "24" at bounding box center [731, 209] width 28 height 28
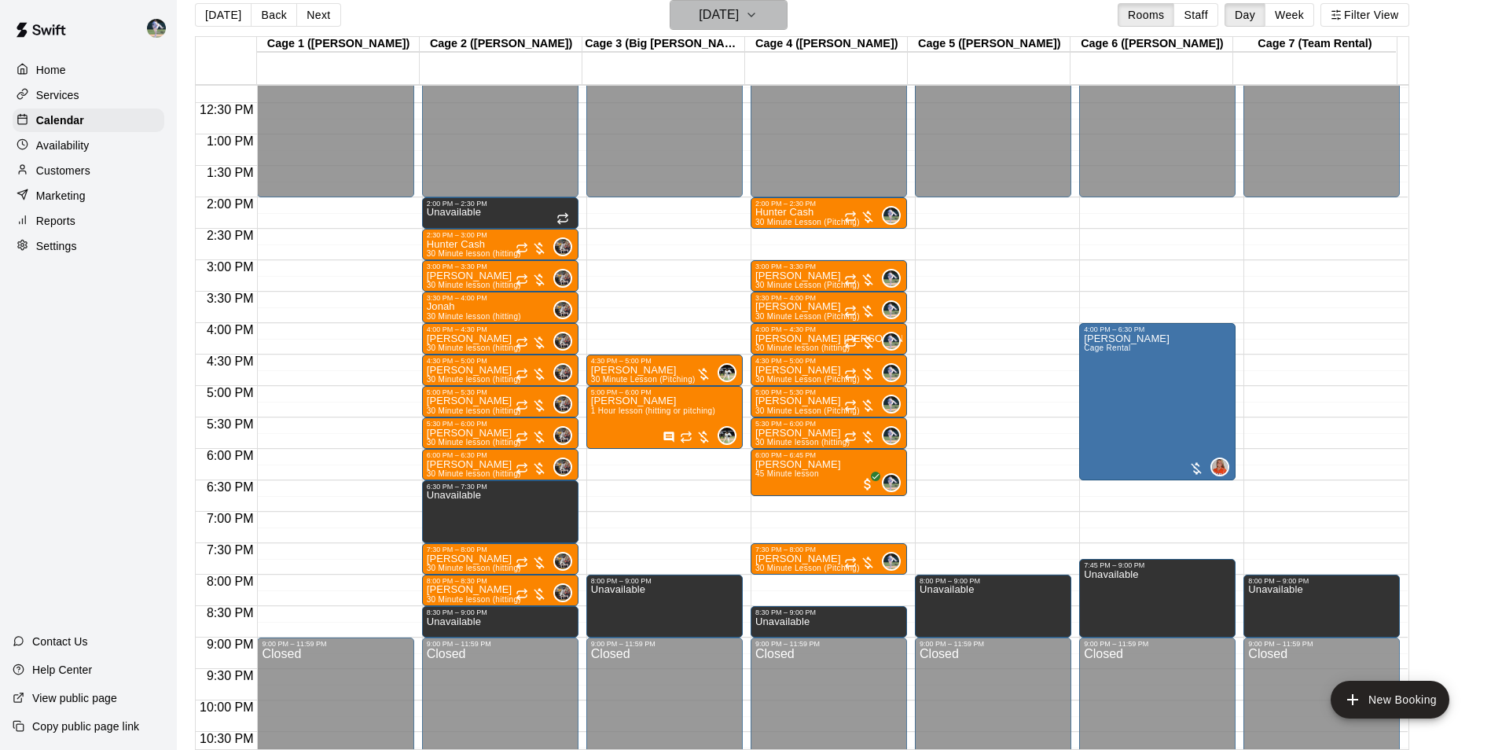
click at [733, 17] on h6 "[DATE]" at bounding box center [719, 15] width 40 height 22
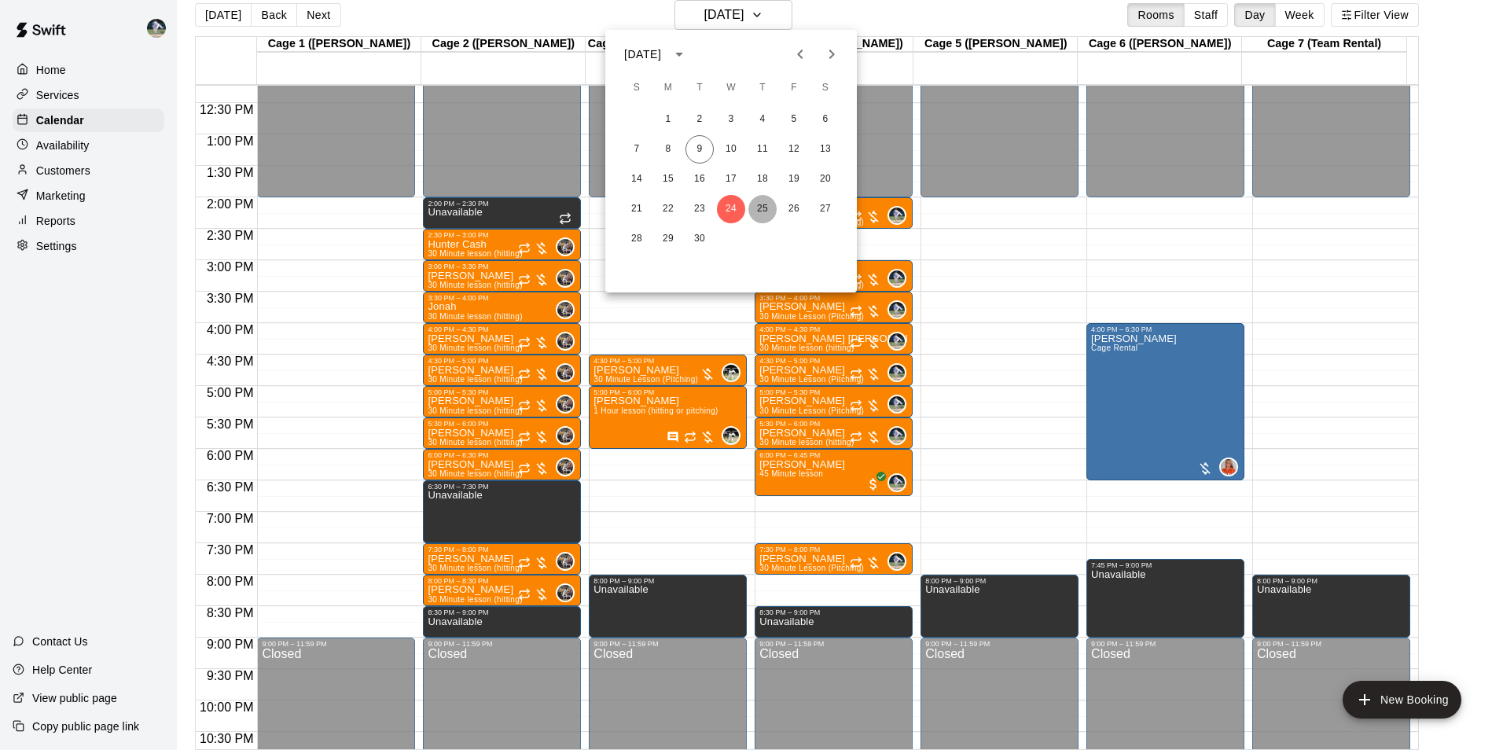
click at [766, 209] on button "25" at bounding box center [762, 209] width 28 height 28
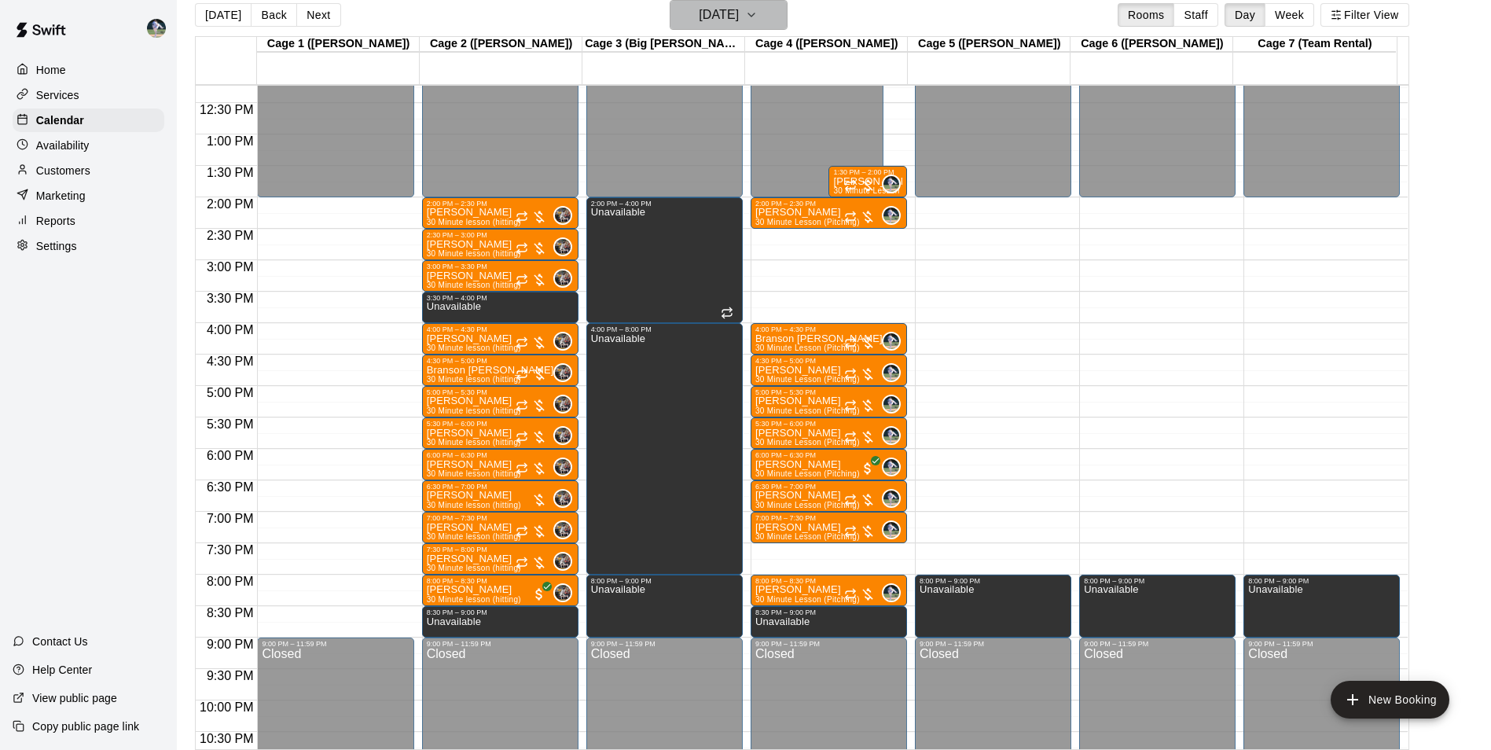
click at [711, 11] on h6 "[DATE]" at bounding box center [719, 15] width 40 height 22
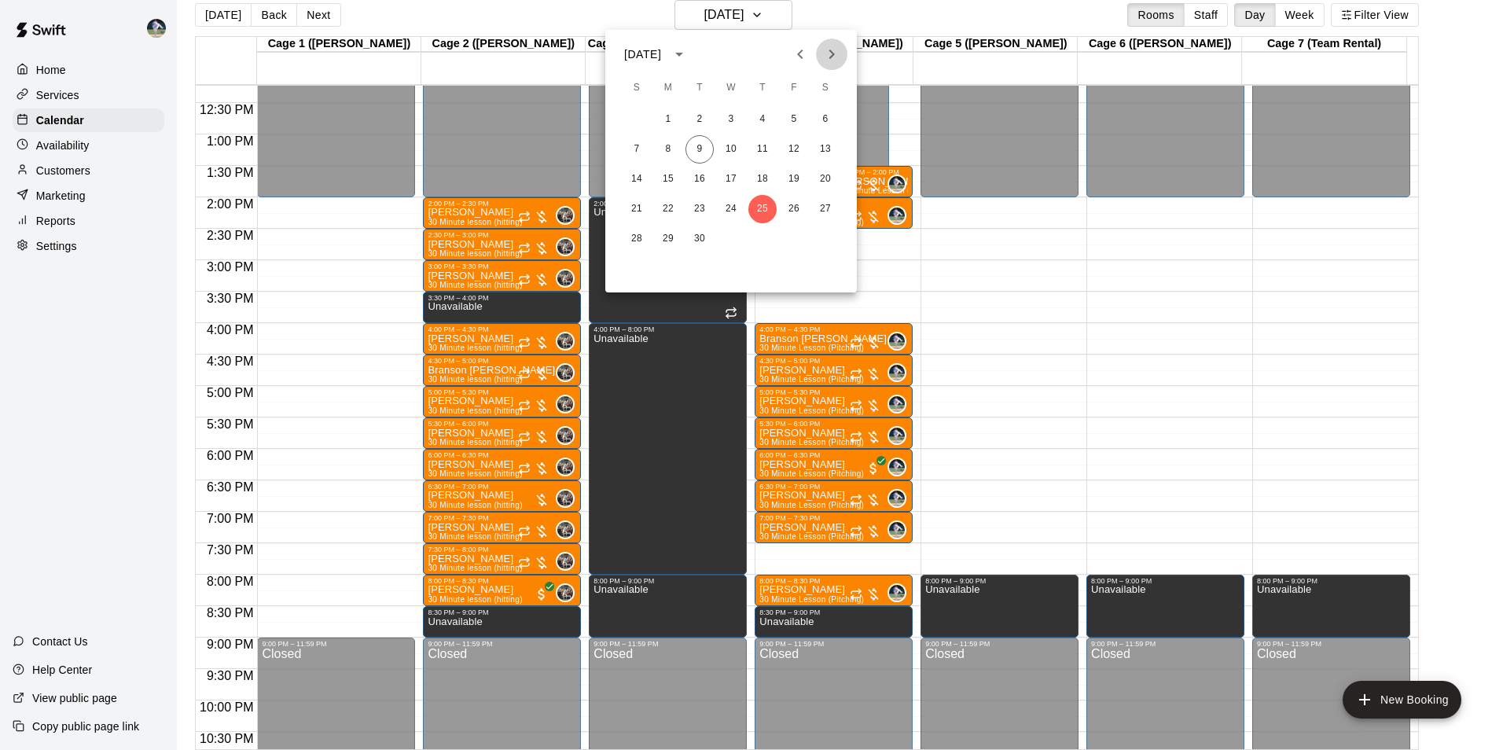
click at [832, 55] on icon "Next month" at bounding box center [832, 54] width 6 height 9
click at [761, 115] on button "2" at bounding box center [762, 119] width 28 height 28
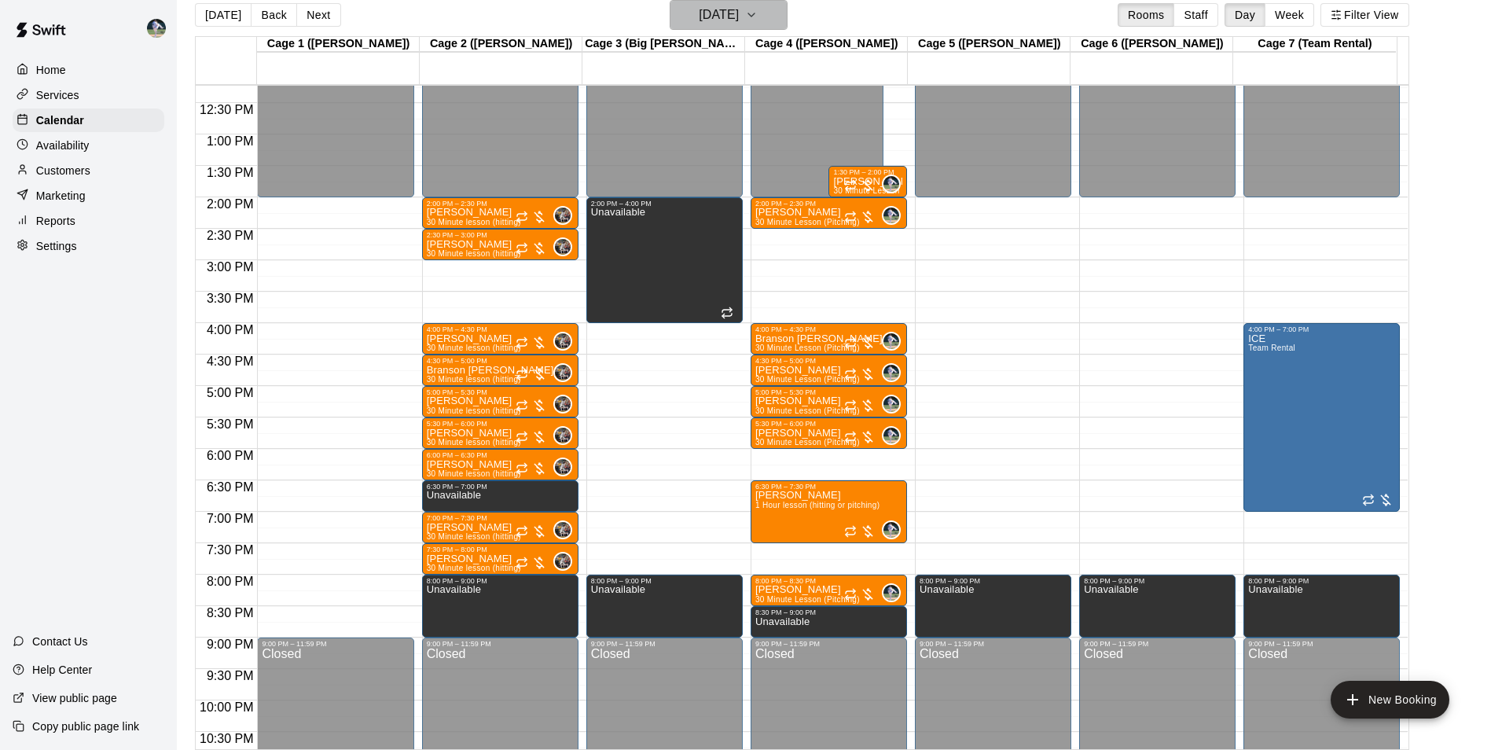
click at [716, 13] on h6 "[DATE]" at bounding box center [719, 15] width 40 height 22
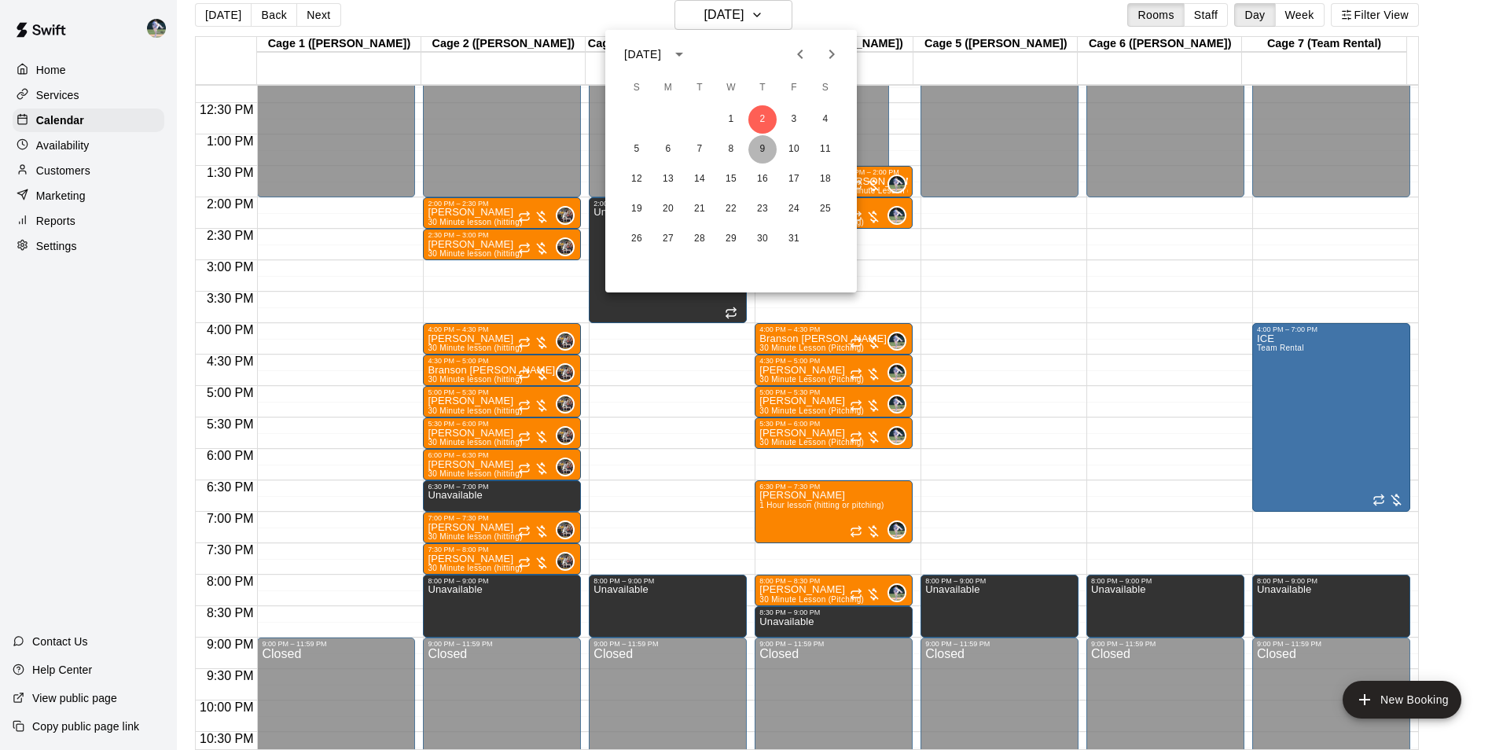
click at [764, 143] on button "9" at bounding box center [762, 149] width 28 height 28
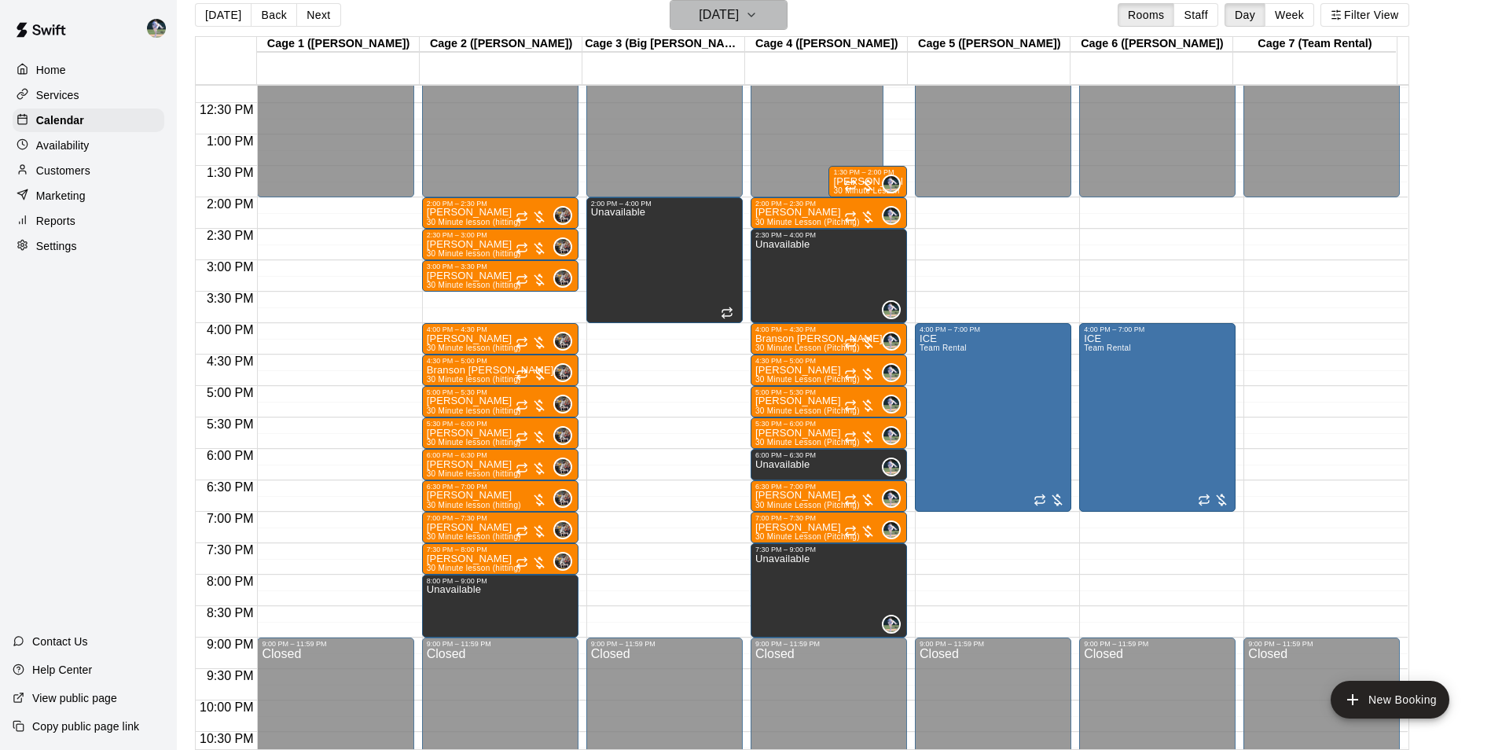
click at [734, 17] on h6 "[DATE]" at bounding box center [719, 15] width 40 height 22
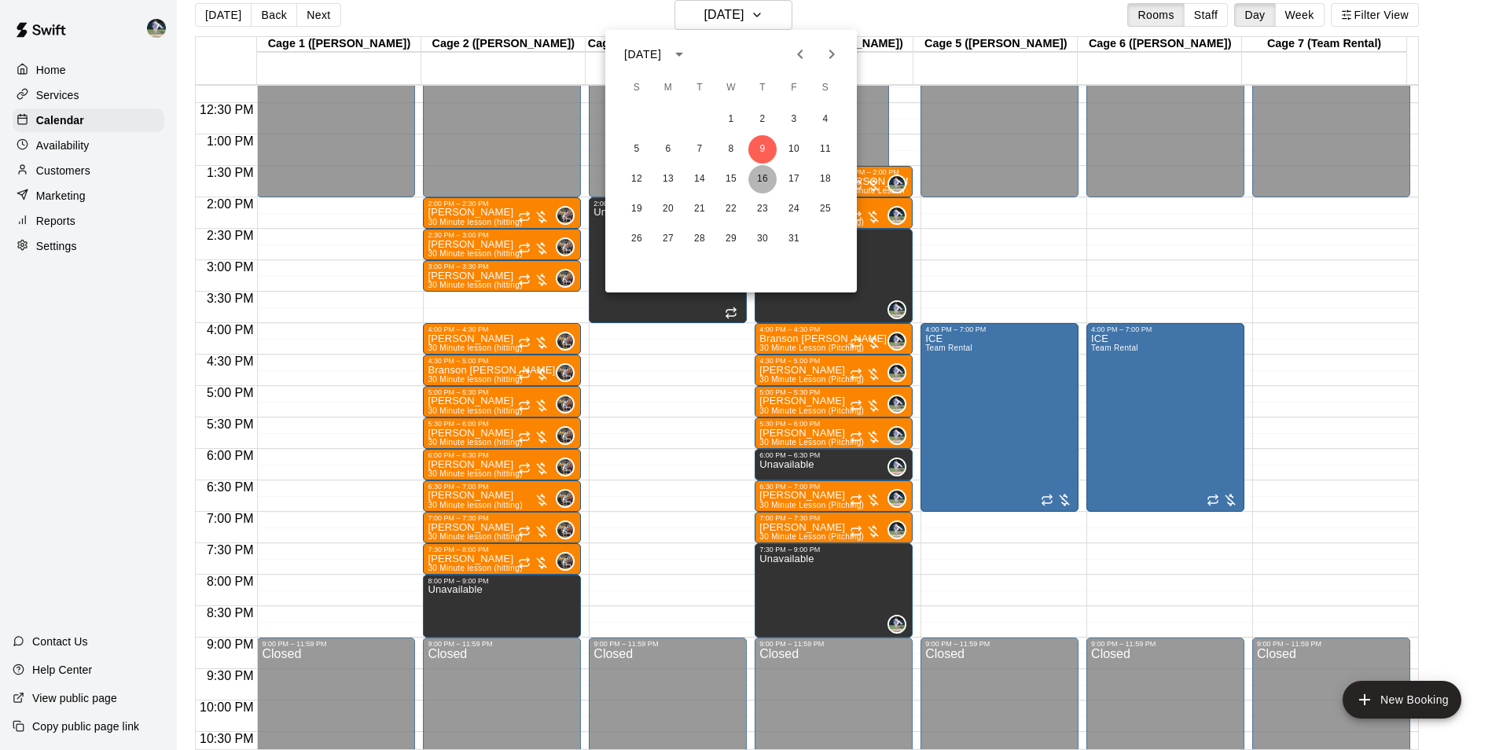
click at [760, 179] on button "16" at bounding box center [762, 179] width 28 height 28
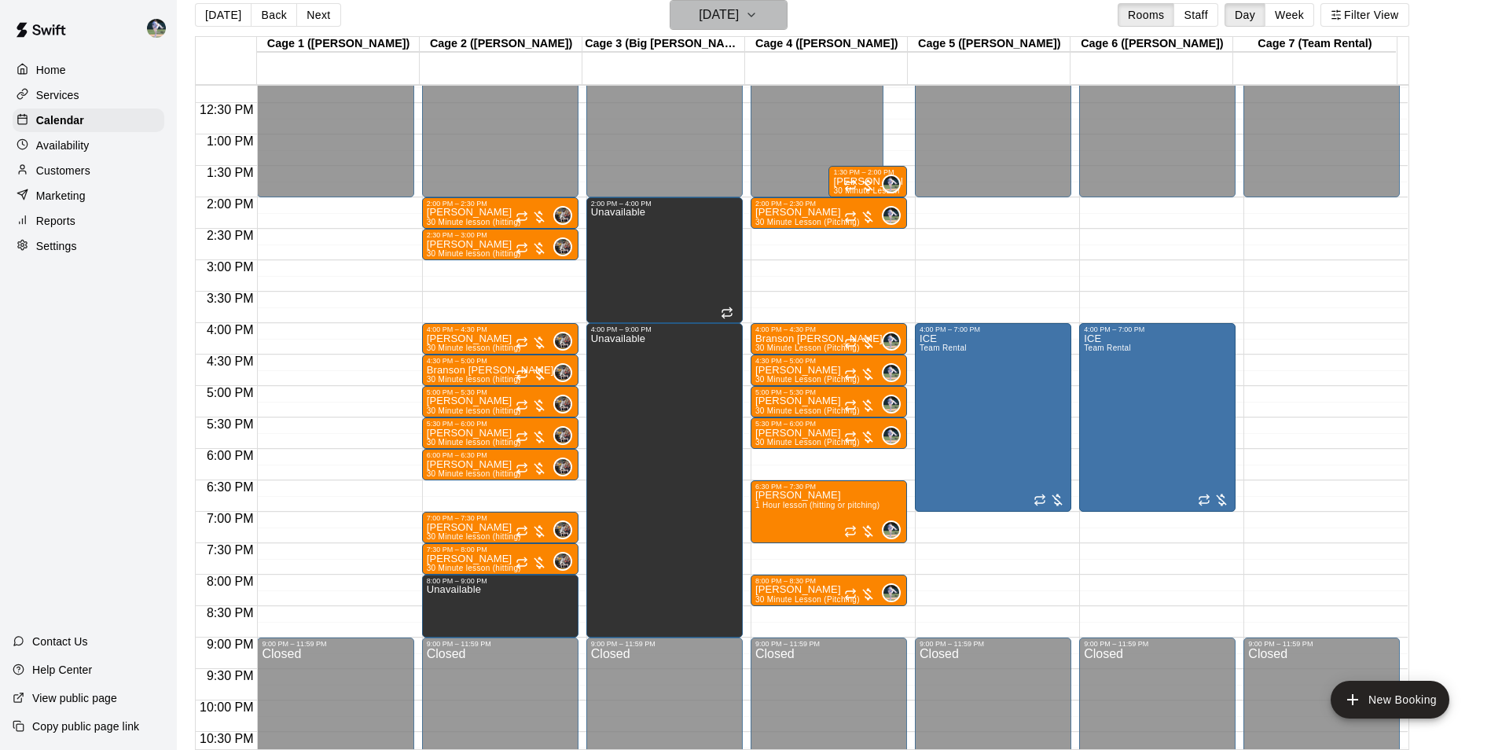
click at [726, 17] on h6 "[DATE]" at bounding box center [719, 15] width 40 height 22
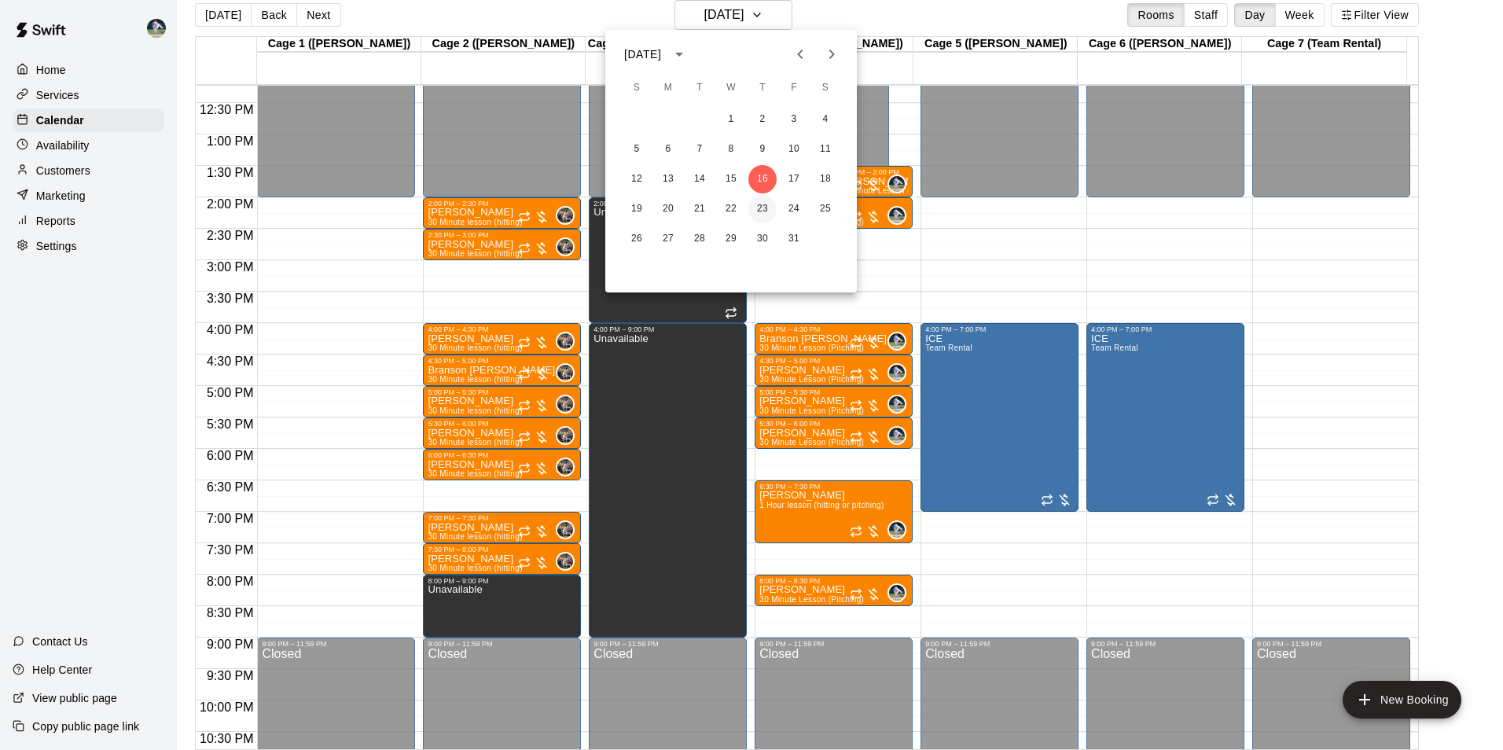
click at [761, 205] on button "23" at bounding box center [762, 209] width 28 height 28
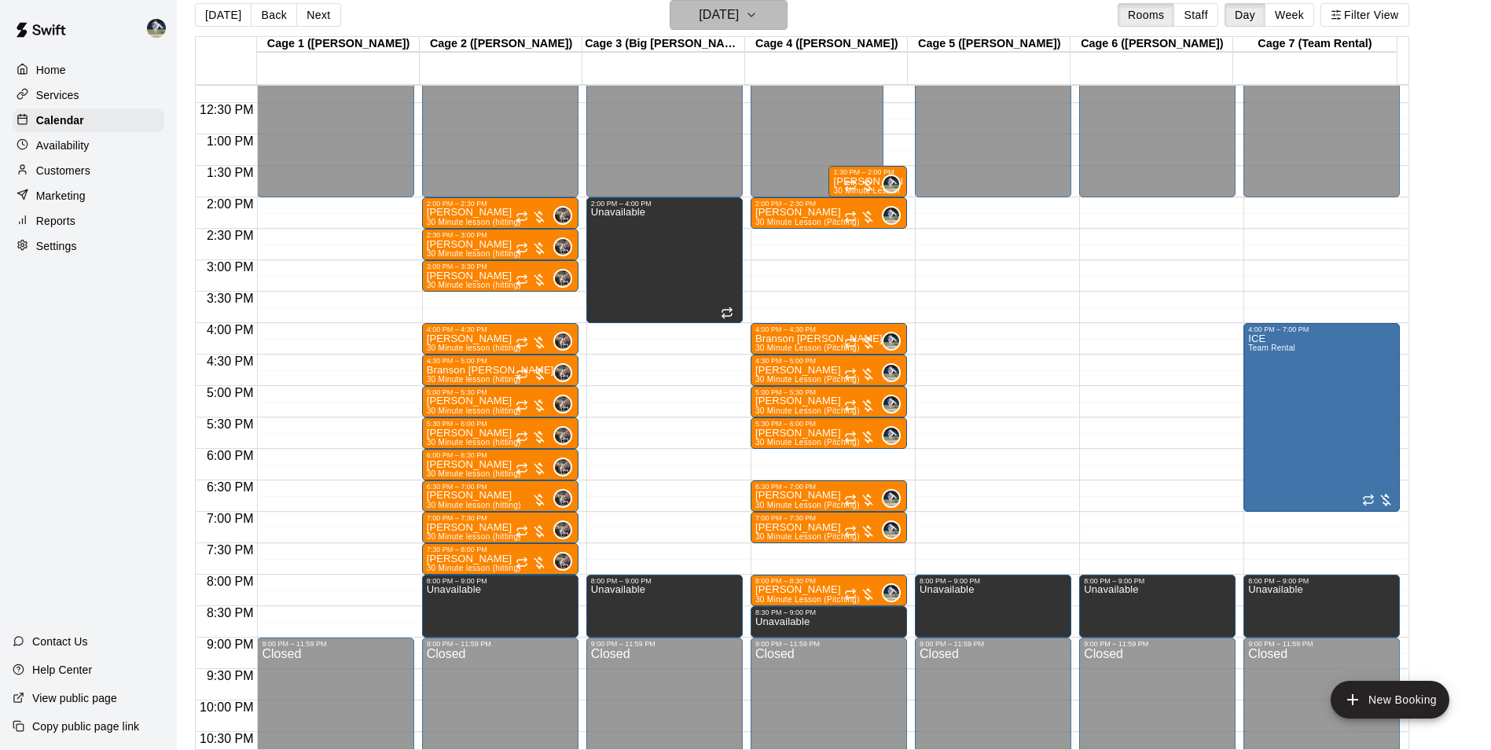
drag, startPoint x: 727, startPoint y: 17, endPoint x: 734, endPoint y: 28, distance: 13.1
click at [734, 28] on button "[DATE]" at bounding box center [729, 15] width 118 height 30
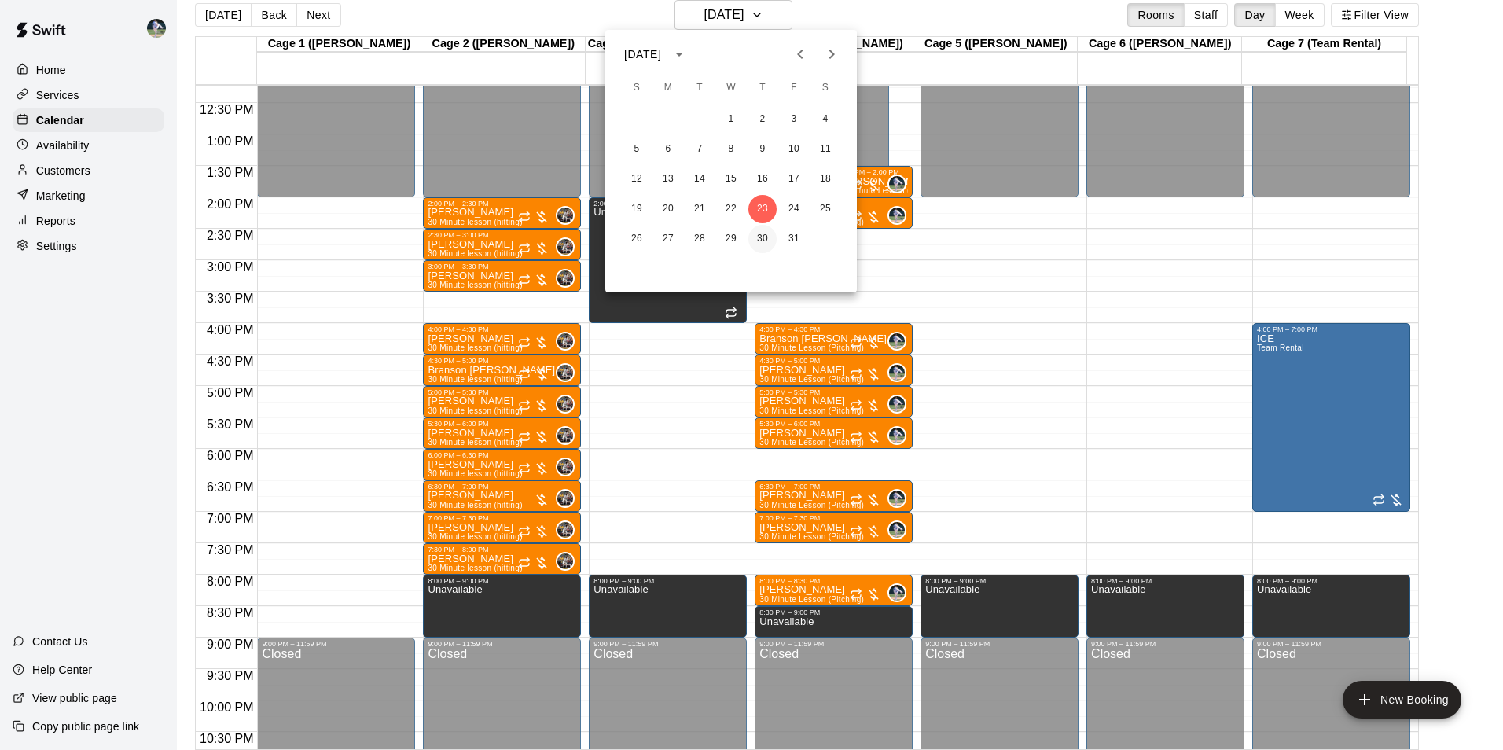
click at [762, 235] on button "30" at bounding box center [762, 239] width 28 height 28
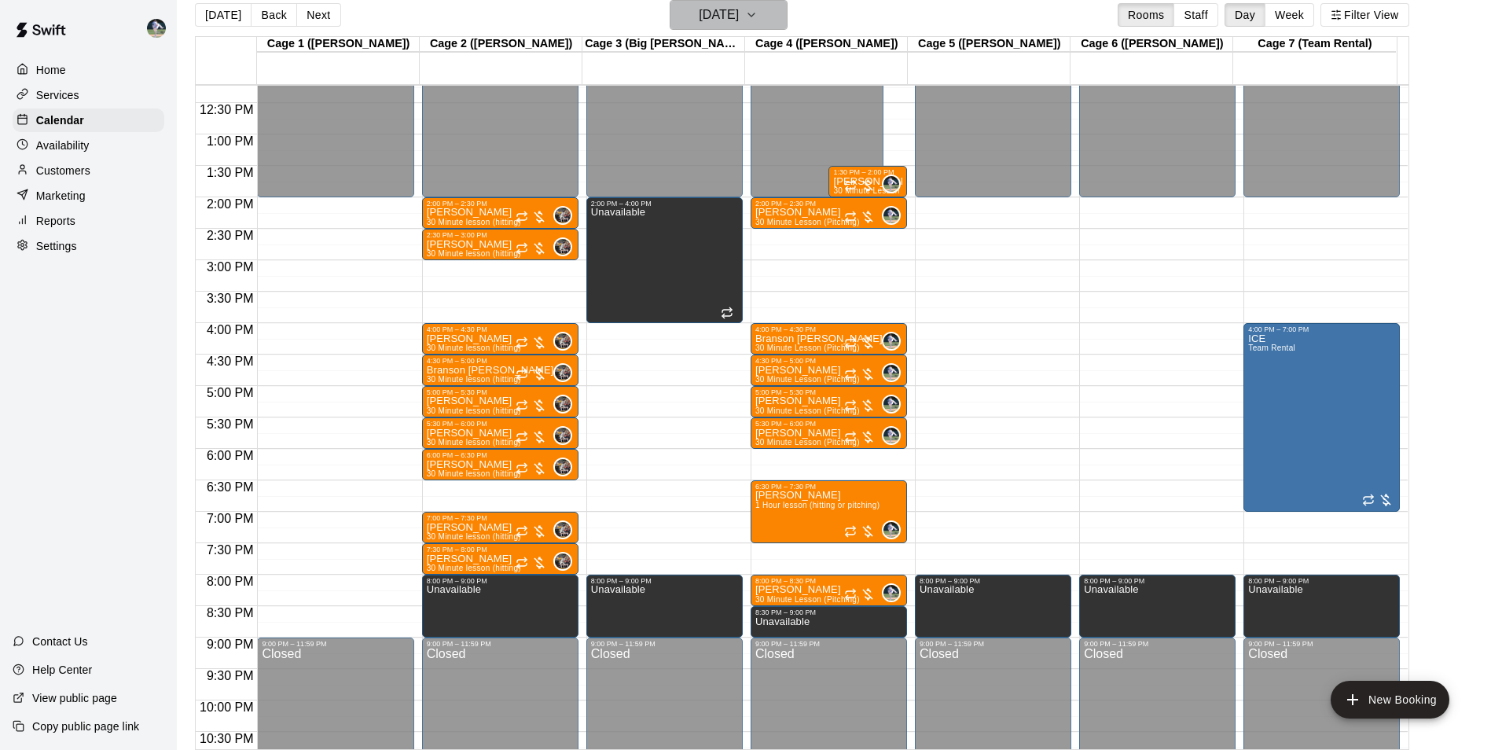
drag, startPoint x: 696, startPoint y: 17, endPoint x: 704, endPoint y: 22, distance: 9.6
click at [704, 22] on h6 "[DATE]" at bounding box center [719, 15] width 40 height 22
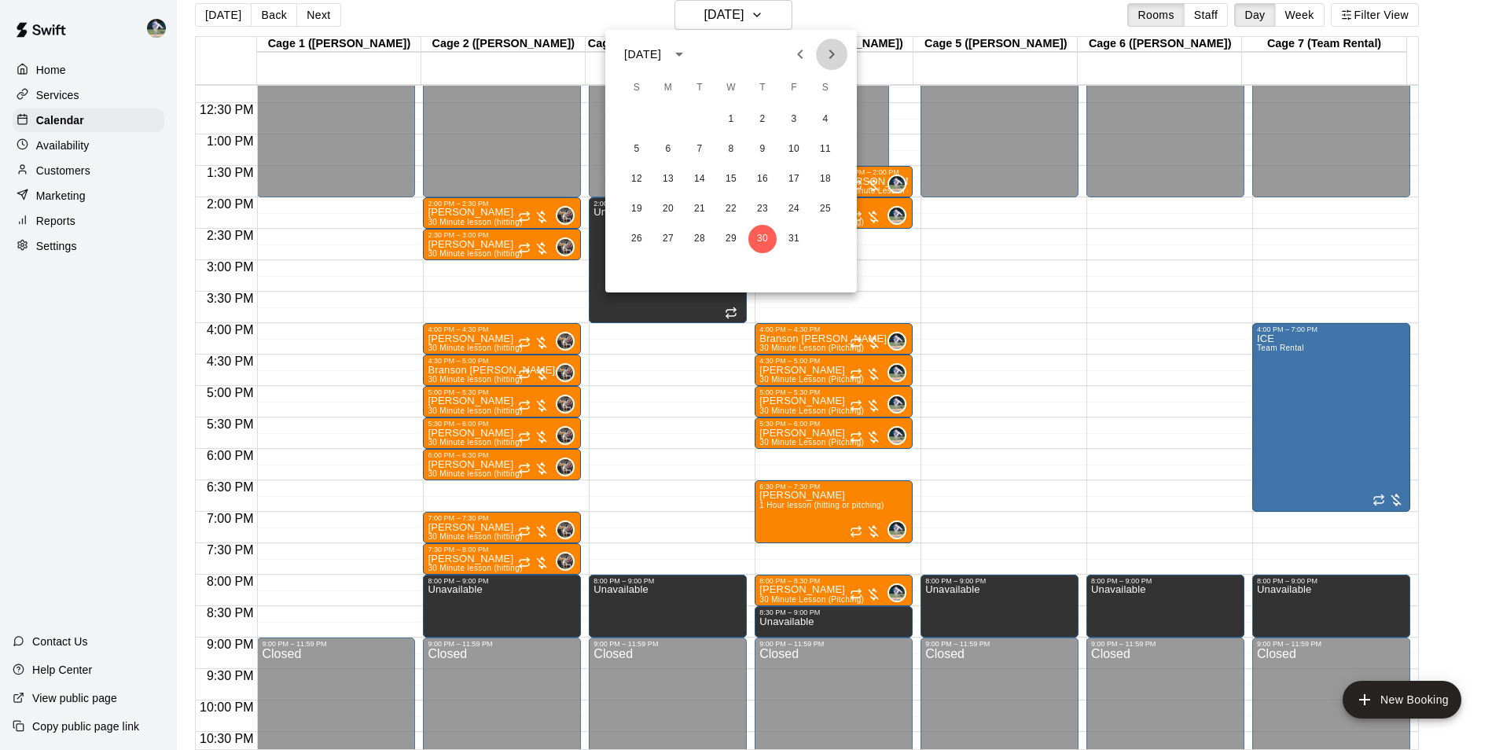
click at [834, 53] on icon "Next month" at bounding box center [831, 54] width 19 height 19
click at [761, 149] on button "6" at bounding box center [762, 149] width 28 height 28
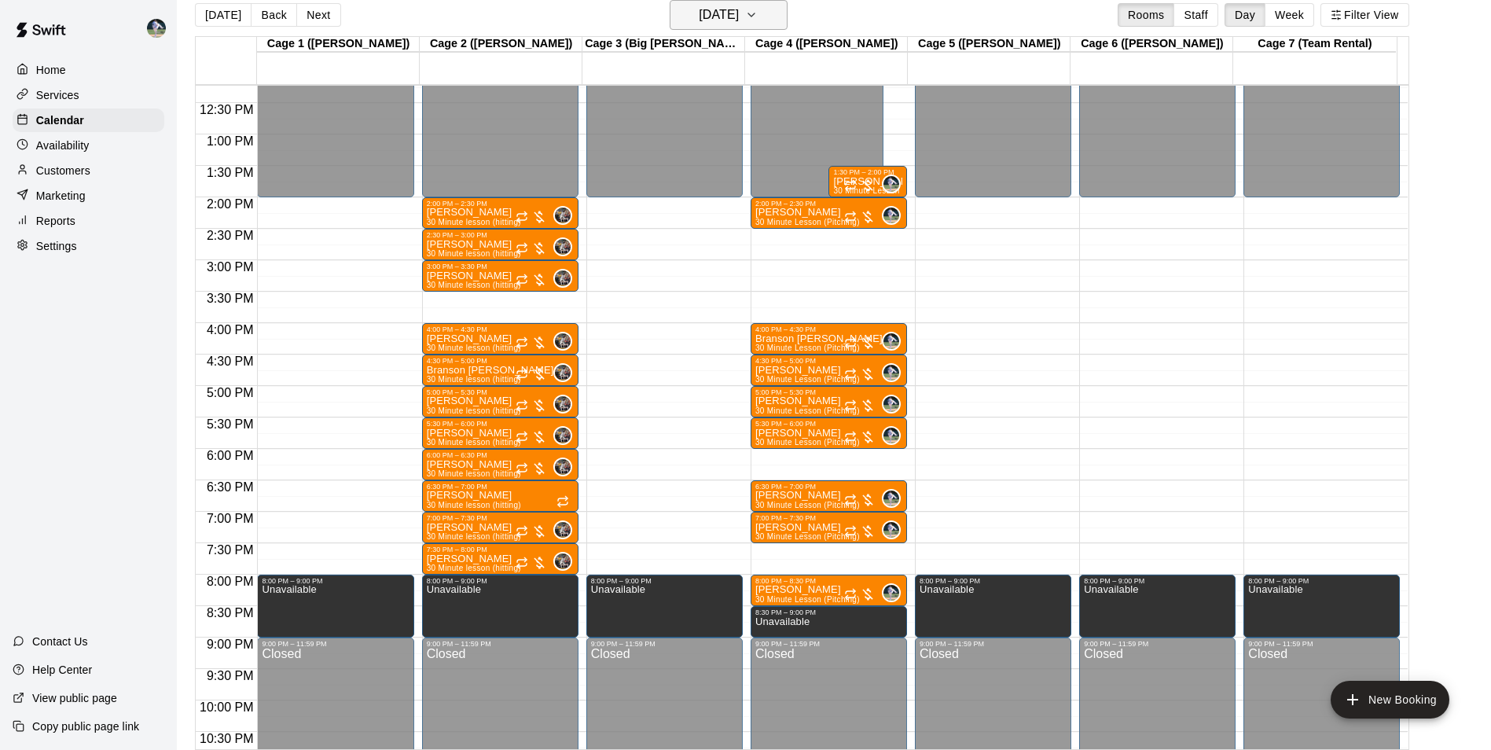
click at [739, 24] on h6 "[DATE]" at bounding box center [719, 15] width 40 height 22
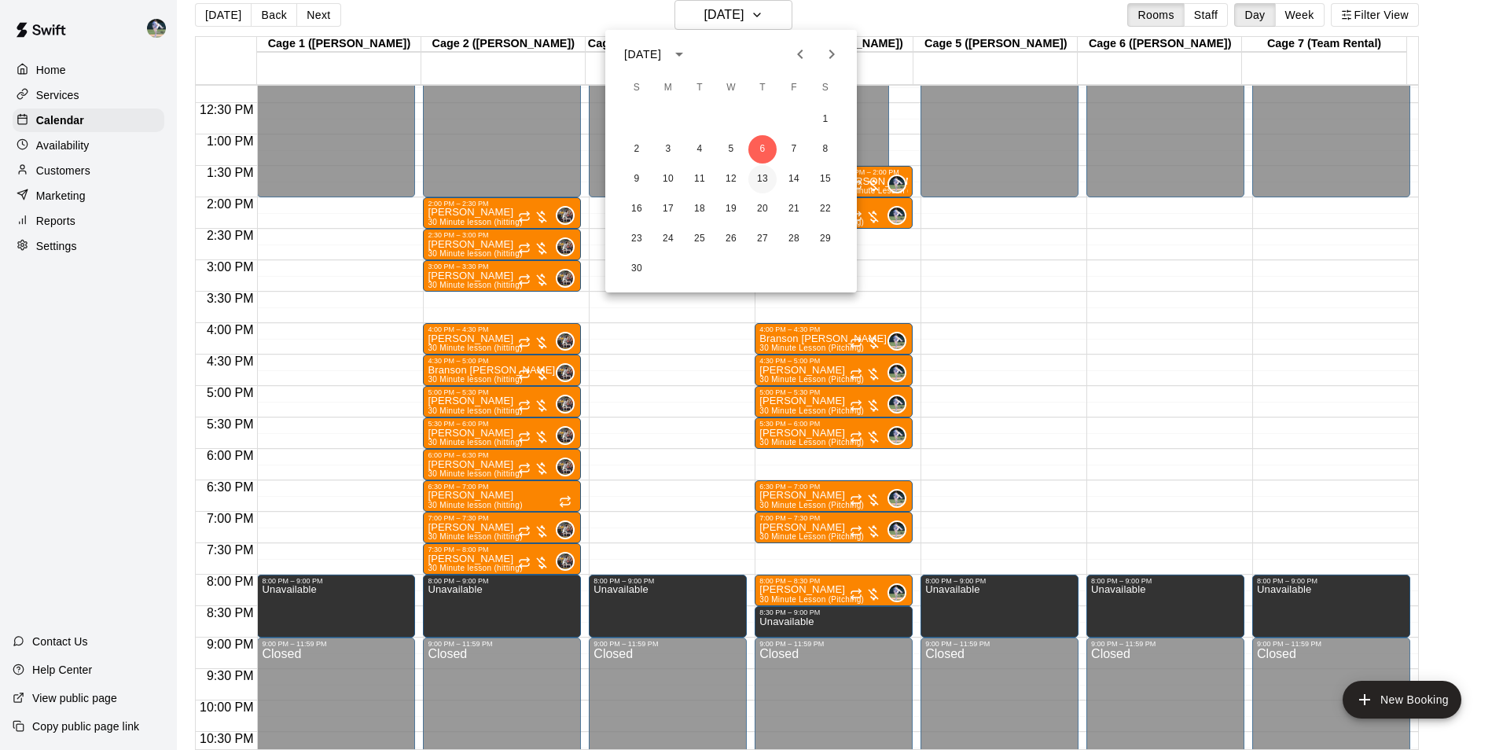
click at [764, 171] on button "13" at bounding box center [762, 179] width 28 height 28
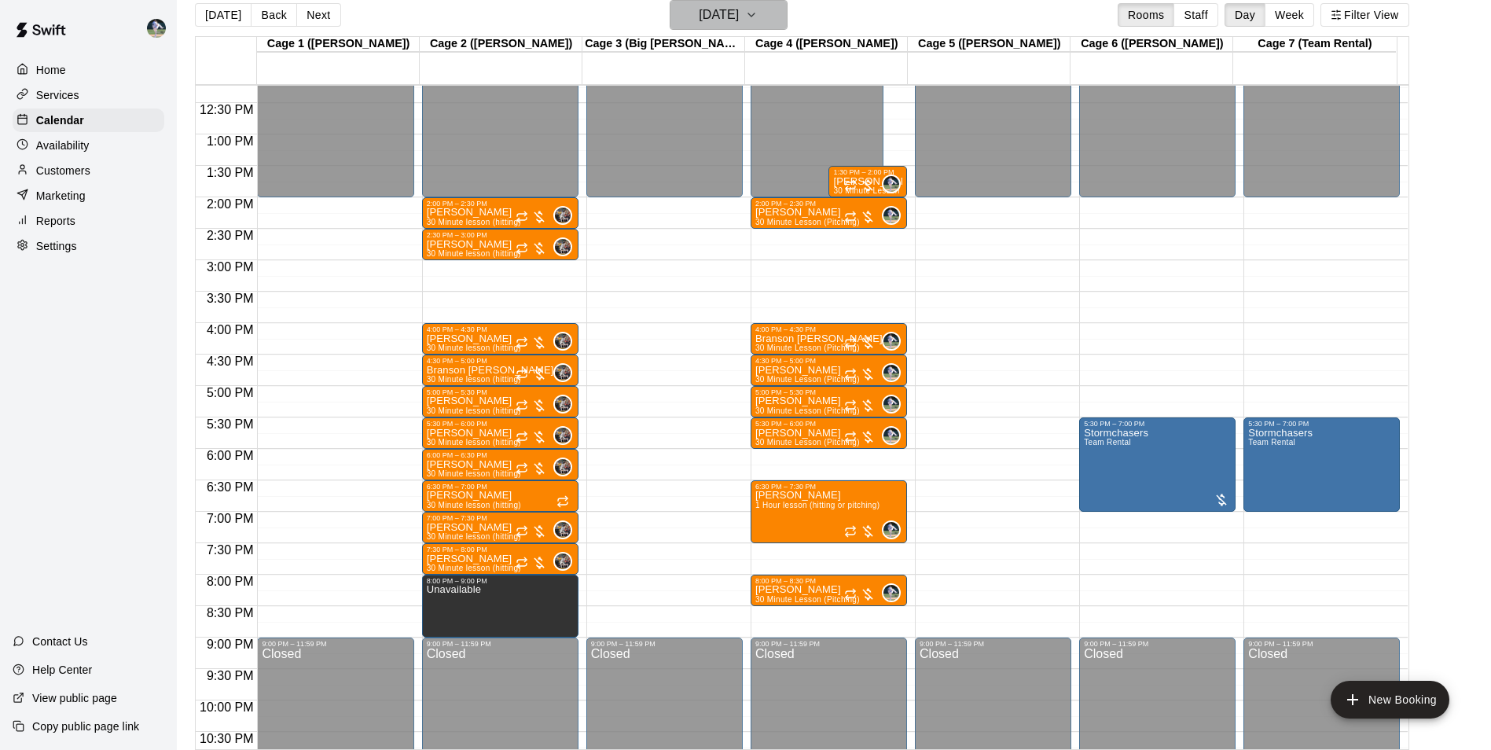
click at [729, 26] on button "[DATE]" at bounding box center [729, 15] width 118 height 30
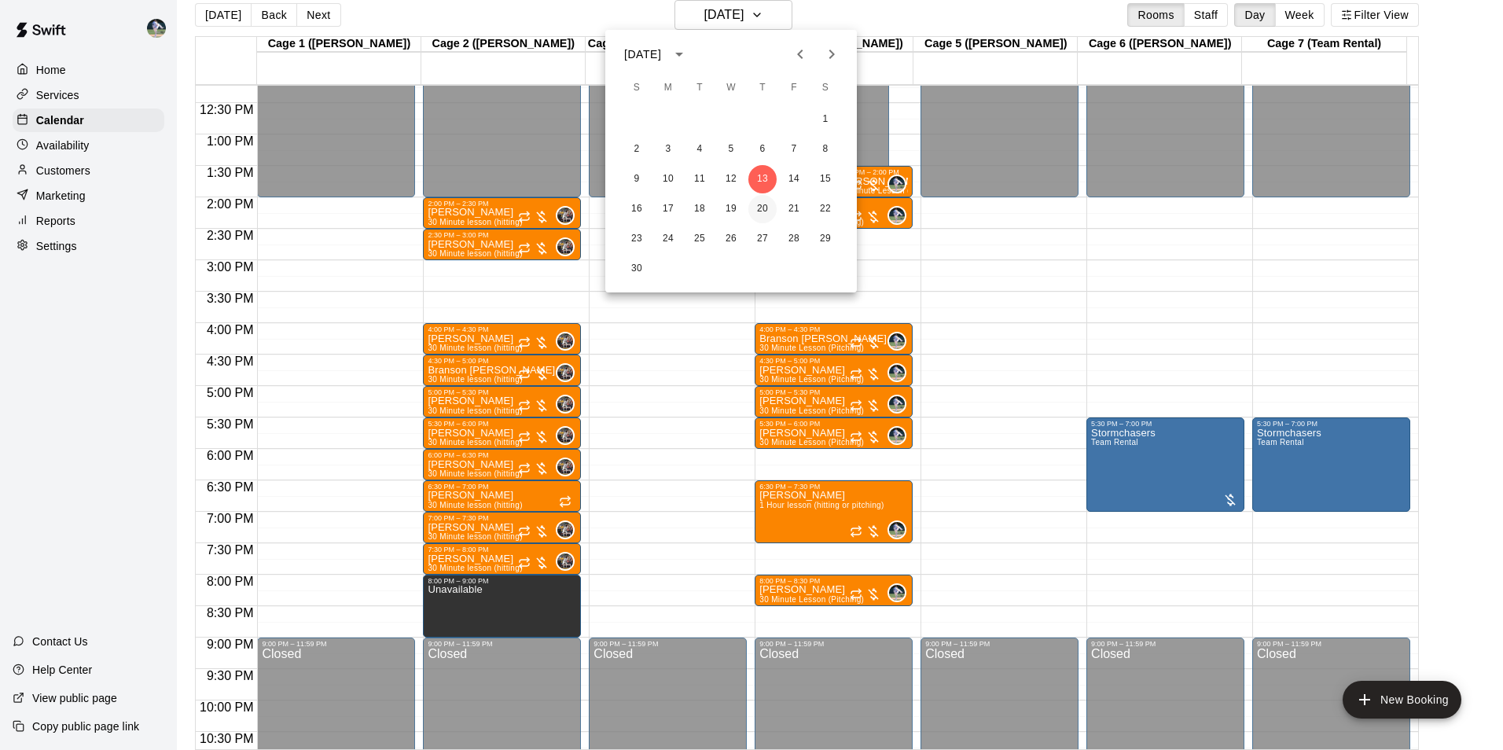
click at [766, 208] on button "20" at bounding box center [762, 209] width 28 height 28
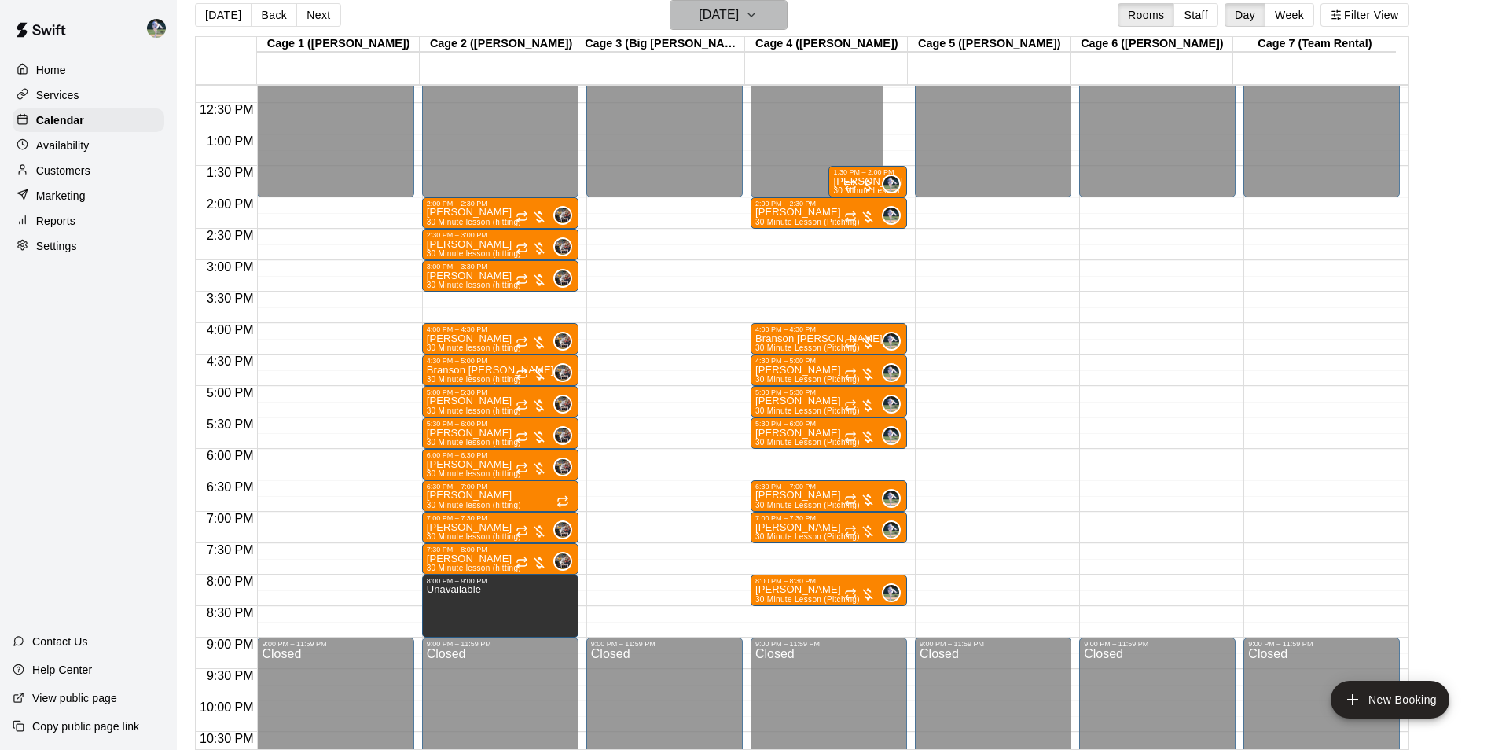
click at [726, 14] on h6 "[DATE]" at bounding box center [719, 15] width 40 height 22
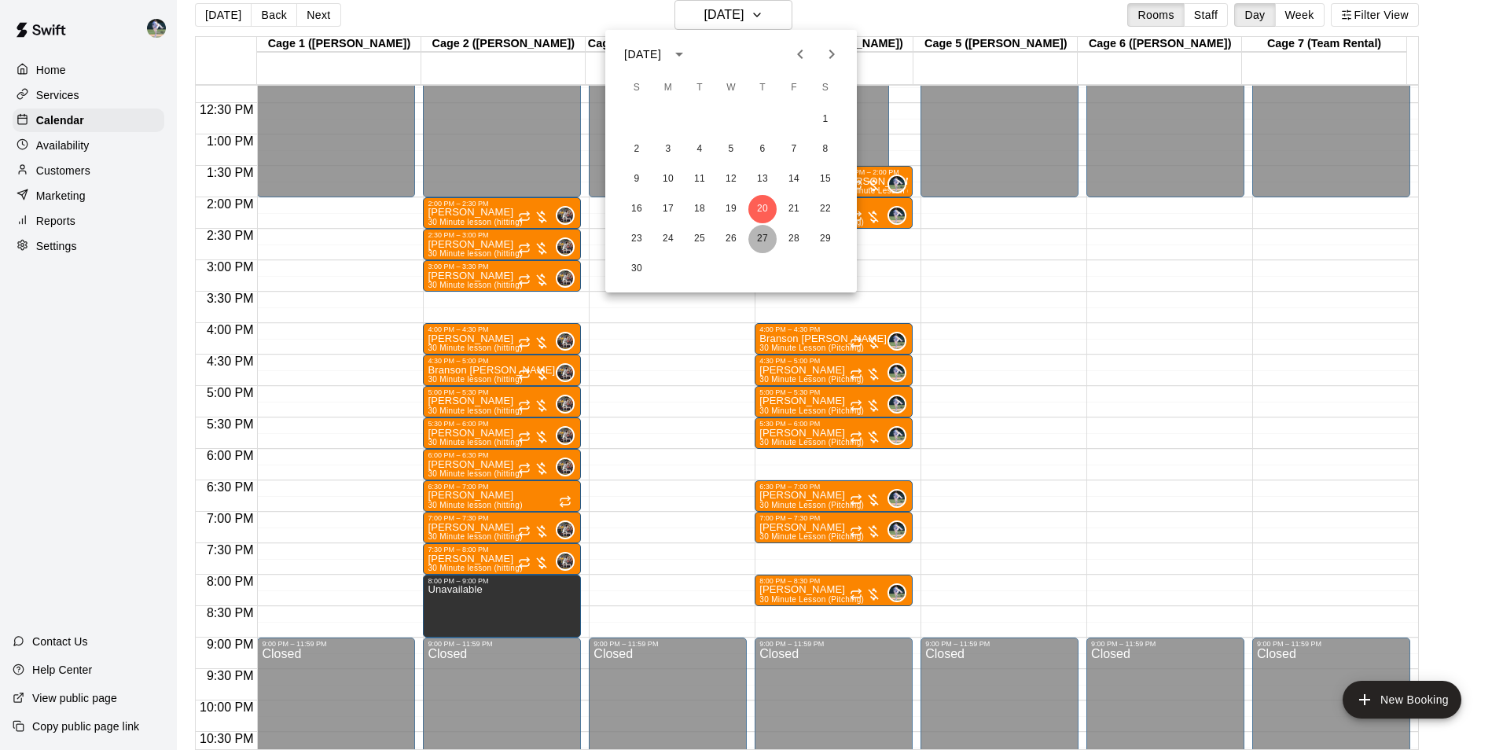
click at [762, 229] on button "27" at bounding box center [762, 239] width 28 height 28
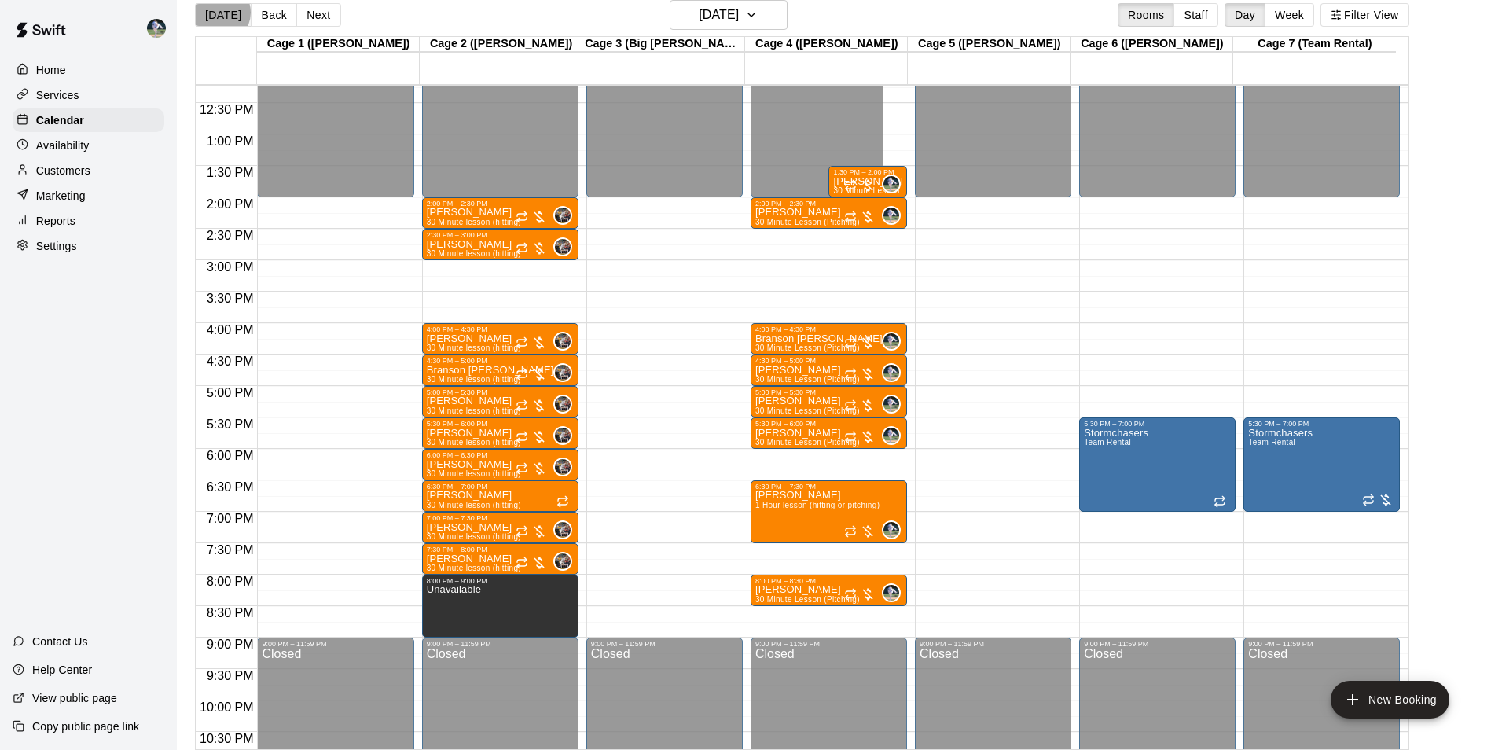
click at [219, 12] on button "[DATE]" at bounding box center [223, 15] width 57 height 24
